Goal: Task Accomplishment & Management: Use online tool/utility

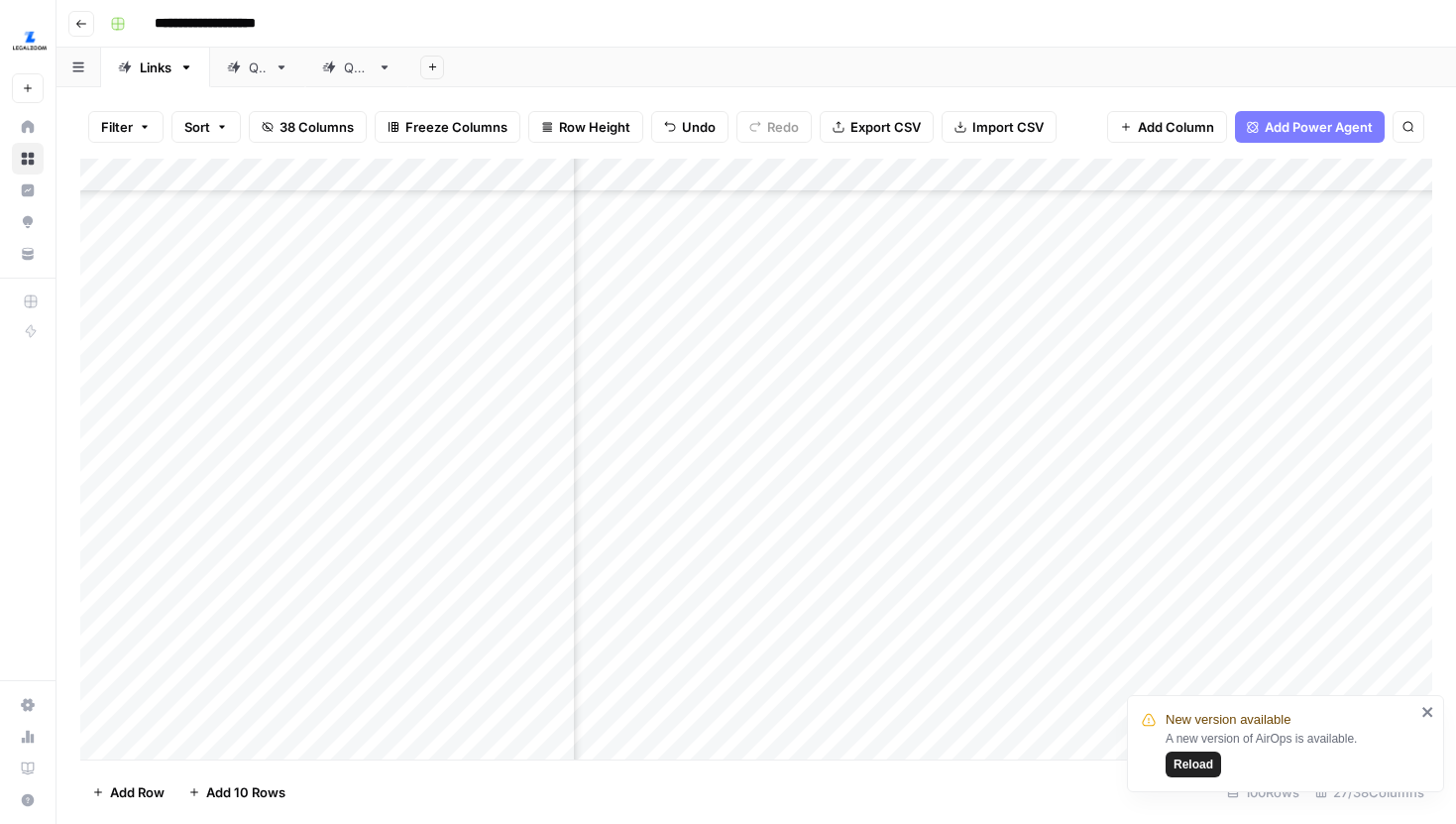
scroll to position [2075, 2790]
click at [1209, 772] on span "Reload" at bounding box center [1194, 764] width 40 height 18
click at [659, 174] on div "Add Column" at bounding box center [756, 458] width 1352 height 601
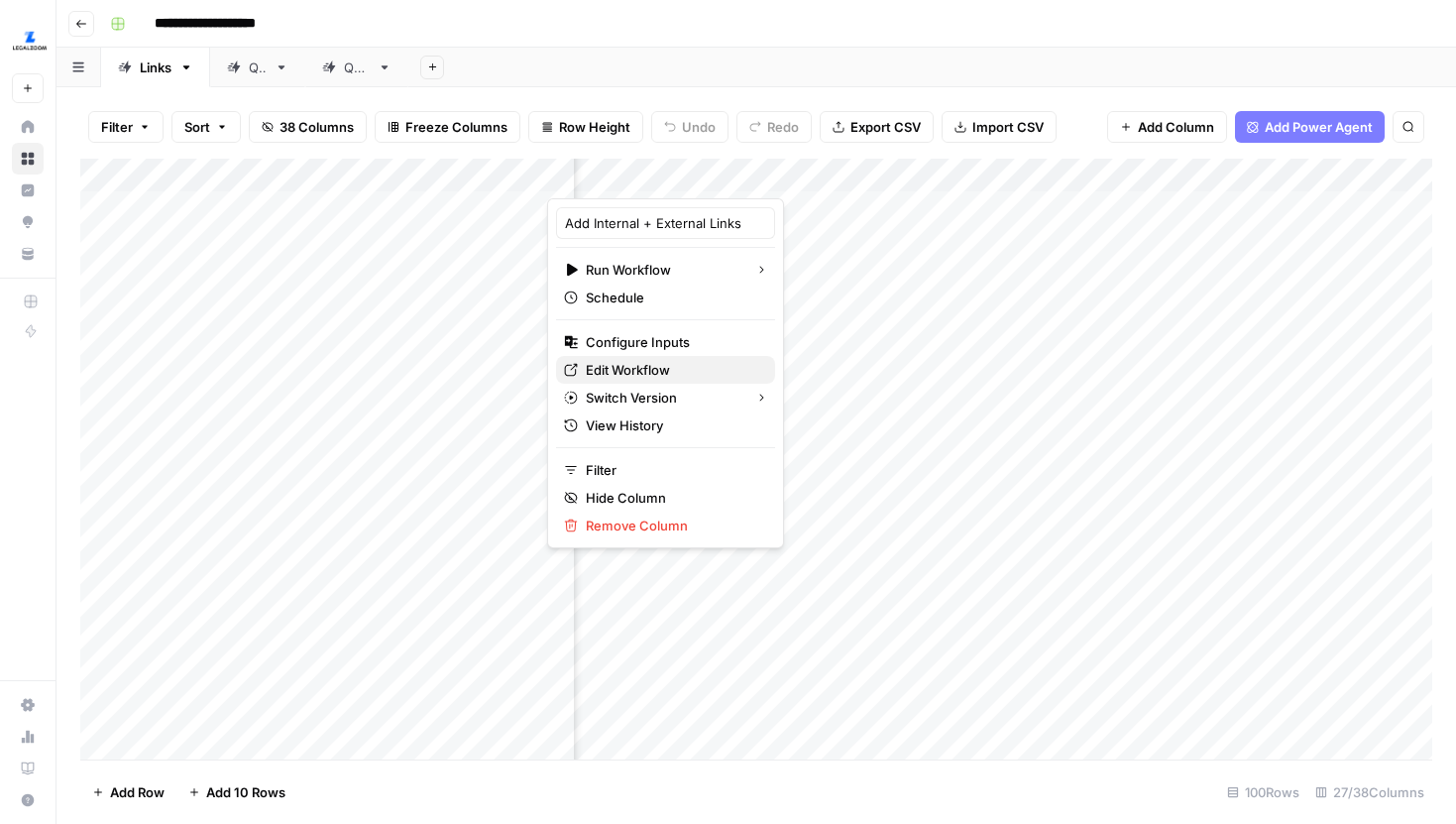
click at [630, 366] on span "Edit Workflow" at bounding box center [673, 370] width 173 height 20
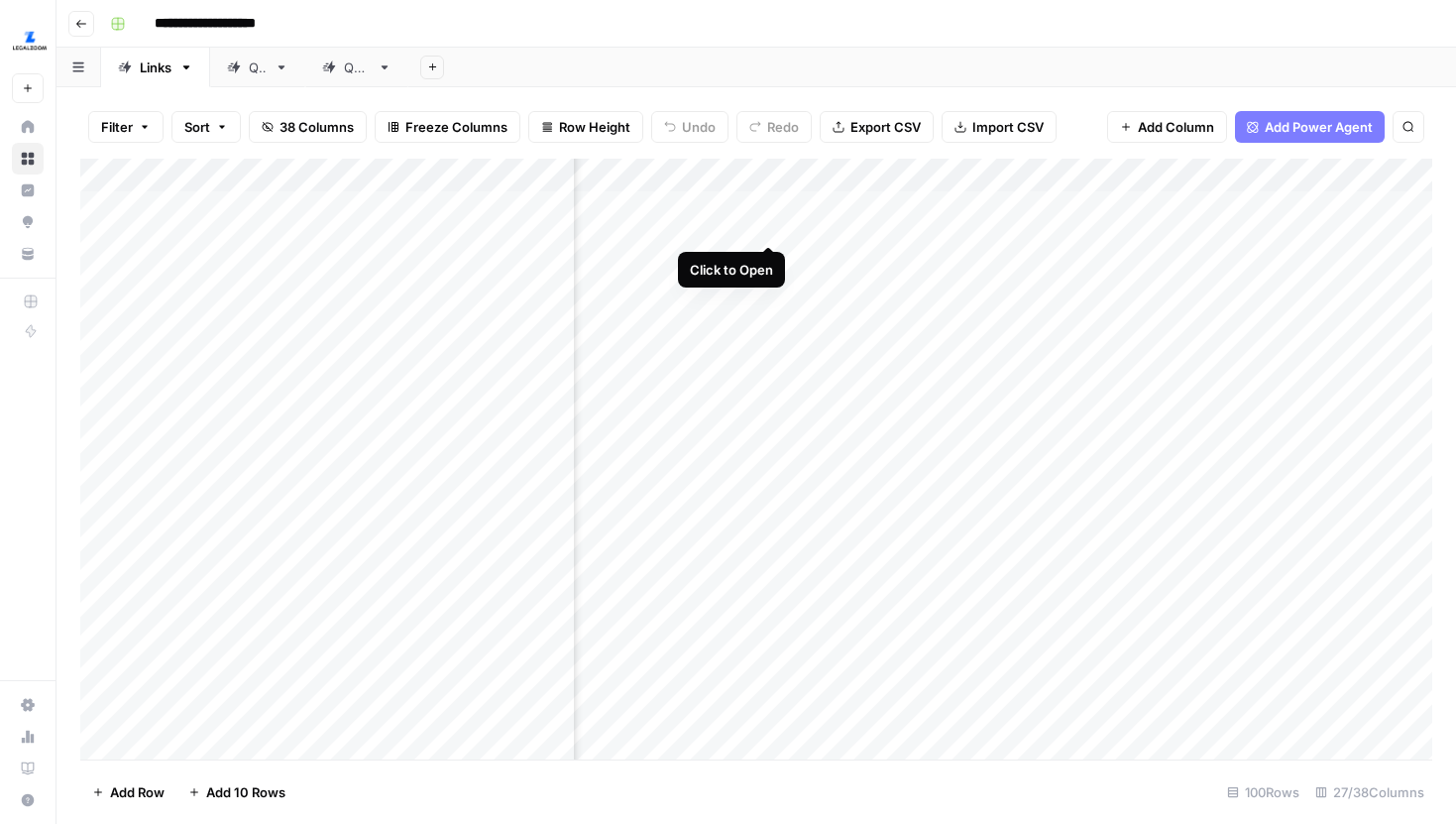
click at [770, 208] on div "Add Column" at bounding box center [756, 458] width 1352 height 601
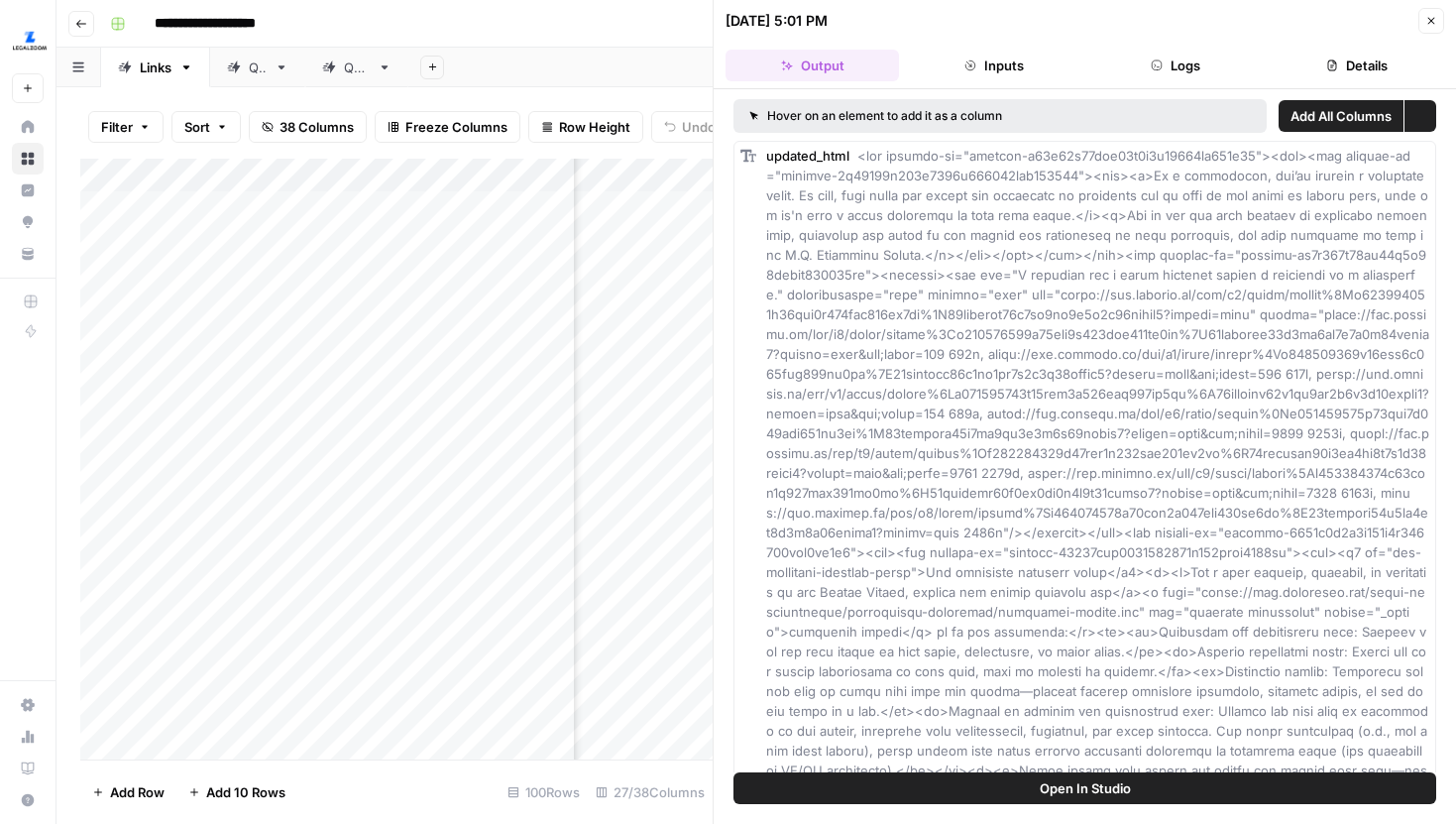
click at [1191, 71] on button "Logs" at bounding box center [1176, 66] width 173 height 32
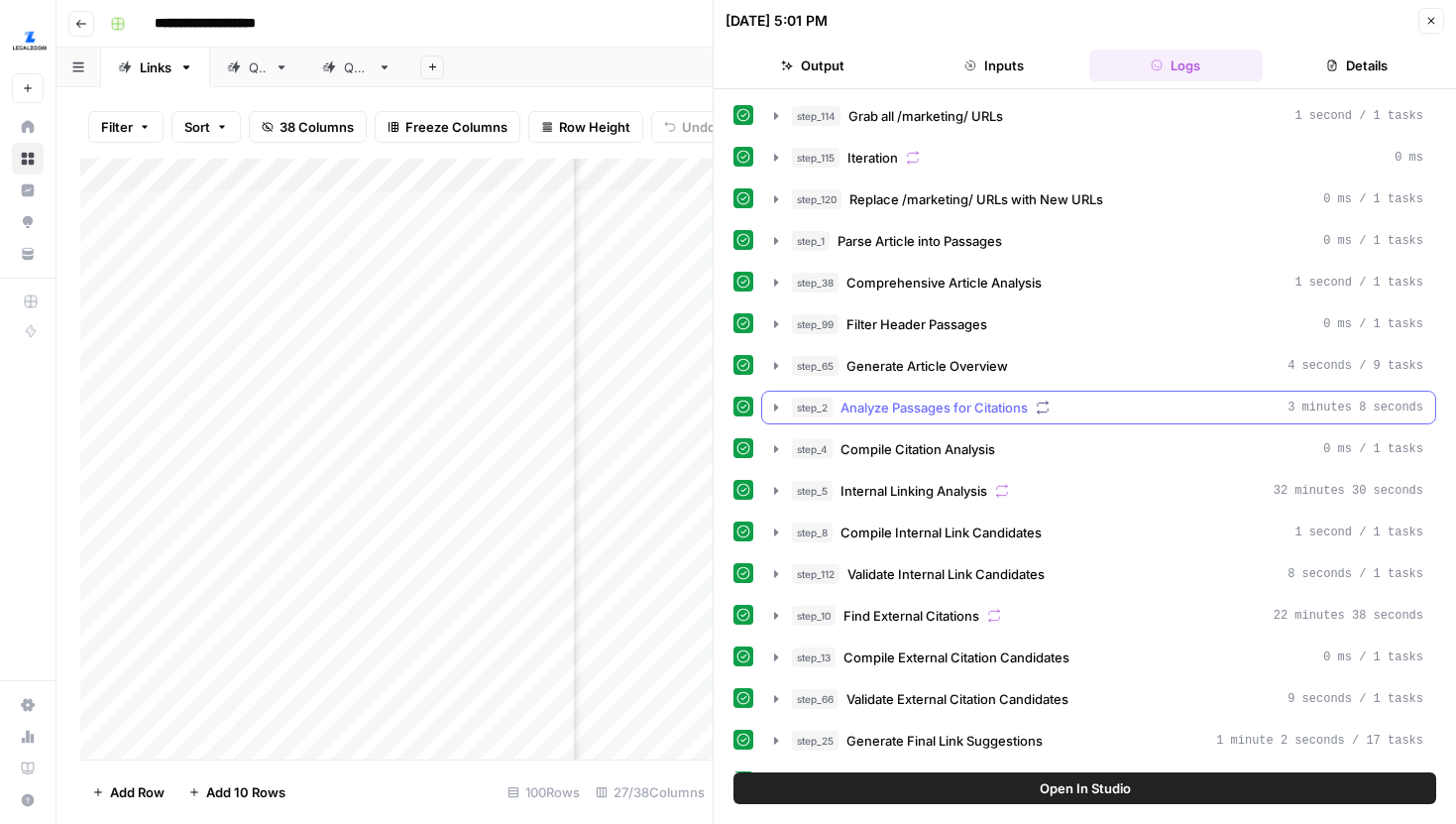
scroll to position [575, 0]
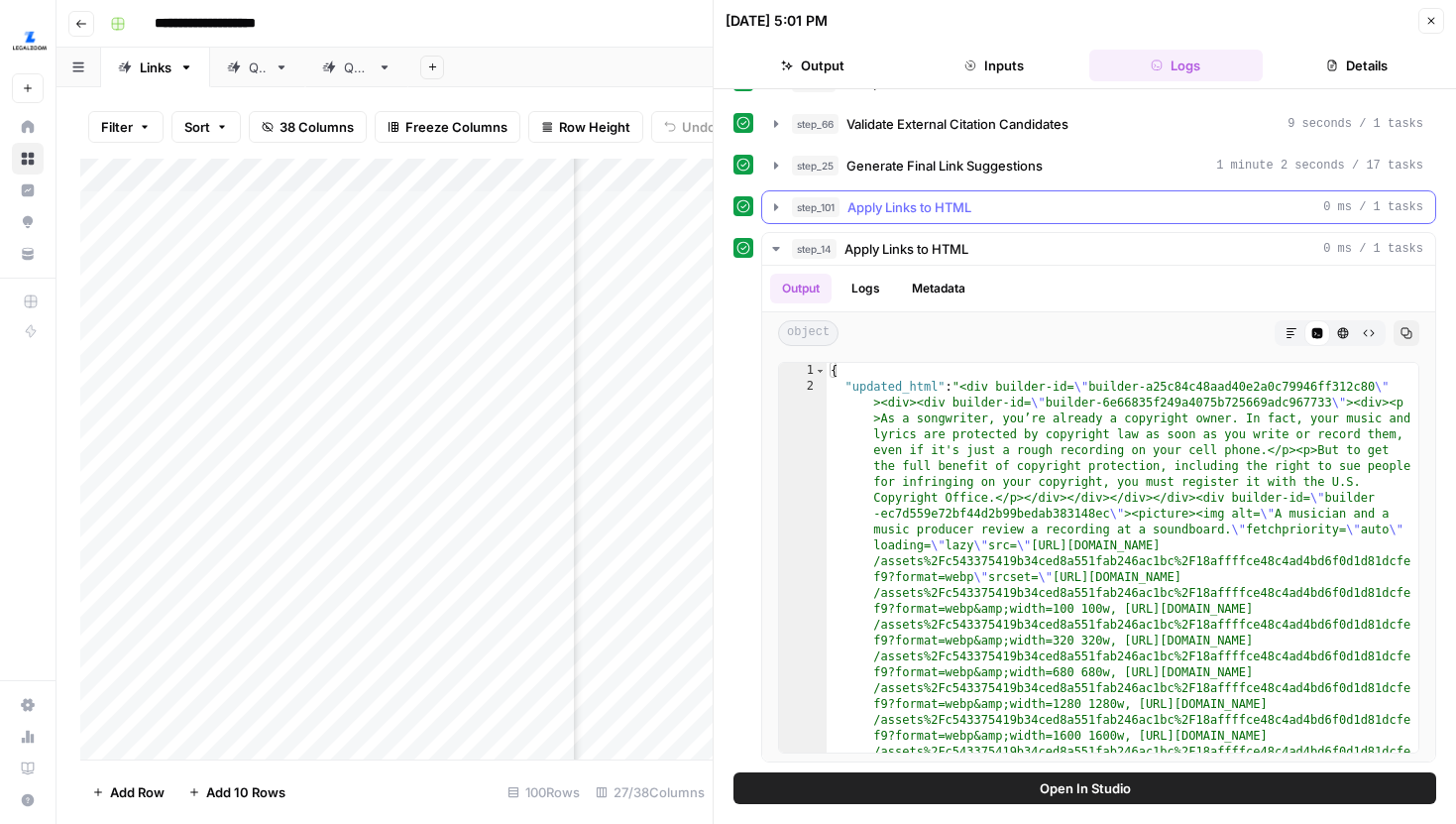
click at [770, 203] on icon "button" at bounding box center [776, 207] width 16 height 16
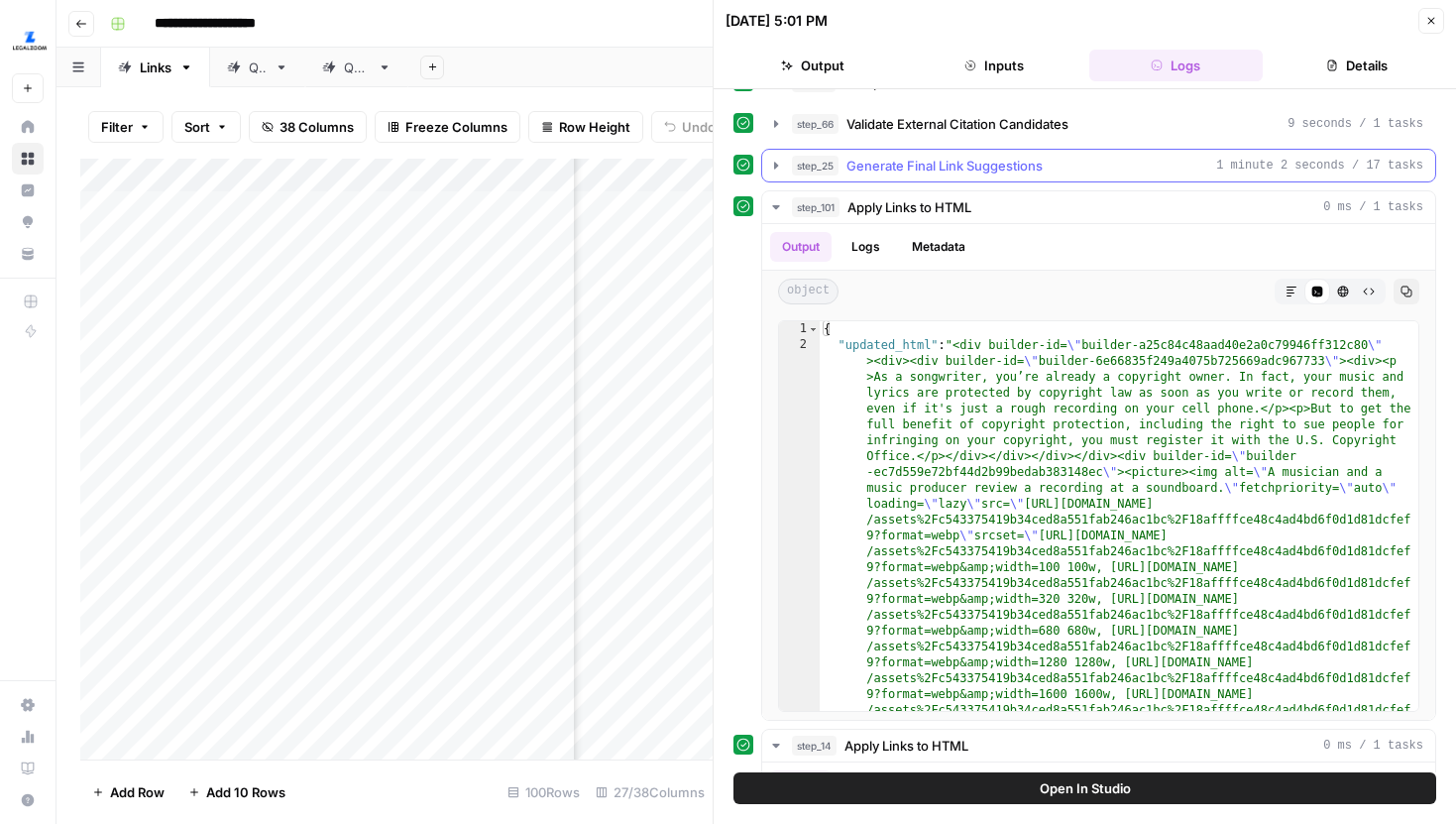
click at [782, 172] on button "step_25 Generate Final Link Suggestions 1 minute 2 seconds / 17 tasks" at bounding box center [1098, 165] width 673 height 32
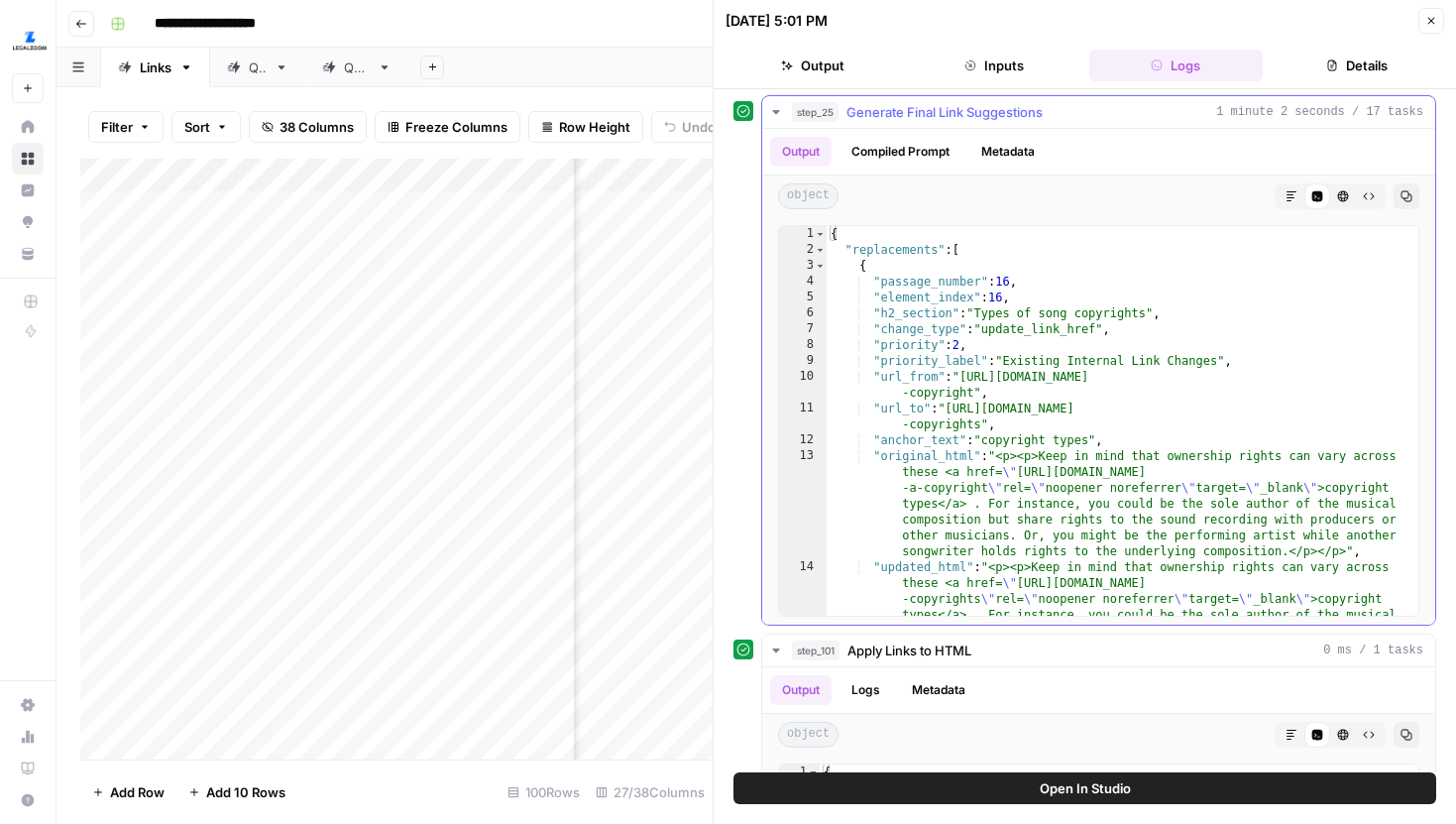
scroll to position [0, 0]
drag, startPoint x: 711, startPoint y: 274, endPoint x: 884, endPoint y: 278, distance: 173.0
click at [1029, 790] on button "Open In Studio" at bounding box center [1084, 788] width 703 height 32
click at [1426, 20] on icon "button" at bounding box center [1432, 21] width 12 height 12
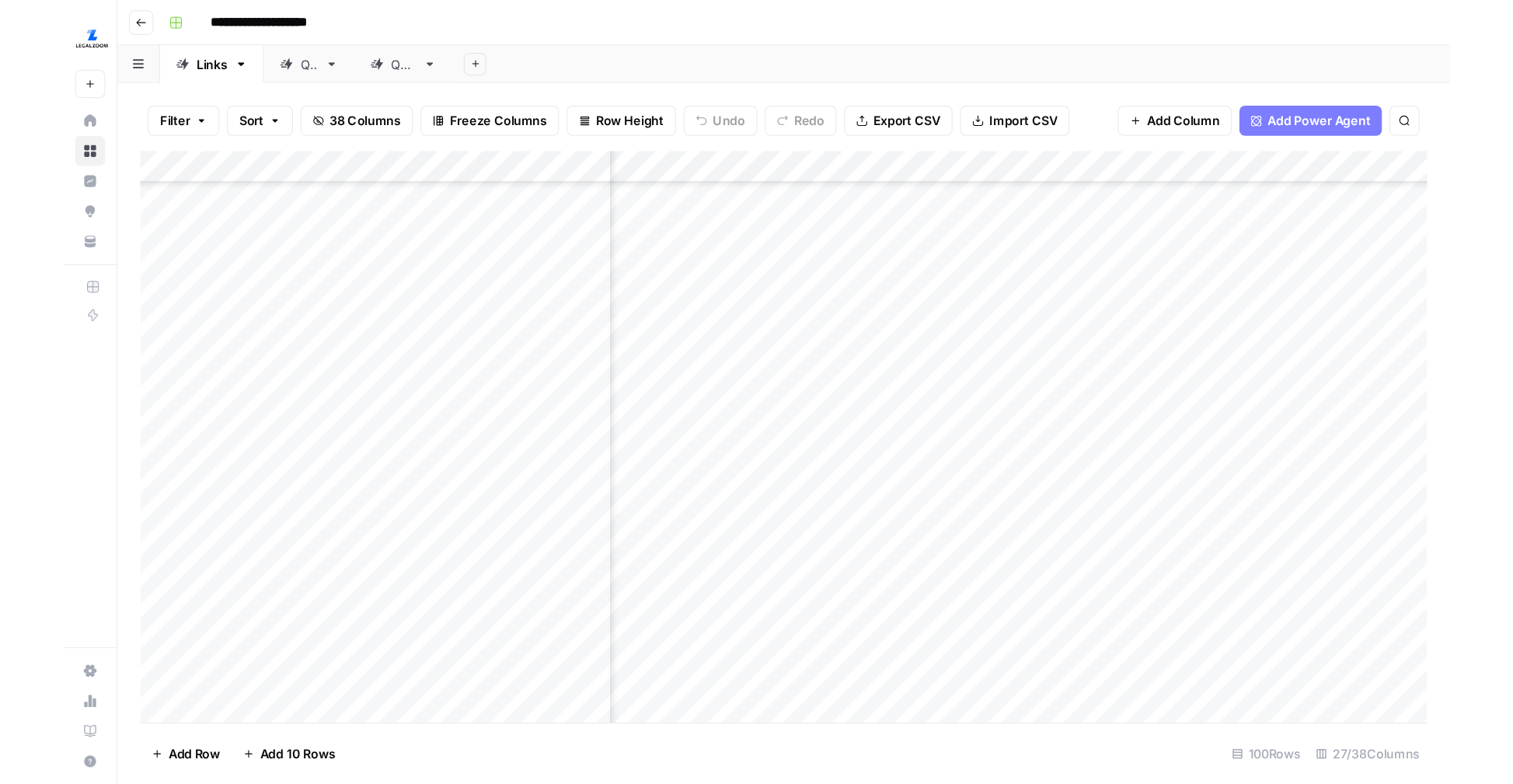
scroll to position [1717, 501]
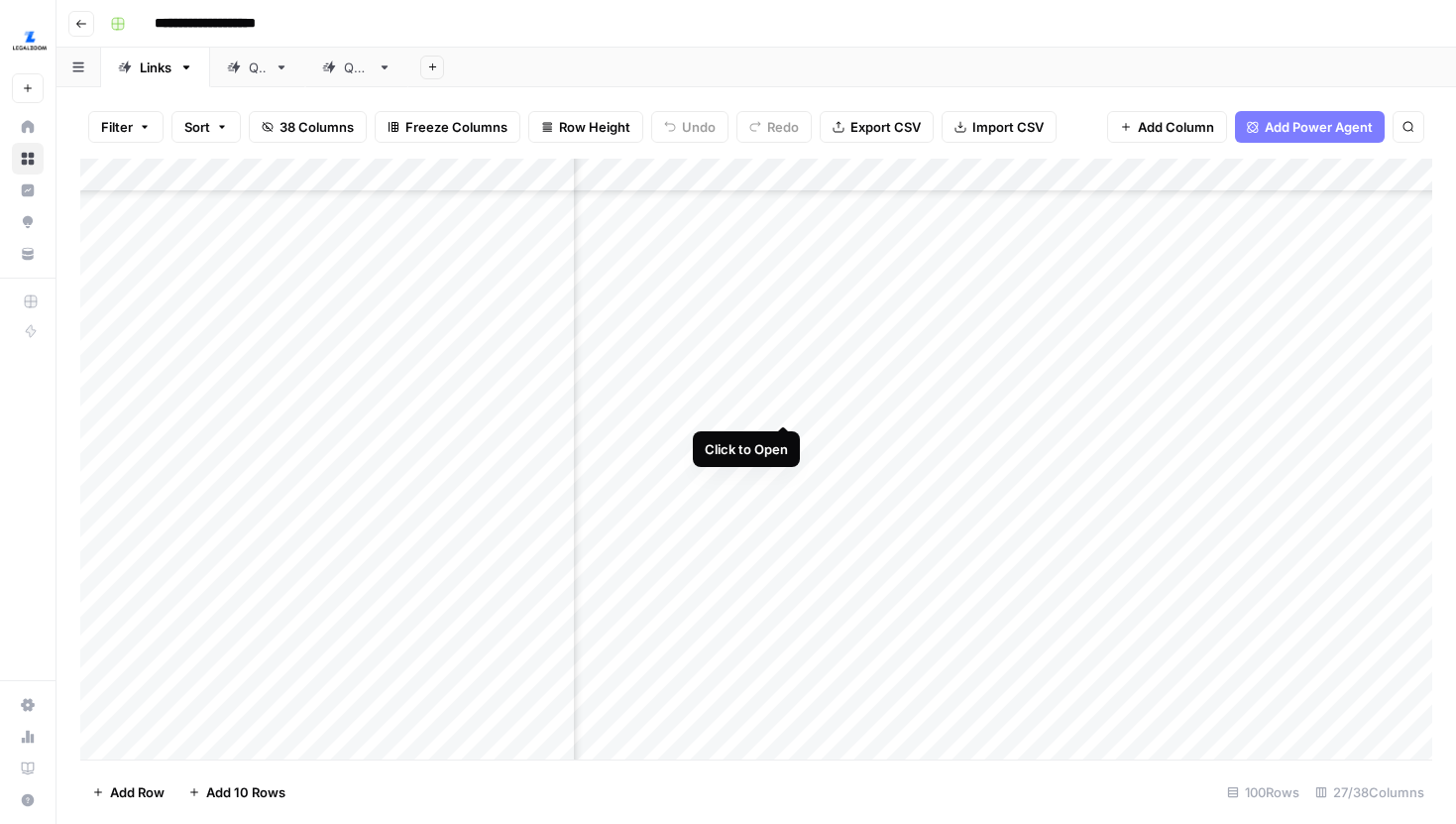
click at [786, 386] on div "Add Column" at bounding box center [756, 458] width 1352 height 601
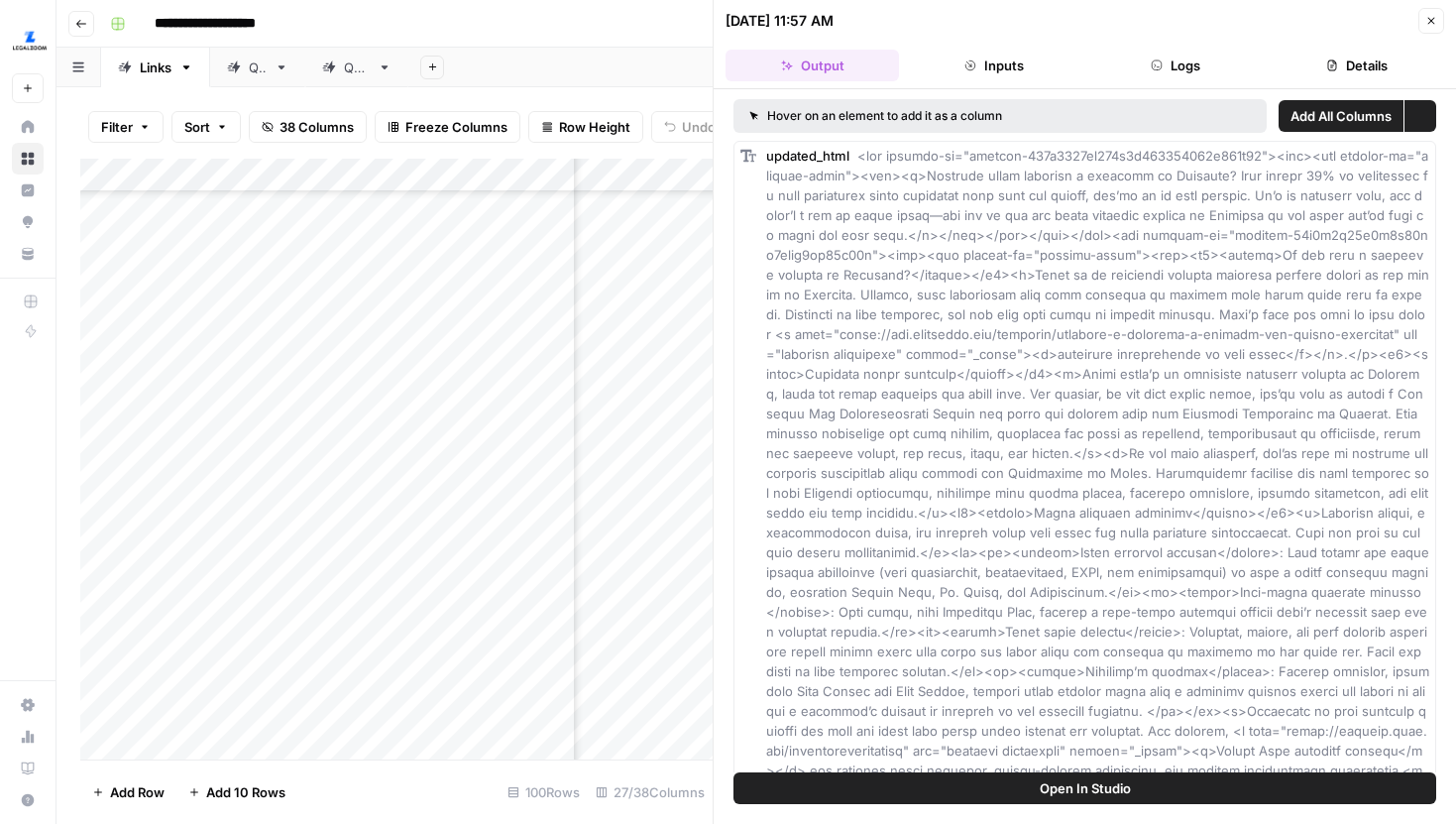
click at [1114, 796] on span "Open In Studio" at bounding box center [1086, 788] width 92 height 20
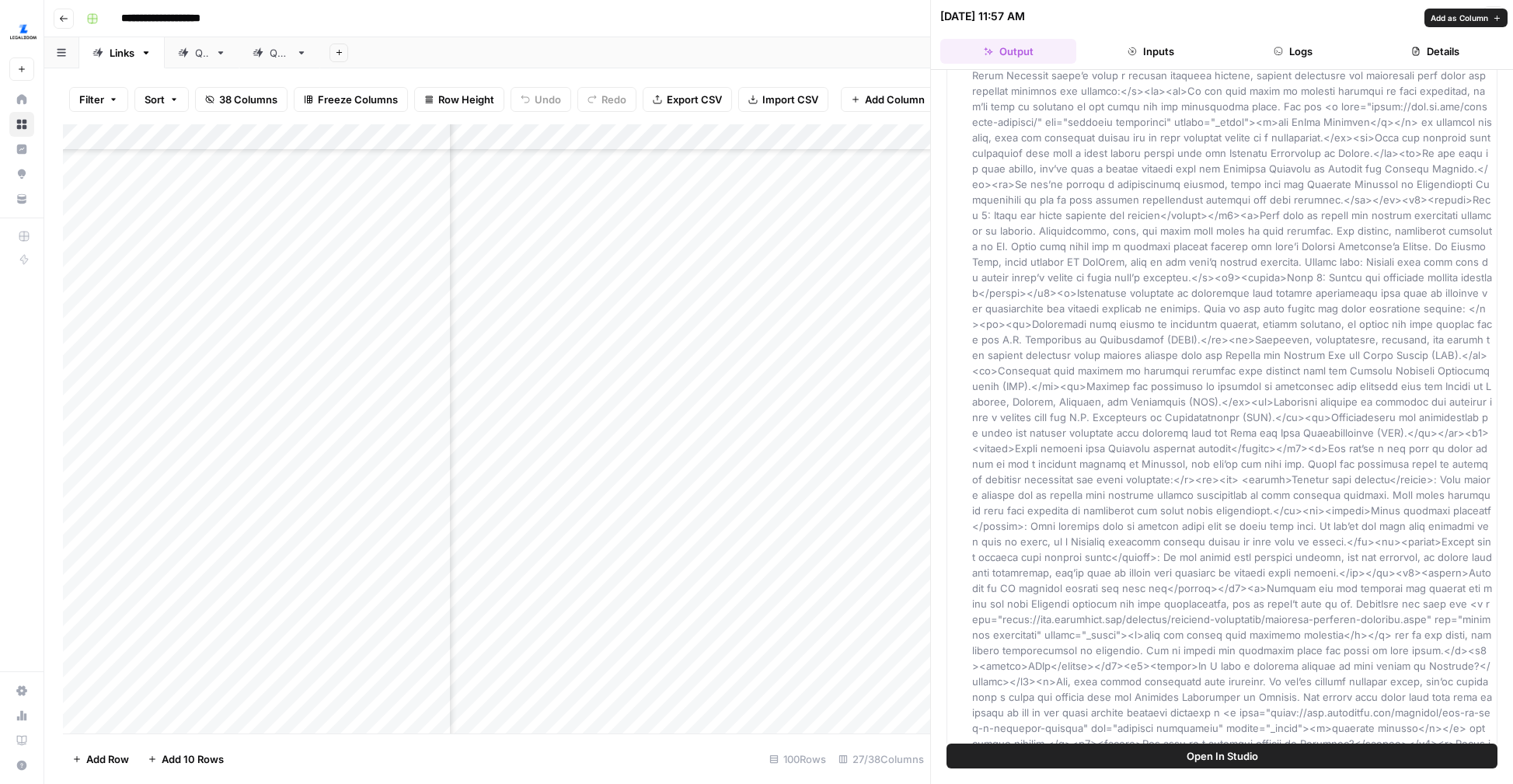
scroll to position [1402, 0]
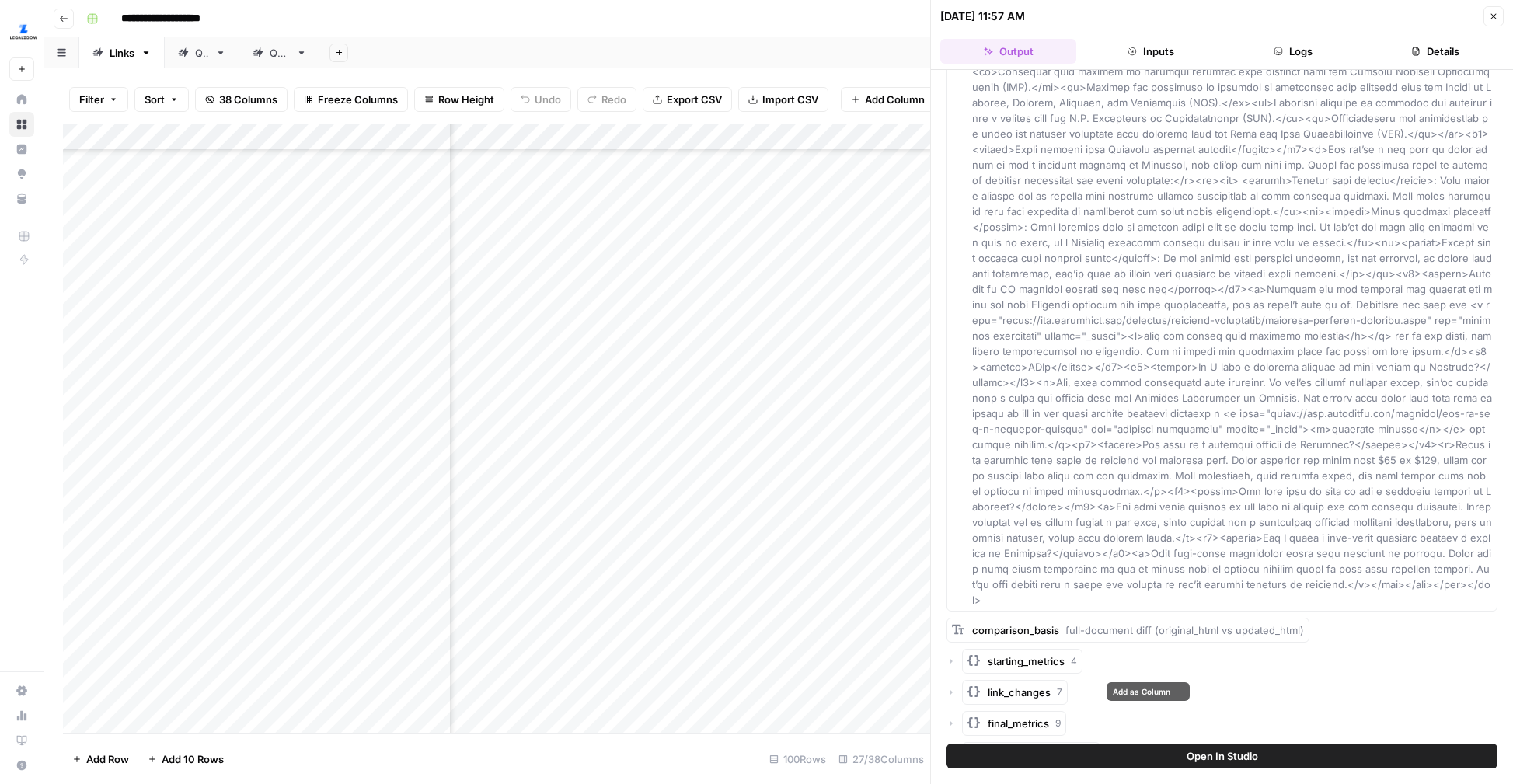
click at [951, 645] on icon "button" at bounding box center [951, 786] width 9 height 9
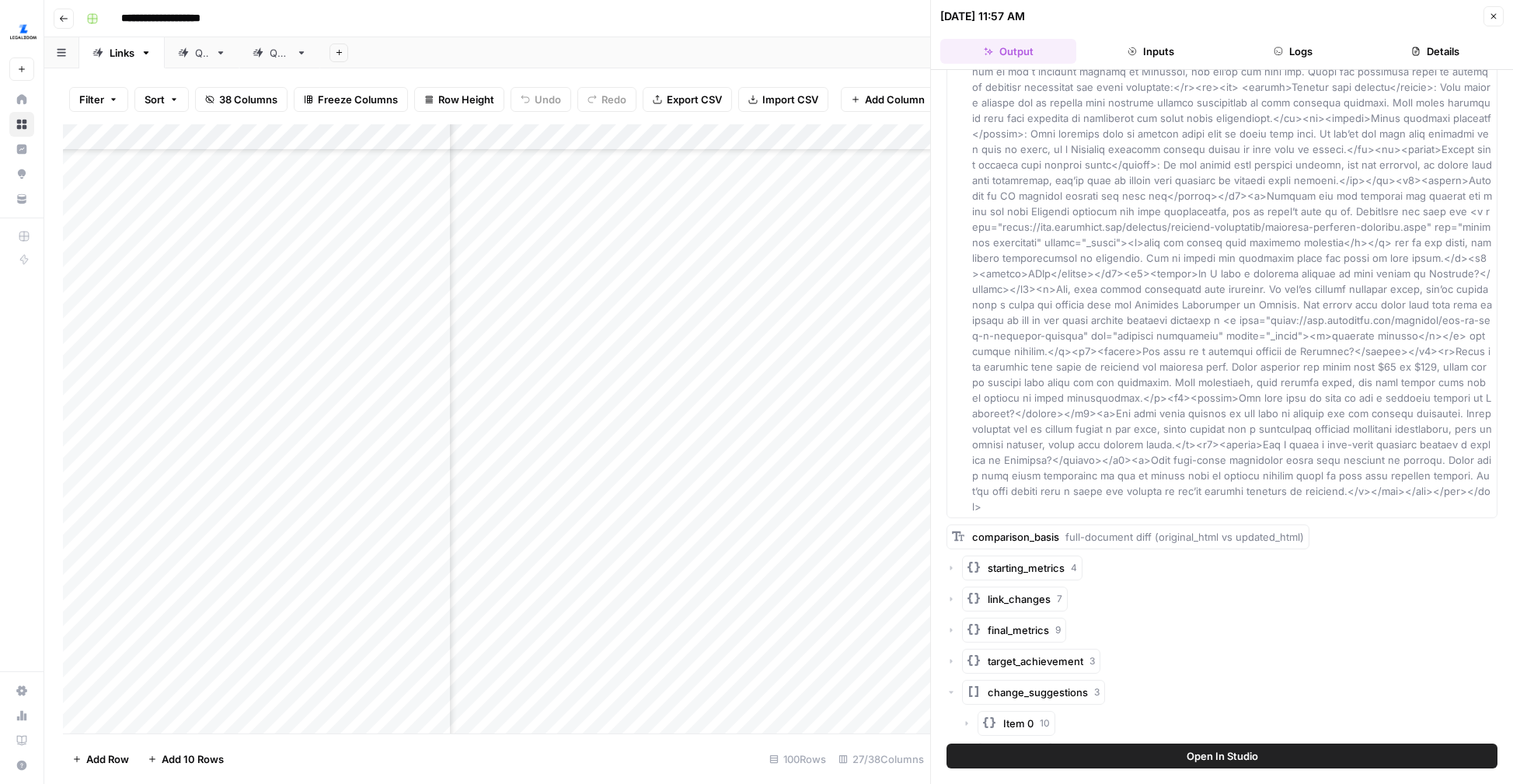
click at [970, 645] on icon "button" at bounding box center [967, 723] width 9 height 9
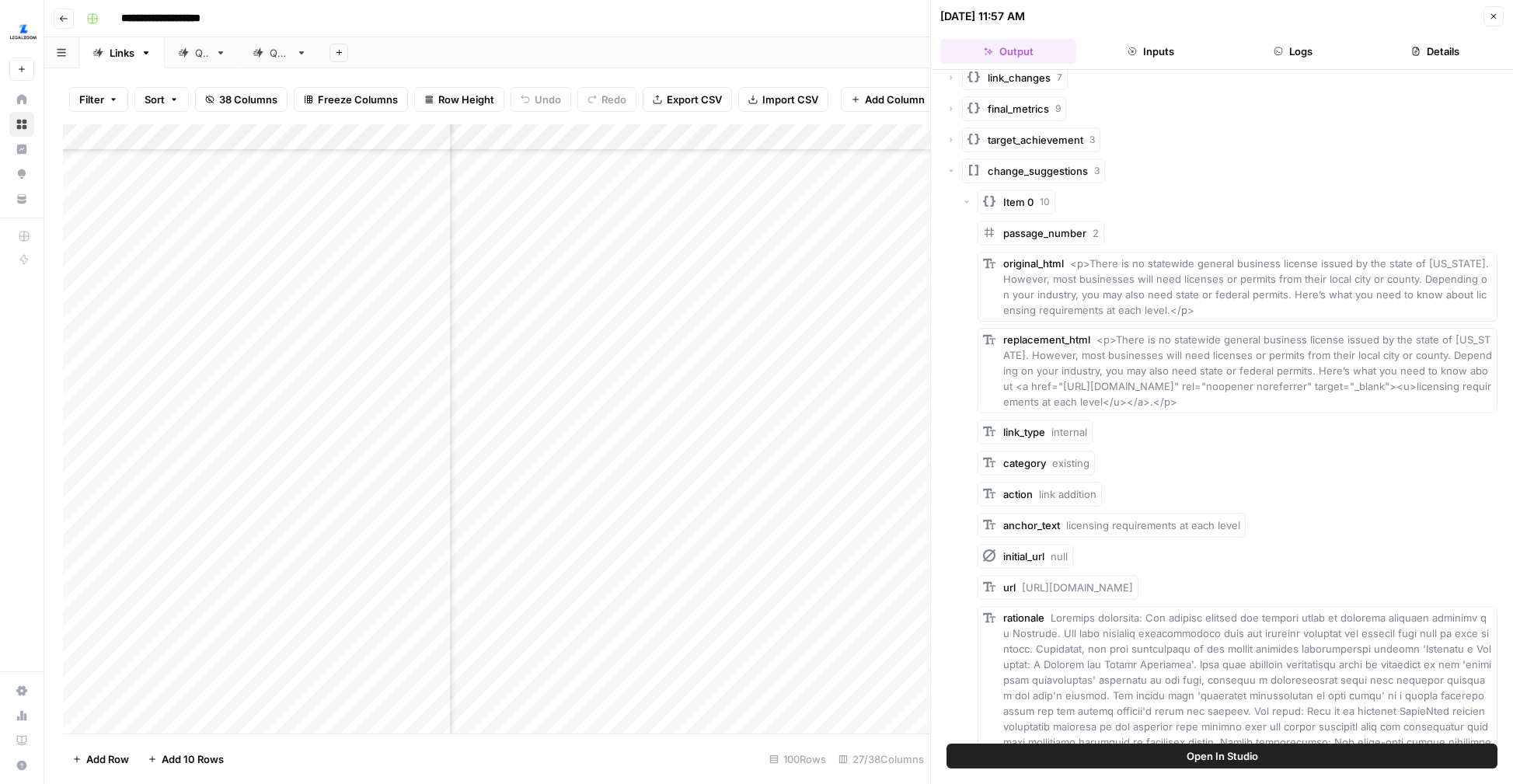
scroll to position [1717, 779]
click at [225, 98] on span "38 Columns" at bounding box center [248, 99] width 59 height 16
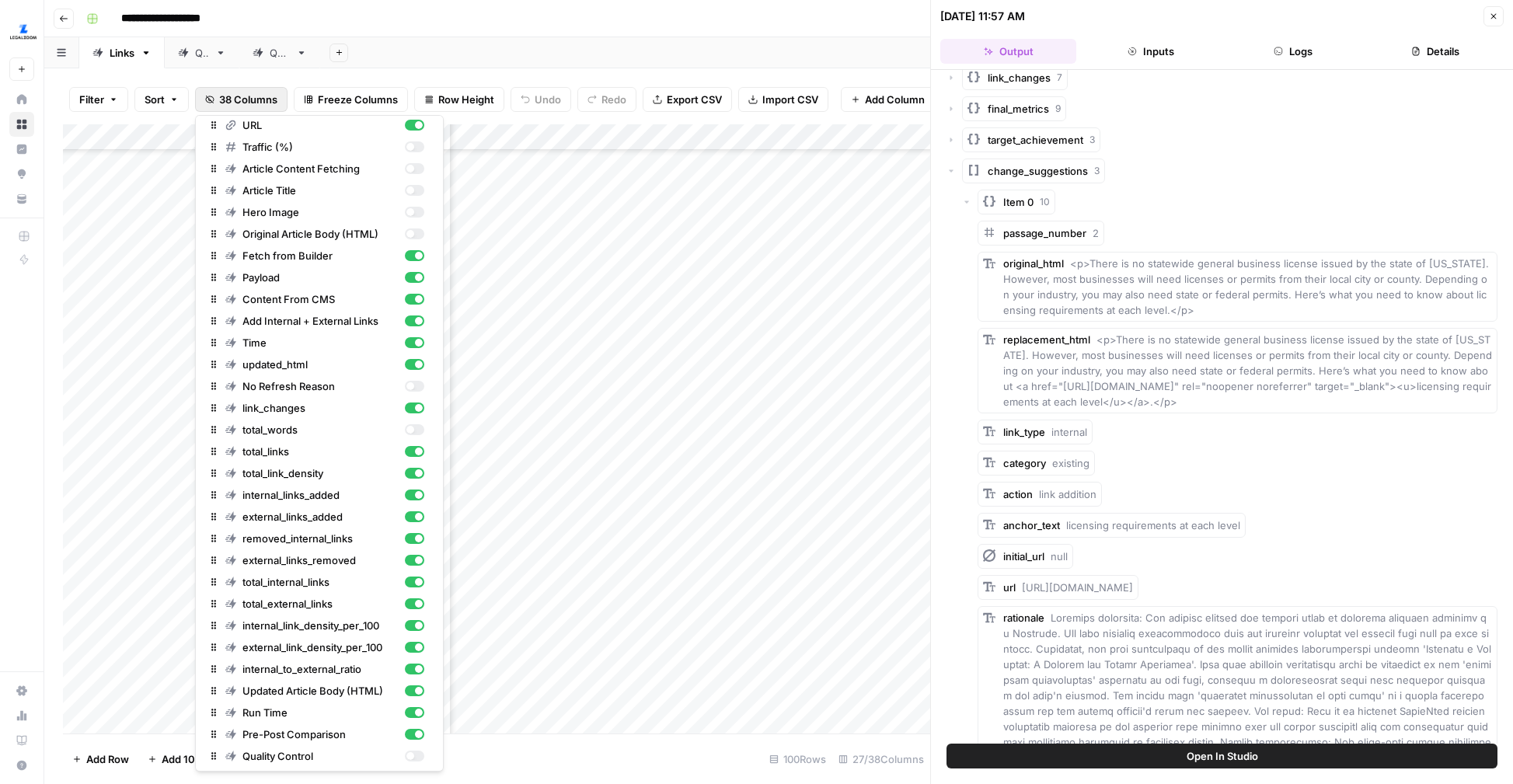
scroll to position [52, 0]
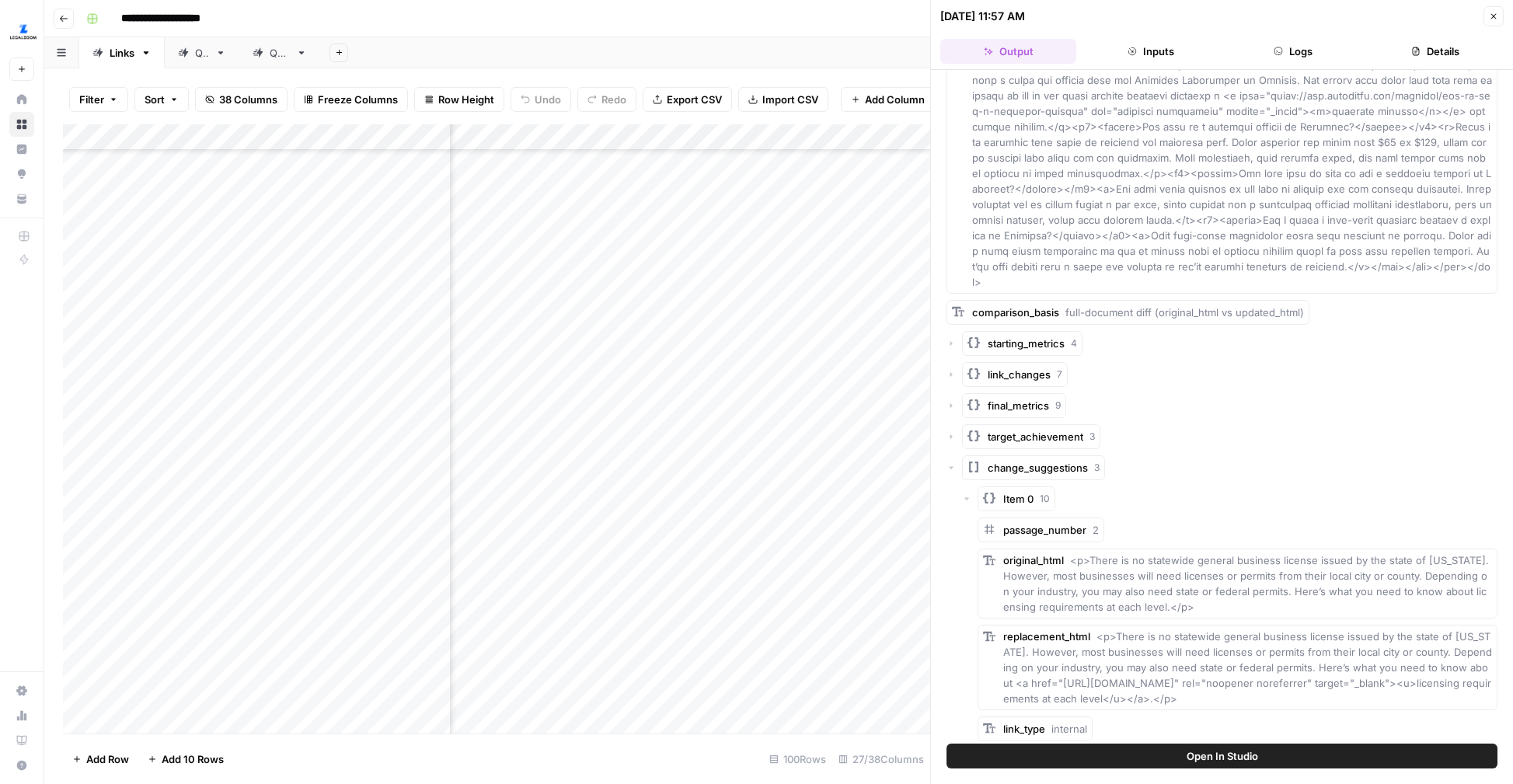
click at [952, 463] on icon "button" at bounding box center [951, 468] width 9 height 9
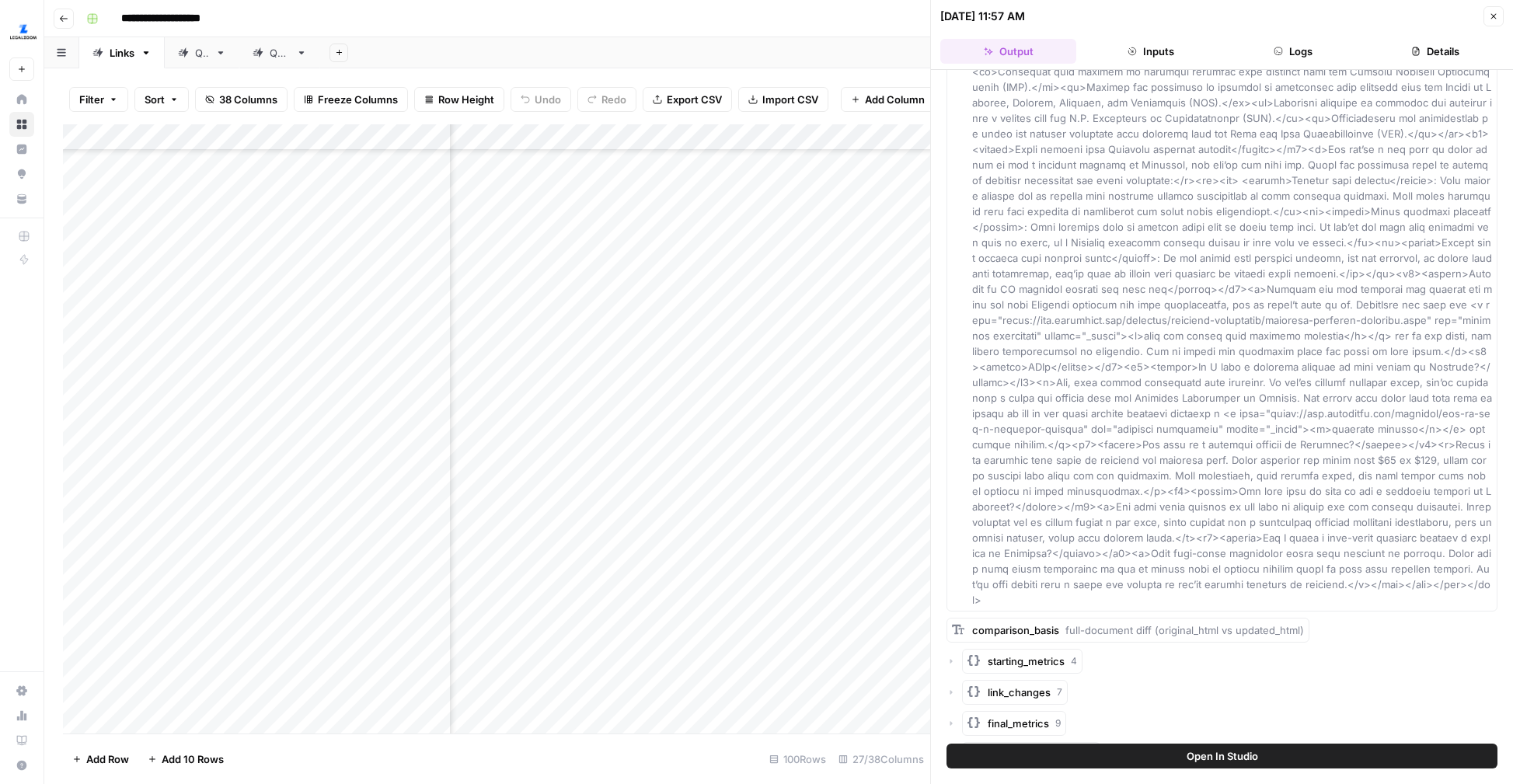
click at [710, 142] on div "Add Column" at bounding box center [497, 429] width 867 height 609
click at [707, 117] on div "Filter Sort 38 Columns Freeze Columns Row Height Undo Redo Export CSV Import CS…" at bounding box center [497, 100] width 867 height 50
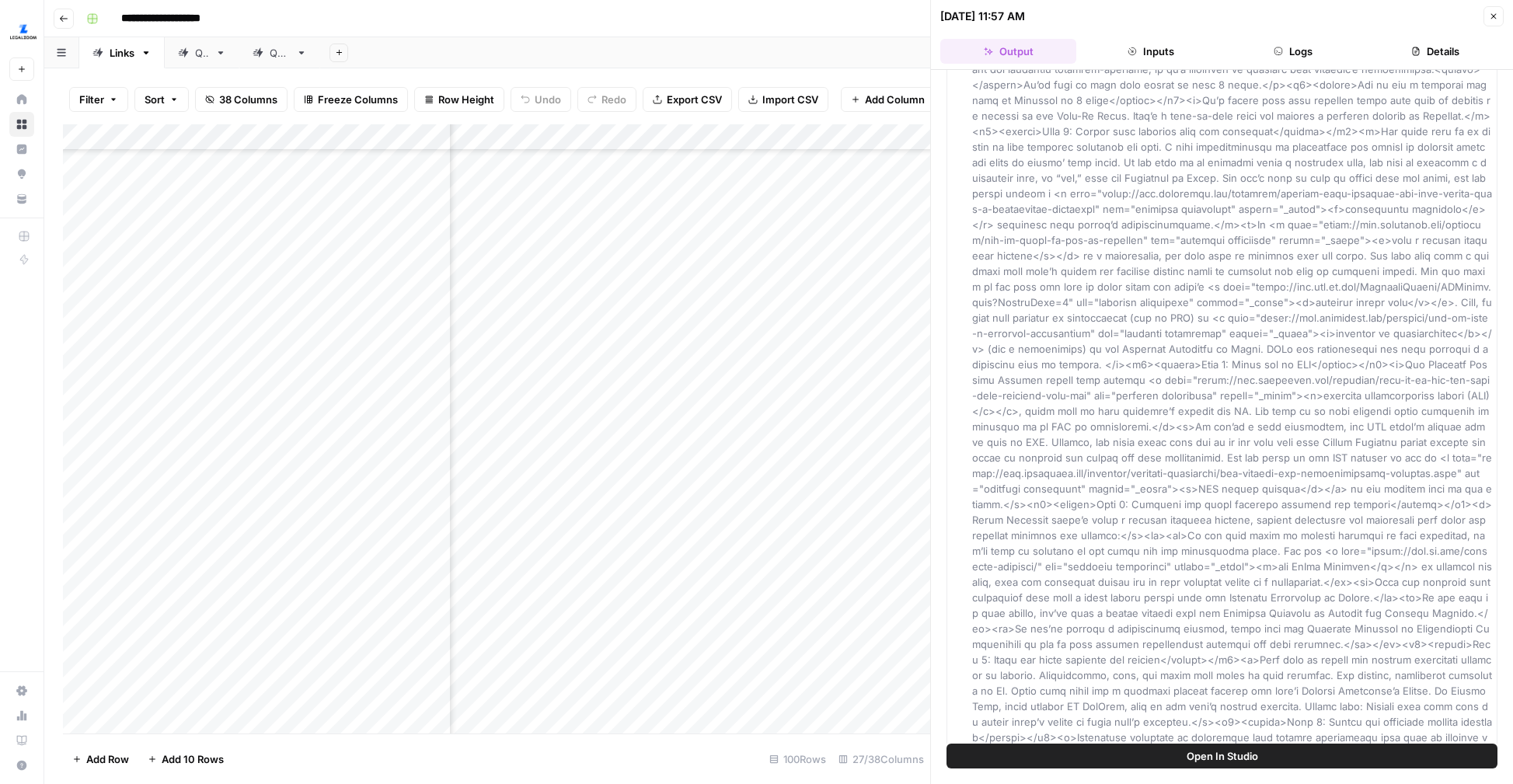
scroll to position [1717, 837]
click at [785, 422] on div "Add Column" at bounding box center [497, 429] width 867 height 609
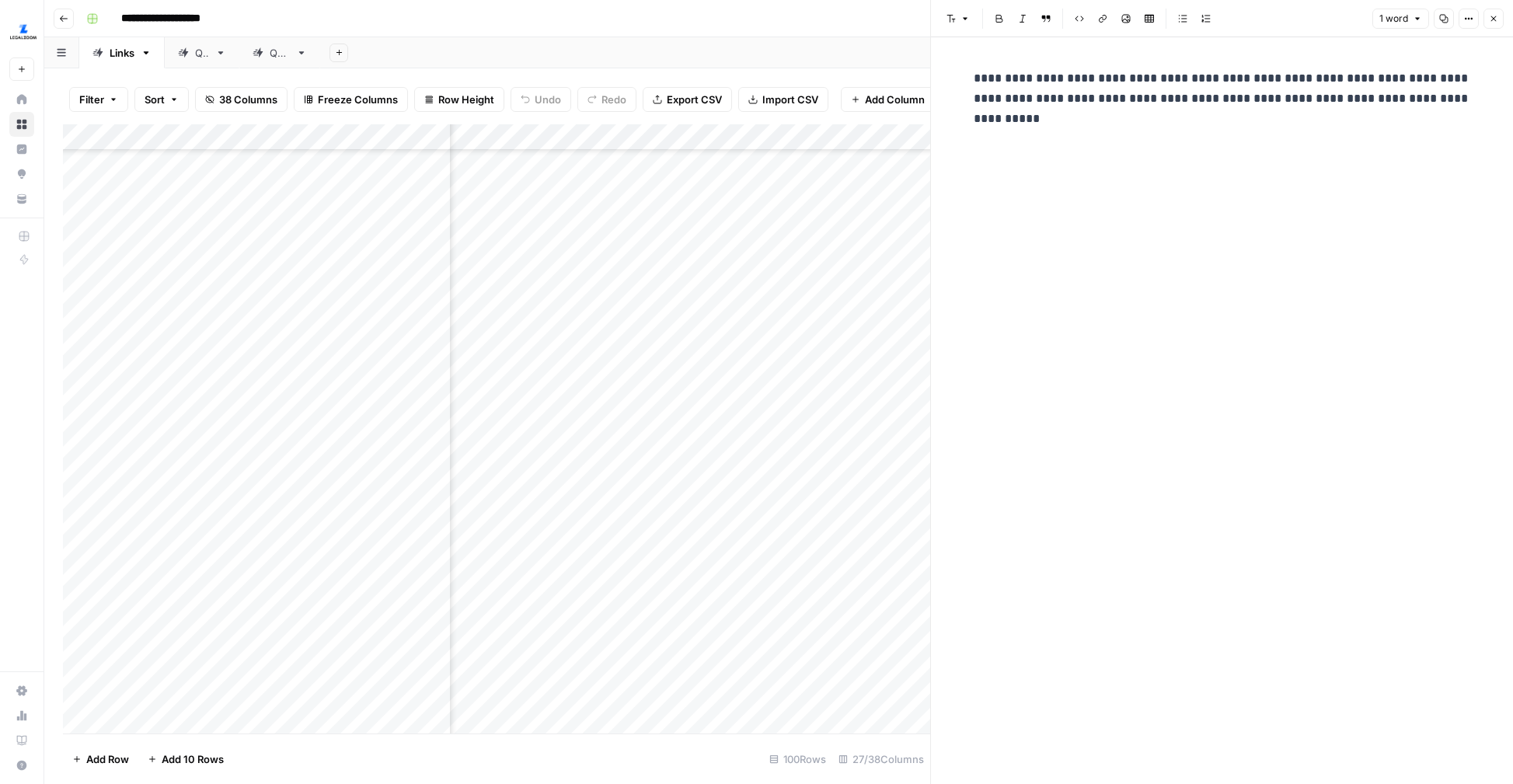
click at [1140, 22] on icon "button" at bounding box center [1493, 19] width 9 height 9
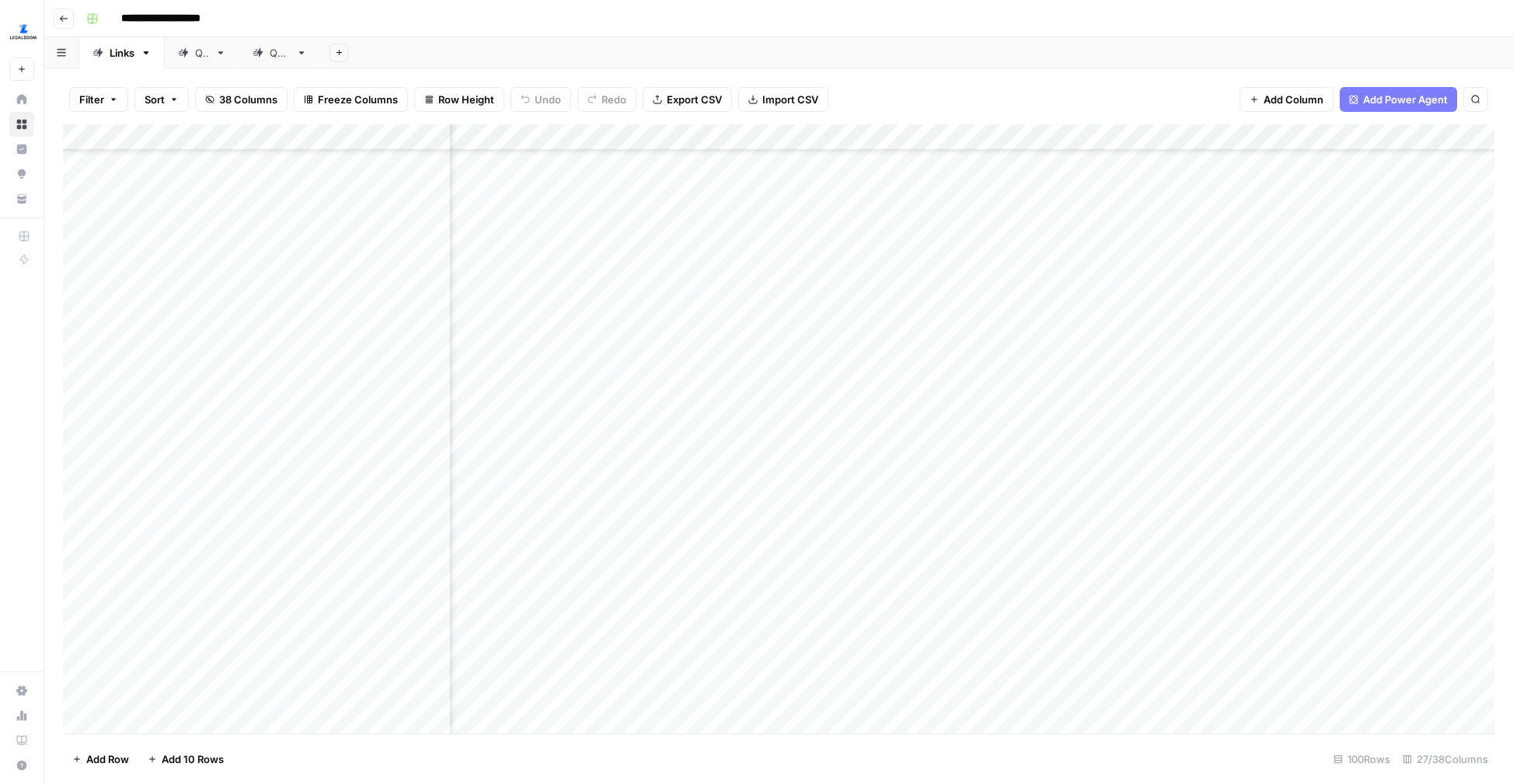
click at [275, 107] on button "38 Columns" at bounding box center [241, 99] width 92 height 25
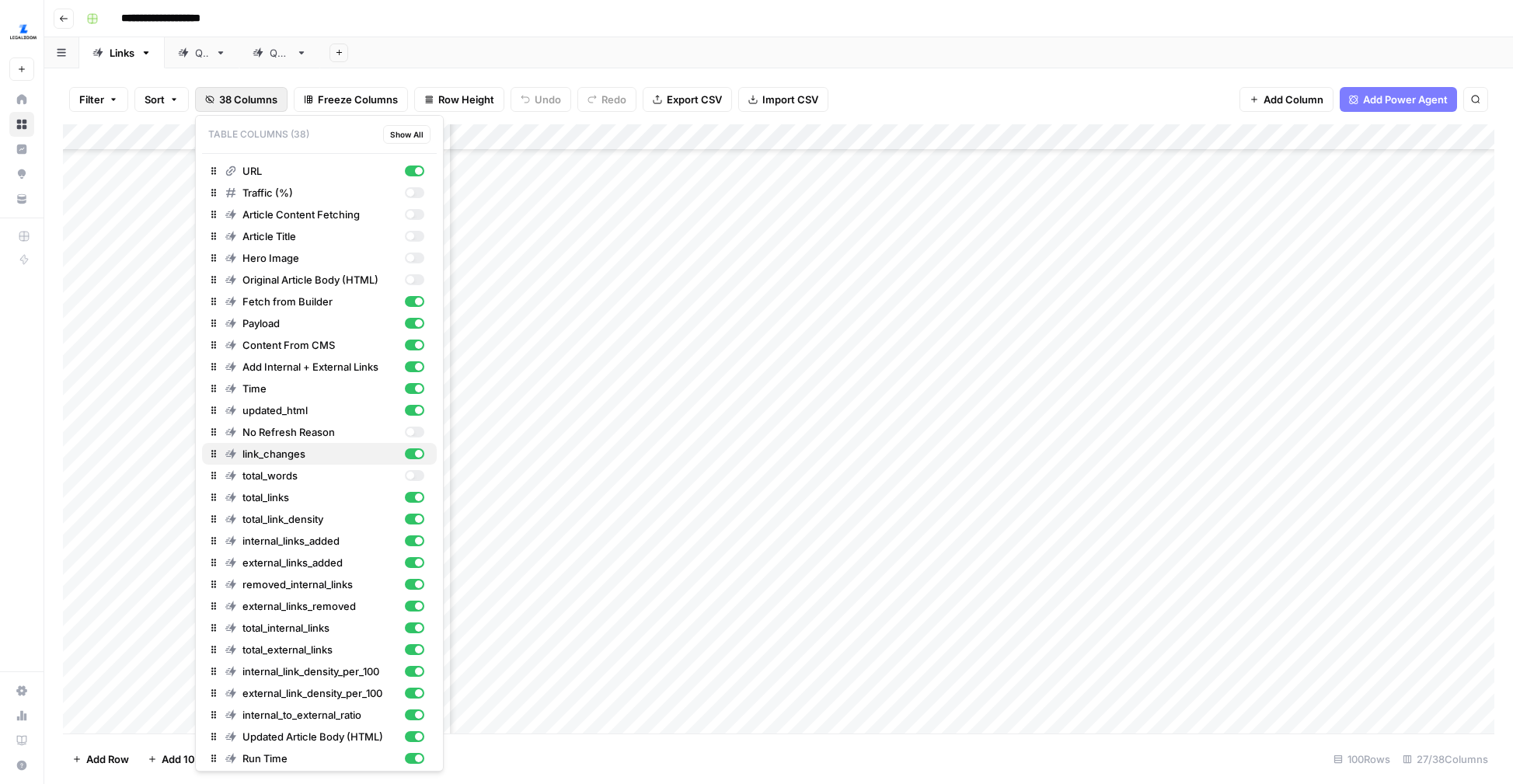
click at [412, 460] on div "link_changes" at bounding box center [324, 454] width 199 height 16
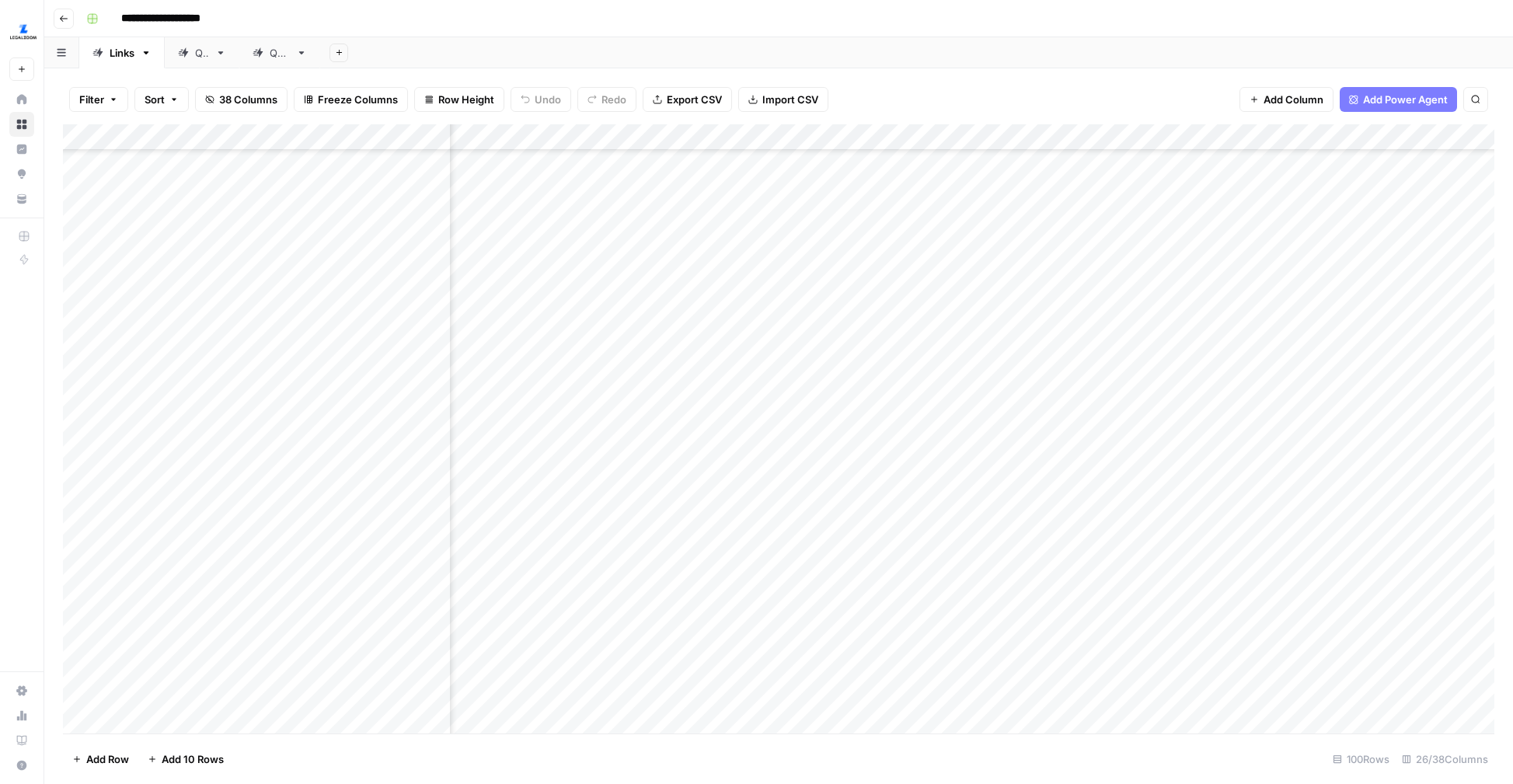
click at [267, 107] on button "38 Columns" at bounding box center [241, 99] width 92 height 25
click at [558, 505] on div "Add Column" at bounding box center [779, 429] width 1431 height 609
click at [564, 541] on div "Add Column" at bounding box center [779, 429] width 1431 height 609
click at [560, 583] on div "Add Column" at bounding box center [779, 429] width 1431 height 609
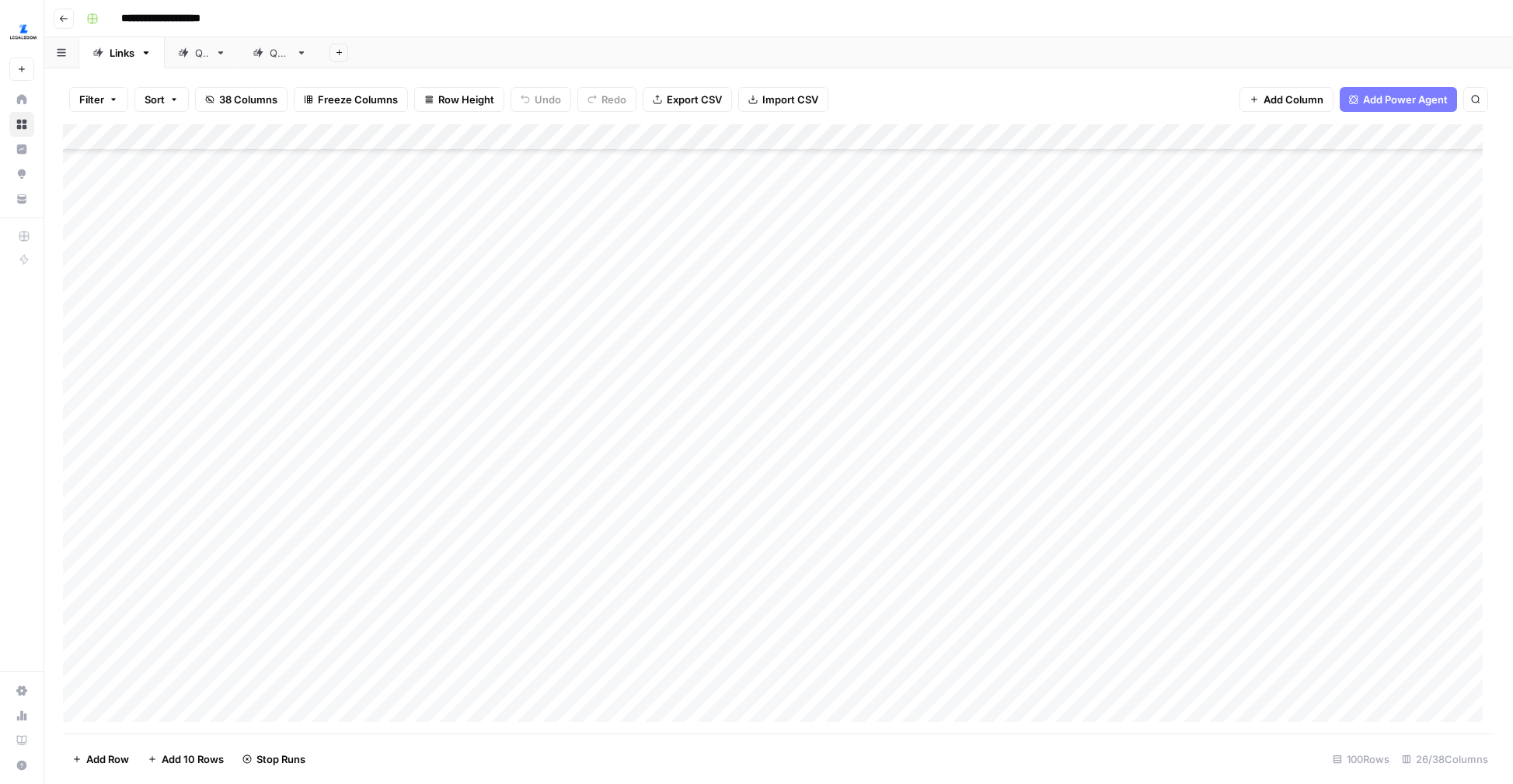
click at [554, 618] on div "Add Column" at bounding box center [779, 429] width 1431 height 609
click at [1135, 493] on div "Add Column" at bounding box center [779, 429] width 1431 height 609
click at [1133, 541] on div "Add Column" at bounding box center [779, 429] width 1431 height 609
click at [1134, 572] on div "Add Column" at bounding box center [779, 429] width 1431 height 609
click at [1138, 618] on div "Add Column" at bounding box center [779, 429] width 1431 height 609
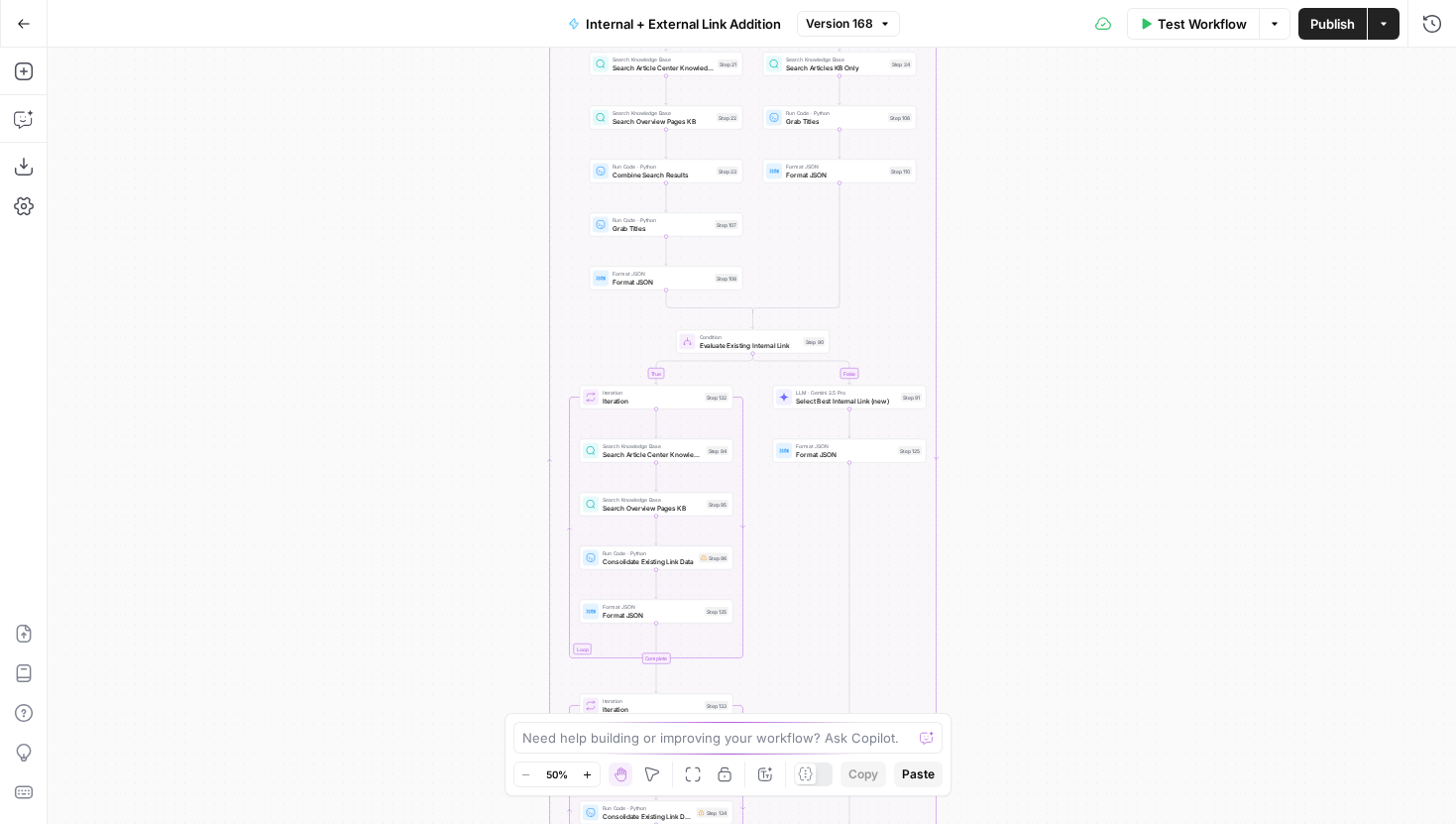
drag, startPoint x: 1087, startPoint y: 568, endPoint x: 1048, endPoint y: 250, distance: 320.4
click at [1051, 255] on div "true false true false Workflow Set Inputs Inputs Run Code · Python Grab all /ma…" at bounding box center [752, 435] width 1409 height 776
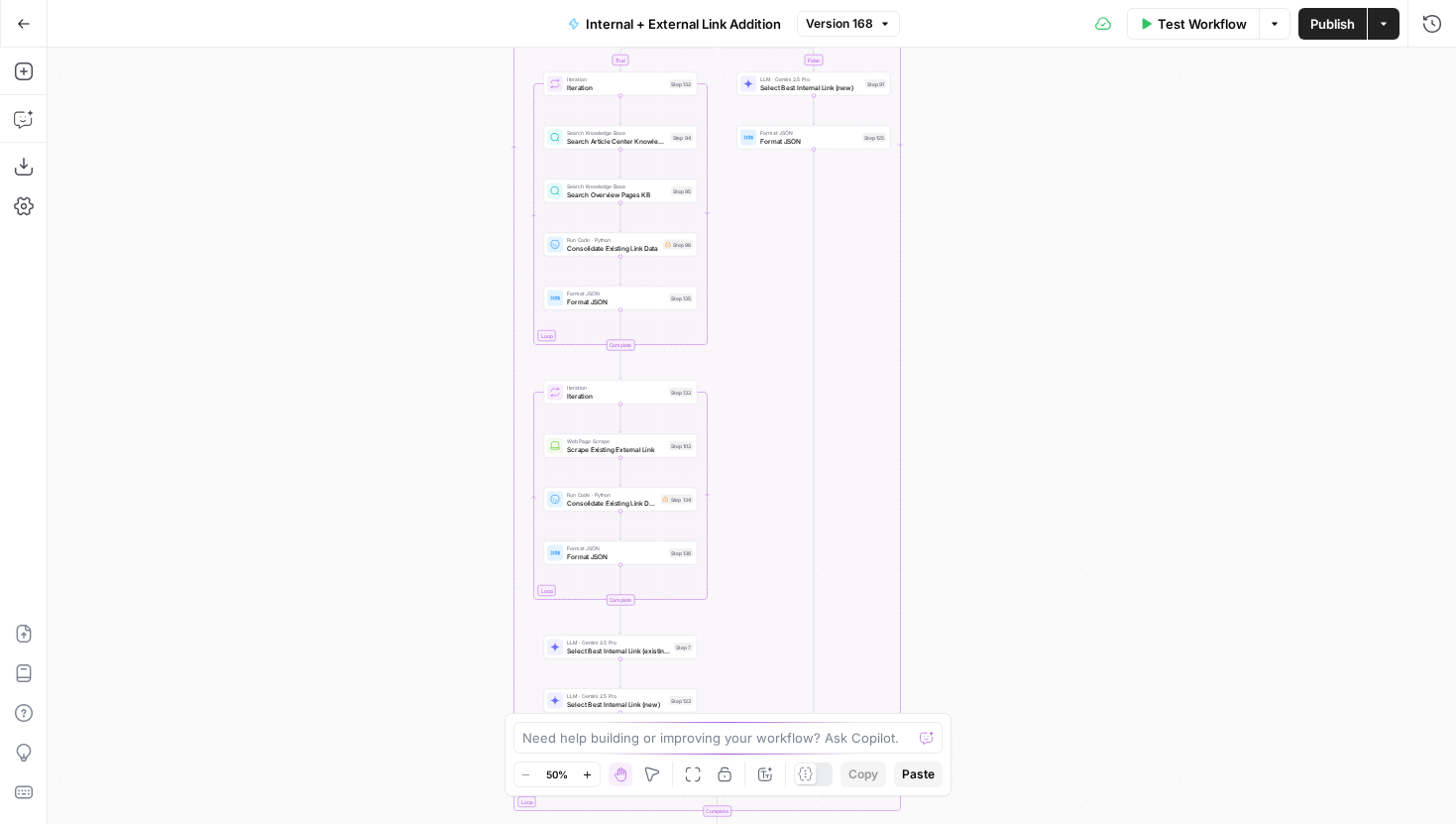
drag, startPoint x: 1070, startPoint y: 656, endPoint x: 1051, endPoint y: 277, distance: 379.5
click at [1051, 281] on div "true false true false Workflow Set Inputs Inputs Run Code · Python Grab all /ma…" at bounding box center [752, 435] width 1409 height 776
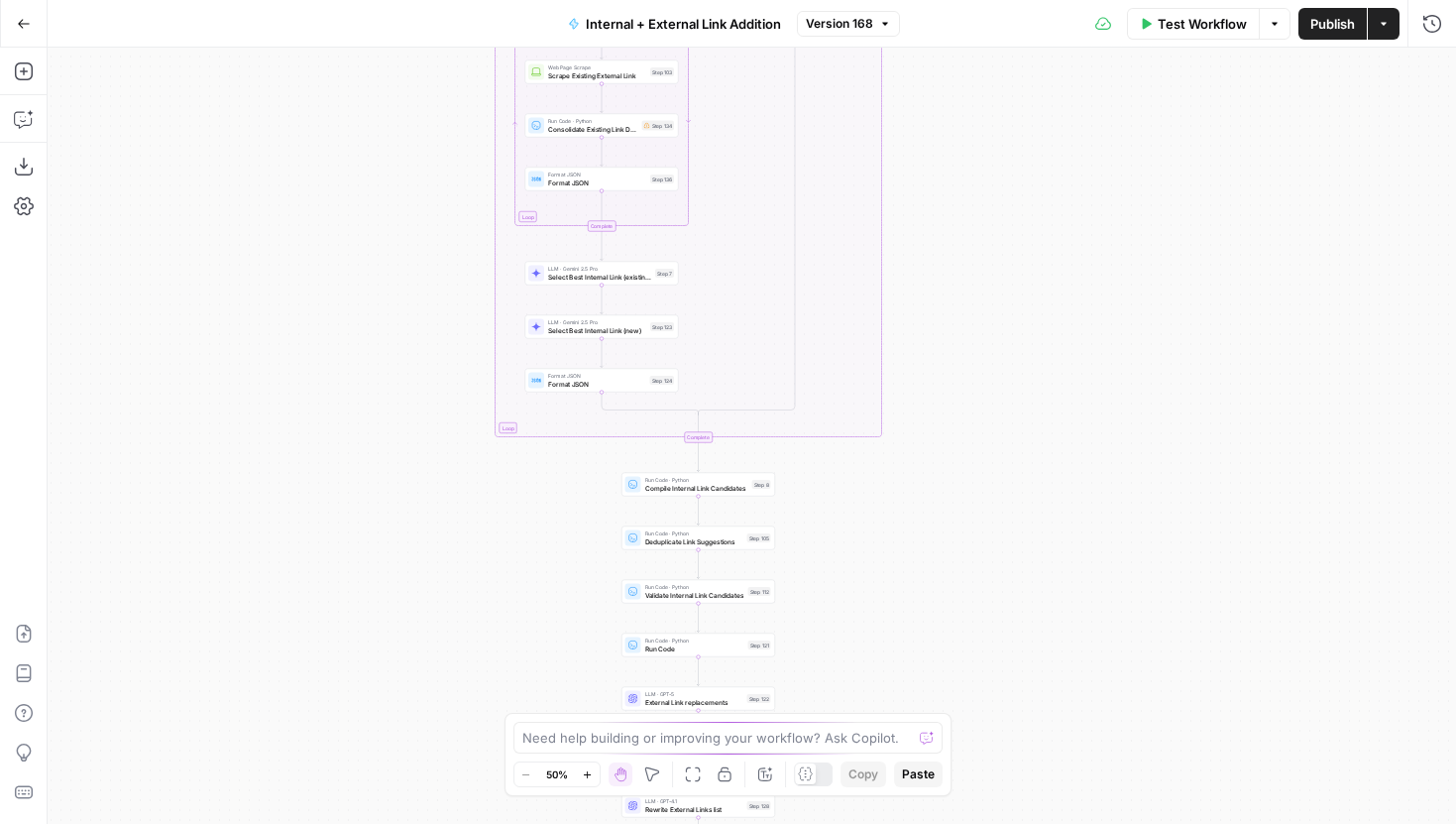
drag, startPoint x: 1114, startPoint y: 577, endPoint x: 1065, endPoint y: 227, distance: 353.4
click at [1065, 227] on div "true false true false Workflow Set Inputs Inputs Run Code · Python Grab all /ma…" at bounding box center [752, 435] width 1409 height 776
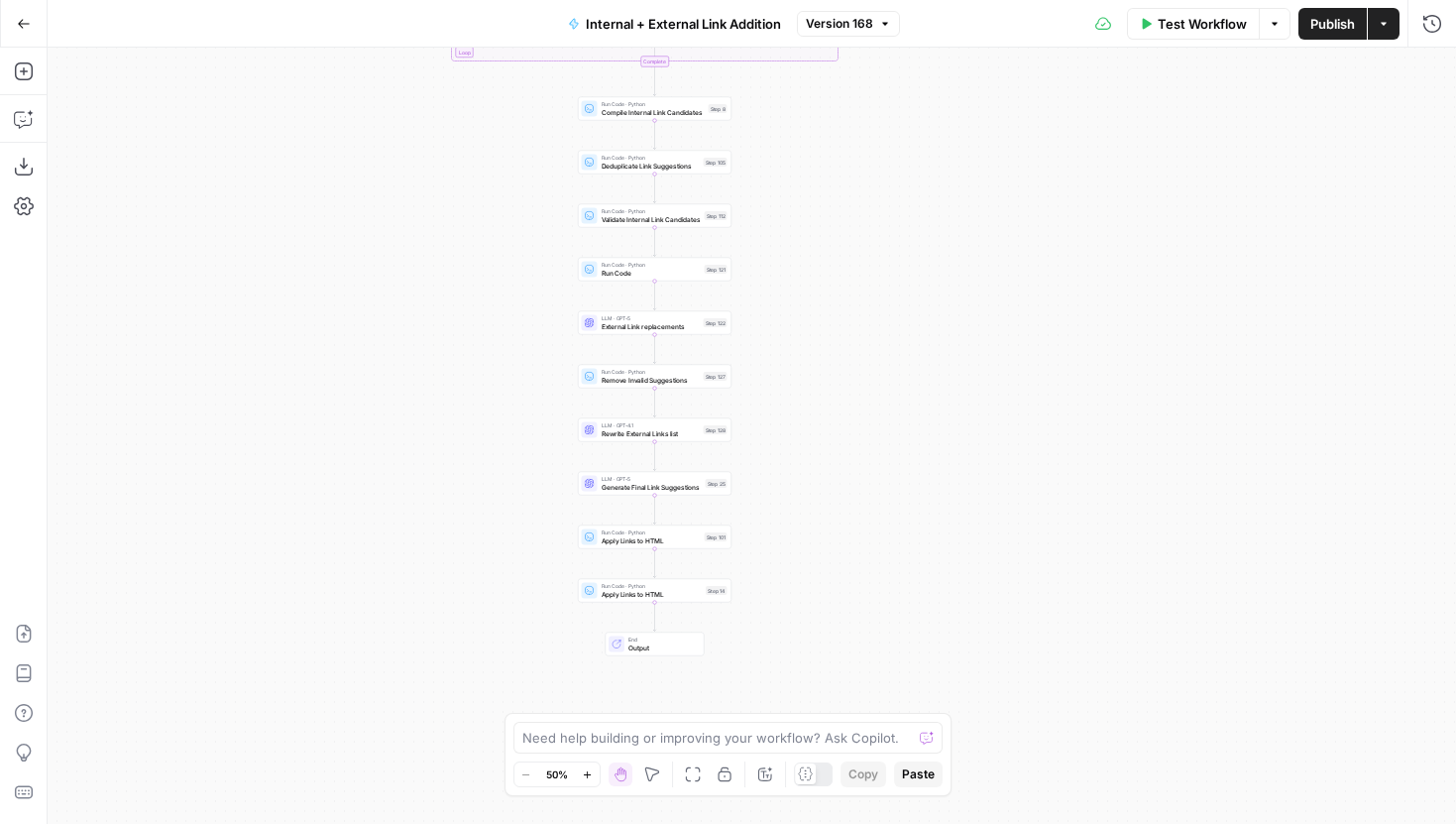
drag, startPoint x: 901, startPoint y: 392, endPoint x: 906, endPoint y: 363, distance: 29.4
click at [906, 363] on div "true false true false Workflow Set Inputs Inputs Run Code · Python Grab all /ma…" at bounding box center [752, 435] width 1409 height 776
click at [706, 477] on div "Step 25" at bounding box center [717, 479] width 22 height 9
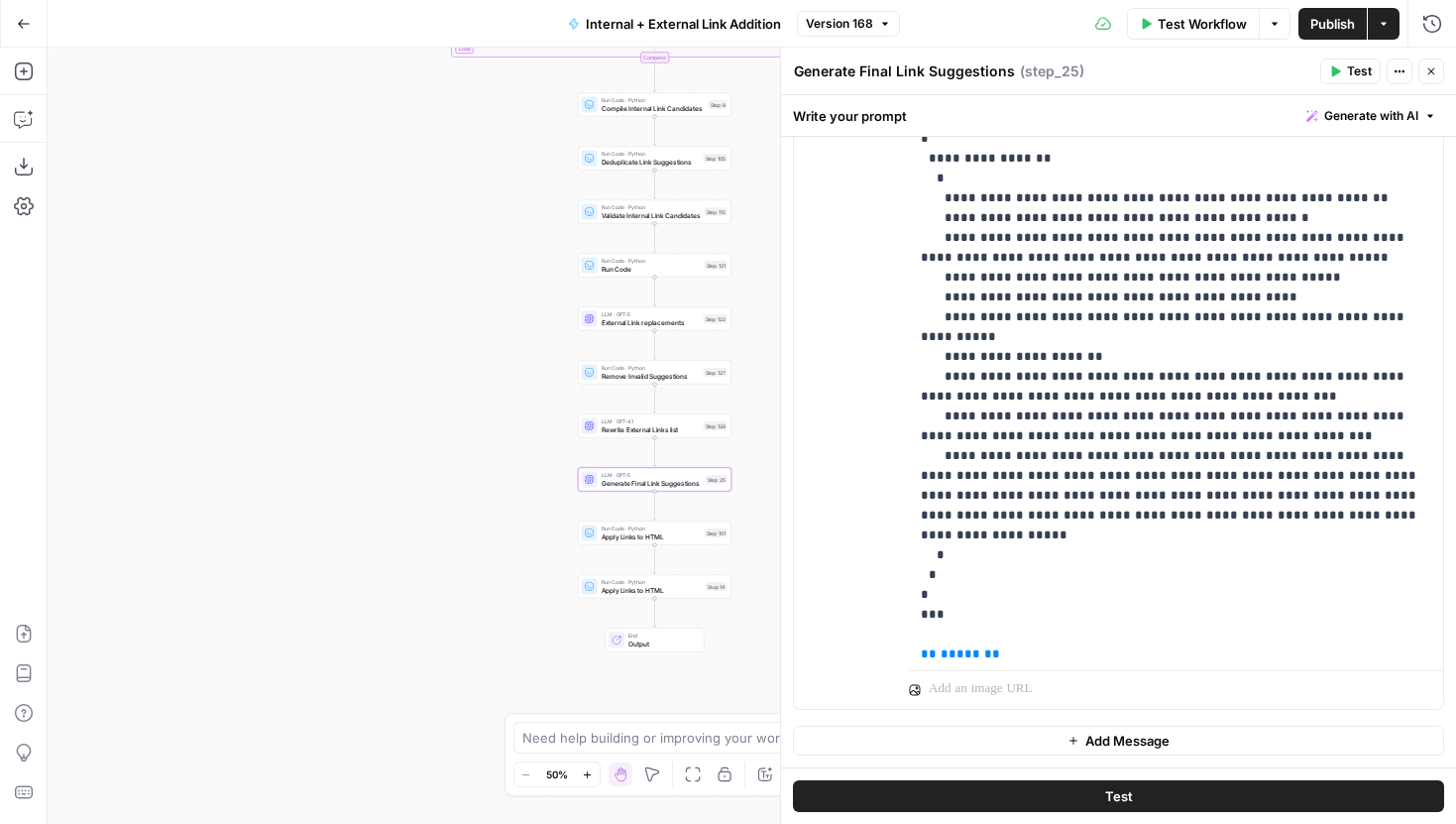
scroll to position [6325, 0]
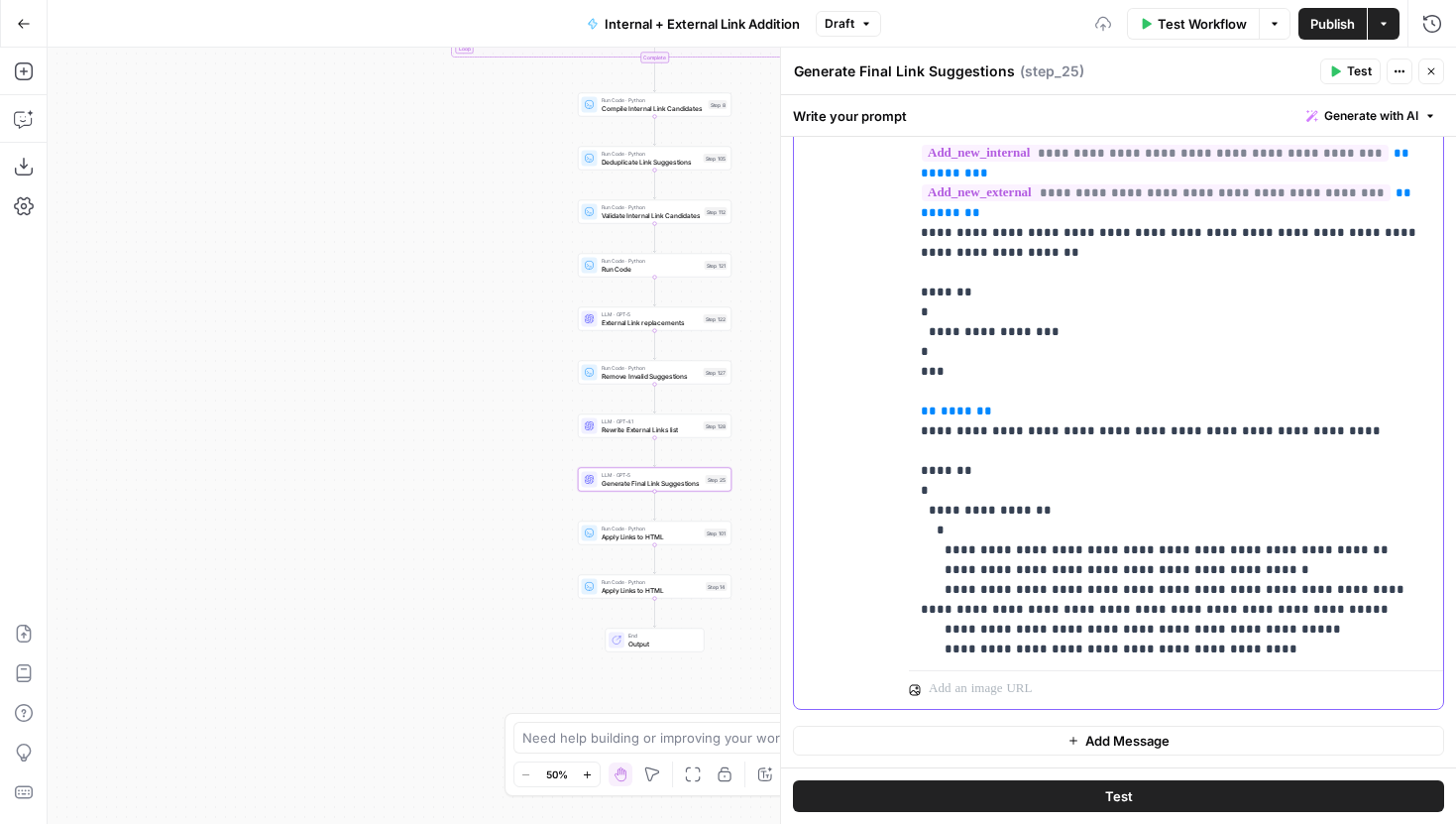
scroll to position [5963, 0]
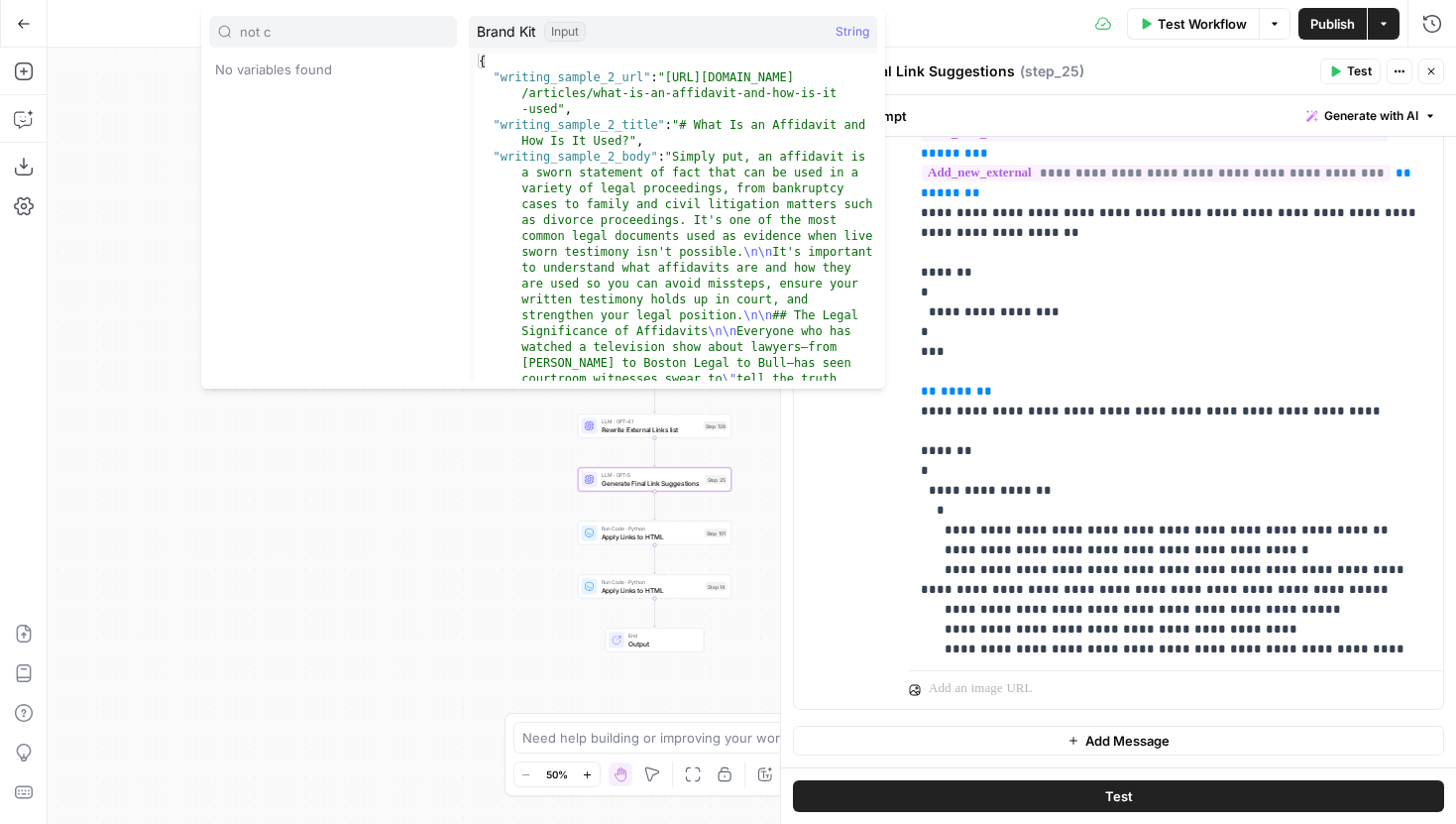
type input "not c"
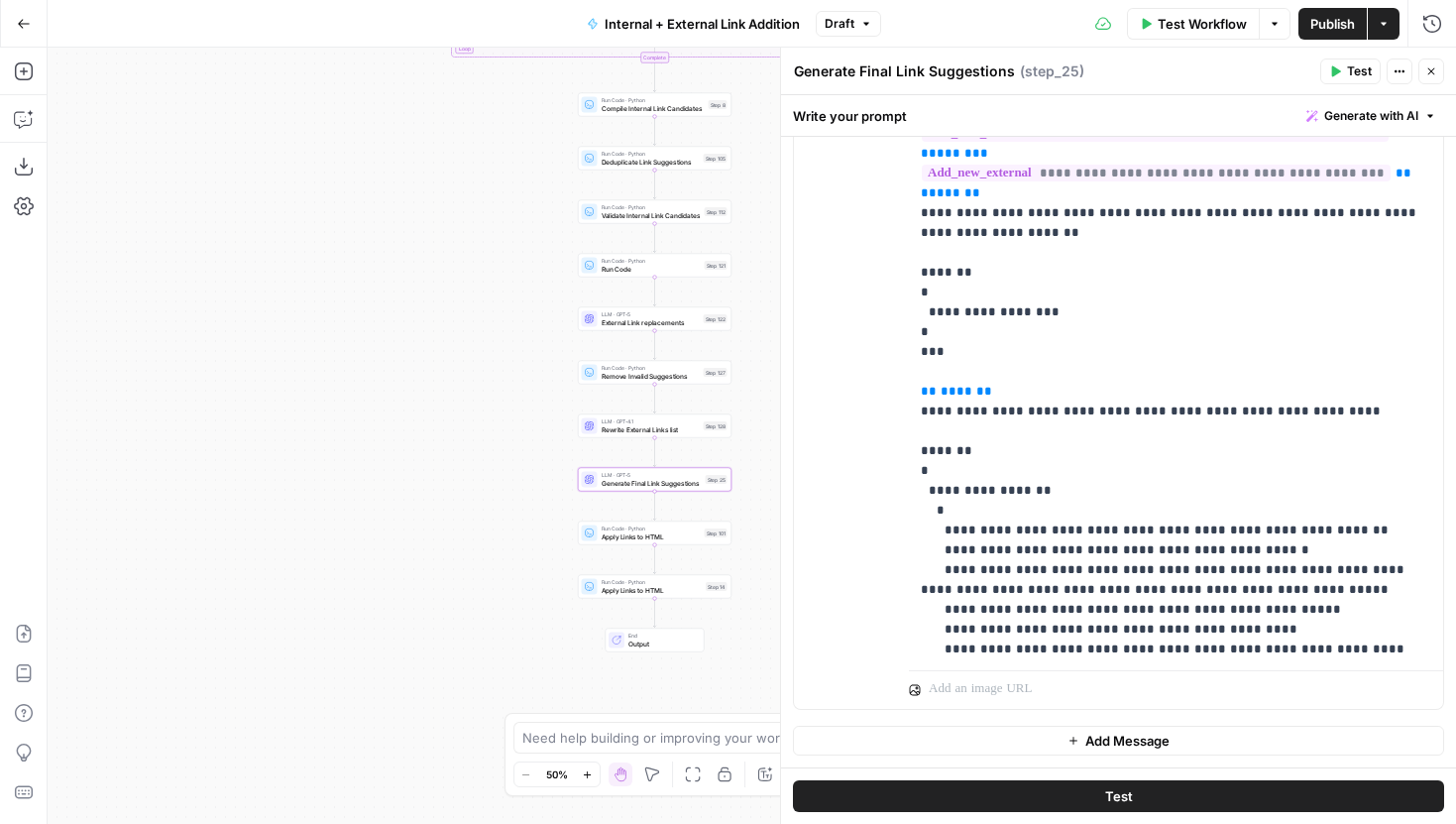
click at [1138, 786] on button "Test" at bounding box center [1119, 796] width 652 height 32
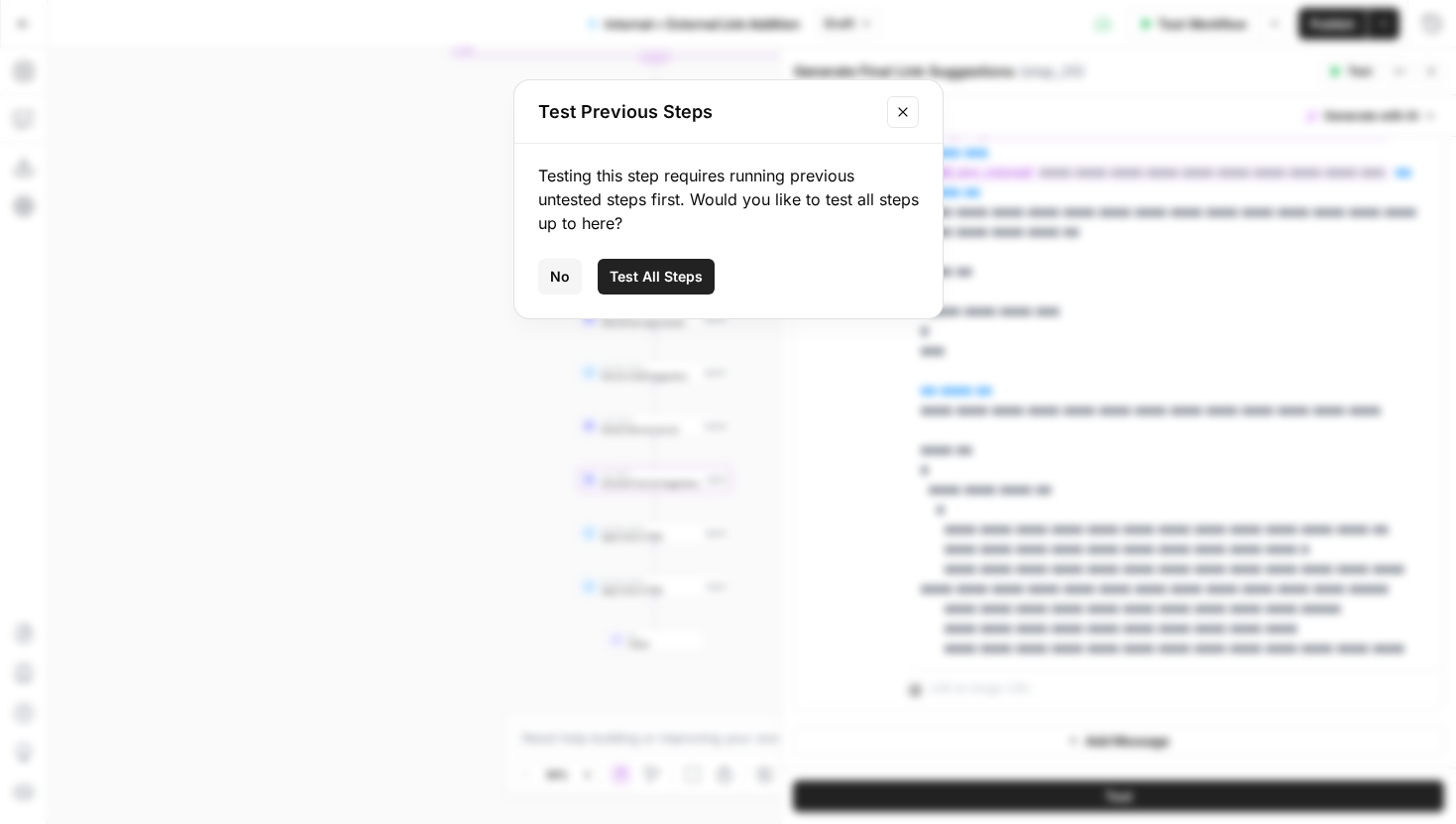
click at [901, 110] on icon "Close modal" at bounding box center [902, 111] width 9 height 9
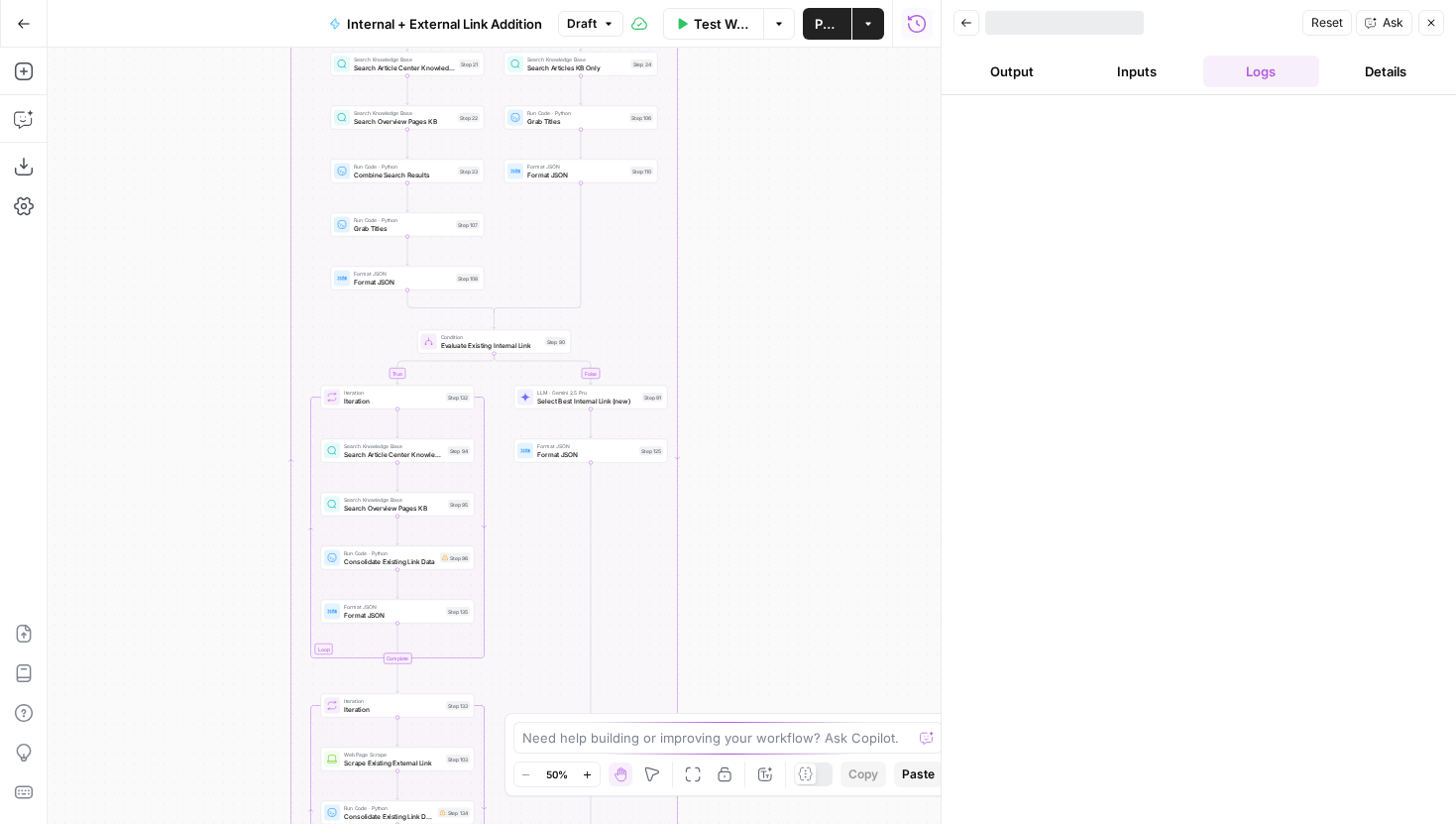
drag, startPoint x: 777, startPoint y: 621, endPoint x: 787, endPoint y: 258, distance: 363.1
click at [787, 260] on div "true false true false Workflow Set Inputs Inputs Run Code · Python Grab all /ma…" at bounding box center [494, 435] width 893 height 776
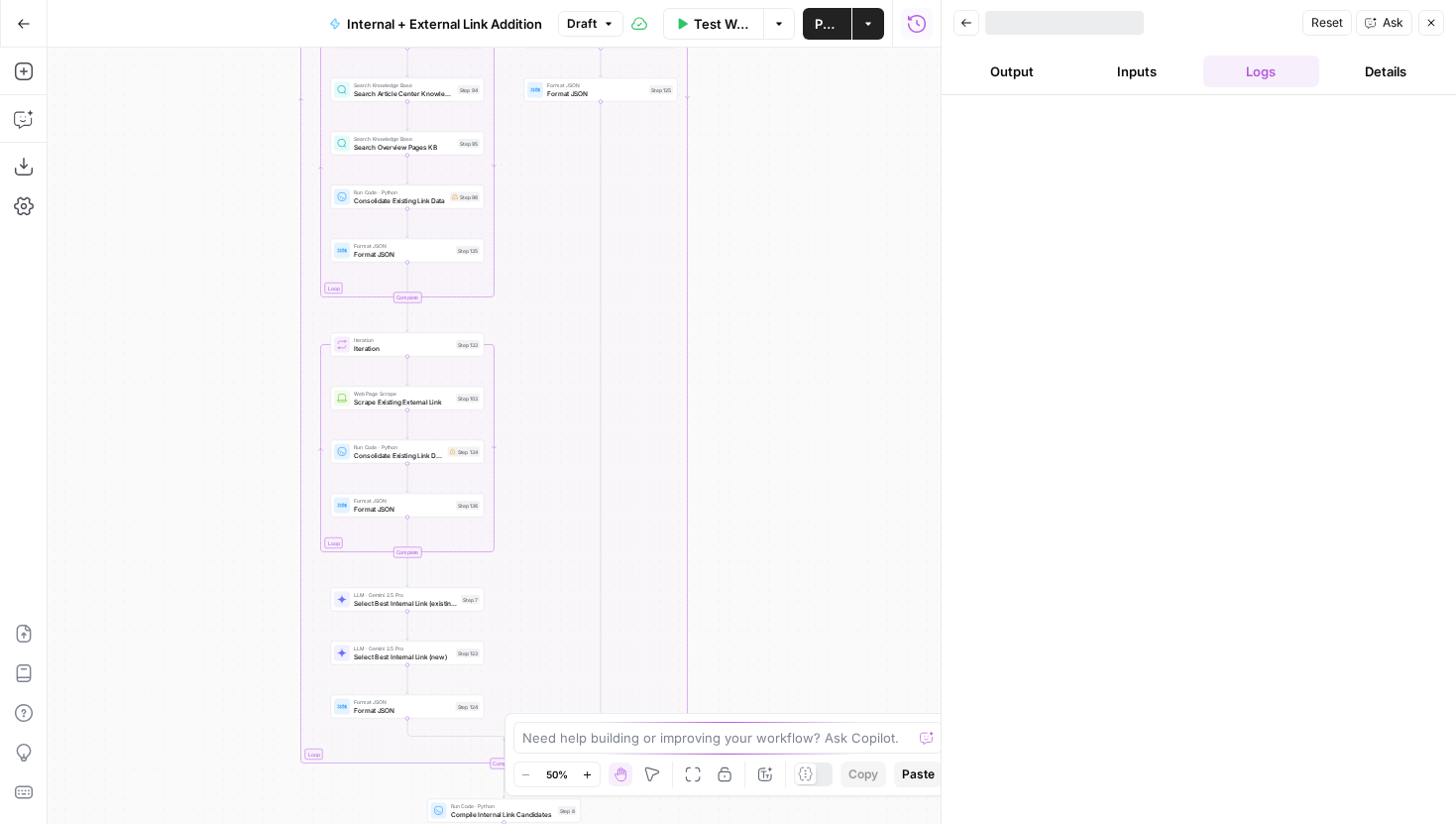
drag, startPoint x: 782, startPoint y: 541, endPoint x: 782, endPoint y: 176, distance: 365.0
click at [782, 173] on div "true false true false Workflow Set Inputs Inputs Run Code · Python Grab all /ma…" at bounding box center [494, 435] width 893 height 776
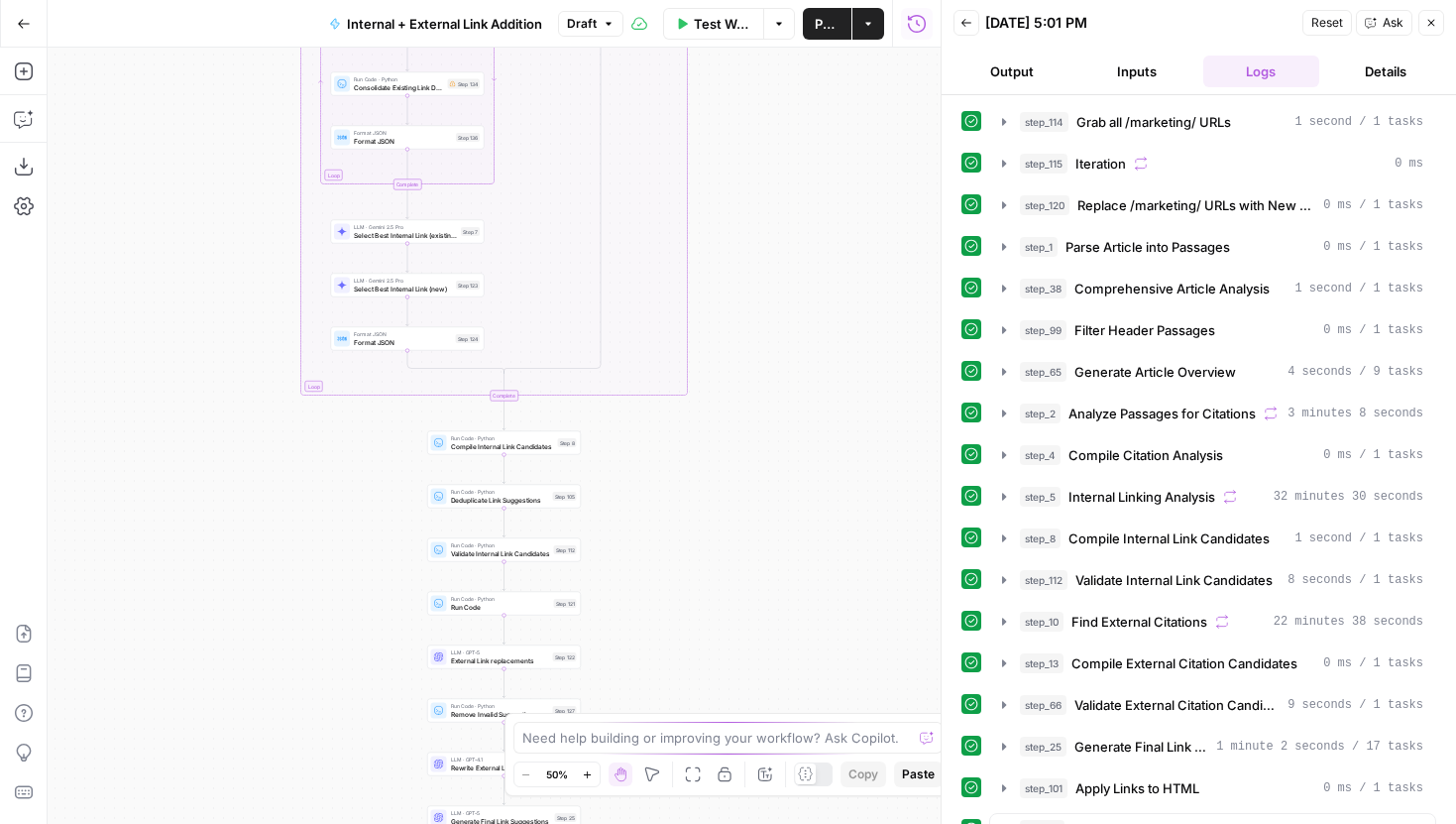
drag, startPoint x: 796, startPoint y: 532, endPoint x: 796, endPoint y: 281, distance: 251.0
click at [796, 281] on div "true false true false Workflow Set Inputs Inputs Run Code · Python Grab all /ma…" at bounding box center [494, 435] width 893 height 776
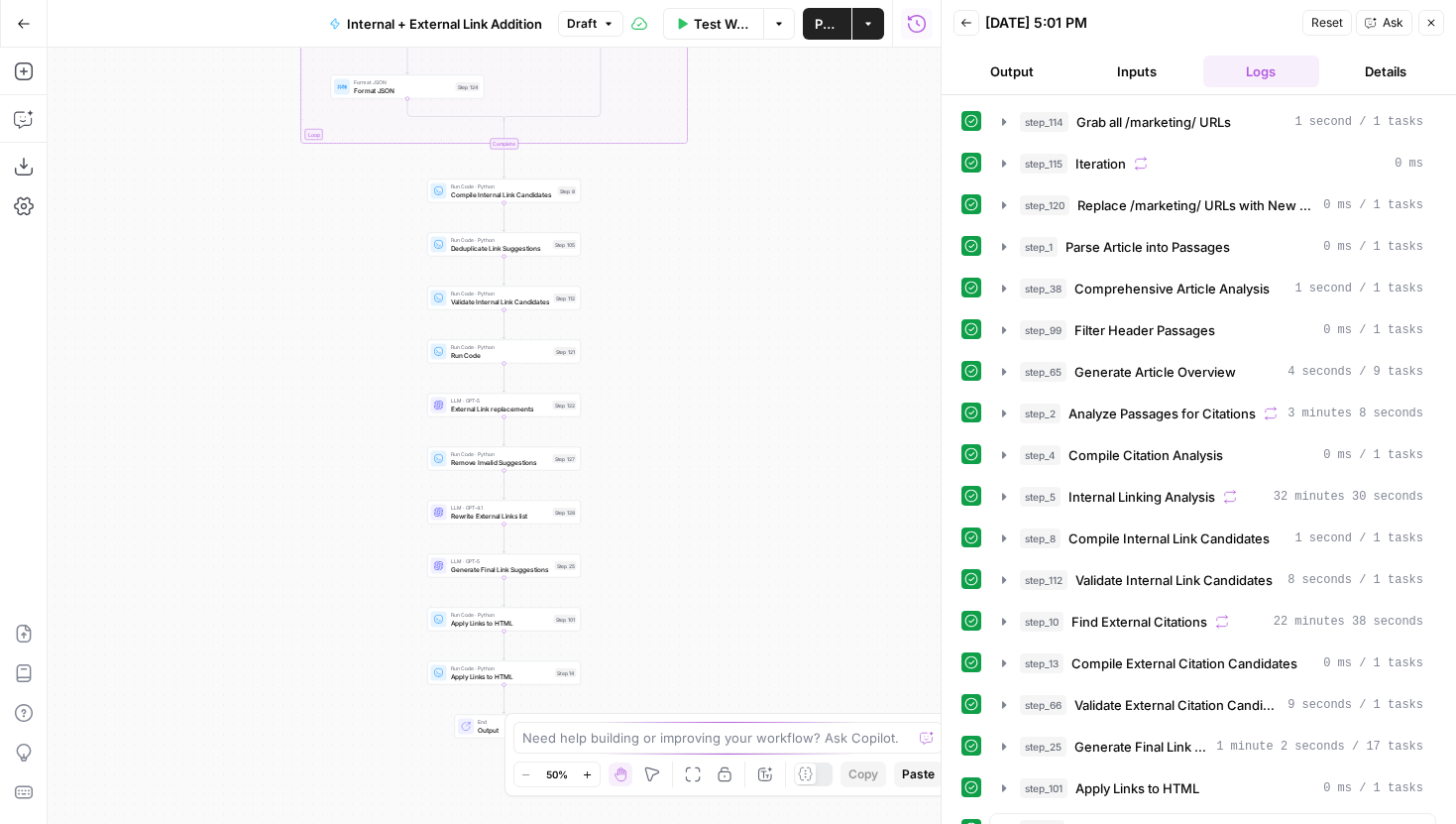
drag, startPoint x: 773, startPoint y: 596, endPoint x: 787, endPoint y: 403, distance: 193.5
click at [787, 404] on div "true false true false Workflow Set Inputs Inputs Run Code · Python Grab all /ma…" at bounding box center [494, 435] width 893 height 776
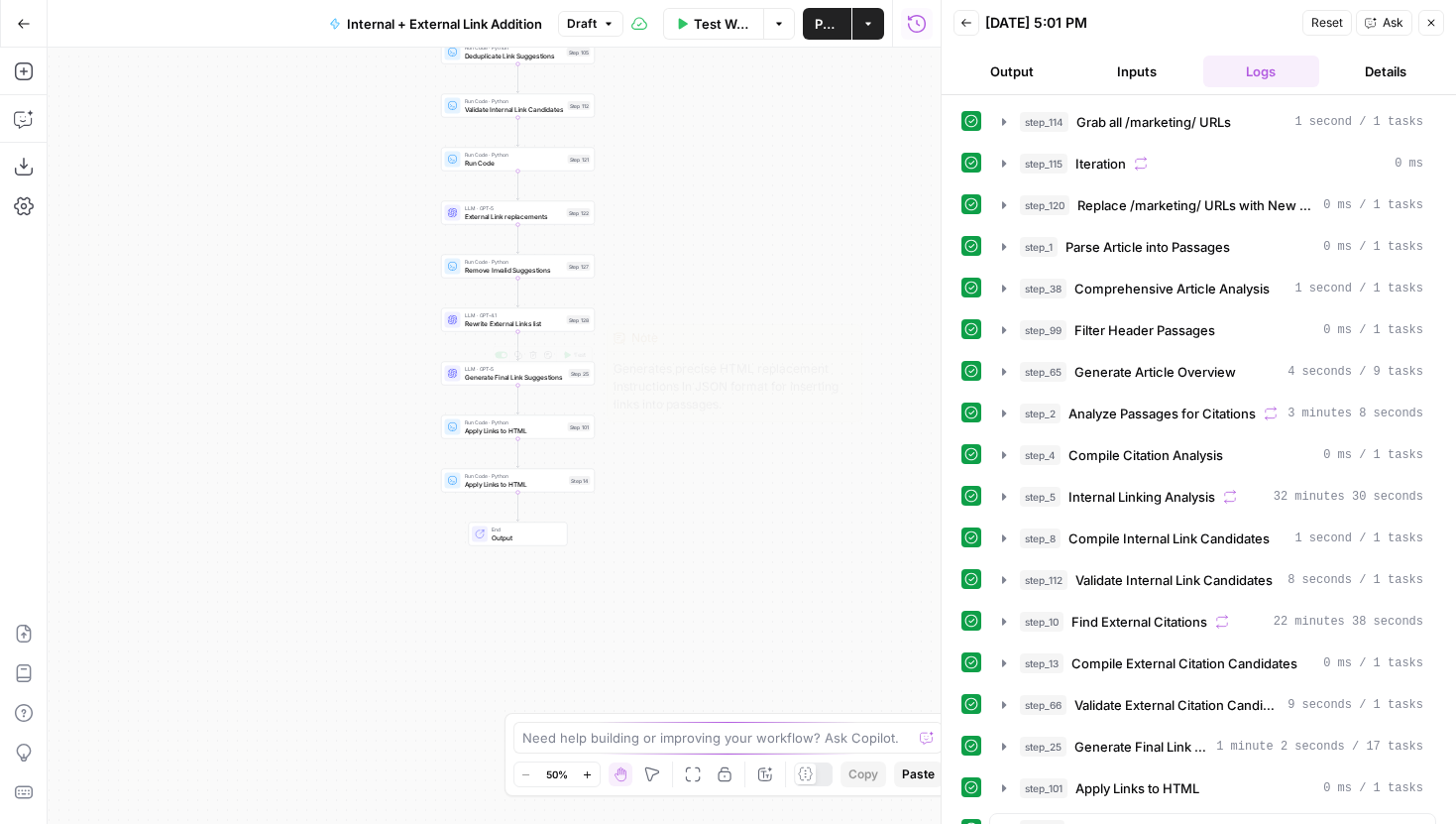
click at [558, 377] on span "Generate Final Link Suggestions" at bounding box center [515, 377] width 100 height 10
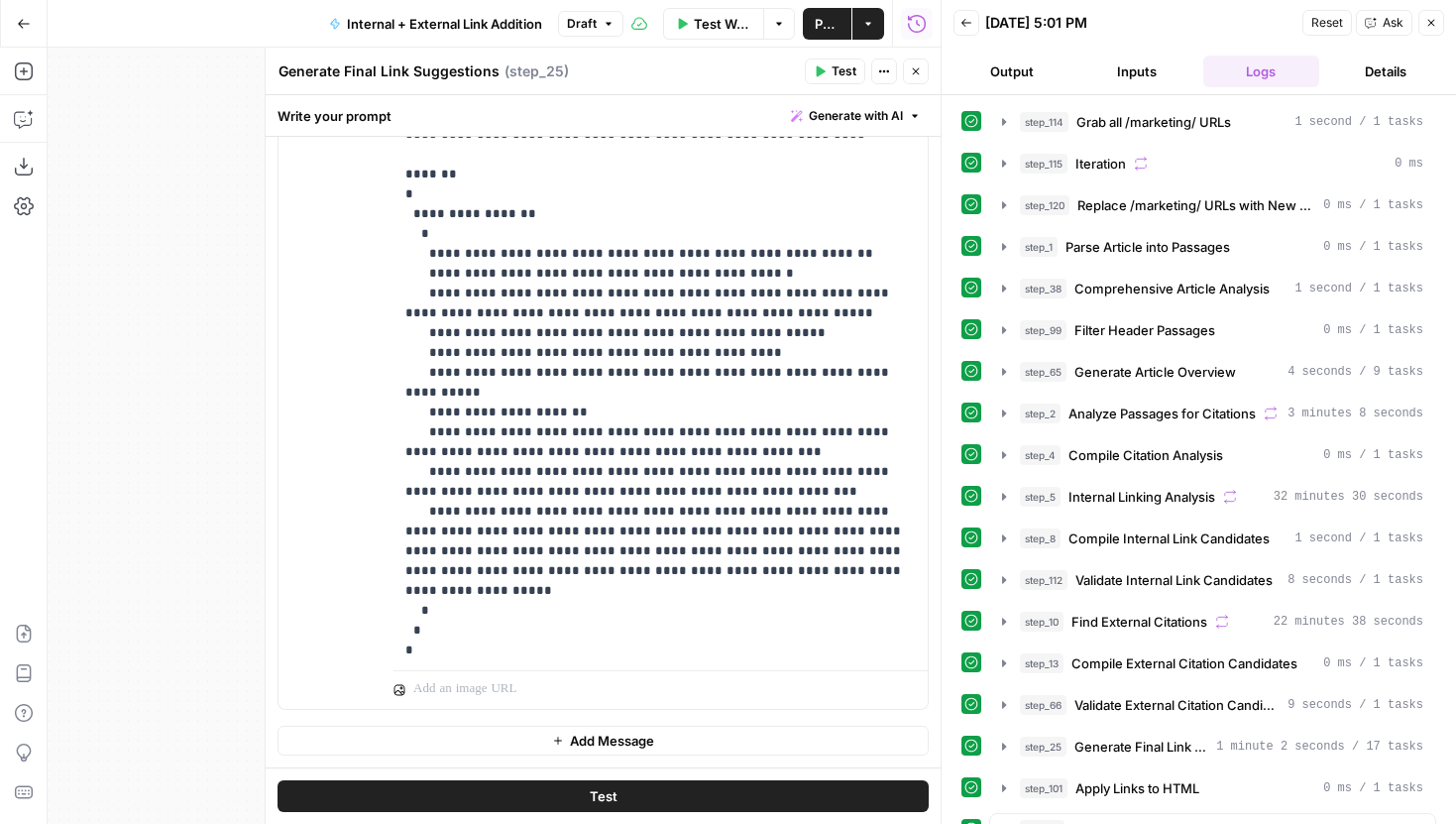
scroll to position [6213, 0]
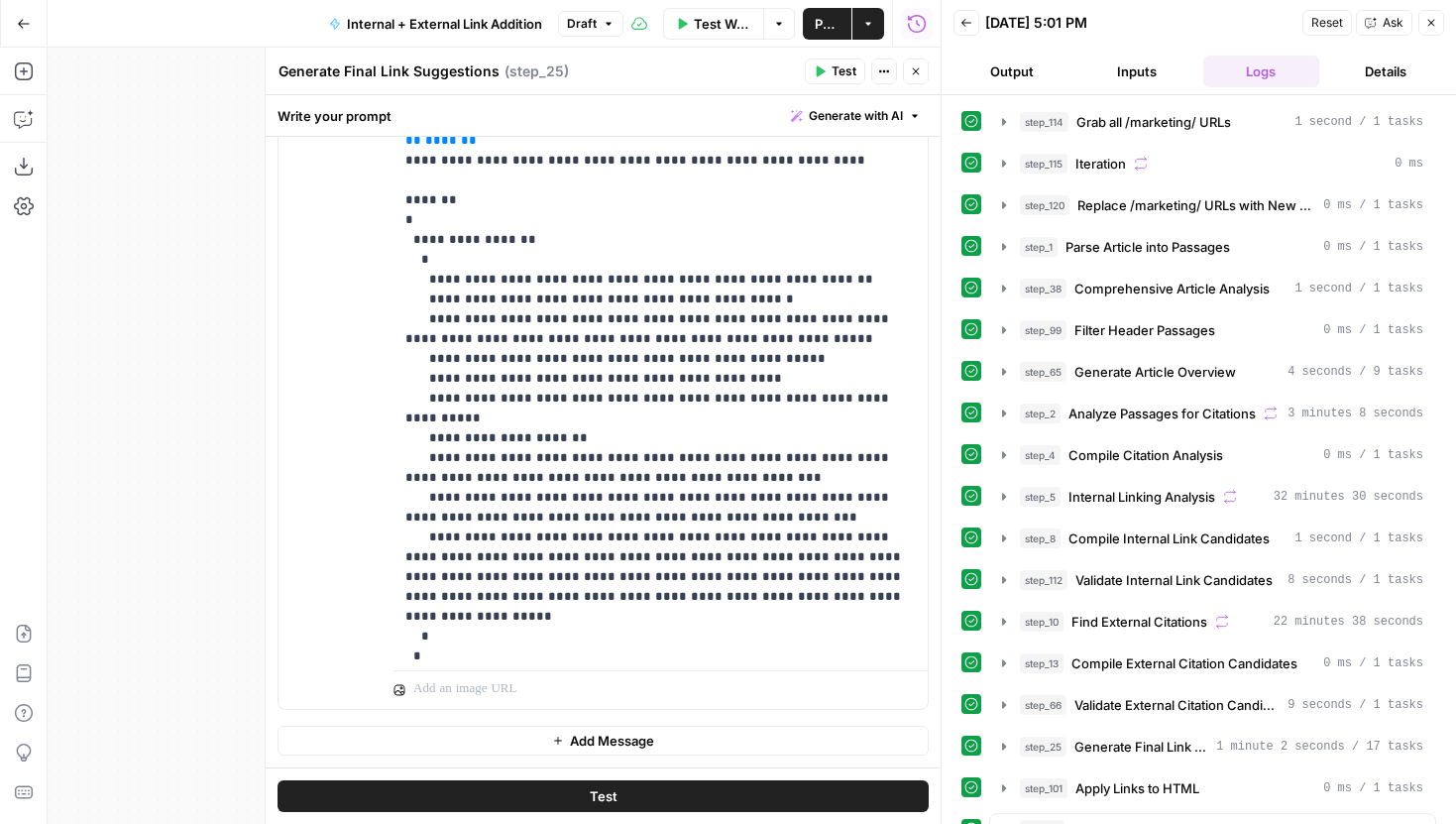
click at [728, 799] on button "Test" at bounding box center [604, 796] width 652 height 32
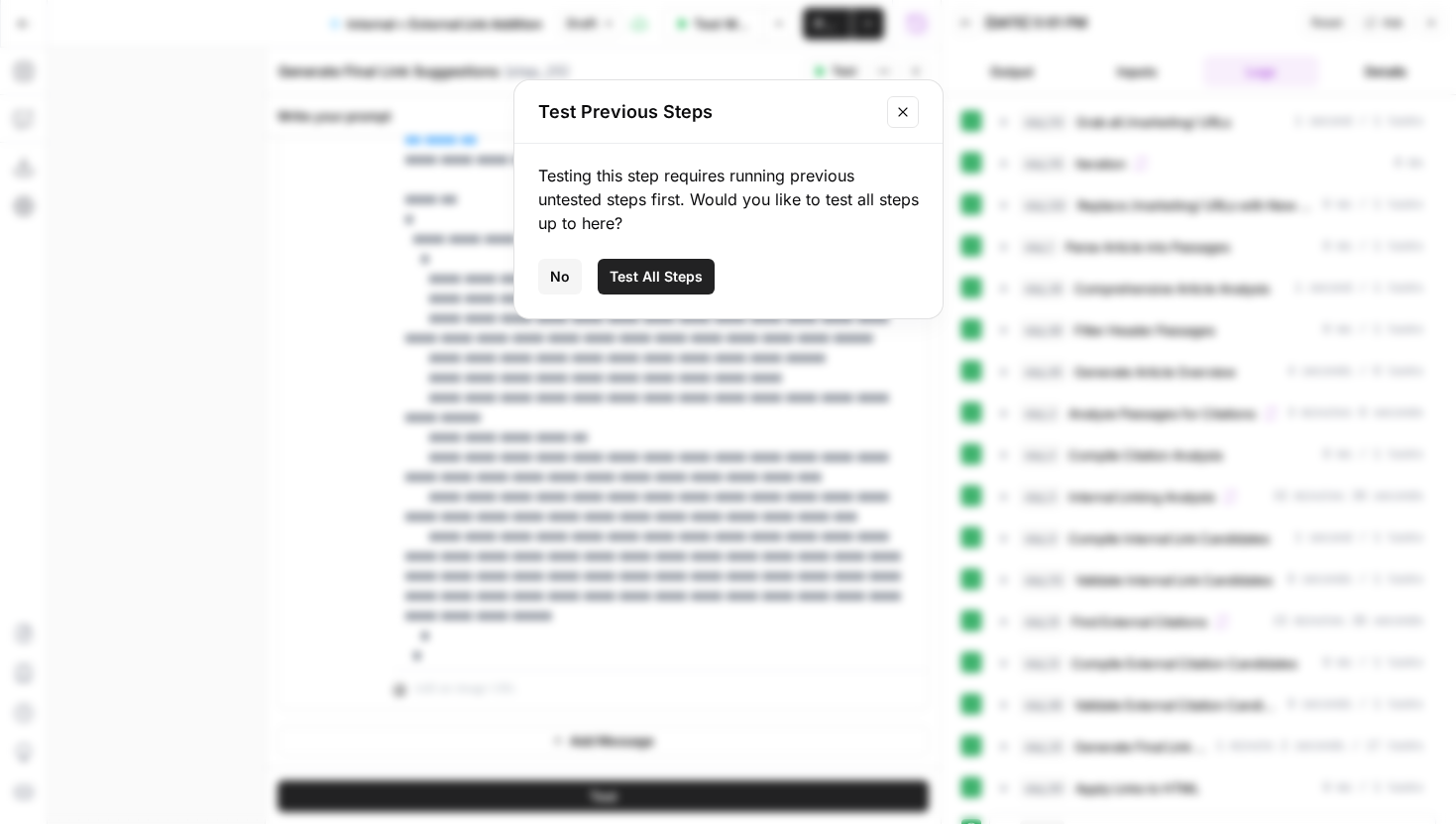
click at [628, 294] on div "Testing this step requires running previous untested steps first. Would you lik…" at bounding box center [728, 230] width 429 height 174
click at [639, 276] on span "Test All Steps" at bounding box center [657, 277] width 94 height 20
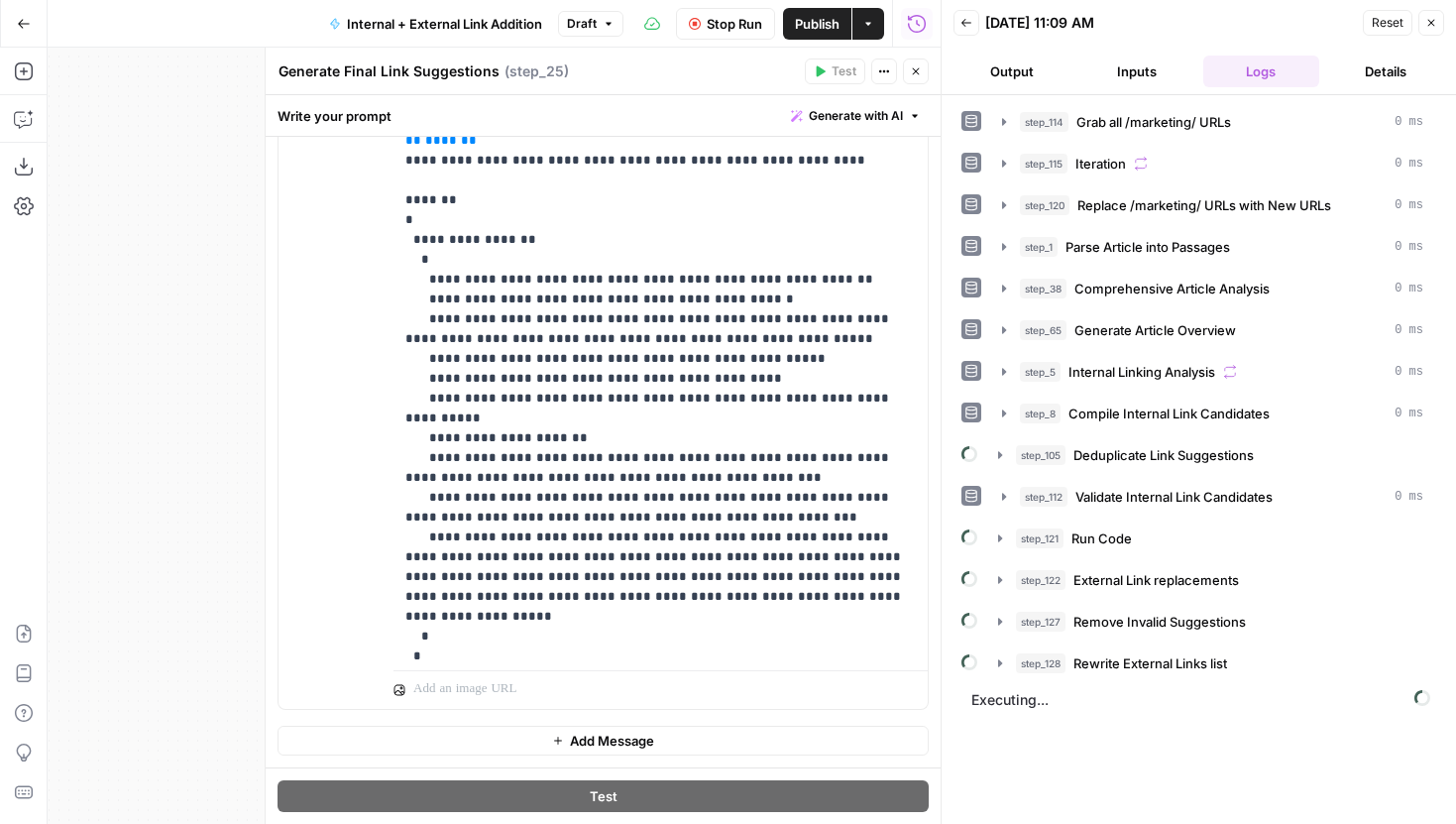
click at [913, 83] on button "Close" at bounding box center [916, 72] width 26 height 26
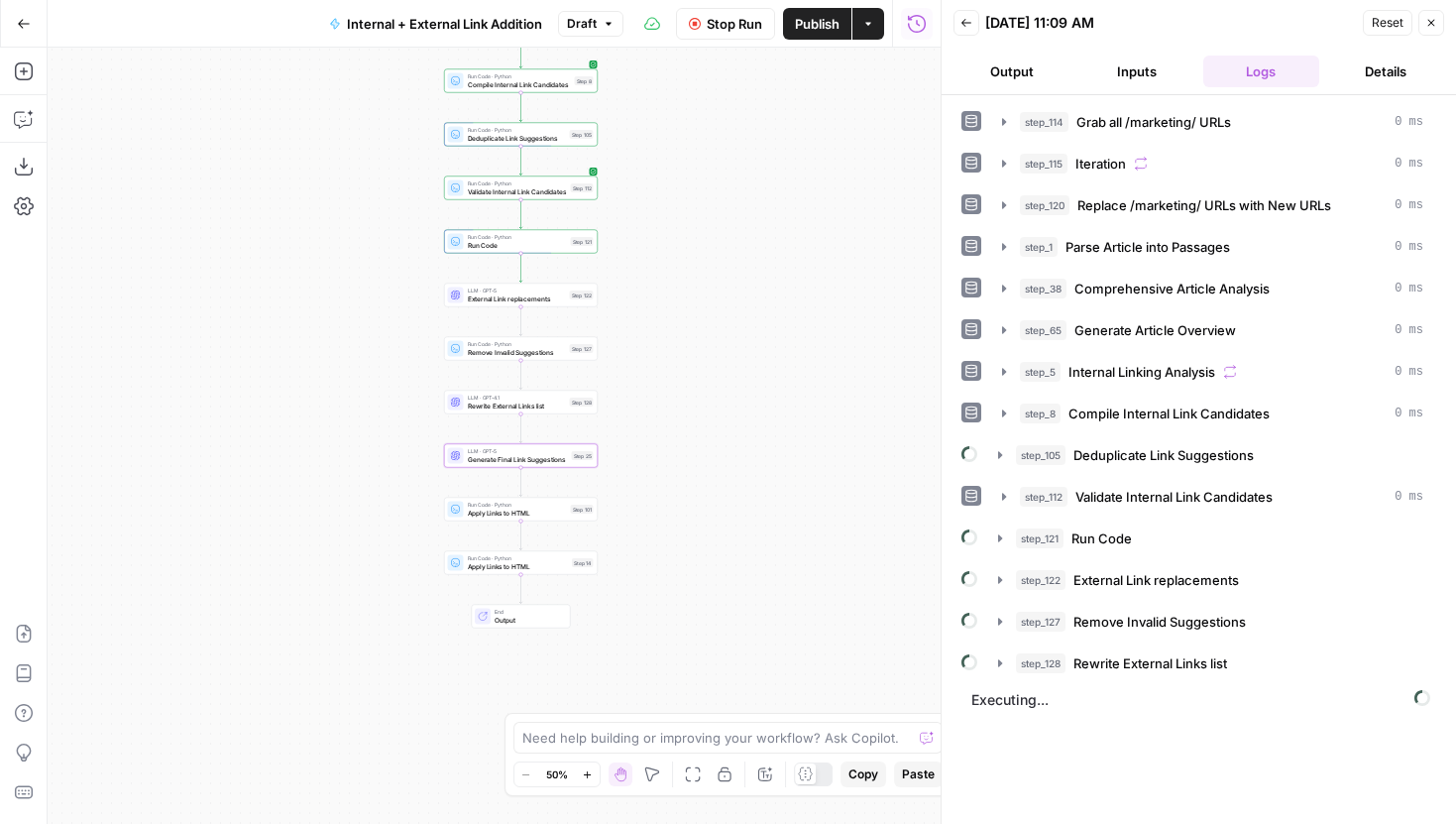
drag, startPoint x: 853, startPoint y: 360, endPoint x: 856, endPoint y: 412, distance: 52.1
click at [856, 412] on div "true false true false Workflow Set Inputs Inputs Run Code · Python Grab all /ma…" at bounding box center [494, 435] width 893 height 776
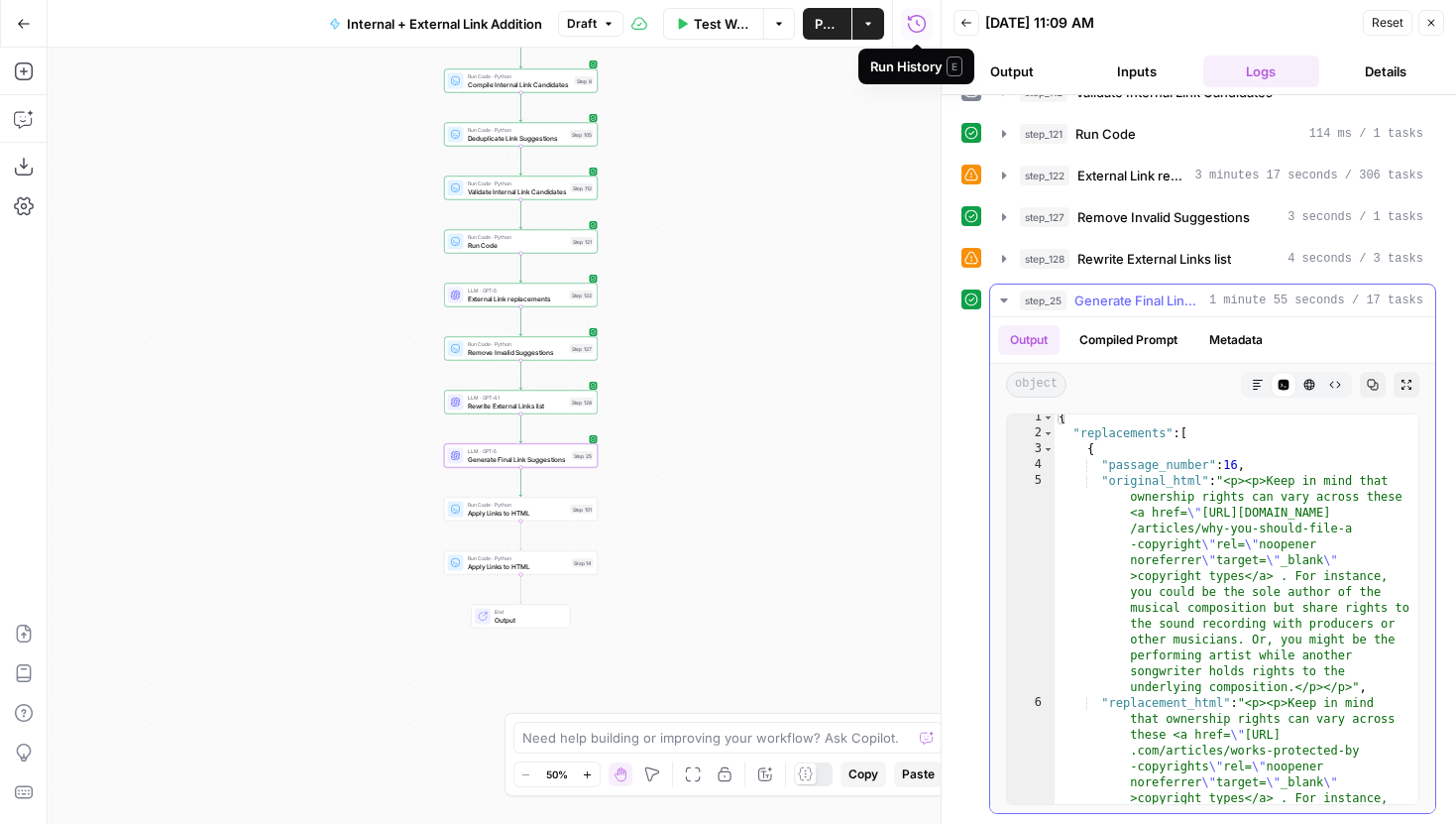
scroll to position [18, 0]
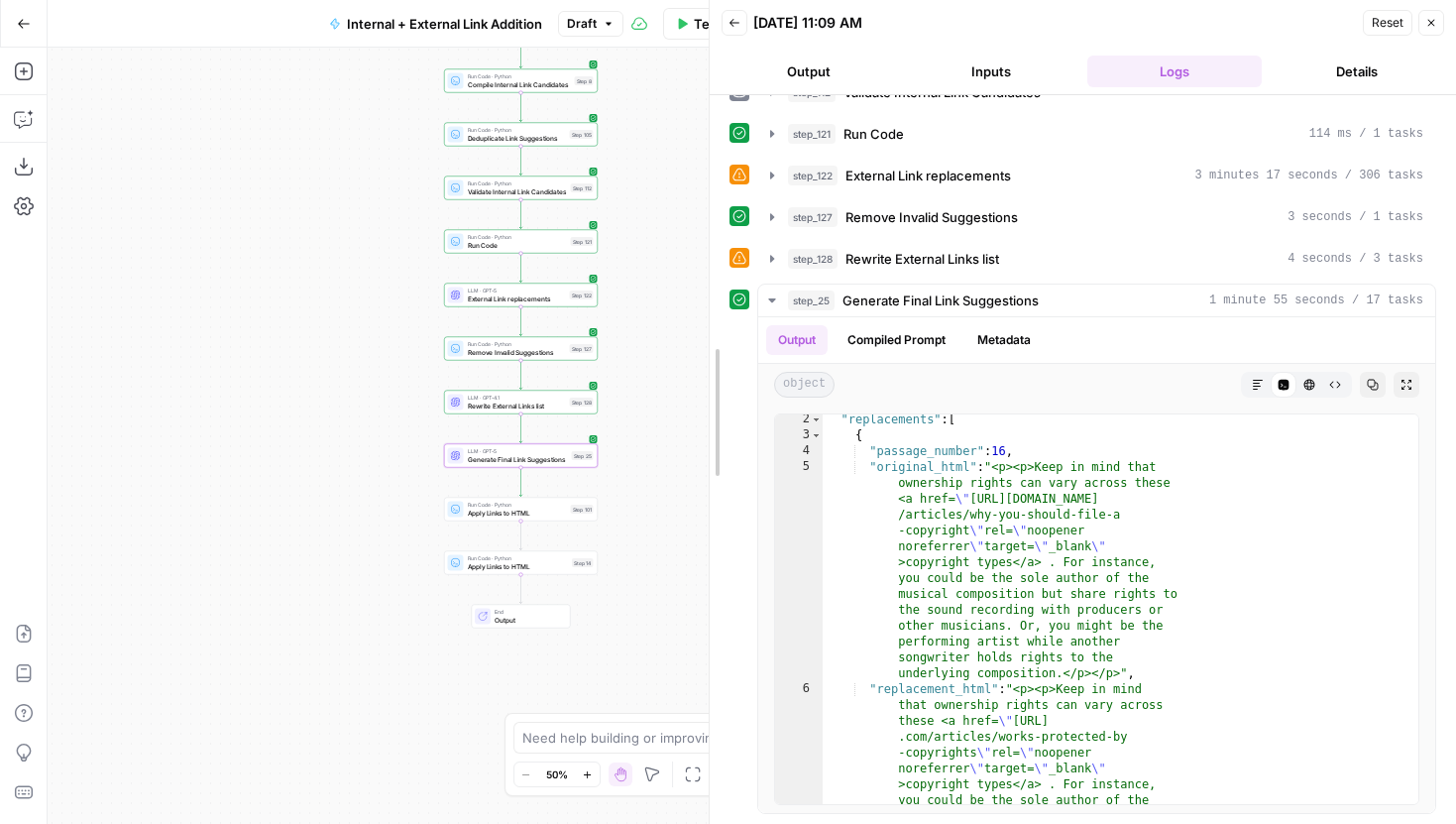
drag, startPoint x: 949, startPoint y: 317, endPoint x: 717, endPoint y: 318, distance: 232.0
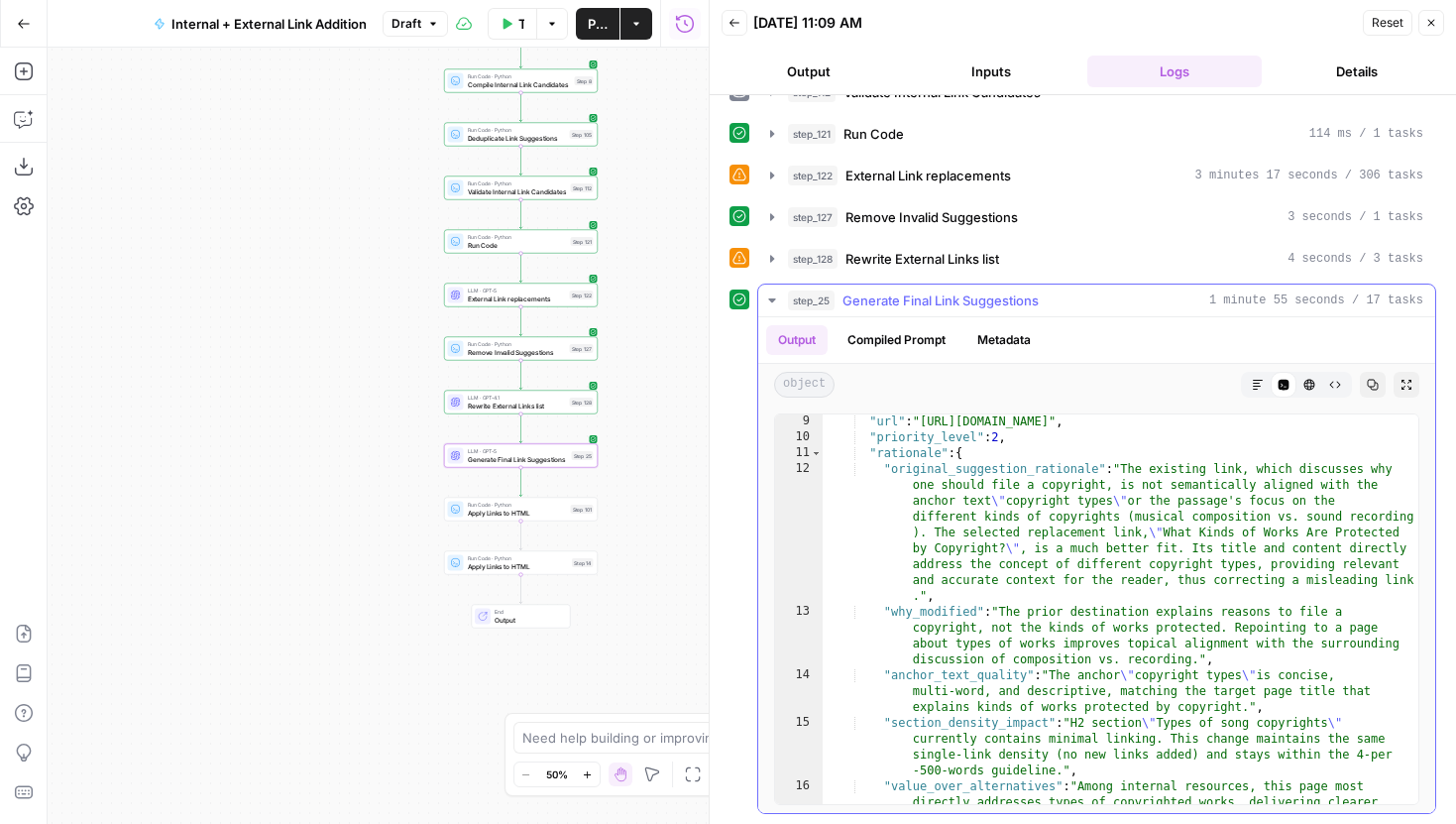
scroll to position [0, 0]
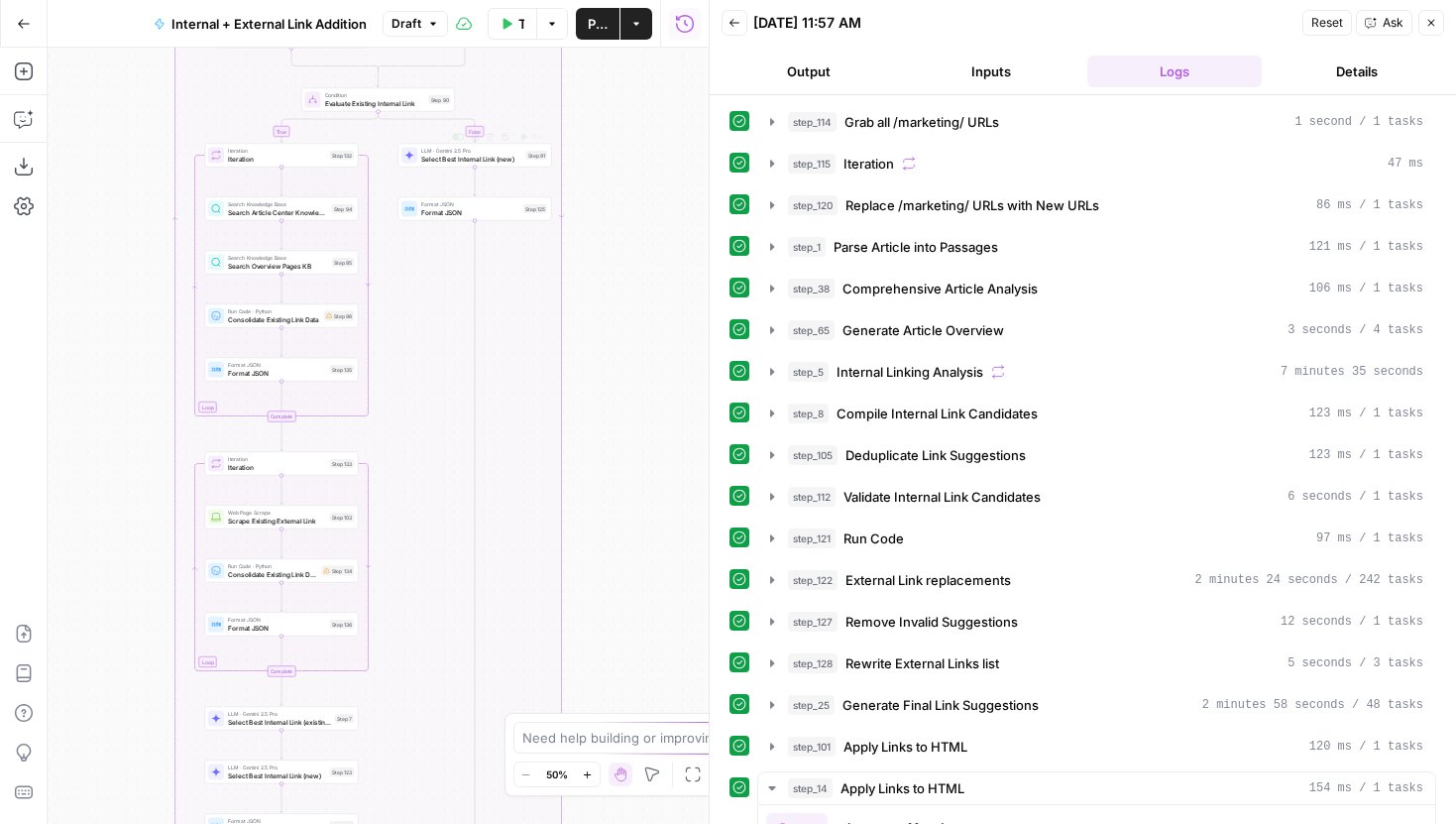
drag, startPoint x: 635, startPoint y: 285, endPoint x: 635, endPoint y: 117, distance: 168.0
click at [635, 117] on div "true false true false Workflow Set Inputs Inputs Run Code · Python Grab all /ma…" at bounding box center [379, 435] width 662 height 776
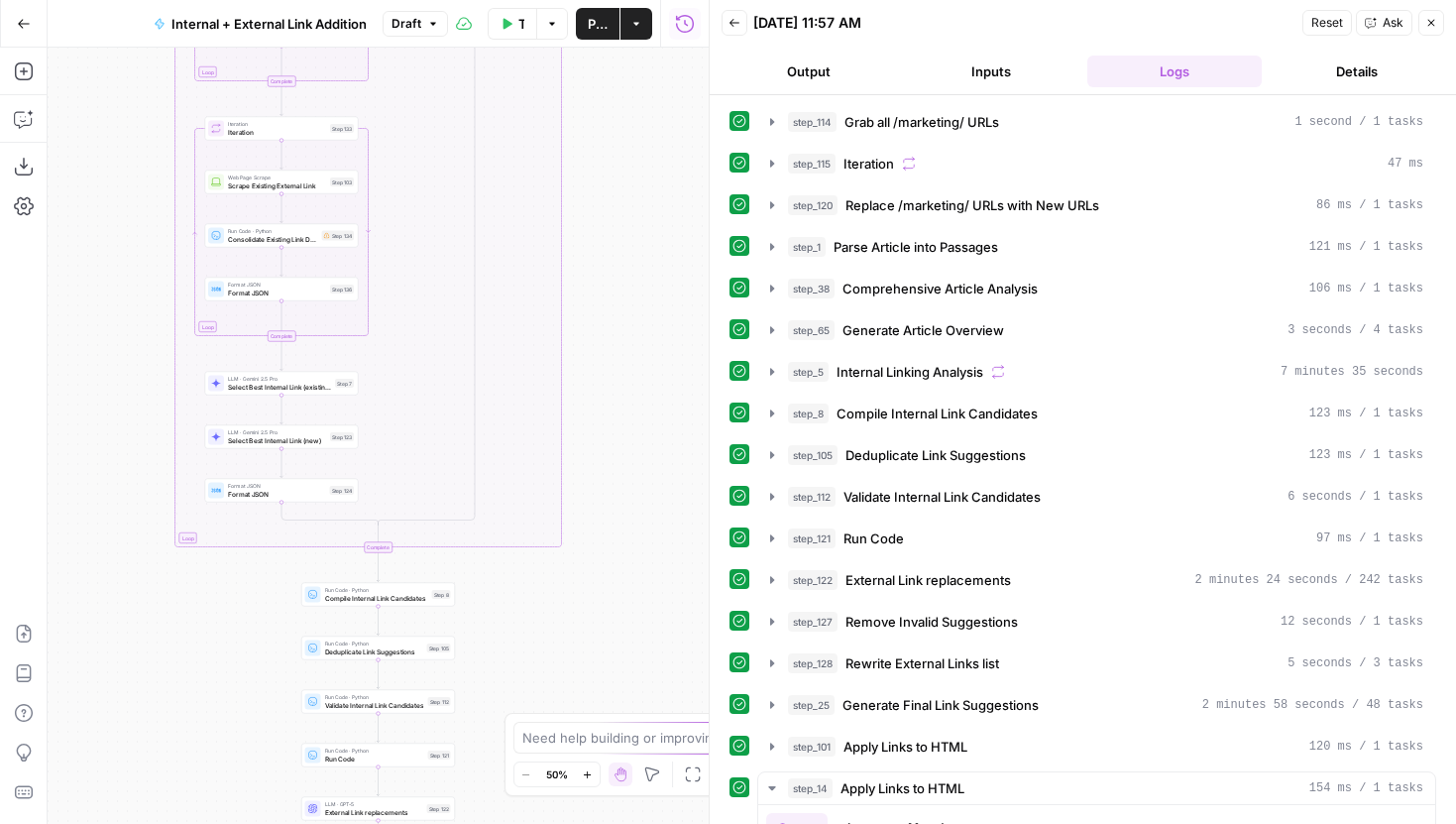
drag, startPoint x: 620, startPoint y: 436, endPoint x: 620, endPoint y: 266, distance: 170.0
click at [620, 271] on div "true false true false Workflow Set Inputs Inputs Run Code · Python Grab all /ma…" at bounding box center [379, 435] width 662 height 776
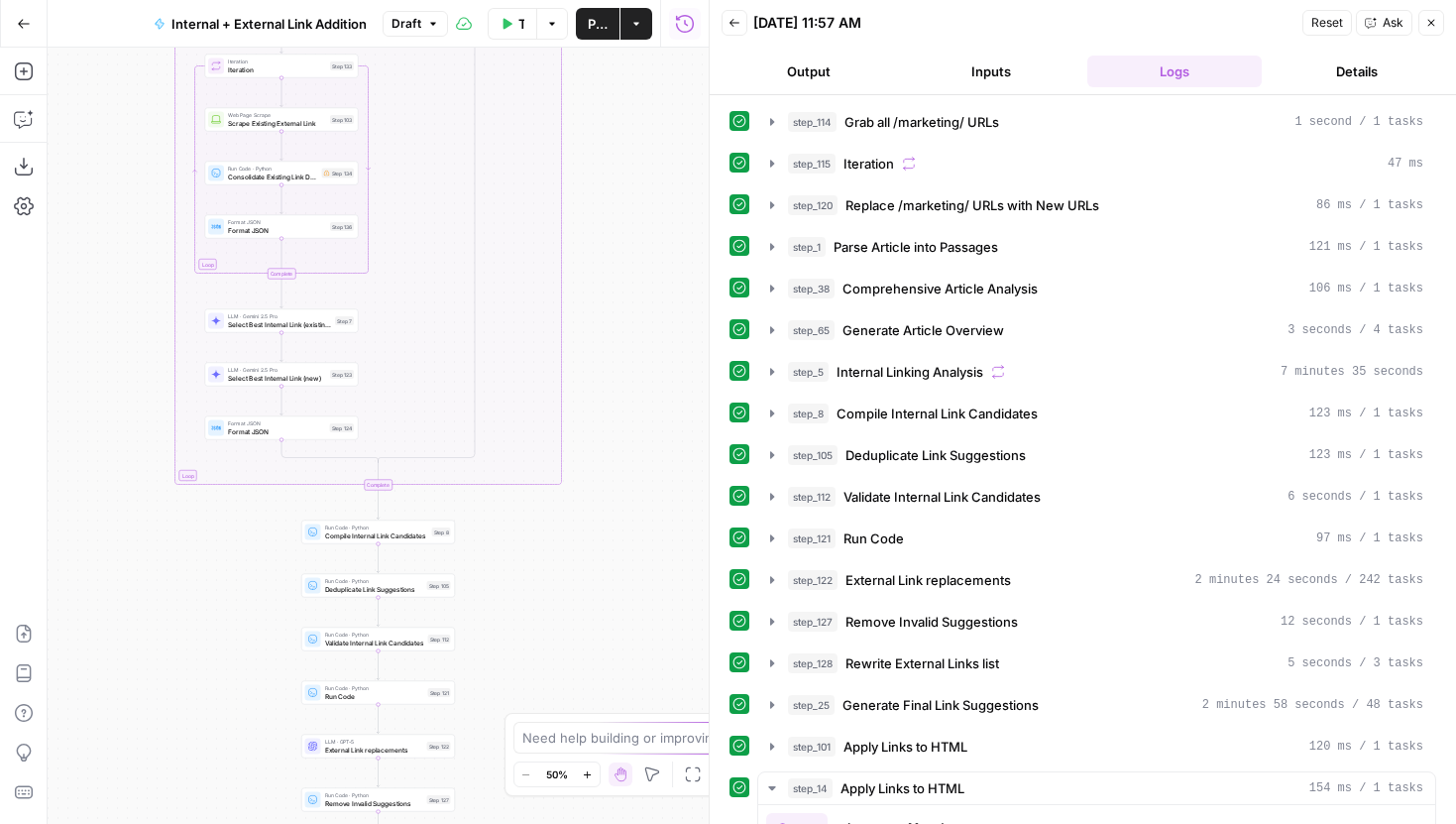
drag, startPoint x: 620, startPoint y: 613, endPoint x: 626, endPoint y: 254, distance: 359.1
click at [626, 254] on div "true false true false Workflow Set Inputs Inputs Run Code · Python Grab all /ma…" at bounding box center [379, 435] width 662 height 776
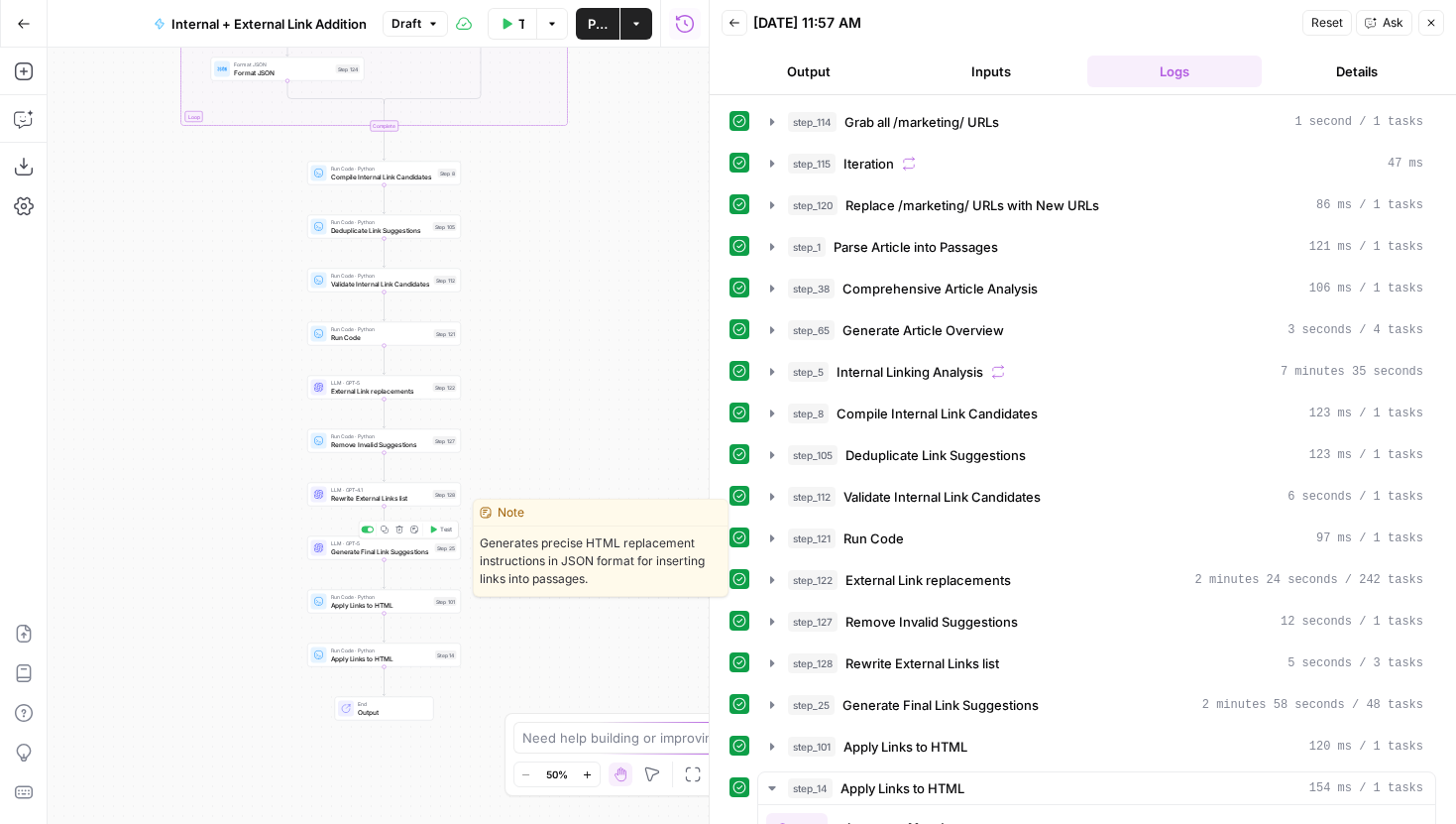
click at [446, 531] on span "Test" at bounding box center [446, 529] width 12 height 9
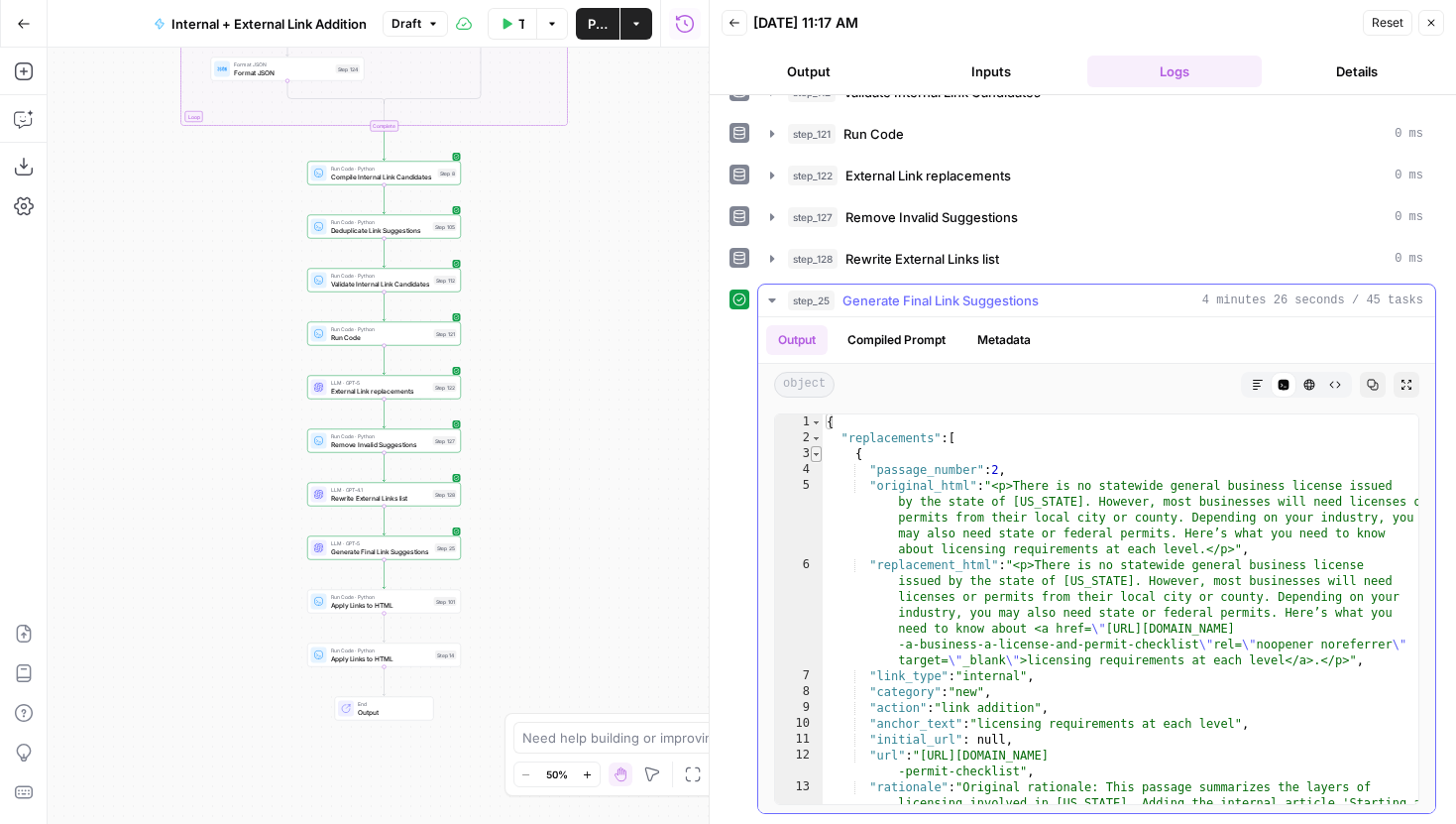
click at [819, 450] on span "Toggle code folding, rows 3 through 14" at bounding box center [816, 454] width 11 height 16
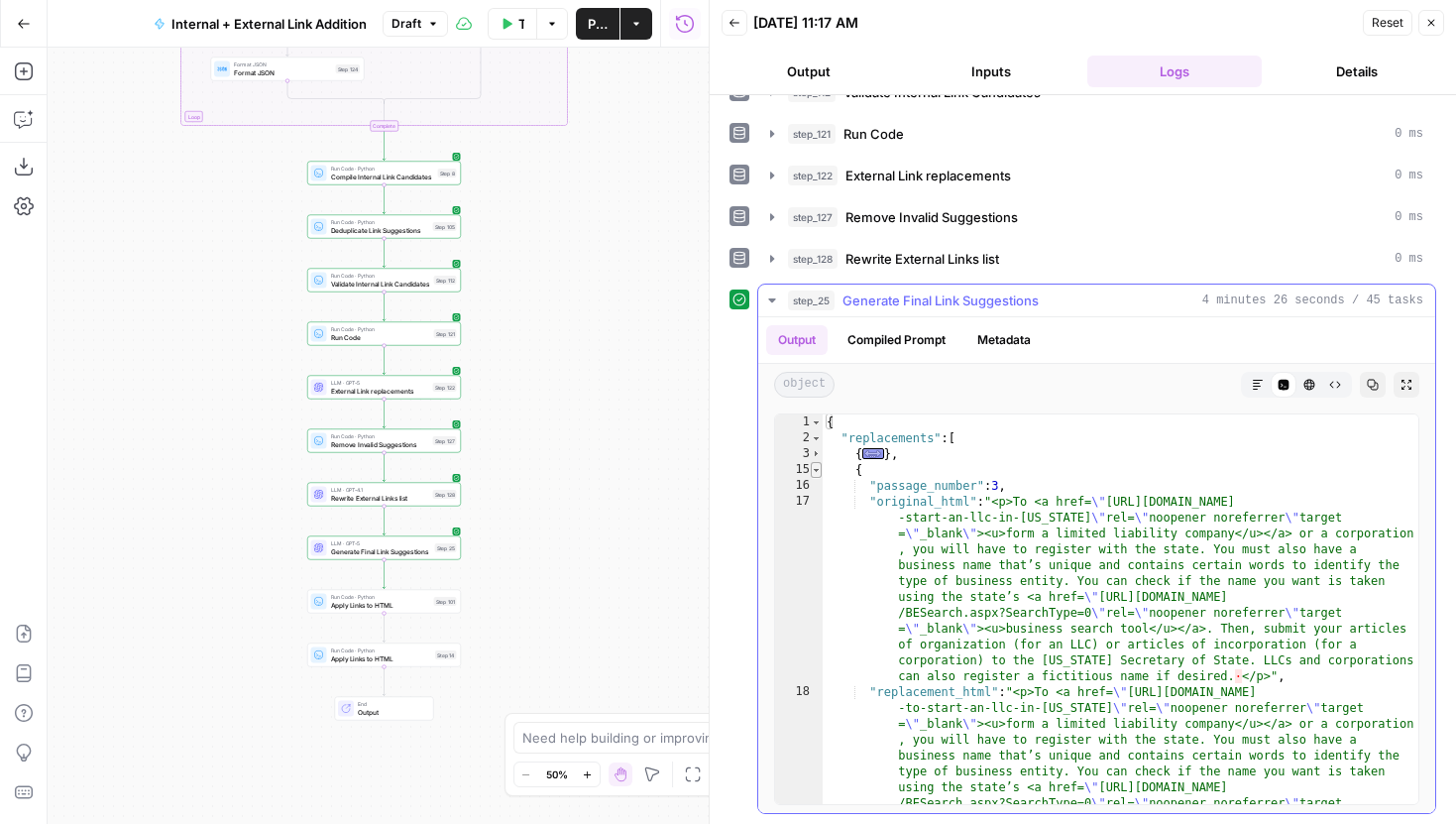
click at [812, 472] on span "Toggle code folding, rows 15 through 26" at bounding box center [816, 470] width 11 height 16
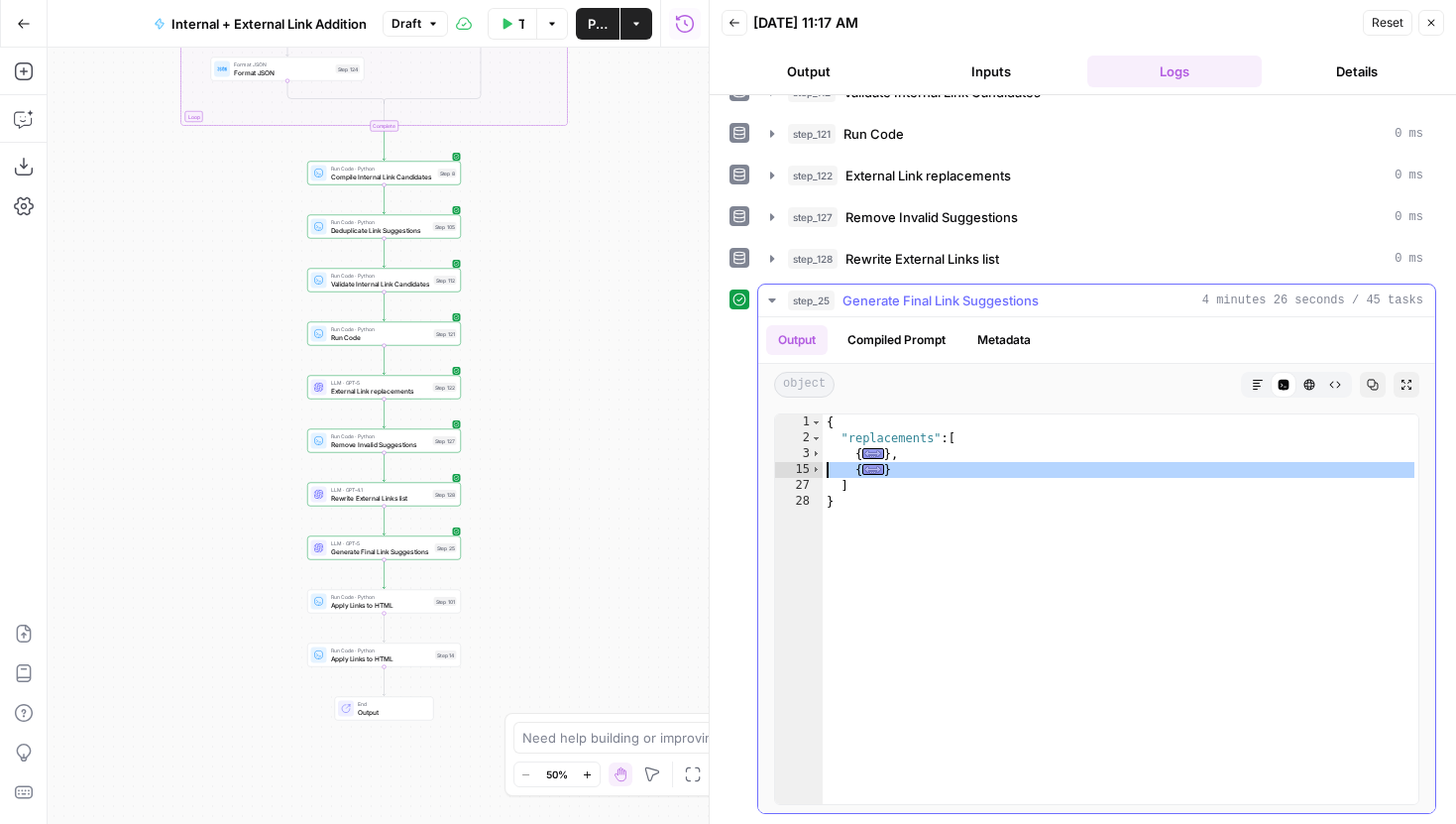
click at [810, 469] on div "15" at bounding box center [799, 470] width 48 height 16
click at [818, 469] on span "Toggle code folding, rows 15 through 26" at bounding box center [816, 470] width 11 height 16
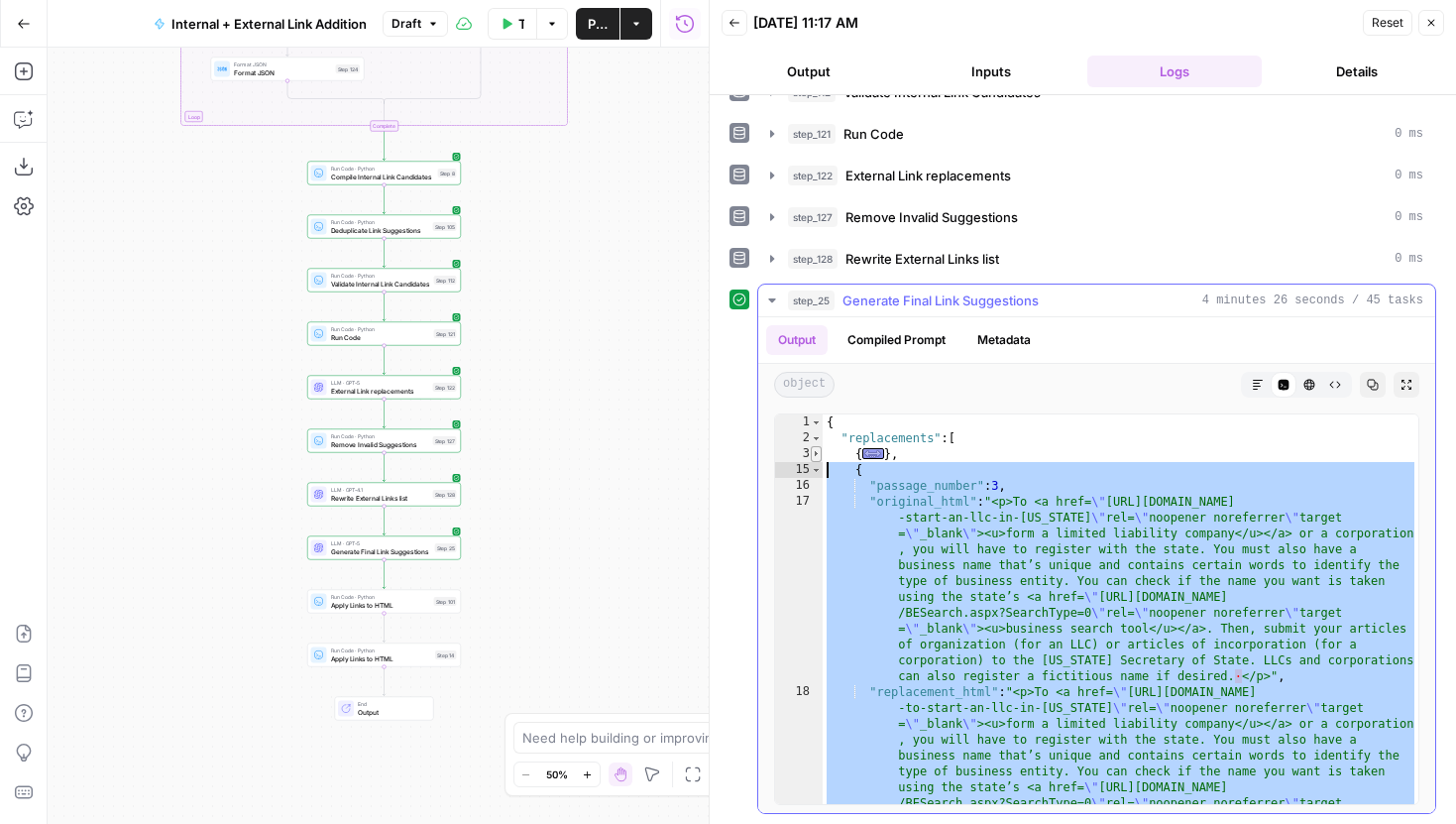
click at [818, 452] on span "Toggle code folding, rows 3 through 14" at bounding box center [816, 454] width 11 height 16
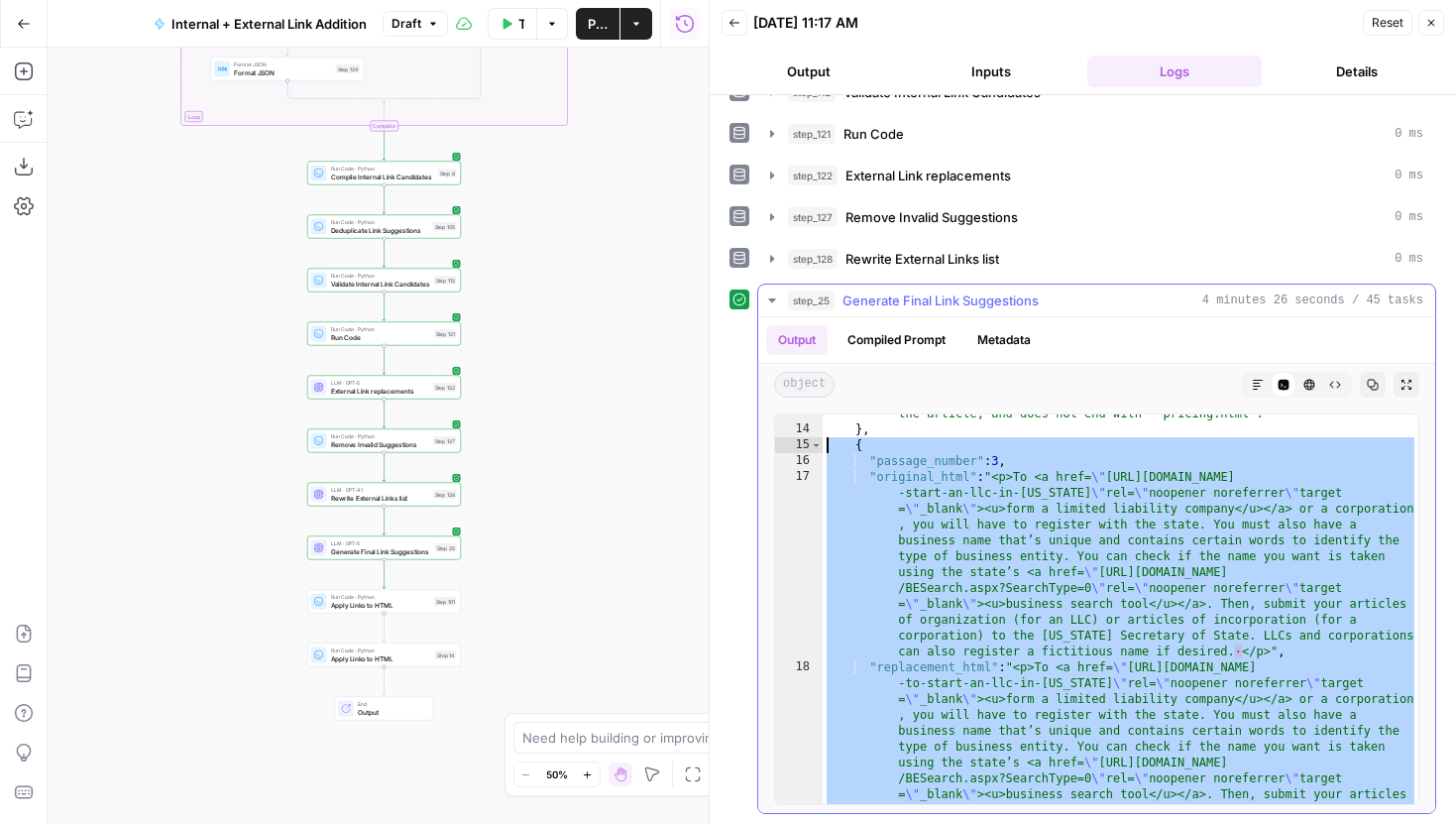
scroll to position [692, 0]
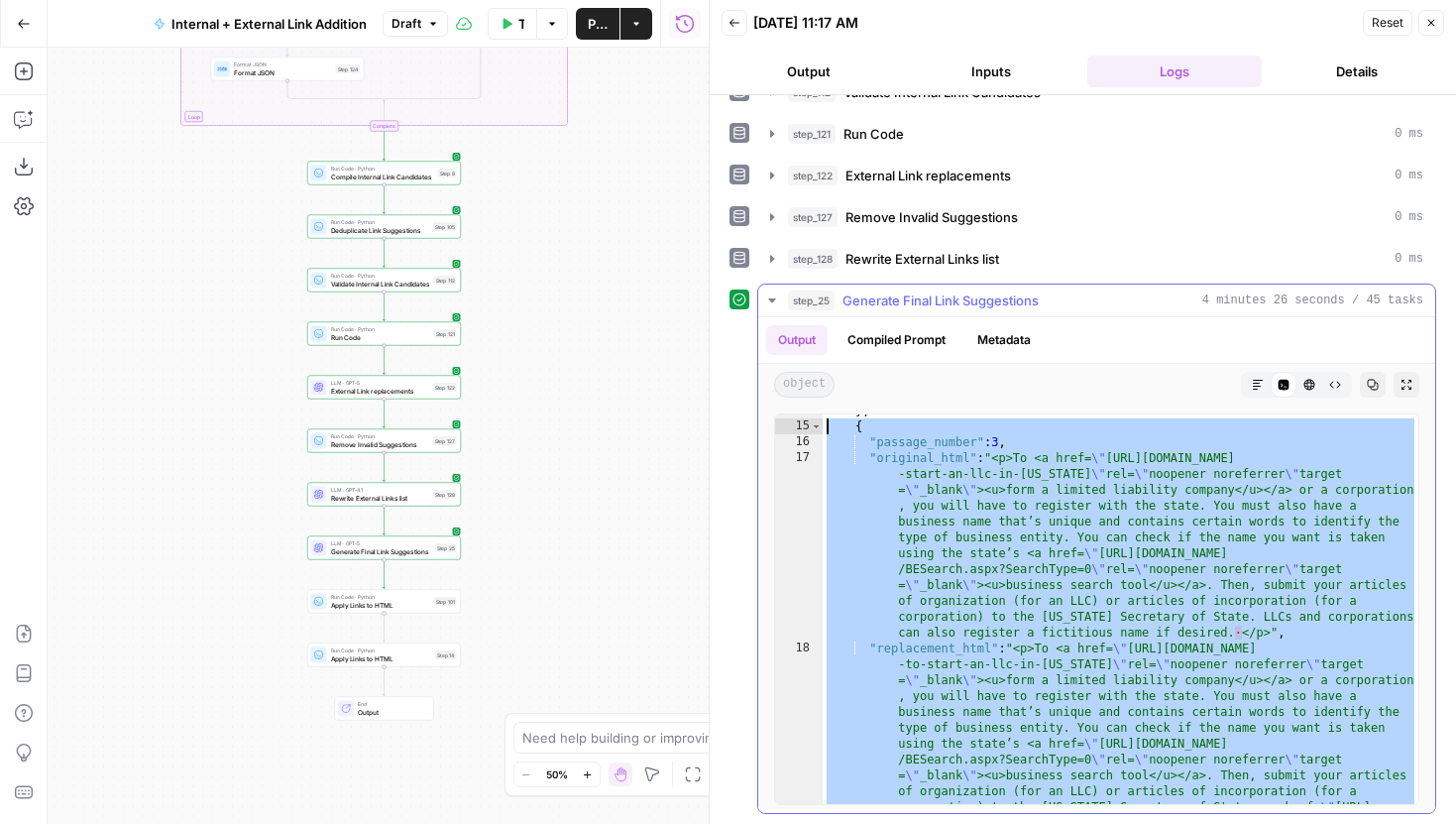
click at [1084, 642] on div "} , { "passage_number" : 3 , "original_html" : "<p>To <a href= \" https://www.l…" at bounding box center [1121, 716] width 596 height 628
type textarea "**********"
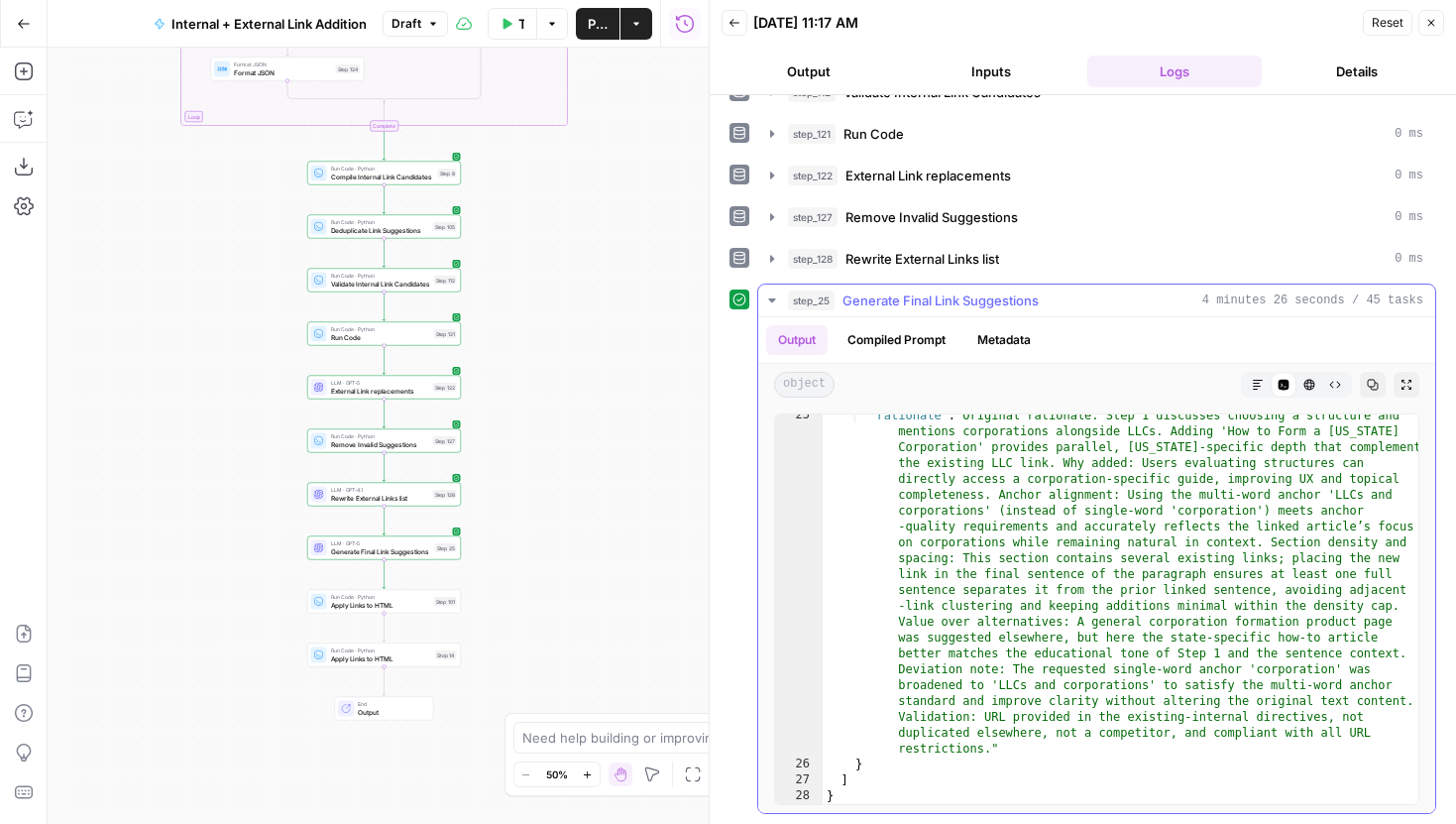
scroll to position [1258, 0]
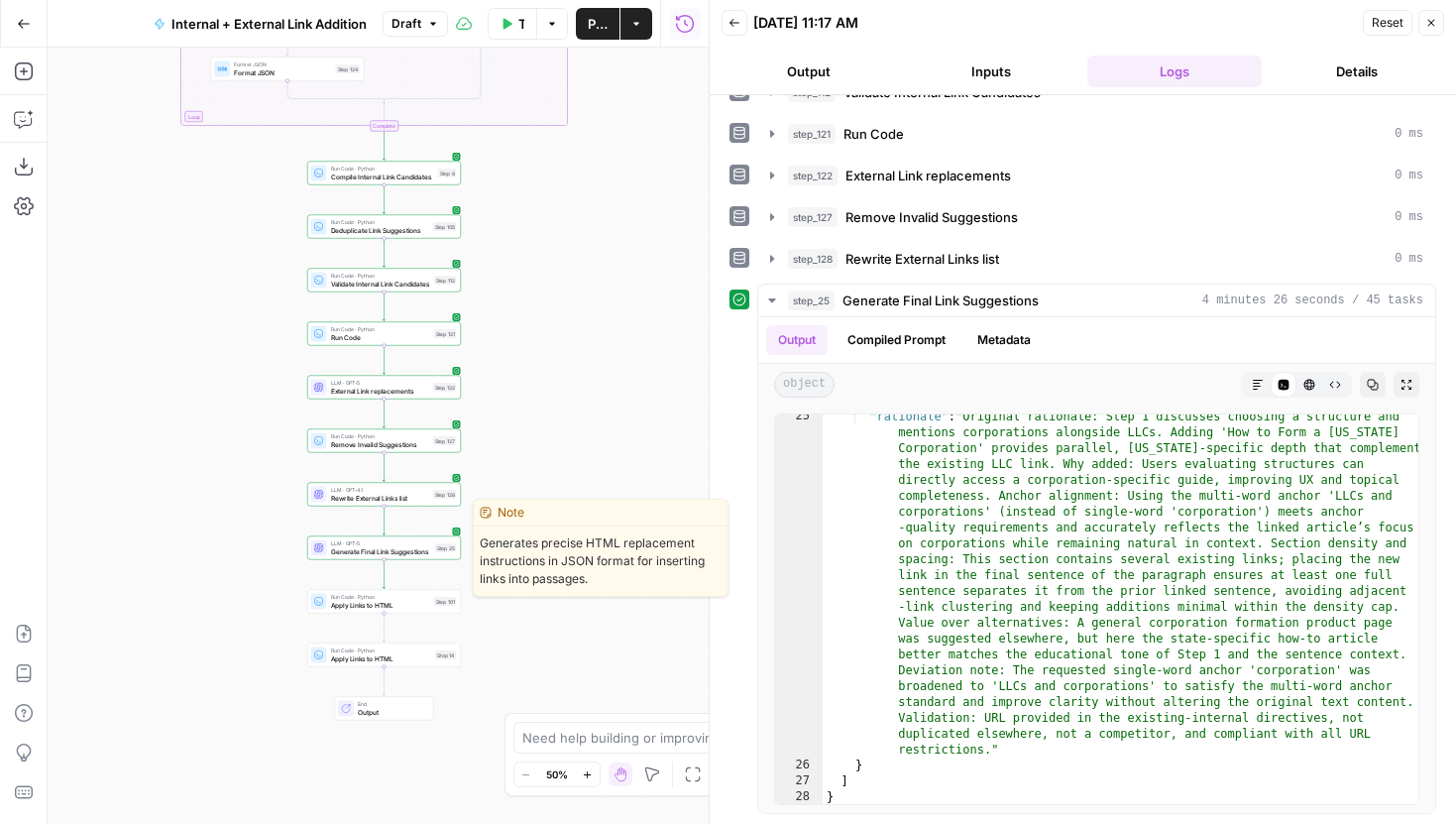
click at [420, 552] on span "Generate Final Link Suggestions" at bounding box center [381, 551] width 100 height 10
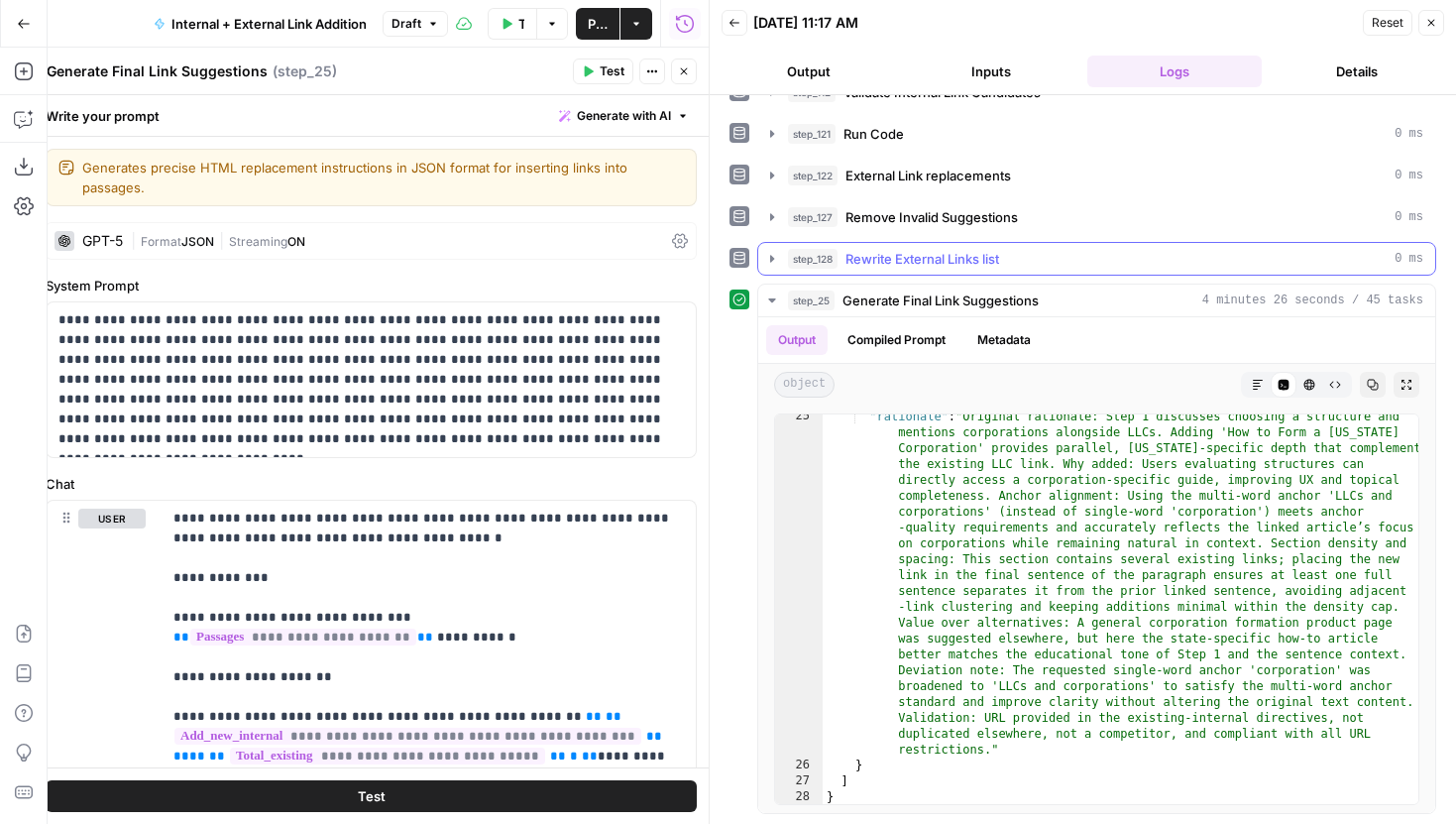
click at [773, 263] on icon "button" at bounding box center [772, 259] width 16 height 16
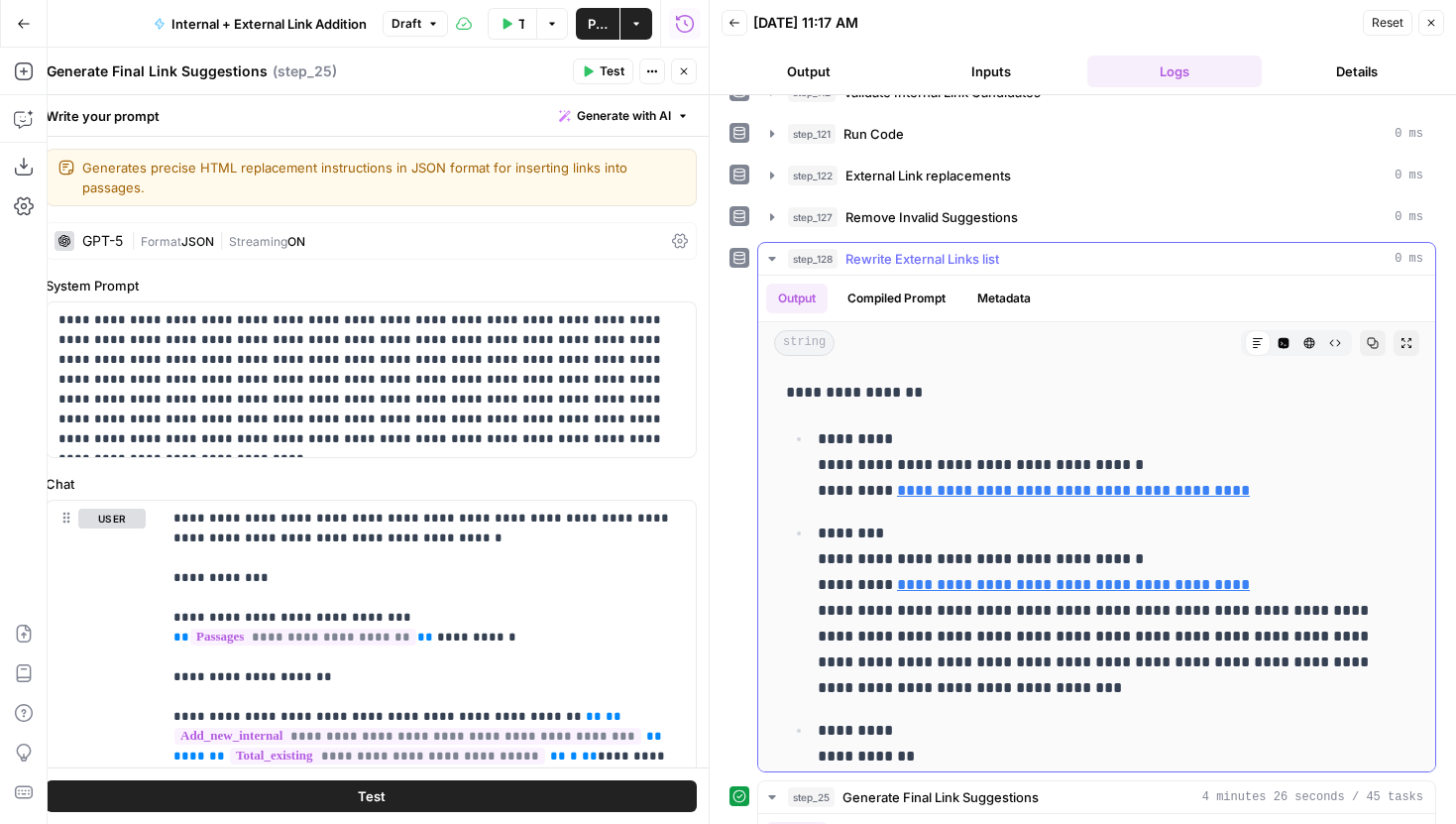
click at [773, 263] on icon "button" at bounding box center [772, 259] width 16 height 16
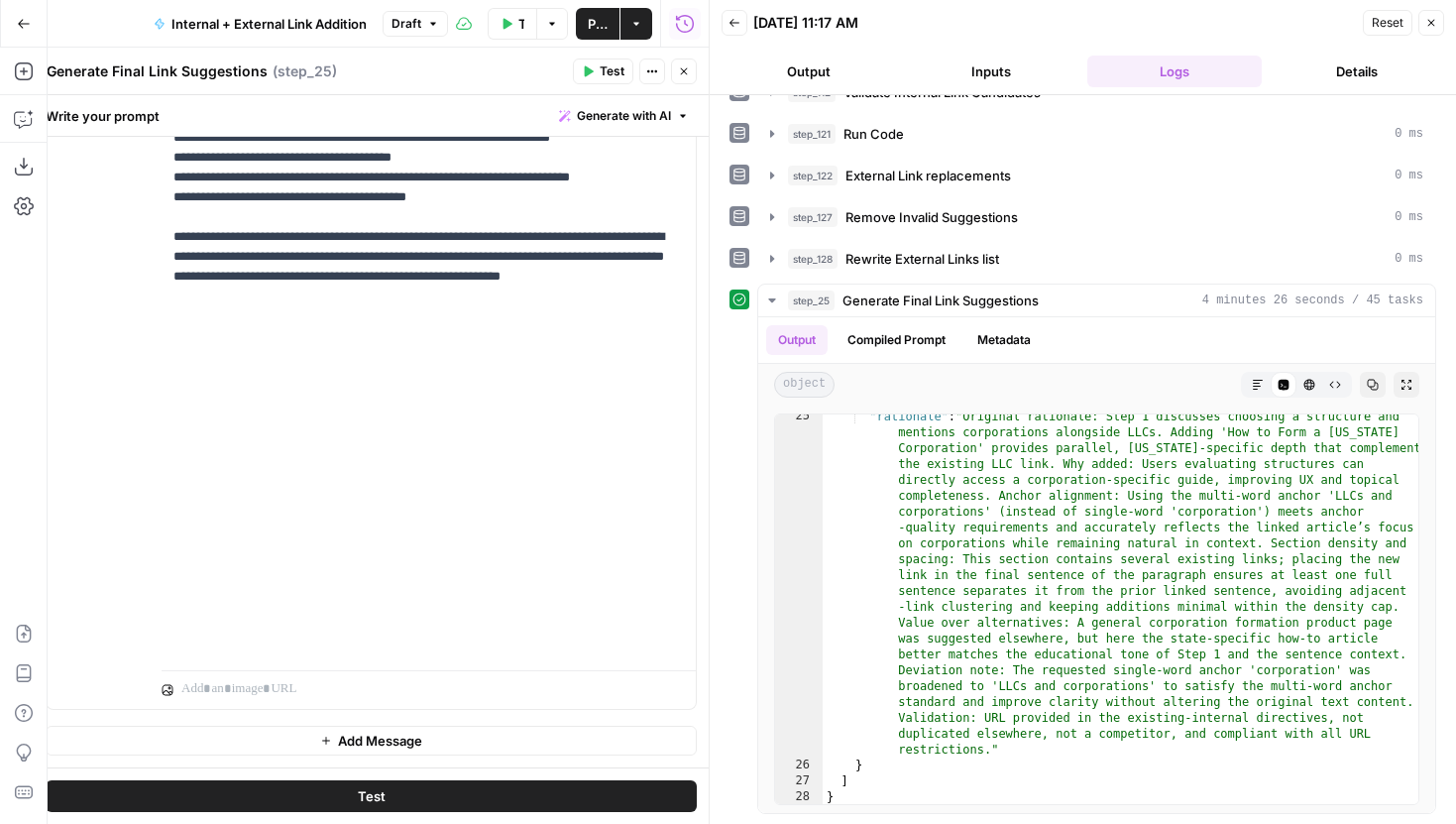
scroll to position [6315, 0]
drag, startPoint x: 474, startPoint y: 278, endPoint x: 285, endPoint y: 277, distance: 189.0
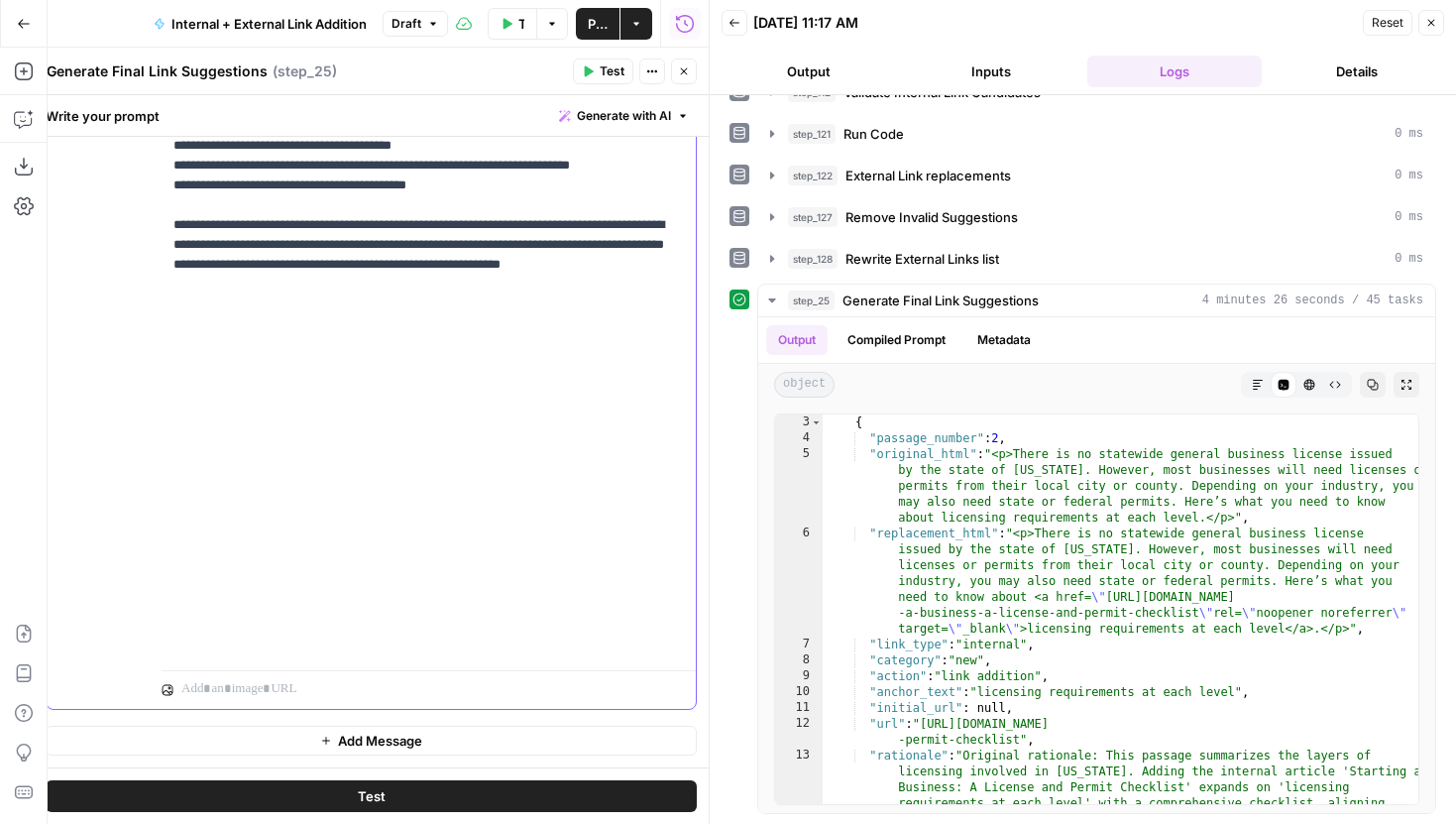
scroll to position [6384, 0]
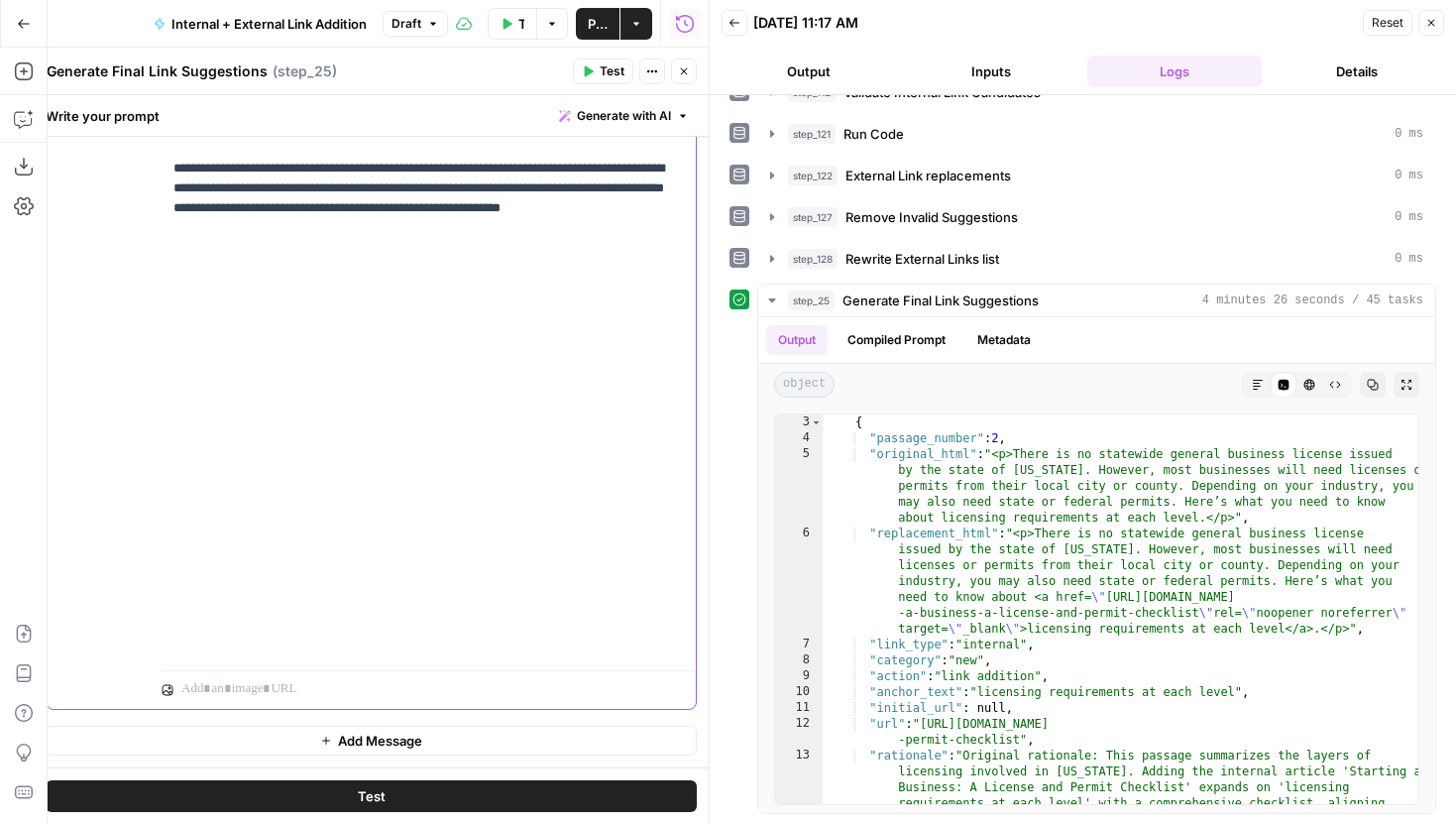
drag, startPoint x: 411, startPoint y: 227, endPoint x: 161, endPoint y: 214, distance: 250.3
click at [161, 214] on div "**********" at bounding box center [429, 258] width 534 height 808
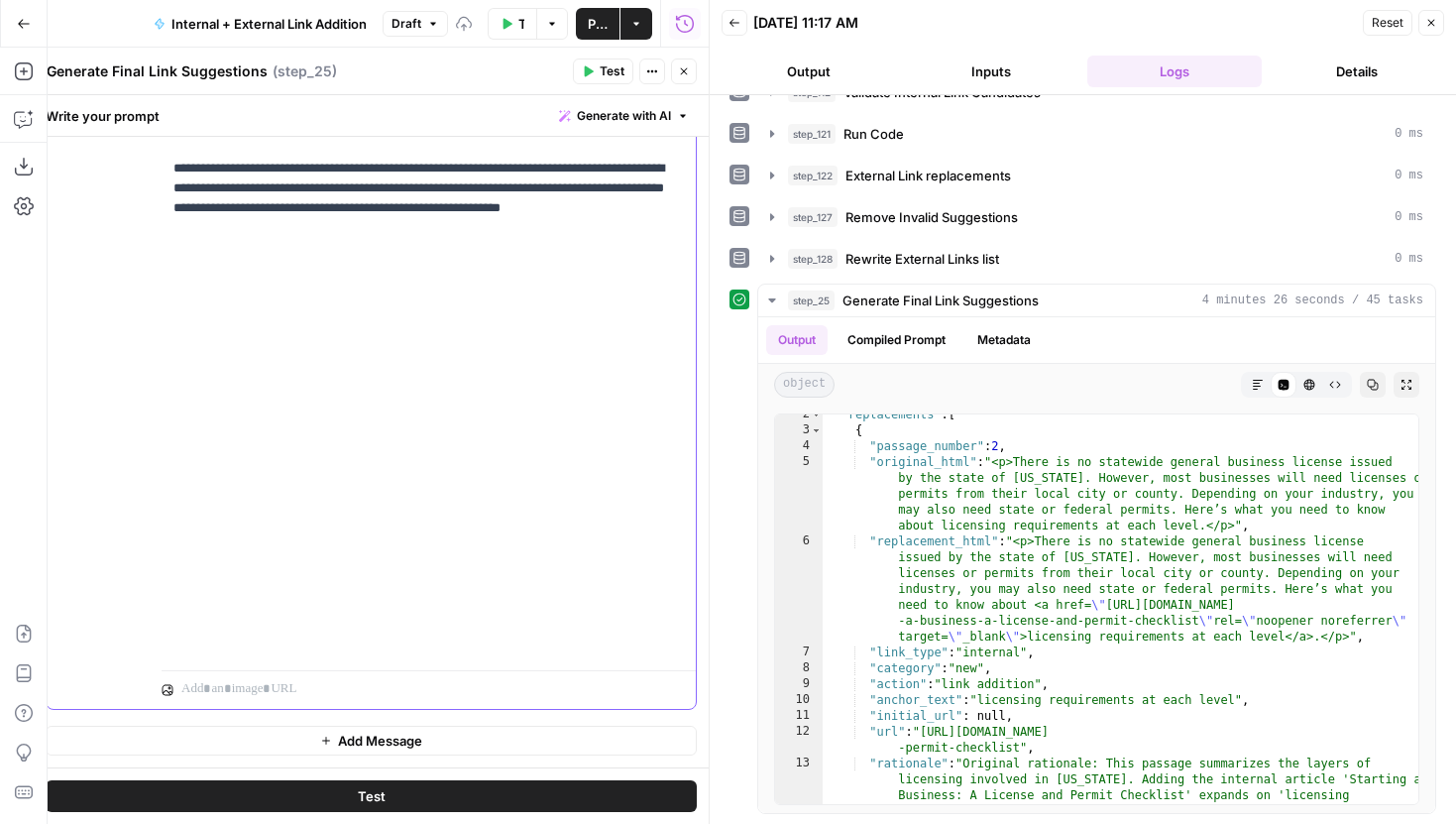
drag, startPoint x: 327, startPoint y: 233, endPoint x: 163, endPoint y: 206, distance: 166.2
click at [163, 206] on div "**********" at bounding box center [429, 258] width 534 height 808
copy p "**********"
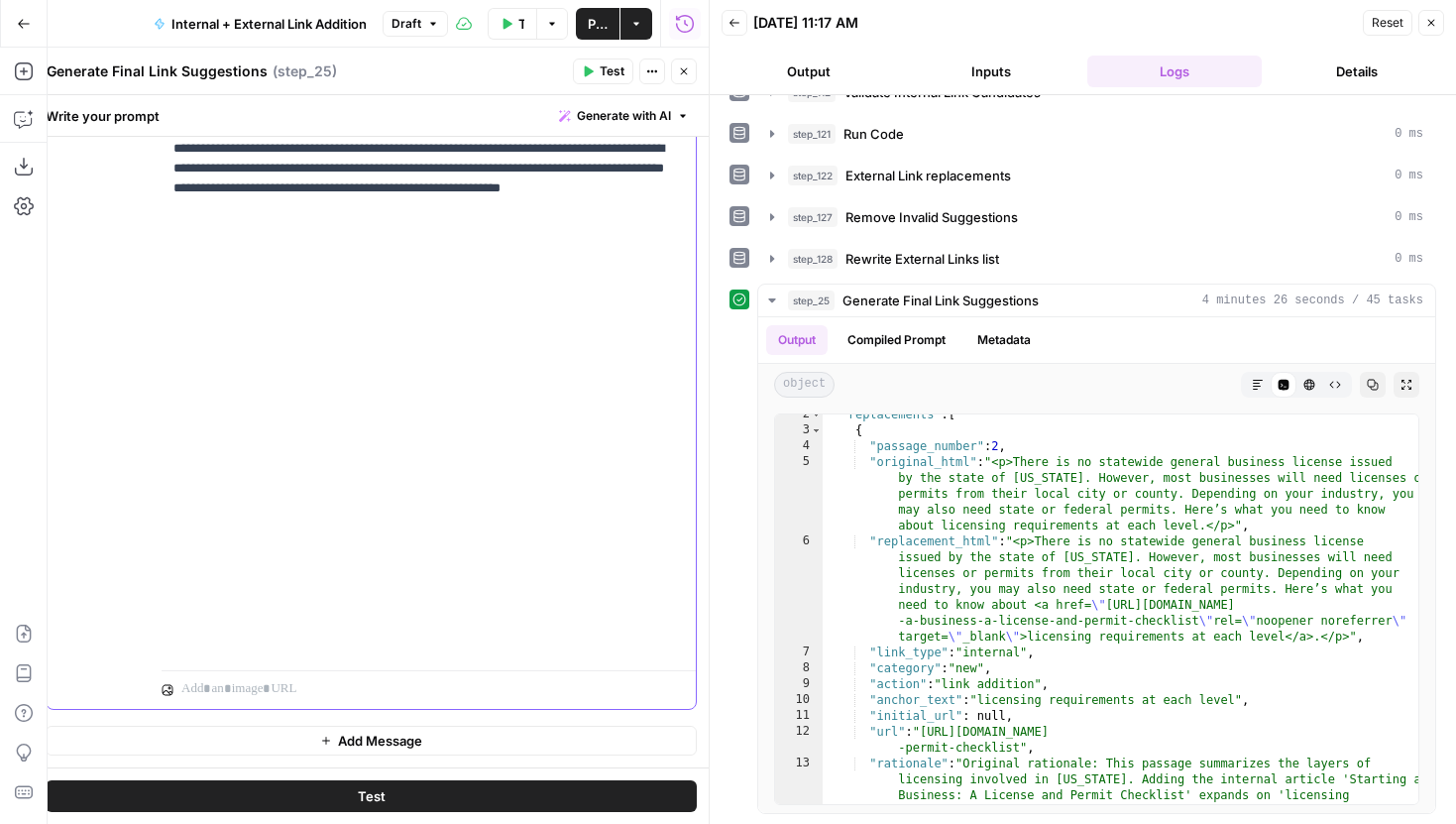
scroll to position [6325, 0]
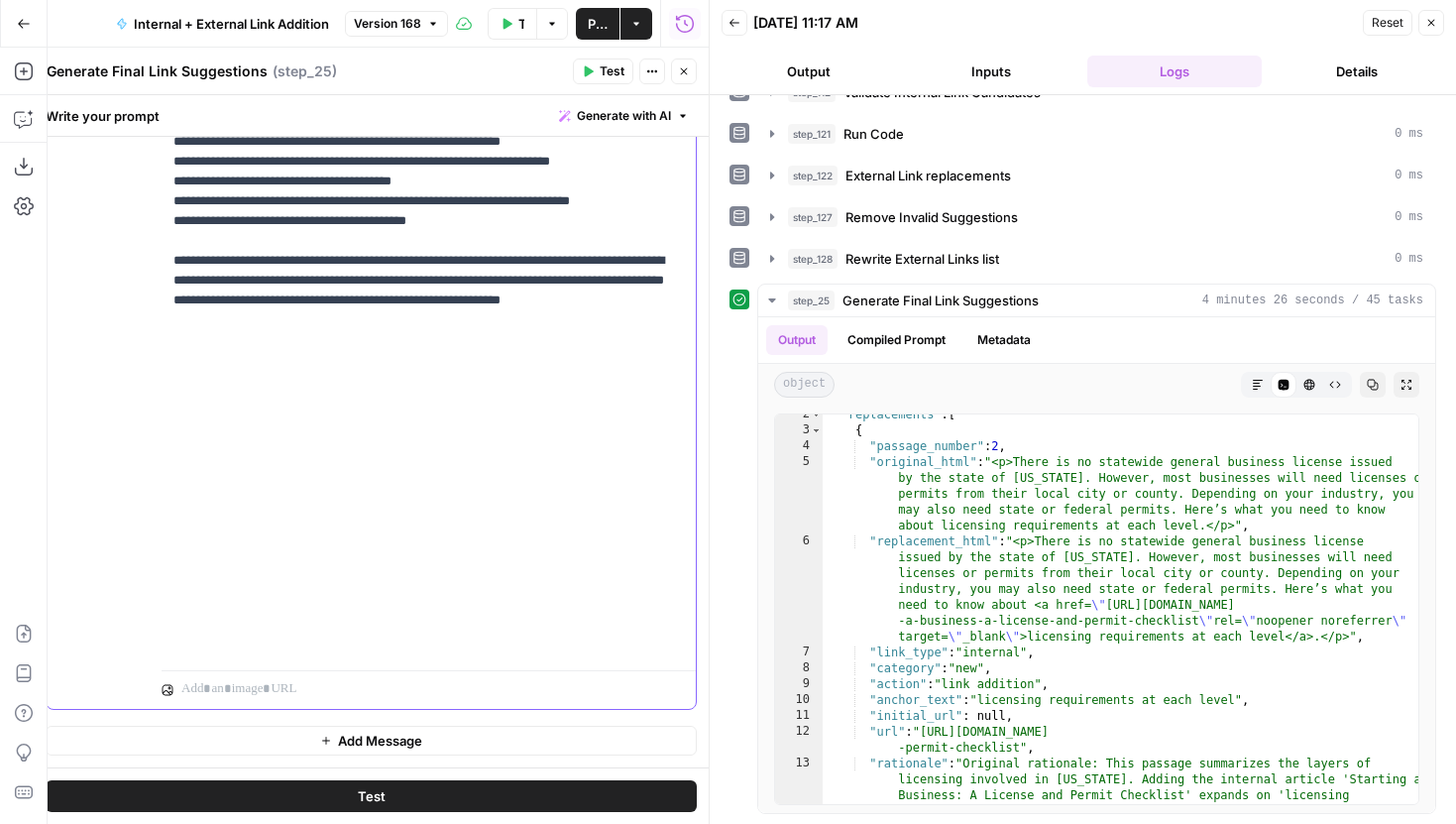
scroll to position [6284, 0]
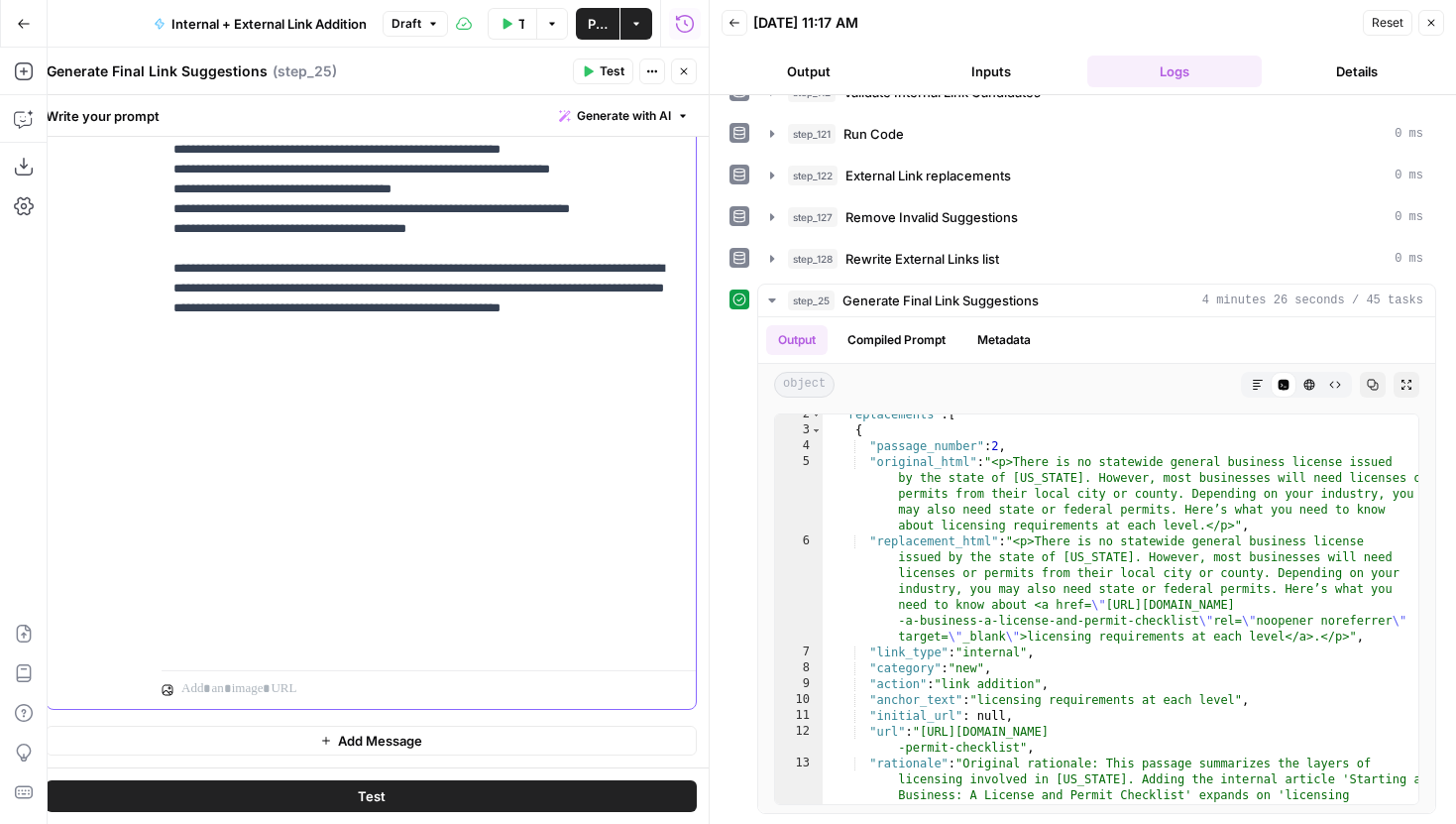
click at [613, 79] on span "Test" at bounding box center [612, 72] width 25 height 18
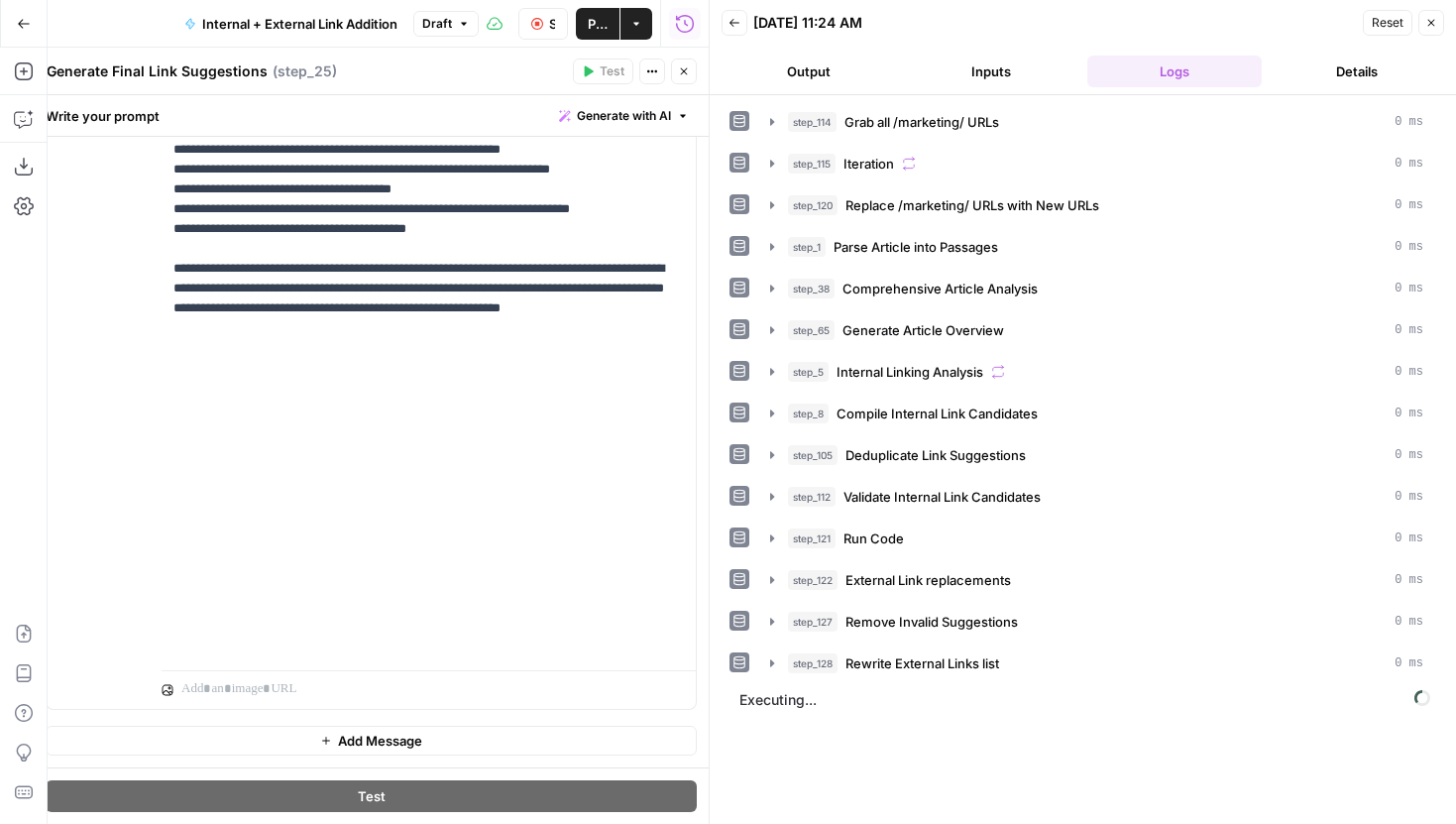
click at [685, 82] on button "Close" at bounding box center [684, 72] width 26 height 26
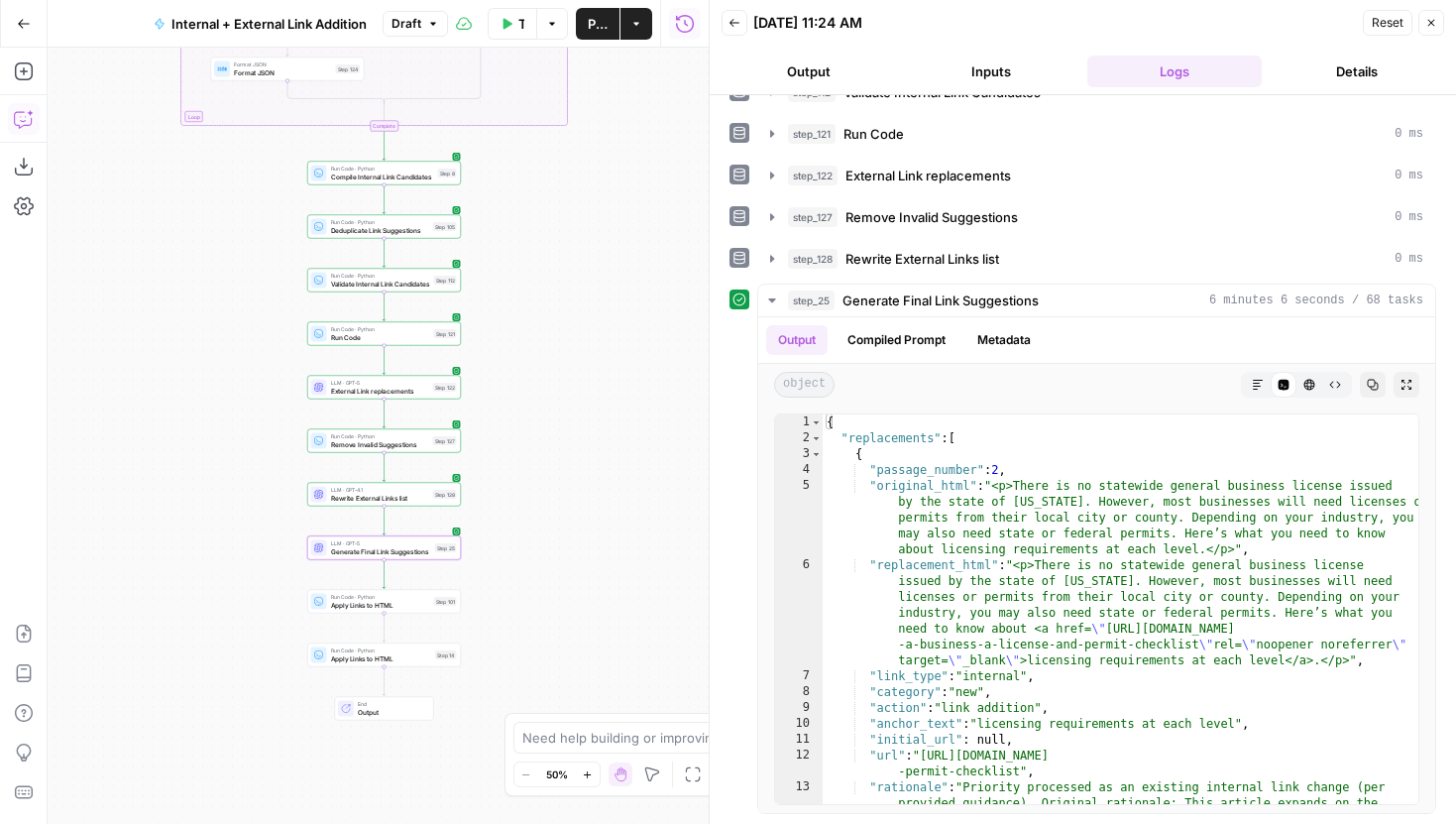
click at [19, 123] on icon "button" at bounding box center [24, 119] width 20 height 20
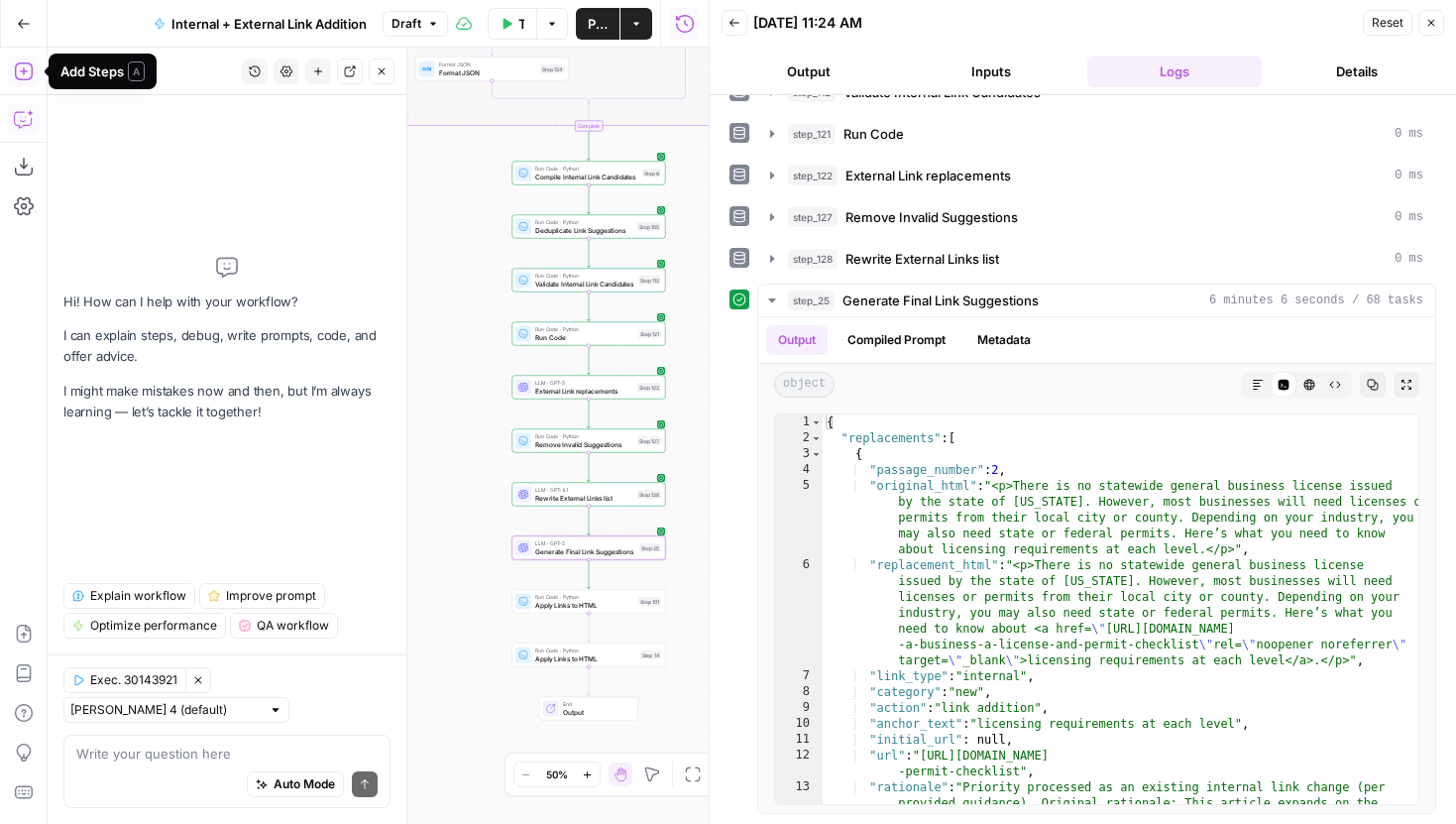
click at [28, 68] on icon "button" at bounding box center [24, 72] width 20 height 20
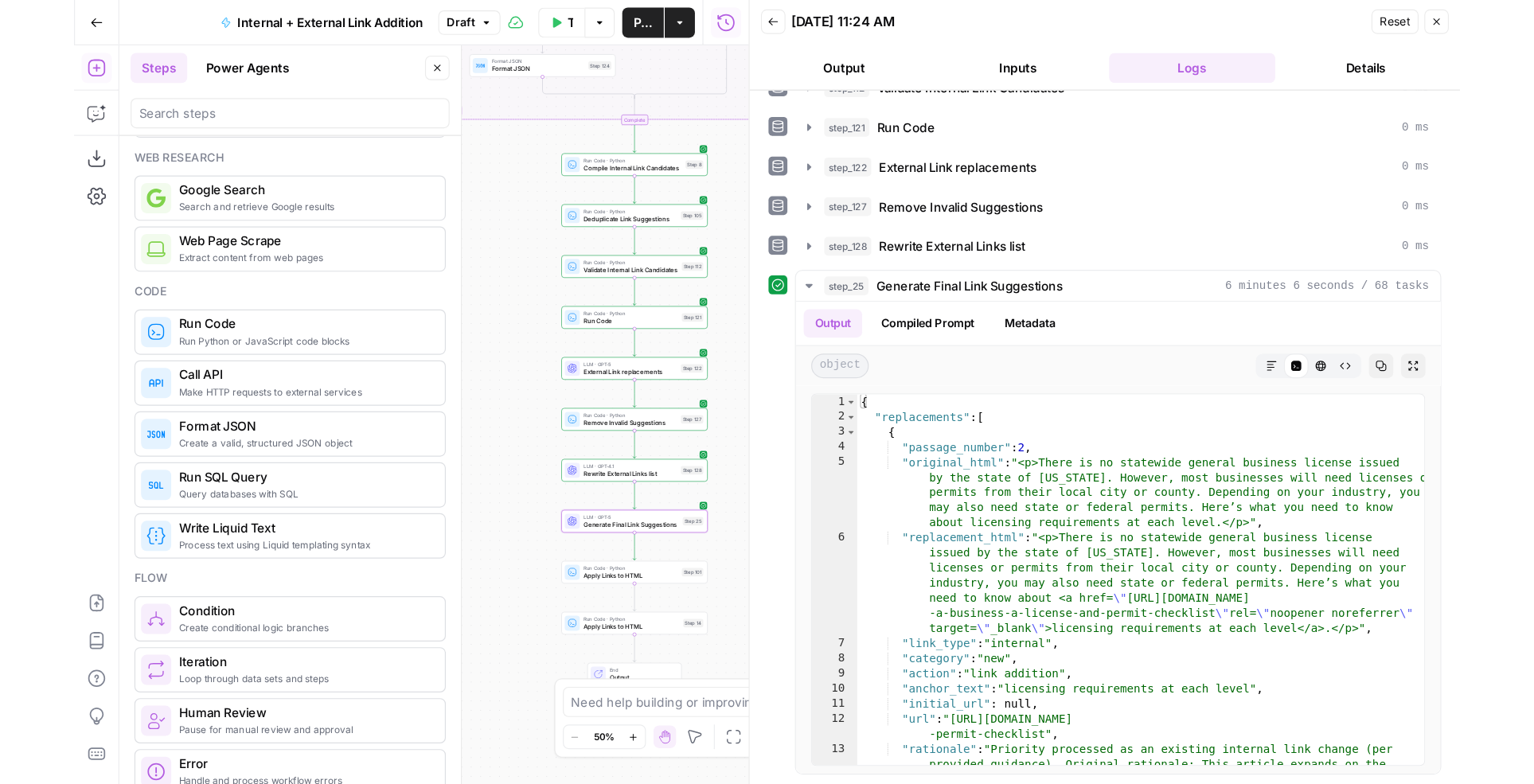
scroll to position [113, 0]
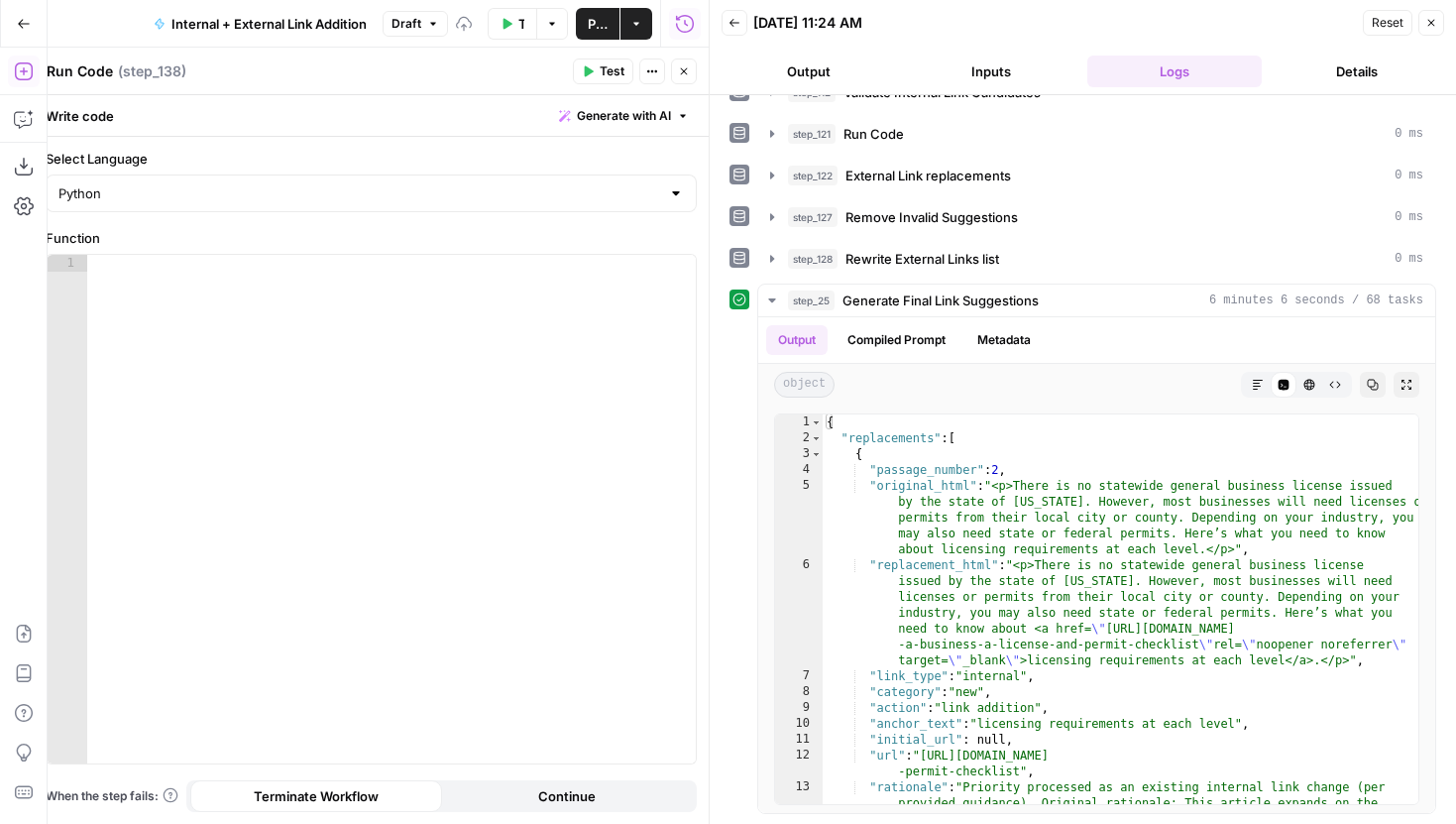
click at [686, 77] on icon "button" at bounding box center [684, 72] width 12 height 12
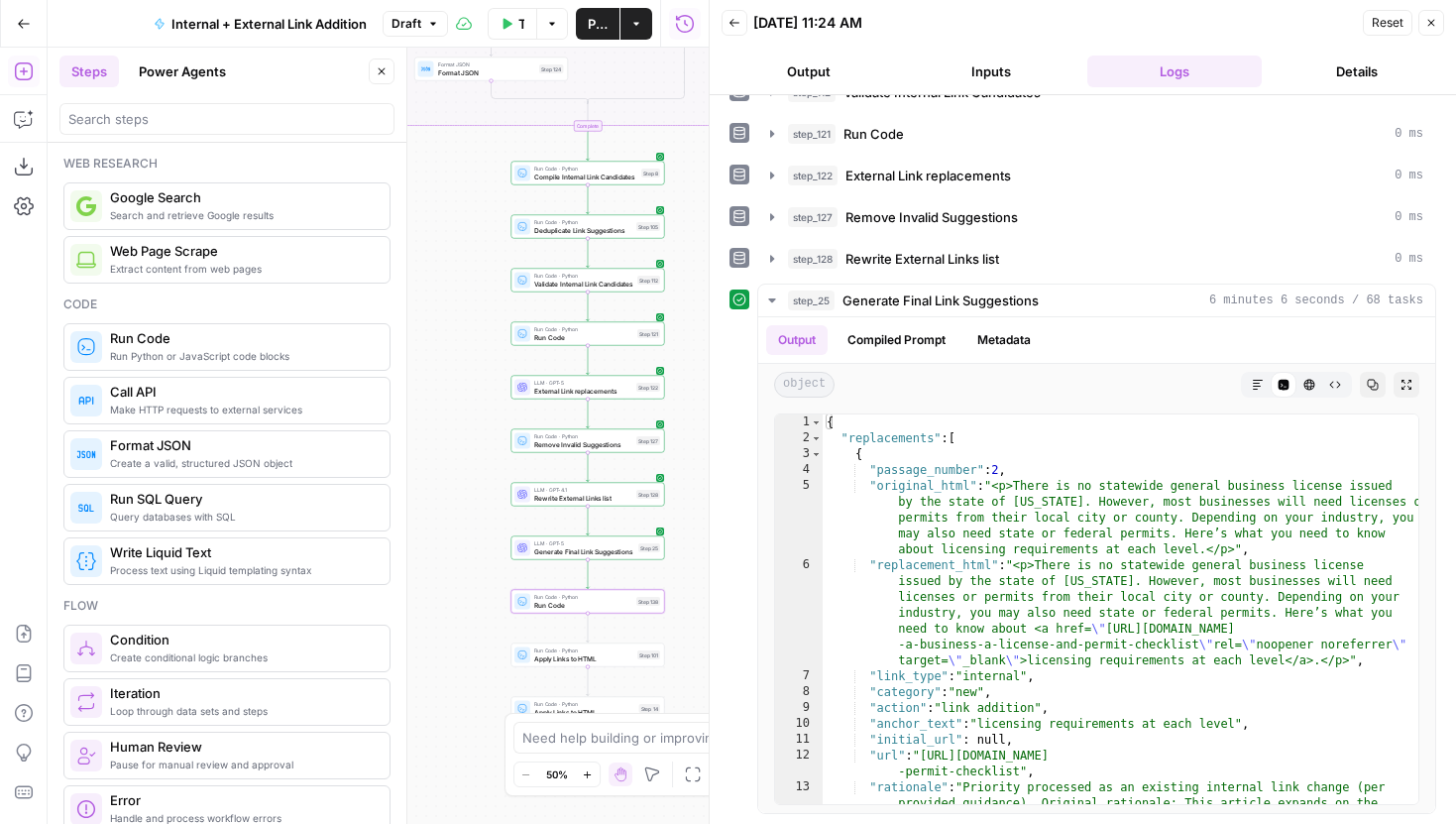
click at [371, 68] on button "Close" at bounding box center [382, 72] width 26 height 26
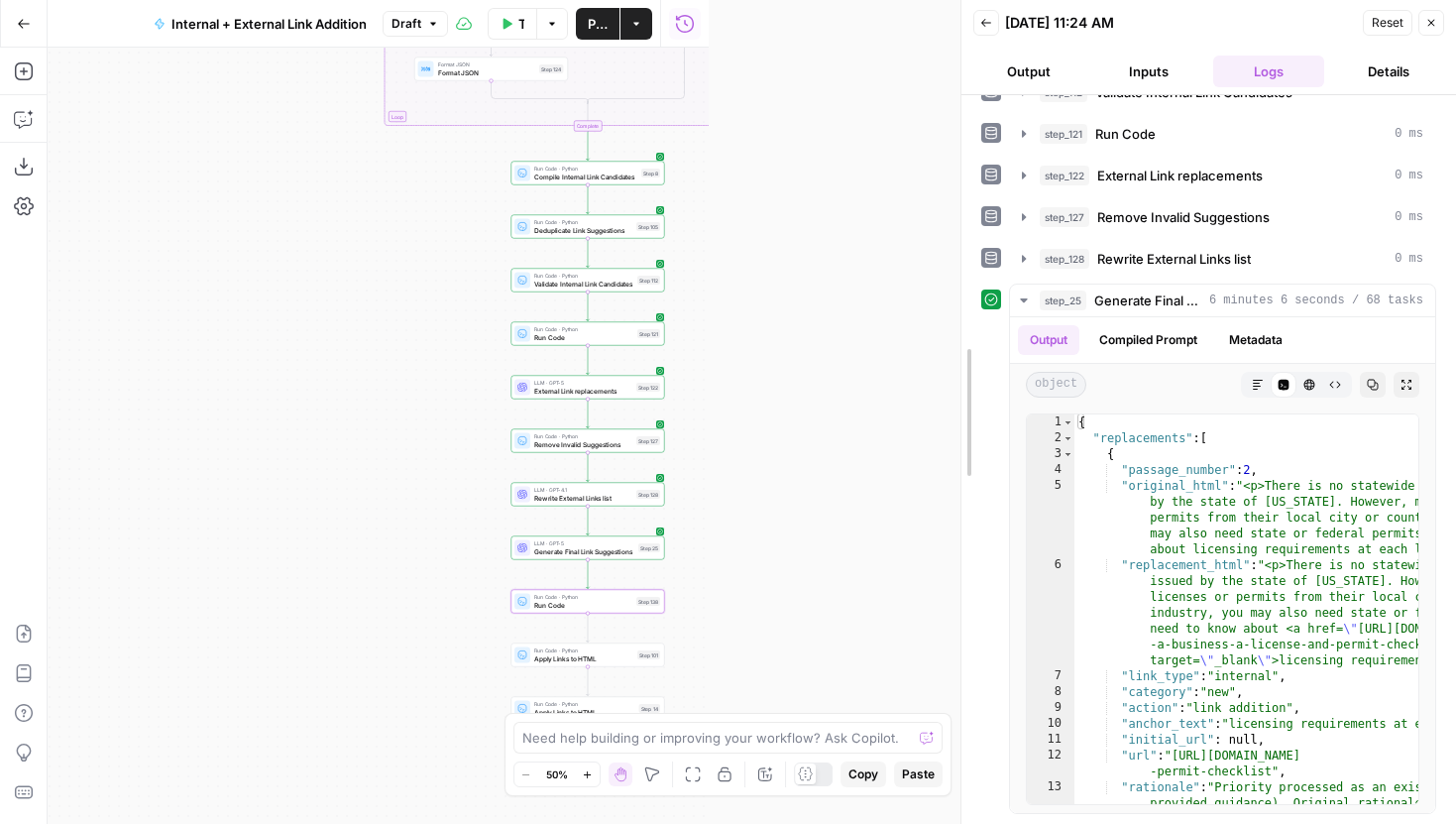
drag, startPoint x: 711, startPoint y: 199, endPoint x: 1050, endPoint y: 199, distance: 339.0
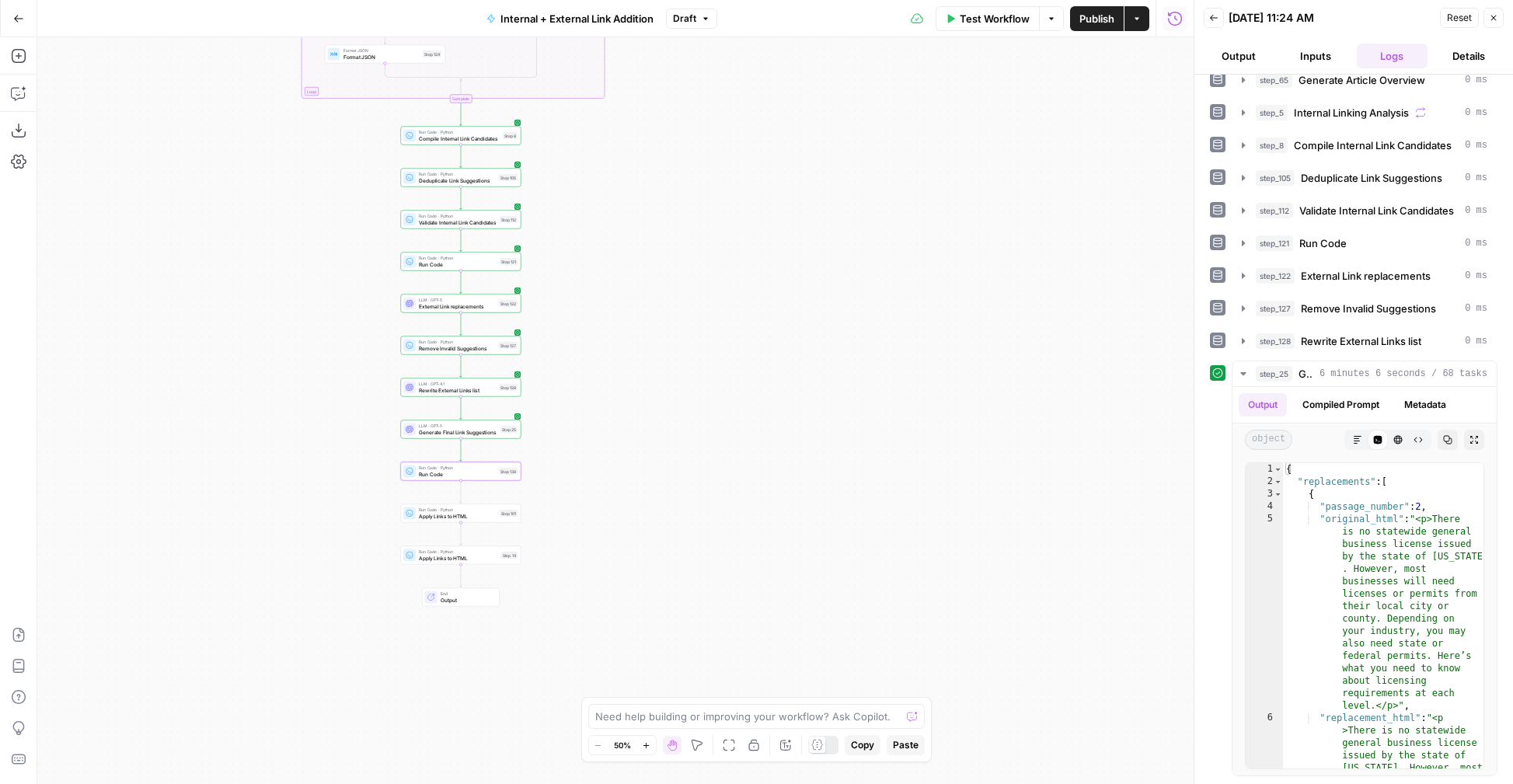
scroll to position [179, 0]
click at [22, 89] on icon "button" at bounding box center [19, 93] width 16 height 16
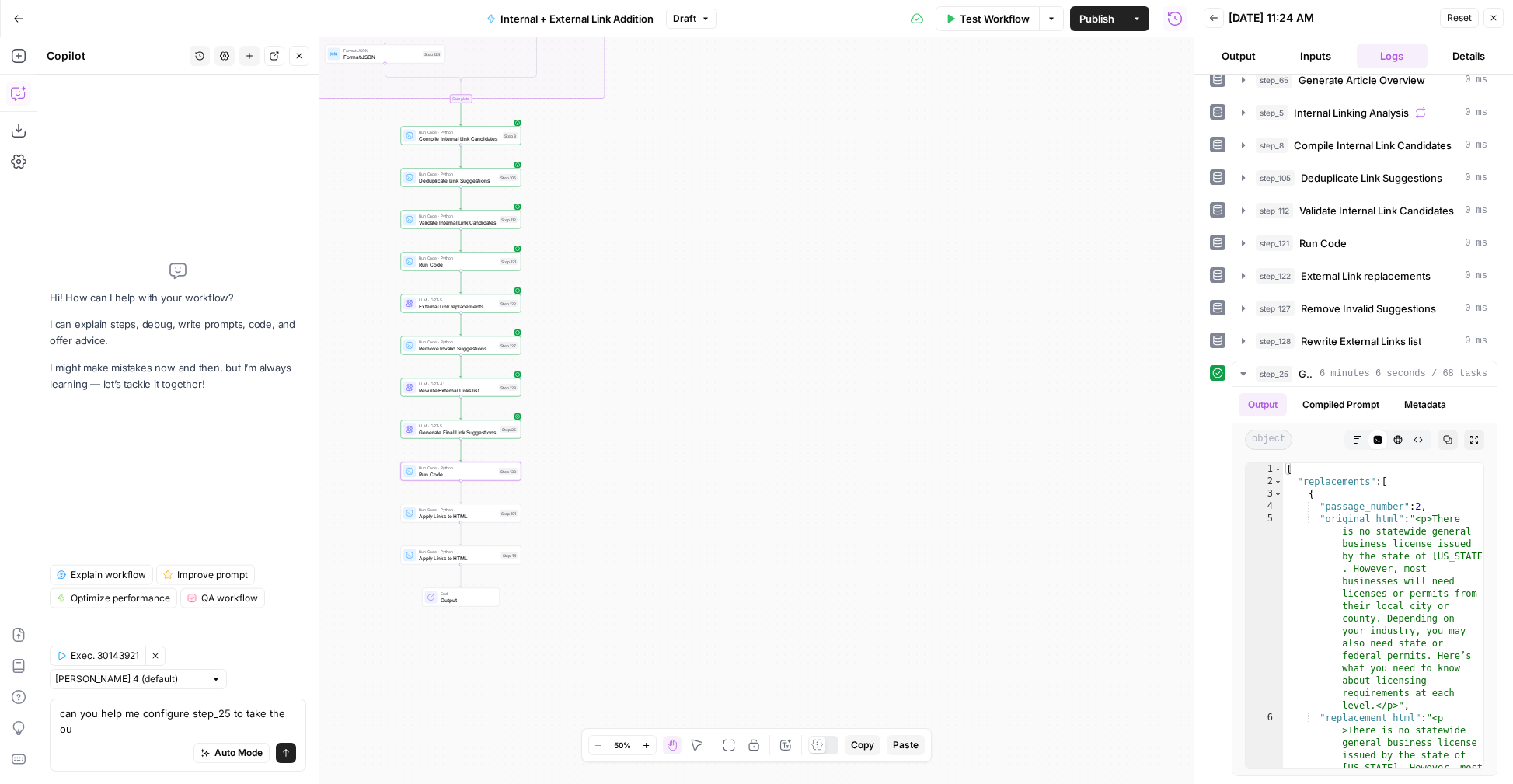
scroll to position [0, 0]
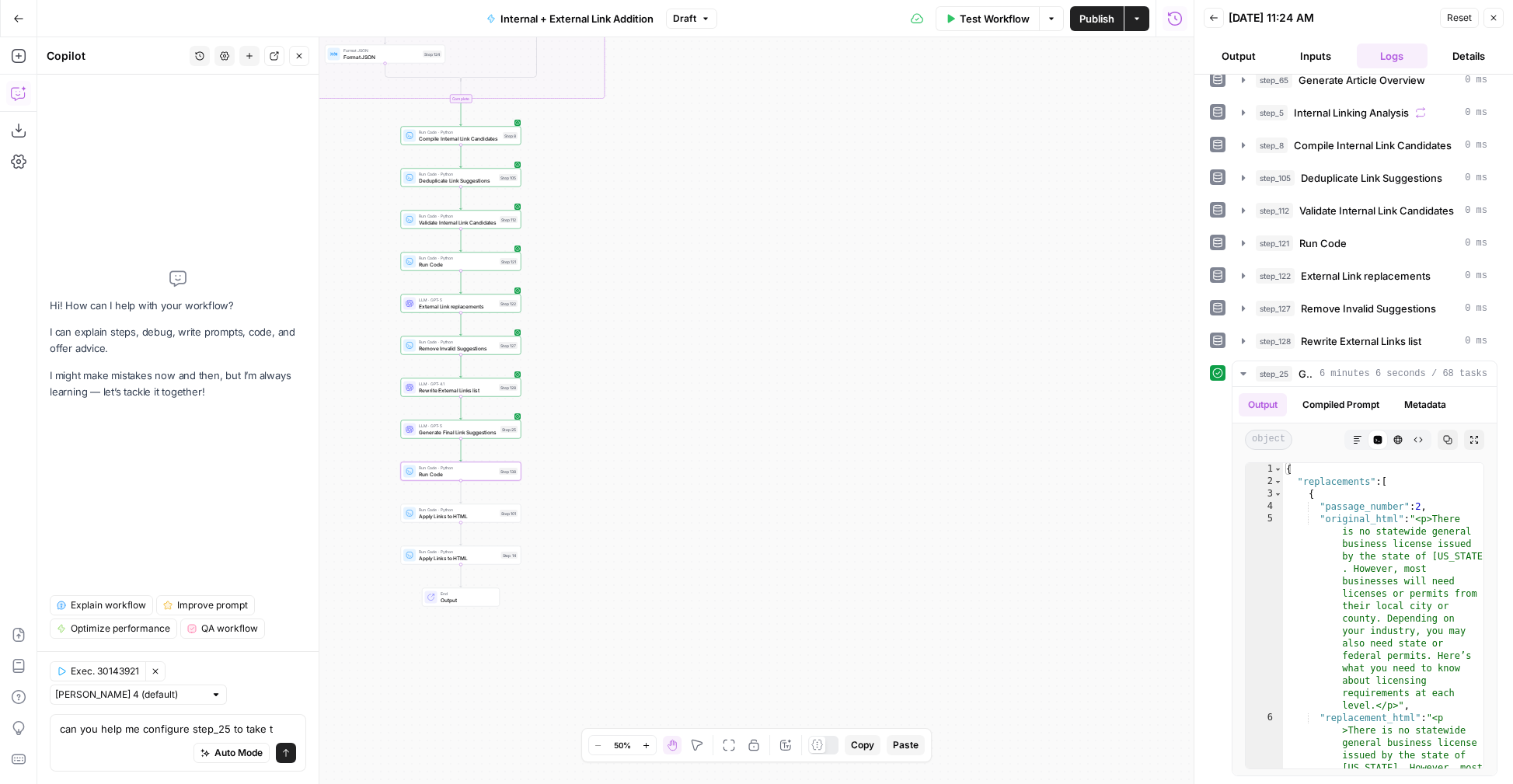
click at [644, 645] on icon "button" at bounding box center [646, 745] width 9 height 9
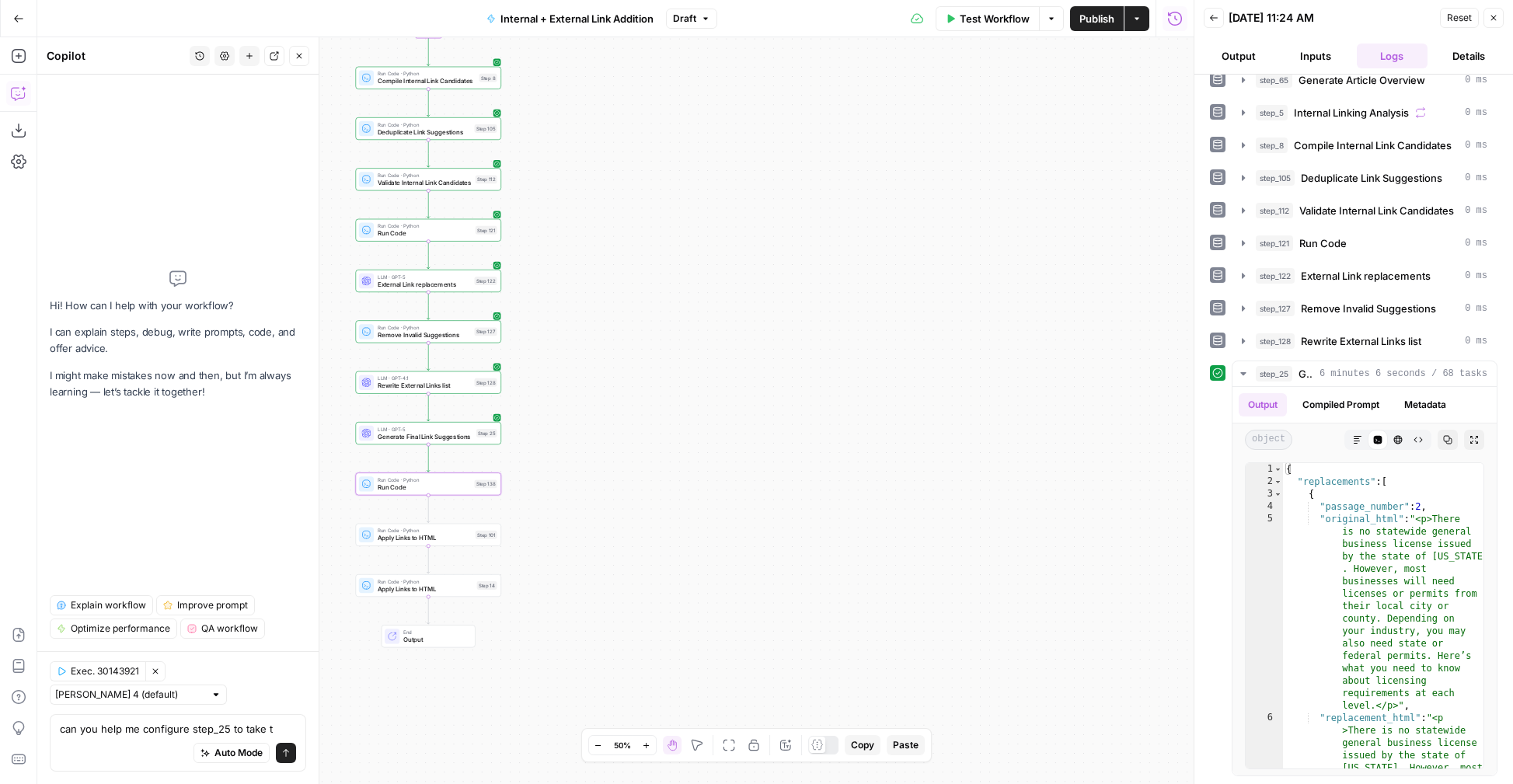
click at [644, 645] on icon "button" at bounding box center [646, 745] width 9 height 9
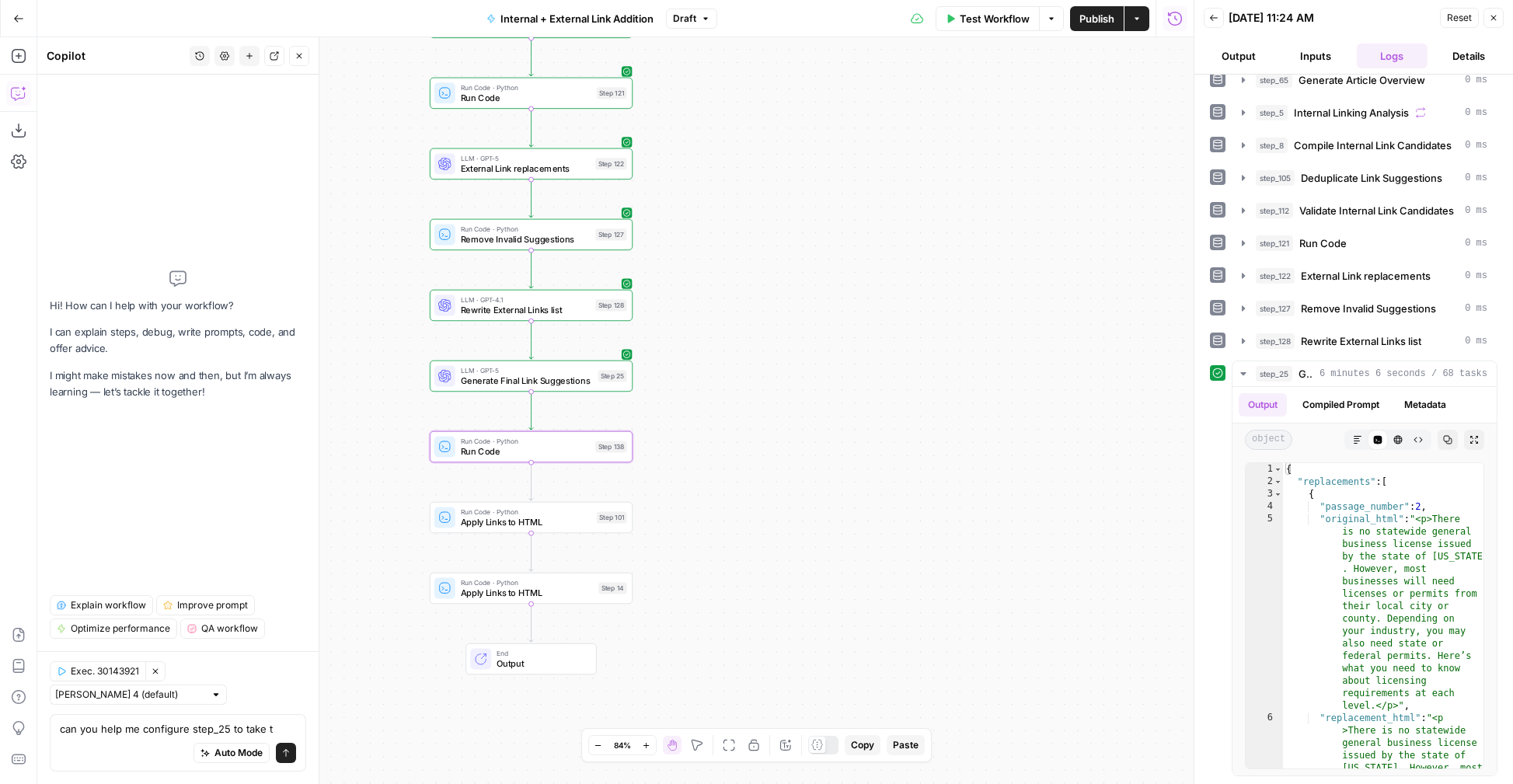
drag, startPoint x: 569, startPoint y: 623, endPoint x: 746, endPoint y: 557, distance: 188.9
click at [746, 557] on div "true false true false Workflow Set Inputs Inputs Run Code · Python Grab all /ma…" at bounding box center [616, 411] width 1156 height 747
click at [225, 645] on textarea "can you help me configure step_25 to take t" at bounding box center [178, 729] width 236 height 16
drag, startPoint x: 264, startPoint y: 727, endPoint x: 373, endPoint y: 725, distance: 109.0
click at [373, 645] on body "LegalZoom New Home Browse Insights Opportunities Your Data Recent Grids Well Ac…" at bounding box center [756, 392] width 1513 height 784
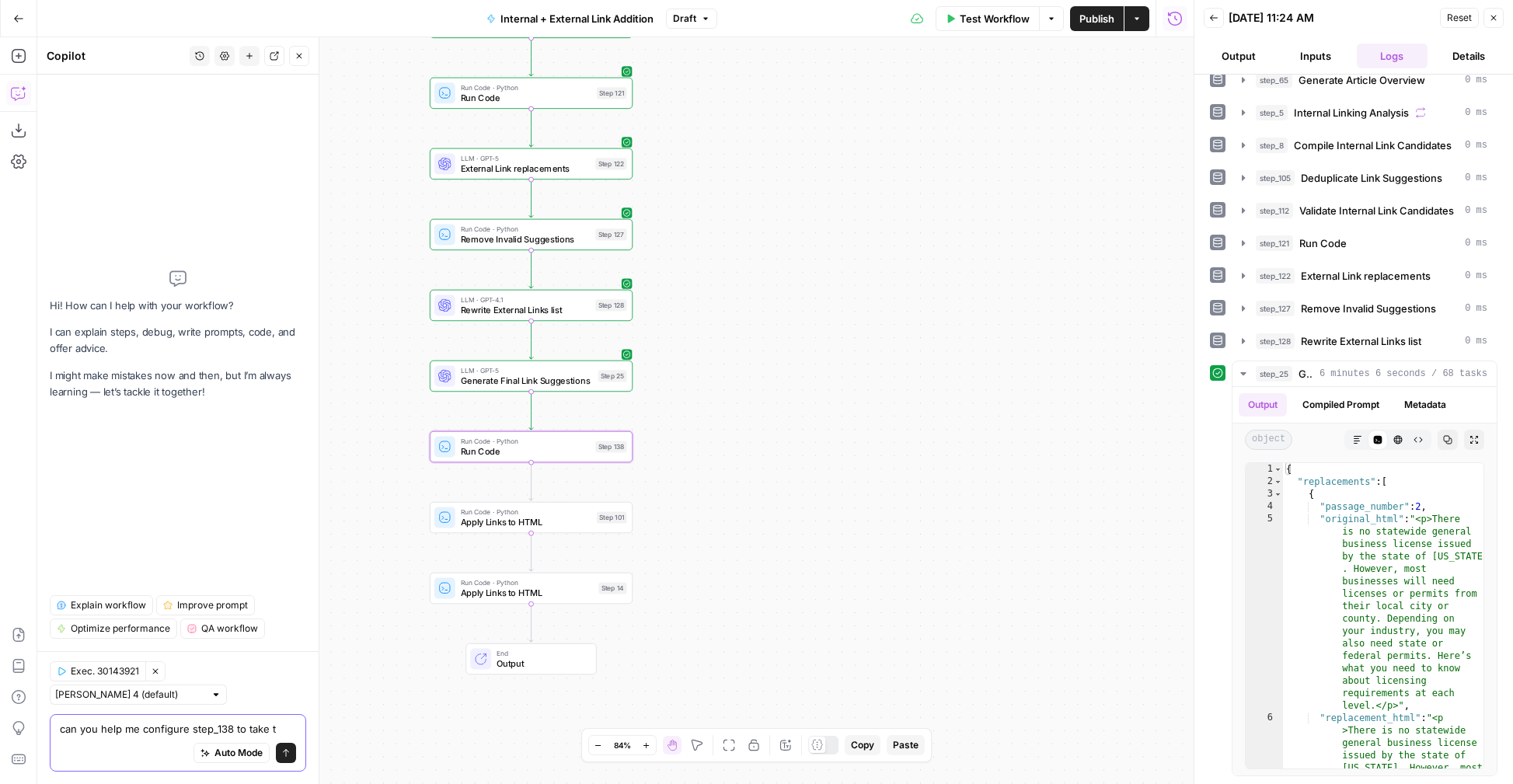
click at [268, 645] on textarea "can you help me configure step_138 to take t" at bounding box center [178, 729] width 236 height 16
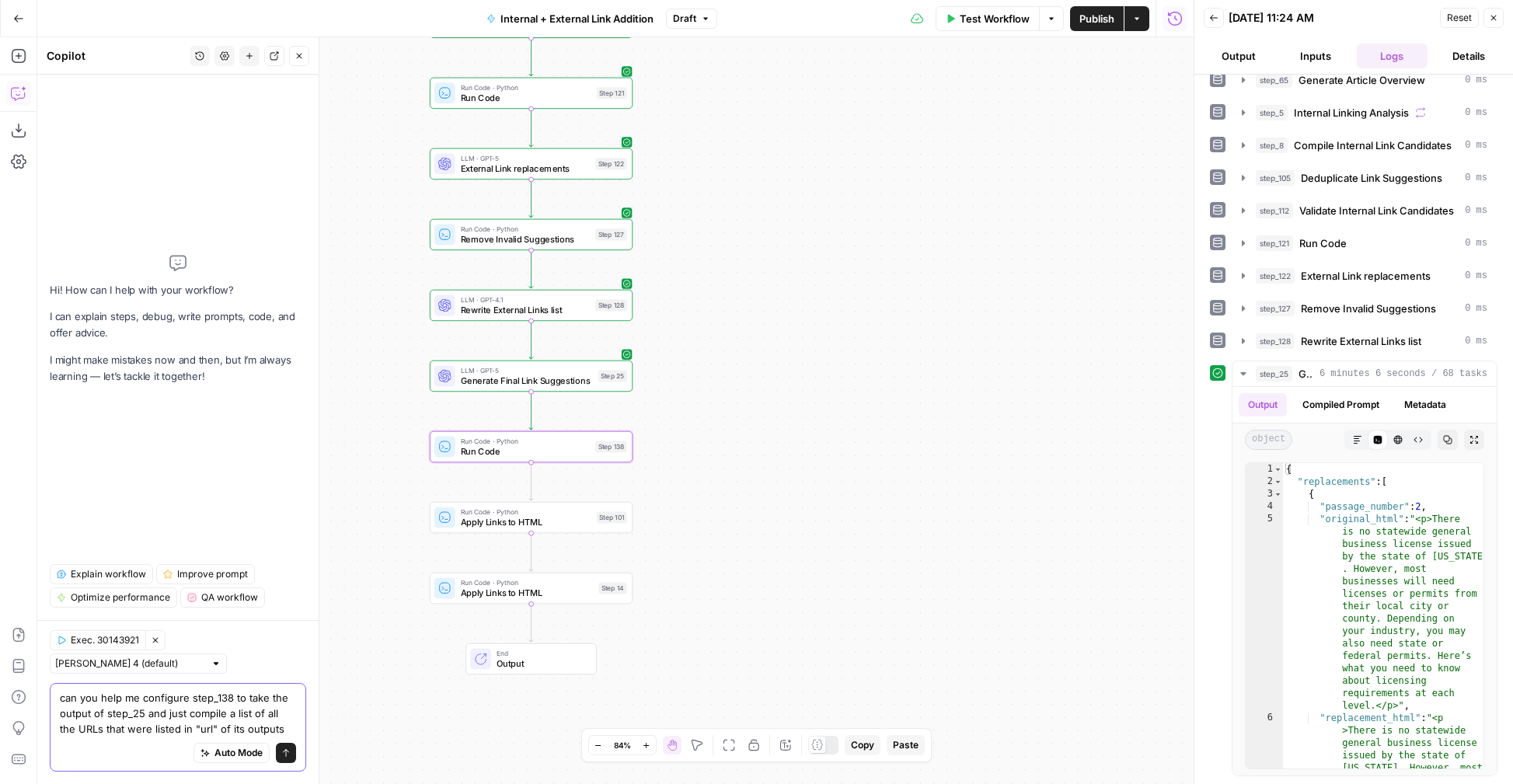
type textarea "can you help me configure step_138 to take the output of step_25 and just compi…"
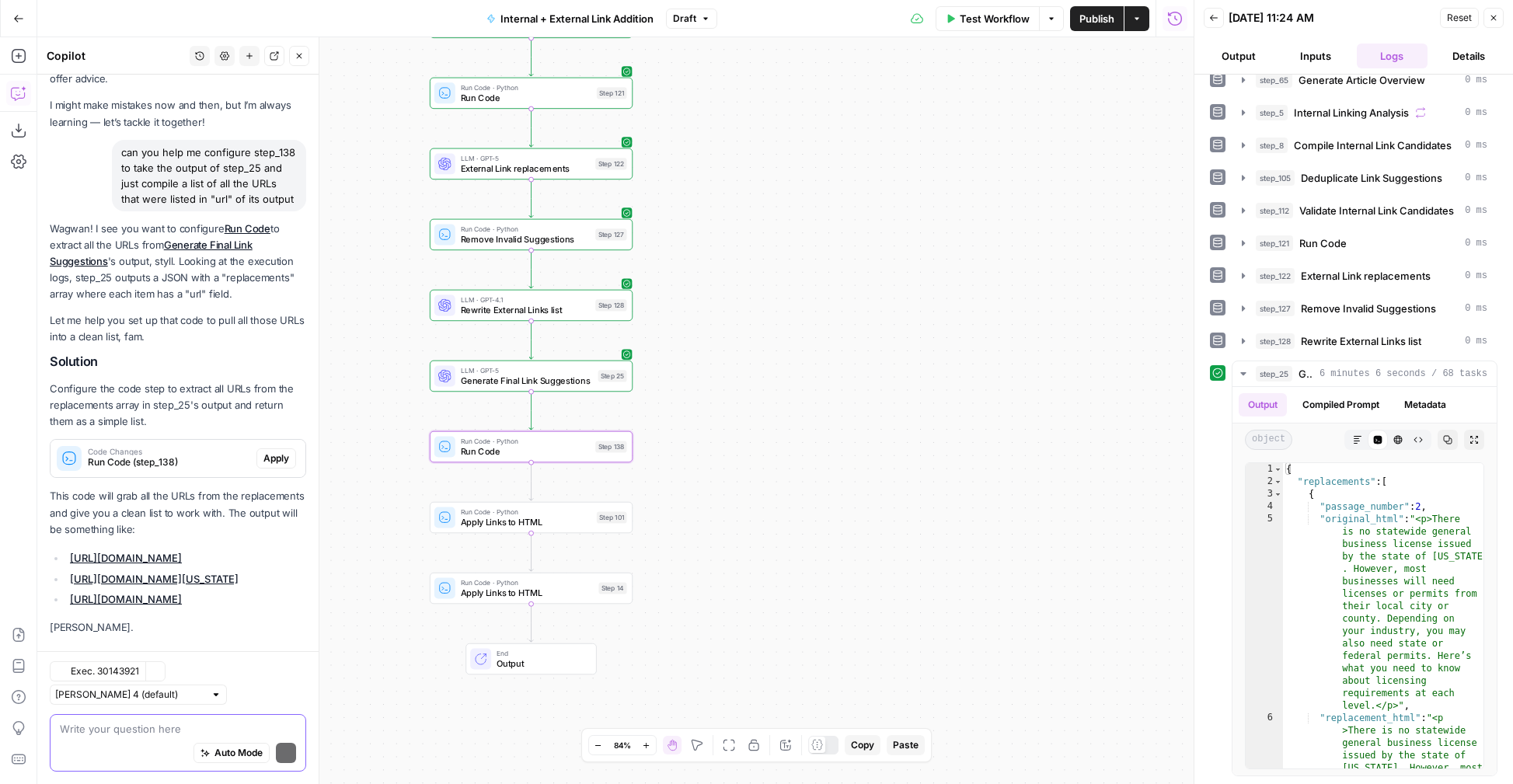
scroll to position [127, 0]
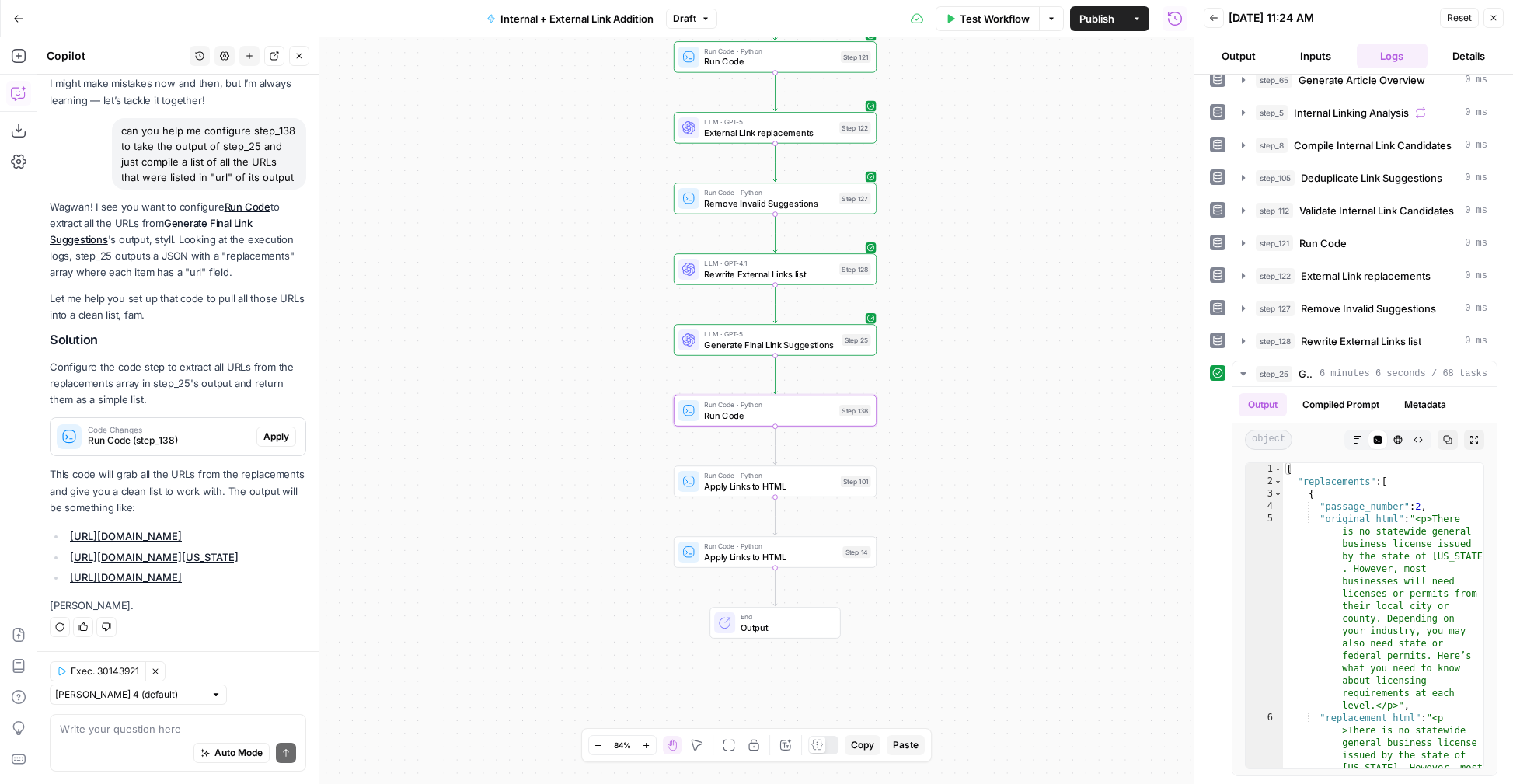
click at [283, 429] on span "Apply" at bounding box center [276, 437] width 26 height 14
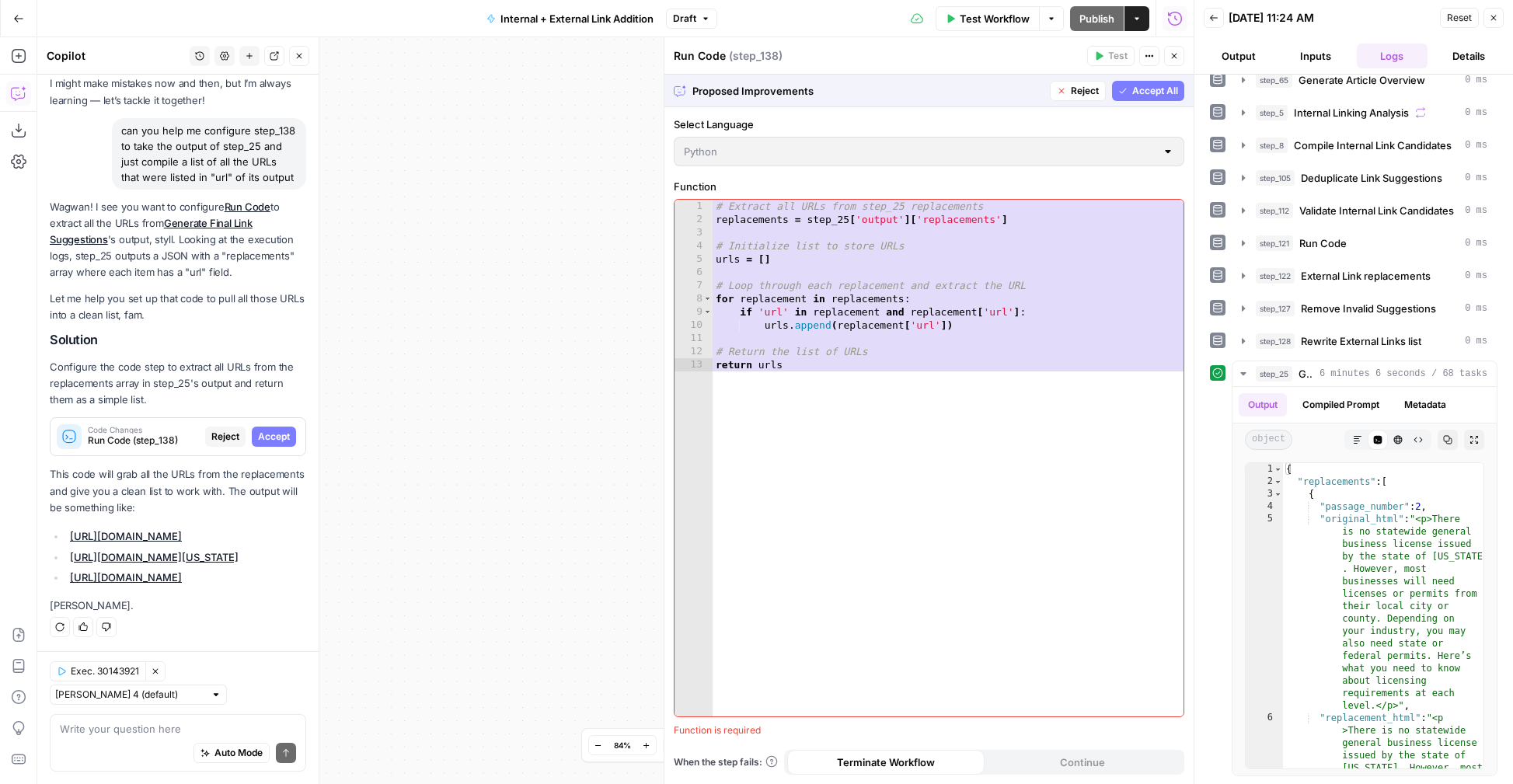
click at [1140, 90] on span "Accept All" at bounding box center [1154, 91] width 46 height 14
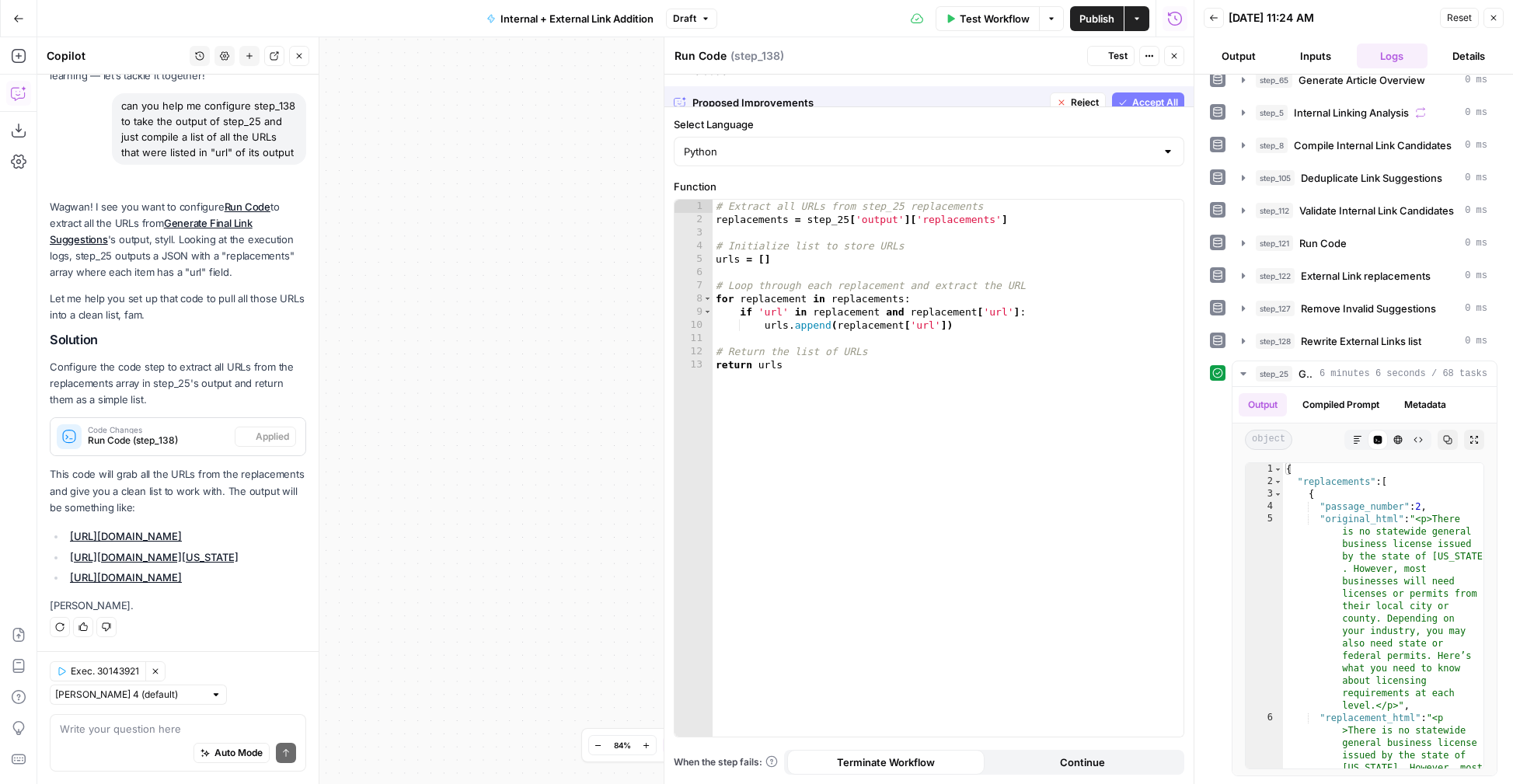
scroll to position [152, 0]
click at [1106, 51] on button "Test" at bounding box center [1111, 56] width 48 height 20
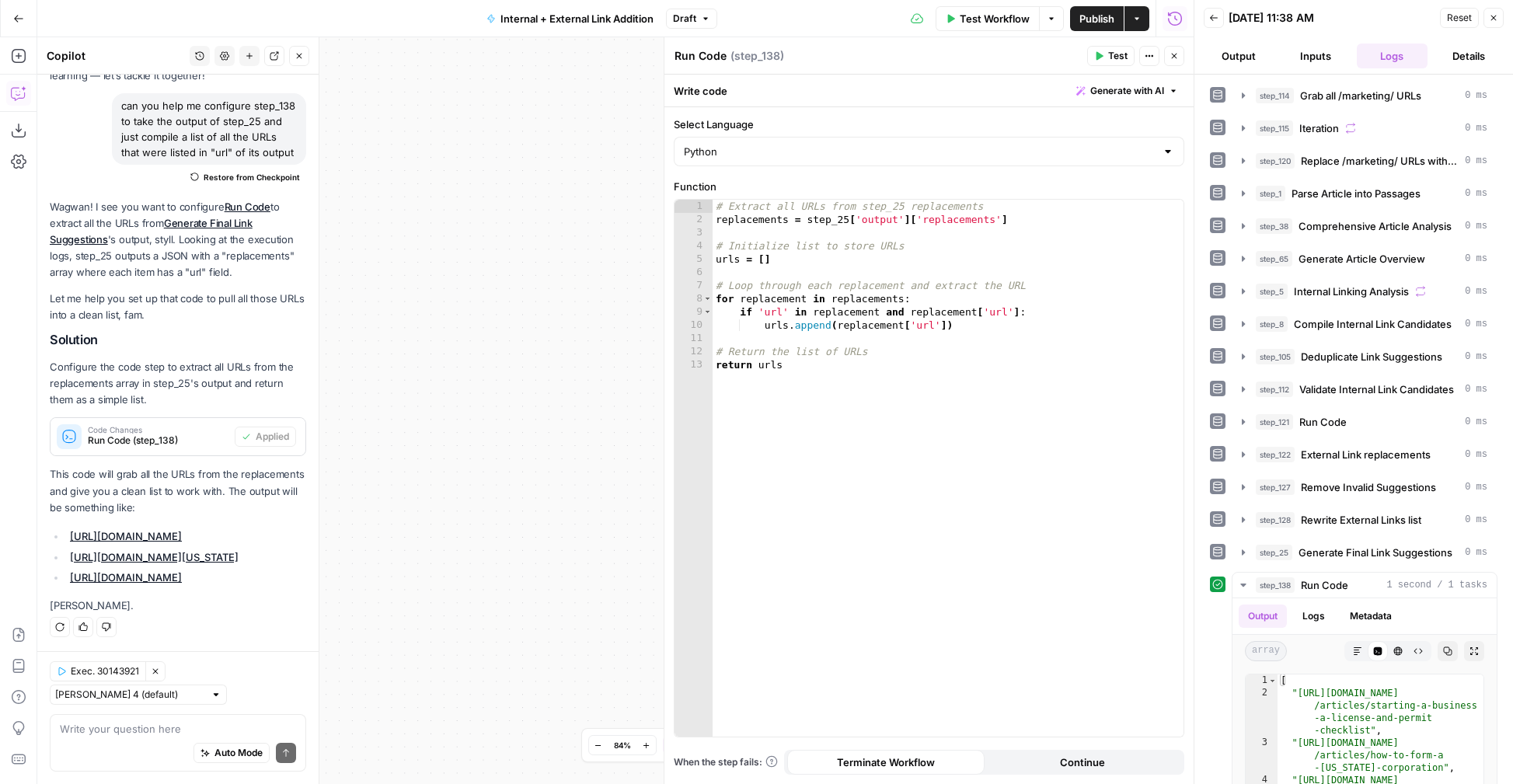
scroll to position [212, 0]
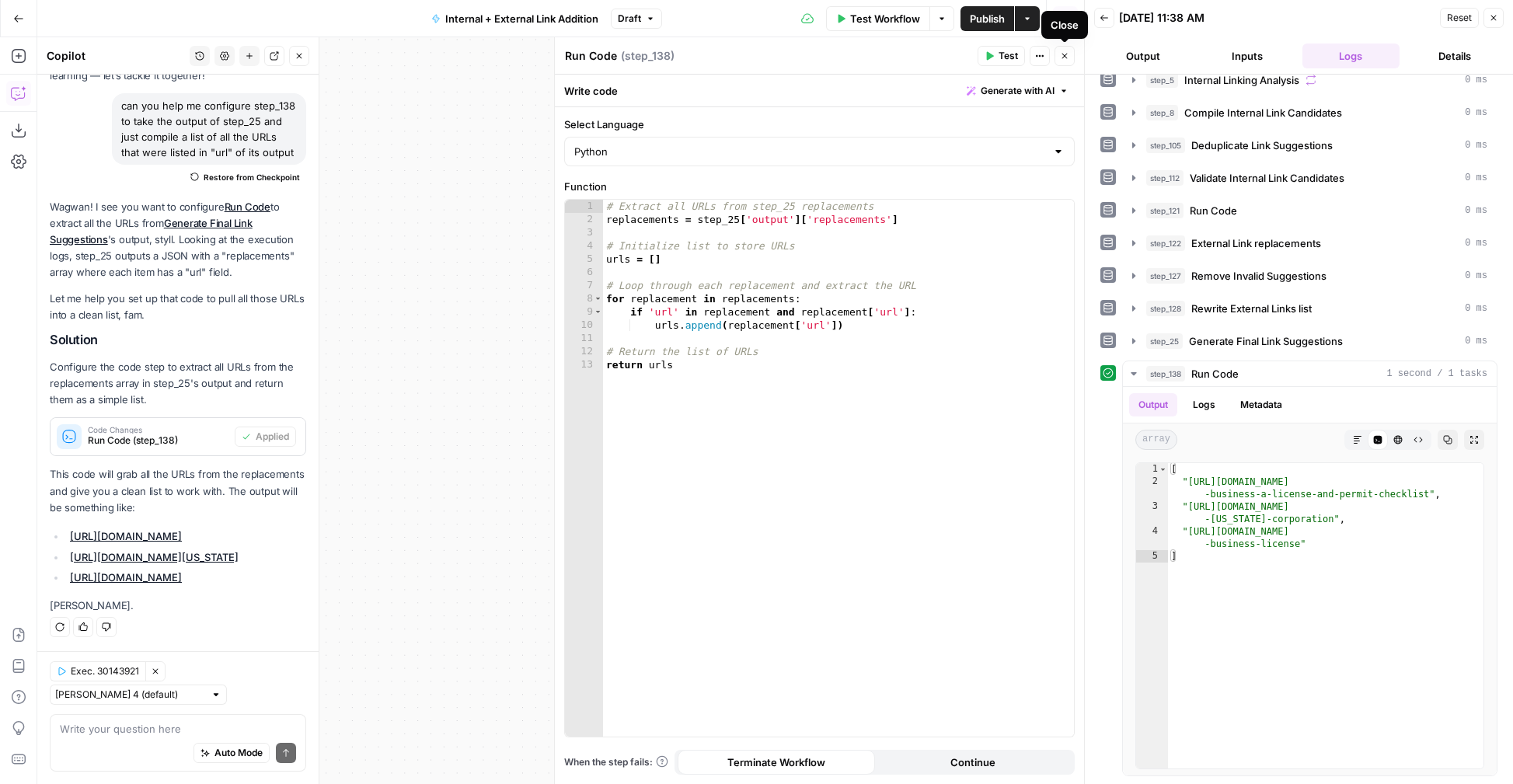
click at [1070, 55] on button "Close" at bounding box center [1065, 56] width 20 height 20
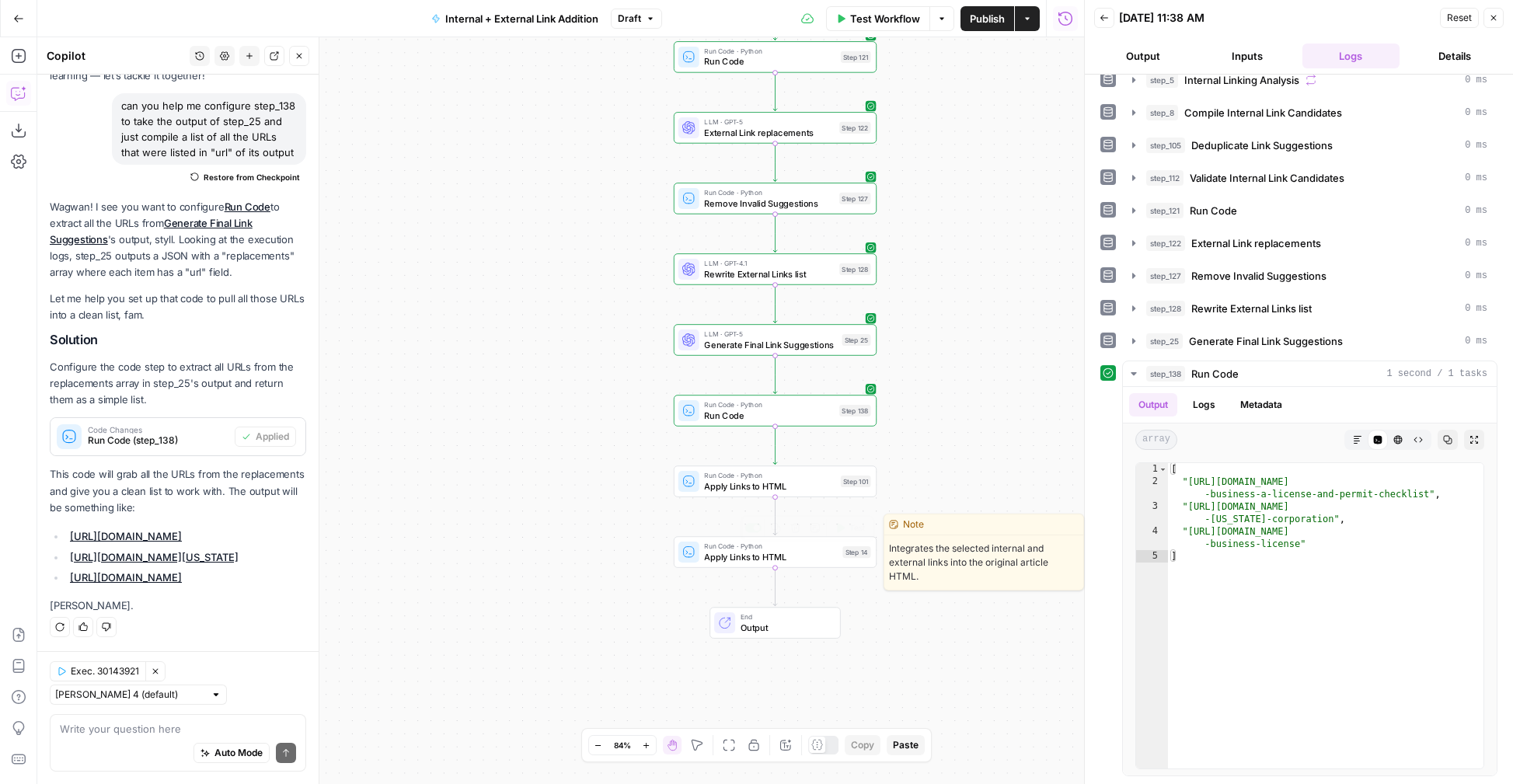
click at [743, 563] on div "Run Code · Python Apply Links to HTML Step 14 Copy step Delete step Edit Note T…" at bounding box center [775, 551] width 203 height 31
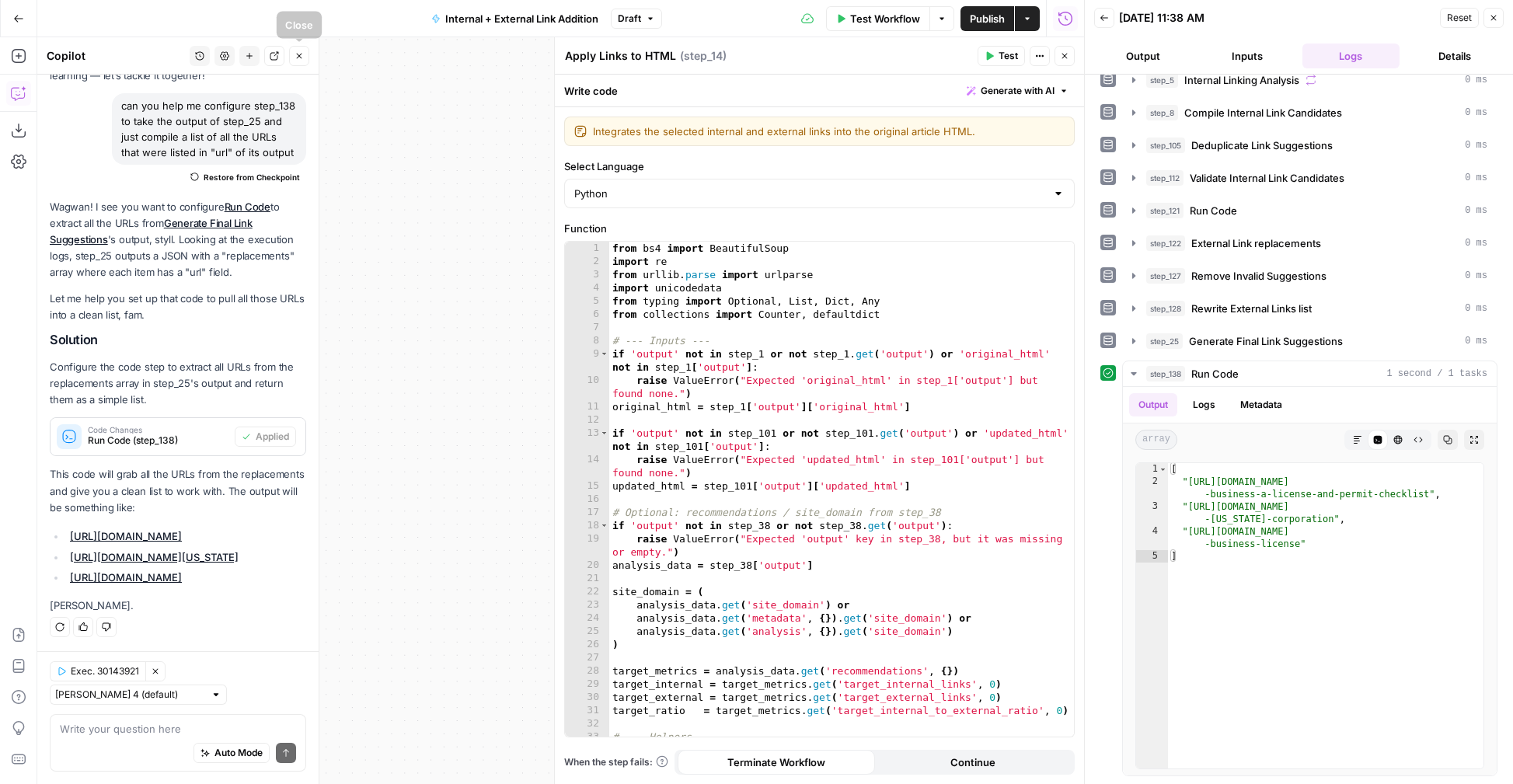
click at [304, 54] on button "Close" at bounding box center [299, 56] width 20 height 20
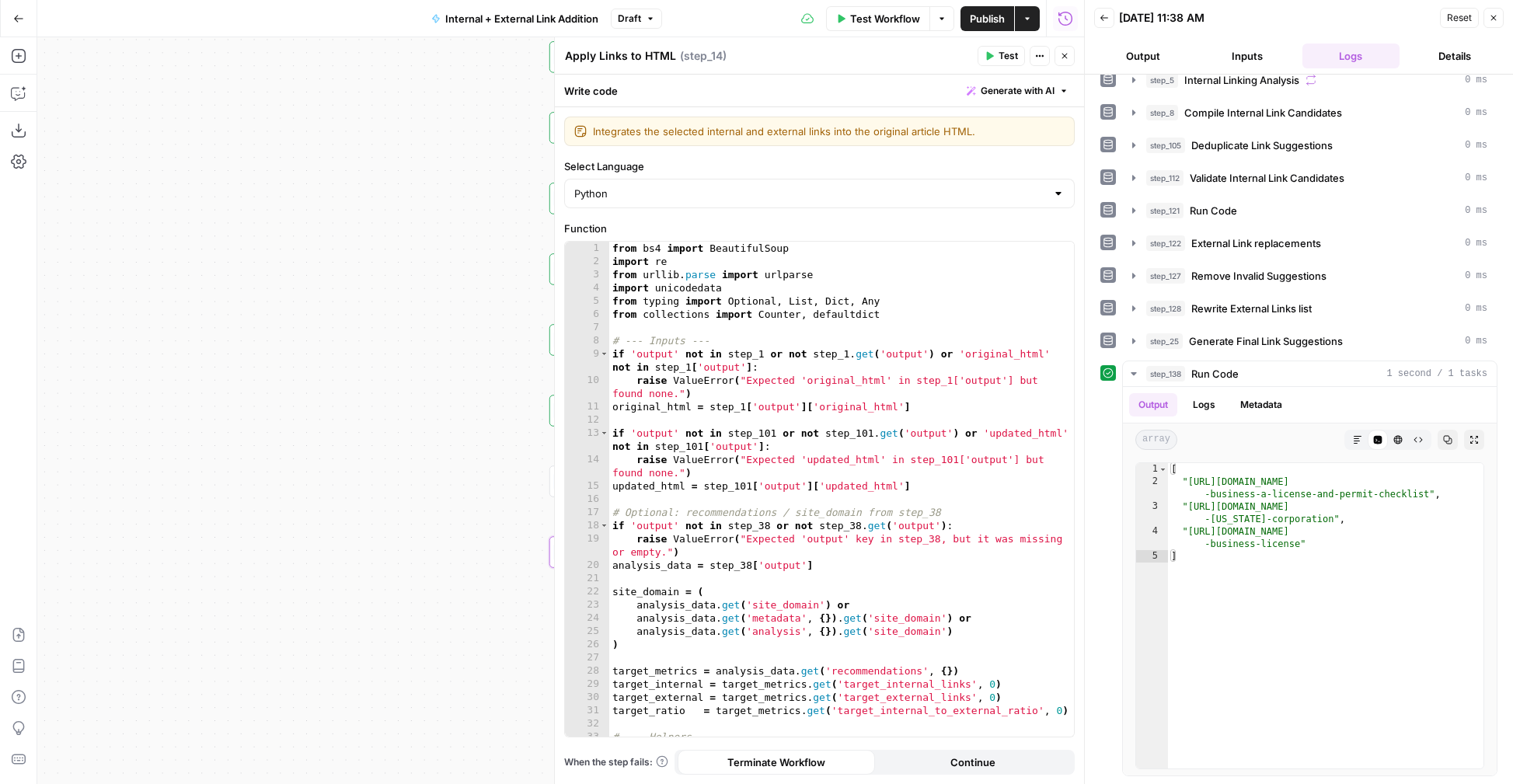
drag, startPoint x: 353, startPoint y: 406, endPoint x: 126, endPoint y: 404, distance: 227.0
click at [126, 404] on div "true false true false Workflow Set Inputs Inputs Run Code · Python Grab all /ma…" at bounding box center [561, 411] width 1047 height 747
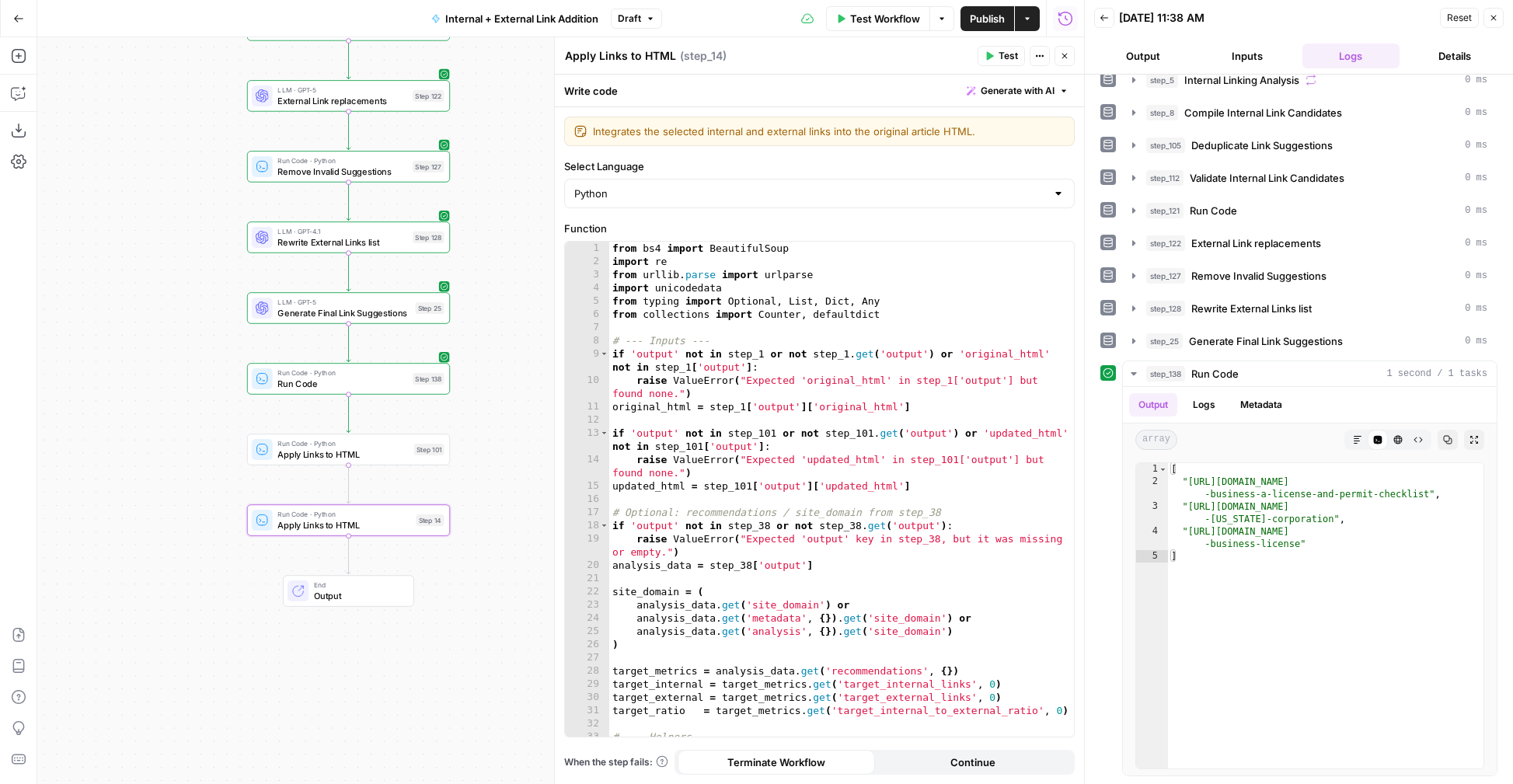
drag, startPoint x: 273, startPoint y: 564, endPoint x: 73, endPoint y: 530, distance: 202.9
click at [73, 530] on div "true false true false Workflow Set Inputs Inputs Run Code · Python Grab all /ma…" at bounding box center [561, 411] width 1047 height 747
type textarea "**********"
click at [830, 556] on div "from bs4 import BeautifulSoup import re from urllib . parse import urlparse imp…" at bounding box center [841, 502] width 465 height 522
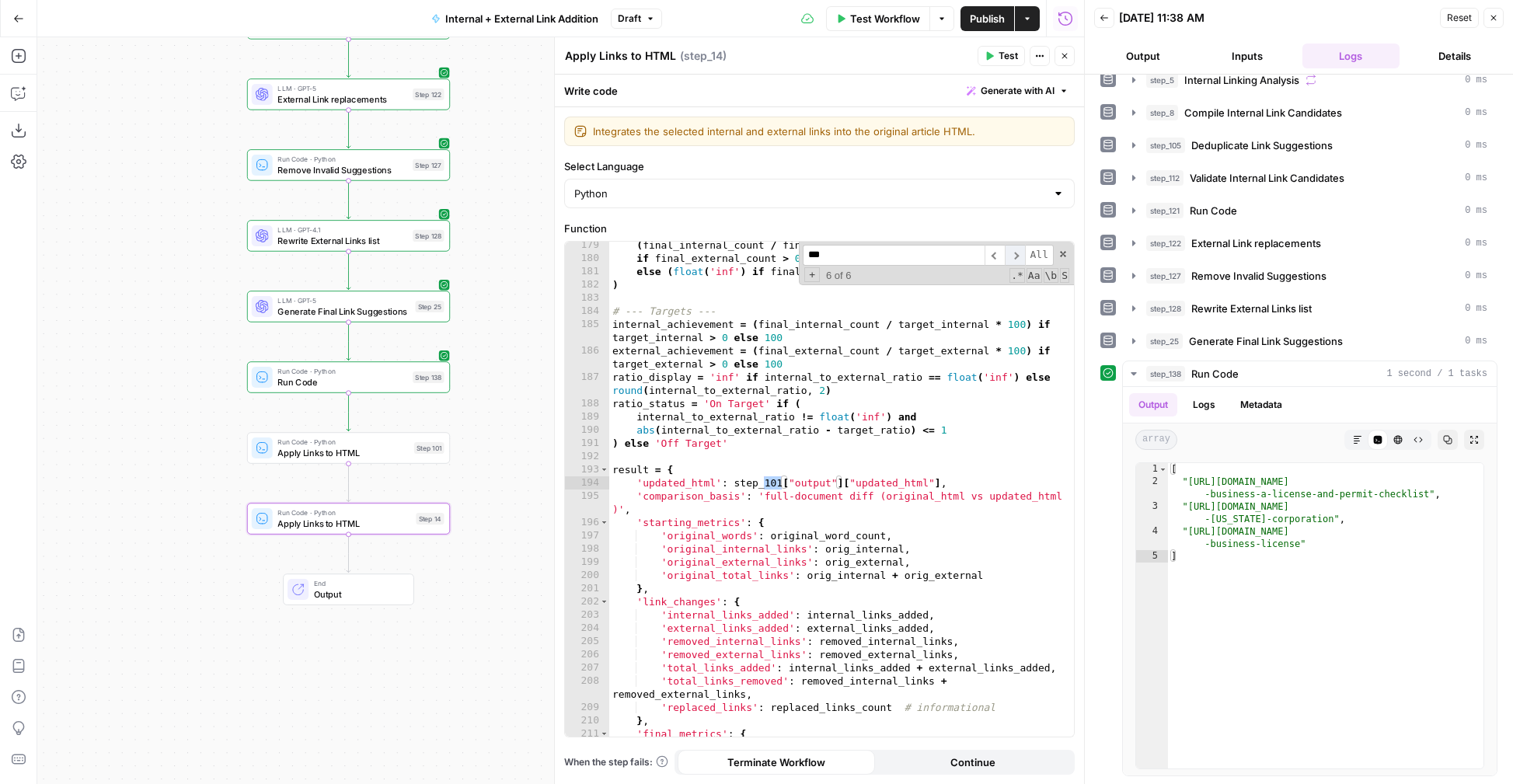
type input "***"
click at [1019, 256] on span "​" at bounding box center [1015, 255] width 20 height 21
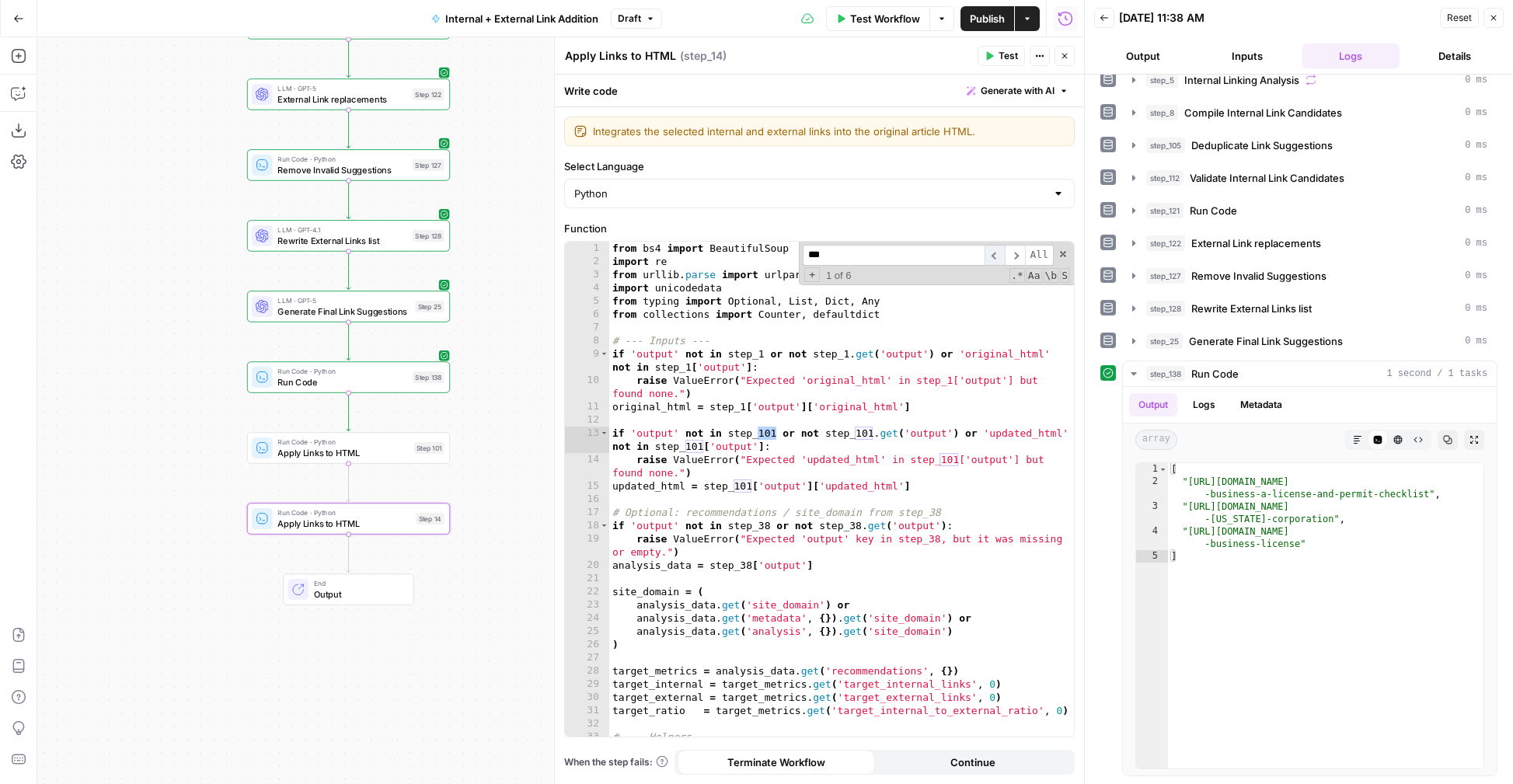
click at [994, 256] on span "​" at bounding box center [994, 255] width 20 height 21
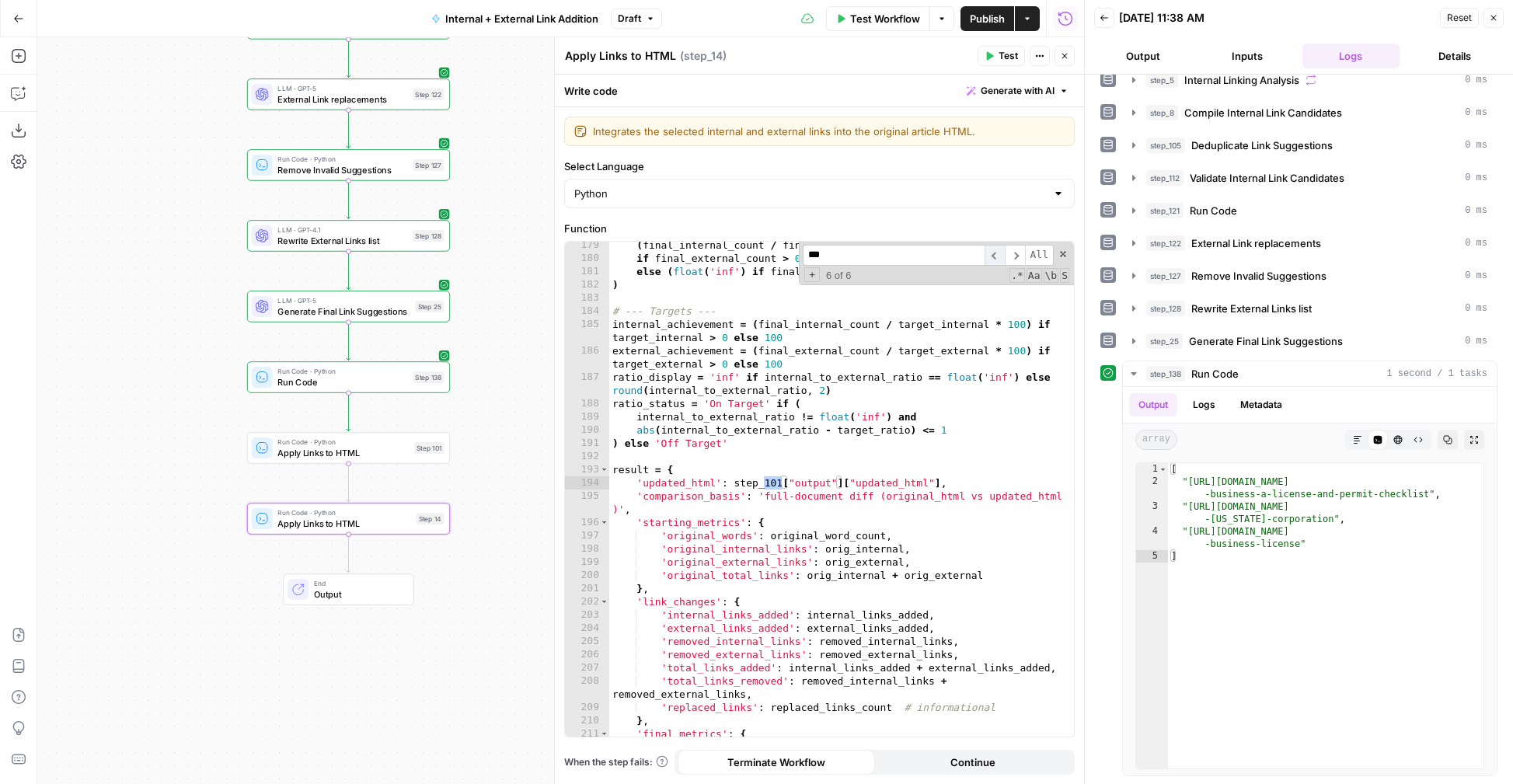
scroll to position [2513, 0]
click at [1013, 257] on span "​" at bounding box center [1015, 255] width 20 height 21
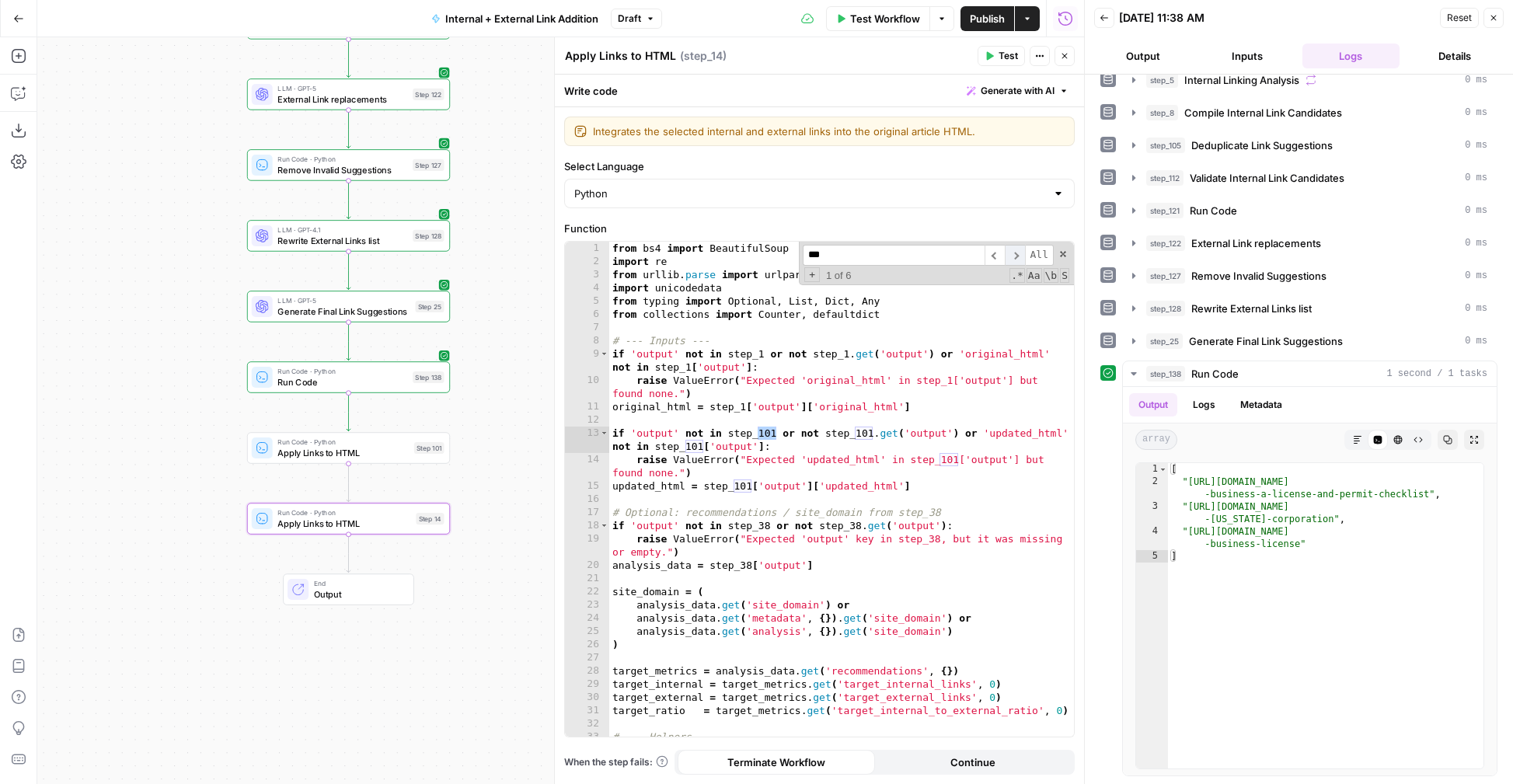
click at [1014, 257] on span "​" at bounding box center [1015, 255] width 20 height 21
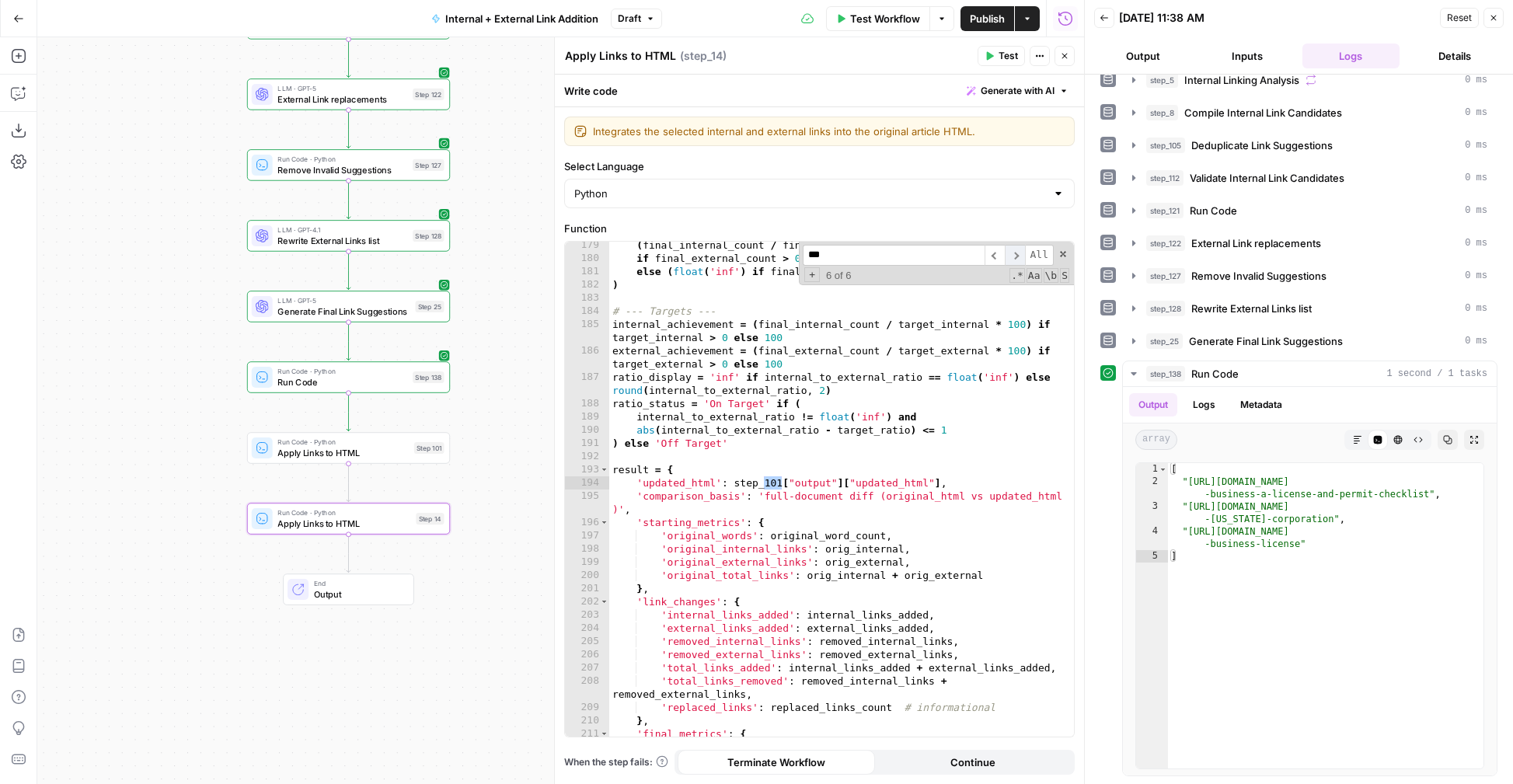
scroll to position [2513, 0]
click at [1014, 257] on span "​" at bounding box center [1015, 255] width 20 height 21
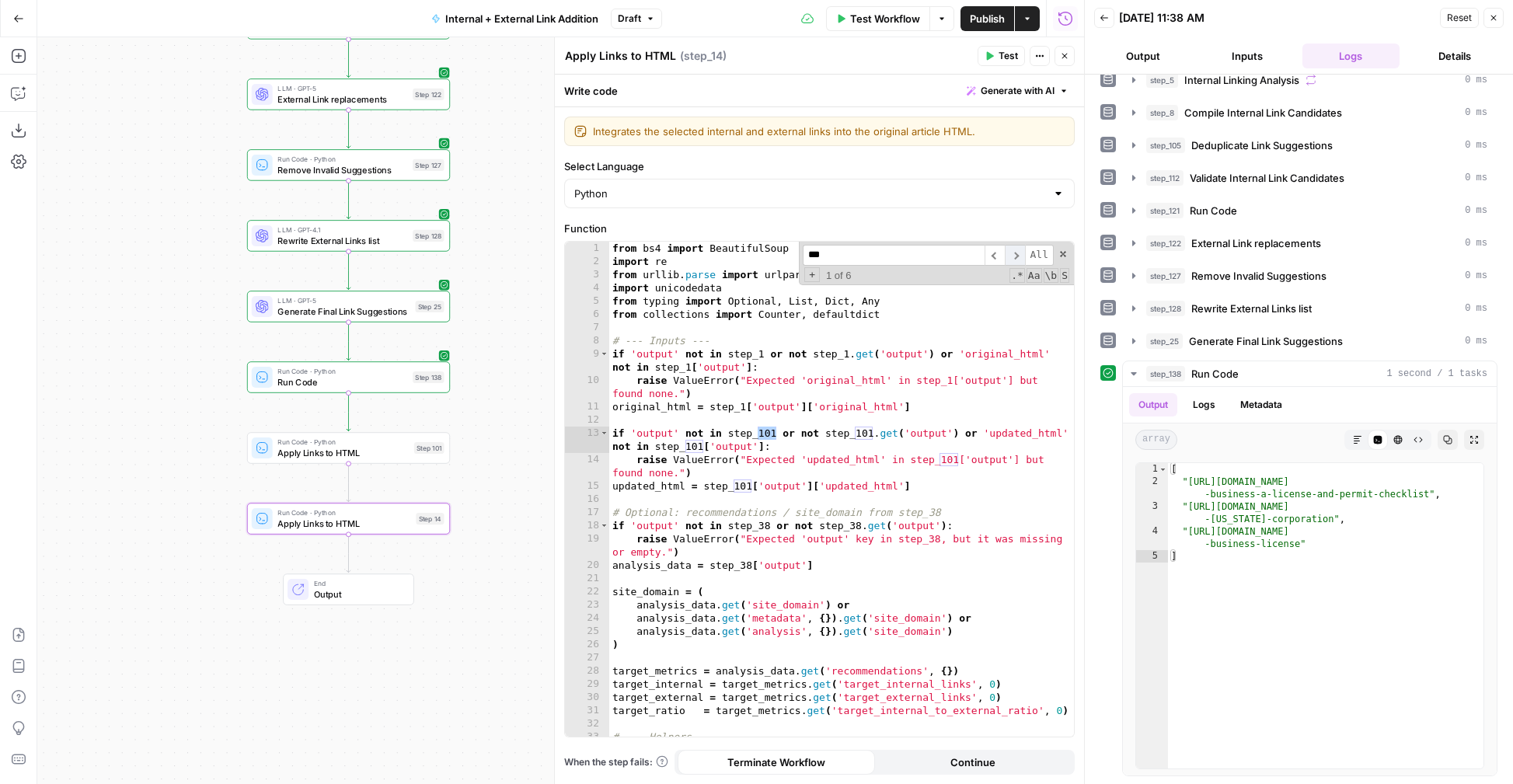
scroll to position [0, 0]
click at [1014, 257] on span "​" at bounding box center [1015, 255] width 20 height 21
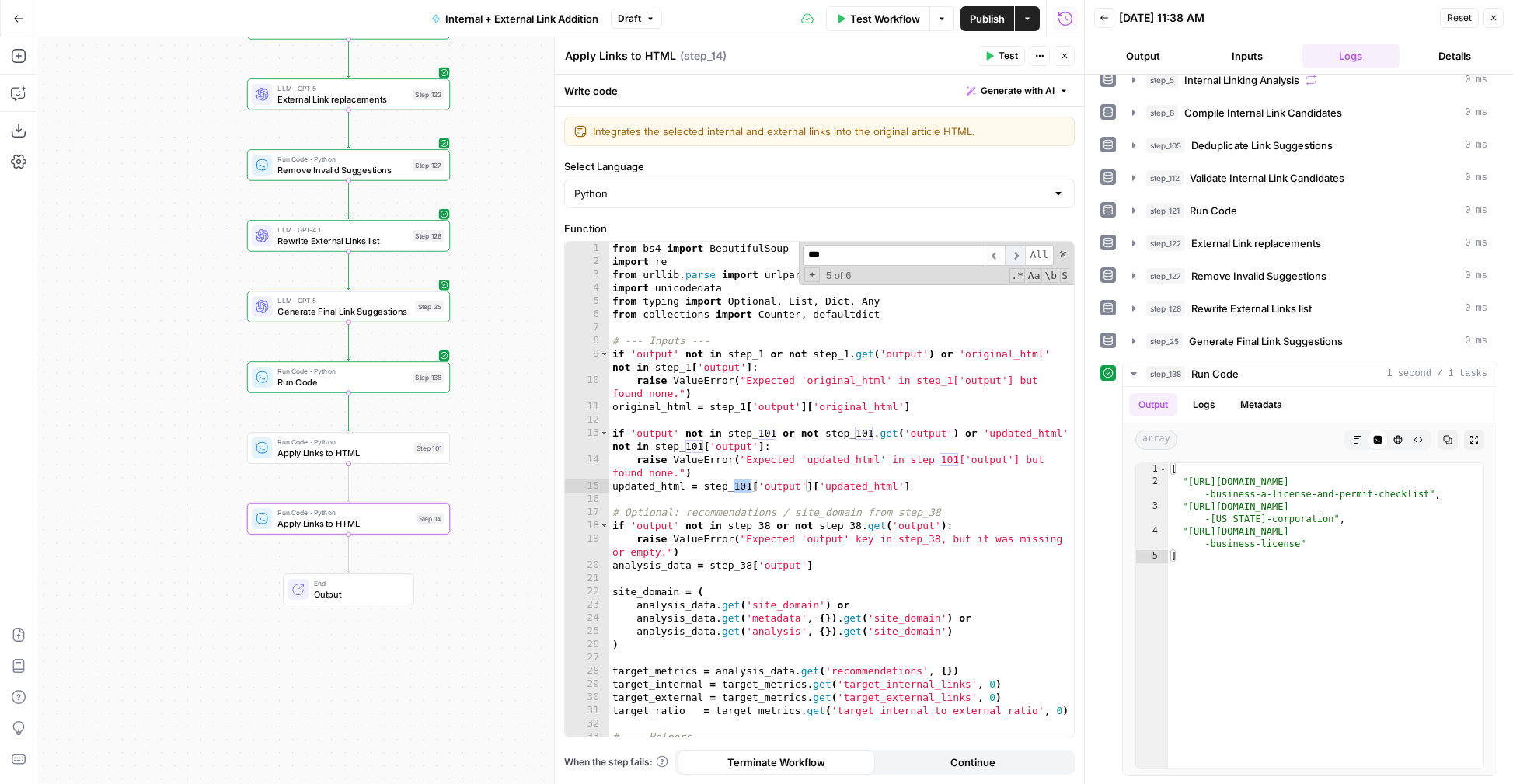
click at [1014, 257] on span "​" at bounding box center [1015, 255] width 20 height 21
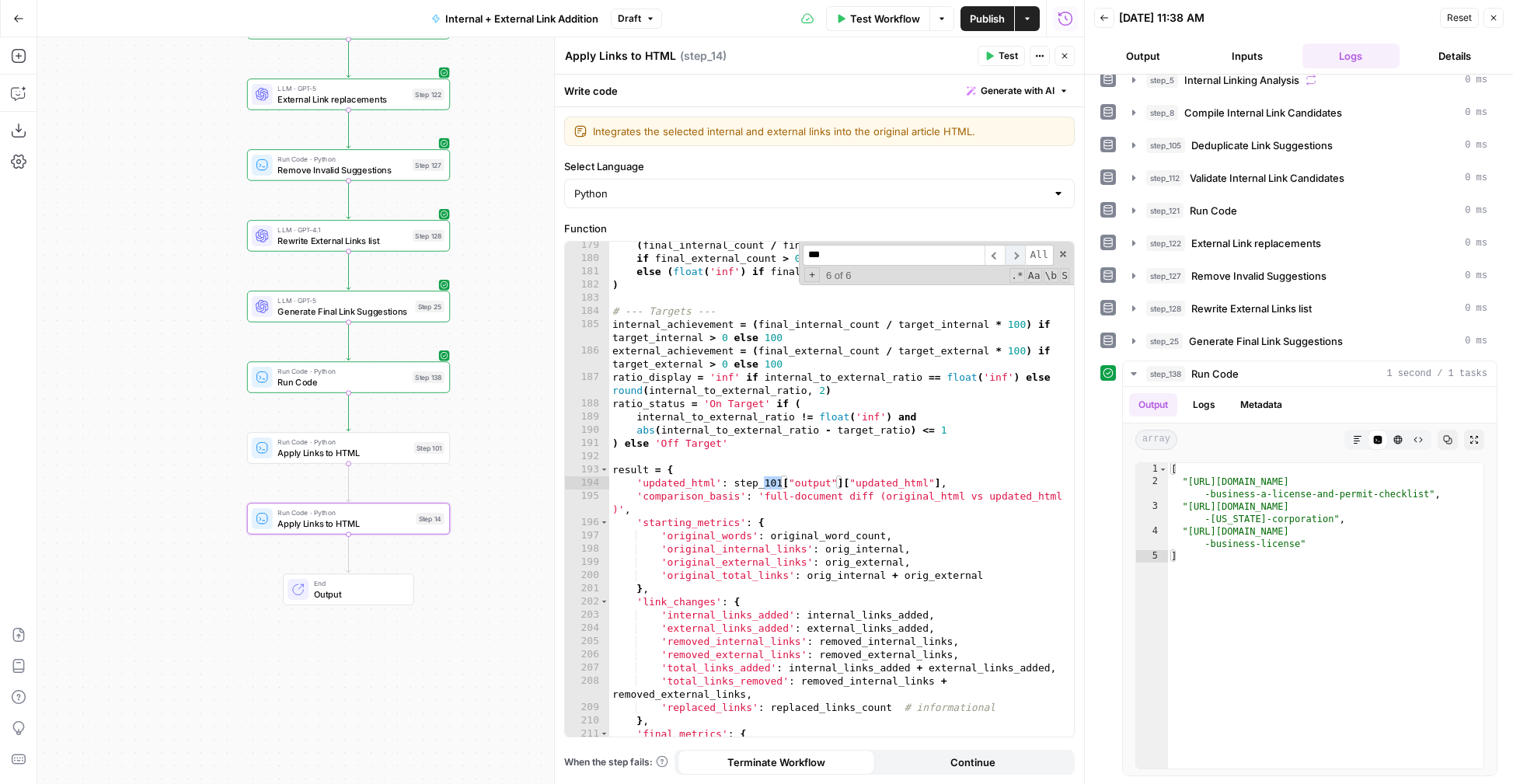
click at [1014, 257] on span "​" at bounding box center [1015, 255] width 20 height 21
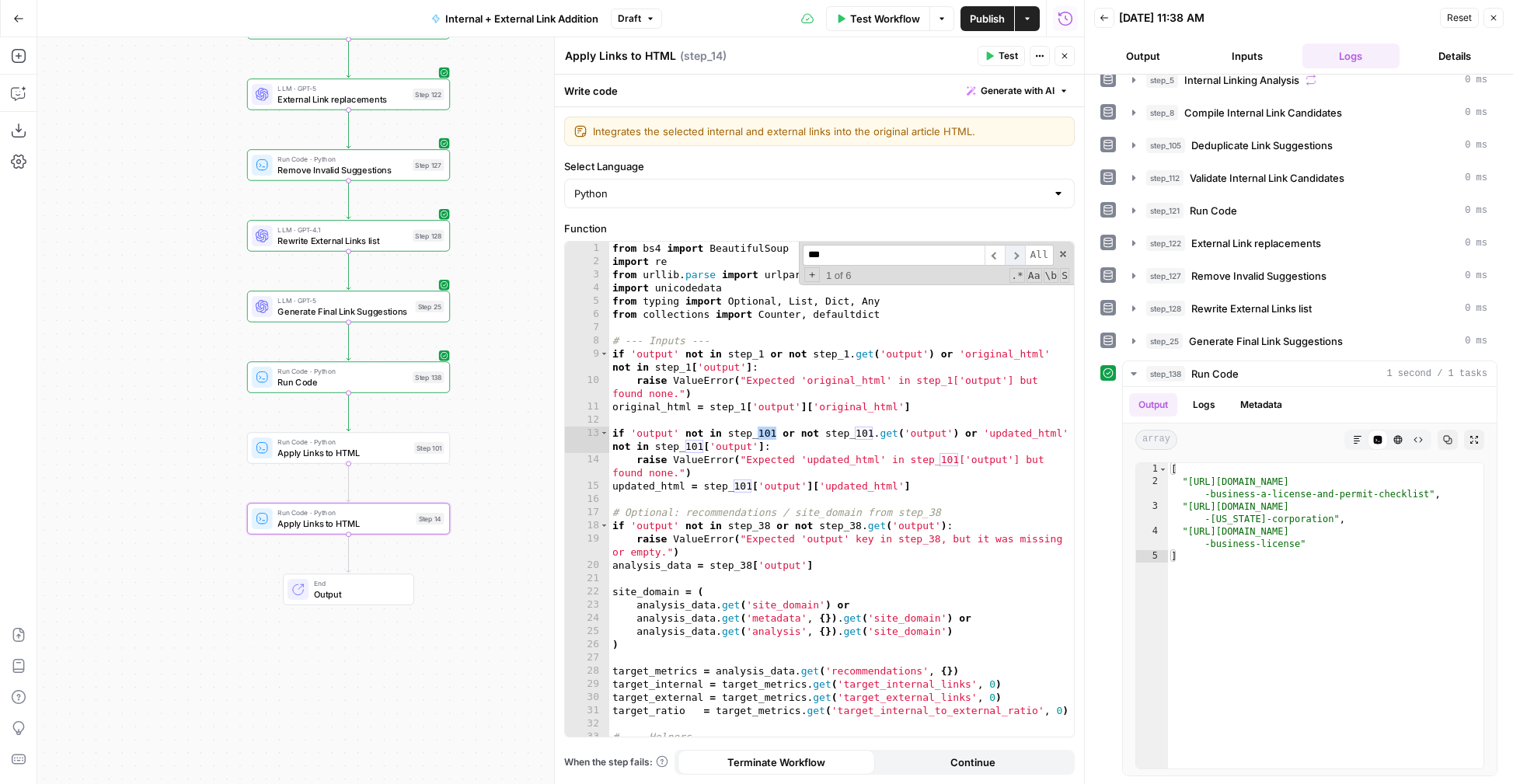
click at [1014, 257] on span "​" at bounding box center [1015, 255] width 20 height 21
click at [1001, 254] on span "​" at bounding box center [994, 255] width 20 height 21
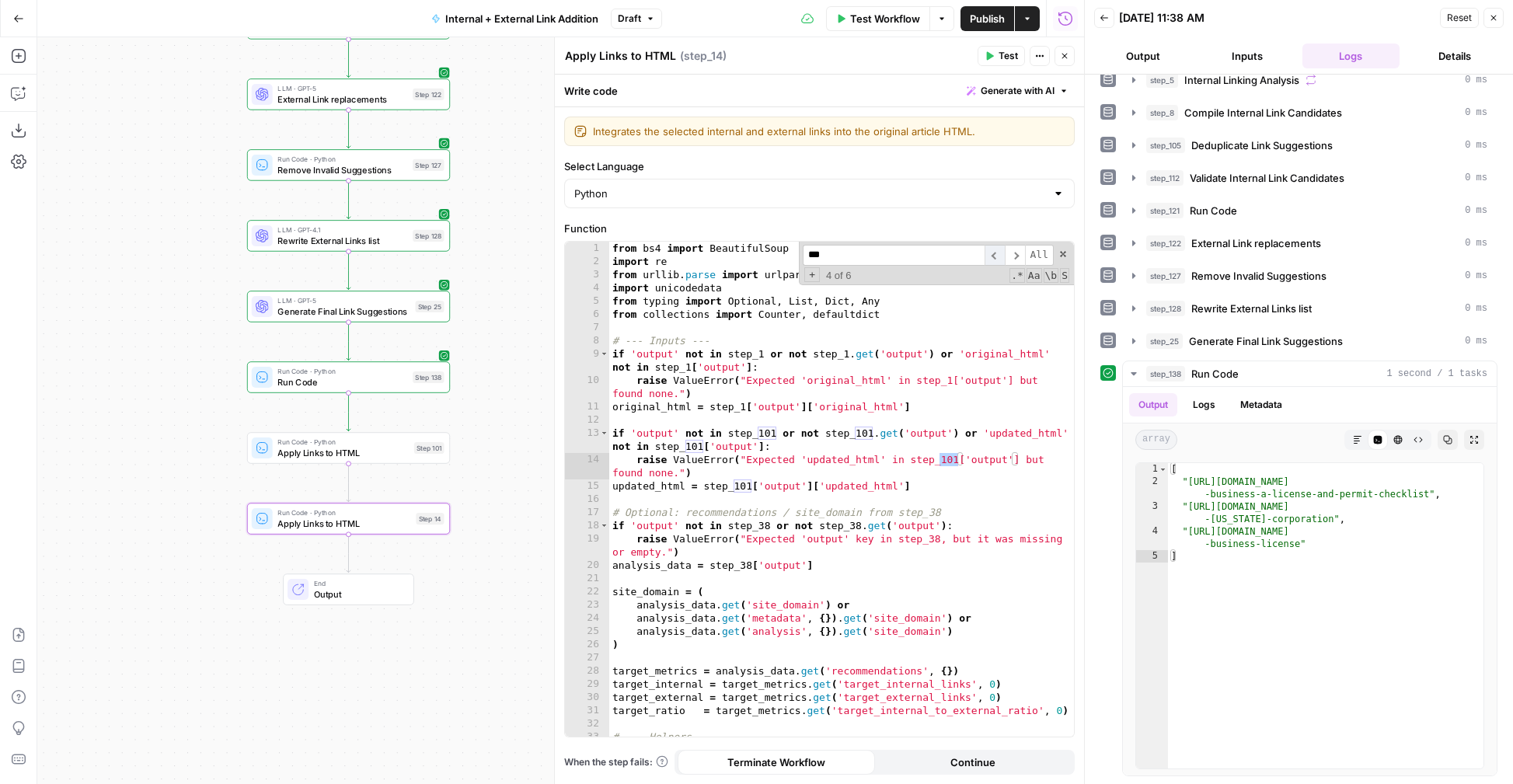
click at [1001, 254] on span "​" at bounding box center [994, 255] width 20 height 21
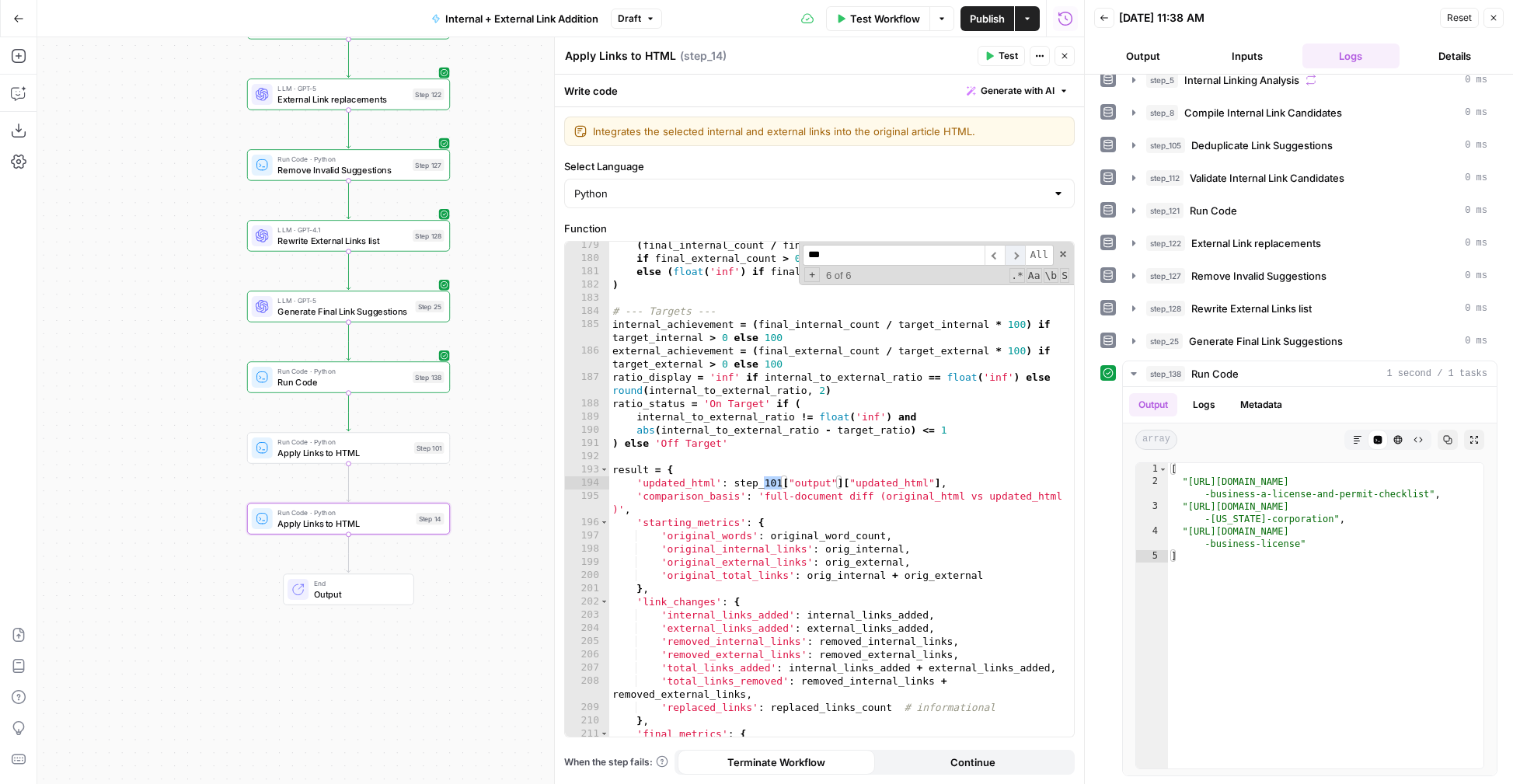
click at [1016, 255] on span "​" at bounding box center [1015, 255] width 20 height 21
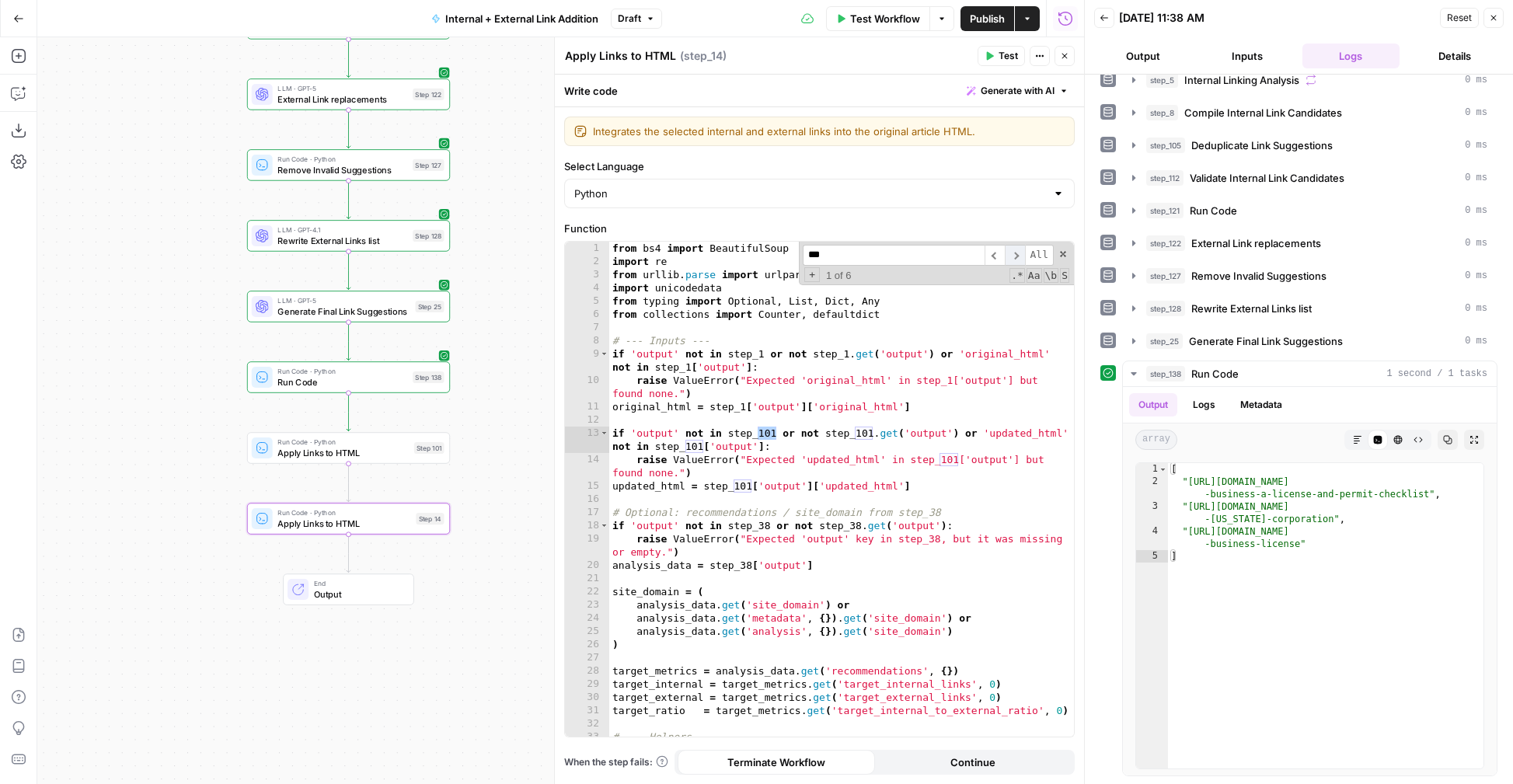
scroll to position [0, 0]
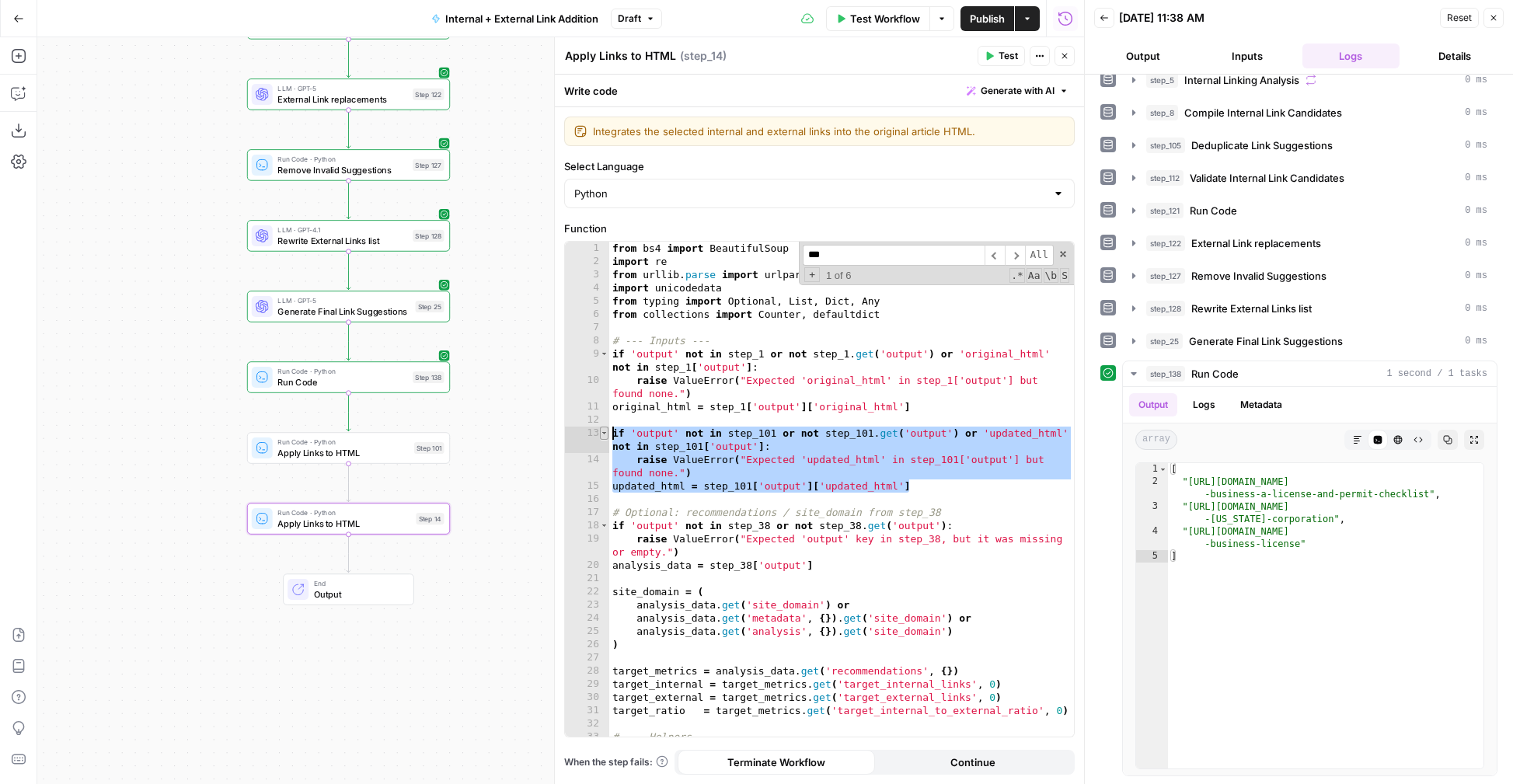
drag, startPoint x: 918, startPoint y: 485, endPoint x: 601, endPoint y: 427, distance: 322.3
click at [601, 427] on div "**********" at bounding box center [819, 489] width 509 height 495
click at [914, 492] on div "from bs4 import BeautifulSoup import re from urllib . parse import urlparse imp…" at bounding box center [841, 502] width 465 height 522
type textarea "**********"
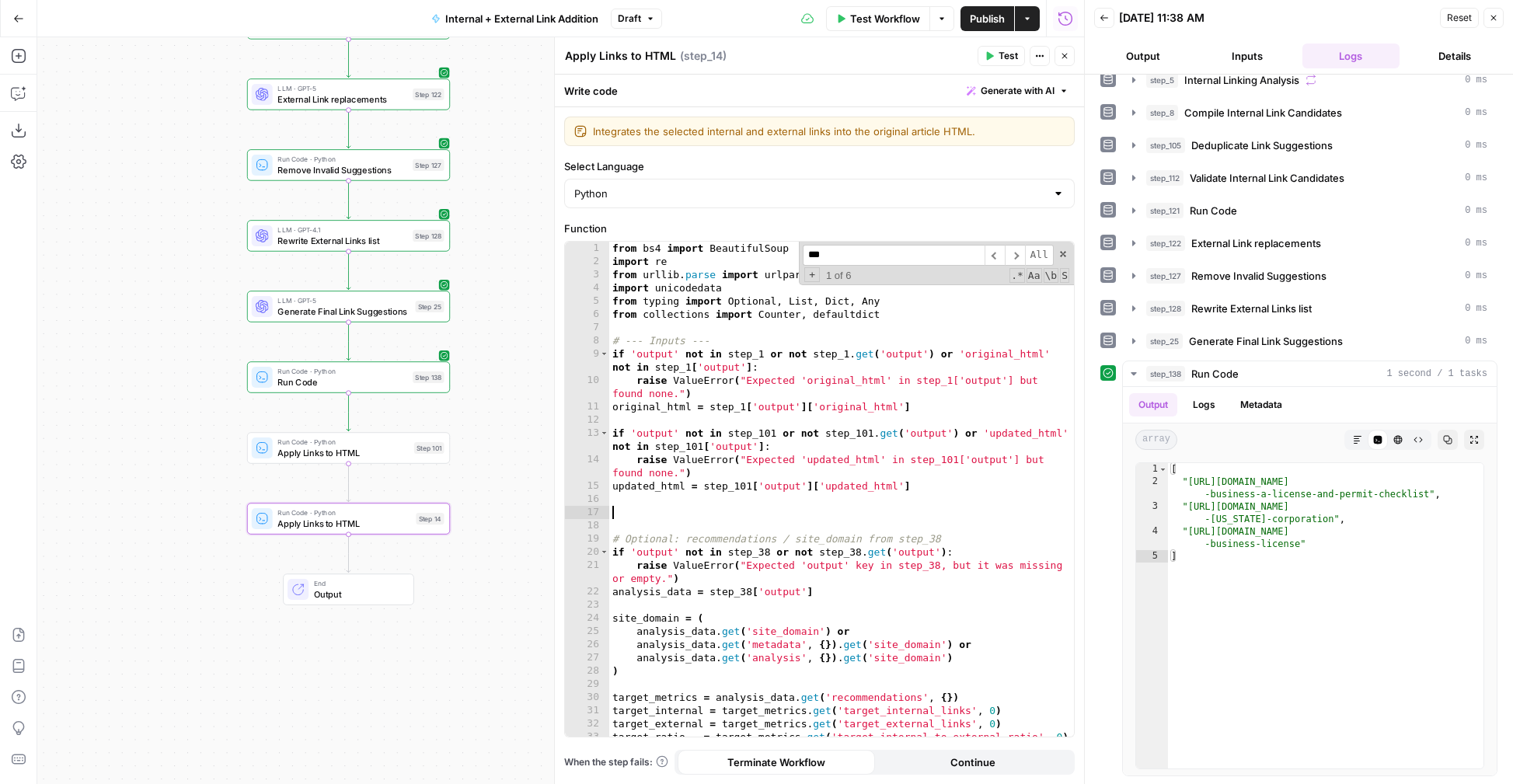
paste textarea "**********"
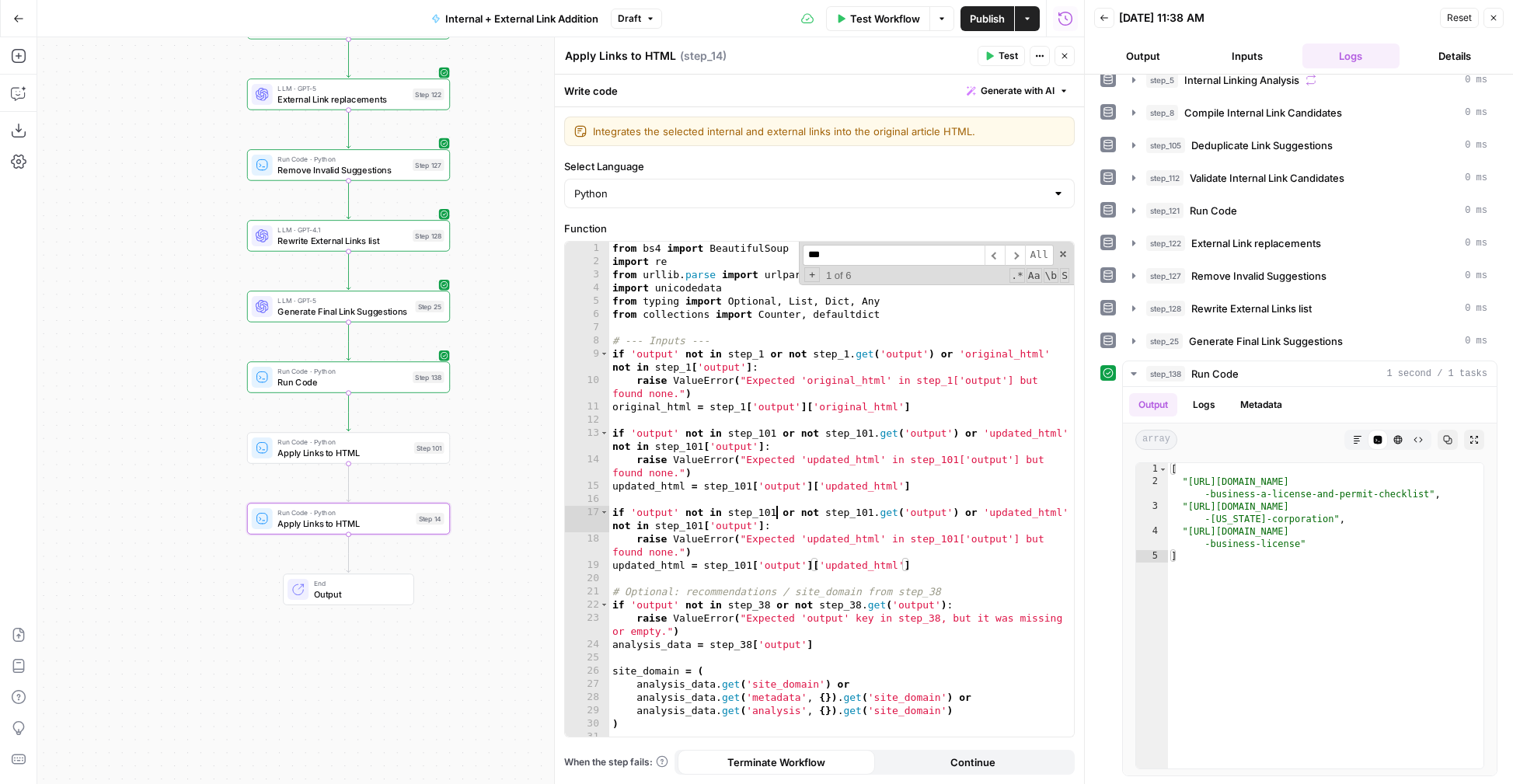
click at [775, 513] on div "from bs4 import BeautifulSoup import re from urllib . parse import urlparse imp…" at bounding box center [841, 502] width 465 height 522
click at [872, 515] on div "from bs4 import BeautifulSoup import re from urllib . parse import urlparse imp…" at bounding box center [841, 502] width 465 height 522
drag, startPoint x: 959, startPoint y: 515, endPoint x: 1080, endPoint y: 511, distance: 121.1
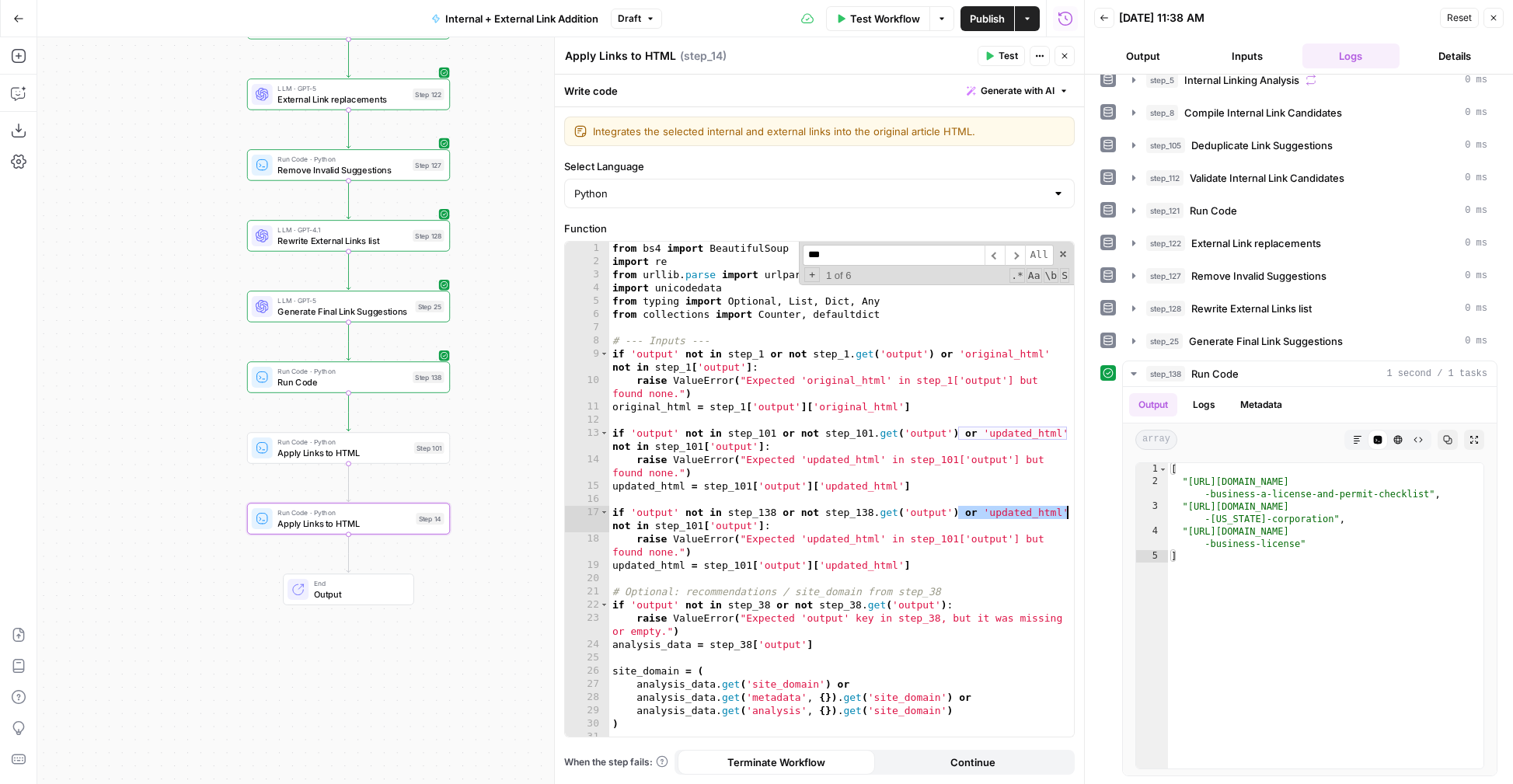
click at [1080, 511] on body "LegalZoom New Home Browse Insights Opportunities Your Data Recent Grids Well Ac…" at bounding box center [756, 392] width 1513 height 784
click at [655, 525] on div "from bs4 import BeautifulSoup import re from urllib . parse import urlparse imp…" at bounding box center [841, 502] width 465 height 522
drag, startPoint x: 877, startPoint y: 536, endPoint x: 805, endPoint y: 537, distance: 72.0
click at [805, 537] on div "from bs4 import BeautifulSoup import re from urllib . parse import urlparse imp…" at bounding box center [841, 502] width 465 height 522
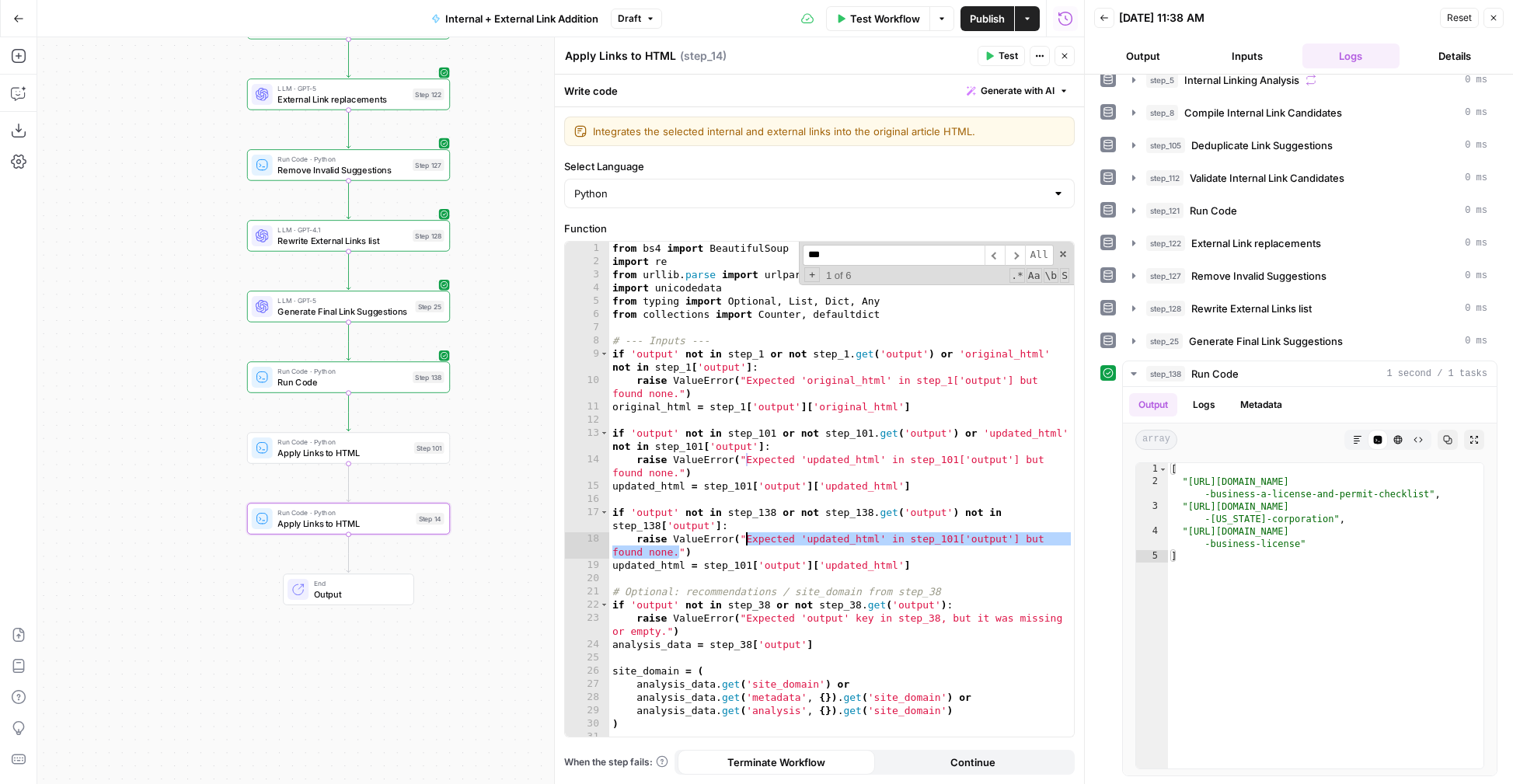
drag, startPoint x: 679, startPoint y: 551, endPoint x: 748, endPoint y: 542, distance: 69.6
click at [748, 542] on div "from bs4 import BeautifulSoup import re from urllib . parse import urlparse imp…" at bounding box center [841, 502] width 465 height 522
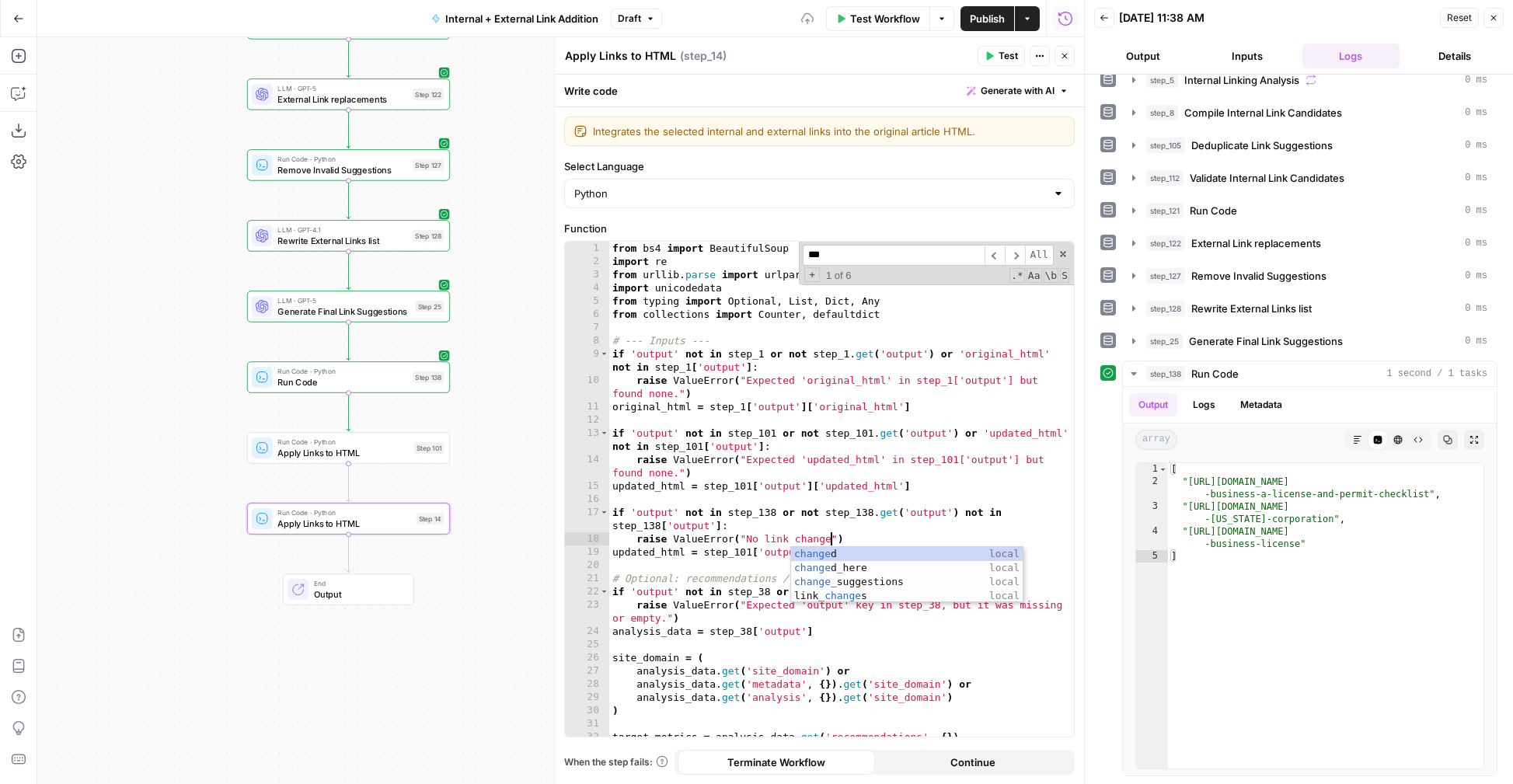
scroll to position [0, 17]
click at [868, 533] on div "from bs4 import BeautifulSoup import re from urllib . parse import urlparse imp…" at bounding box center [841, 502] width 465 height 522
click at [752, 553] on div "from bs4 import BeautifulSoup import re from urllib . parse import urlparse imp…" at bounding box center [841, 502] width 465 height 522
drag, startPoint x: 684, startPoint y: 550, endPoint x: 610, endPoint y: 552, distance: 74.0
click at [610, 552] on div "from bs4 import BeautifulSoup import re from urllib . parse import urlparse imp…" at bounding box center [841, 502] width 465 height 522
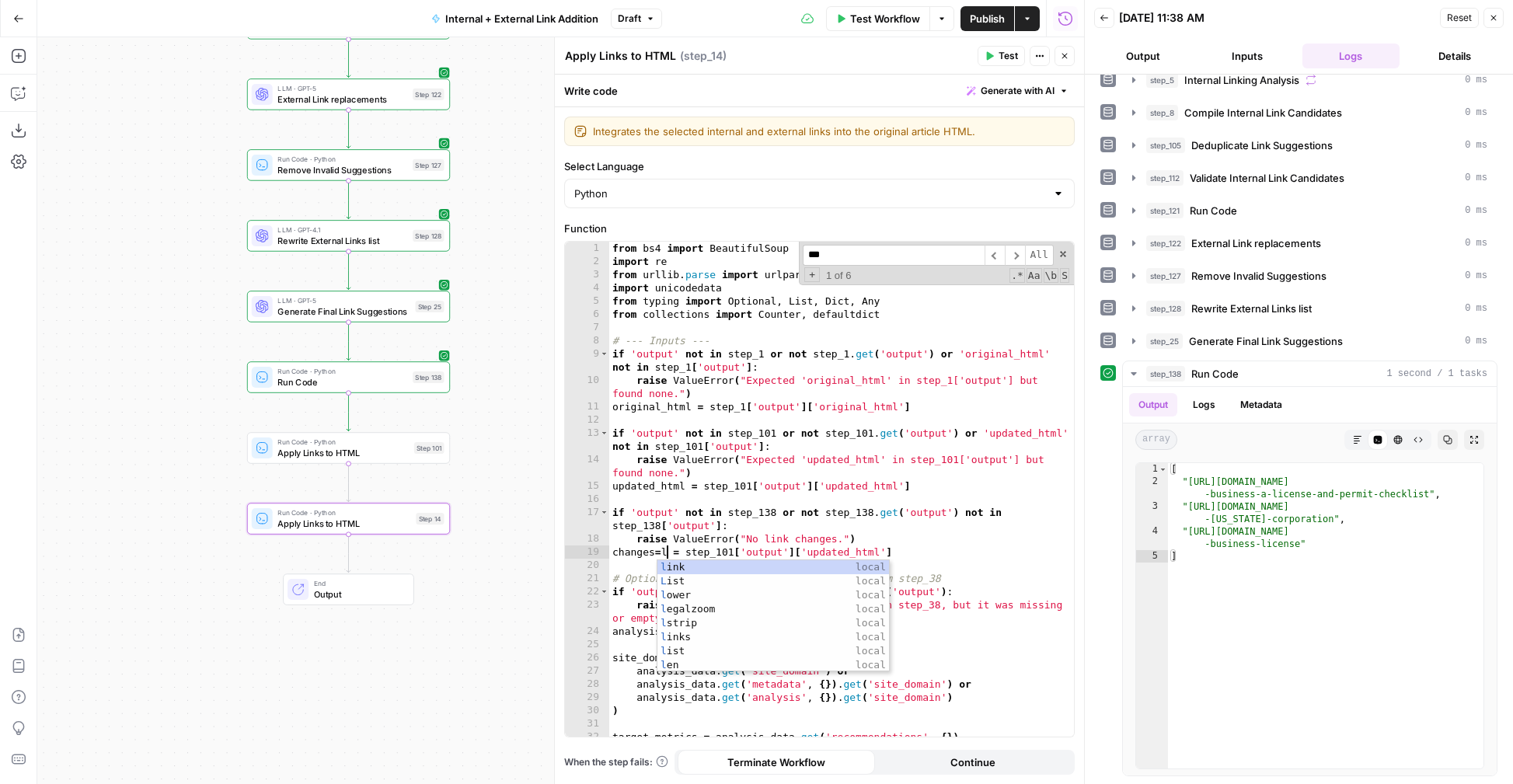
scroll to position [0, 4]
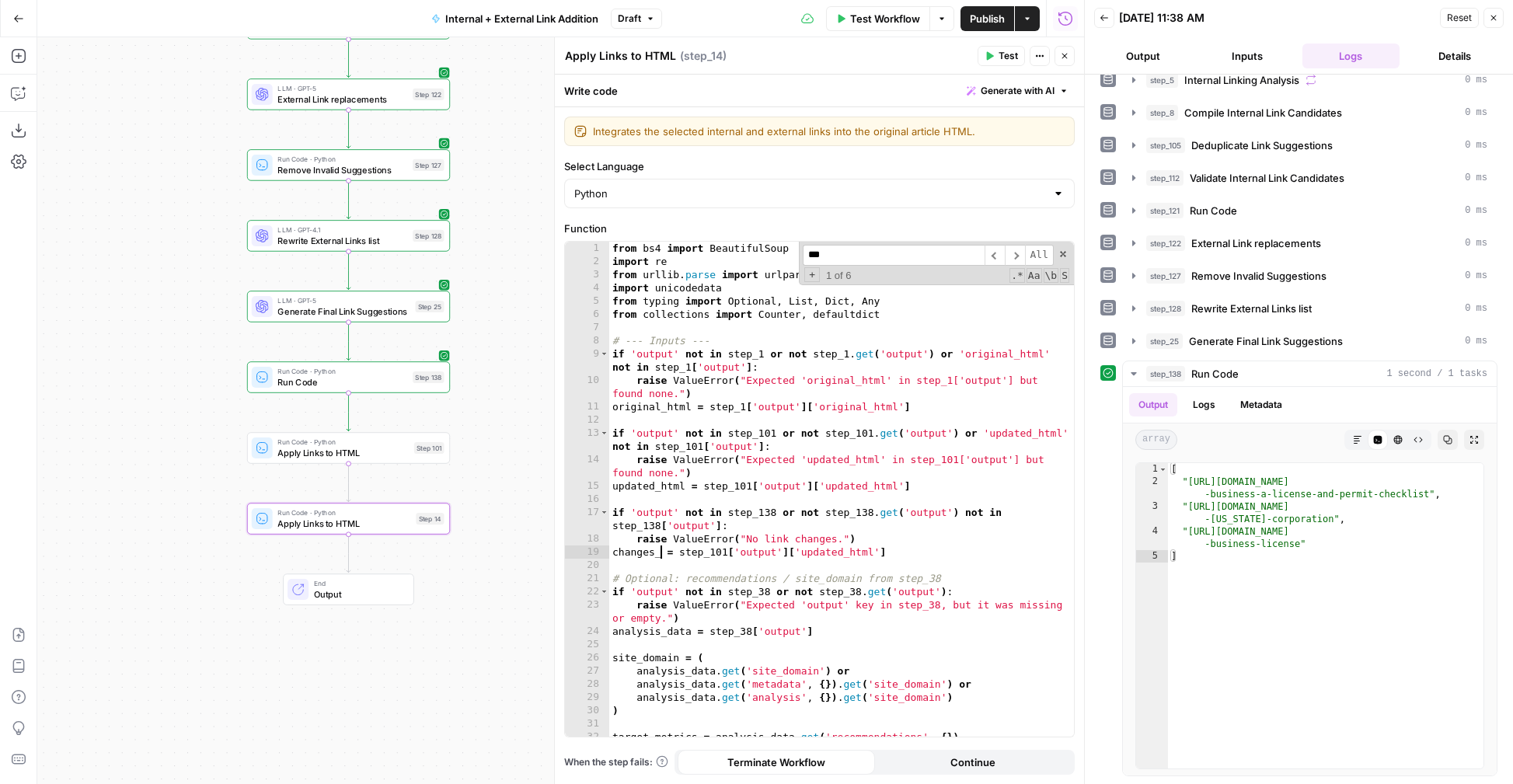
type textarea "**********"
click at [657, 559] on div "from bs4 import BeautifulSoup import re from urllib . parse import urlparse imp…" at bounding box center [841, 502] width 465 height 522
click at [661, 554] on div "from bs4 import BeautifulSoup import re from urllib . parse import urlparse imp…" at bounding box center [841, 502] width 465 height 522
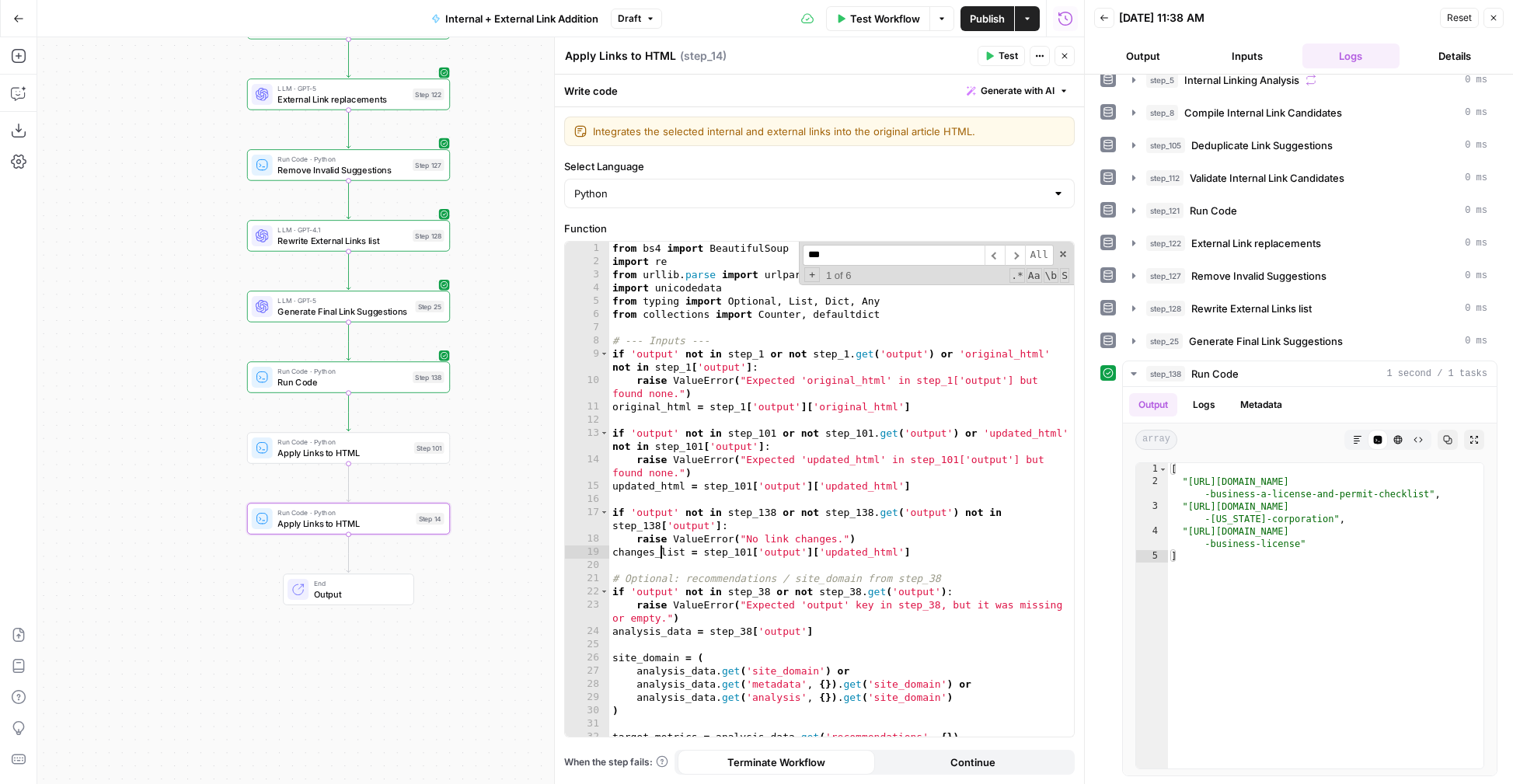
click at [677, 554] on div "from bs4 import BeautifulSoup import re from urllib . parse import urlparse imp…" at bounding box center [841, 502] width 465 height 522
click at [683, 553] on div "from bs4 import BeautifulSoup import re from urllib . parse import urlparse imp…" at bounding box center [841, 502] width 465 height 522
click at [752, 552] on div "from bs4 import BeautifulSoup import re from urllib . parse import urlparse imp…" at bounding box center [841, 502] width 465 height 522
drag, startPoint x: 882, startPoint y: 550, endPoint x: 815, endPoint y: 551, distance: 67.0
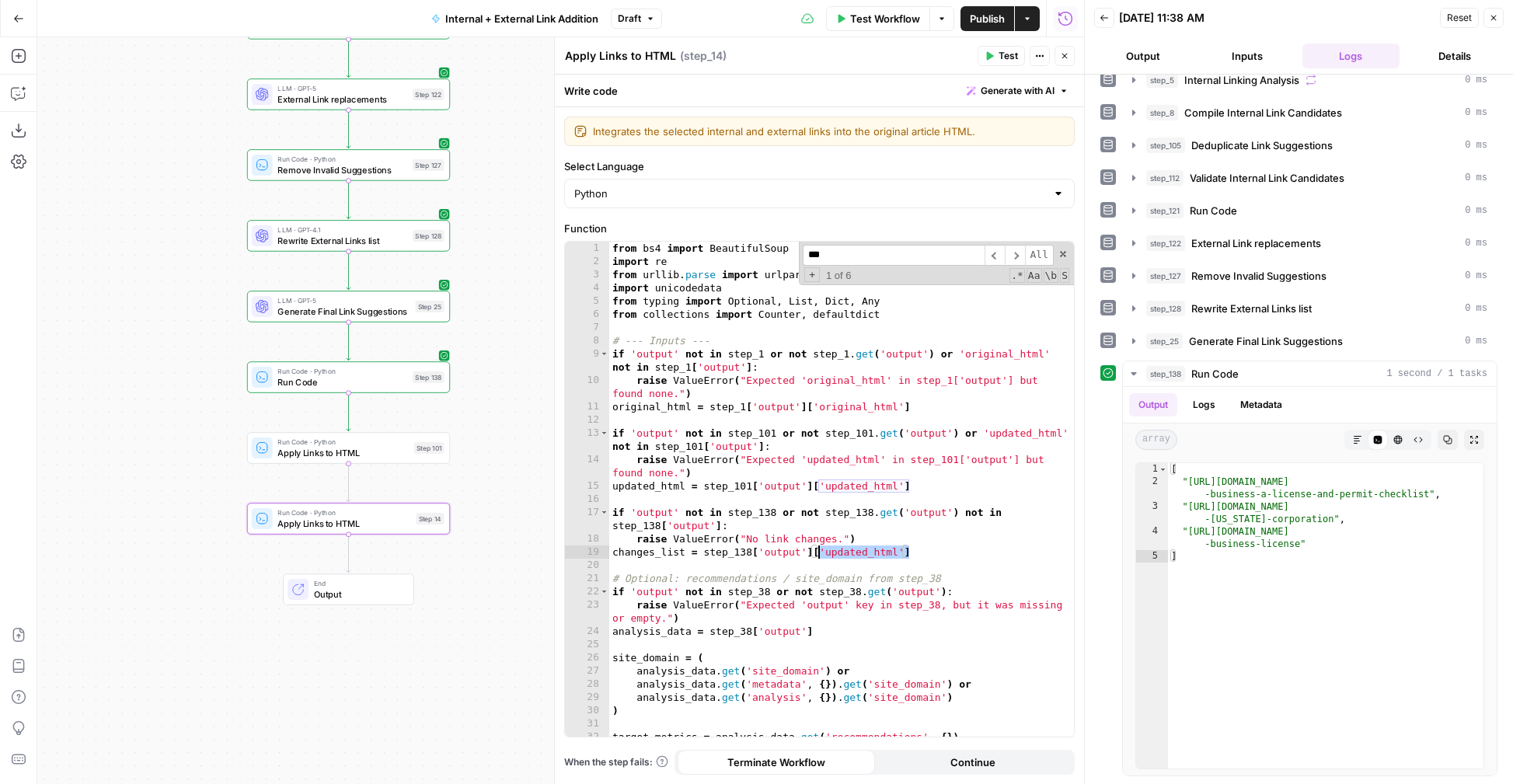
click at [815, 551] on div "from bs4 import BeautifulSoup import re from urllib . parse import urlparse imp…" at bounding box center [841, 502] width 465 height 522
click at [998, 251] on span "​" at bounding box center [994, 255] width 20 height 21
click at [1015, 251] on span "​" at bounding box center [1015, 255] width 20 height 21
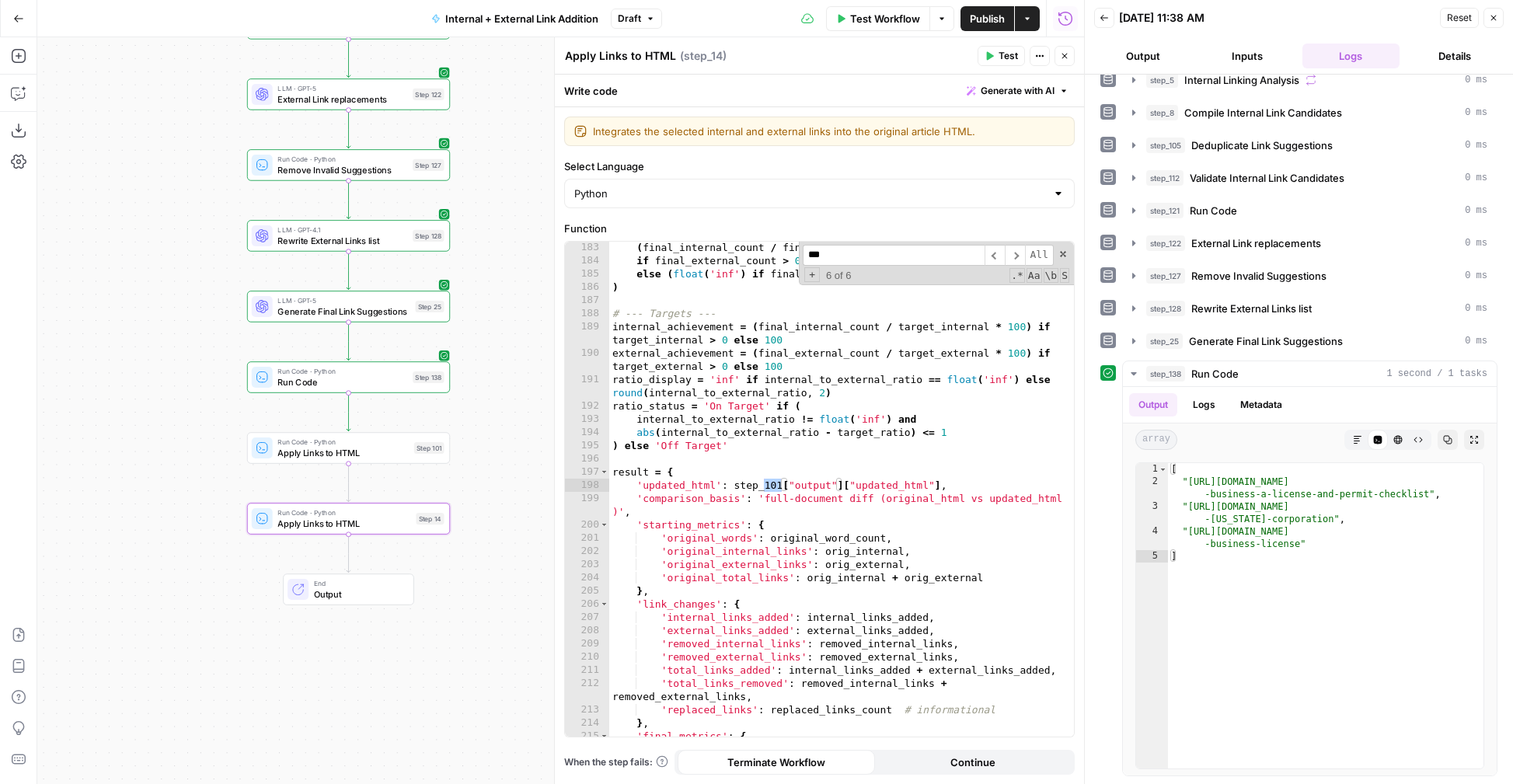
scroll to position [2576, 0]
click at [1001, 261] on span "​" at bounding box center [994, 255] width 20 height 21
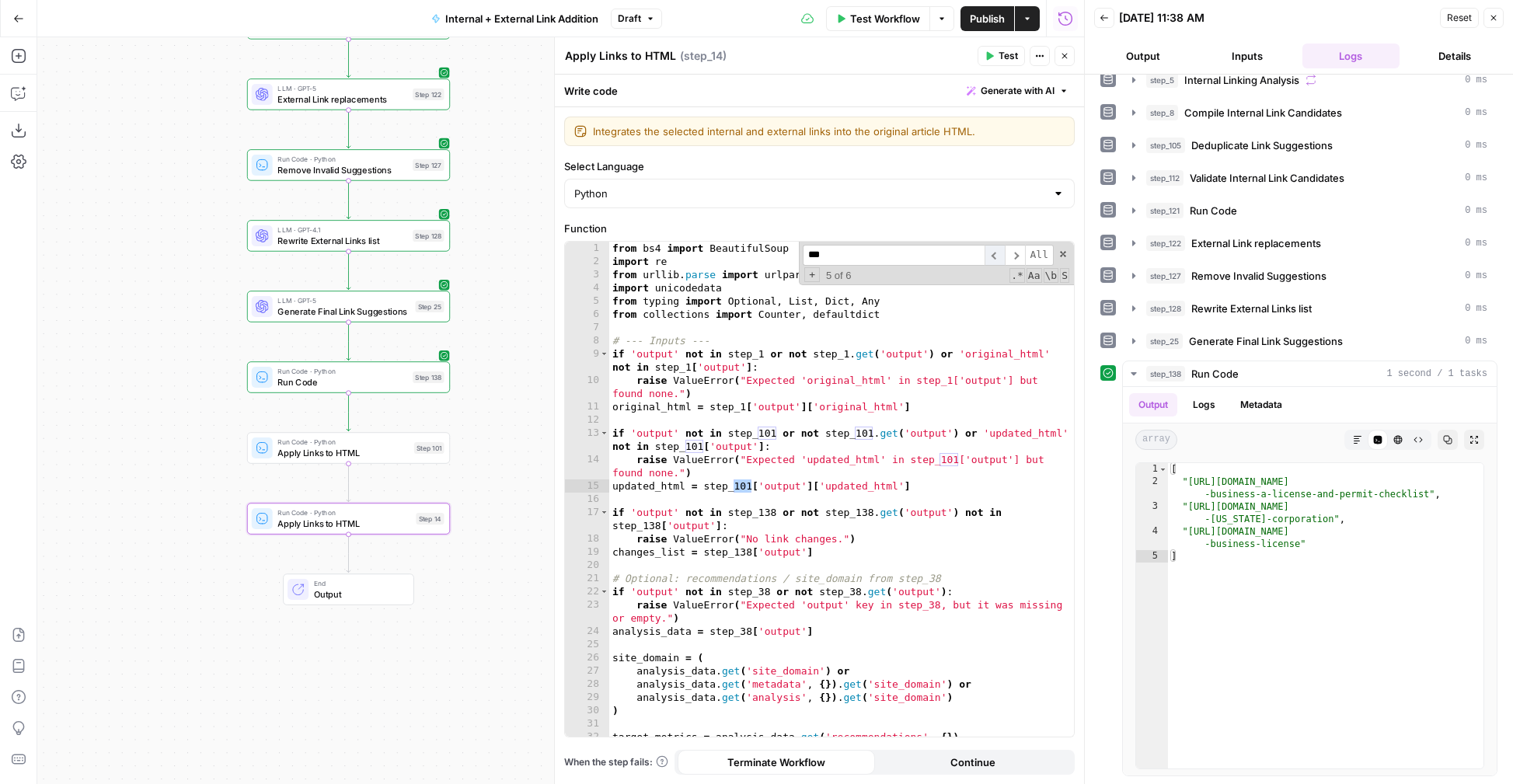
scroll to position [0, 0]
type textarea "**********"
drag, startPoint x: 682, startPoint y: 485, endPoint x: 608, endPoint y: 485, distance: 74.0
click at [608, 485] on div "**********" at bounding box center [819, 489] width 509 height 495
drag, startPoint x: 890, startPoint y: 245, endPoint x: 806, endPoint y: 246, distance: 84.0
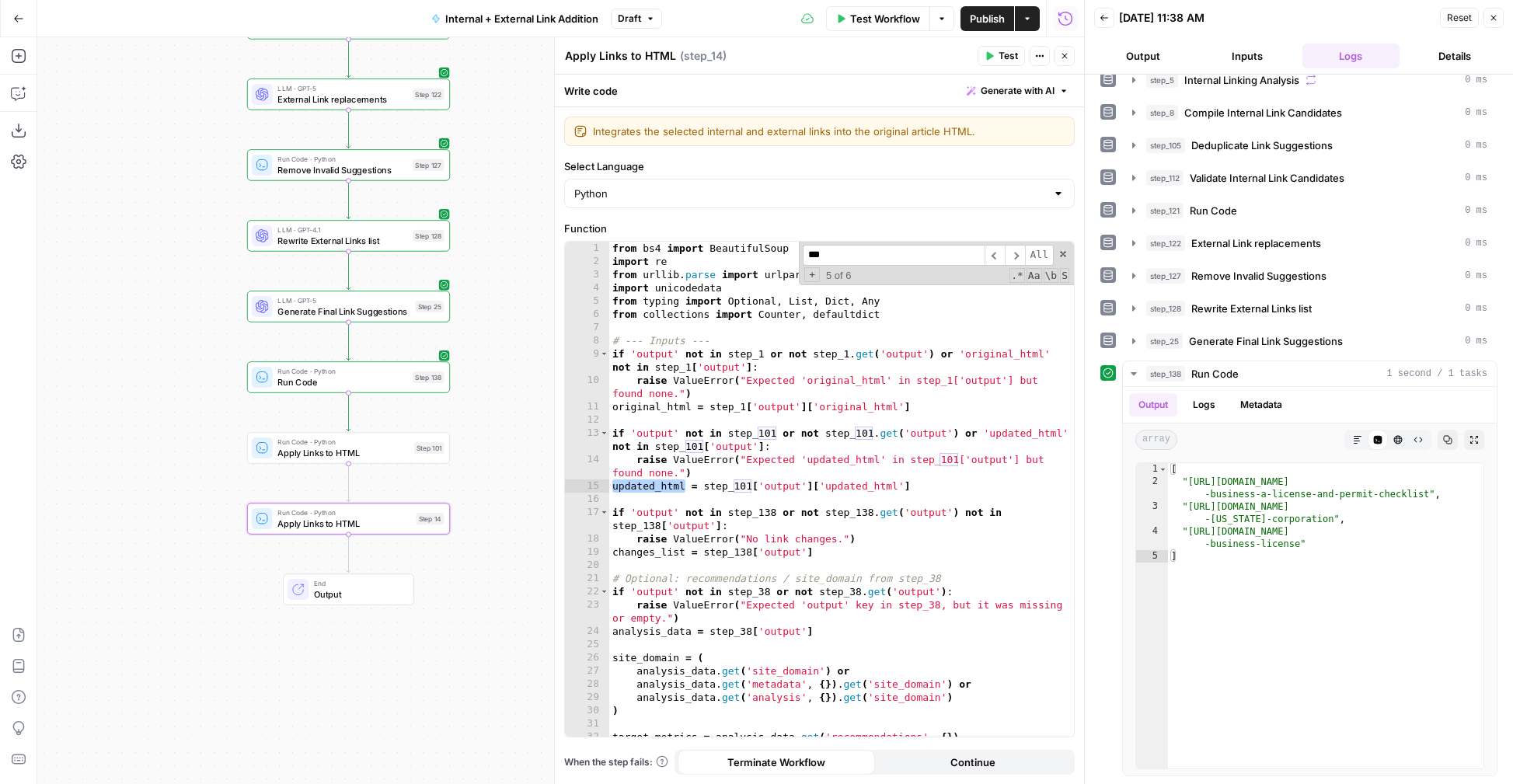
click at [806, 246] on input "***" at bounding box center [894, 255] width 182 height 21
paste input "*********"
type input "**********"
click at [994, 249] on span "​" at bounding box center [994, 255] width 20 height 21
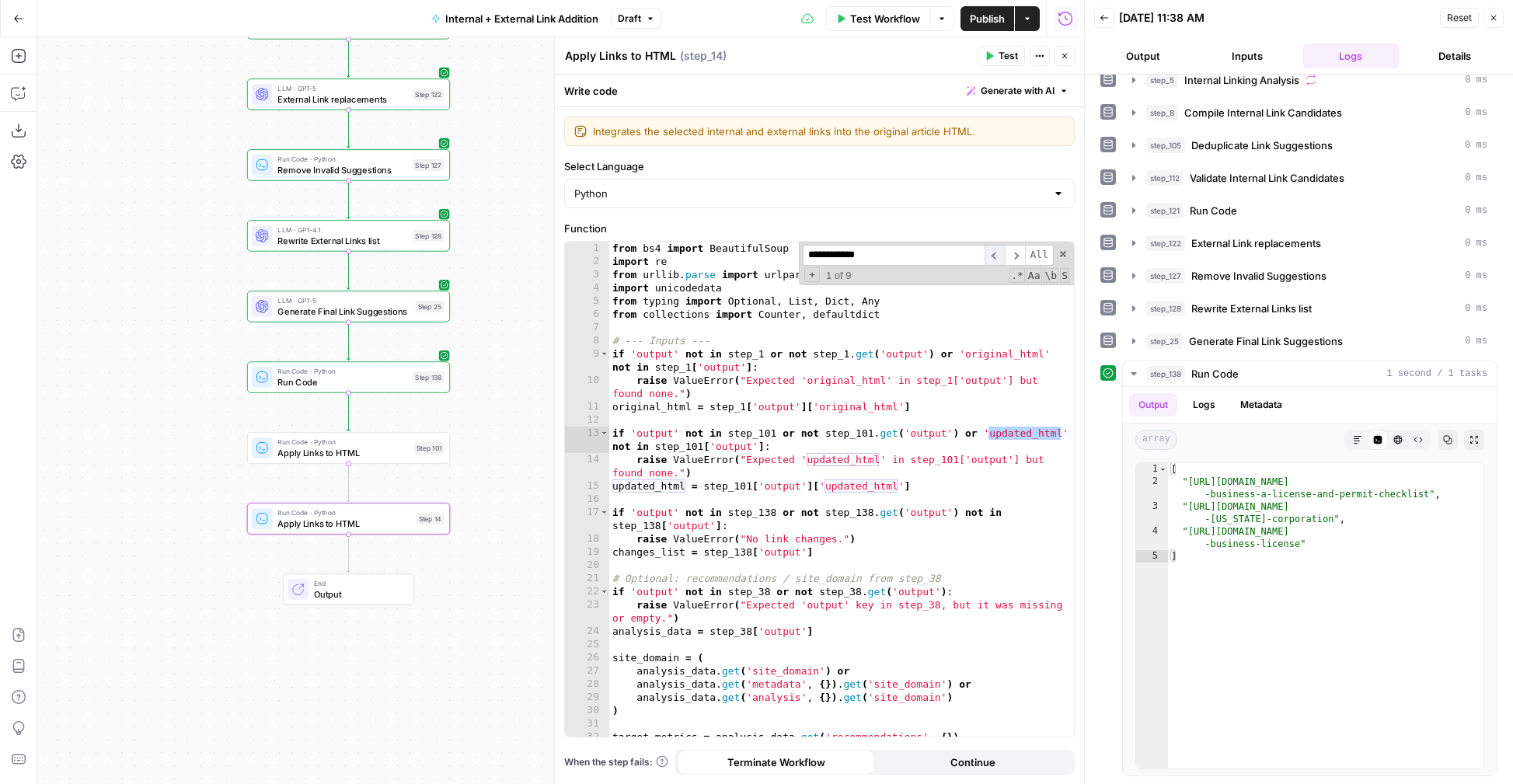
click at [994, 249] on span "​" at bounding box center [994, 255] width 20 height 21
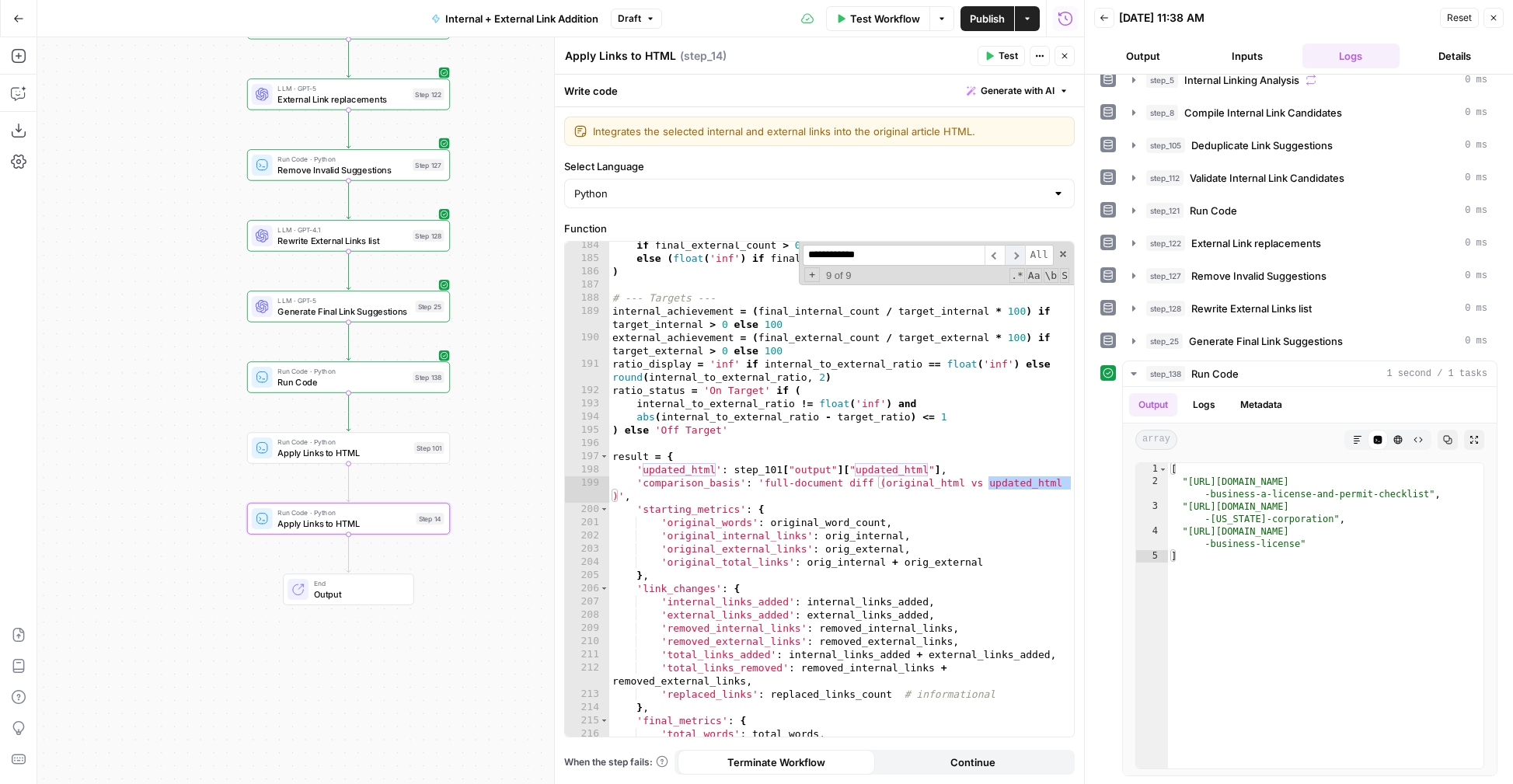
click at [1019, 251] on span "​" at bounding box center [1015, 255] width 20 height 21
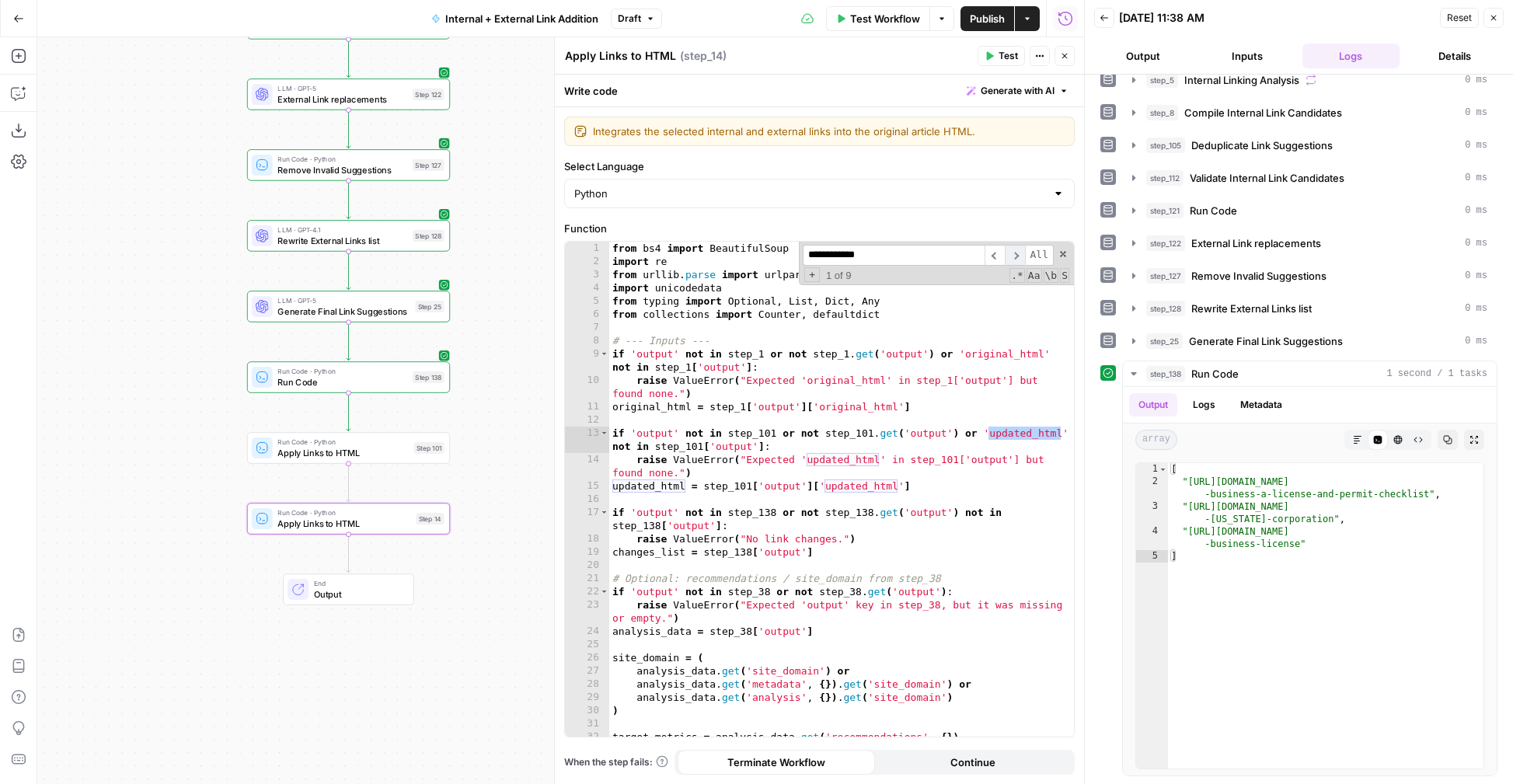
click at [1019, 251] on span "​" at bounding box center [1015, 255] width 20 height 21
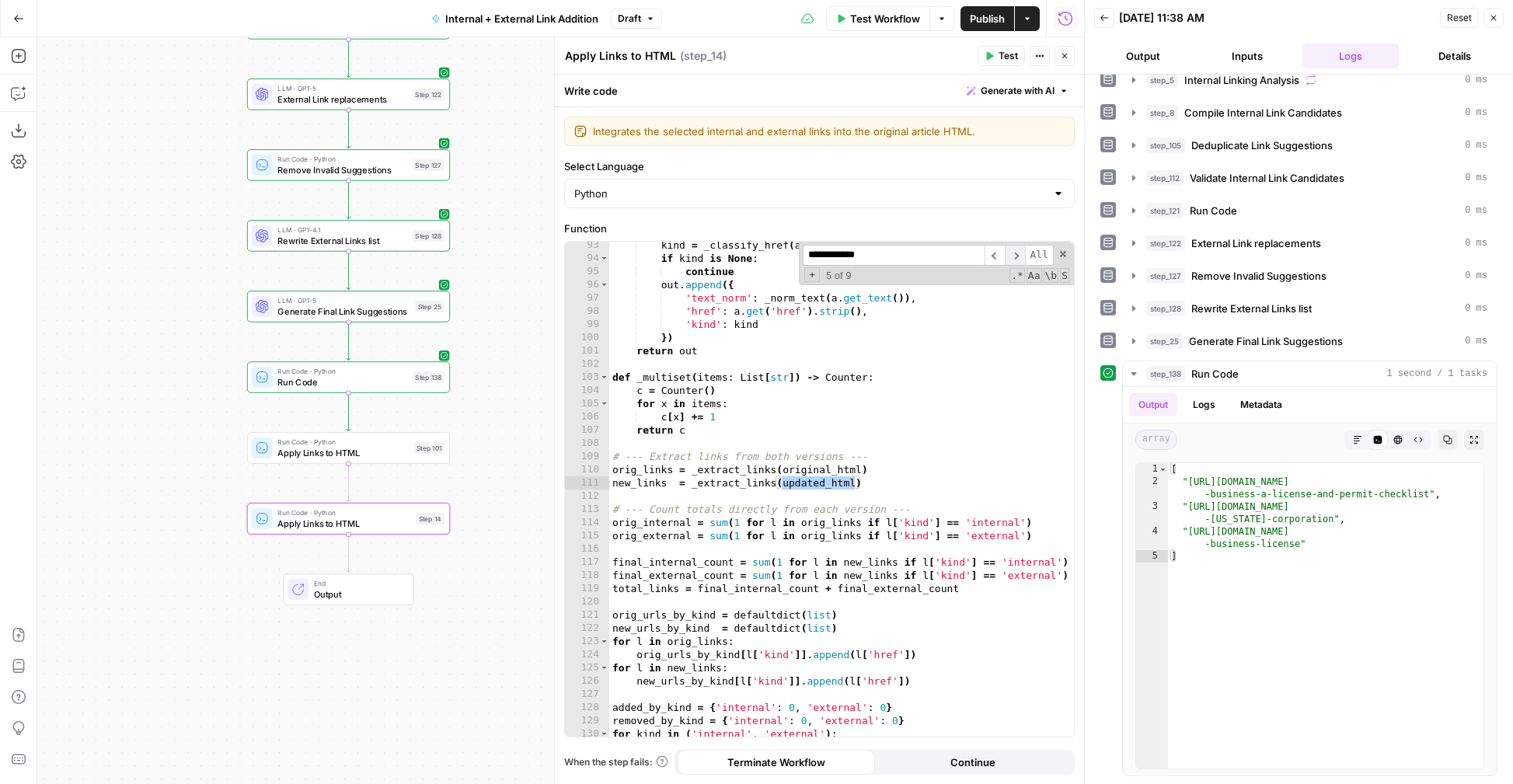
click at [1019, 251] on span "​" at bounding box center [1015, 255] width 20 height 21
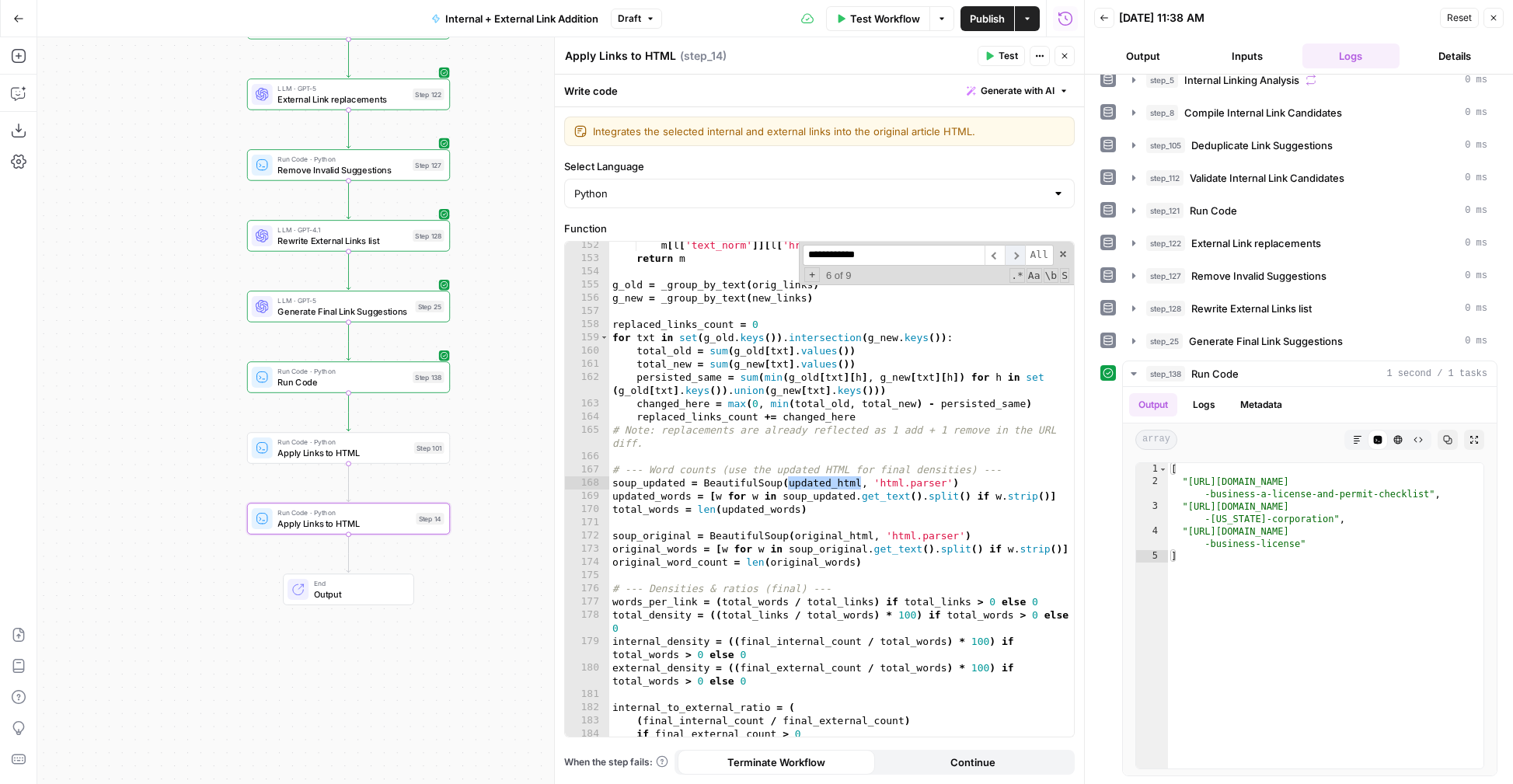
click at [1019, 251] on span "​" at bounding box center [1015, 255] width 20 height 21
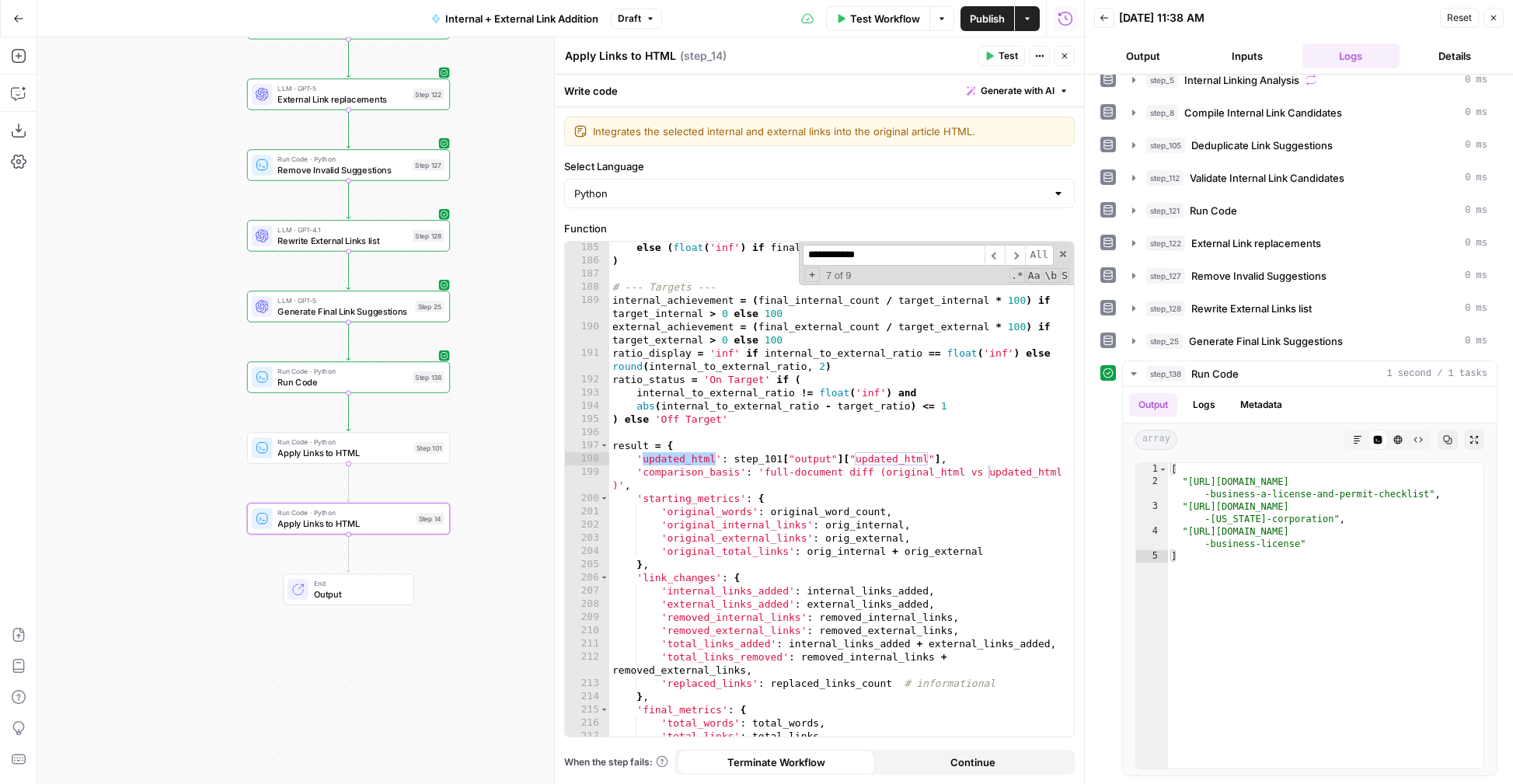
scroll to position [2605, 0]
click at [993, 258] on span "​" at bounding box center [994, 255] width 20 height 21
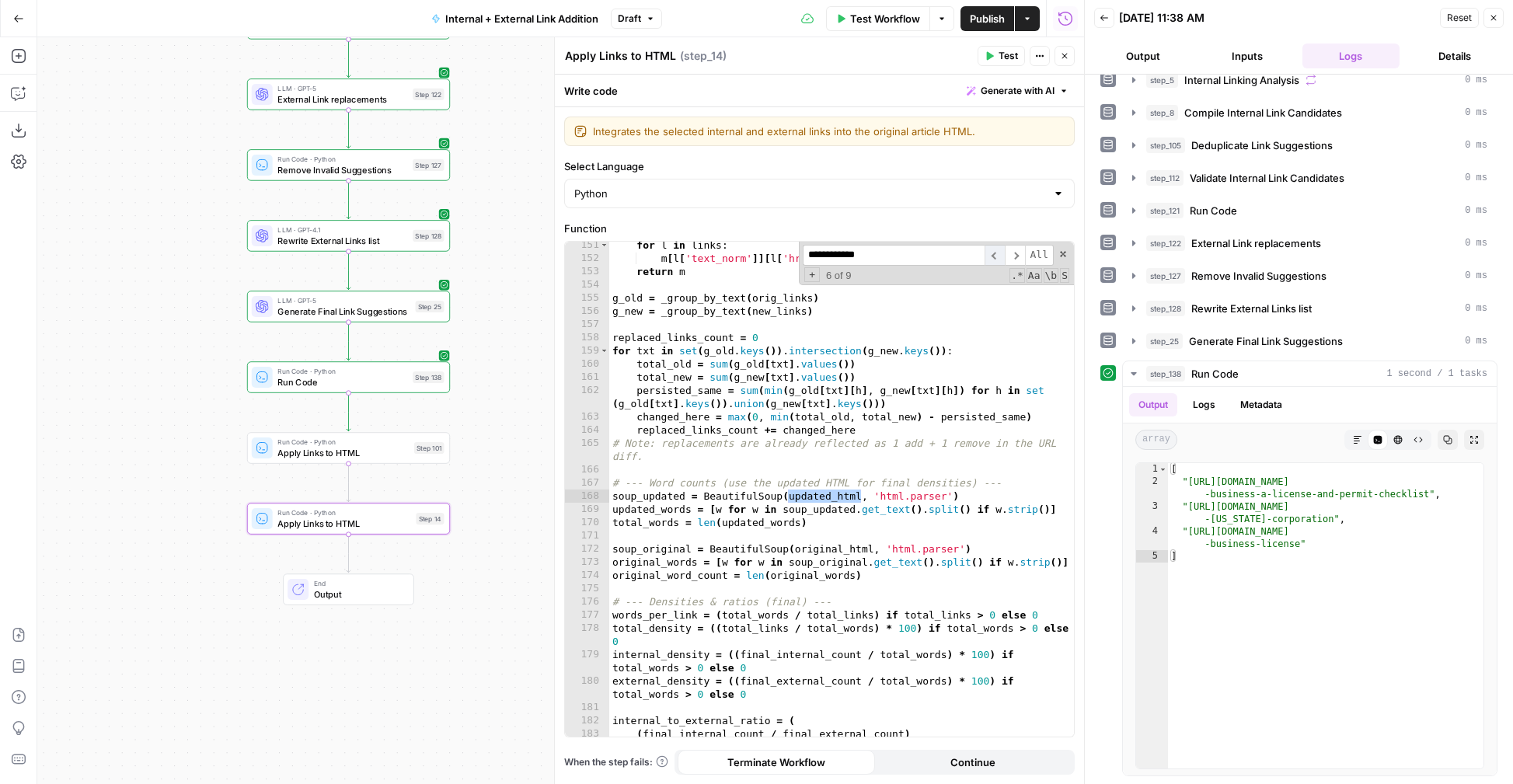
click at [993, 258] on span "​" at bounding box center [994, 255] width 20 height 21
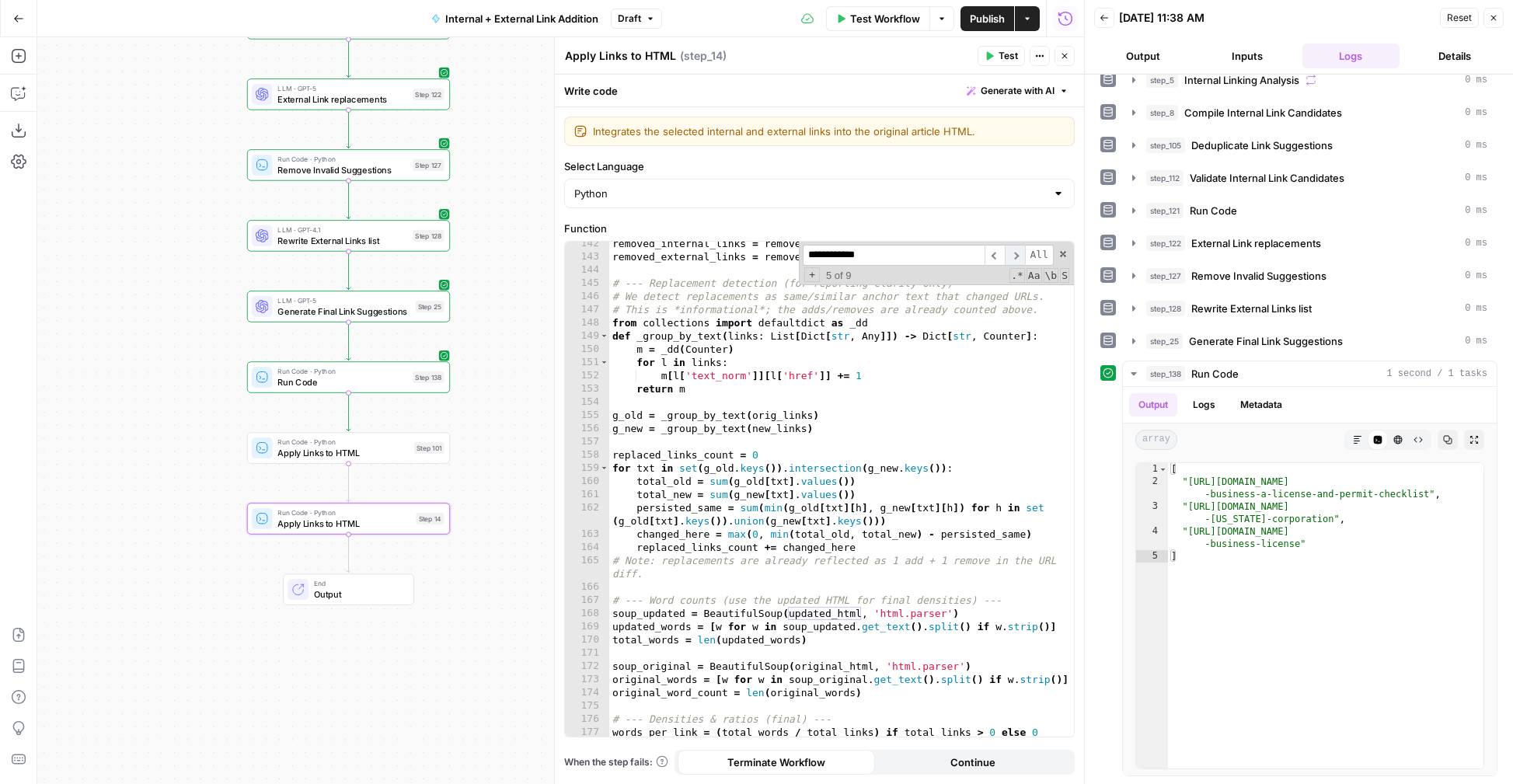
click at [1023, 255] on span "​" at bounding box center [1015, 255] width 20 height 21
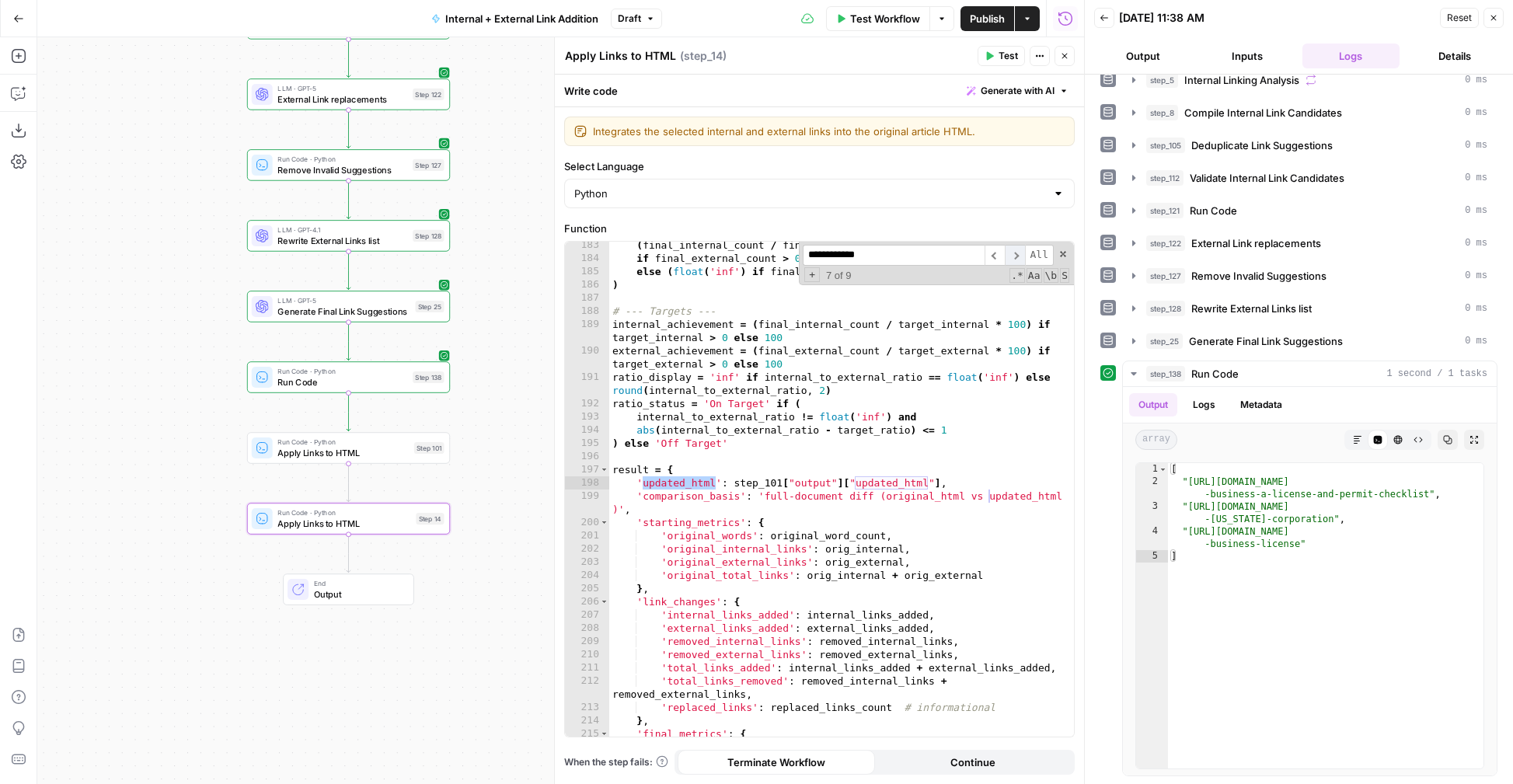
click at [1023, 255] on span "​" at bounding box center [1015, 255] width 20 height 21
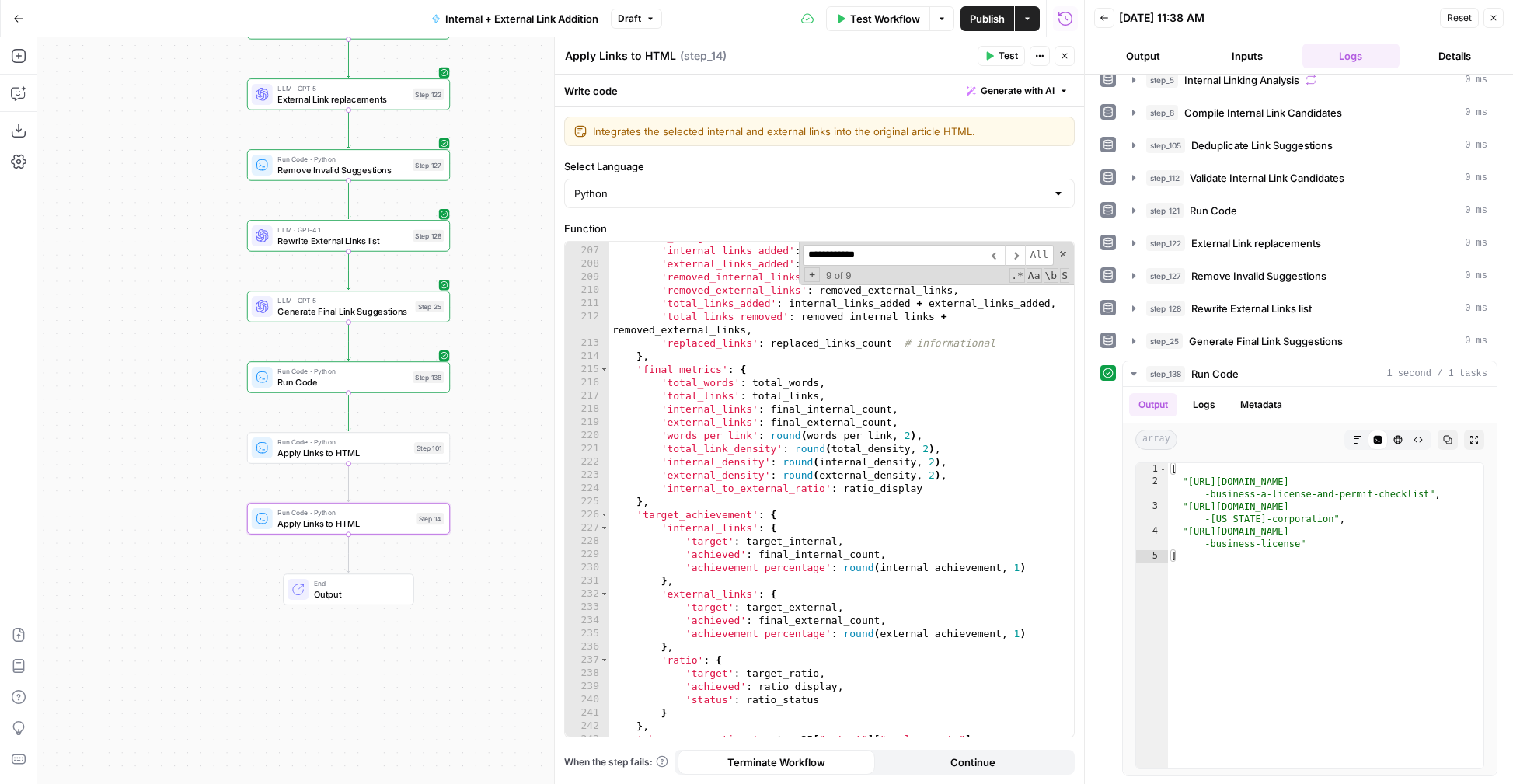
scroll to position [2992, 0]
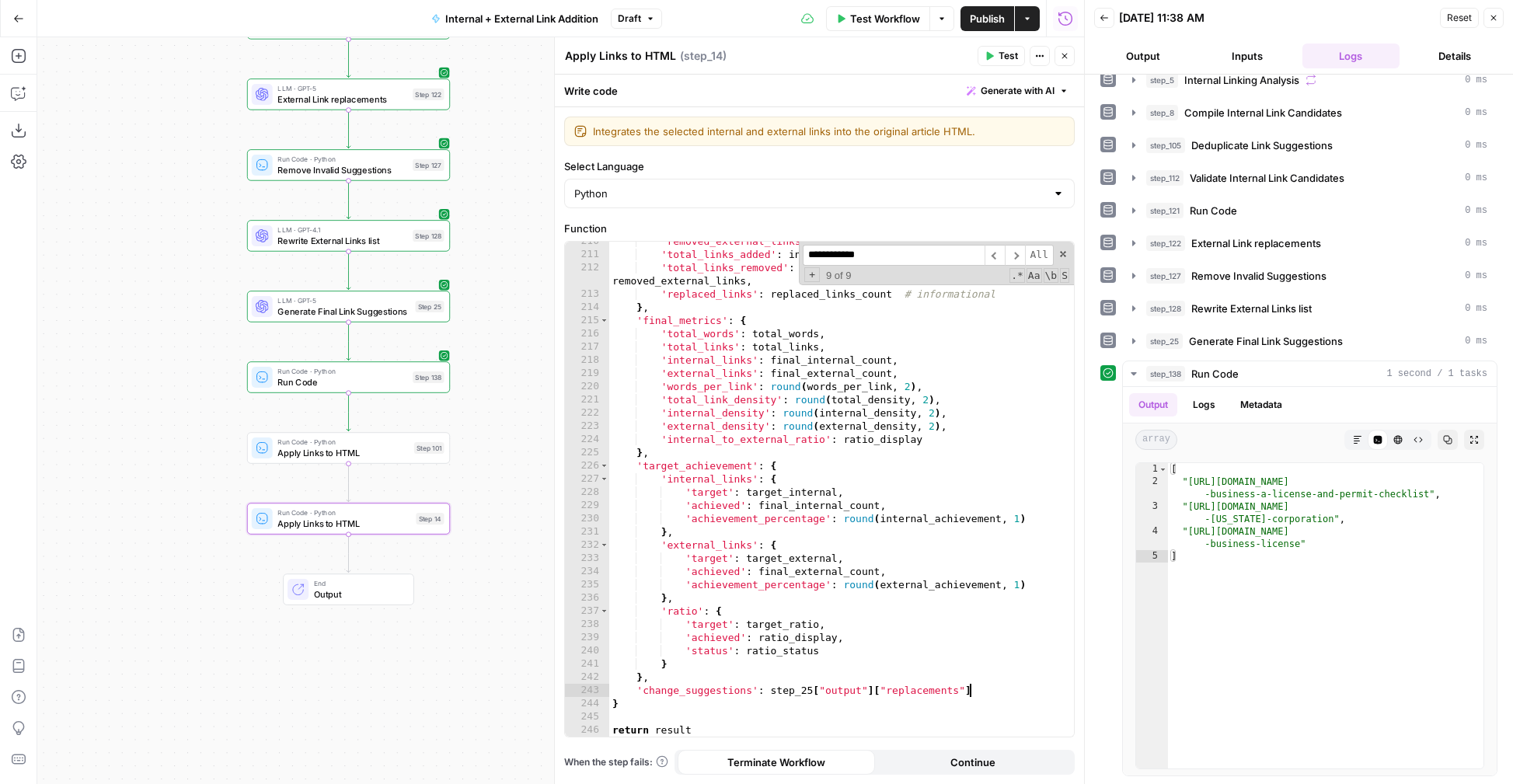
click at [980, 645] on div "'removed_external_links' : removed_external_links , 'total_links_added' : inter…" at bounding box center [841, 495] width 465 height 522
type textarea "**********"
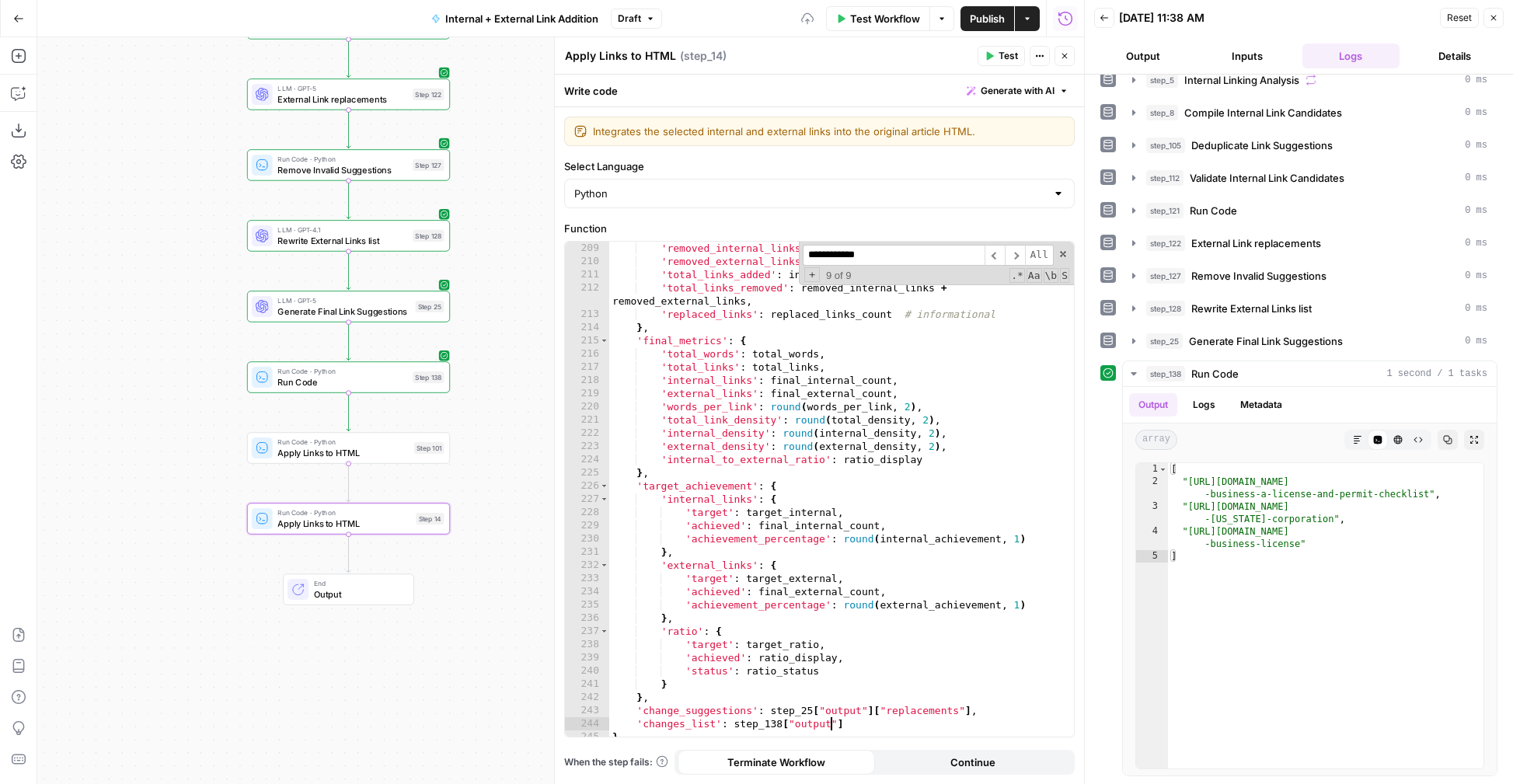
scroll to position [2971, 0]
type textarea "**********"
click at [997, 46] on button "Test" at bounding box center [1001, 56] width 48 height 20
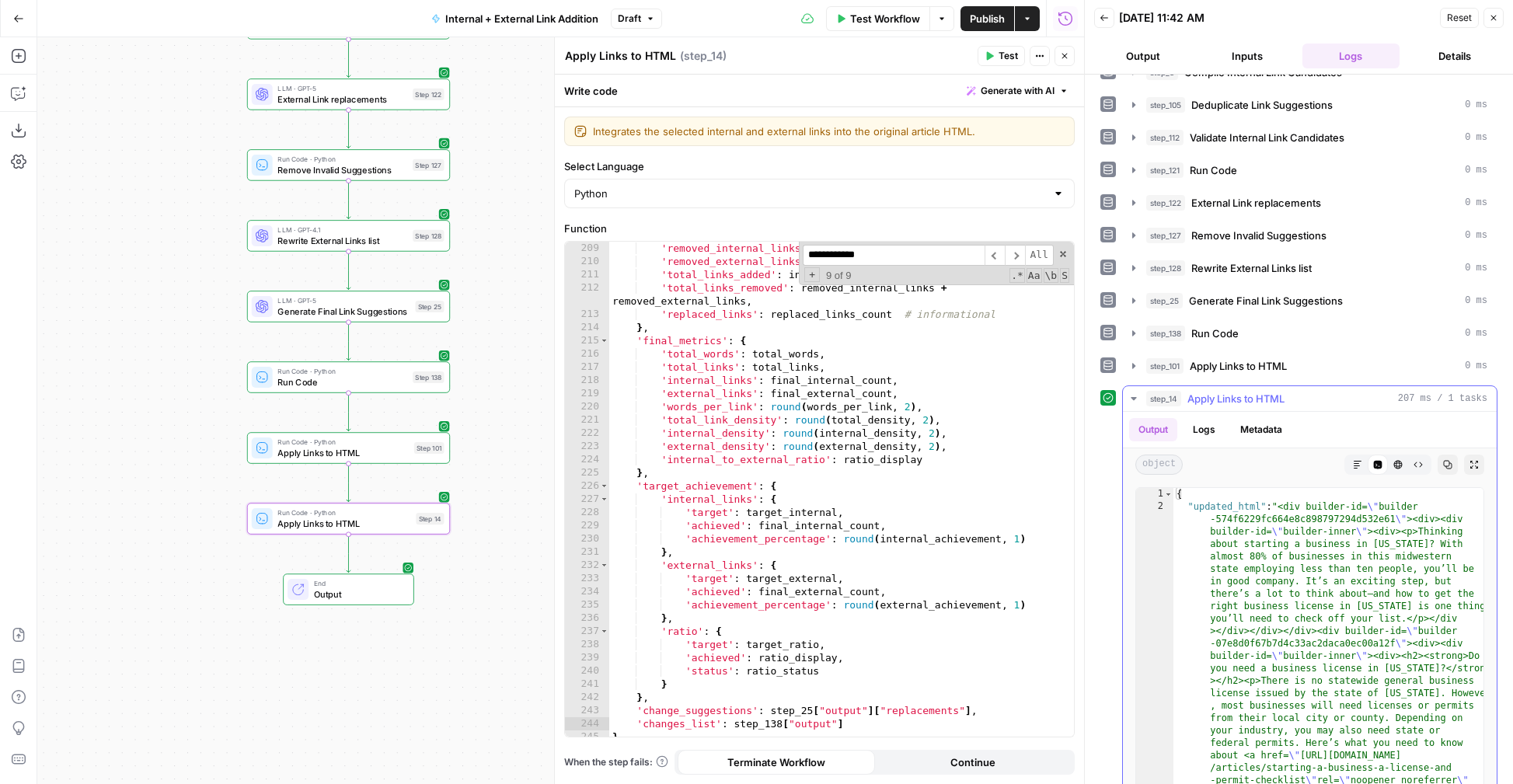
scroll to position [276, 0]
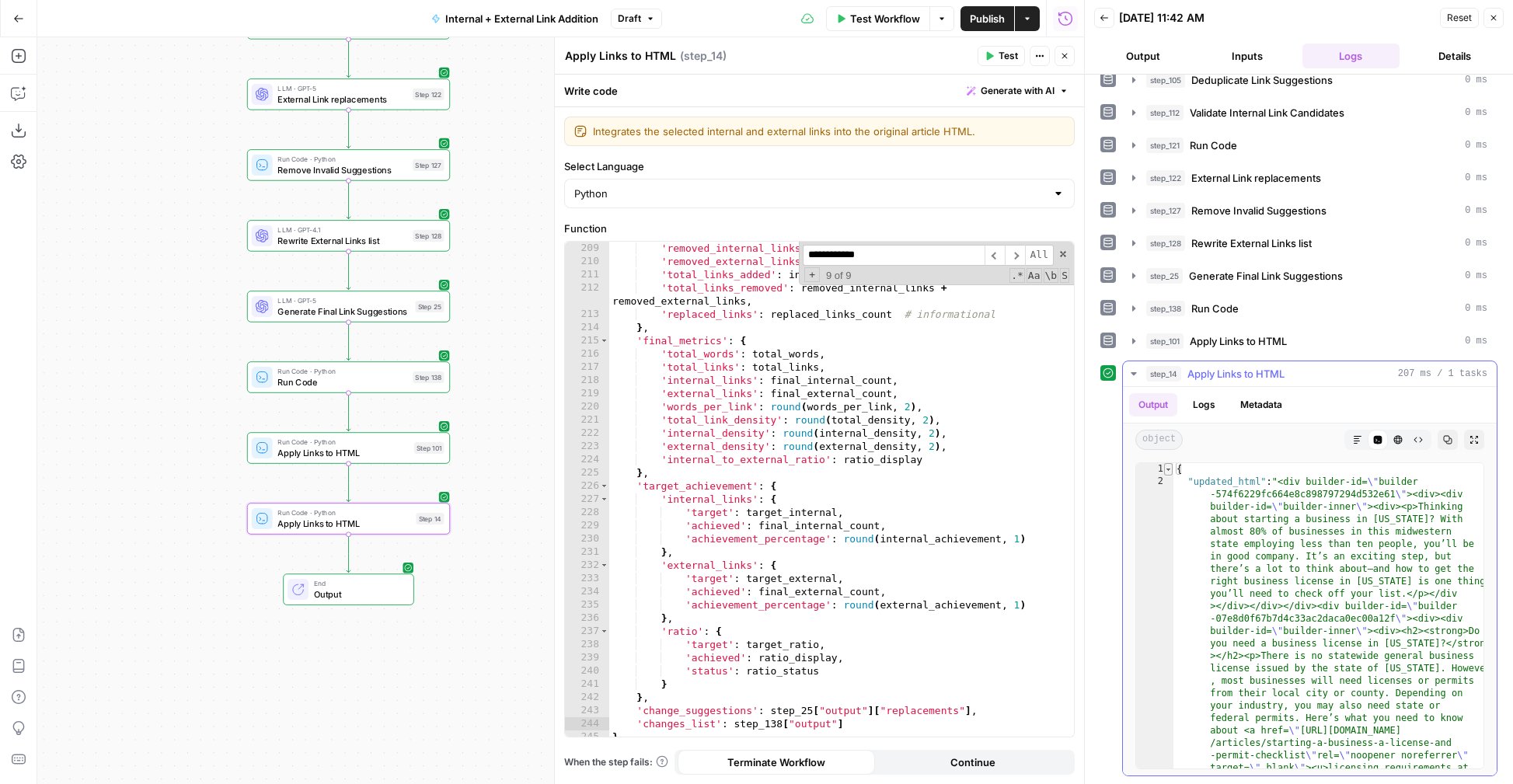
type textarea "*"
click at [1140, 470] on span "Toggle code folding, rows 1 through 90" at bounding box center [1168, 469] width 9 height 12
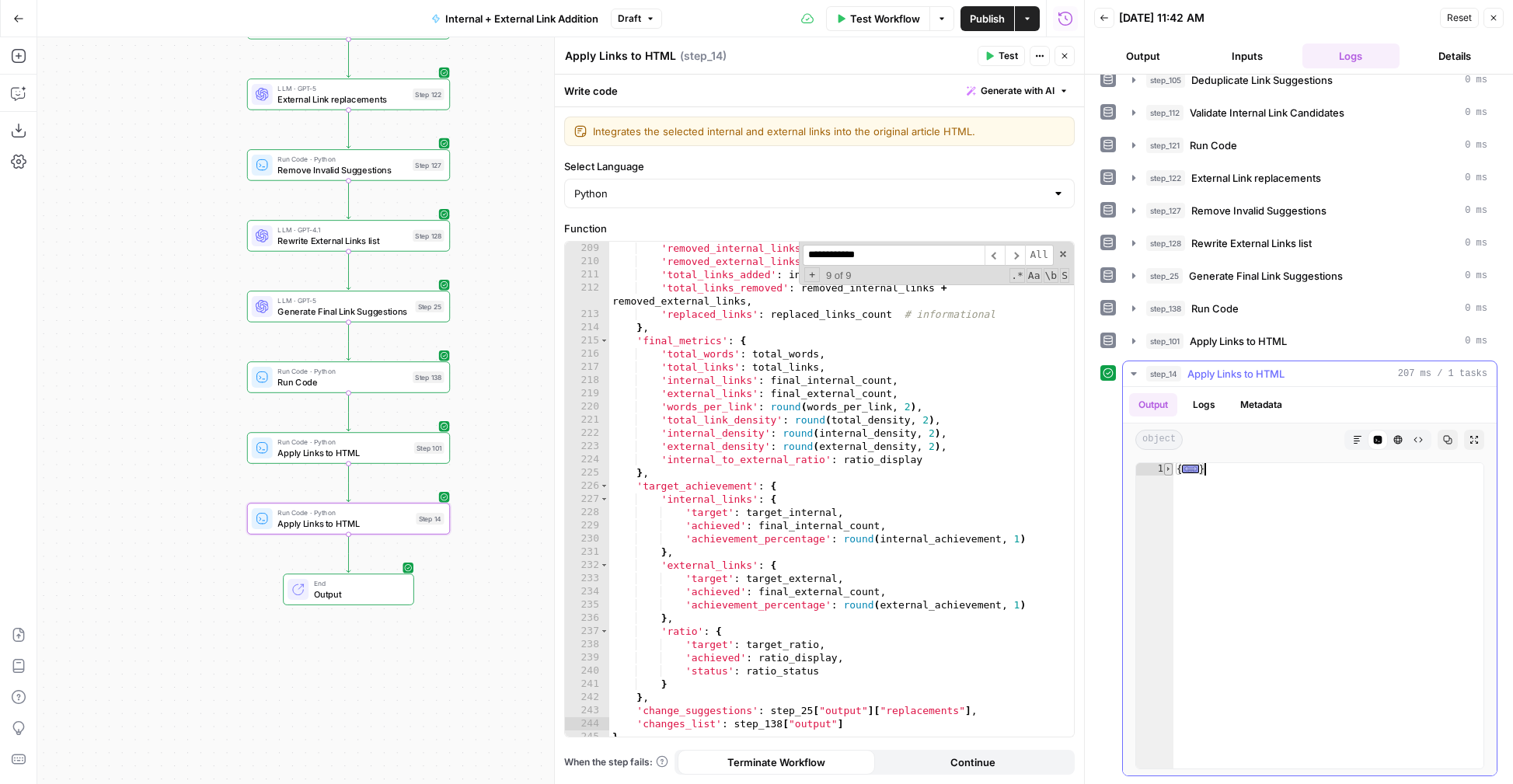
click at [1140, 469] on span "Toggle code folding, rows 1 through 90" at bounding box center [1168, 469] width 9 height 12
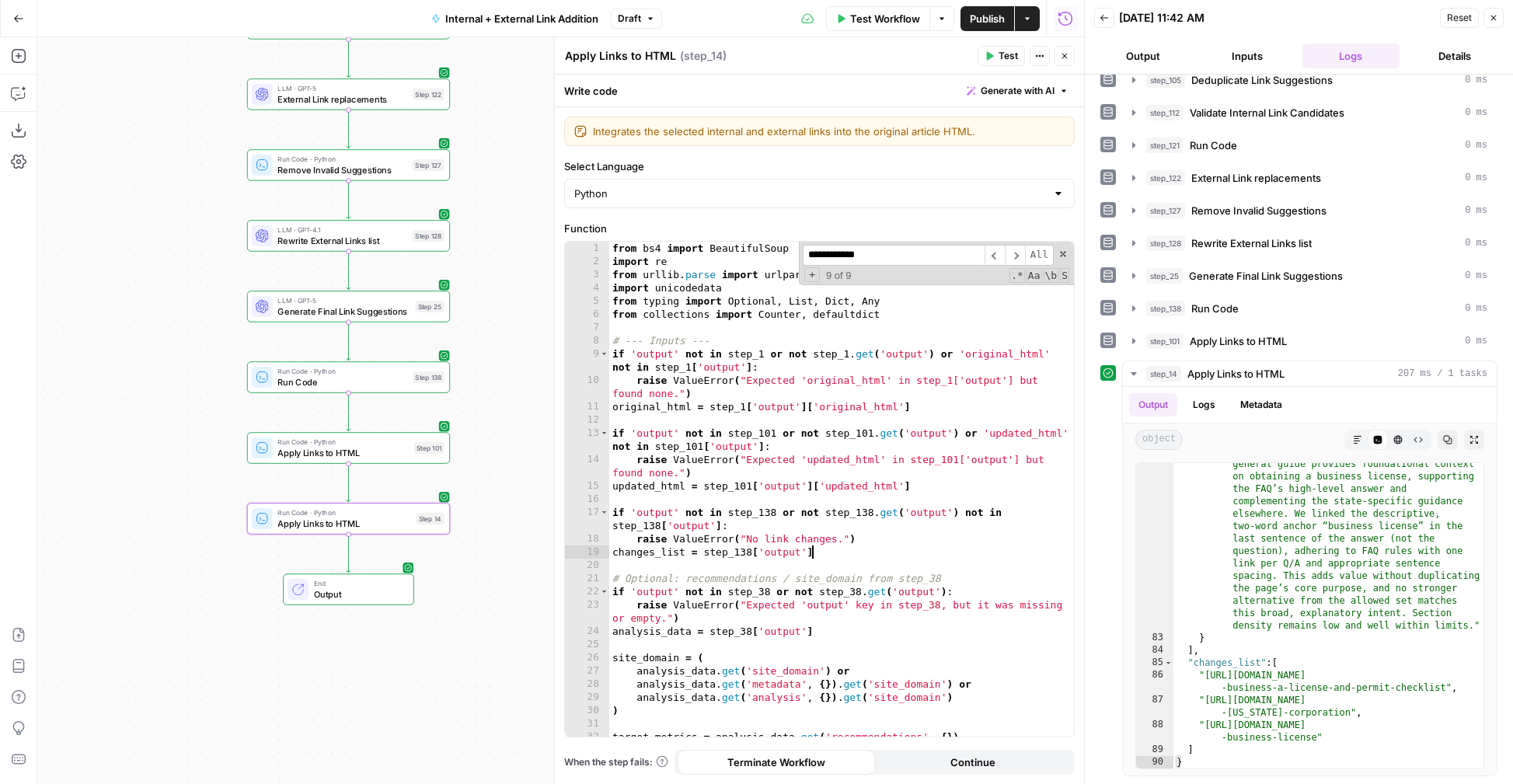
scroll to position [0, 15]
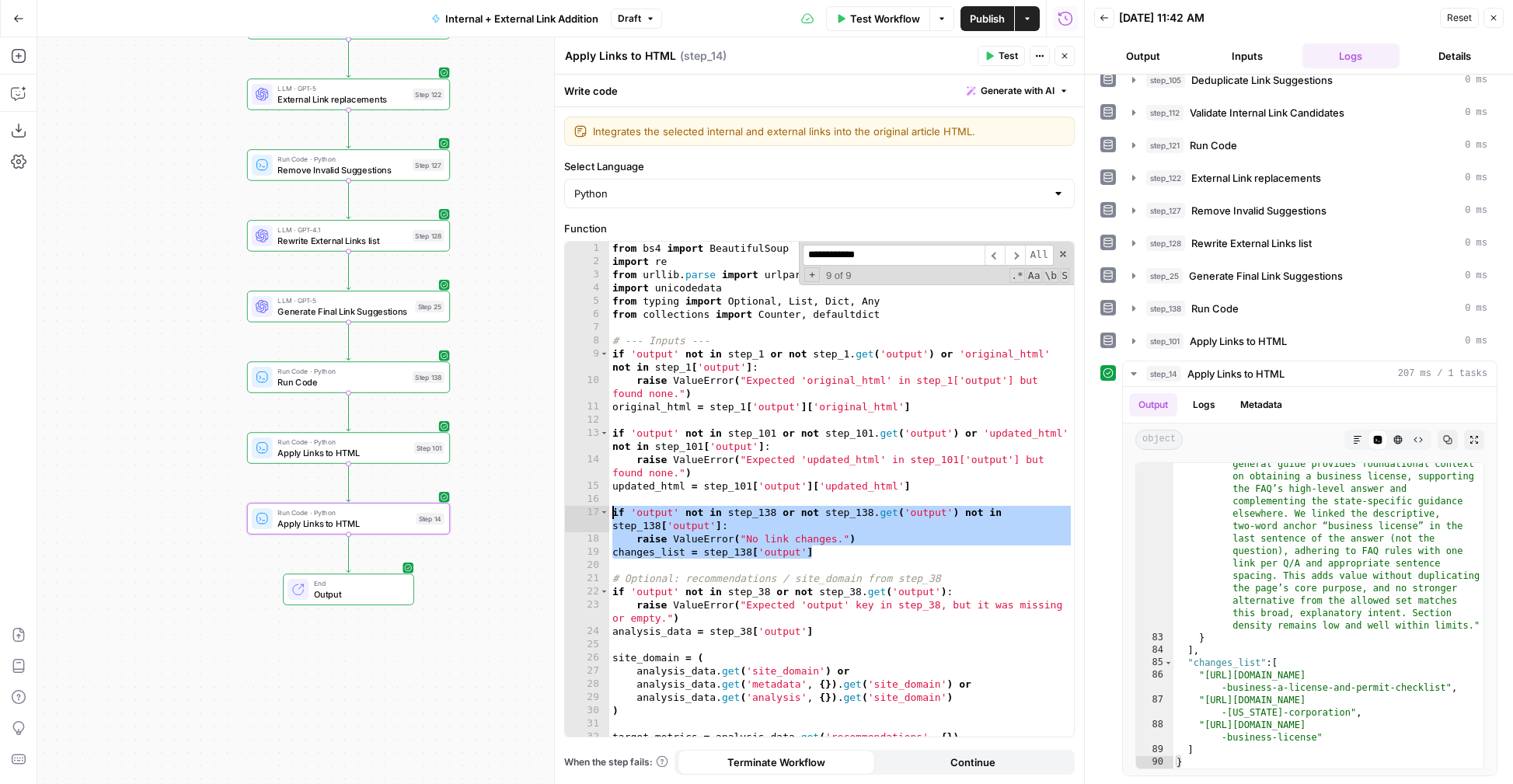
drag, startPoint x: 823, startPoint y: 555, endPoint x: 597, endPoint y: 511, distance: 230.2
click at [597, 511] on div "**********" at bounding box center [819, 489] width 509 height 495
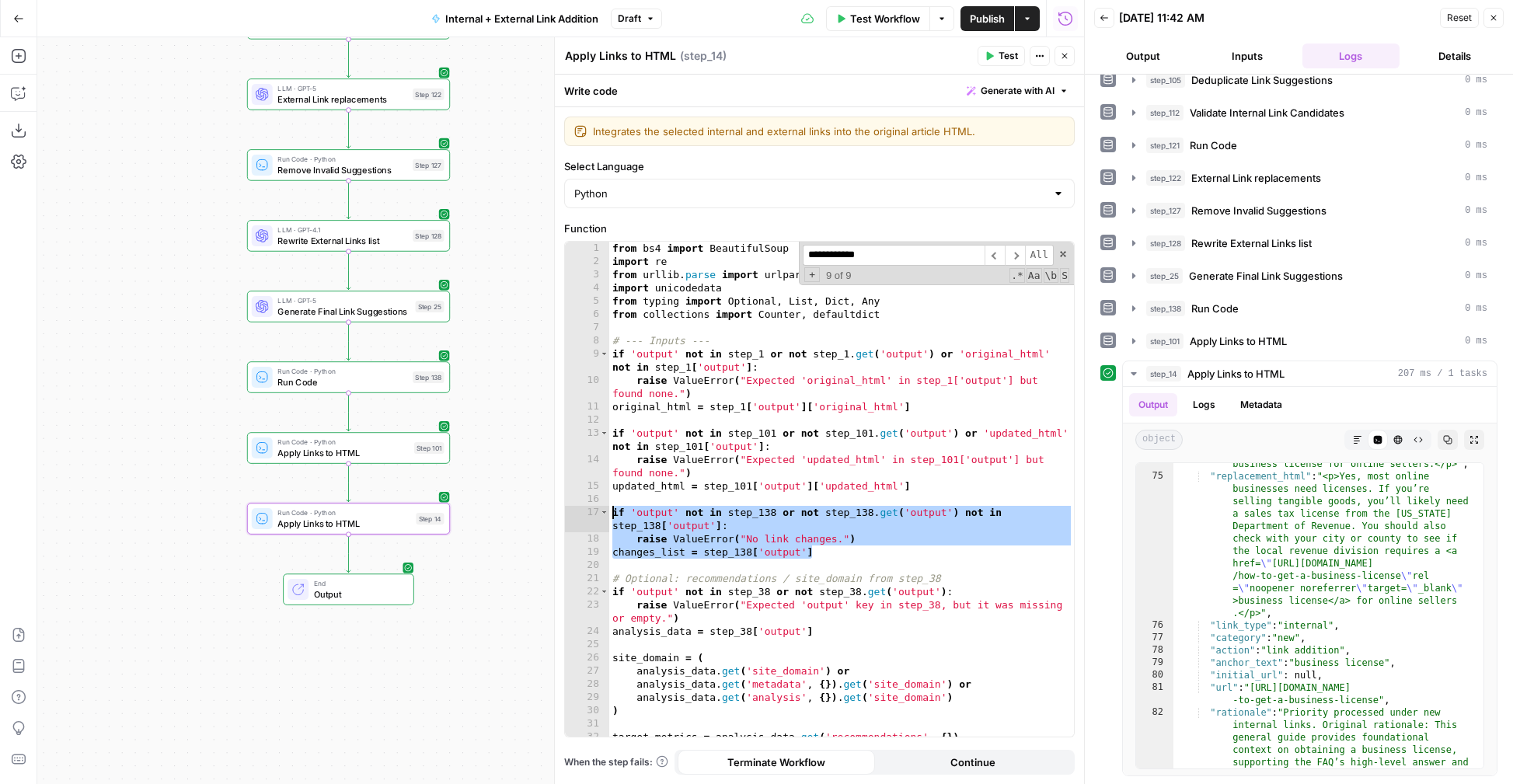
click at [928, 553] on div "from bs4 import BeautifulSoup import re from urllib . parse import urlparse imp…" at bounding box center [841, 502] width 465 height 522
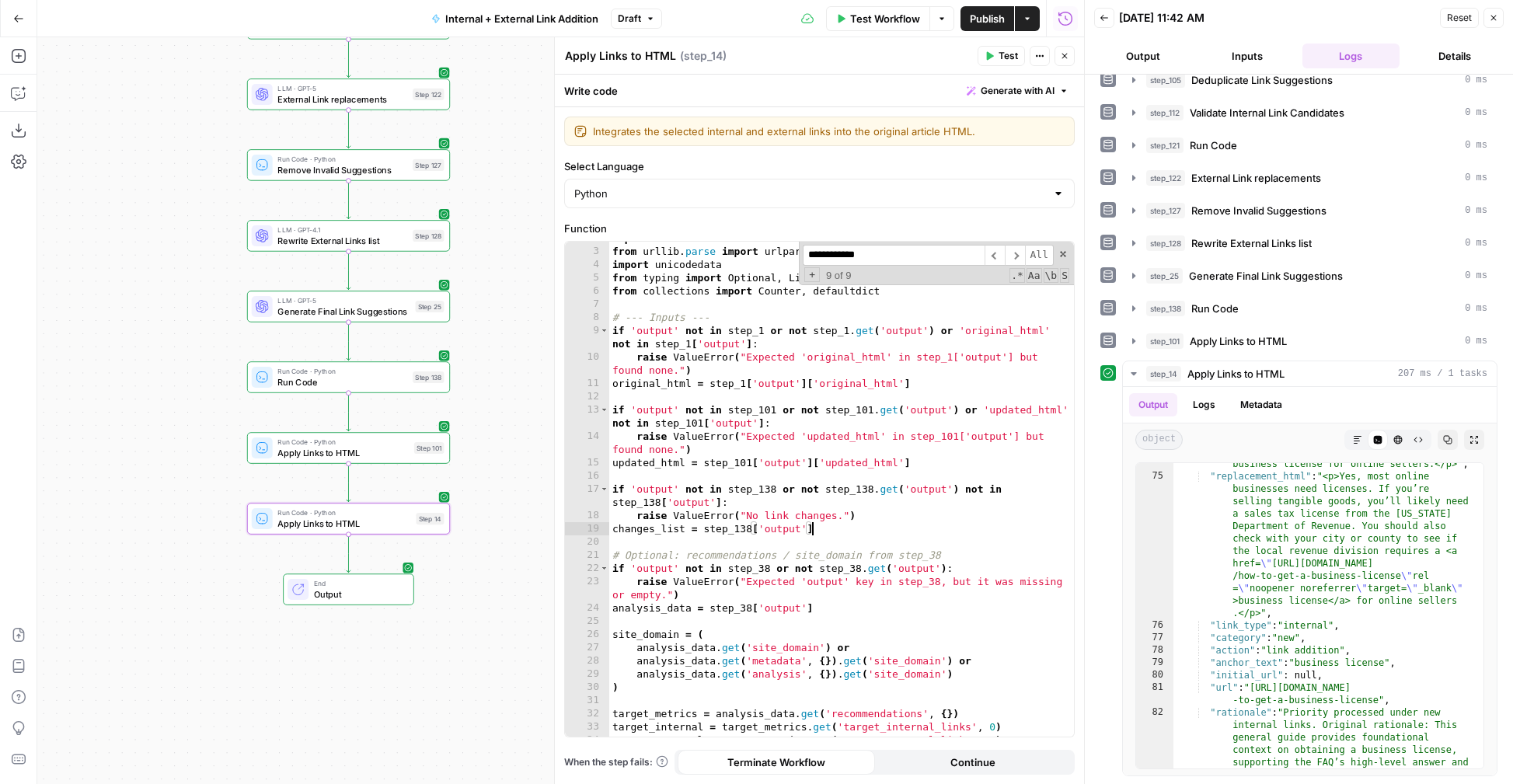
scroll to position [0, 0]
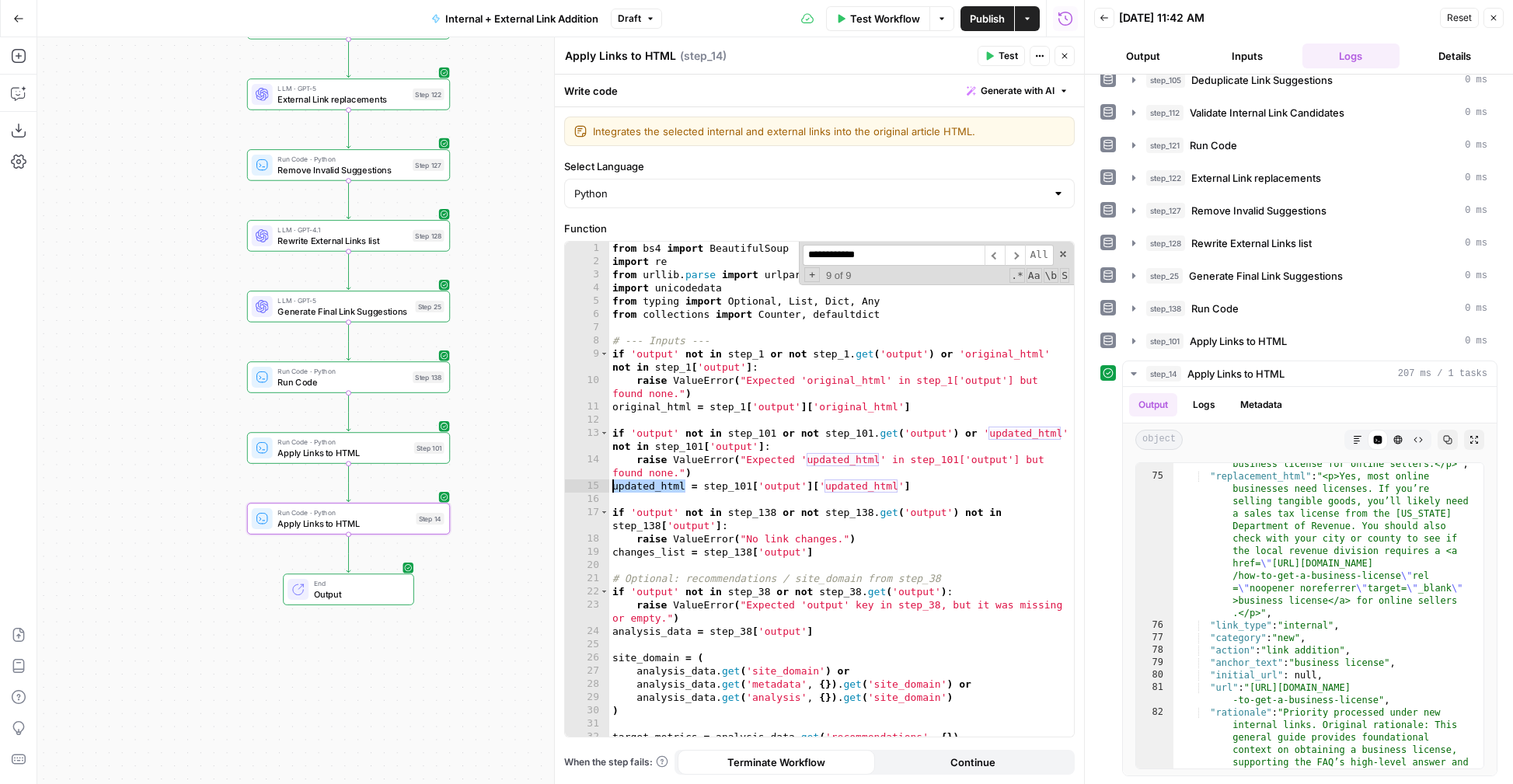
drag, startPoint x: 683, startPoint y: 485, endPoint x: 603, endPoint y: 483, distance: 80.0
click at [603, 483] on div "**********" at bounding box center [819, 489] width 509 height 495
drag, startPoint x: 878, startPoint y: 255, endPoint x: 773, endPoint y: 255, distance: 105.0
click at [773, 255] on div "from bs4 import BeautifulSoup import re from urllib . parse import urlparse imp…" at bounding box center [841, 489] width 465 height 495
click at [1014, 255] on span "​" at bounding box center [1015, 255] width 20 height 21
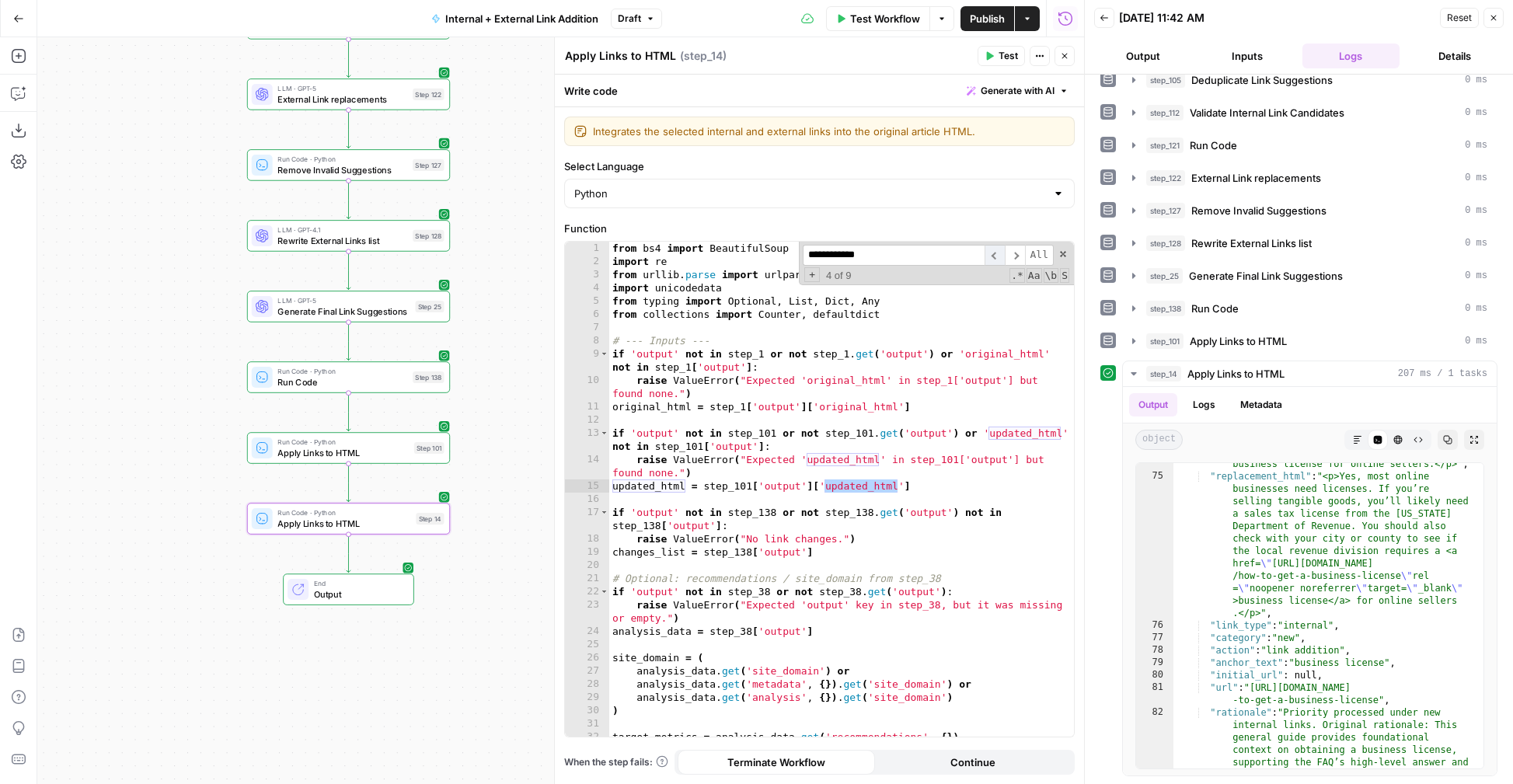
click at [1002, 248] on span "​" at bounding box center [994, 255] width 20 height 21
click at [1002, 249] on span "​" at bounding box center [994, 255] width 20 height 21
click at [1005, 250] on span "​" at bounding box center [1015, 255] width 20 height 21
click at [1013, 251] on span "​" at bounding box center [1015, 255] width 20 height 21
click at [1013, 251] on span "​" at bounding box center [1015, 255] width 20 height 21
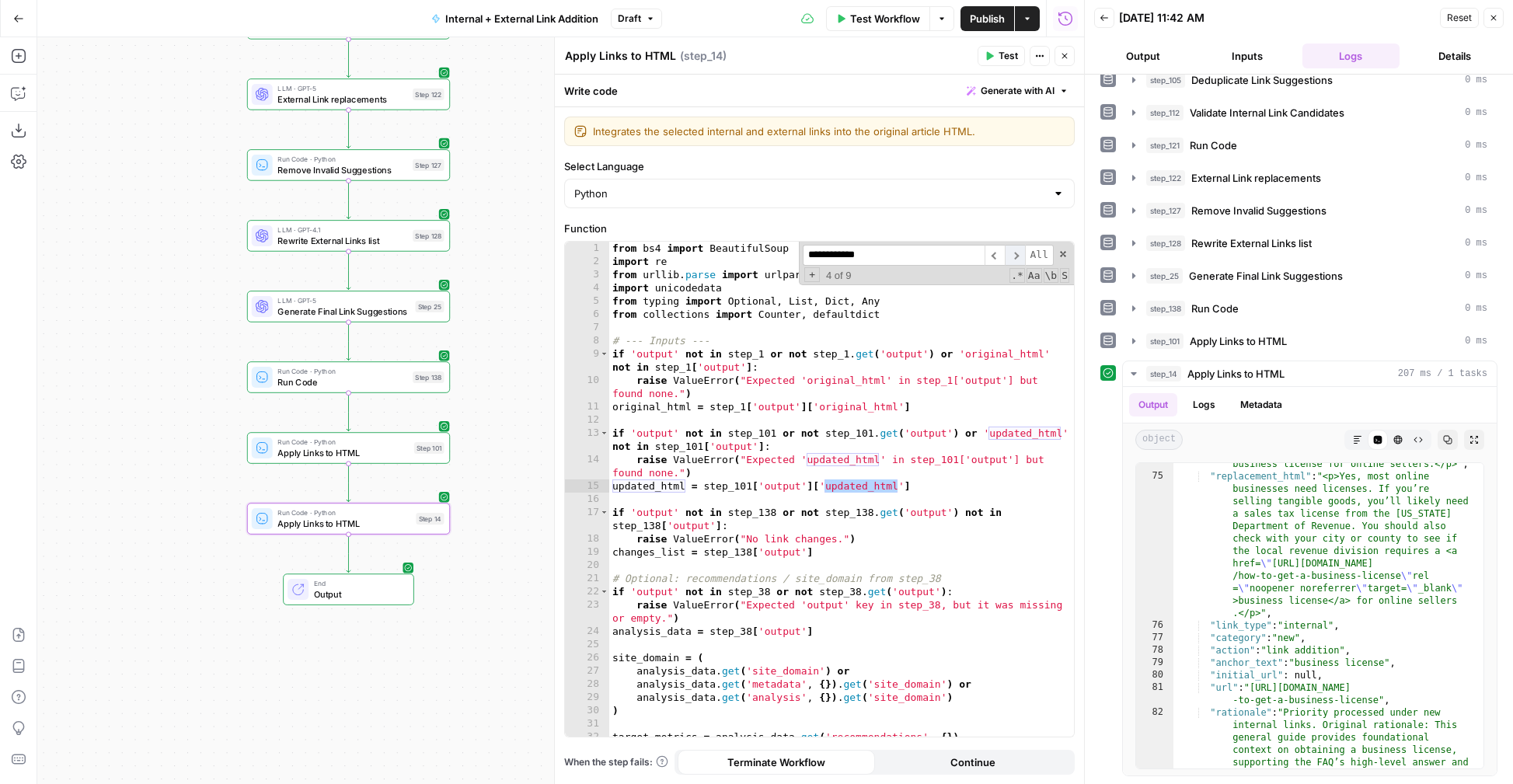
scroll to position [1324, 0]
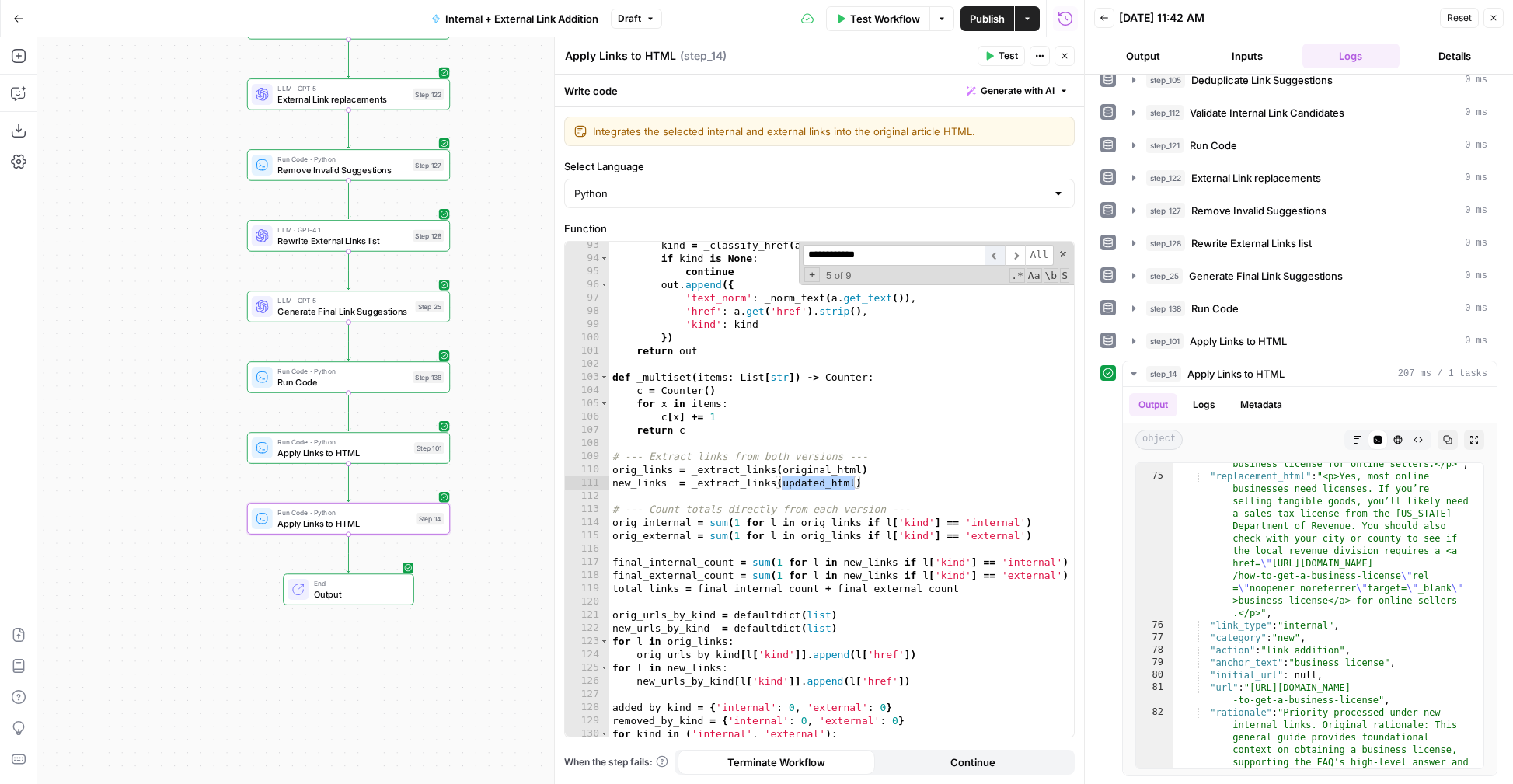
click at [1001, 251] on span "​" at bounding box center [994, 255] width 20 height 21
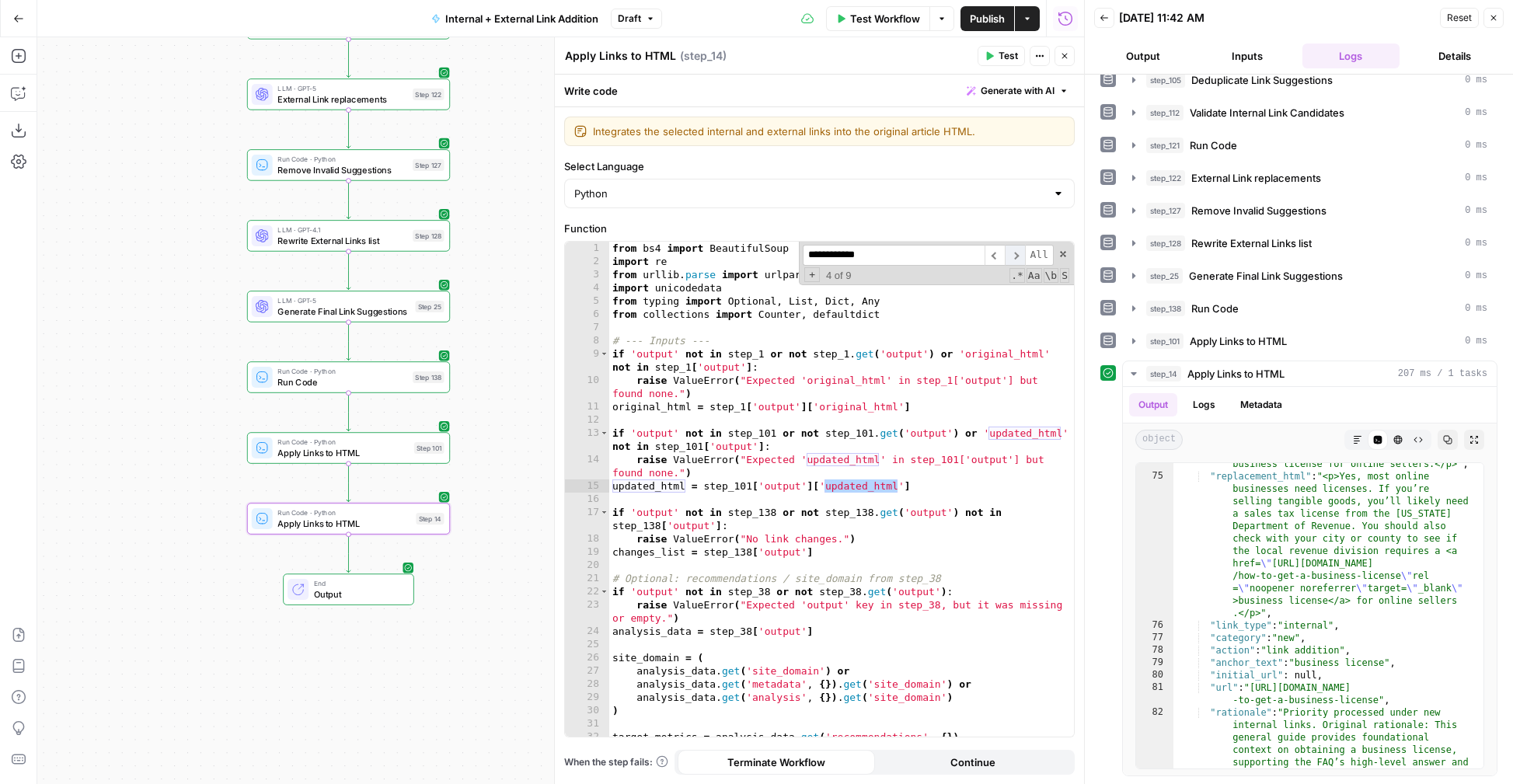
scroll to position [0, 0]
click at [1011, 251] on span "​" at bounding box center [1015, 255] width 20 height 21
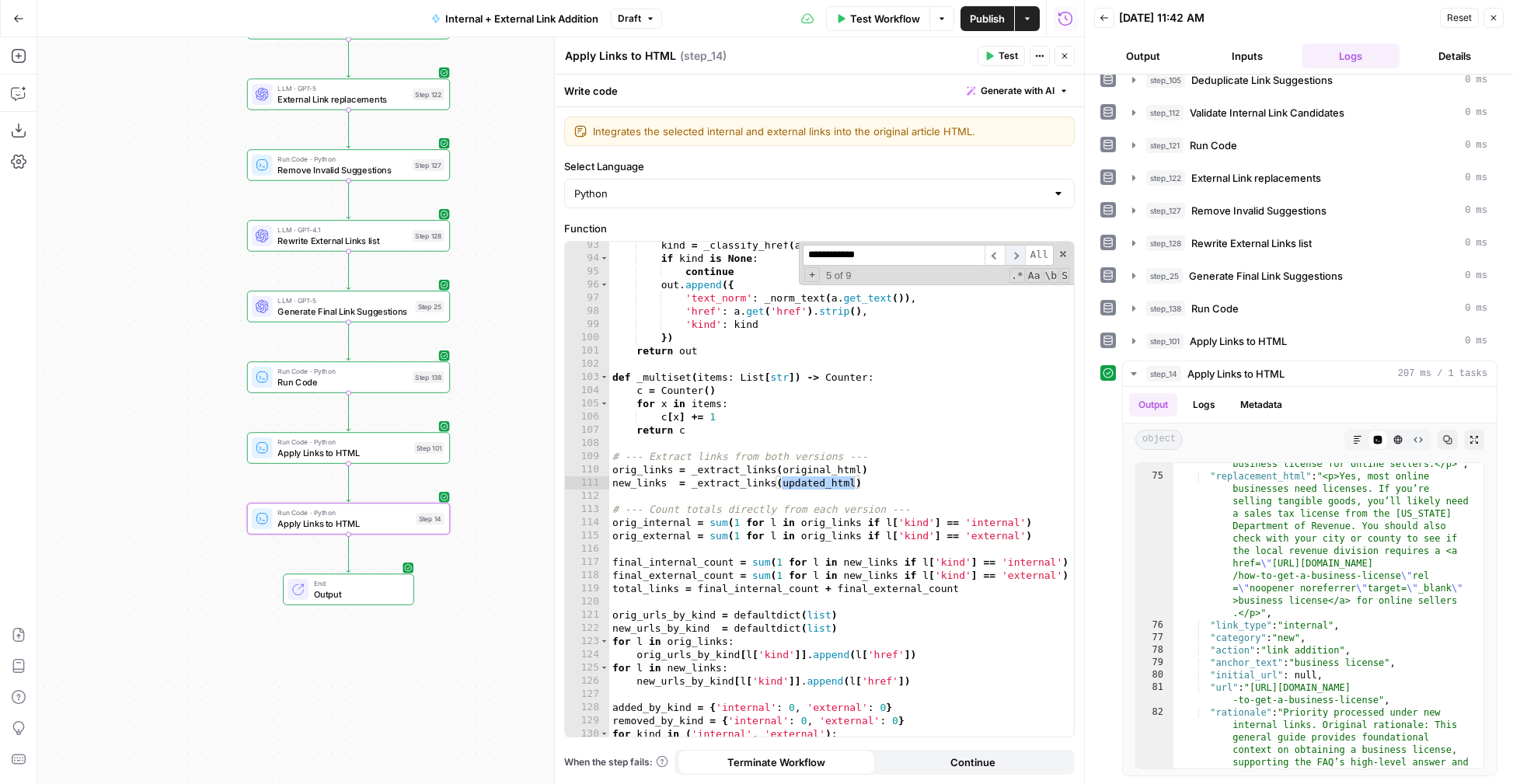
click at [1011, 251] on span "​" at bounding box center [1015, 255] width 20 height 21
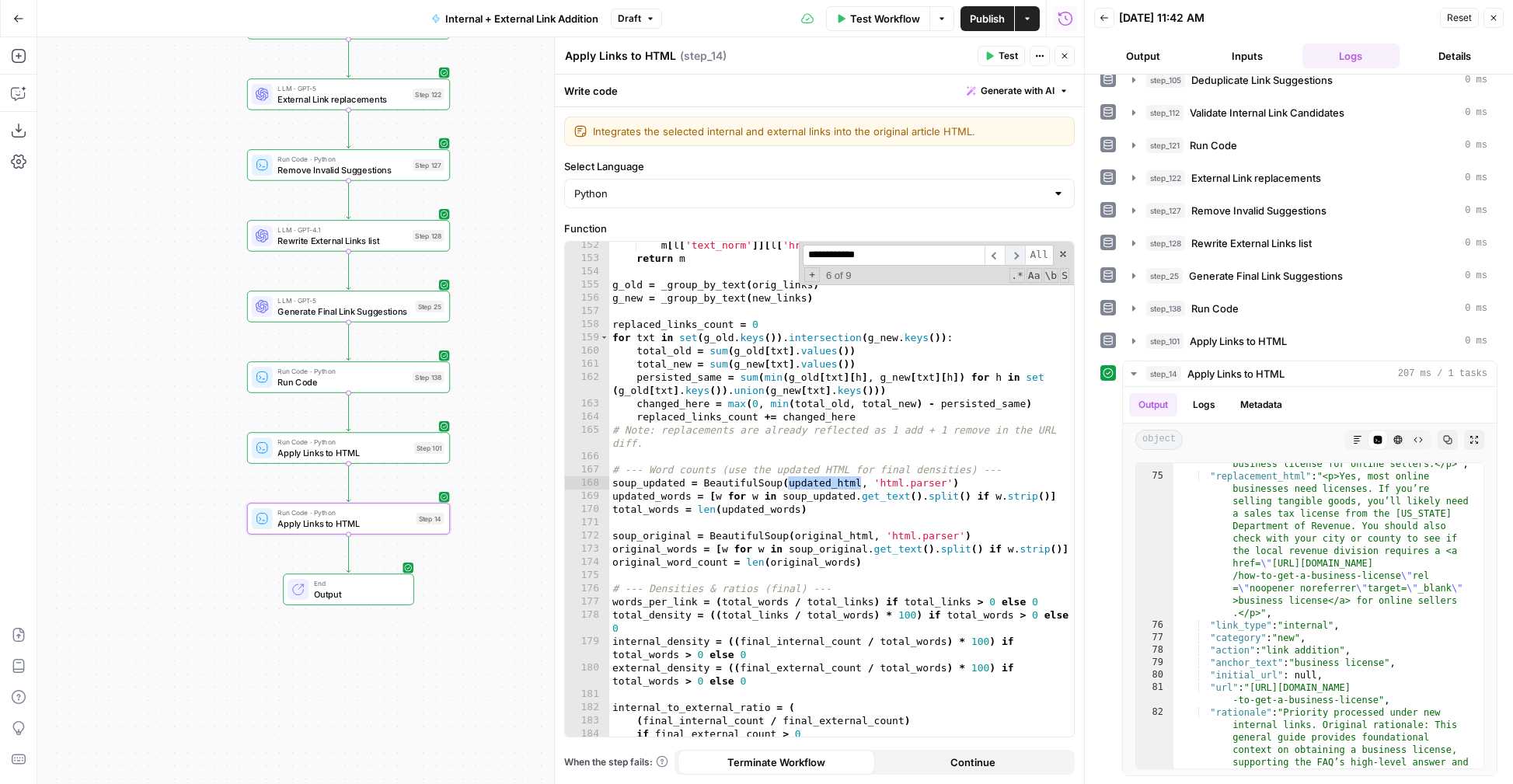
click at [1011, 251] on span "​" at bounding box center [1015, 255] width 20 height 21
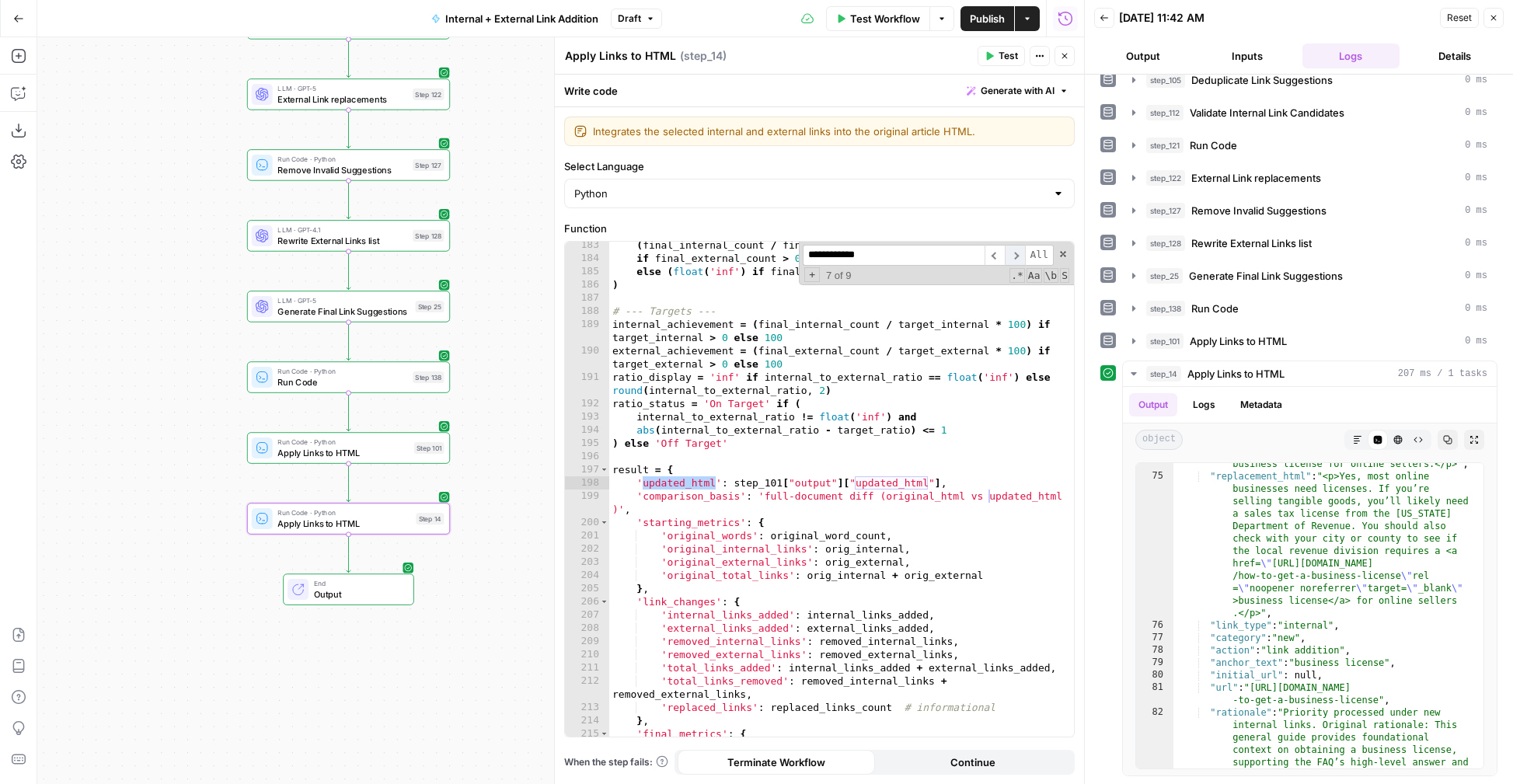
scroll to position [2579, 0]
click at [1000, 250] on span "​" at bounding box center [994, 255] width 20 height 21
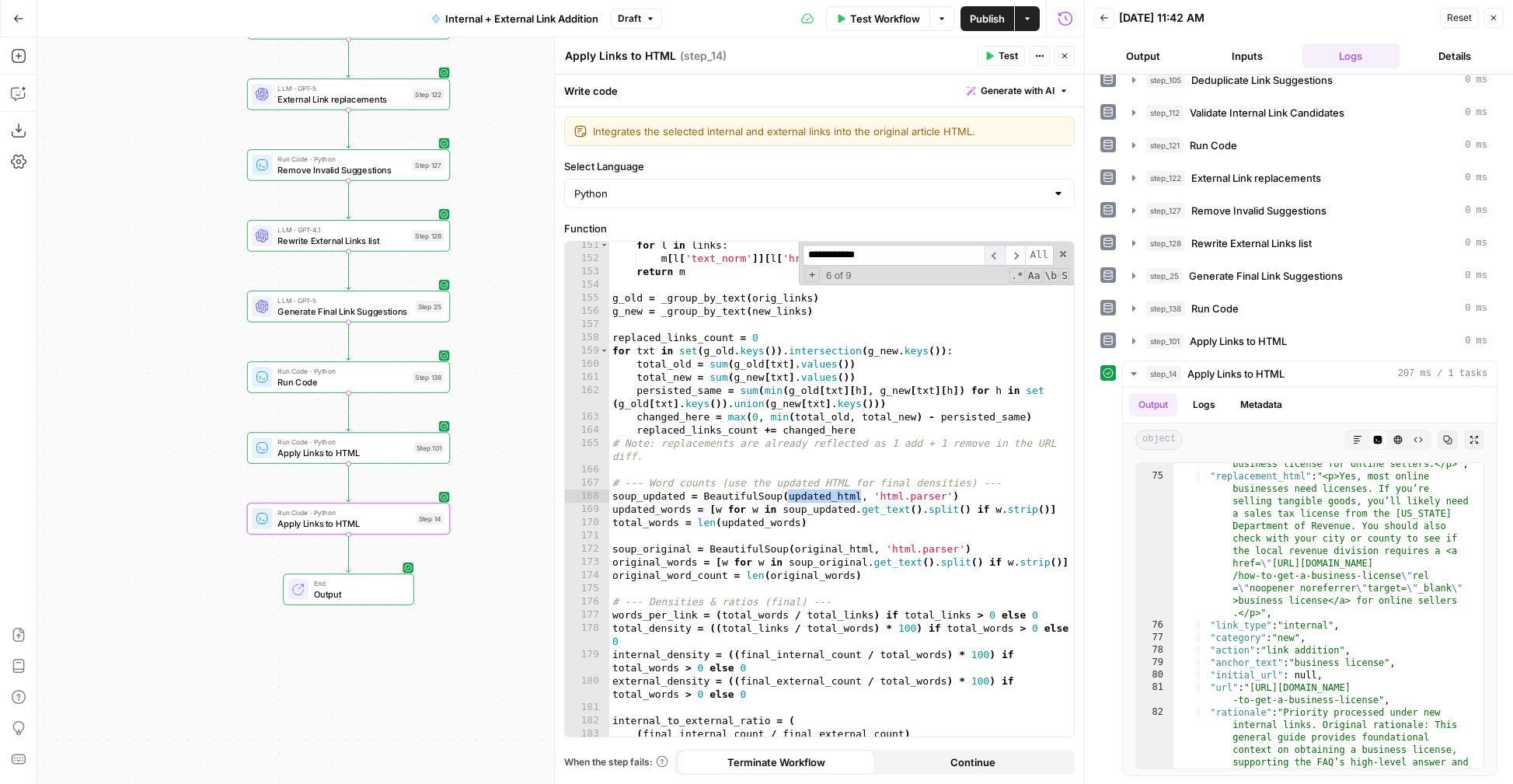
click at [1000, 250] on span "​" at bounding box center [994, 255] width 20 height 21
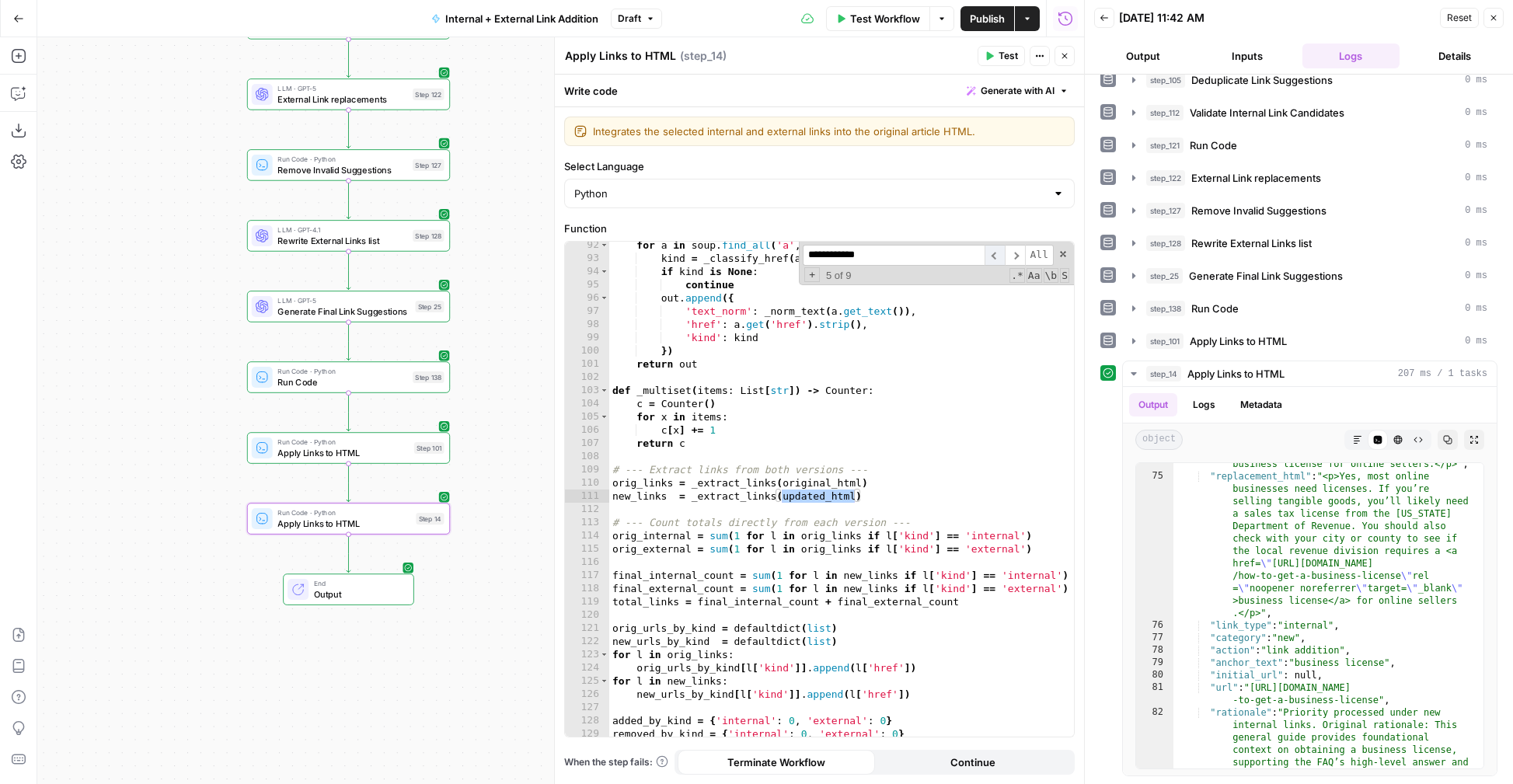
scroll to position [1311, 0]
click at [1000, 250] on span "​" at bounding box center [994, 255] width 20 height 21
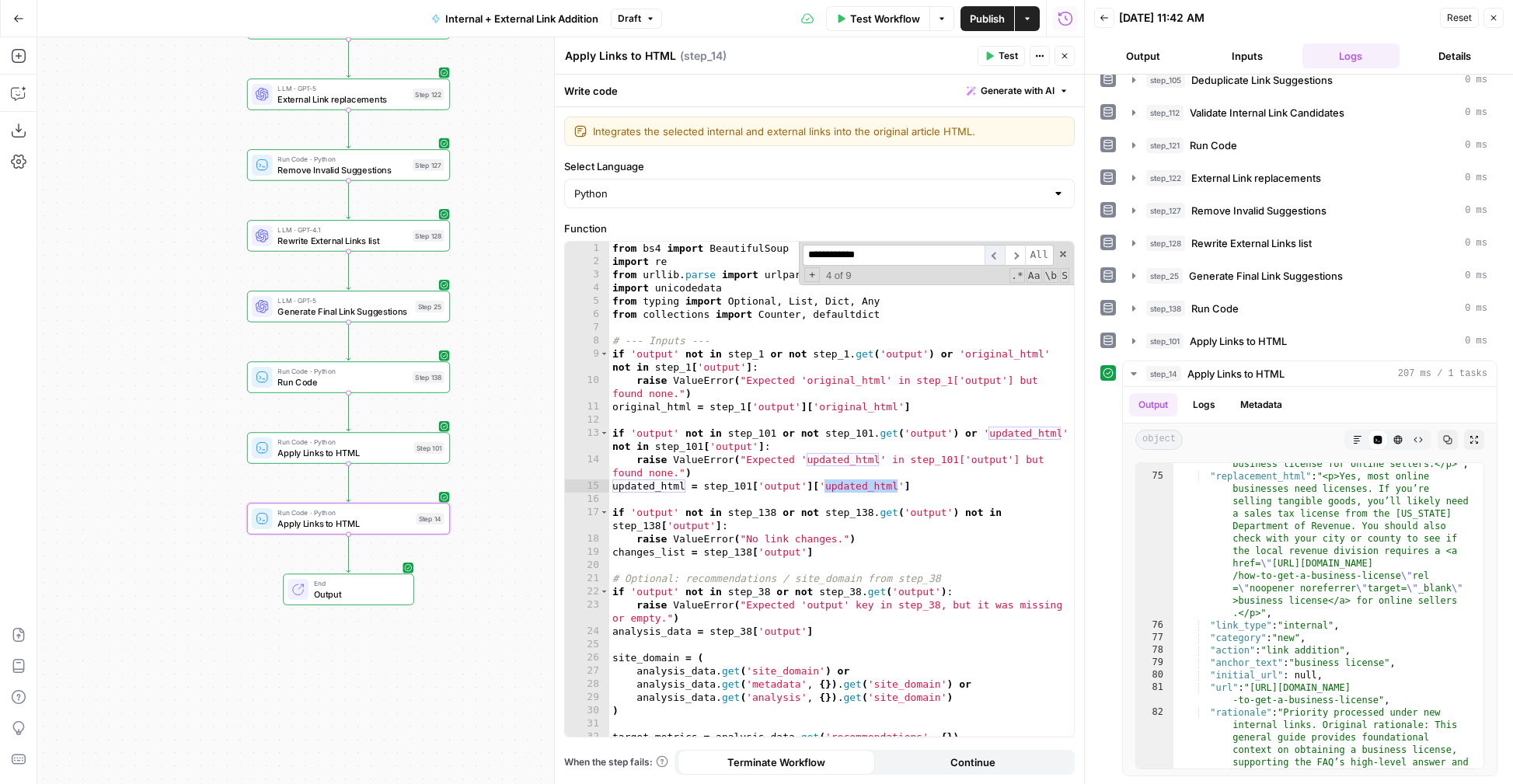
click at [1000, 250] on span "​" at bounding box center [994, 255] width 20 height 21
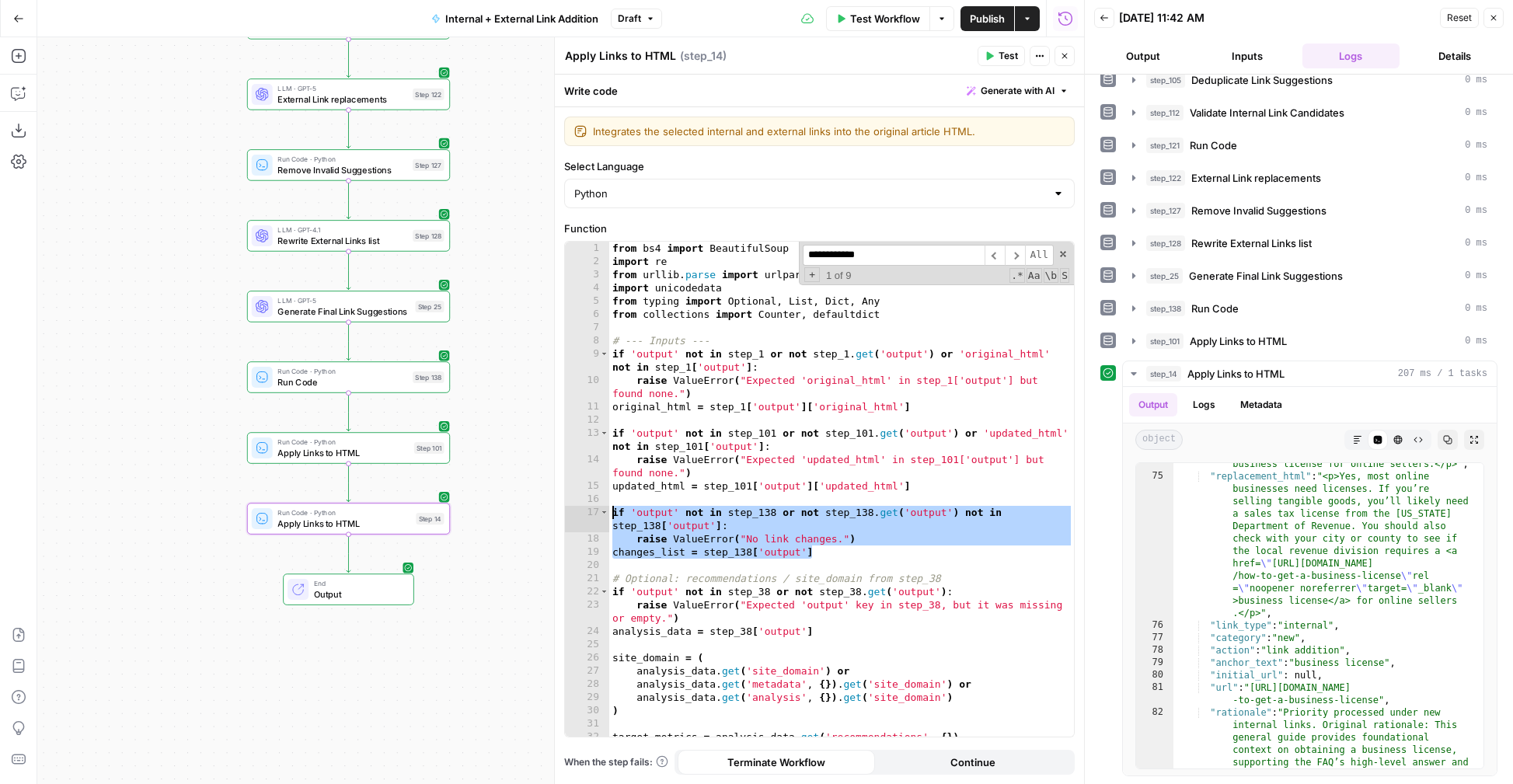
drag, startPoint x: 826, startPoint y: 552, endPoint x: 598, endPoint y: 517, distance: 230.7
click at [598, 514] on div "**********" at bounding box center [819, 489] width 509 height 495
type textarea "**********"
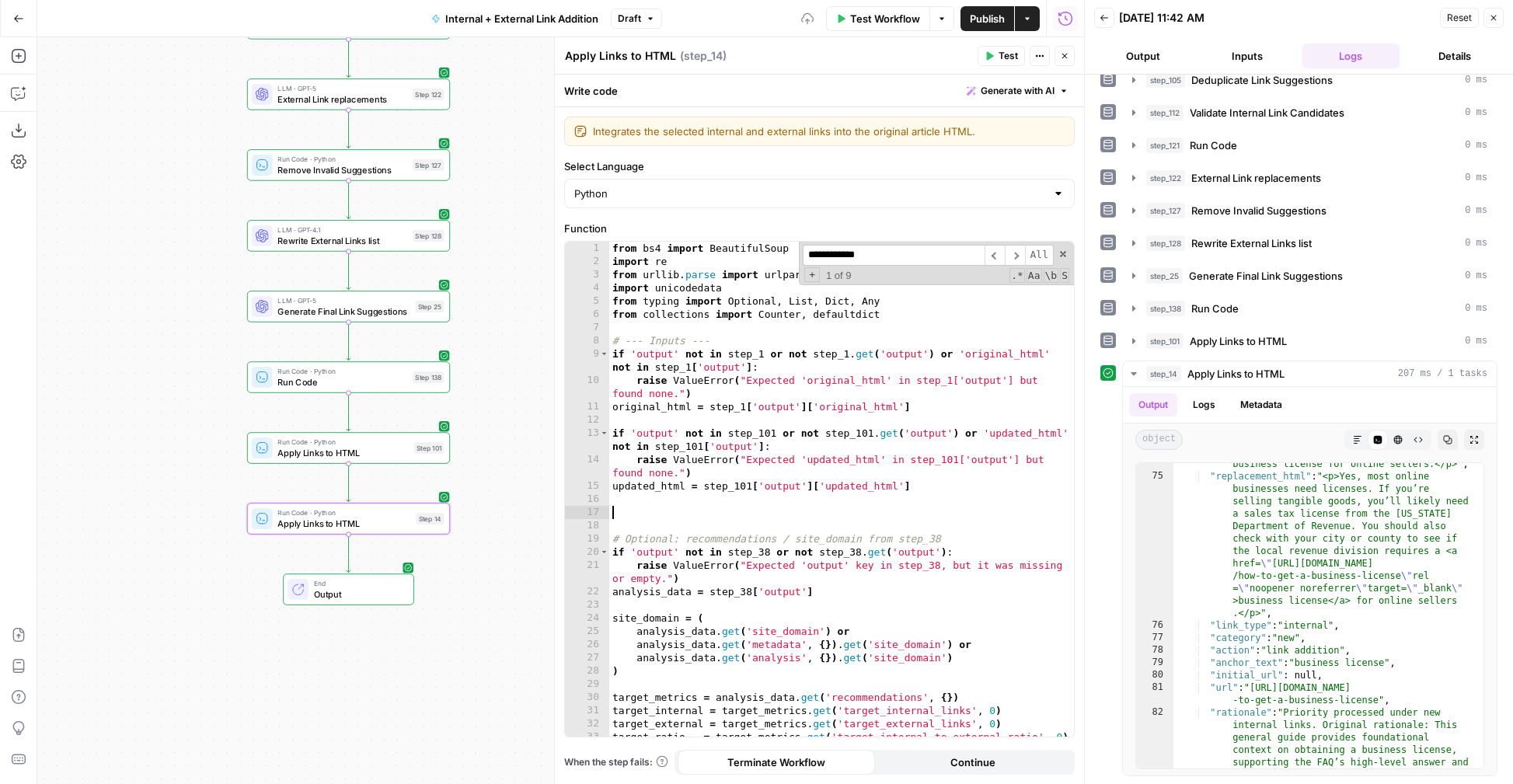
type textarea "**********"
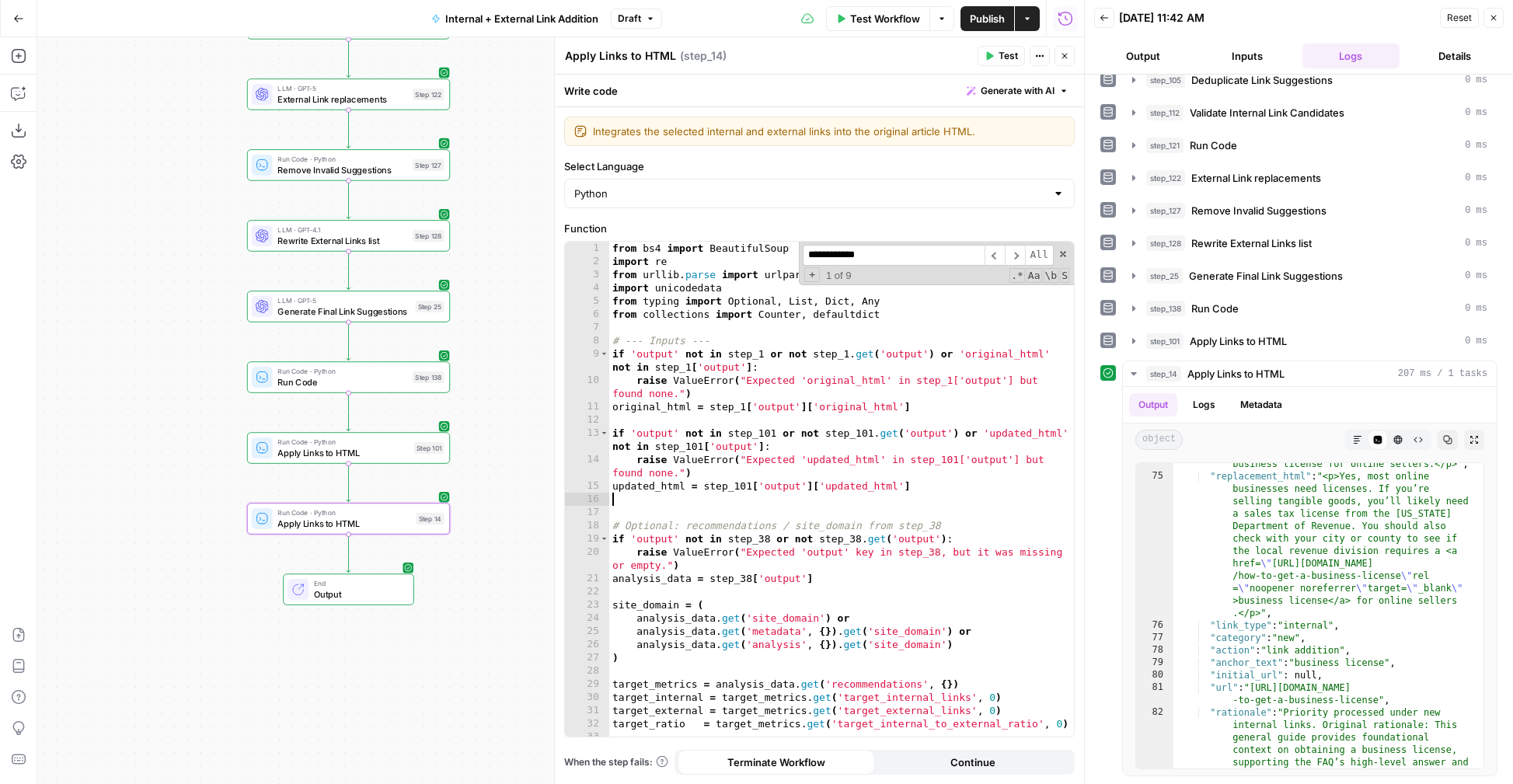
type textarea "**********"
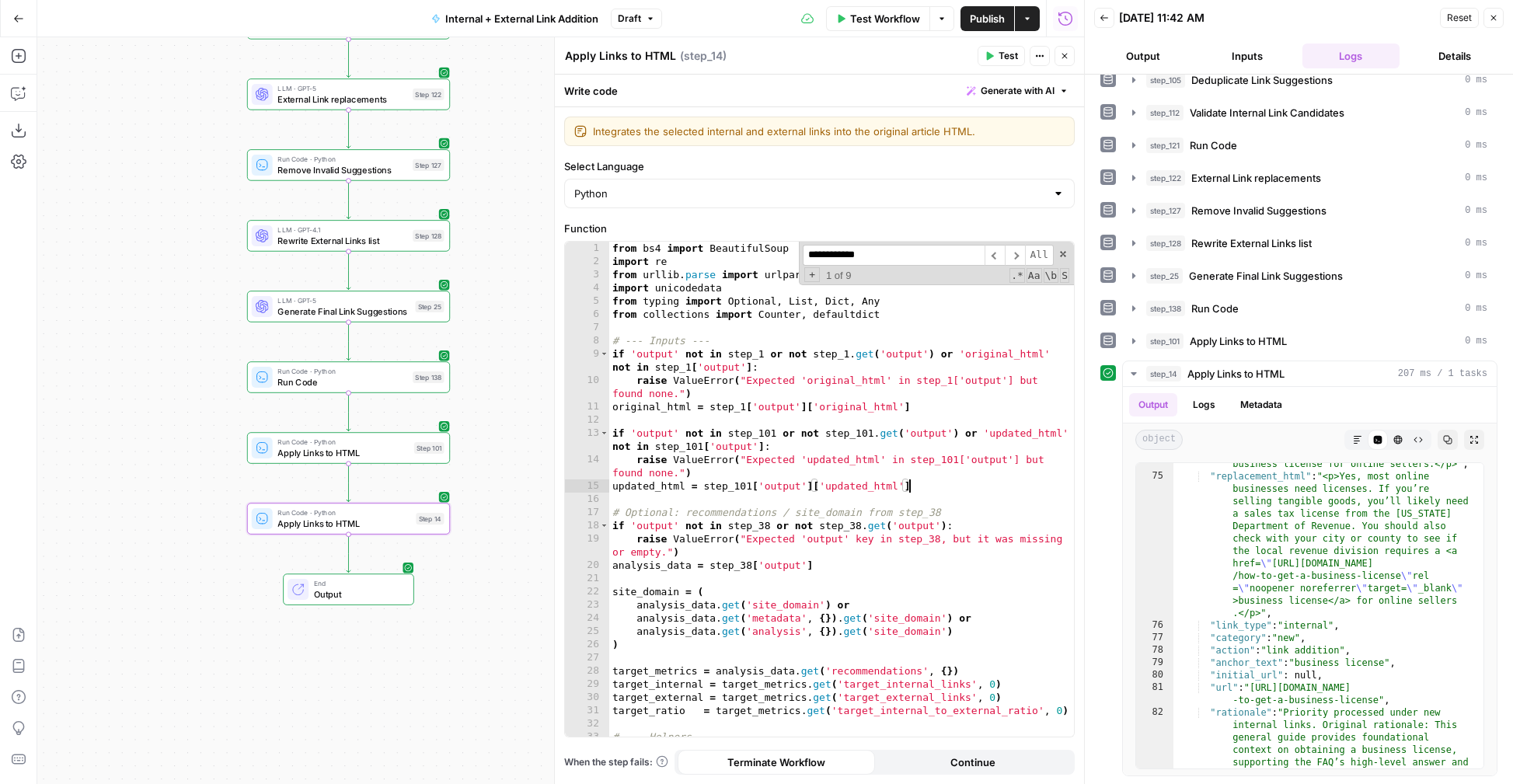
click at [994, 62] on button "Test" at bounding box center [1001, 56] width 48 height 20
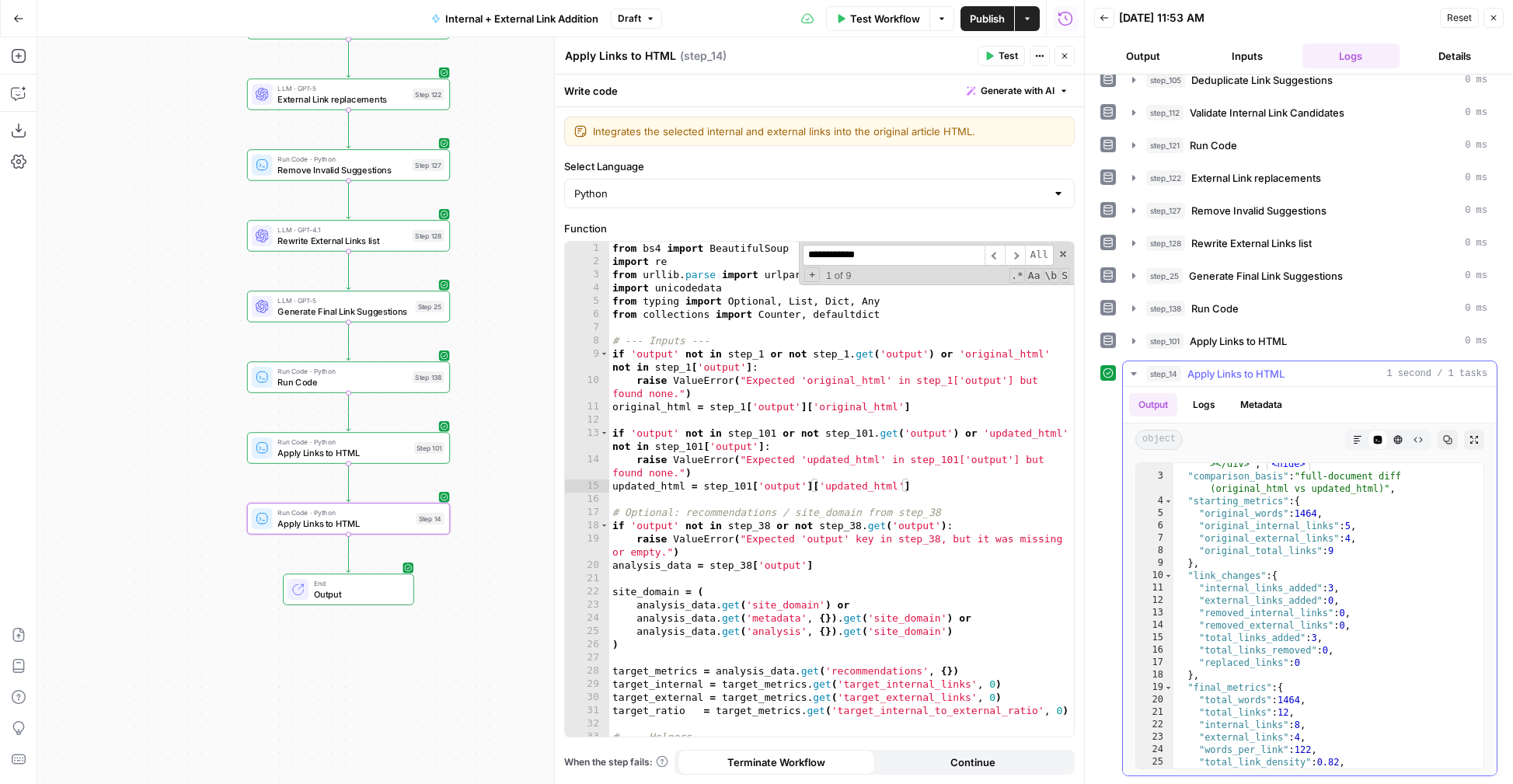
scroll to position [275, 0]
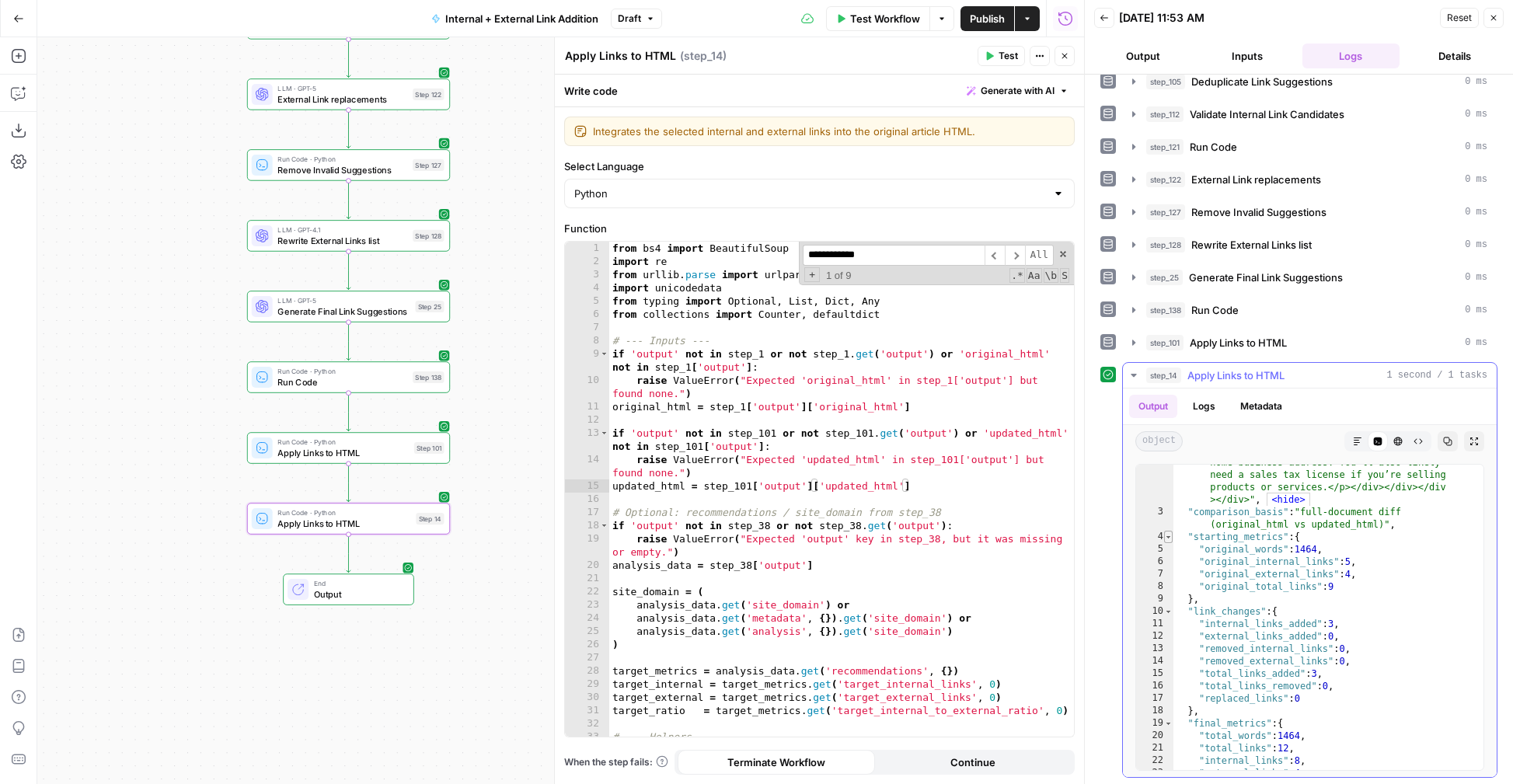
type textarea "*"
click at [1140, 539] on span "Toggle code folding, rows 4 through 9" at bounding box center [1168, 536] width 9 height 12
click at [1140, 555] on div "11" at bounding box center [1154, 561] width 37 height 12
click at [1140, 550] on span "Toggle code folding, rows 10 through 18" at bounding box center [1168, 549] width 9 height 12
click at [1140, 552] on span "Toggle code folding, rows 10 through 18" at bounding box center [1168, 549] width 9 height 12
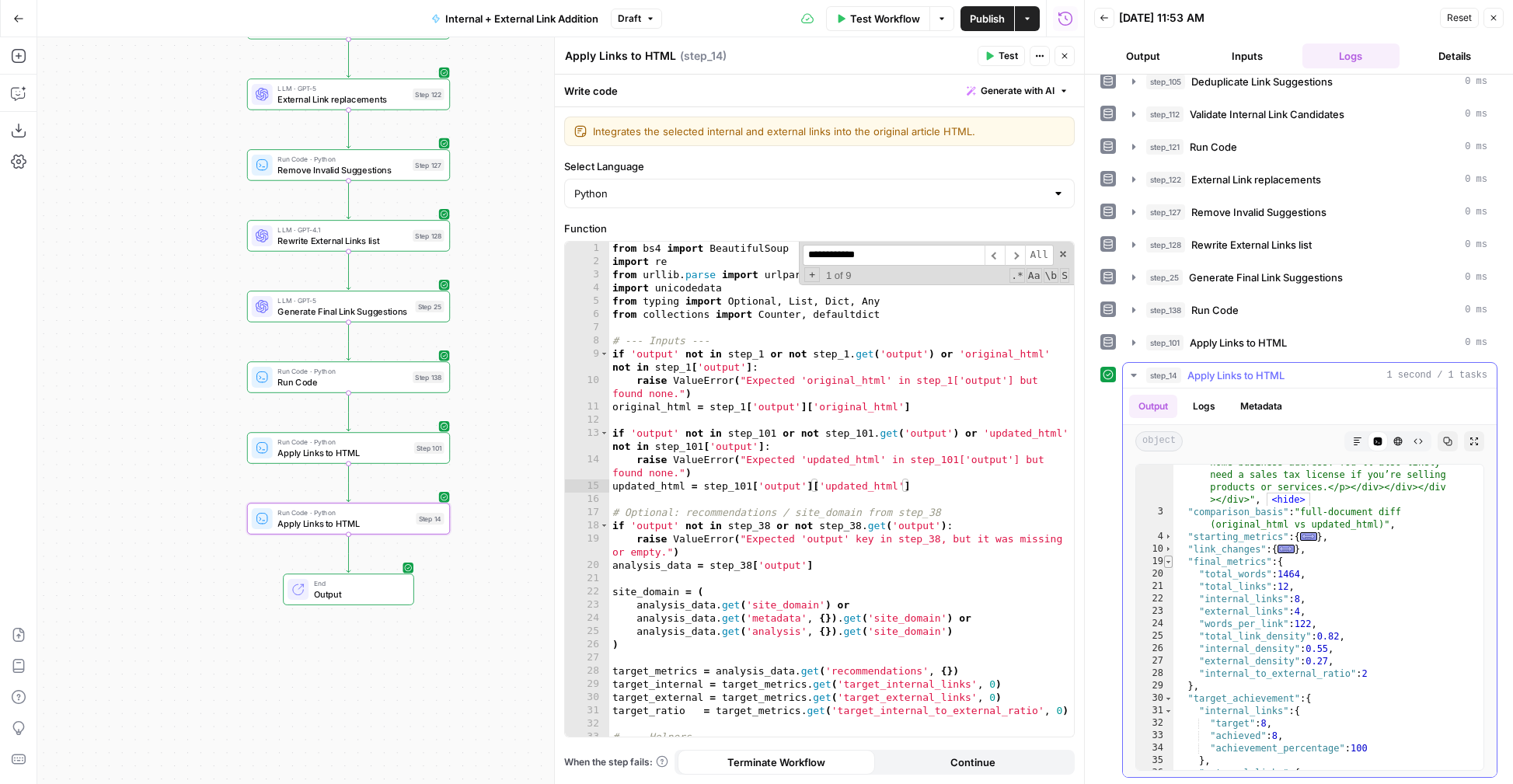
click at [1140, 562] on span "Toggle code folding, rows 19 through 29" at bounding box center [1168, 561] width 9 height 12
click at [1140, 576] on span "Toggle code folding, rows 30 through 46" at bounding box center [1168, 574] width 9 height 12
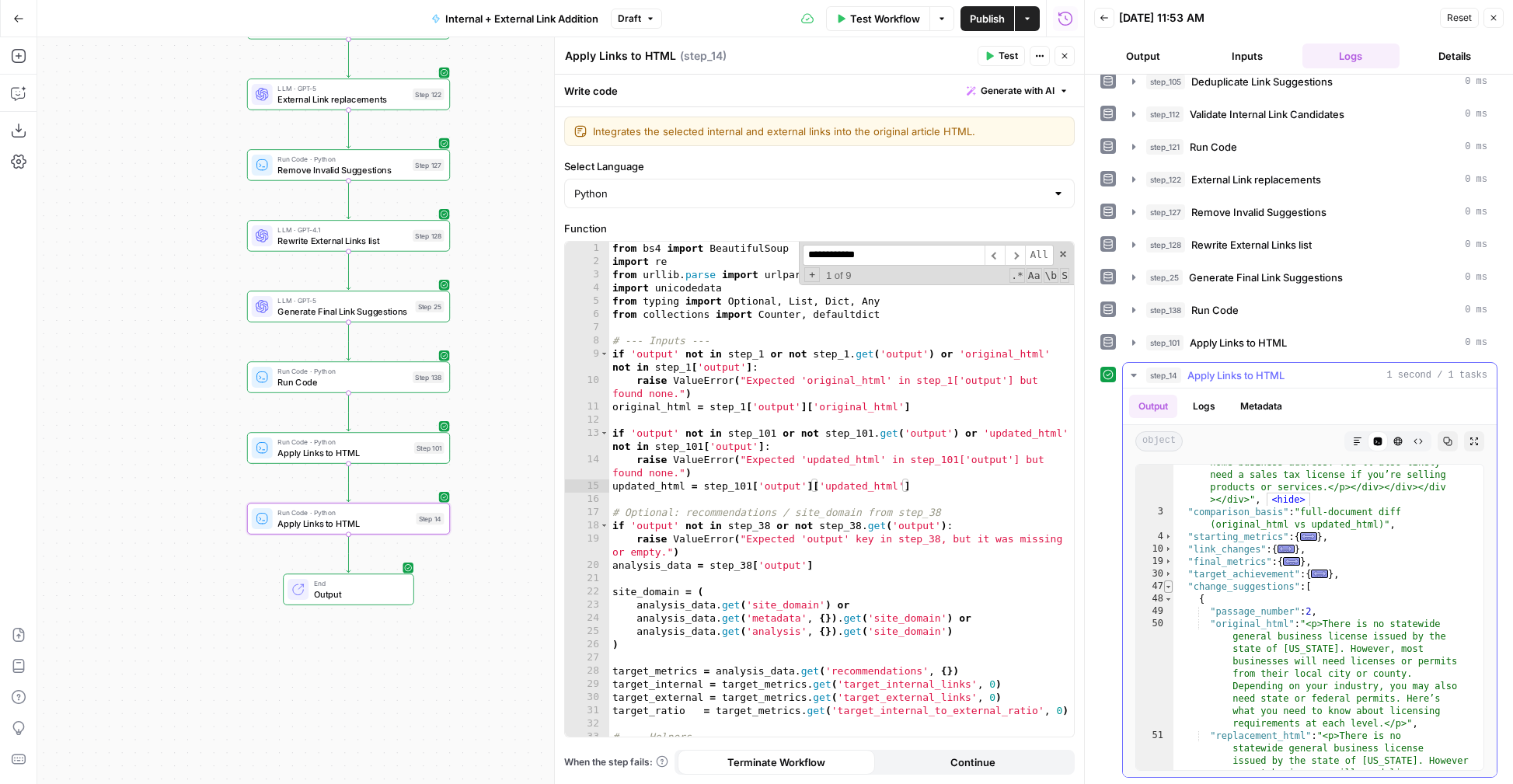
click at [1140, 585] on span "Toggle code folding, rows 47 through 84" at bounding box center [1168, 586] width 9 height 12
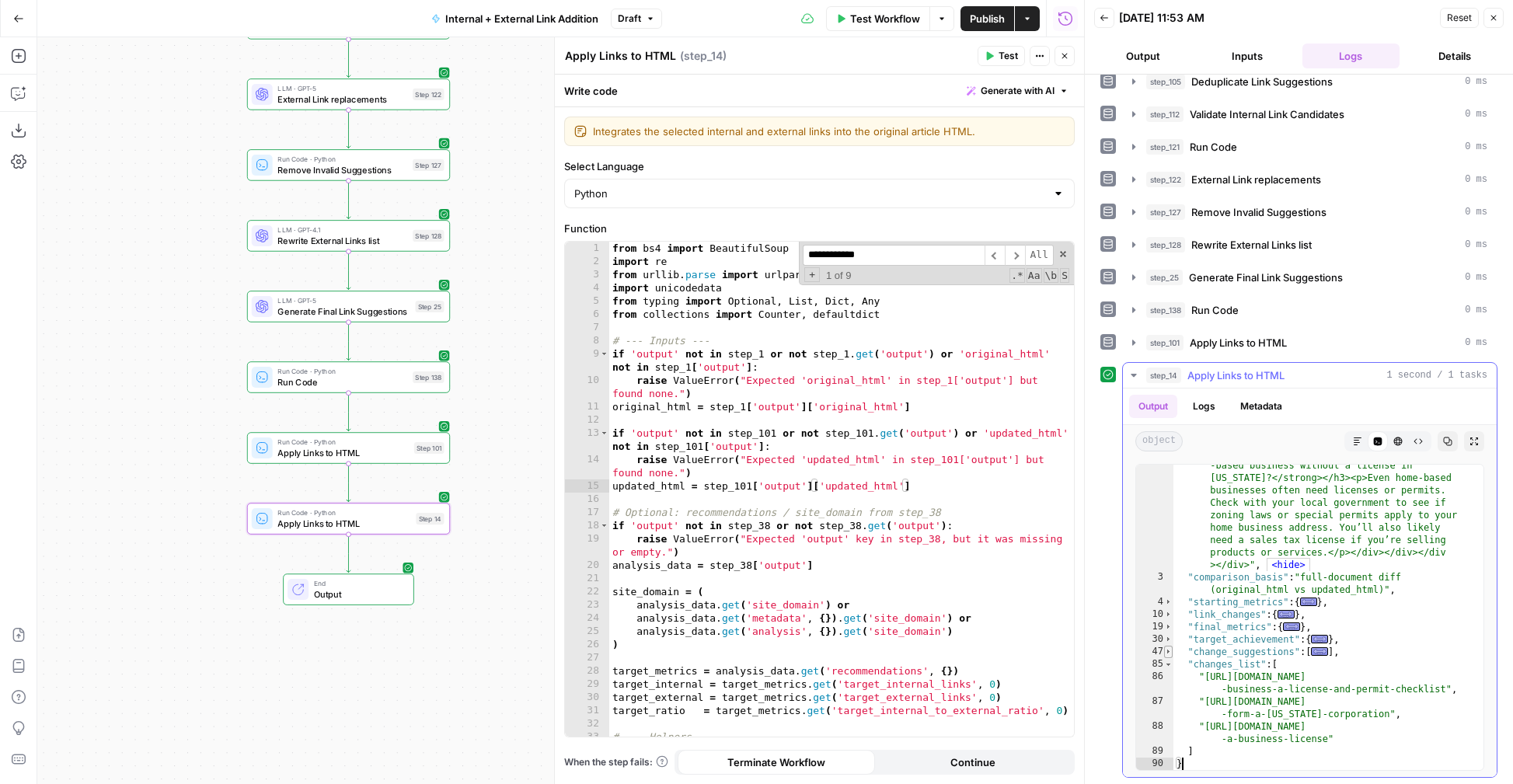
scroll to position [3672, 0]
click at [1073, 58] on button "Close" at bounding box center [1065, 56] width 20 height 20
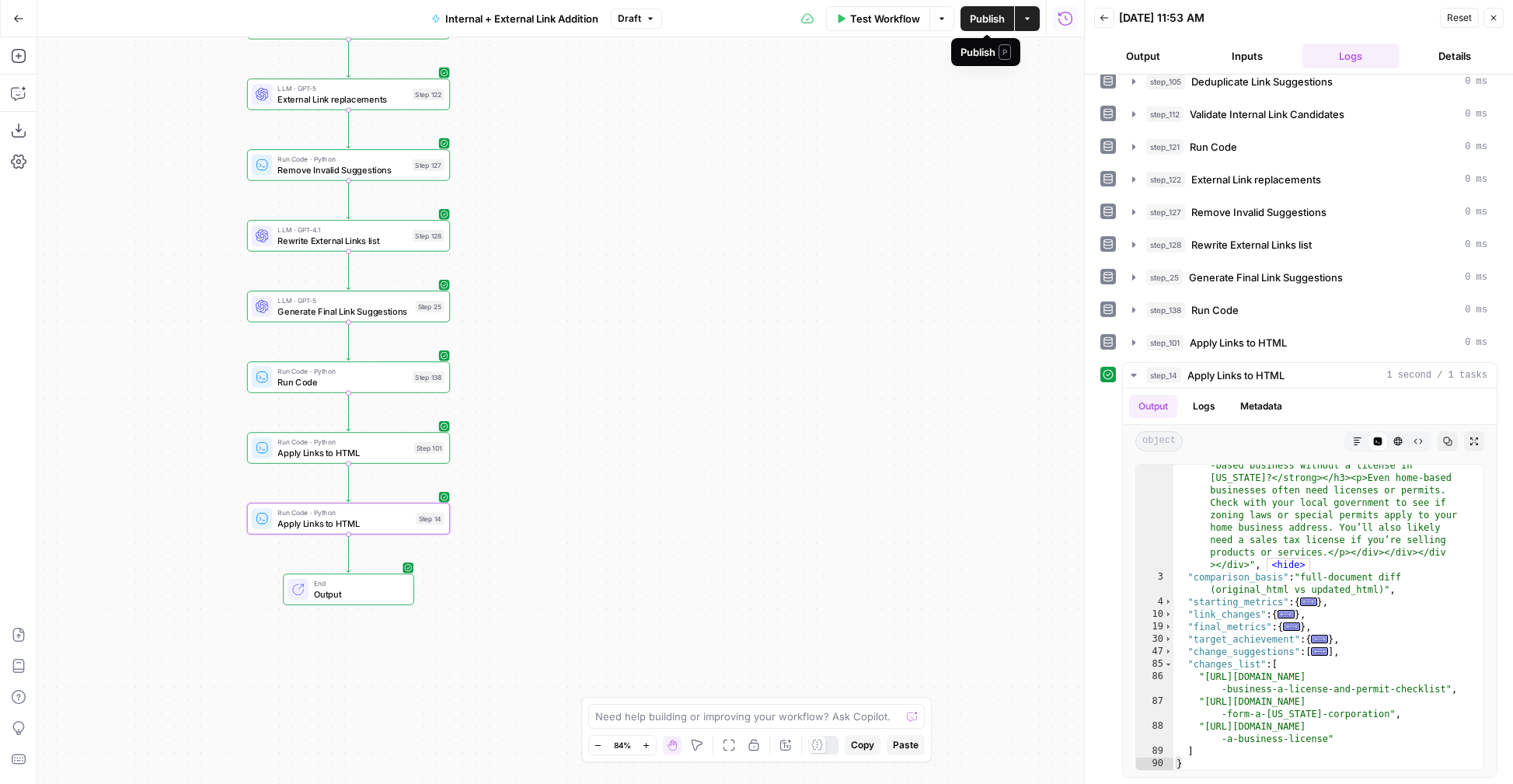
click at [977, 20] on span "Publish" at bounding box center [987, 19] width 35 height 16
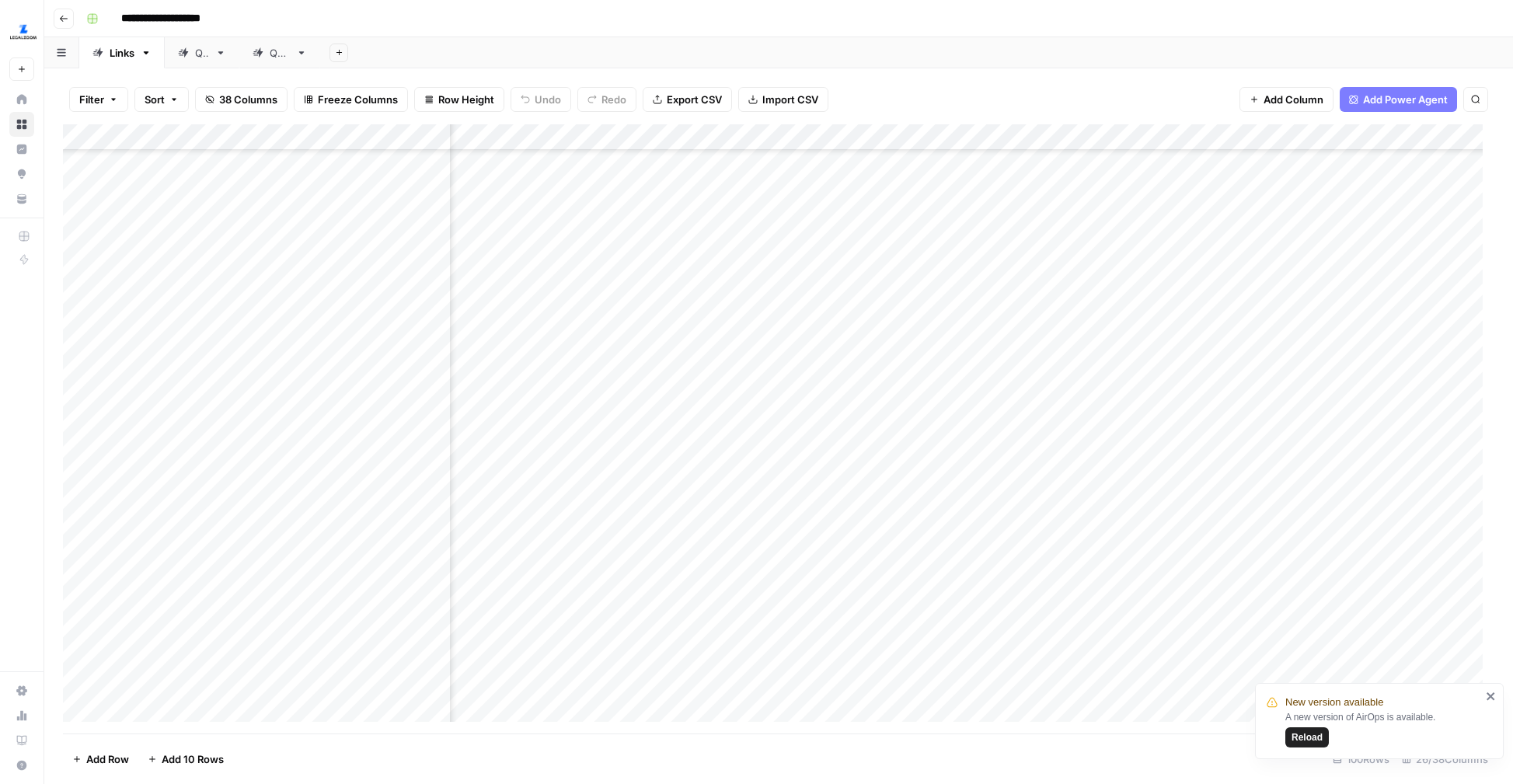
scroll to position [1809, 408]
click at [709, 451] on div "Add Column" at bounding box center [779, 429] width 1431 height 609
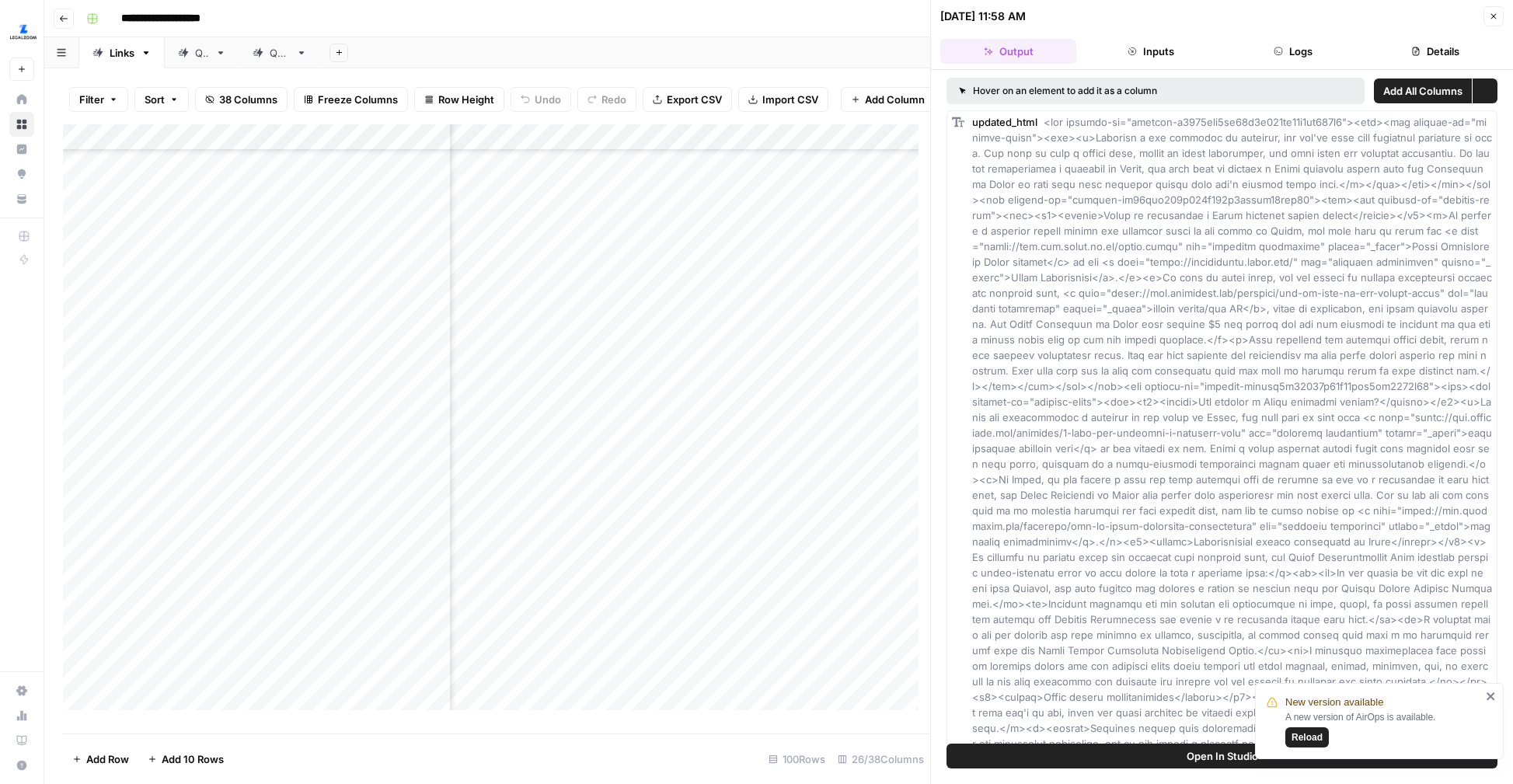
click at [1493, 694] on icon "close" at bounding box center [1490, 696] width 8 height 8
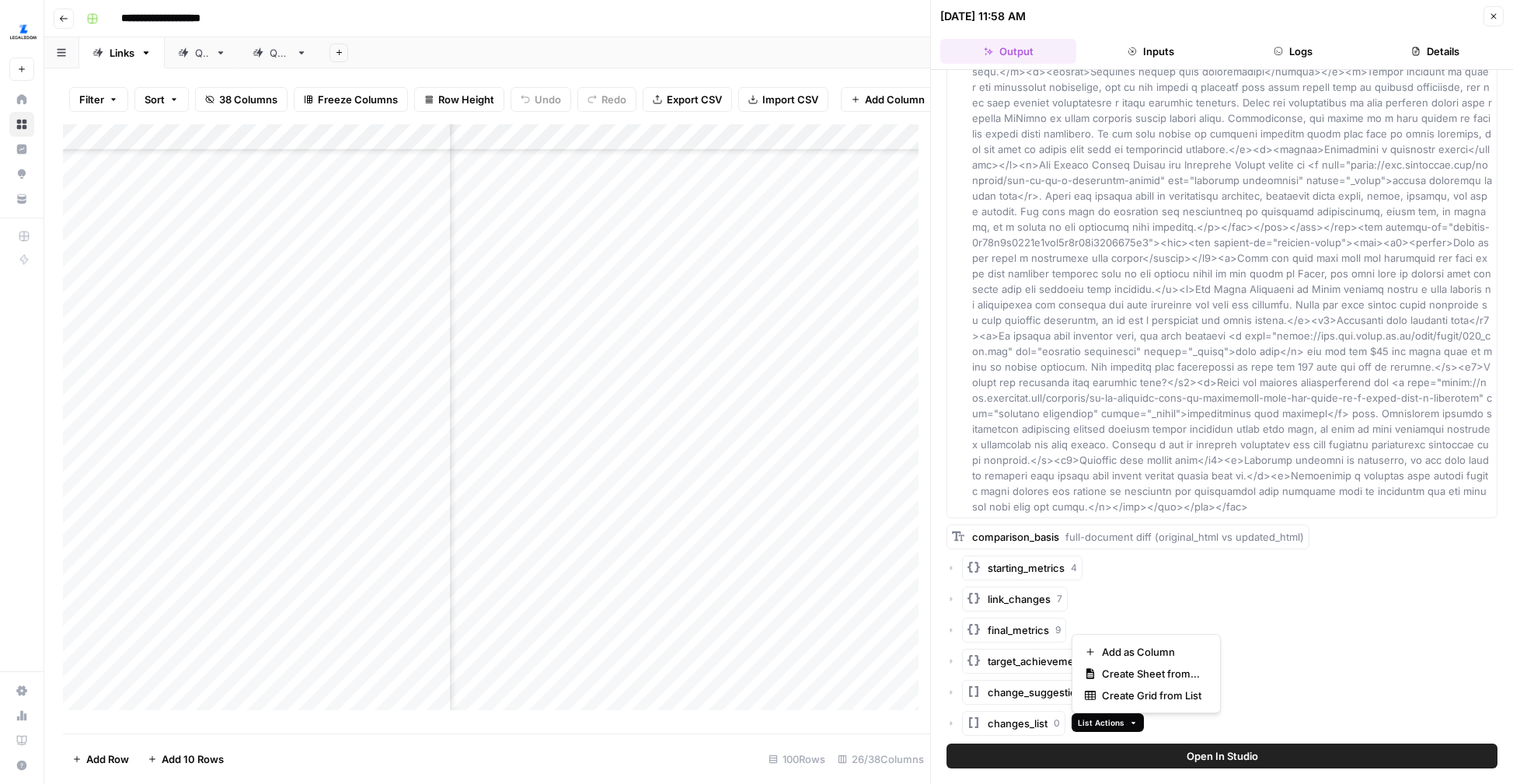
click at [1079, 725] on span "List Actions" at bounding box center [1101, 722] width 47 height 12
click at [1132, 654] on span "Add as Column" at bounding box center [1151, 652] width 99 height 16
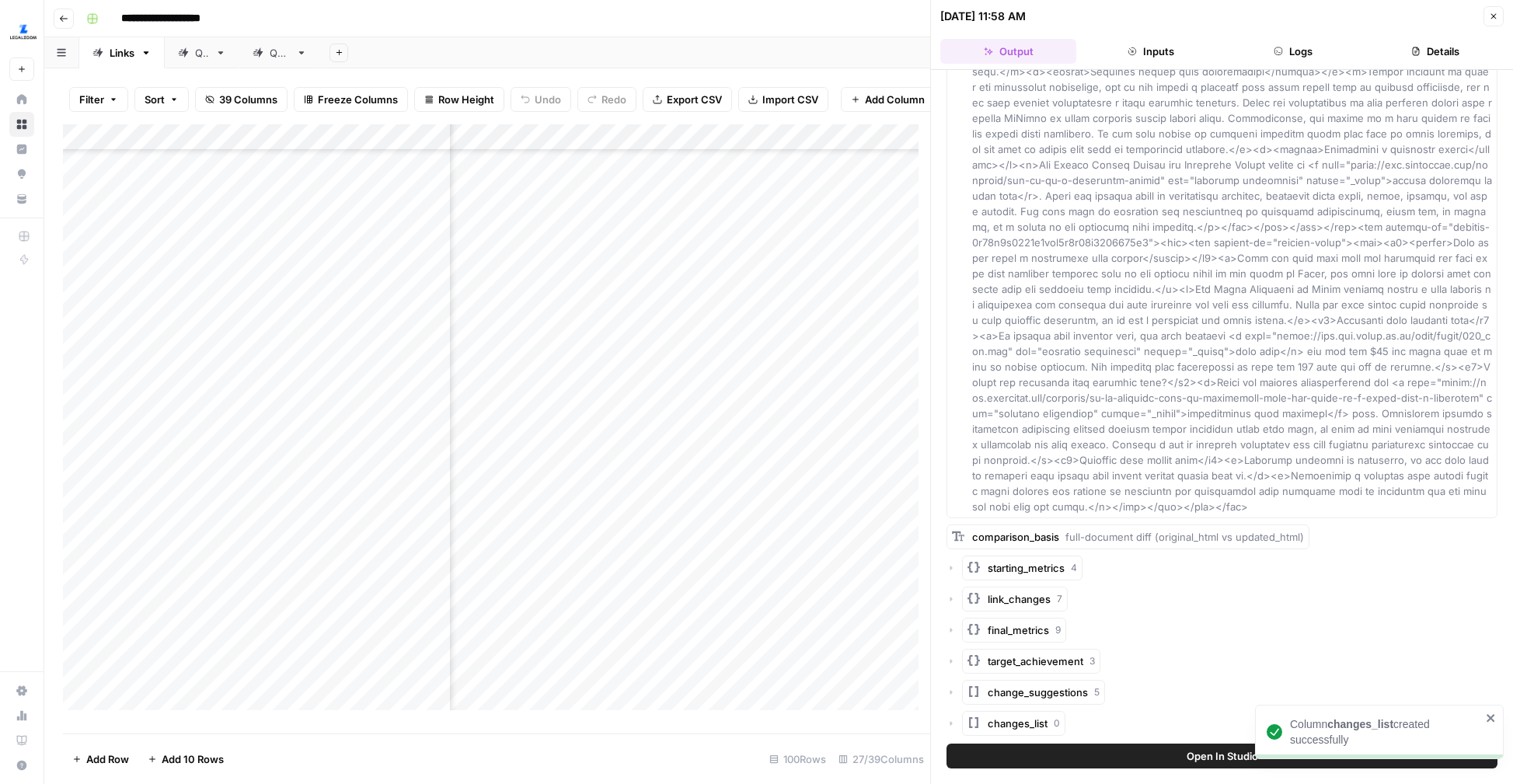
scroll to position [1809, 489]
click at [1499, 19] on button "Close" at bounding box center [1493, 16] width 20 height 20
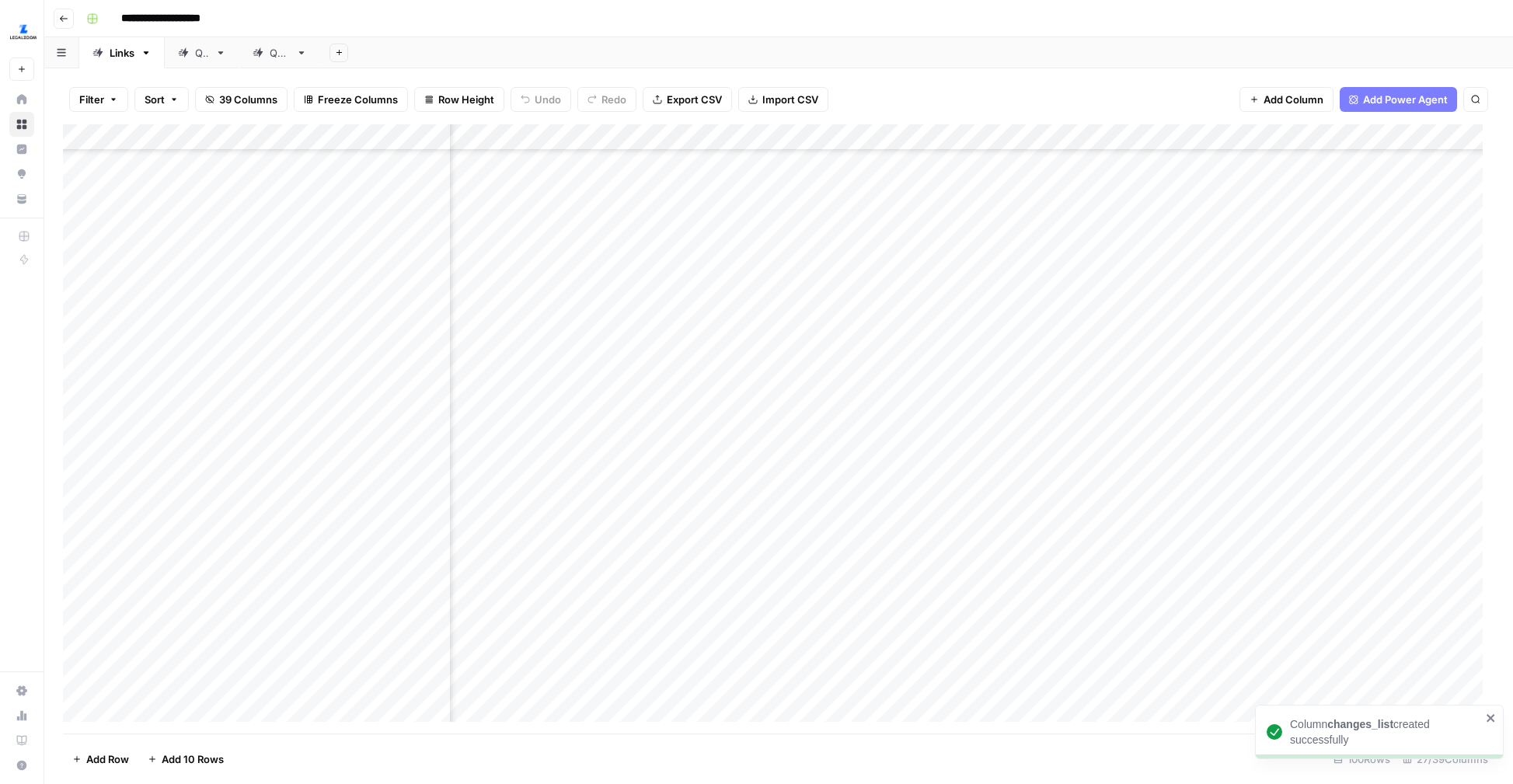
scroll to position [1809, 460]
drag, startPoint x: 740, startPoint y: 136, endPoint x: 1209, endPoint y: 130, distance: 469.0
click at [1209, 130] on div "Add Column" at bounding box center [779, 429] width 1431 height 609
click at [920, 456] on div "Add Column" at bounding box center [779, 429] width 1431 height 609
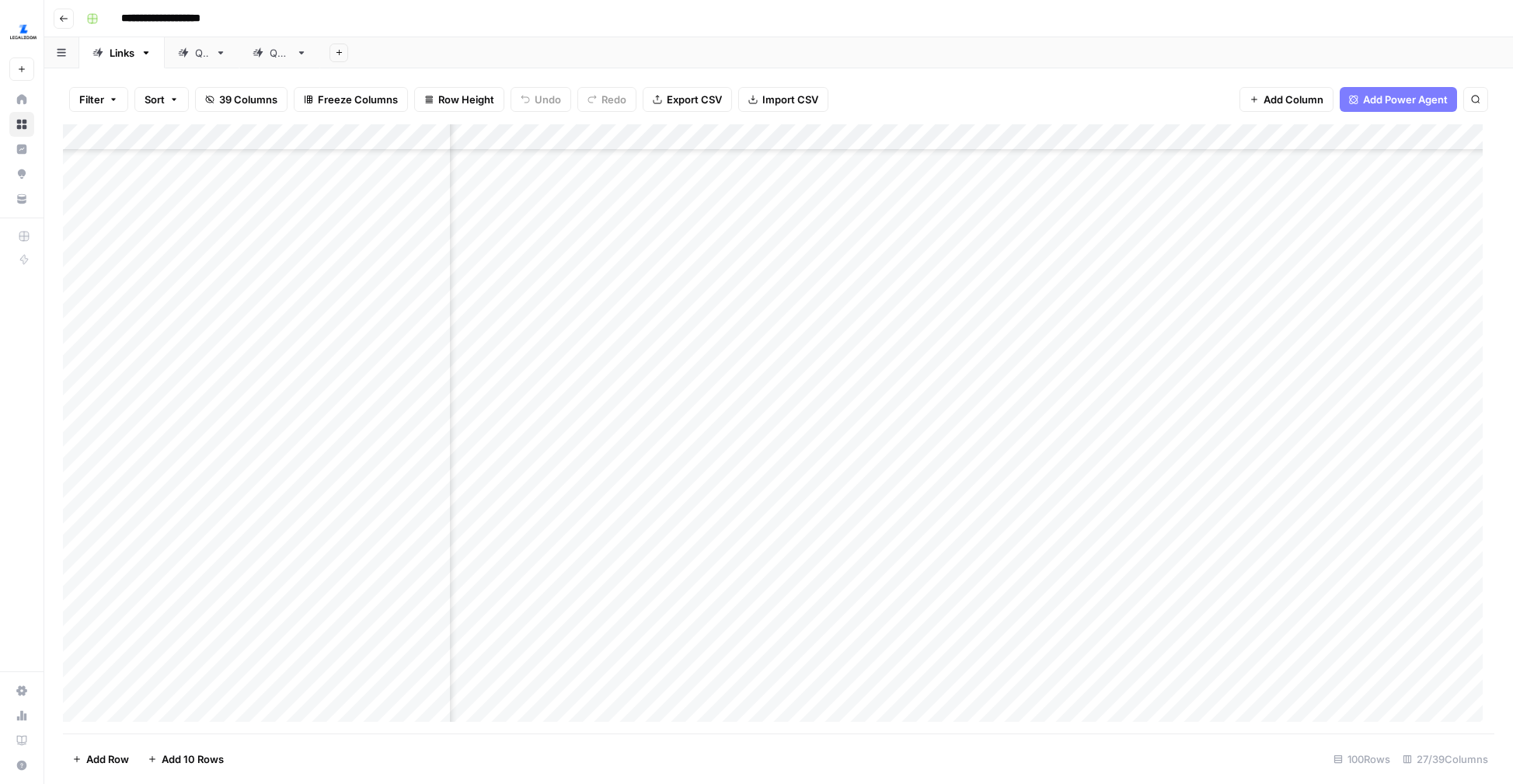
click at [841, 461] on div "Add Column" at bounding box center [779, 429] width 1431 height 609
click at [723, 629] on div "Add Column" at bounding box center [779, 429] width 1431 height 609
click at [717, 453] on div "Add Column" at bounding box center [779, 429] width 1431 height 609
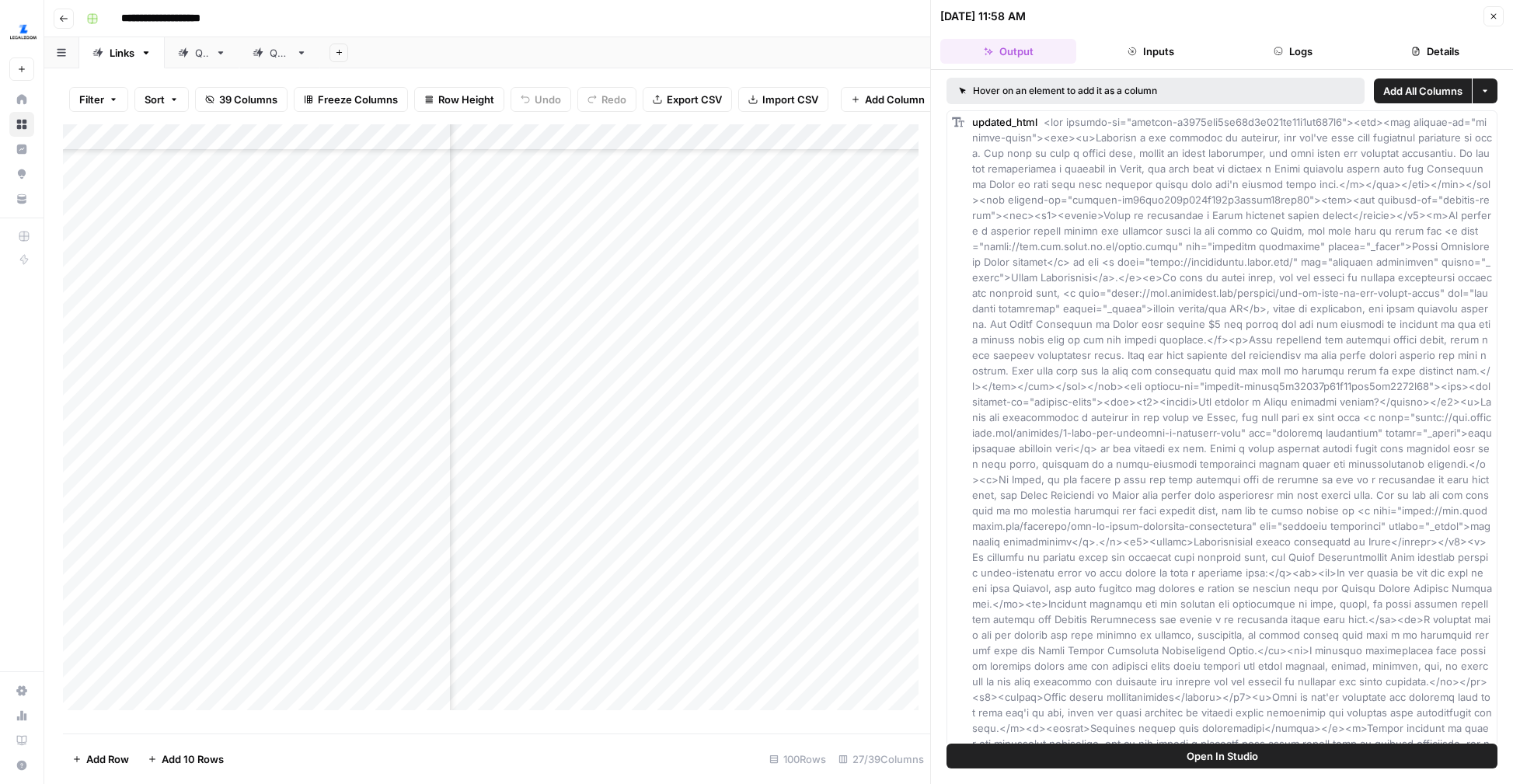
click at [1301, 52] on button "Logs" at bounding box center [1294, 52] width 136 height 25
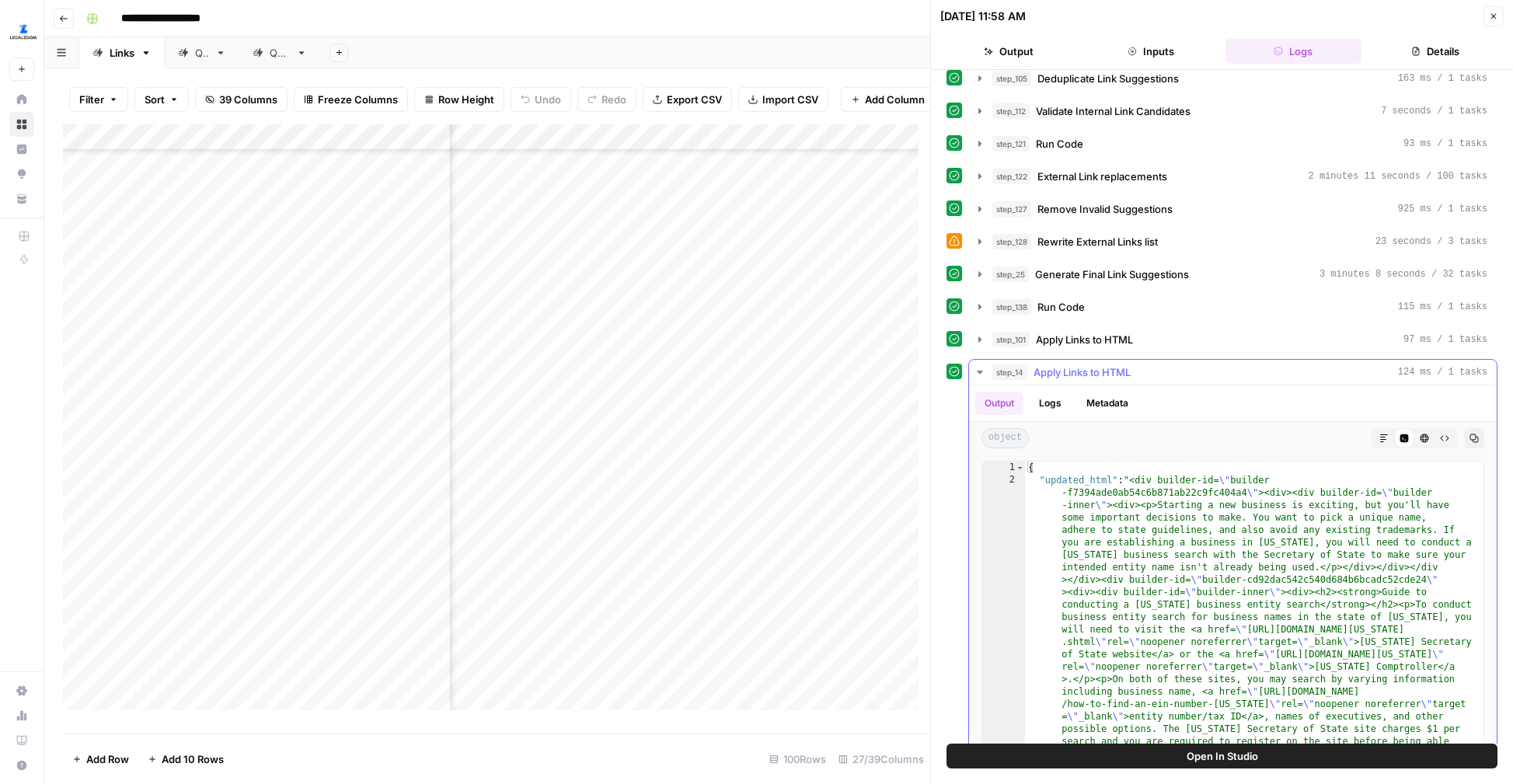
scroll to position [300, 0]
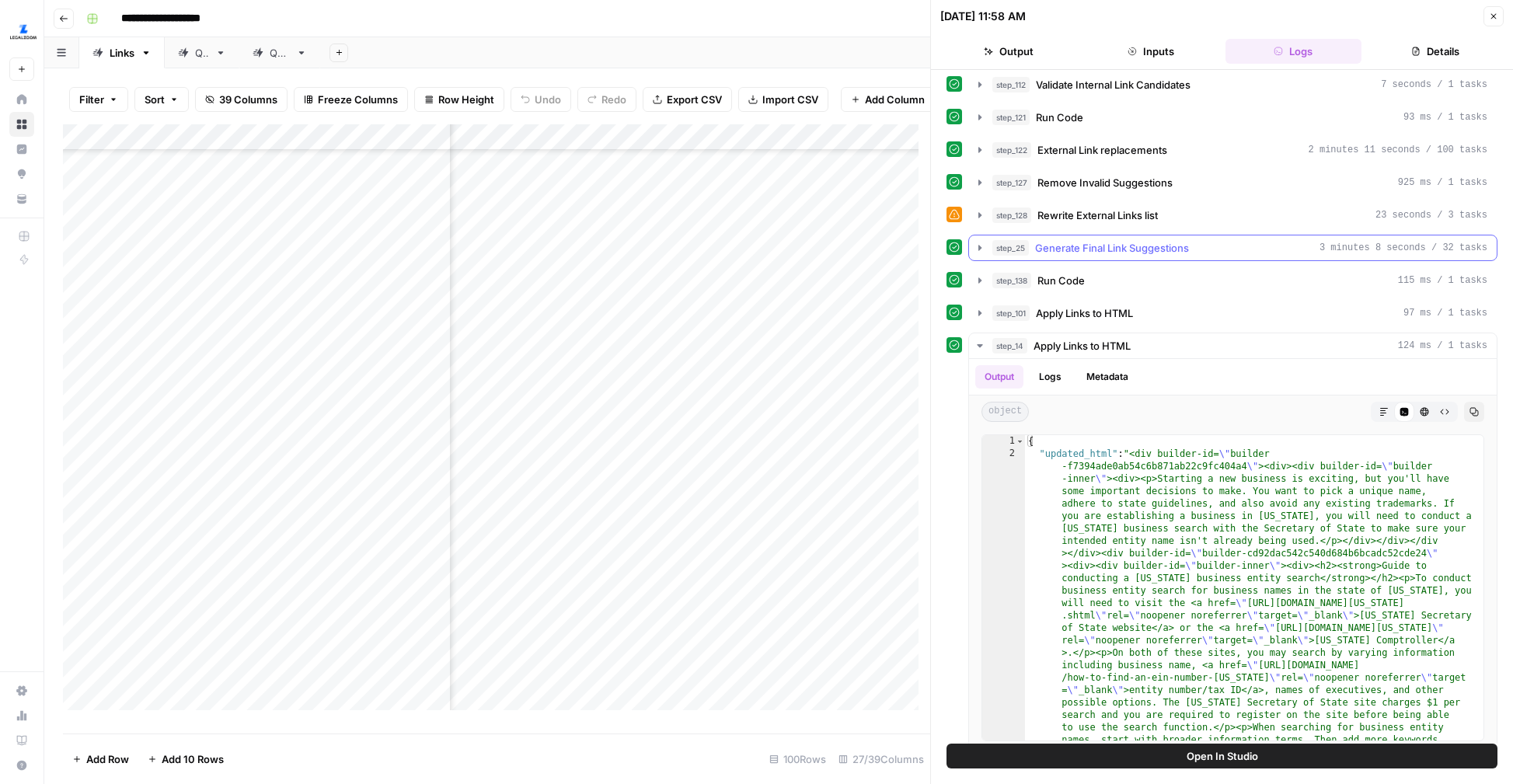
click at [980, 253] on icon "button" at bounding box center [980, 248] width 12 height 12
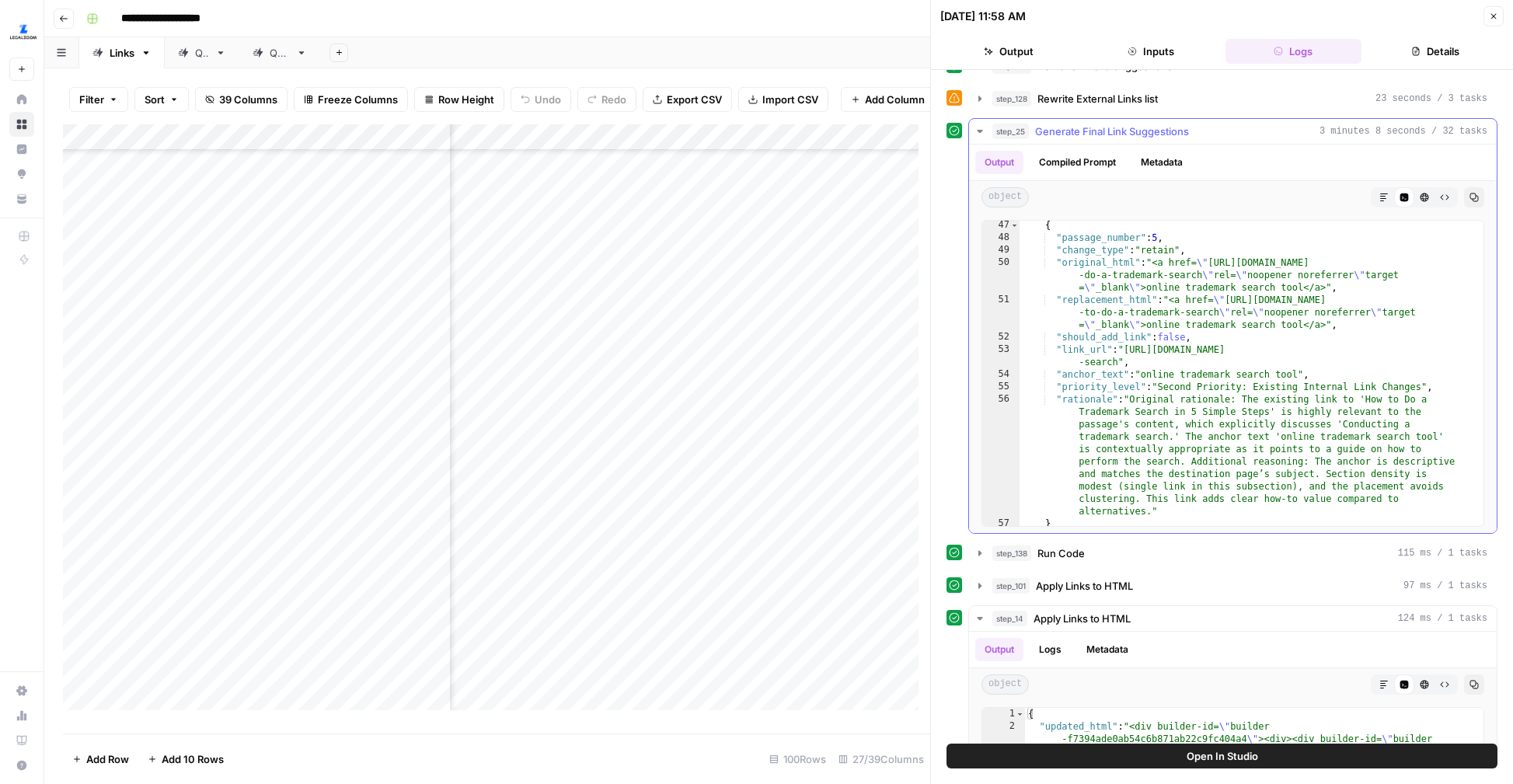
scroll to position [1509, 0]
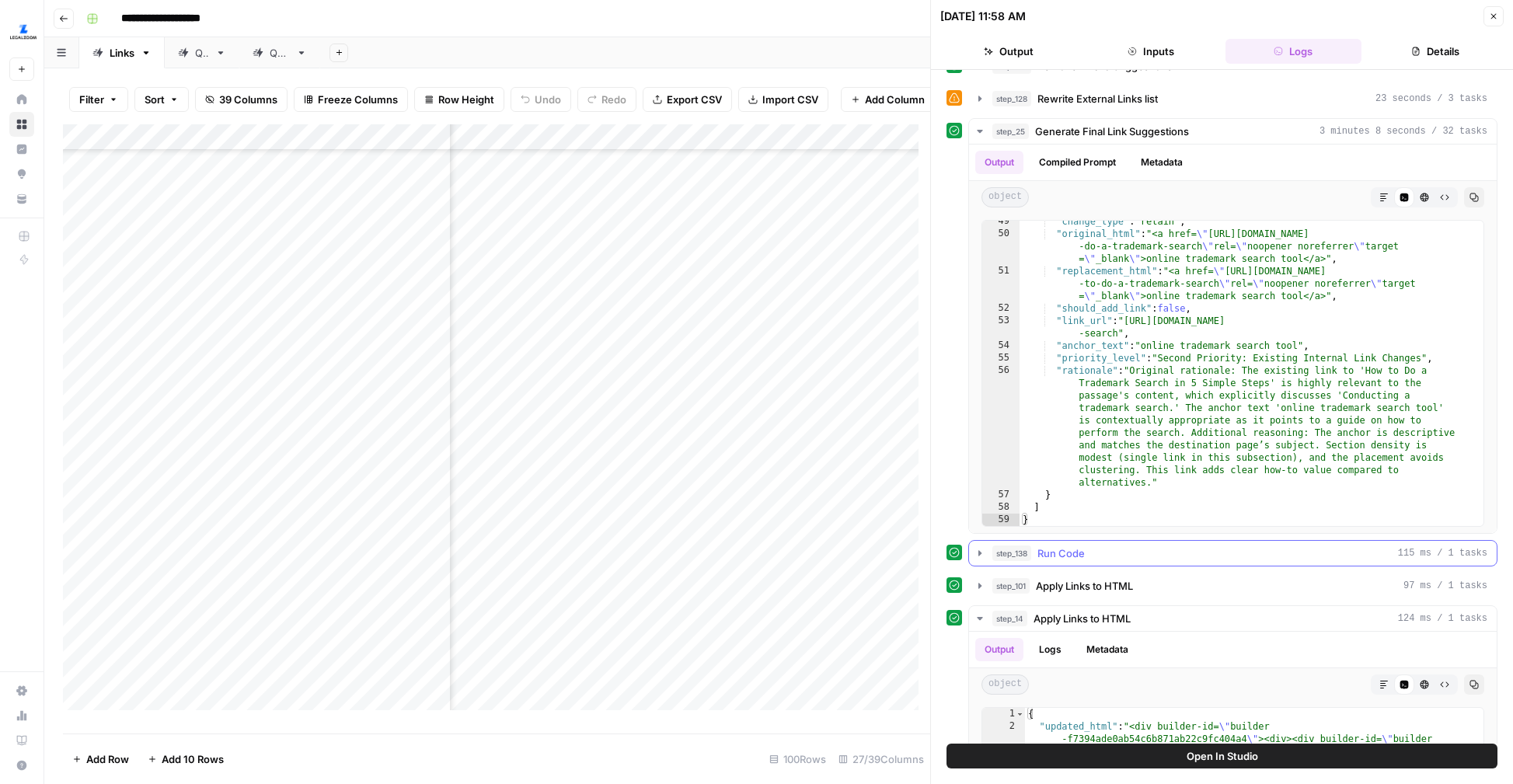
click at [980, 560] on button "step_138 Run Code 115 ms / 1 tasks" at bounding box center [1233, 553] width 527 height 25
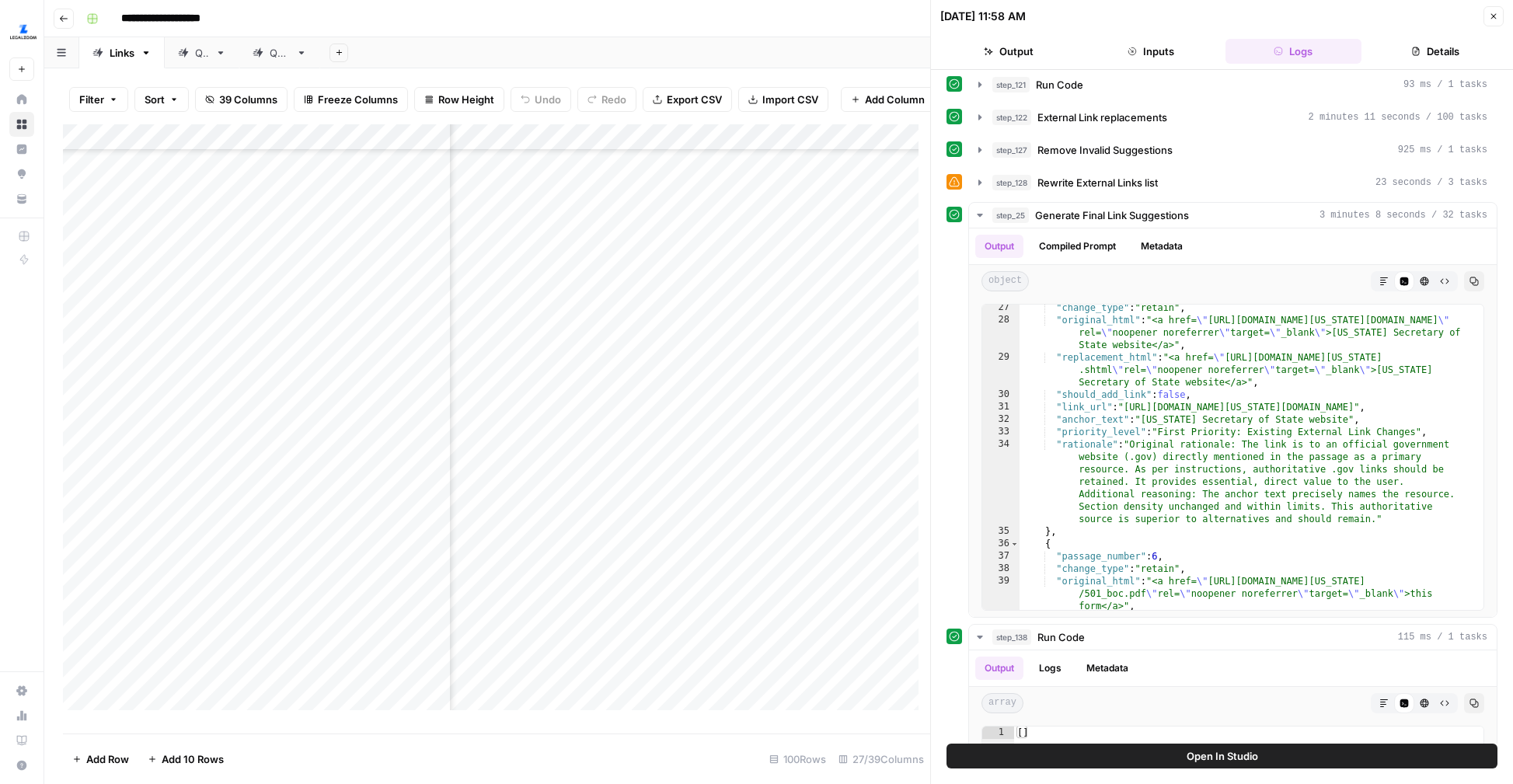
scroll to position [497, 0]
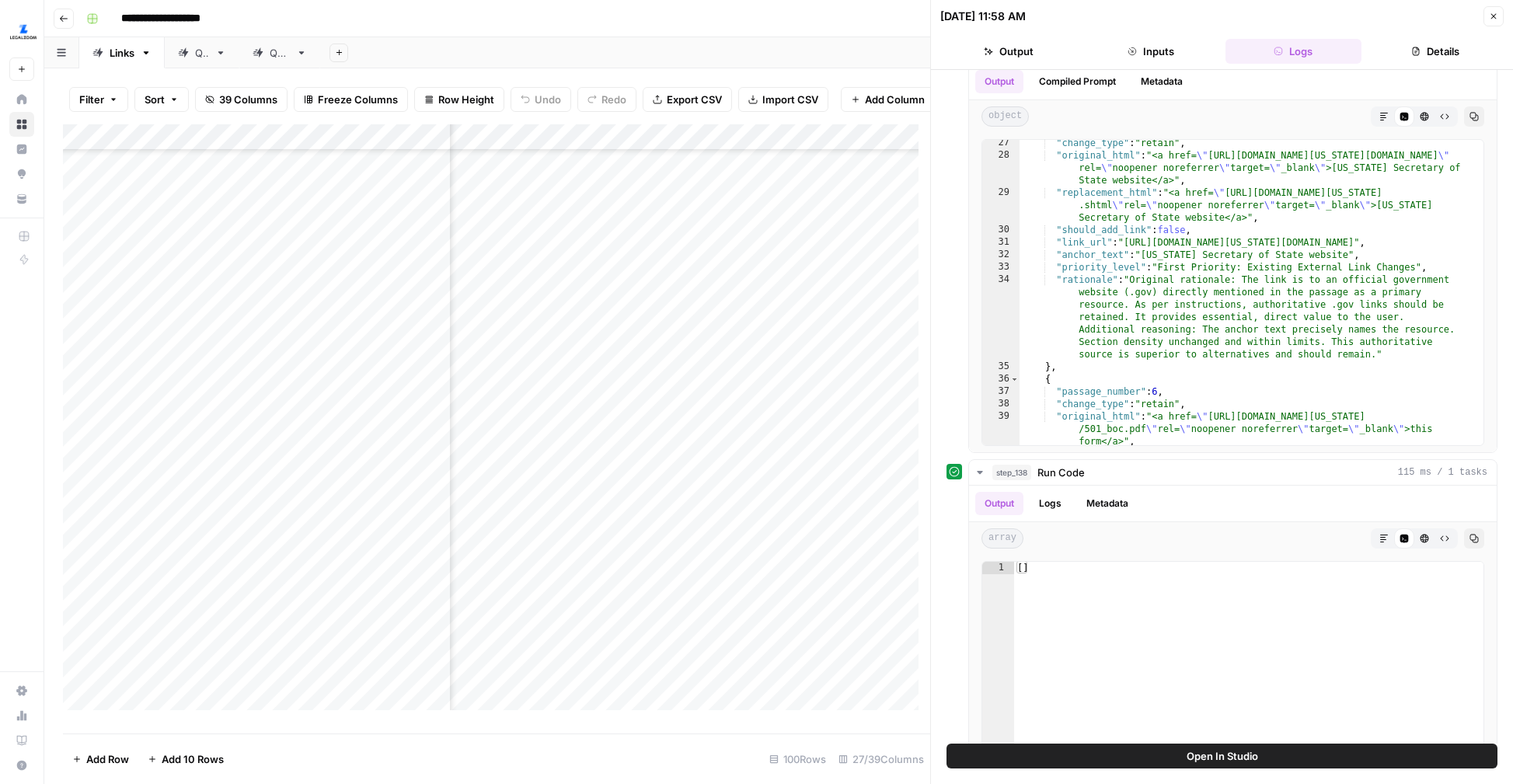
click at [1173, 751] on button "Open In Studio" at bounding box center [1222, 756] width 551 height 25
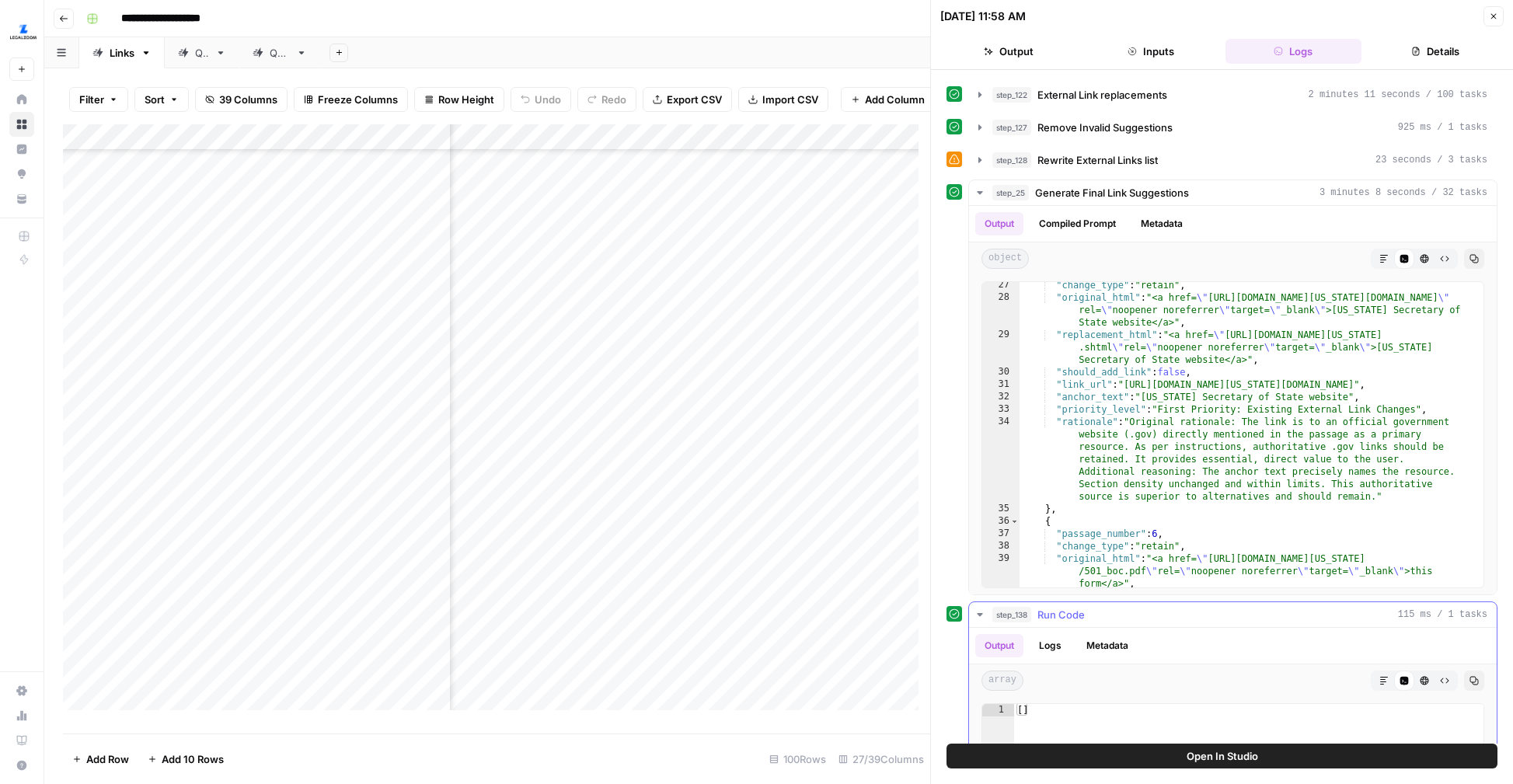
scroll to position [353, 0]
click at [718, 387] on div "Add Column" at bounding box center [497, 422] width 867 height 597
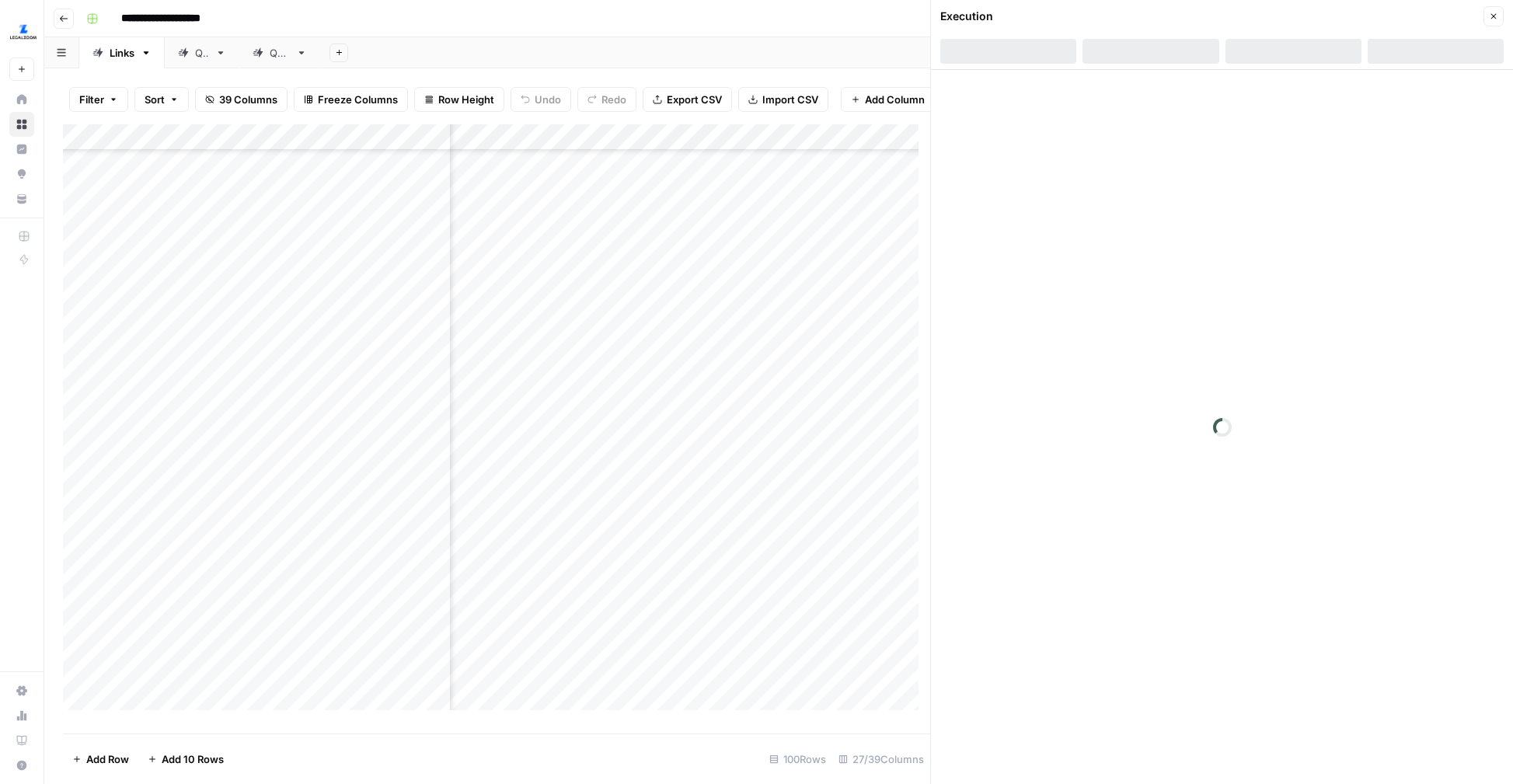
click at [1290, 53] on div at bounding box center [1294, 52] width 136 height 25
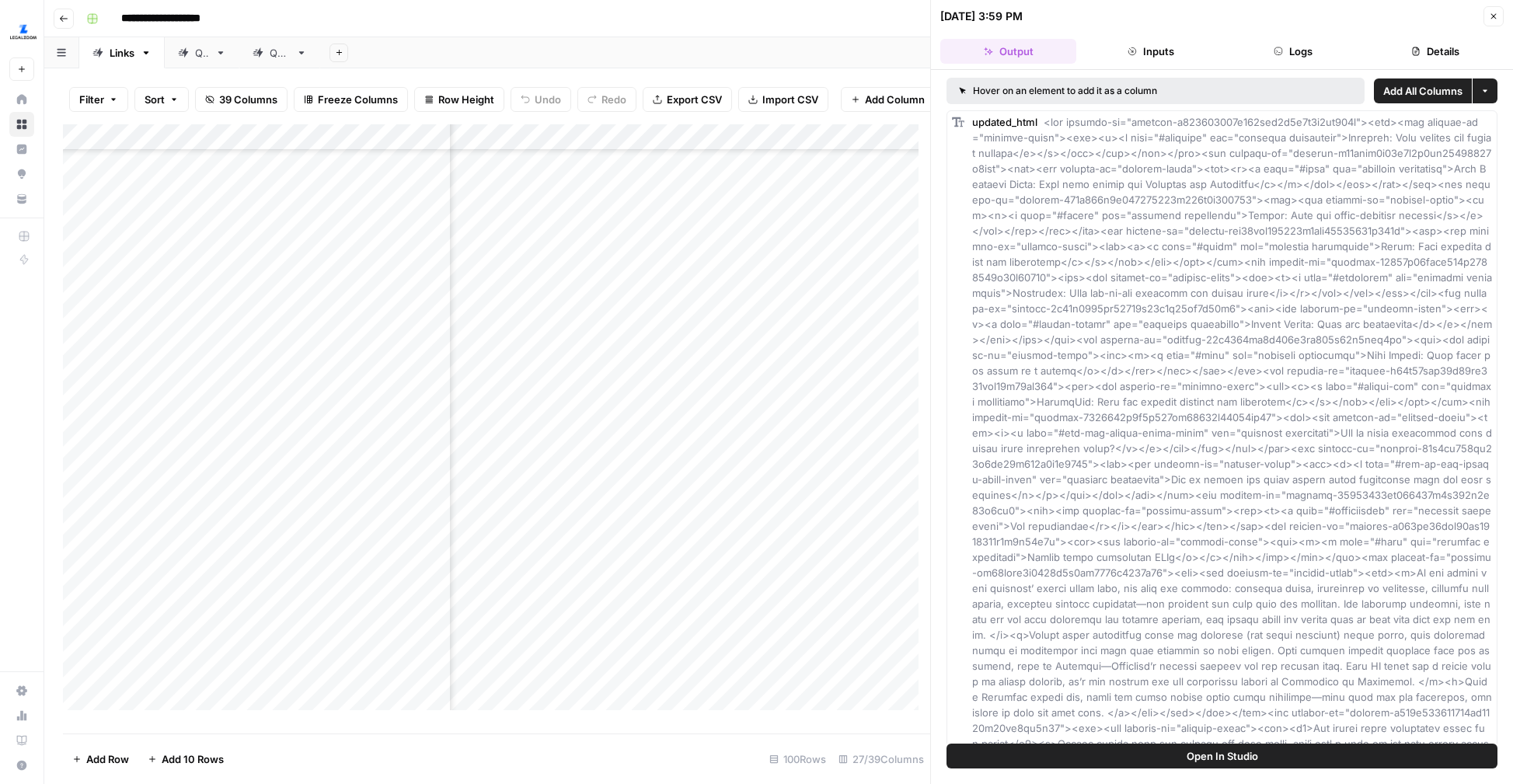
click at [1276, 49] on icon "button" at bounding box center [1278, 52] width 9 height 9
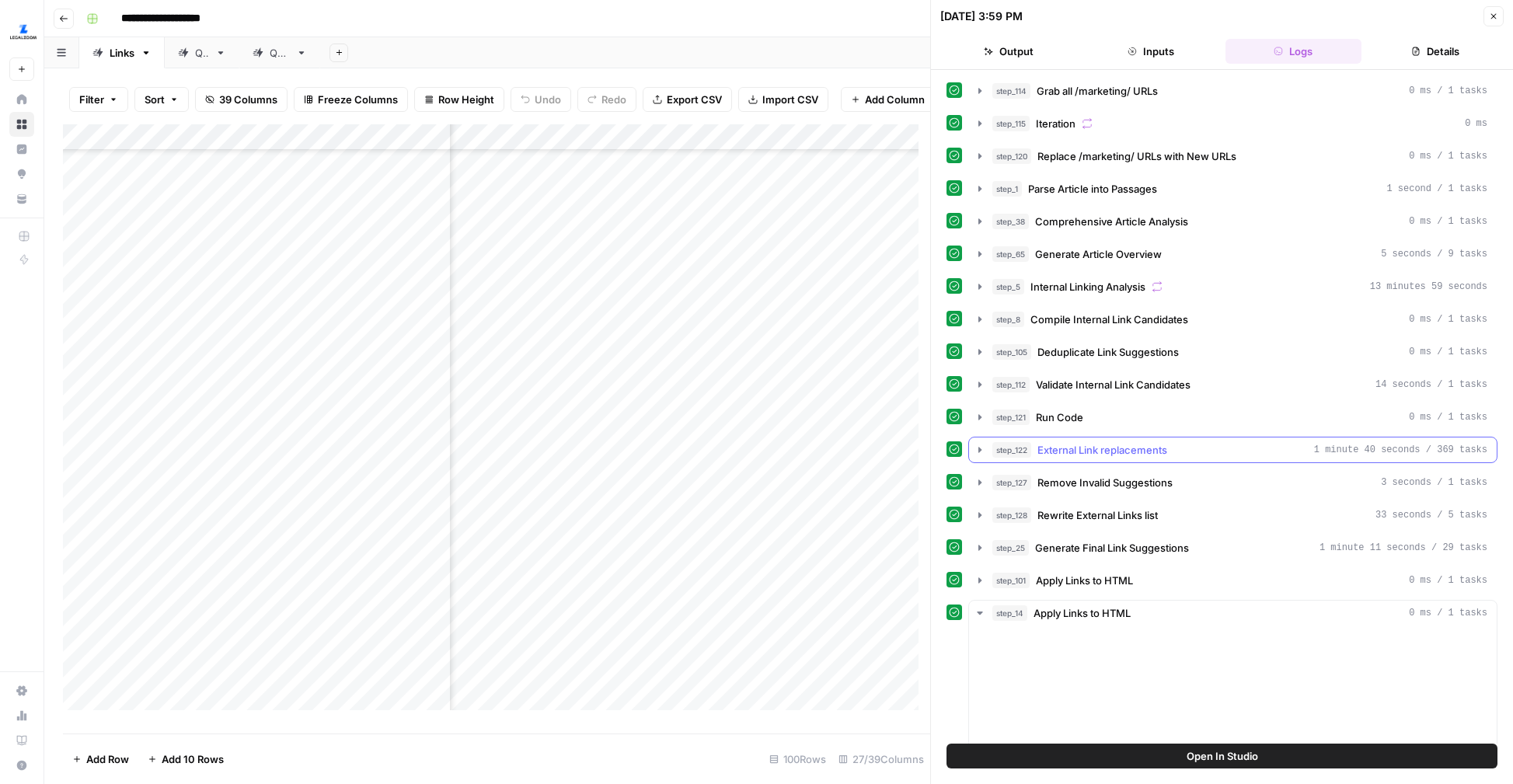
click at [970, 541] on button "step_25 Generate Final Link Suggestions 1 minute 11 seconds / 29 tasks" at bounding box center [1233, 547] width 527 height 25
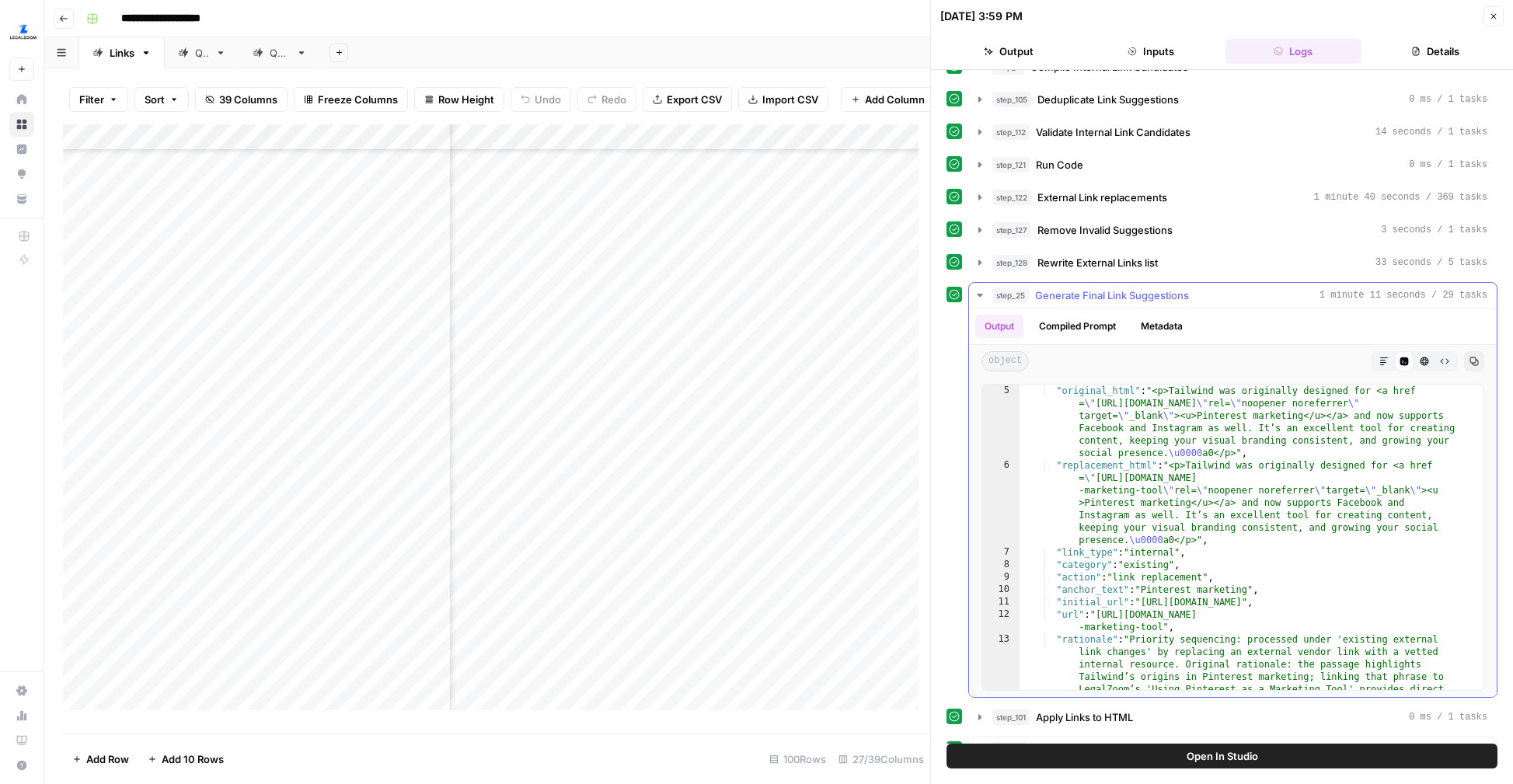
scroll to position [60, 0]
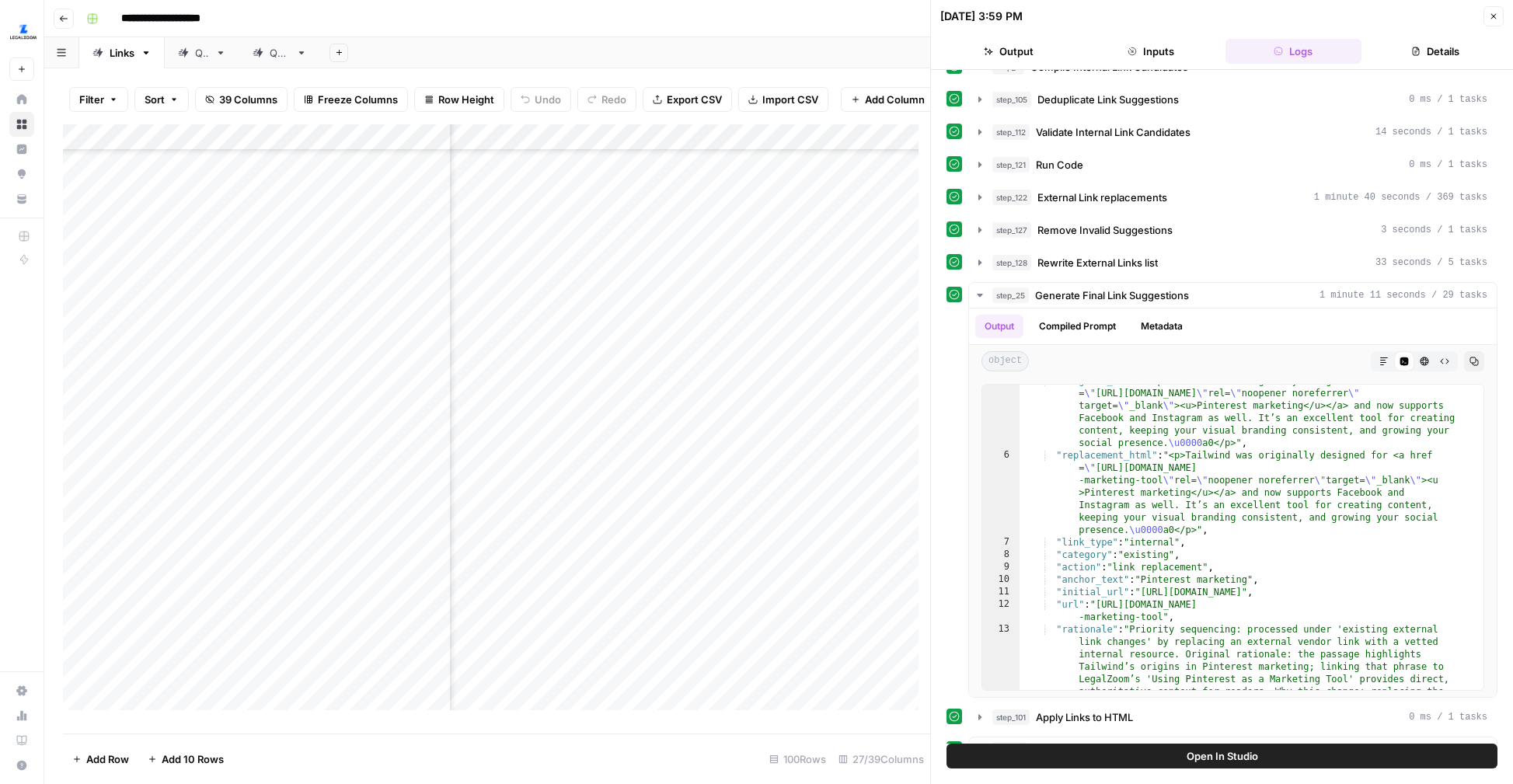
click at [1489, 16] on icon "button" at bounding box center [1493, 16] width 9 height 9
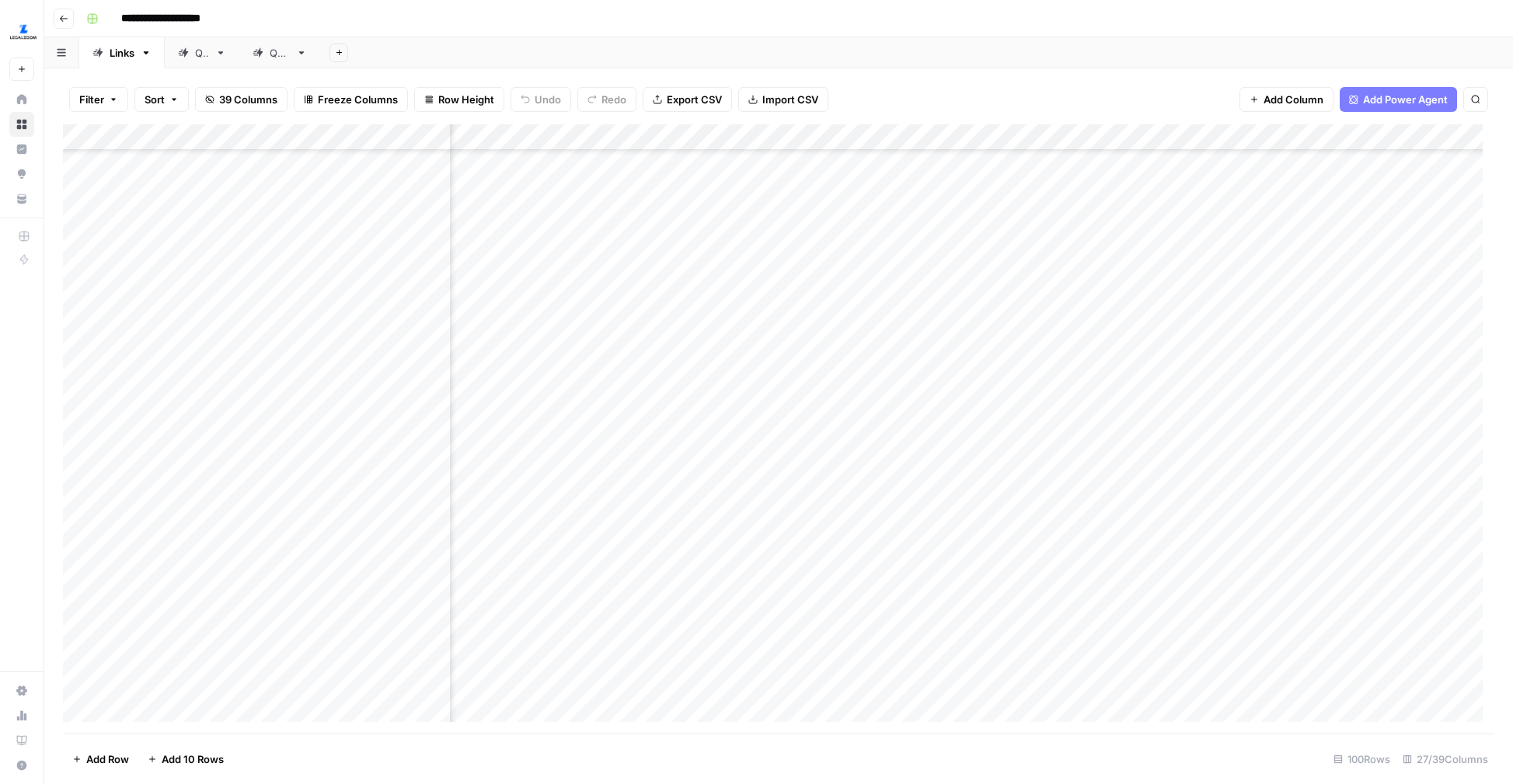
click at [737, 449] on div "Add Column" at bounding box center [779, 429] width 1431 height 609
click at [733, 502] on div "Add Column" at bounding box center [779, 429] width 1431 height 609
click at [935, 539] on div "Add Column" at bounding box center [779, 429] width 1431 height 609
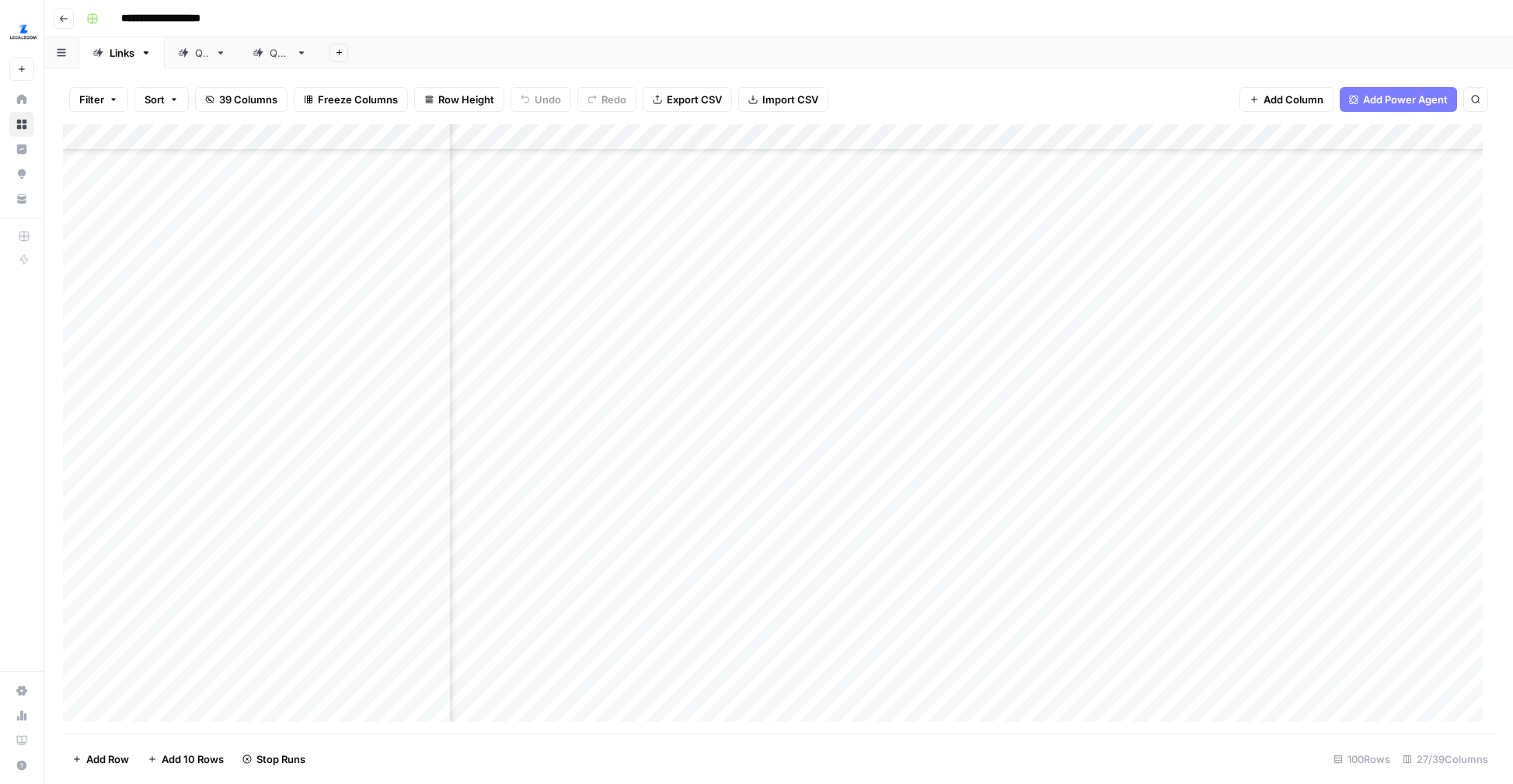
click at [917, 591] on div "Add Column" at bounding box center [779, 429] width 1431 height 609
click at [955, 130] on div "Add Column" at bounding box center [779, 429] width 1431 height 609
click at [1022, 221] on span "Text" at bounding box center [1028, 216] width 75 height 16
click at [820, 592] on div "Add Column" at bounding box center [779, 429] width 1431 height 609
click at [910, 550] on div "Add Column" at bounding box center [779, 429] width 1431 height 609
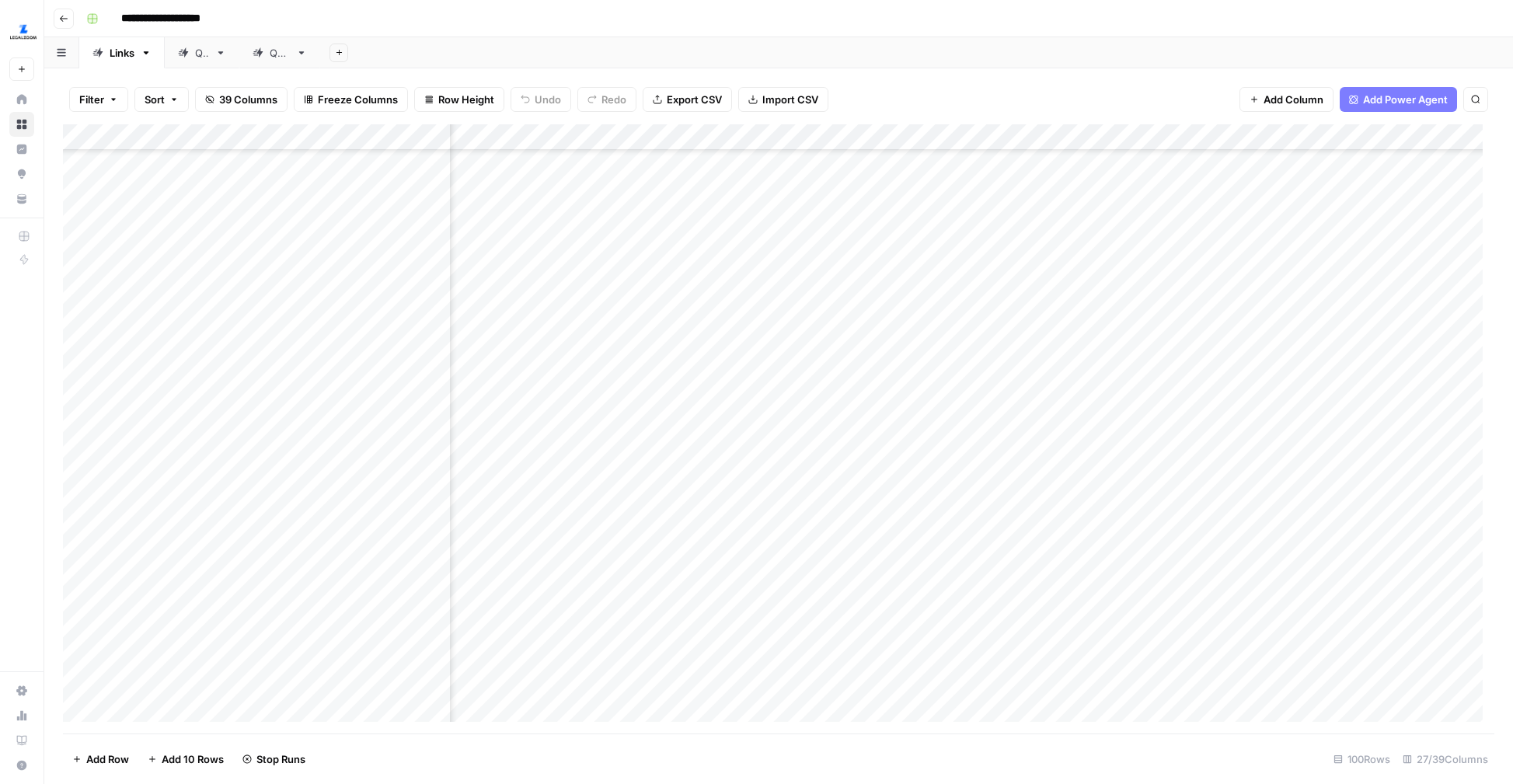
click at [910, 550] on div "Add Column" at bounding box center [779, 429] width 1431 height 609
click at [905, 431] on div "Add Column" at bounding box center [779, 429] width 1431 height 609
click at [954, 136] on div "Add Column" at bounding box center [779, 429] width 1431 height 609
click at [915, 209] on span "Text" at bounding box center [915, 212] width 120 height 16
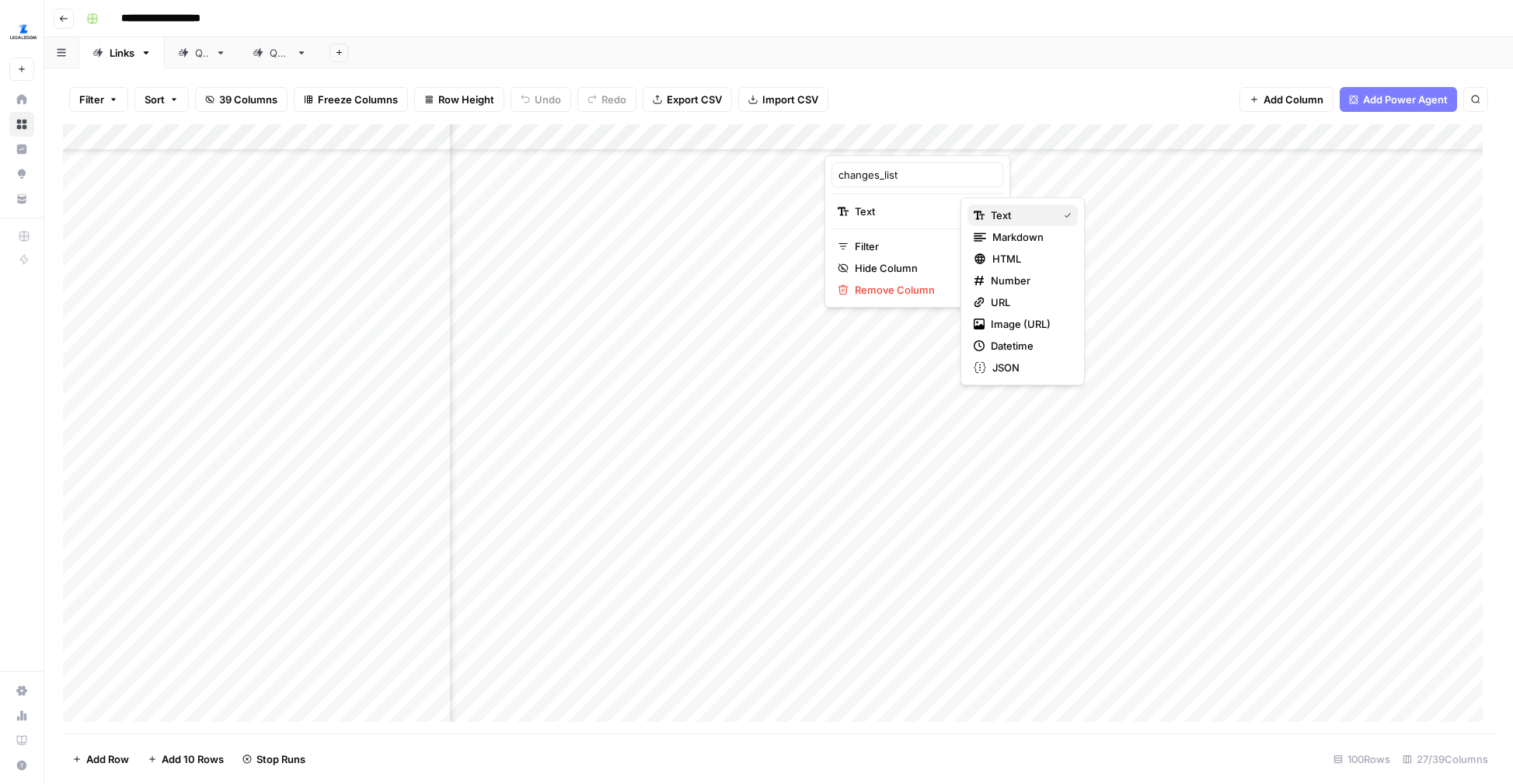
click at [1023, 221] on span "Text" at bounding box center [1021, 216] width 61 height 16
click at [954, 134] on div "Add Column" at bounding box center [779, 429] width 1431 height 609
click at [998, 230] on span "Markdown" at bounding box center [1029, 237] width 73 height 16
click at [889, 604] on div "Add Column" at bounding box center [779, 429] width 1431 height 609
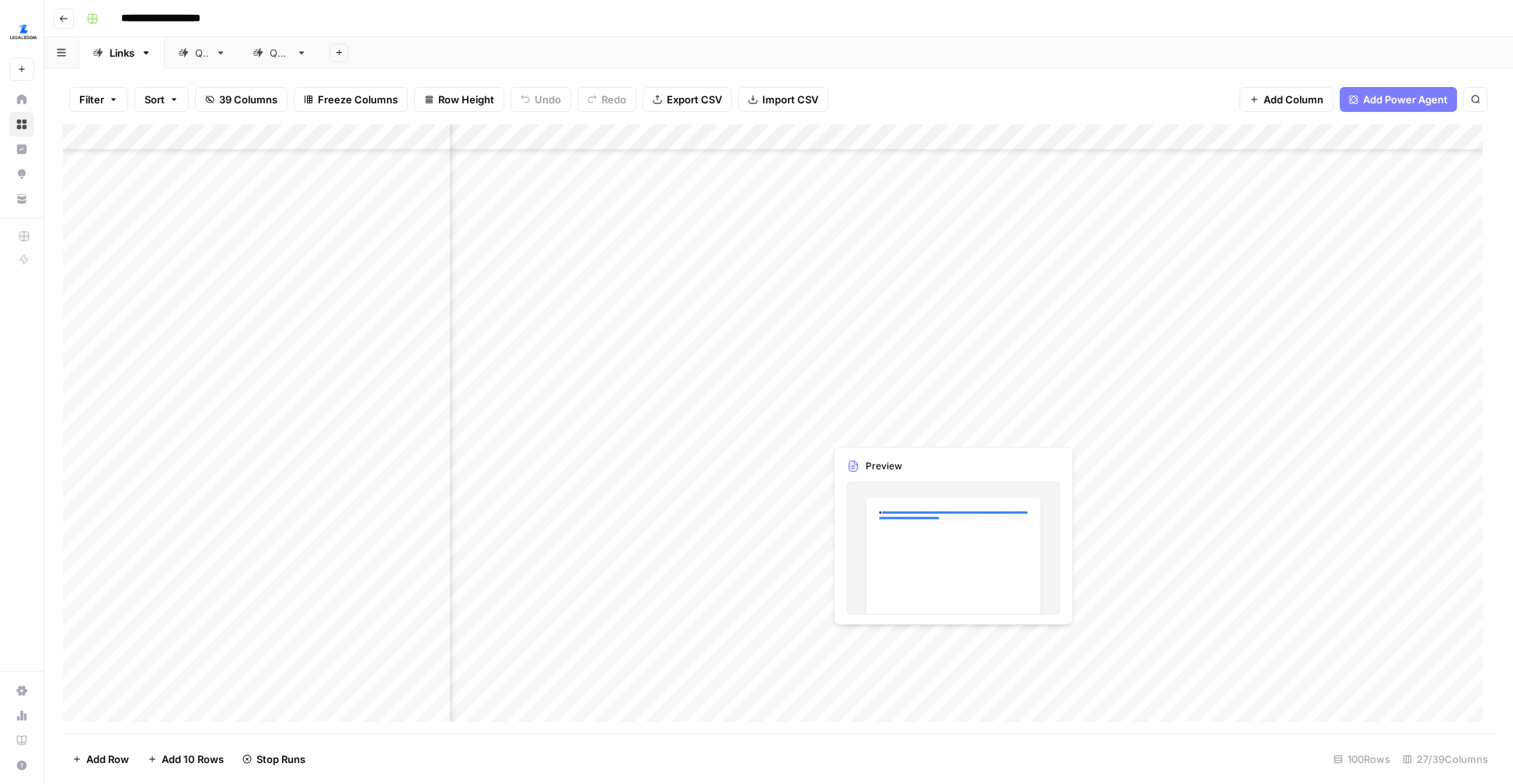
click at [889, 413] on div "Add Column" at bounding box center [779, 429] width 1431 height 609
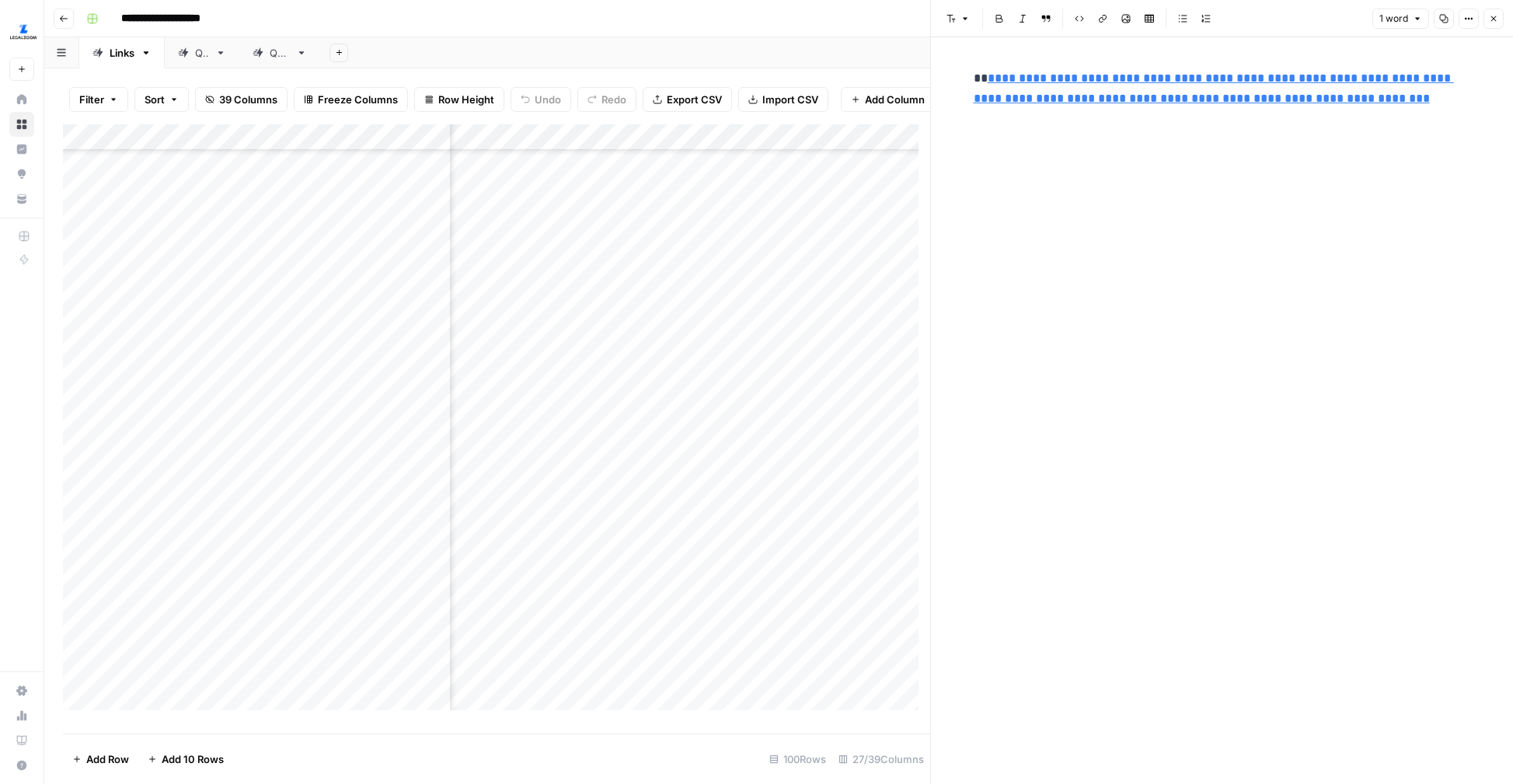
click at [1489, 18] on icon "button" at bounding box center [1493, 19] width 9 height 9
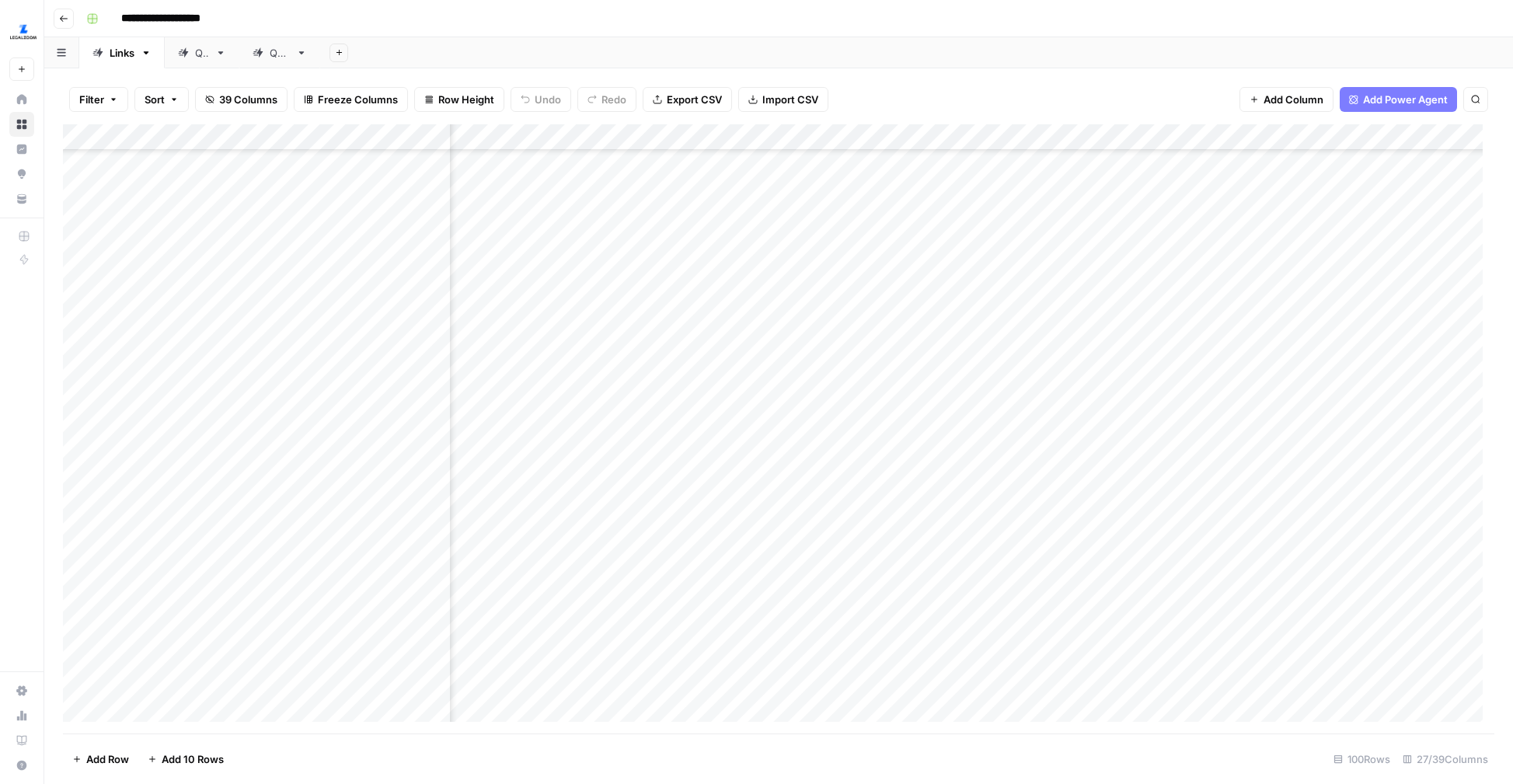
scroll to position [1809, 813]
click at [968, 130] on div "Add Column" at bounding box center [779, 429] width 1431 height 609
click at [927, 213] on span "Markdown" at bounding box center [928, 212] width 119 height 16
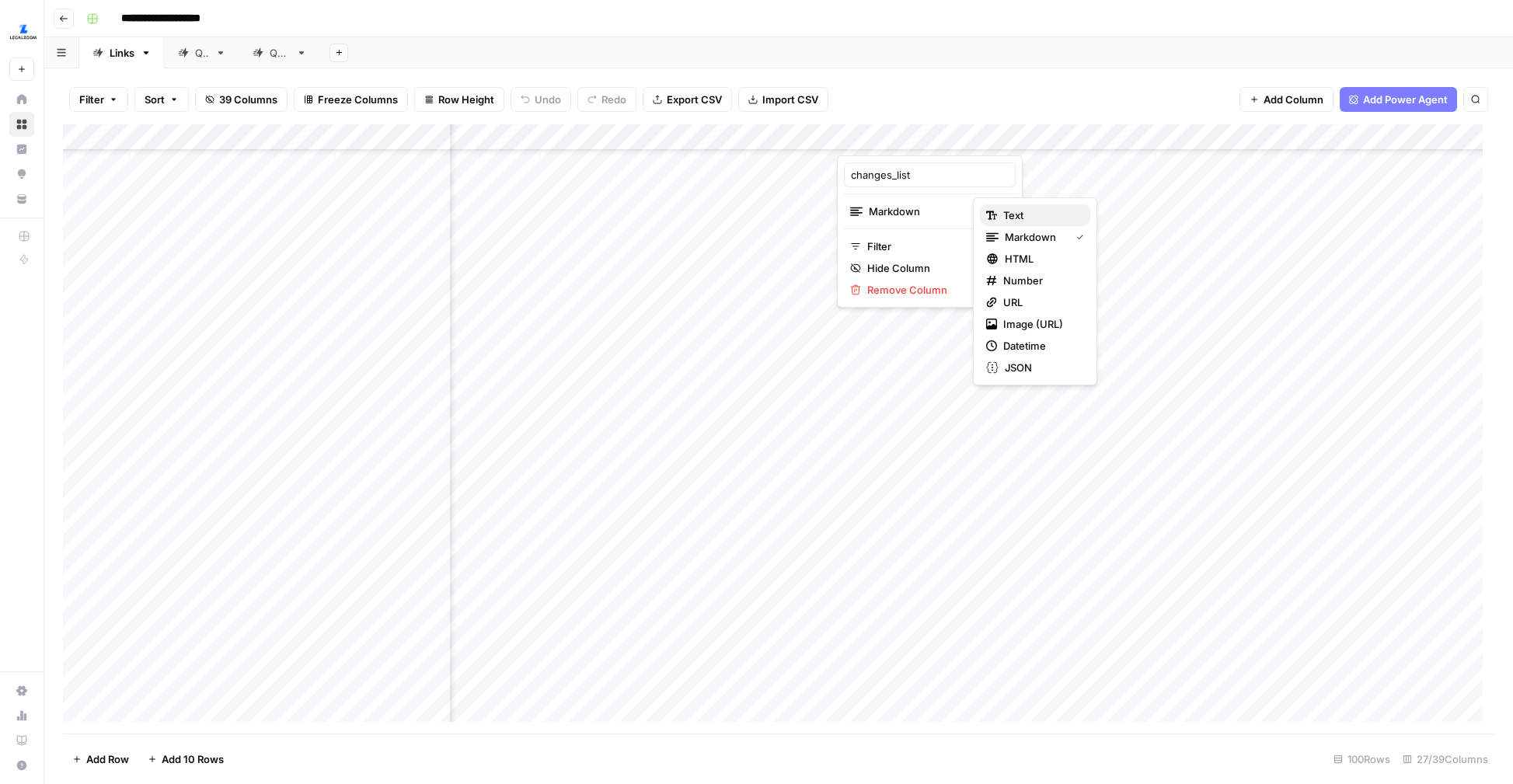
click at [1013, 222] on span "Text" at bounding box center [1040, 216] width 75 height 16
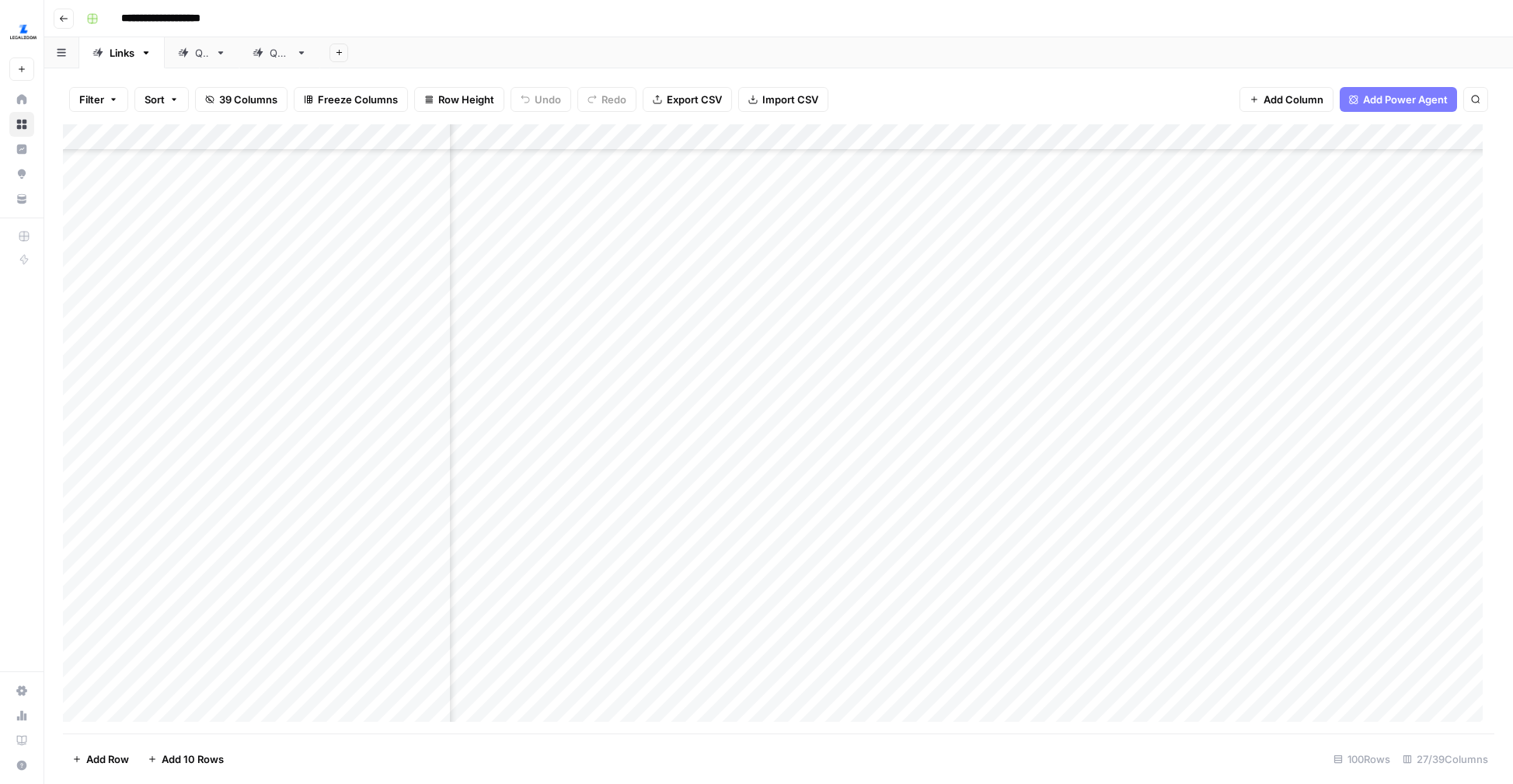
click at [934, 421] on div "Add Column" at bounding box center [779, 429] width 1431 height 609
click at [965, 134] on div "Add Column" at bounding box center [779, 429] width 1431 height 609
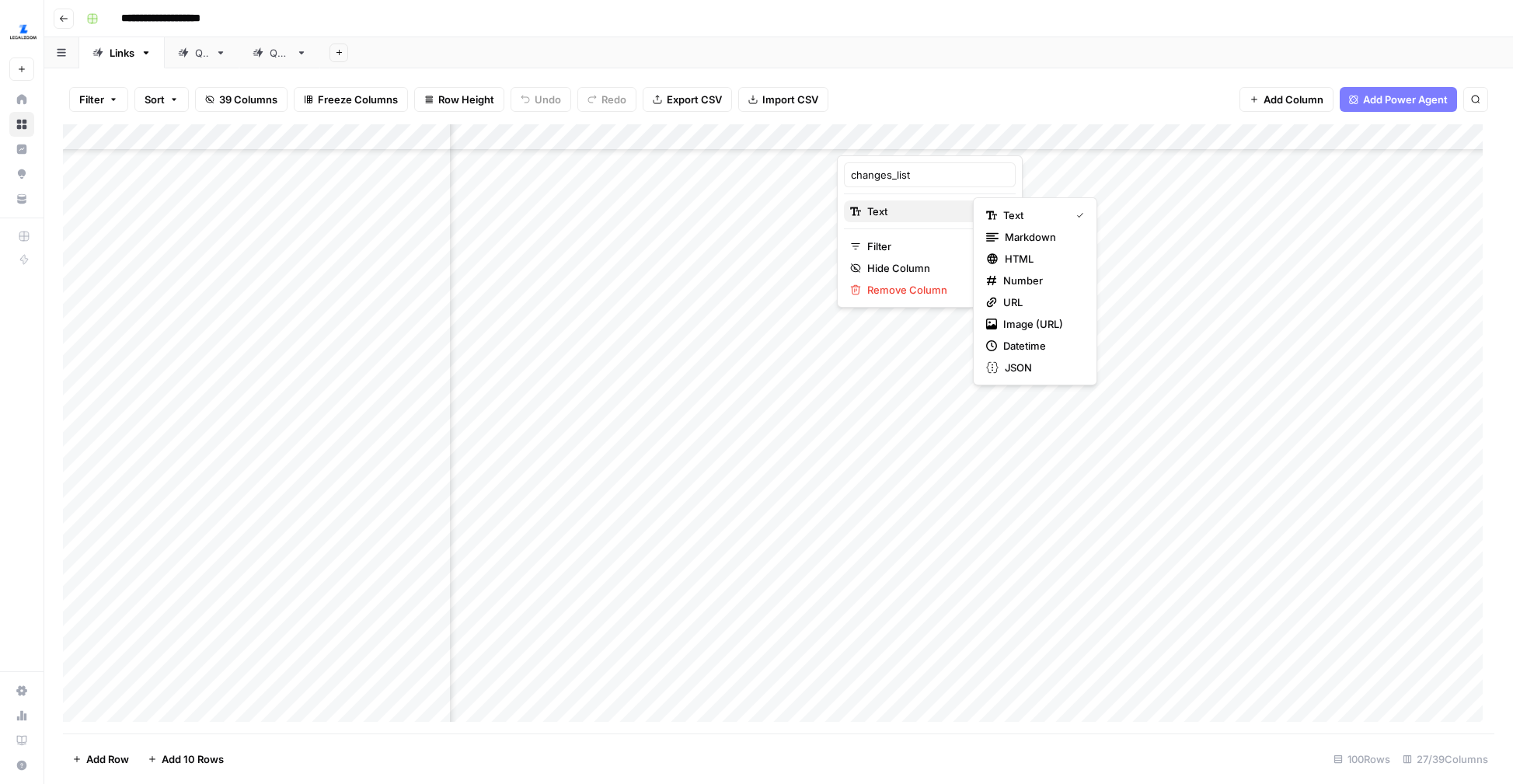
click at [940, 210] on span "Text" at bounding box center [927, 212] width 120 height 16
click at [1030, 363] on span "JSON" at bounding box center [1041, 368] width 73 height 16
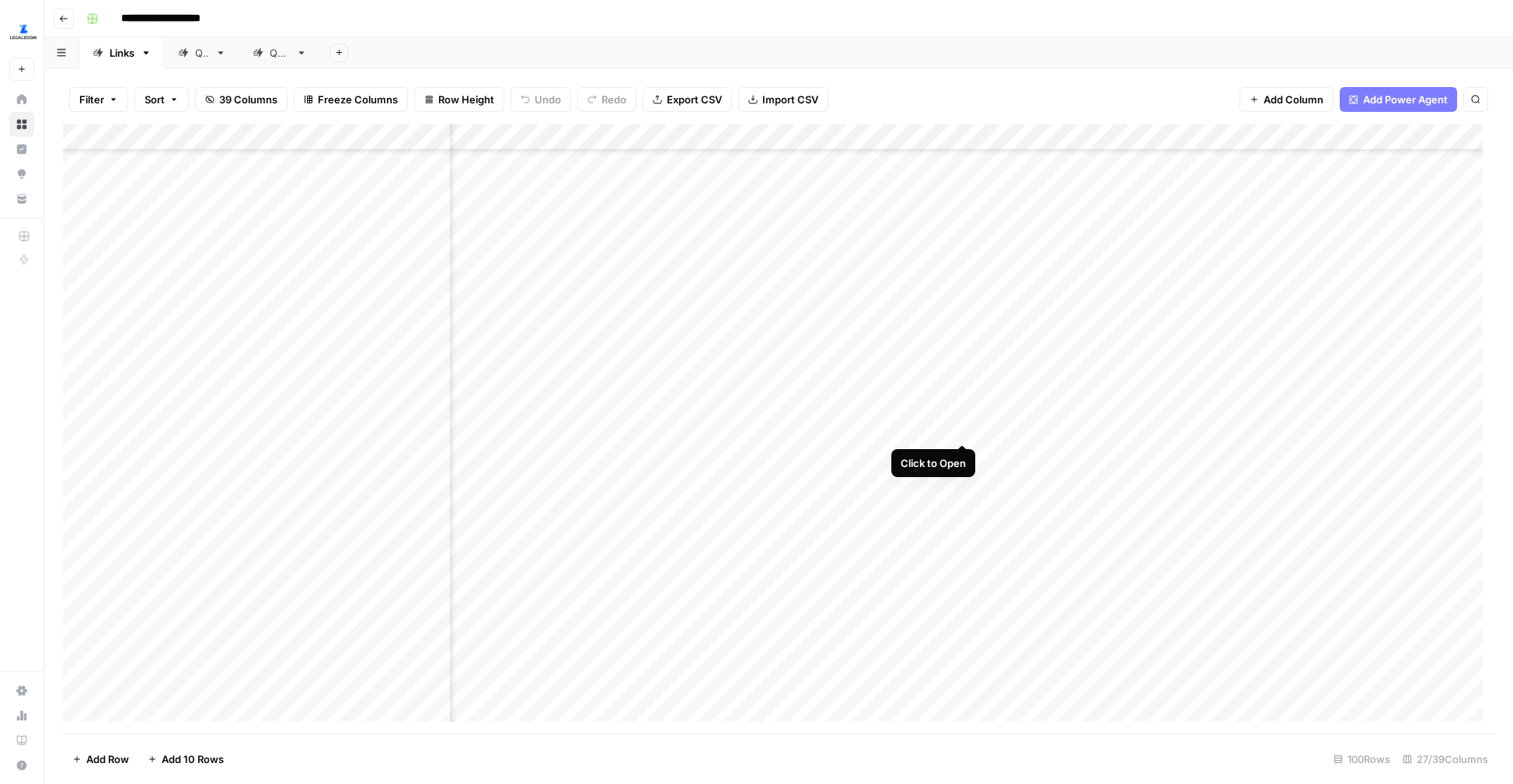
click at [965, 412] on div "Add Column" at bounding box center [779, 429] width 1431 height 609
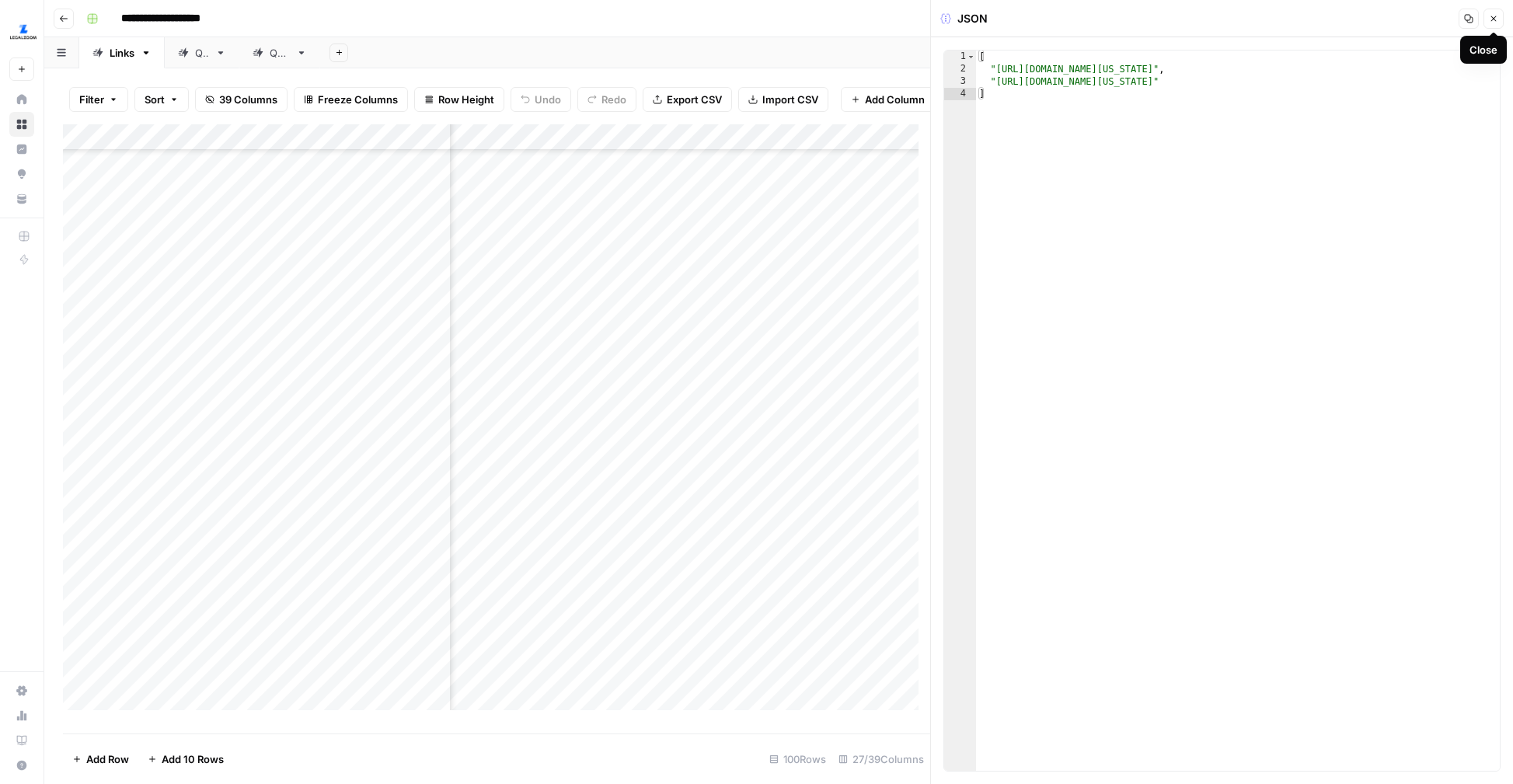
click at [1497, 9] on button "Close" at bounding box center [1493, 19] width 20 height 20
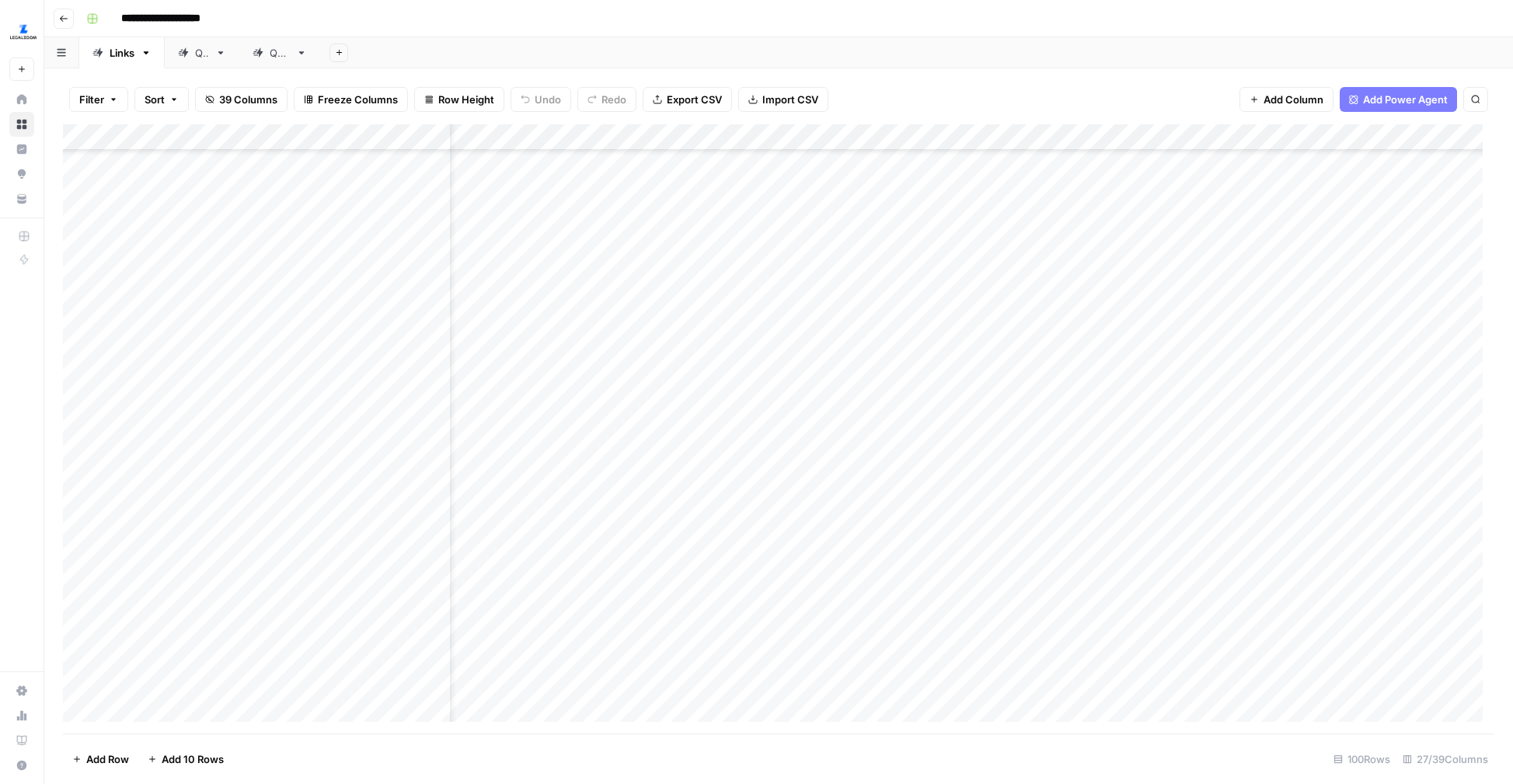
scroll to position [1809, 60]
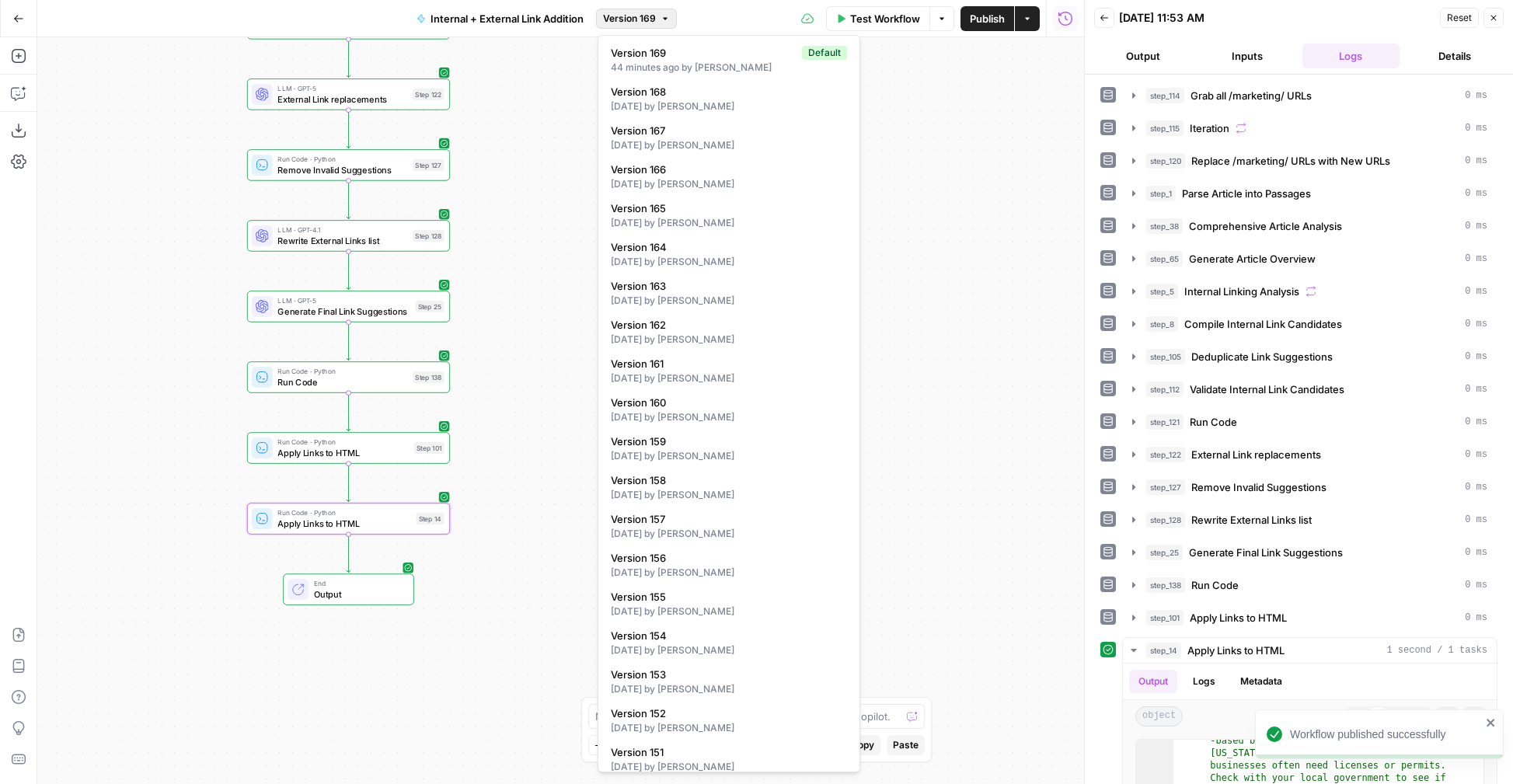
scroll to position [3672, 0]
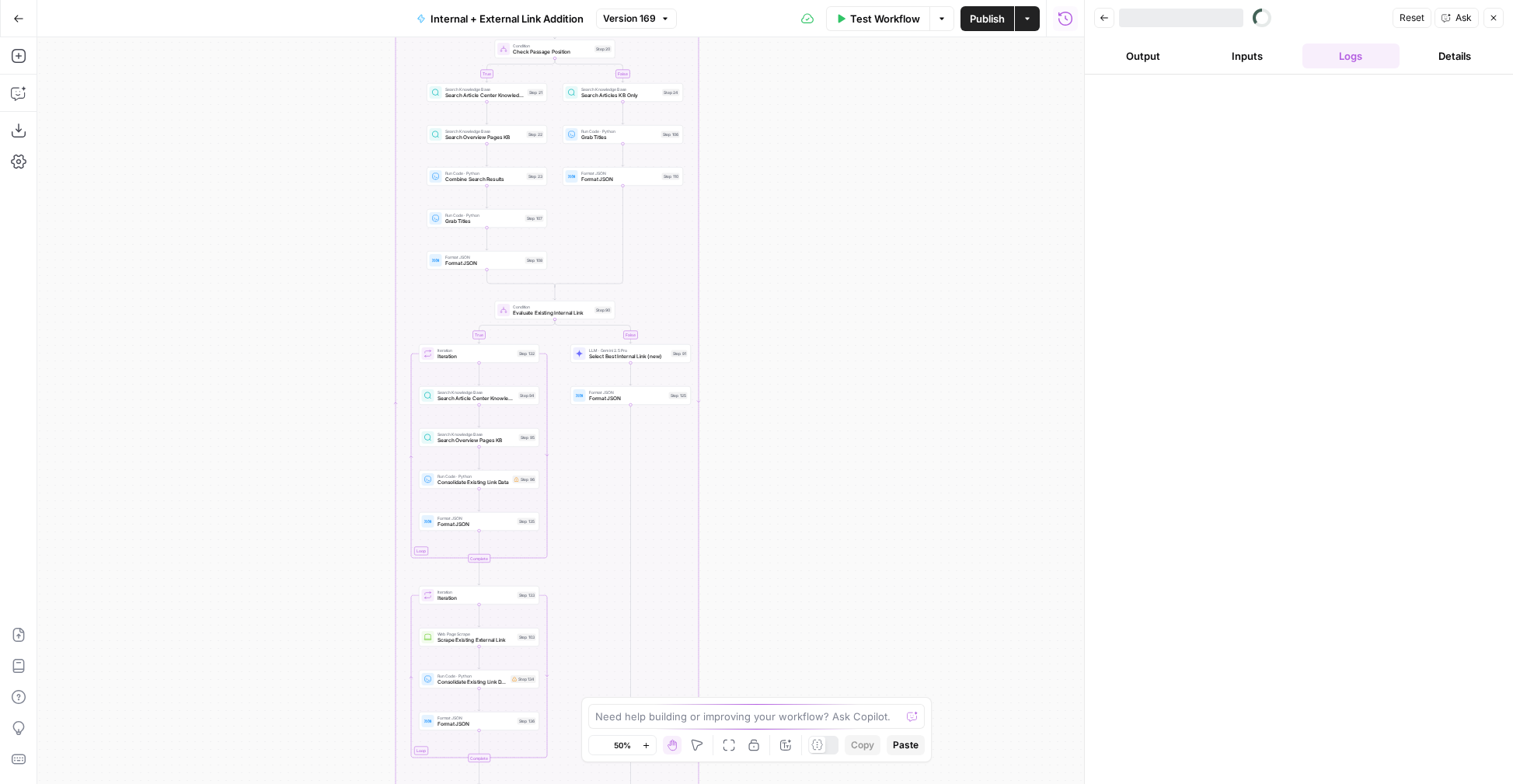
click at [758, 314] on div "true false true false Workflow Set Inputs Inputs Run Code · Python Grab all /ma…" at bounding box center [561, 411] width 1047 height 747
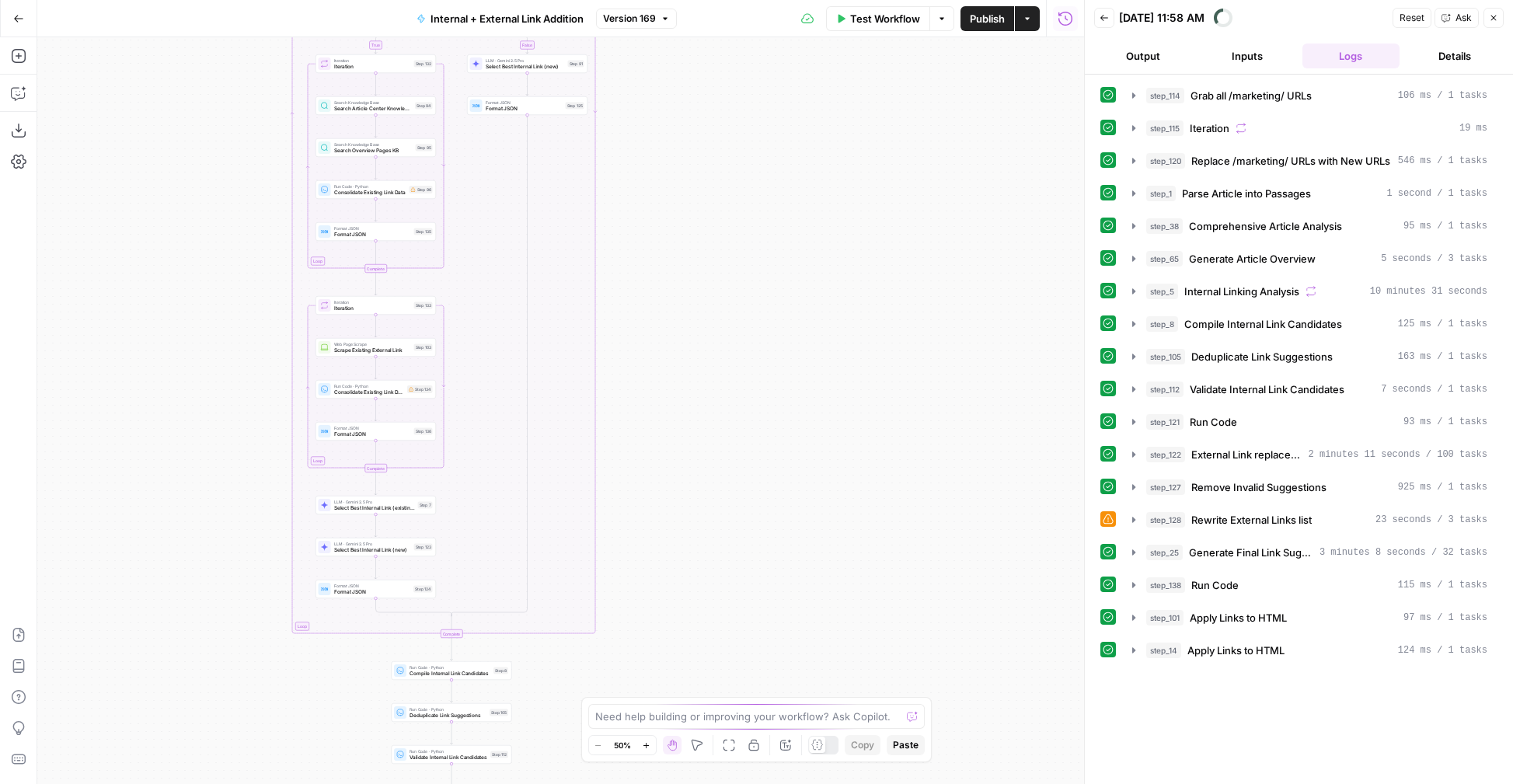
drag, startPoint x: 798, startPoint y: 568, endPoint x: 766, endPoint y: 230, distance: 339.5
click at [766, 230] on div "true false true false Workflow Set Inputs Inputs Run Code · Python Grab all /ma…" at bounding box center [561, 411] width 1047 height 747
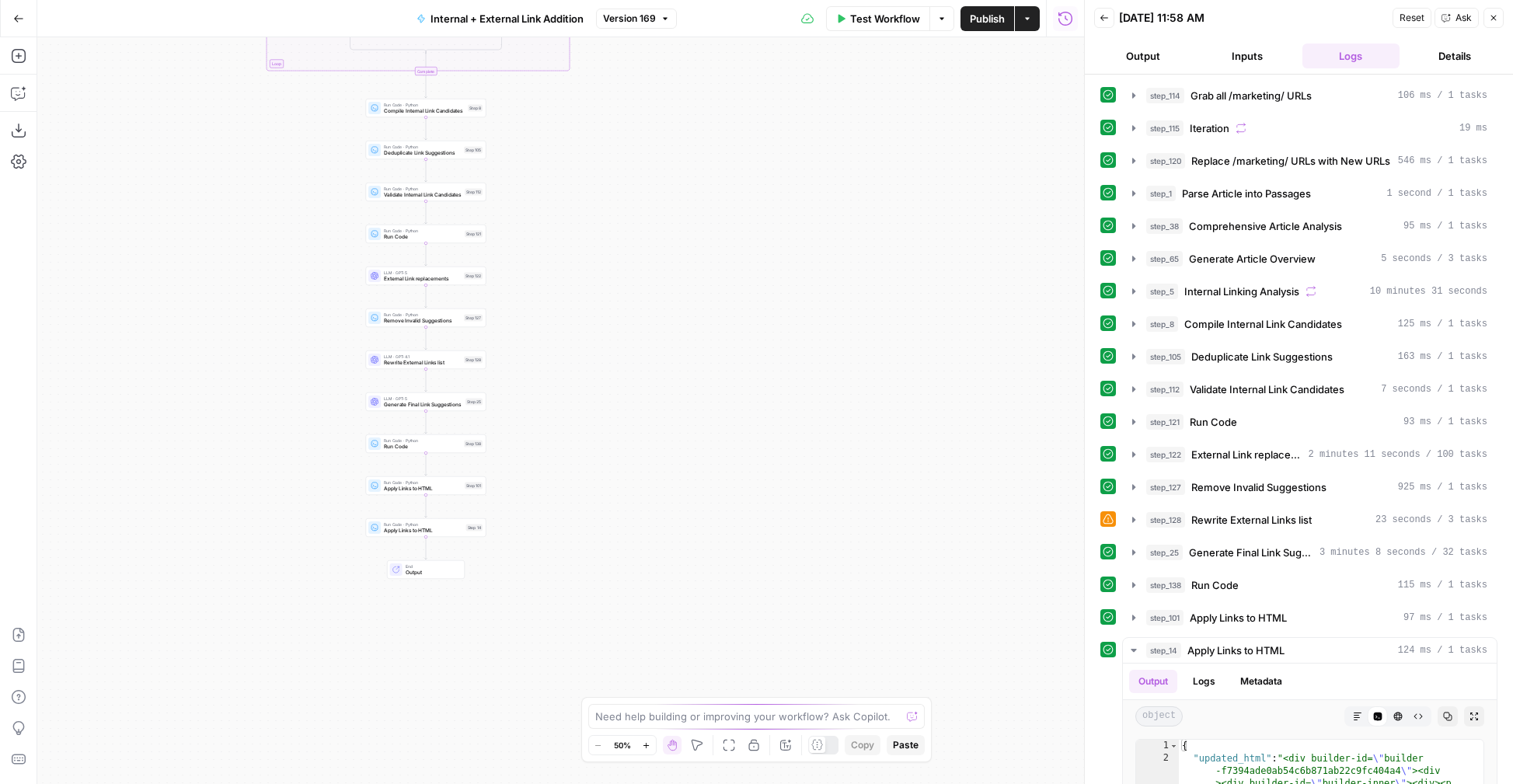
click at [762, 229] on div "true false true false Workflow Set Inputs Inputs Run Code · Python Grab all /ma…" at bounding box center [561, 411] width 1047 height 747
click at [646, 743] on icon "button" at bounding box center [646, 745] width 9 height 9
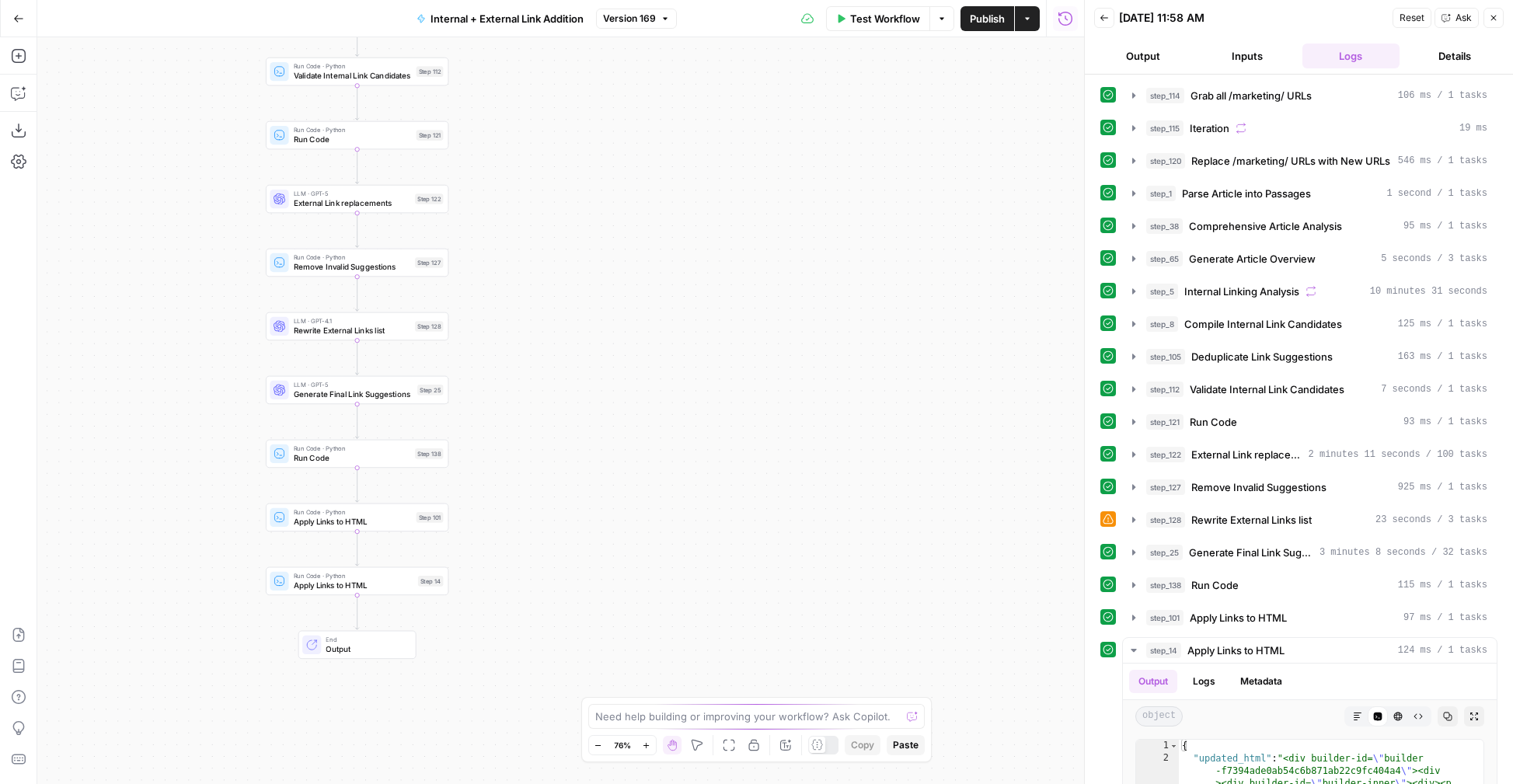
drag, startPoint x: 570, startPoint y: 585, endPoint x: 720, endPoint y: 553, distance: 153.4
click at [720, 553] on div "true false true false Workflow Set Inputs Inputs Run Code · Python Grab all /ma…" at bounding box center [561, 411] width 1047 height 747
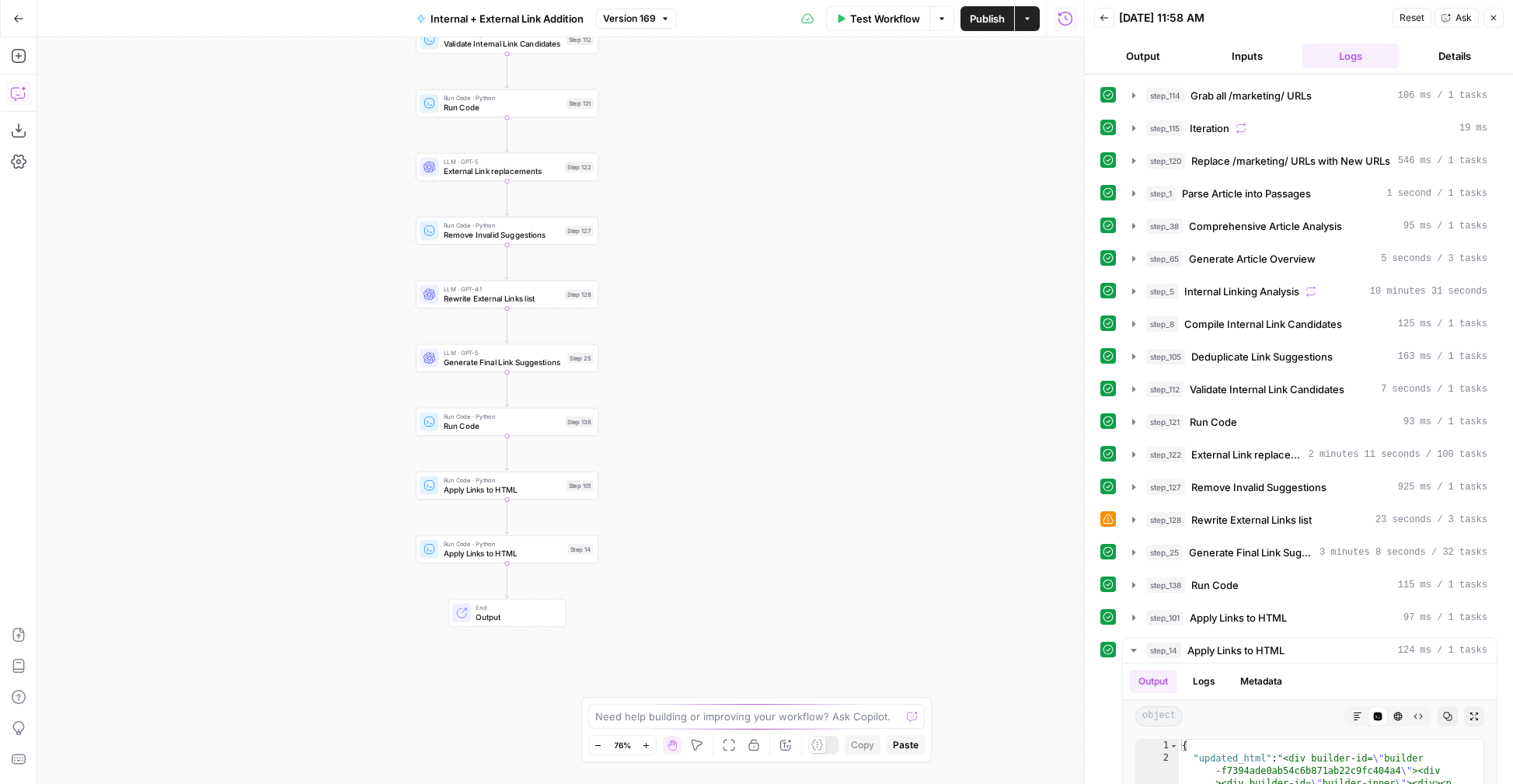
click at [22, 95] on icon "button" at bounding box center [19, 93] width 16 height 16
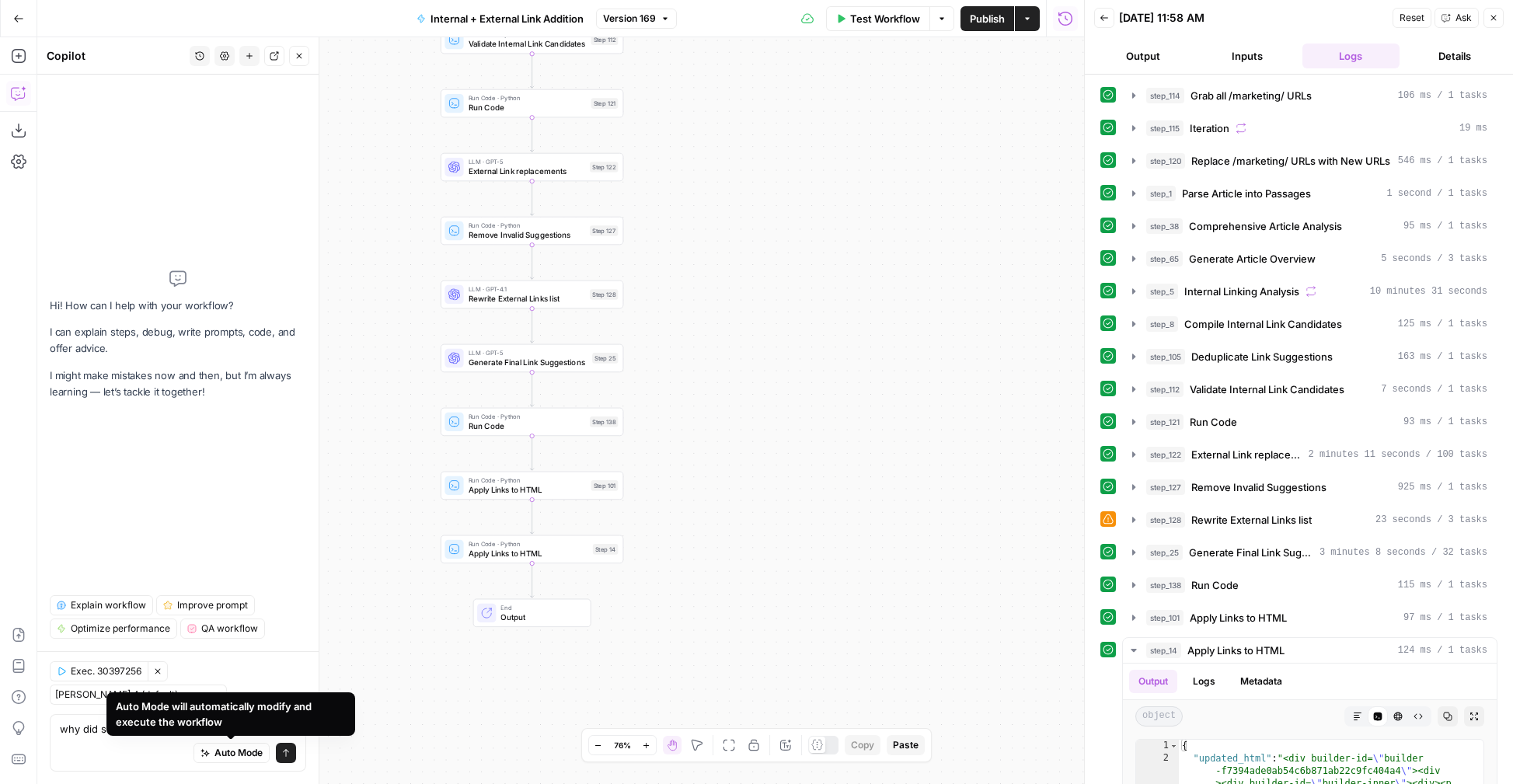
type textarea "why did step_138 output have nothing"
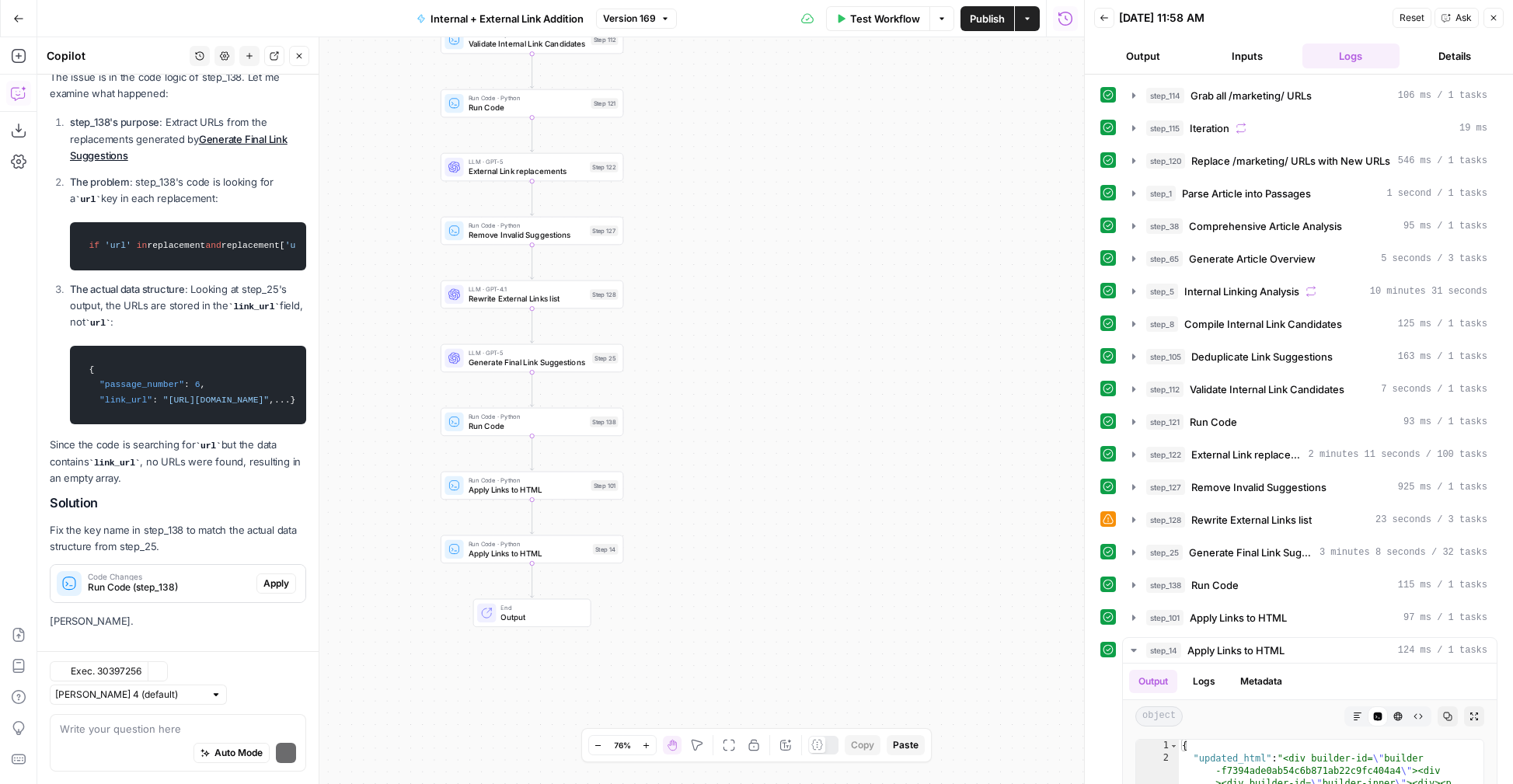
scroll to position [290, 0]
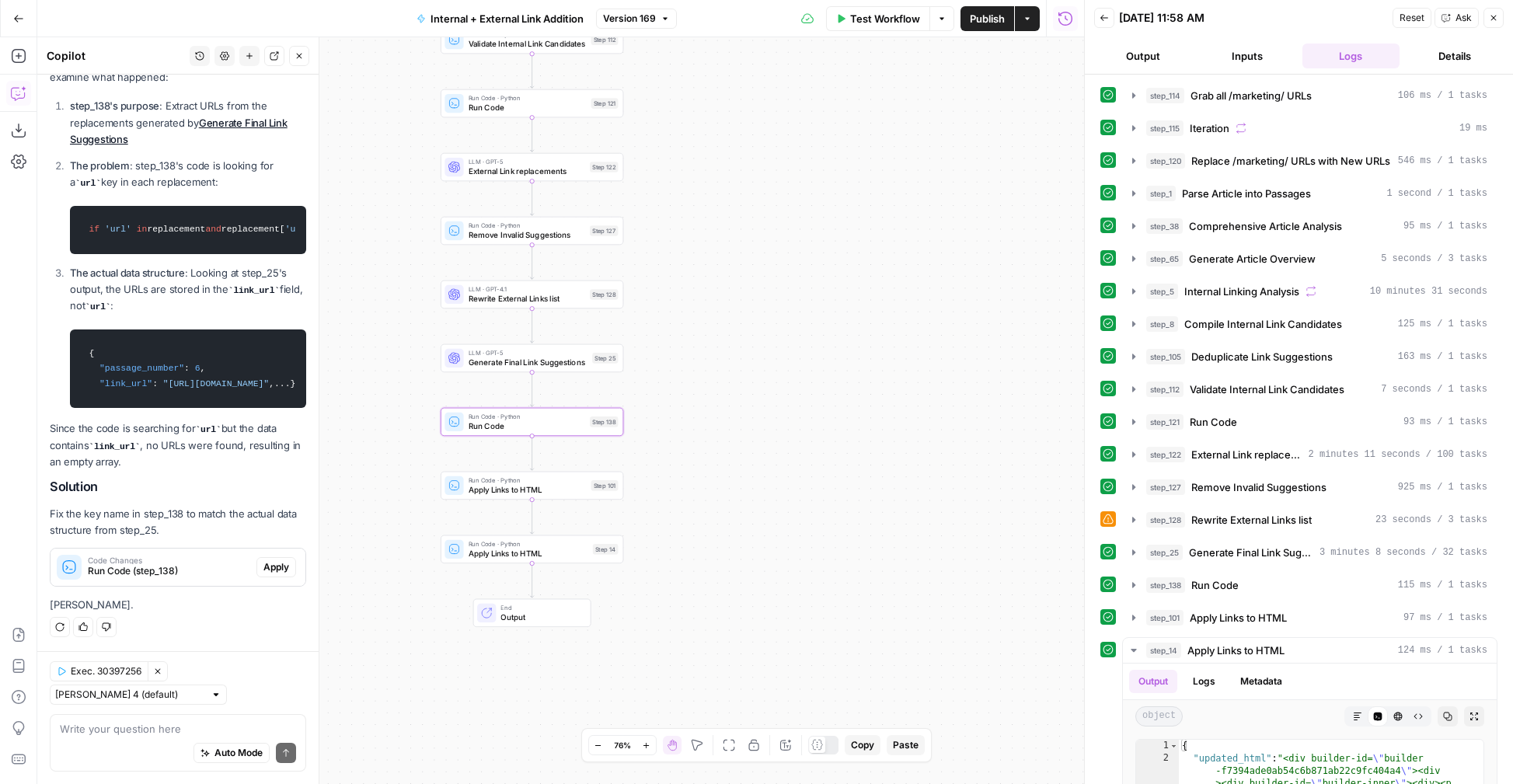
click at [191, 556] on span "Code Changes" at bounding box center [169, 560] width 162 height 8
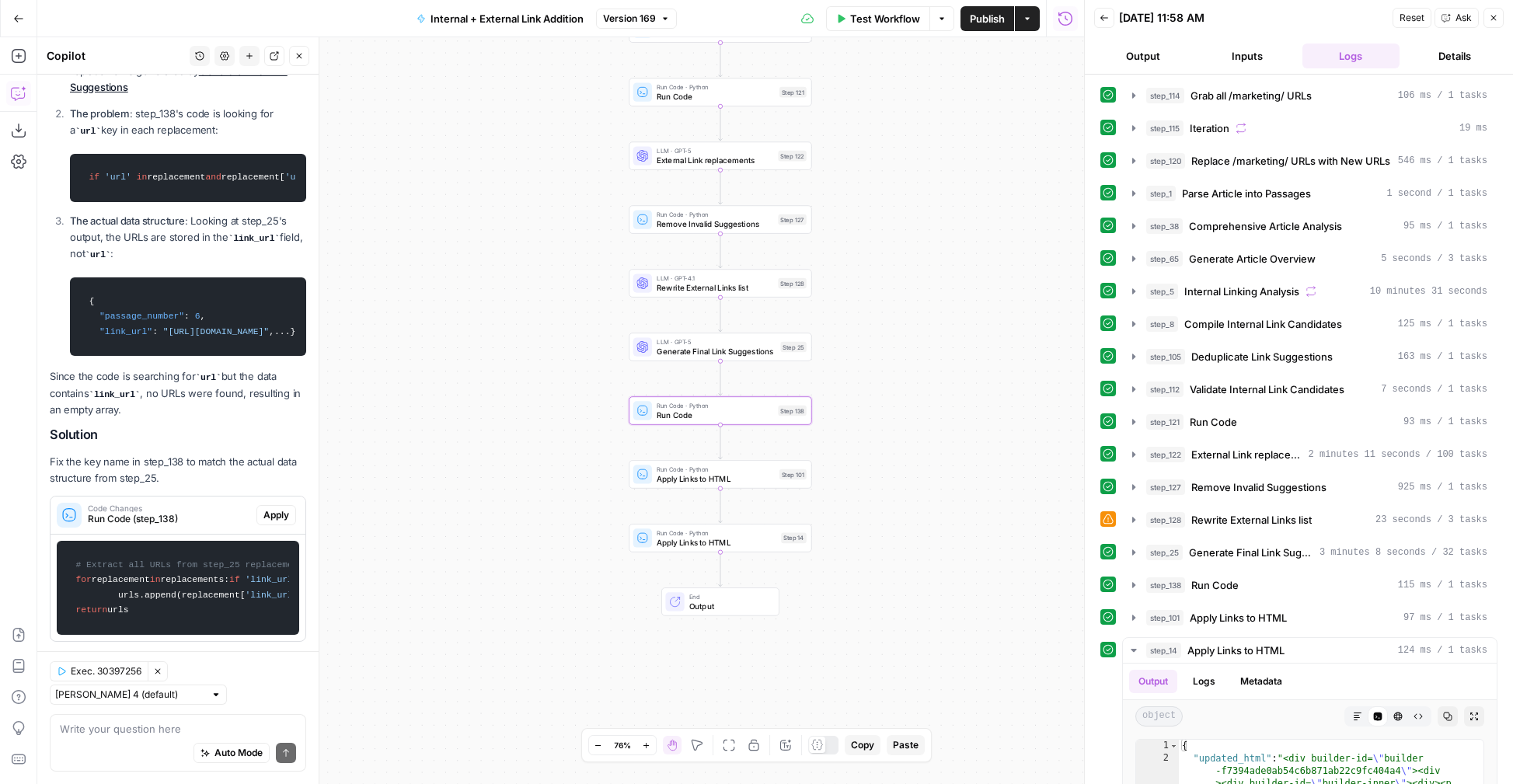
scroll to position [544, 0]
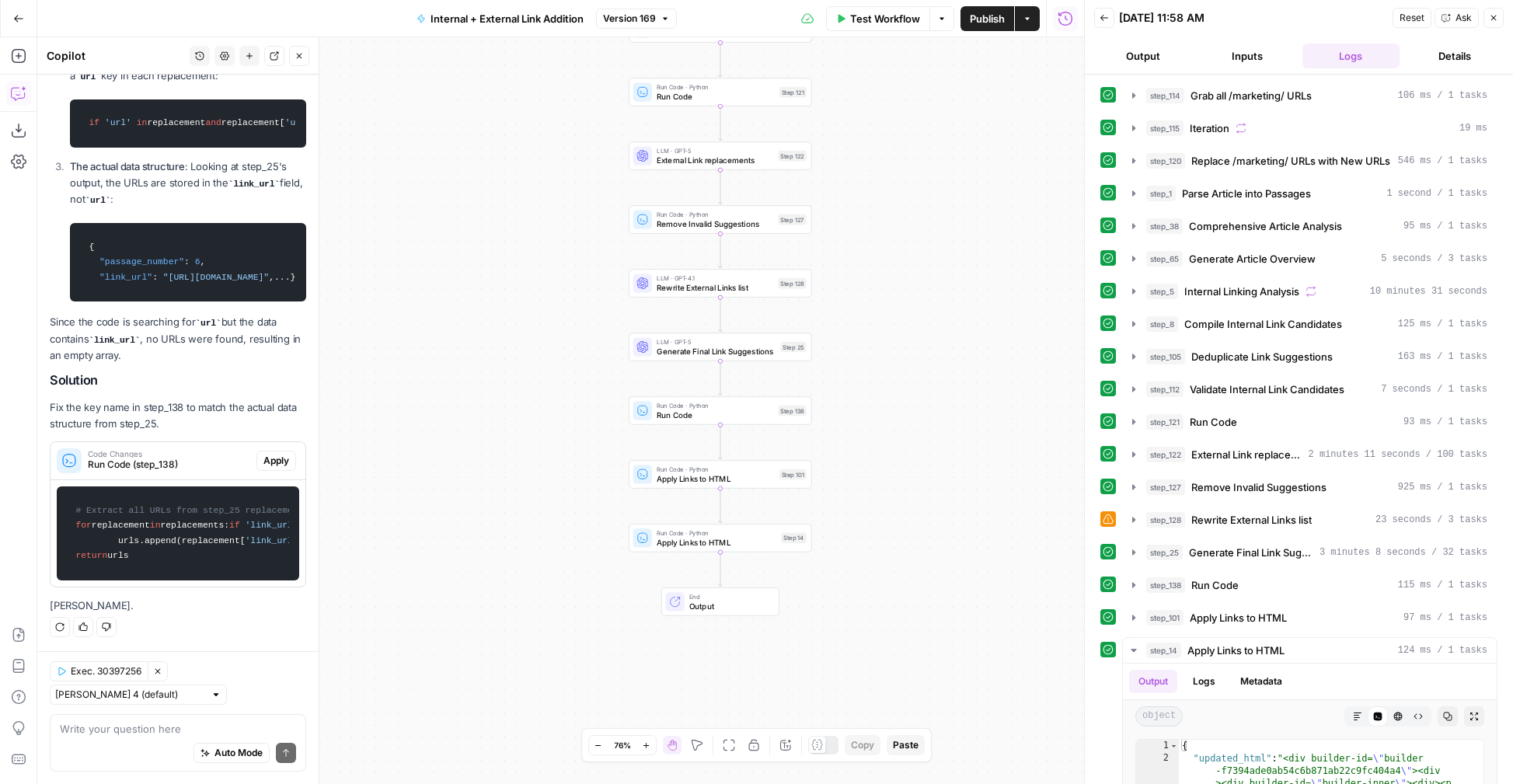
click at [1119, 551] on div "step_25 Generate Final Link Suggestions 3 minutes 8 seconds / 32 tasks" at bounding box center [1299, 552] width 397 height 27
click at [1143, 551] on button "step_25 Generate Final Link Suggestions 3 minutes 8 seconds / 32 tasks" at bounding box center [1309, 552] width 373 height 25
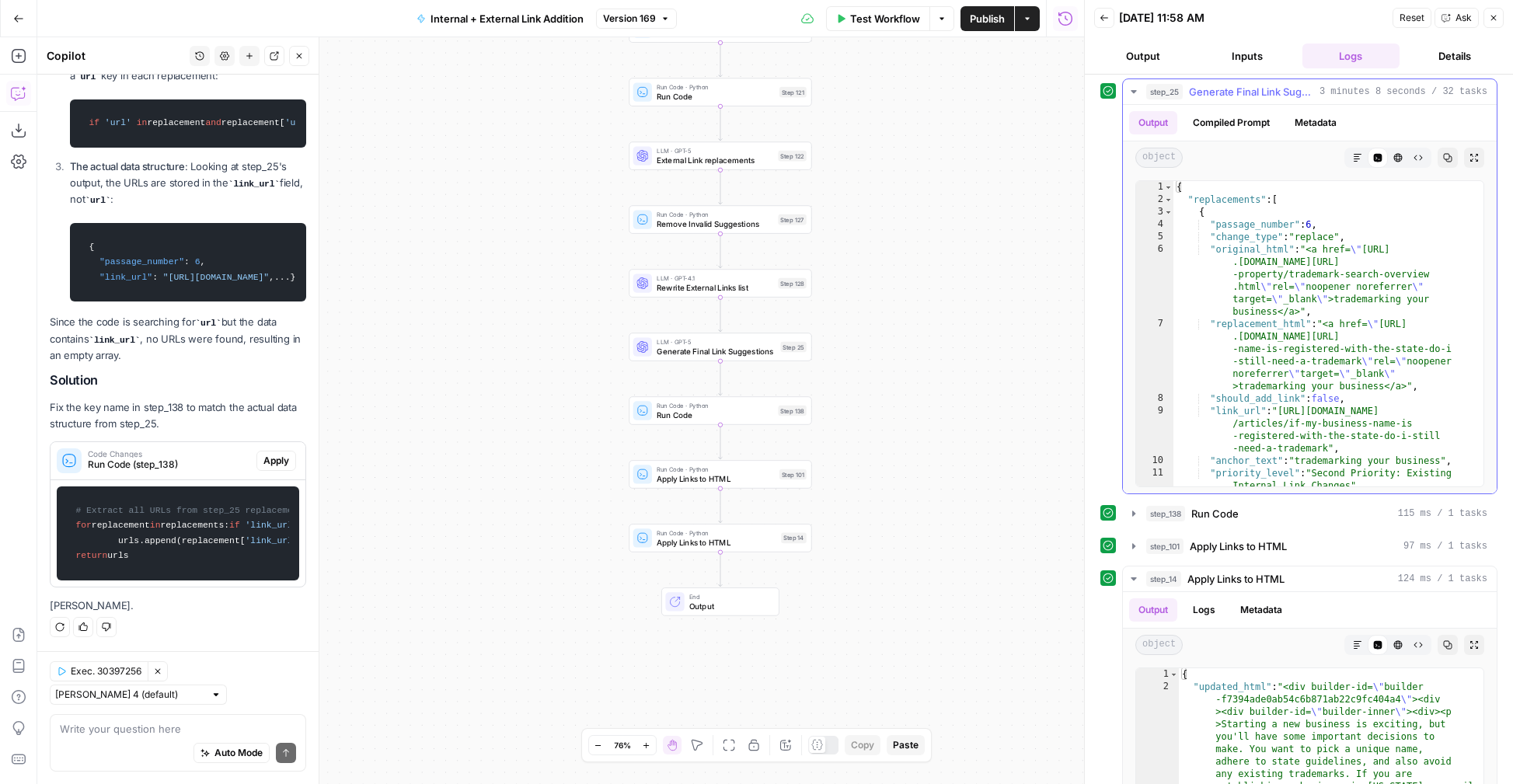
scroll to position [0, 0]
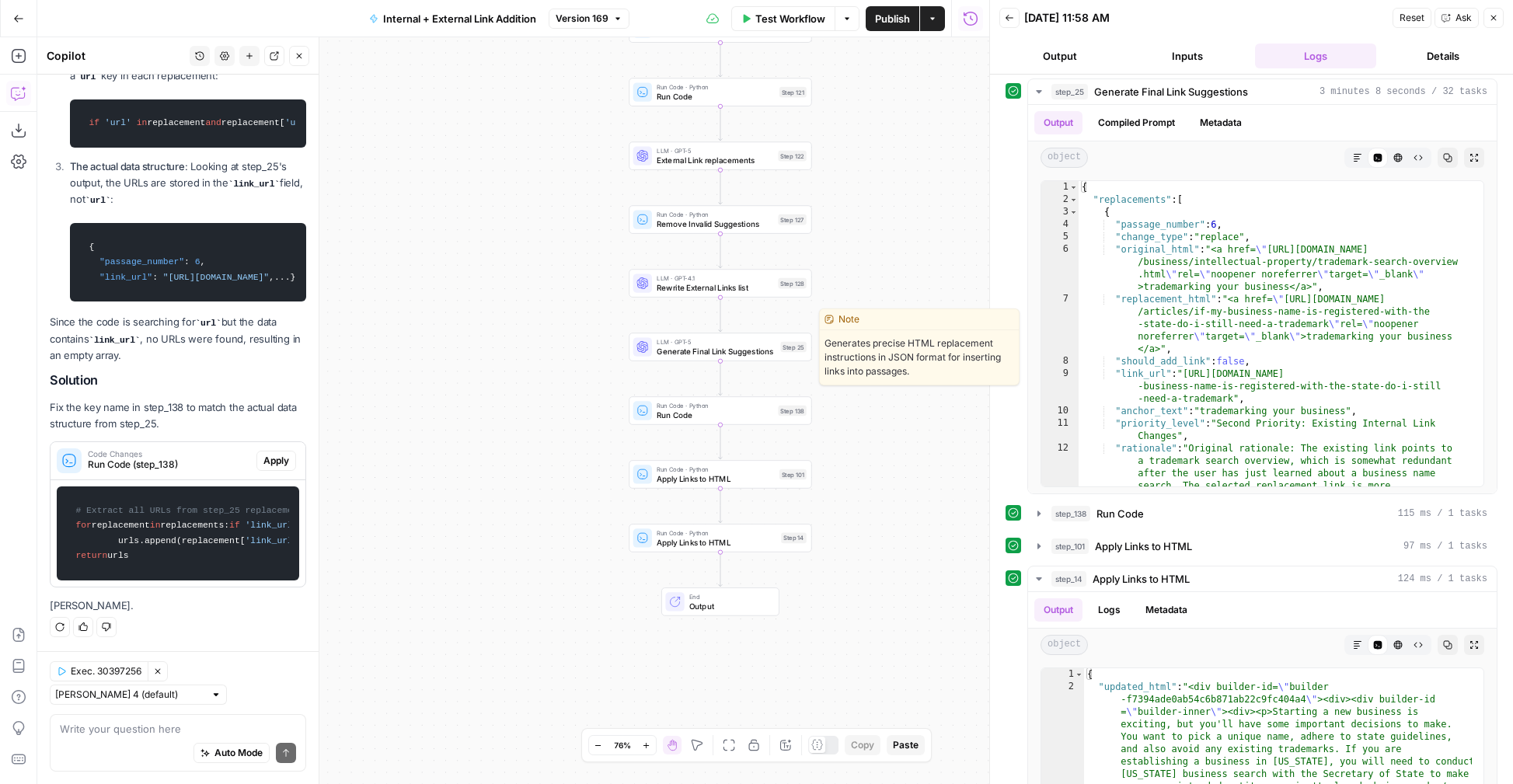
click at [727, 348] on span "Generate Final Link Suggestions" at bounding box center [716, 351] width 119 height 12
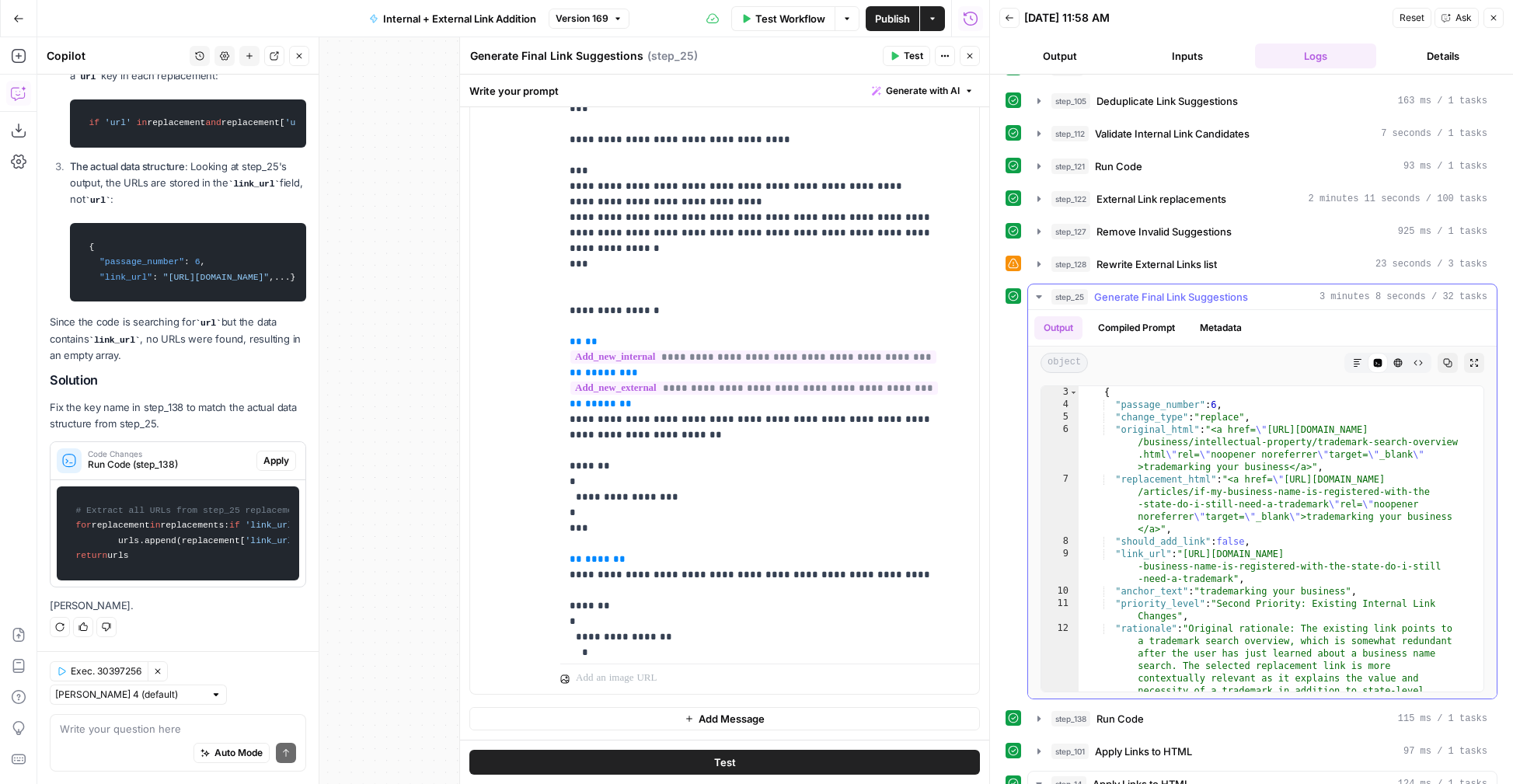
scroll to position [25, 0]
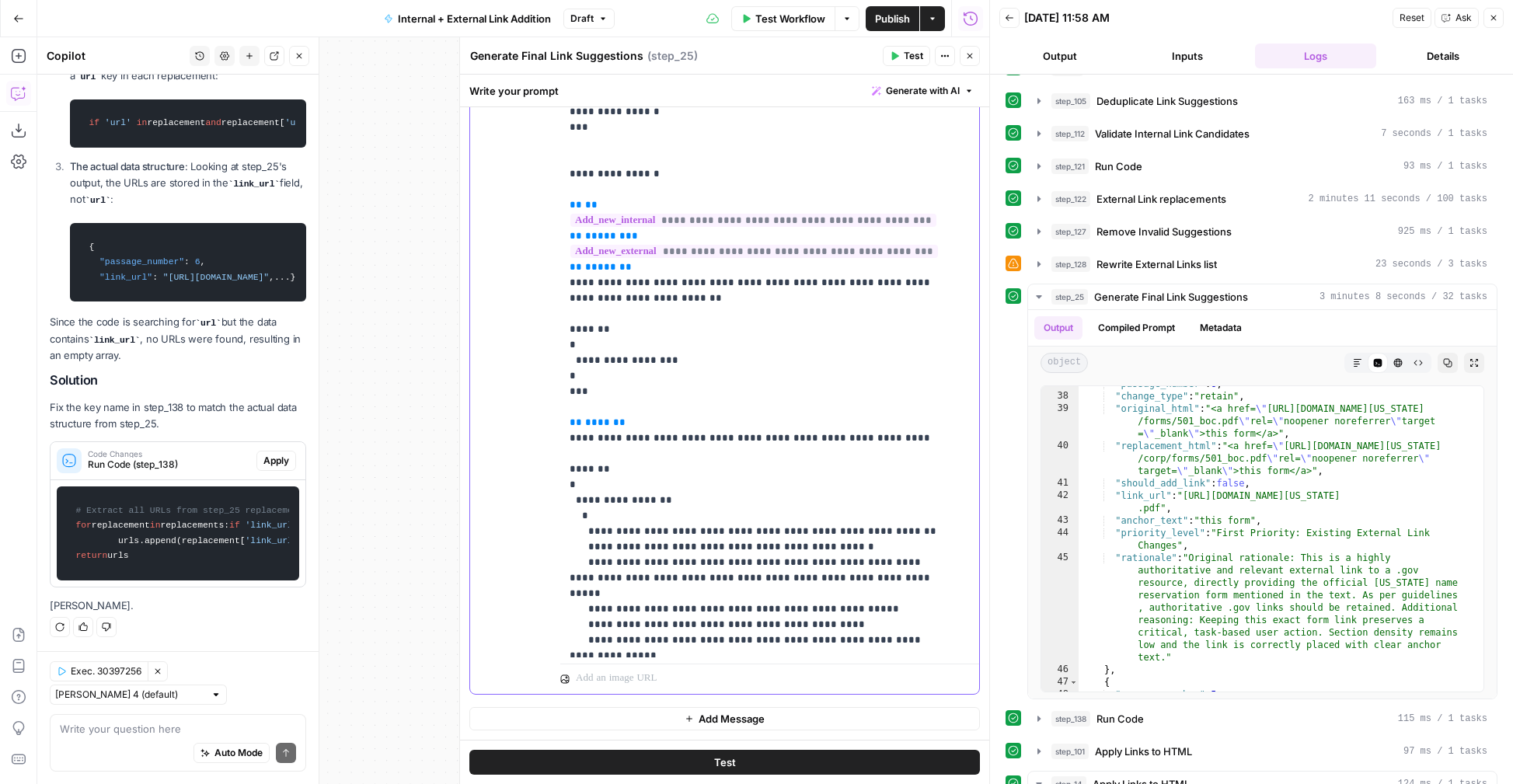
scroll to position [4865, 0]
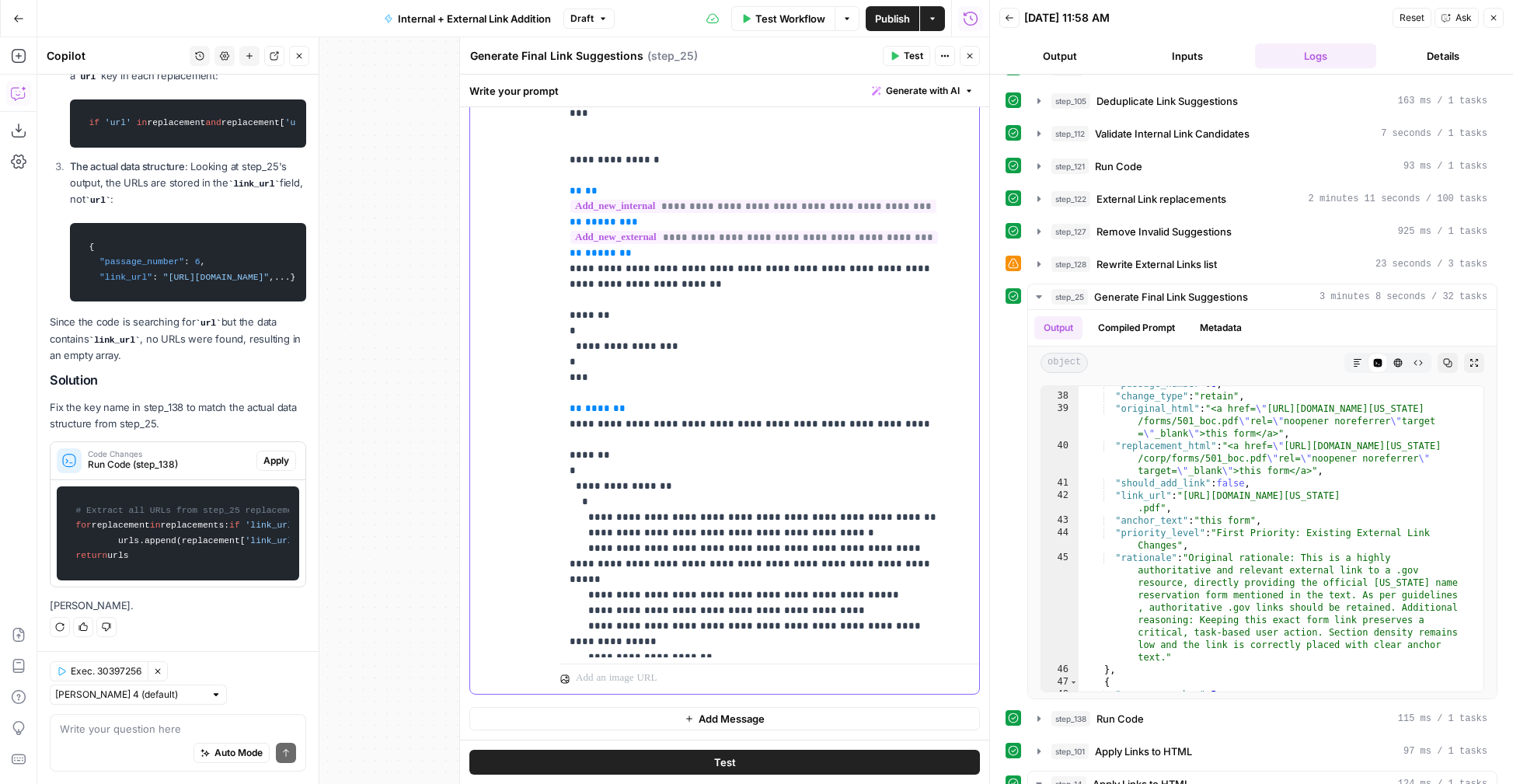
drag, startPoint x: 683, startPoint y: 562, endPoint x: 558, endPoint y: 547, distance: 125.9
click at [558, 547] on div "**********" at bounding box center [725, 359] width 509 height 670
copy p "**********"
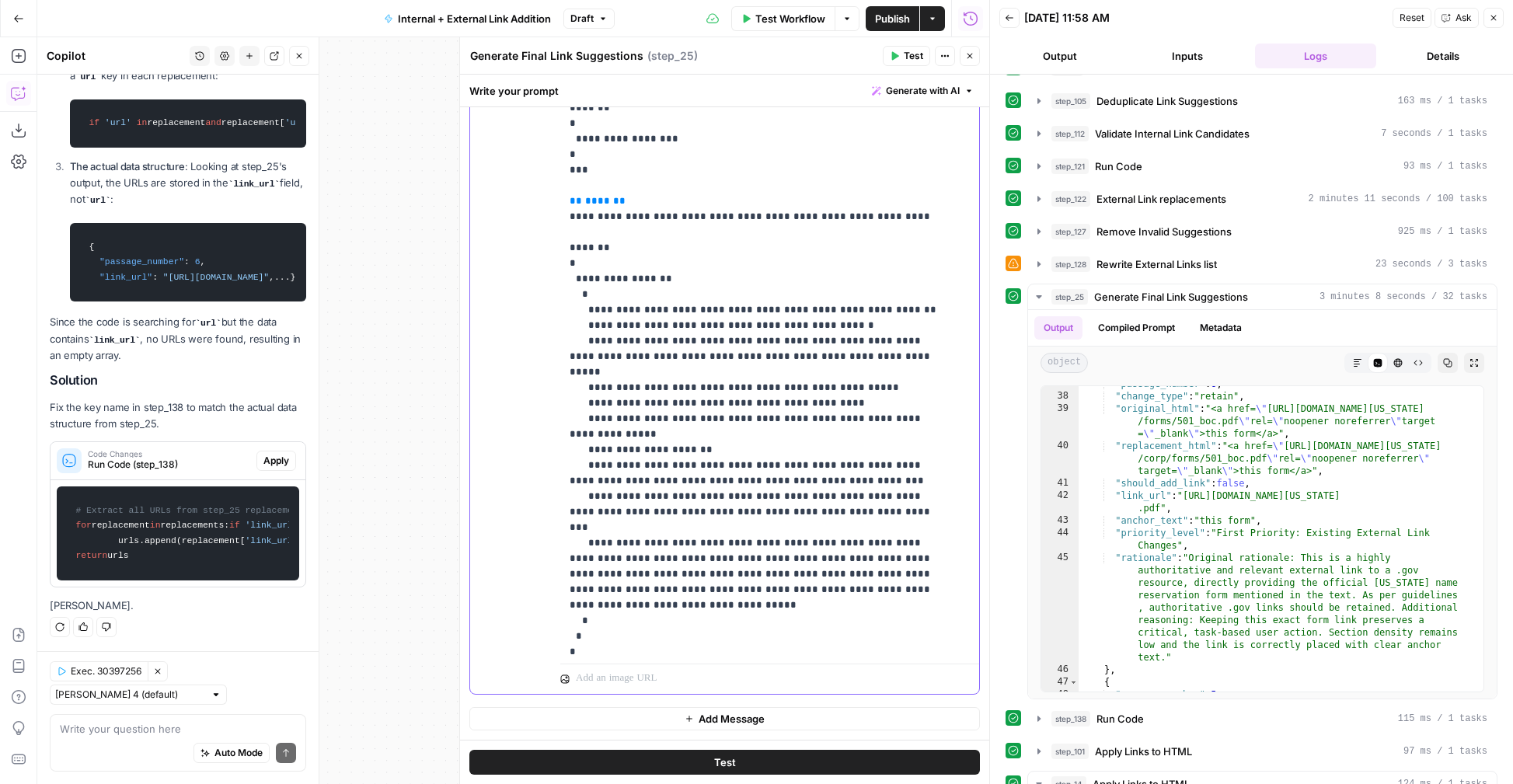
scroll to position [5083, 0]
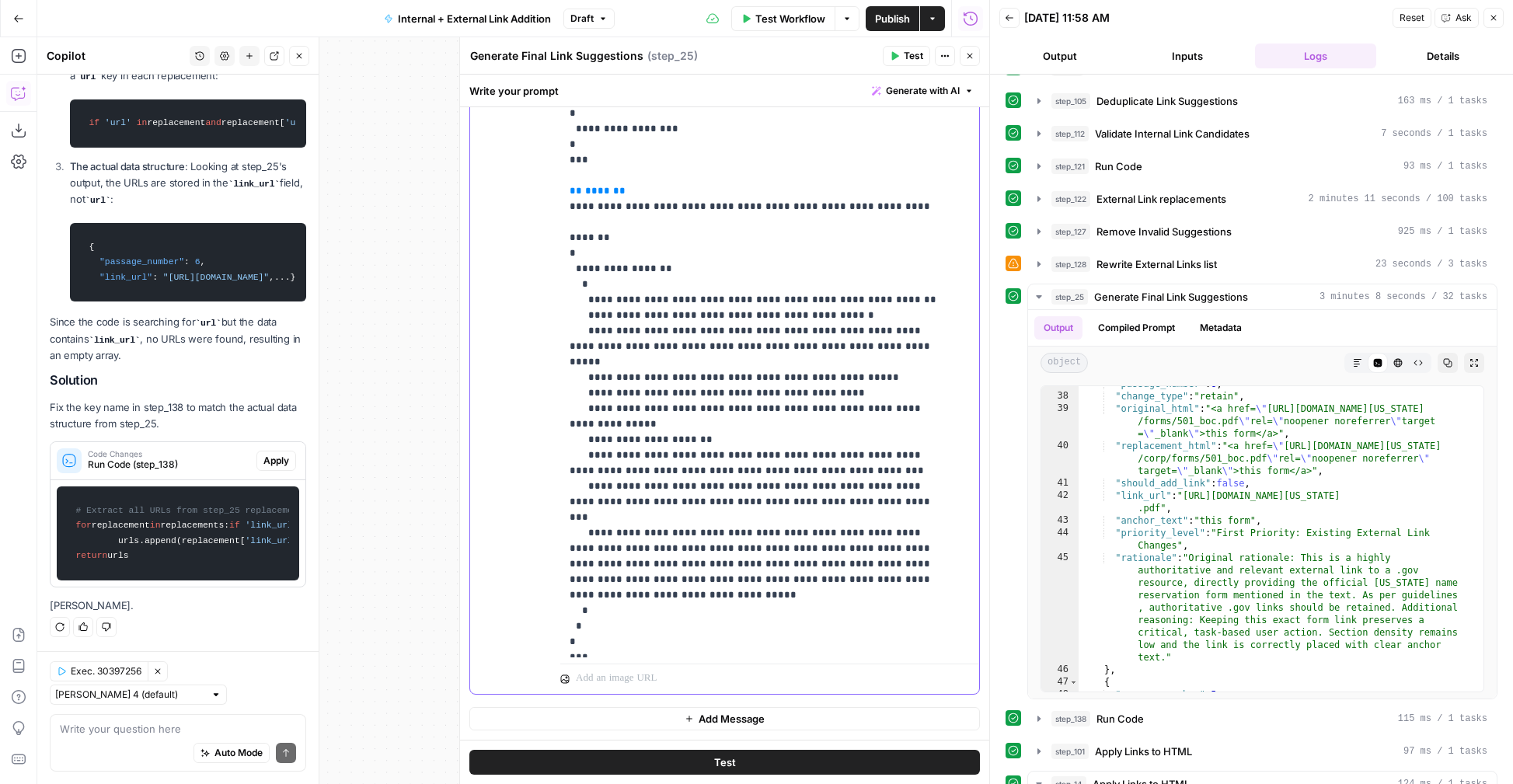
click at [918, 54] on span "Test" at bounding box center [913, 56] width 20 height 14
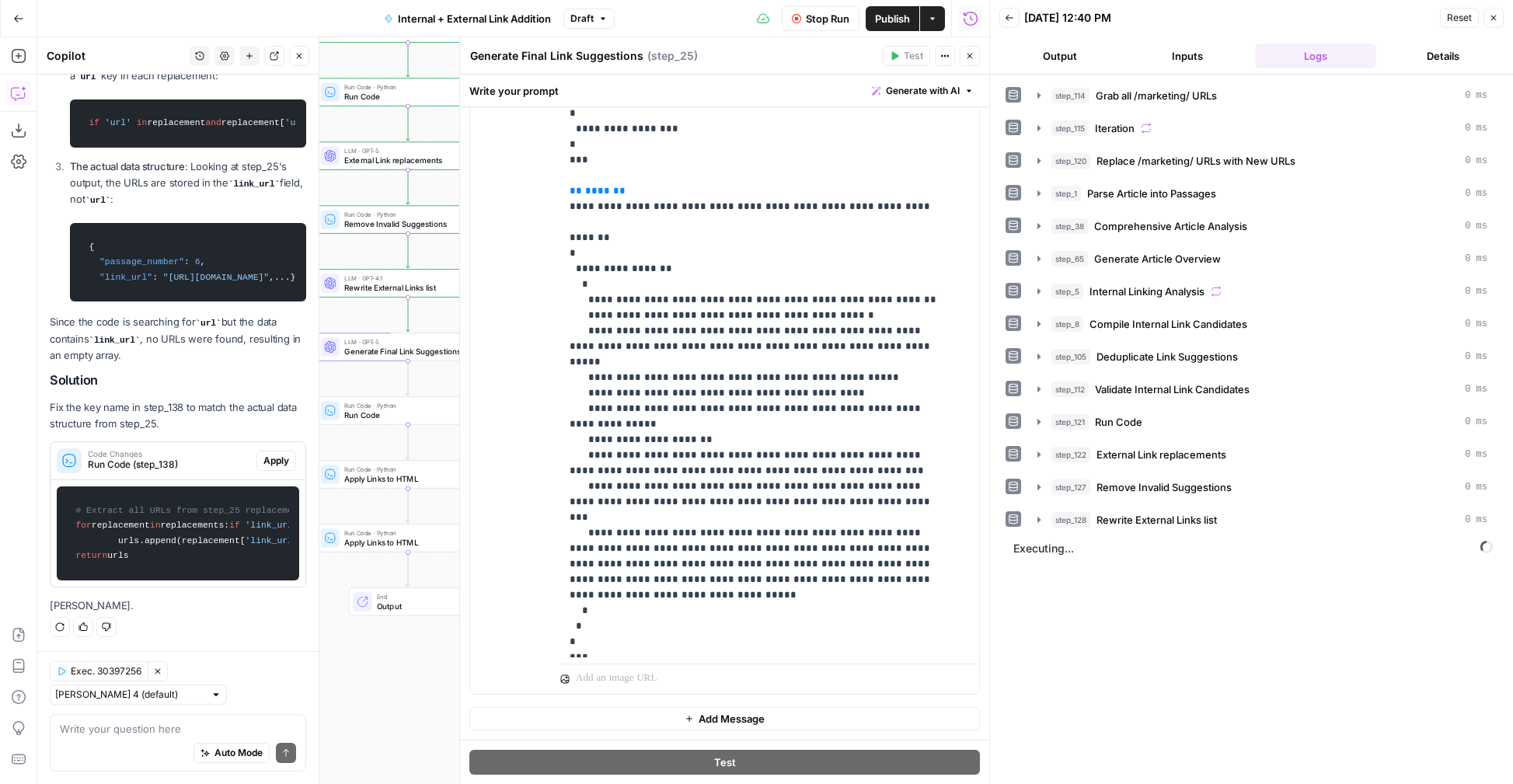
click at [297, 60] on icon "button" at bounding box center [299, 56] width 9 height 9
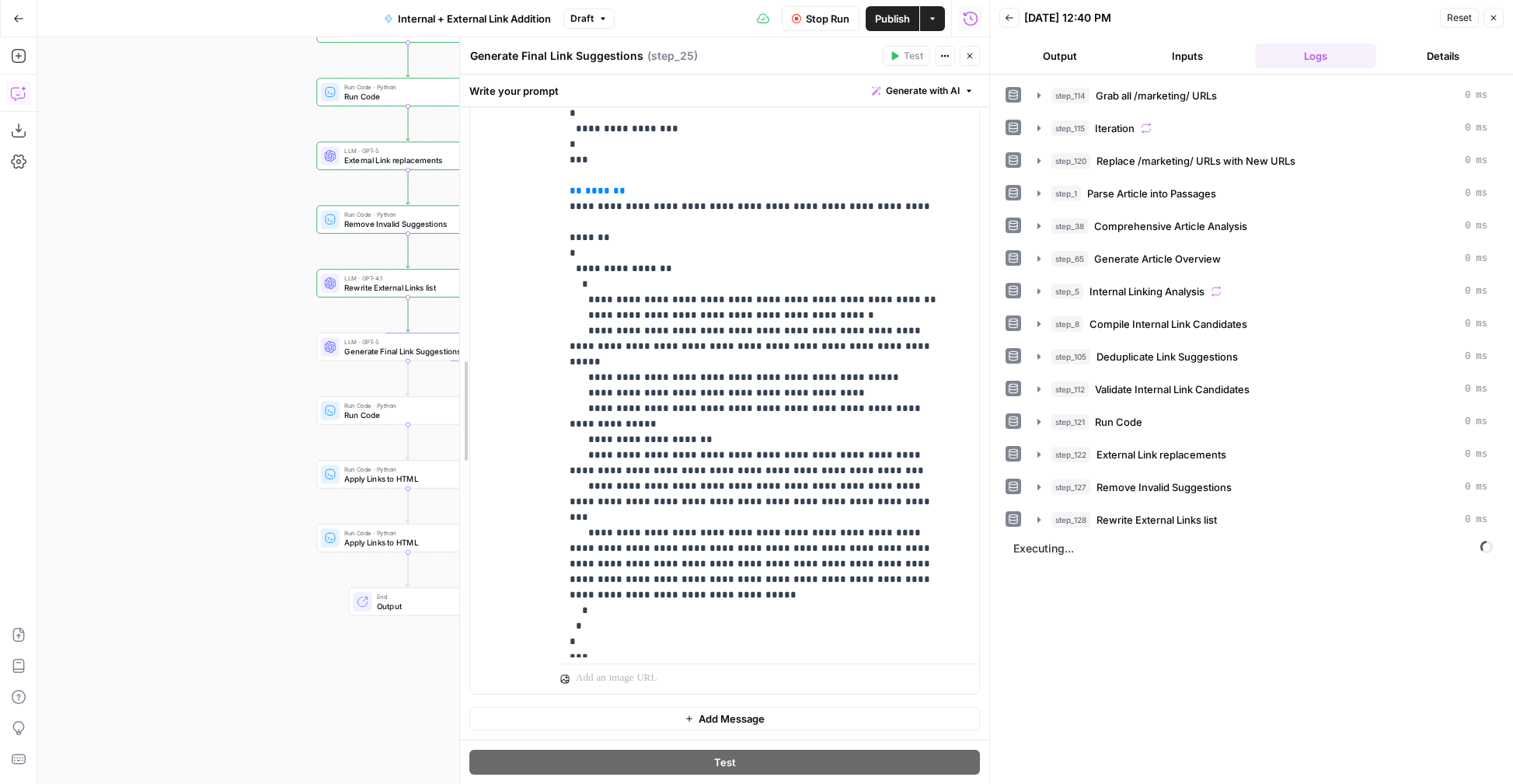
drag, startPoint x: 460, startPoint y: 368, endPoint x: 555, endPoint y: 368, distance: 95.0
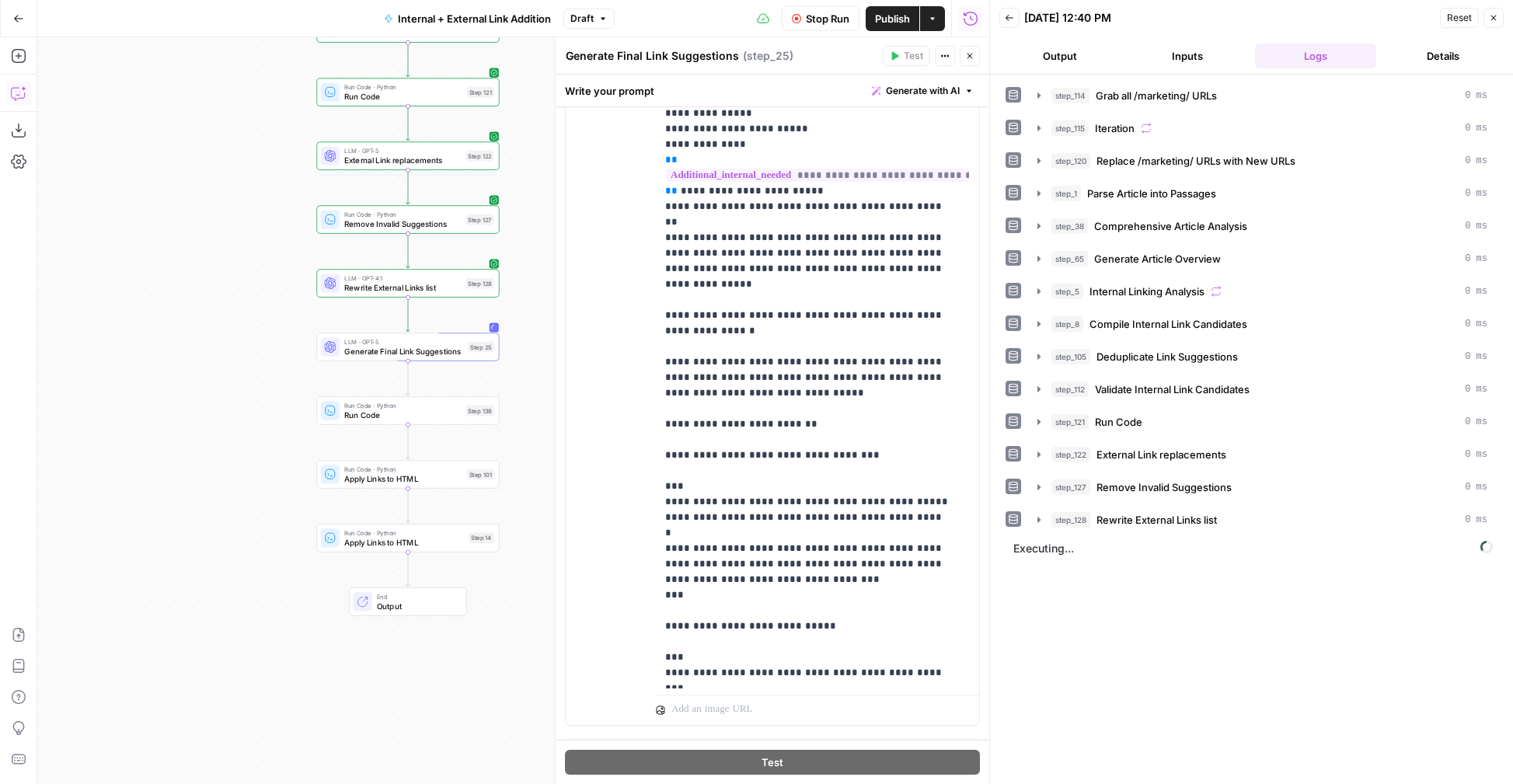
scroll to position [6196, 0]
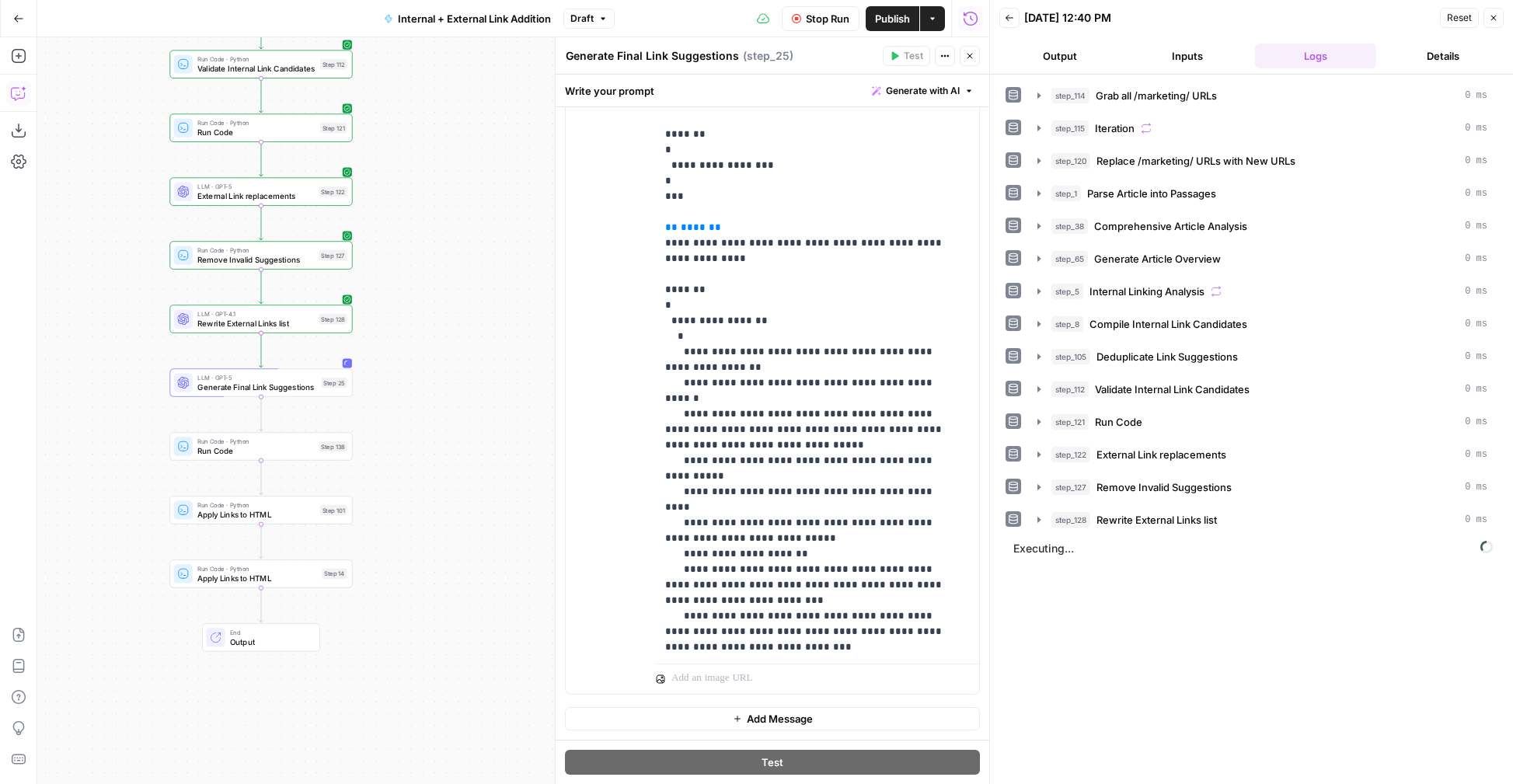
drag, startPoint x: 530, startPoint y: 386, endPoint x: 383, endPoint y: 422, distance: 151.3
click at [383, 422] on div "true false true false Workflow Set Inputs Inputs Run Code · Python Grab all /ma…" at bounding box center [513, 411] width 952 height 747
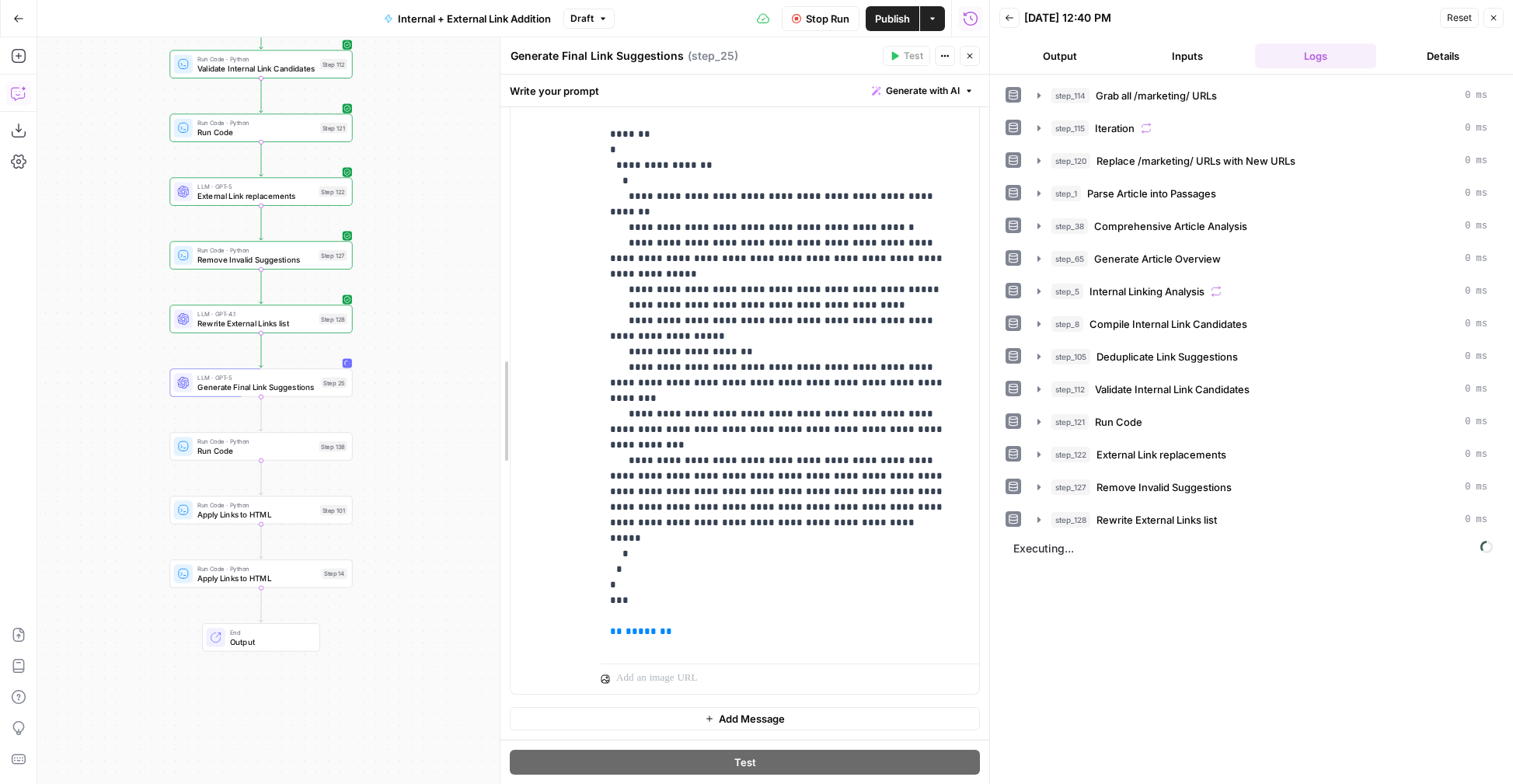
scroll to position [5528, 0]
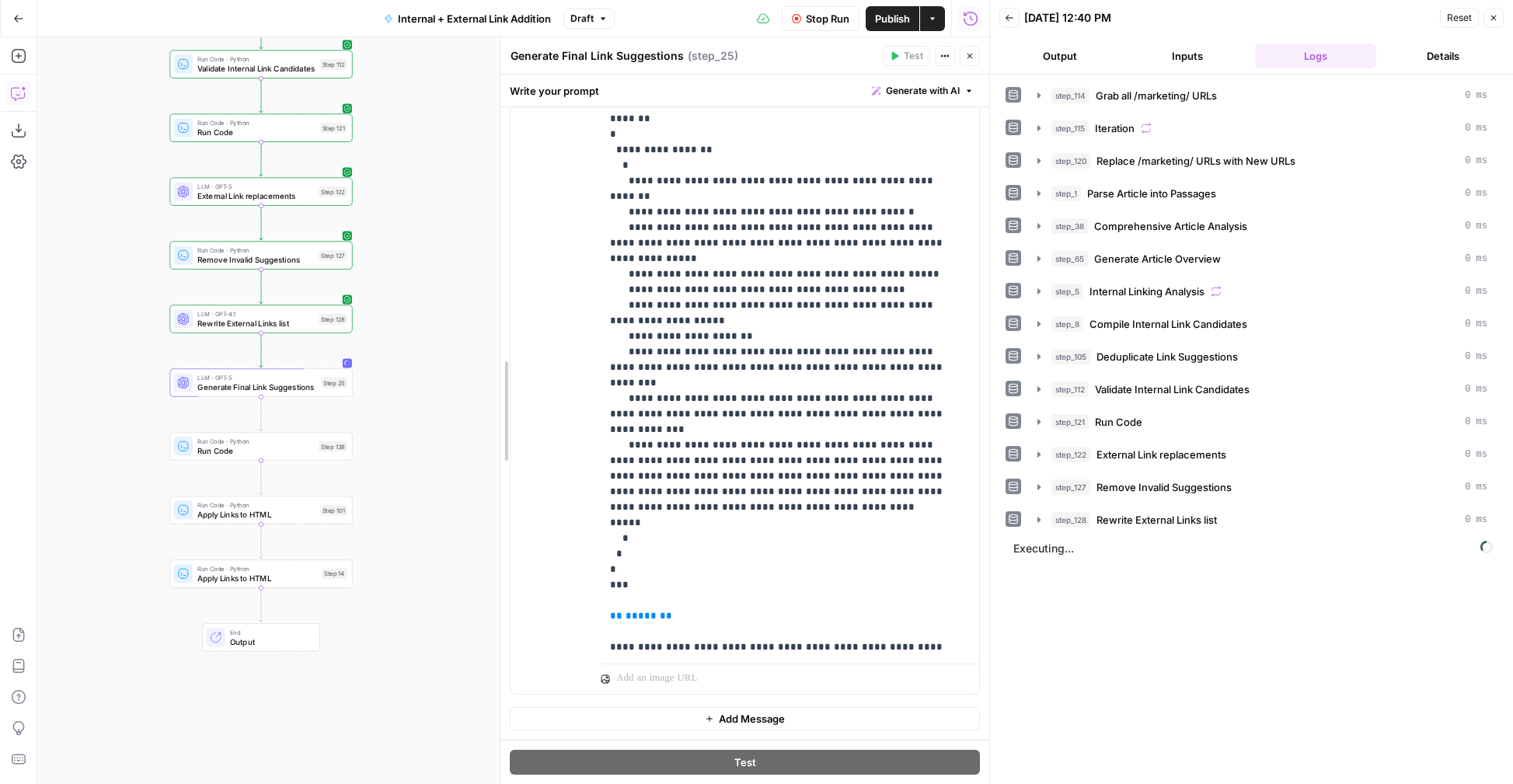
drag, startPoint x: 555, startPoint y: 323, endPoint x: 500, endPoint y: 324, distance: 55.0
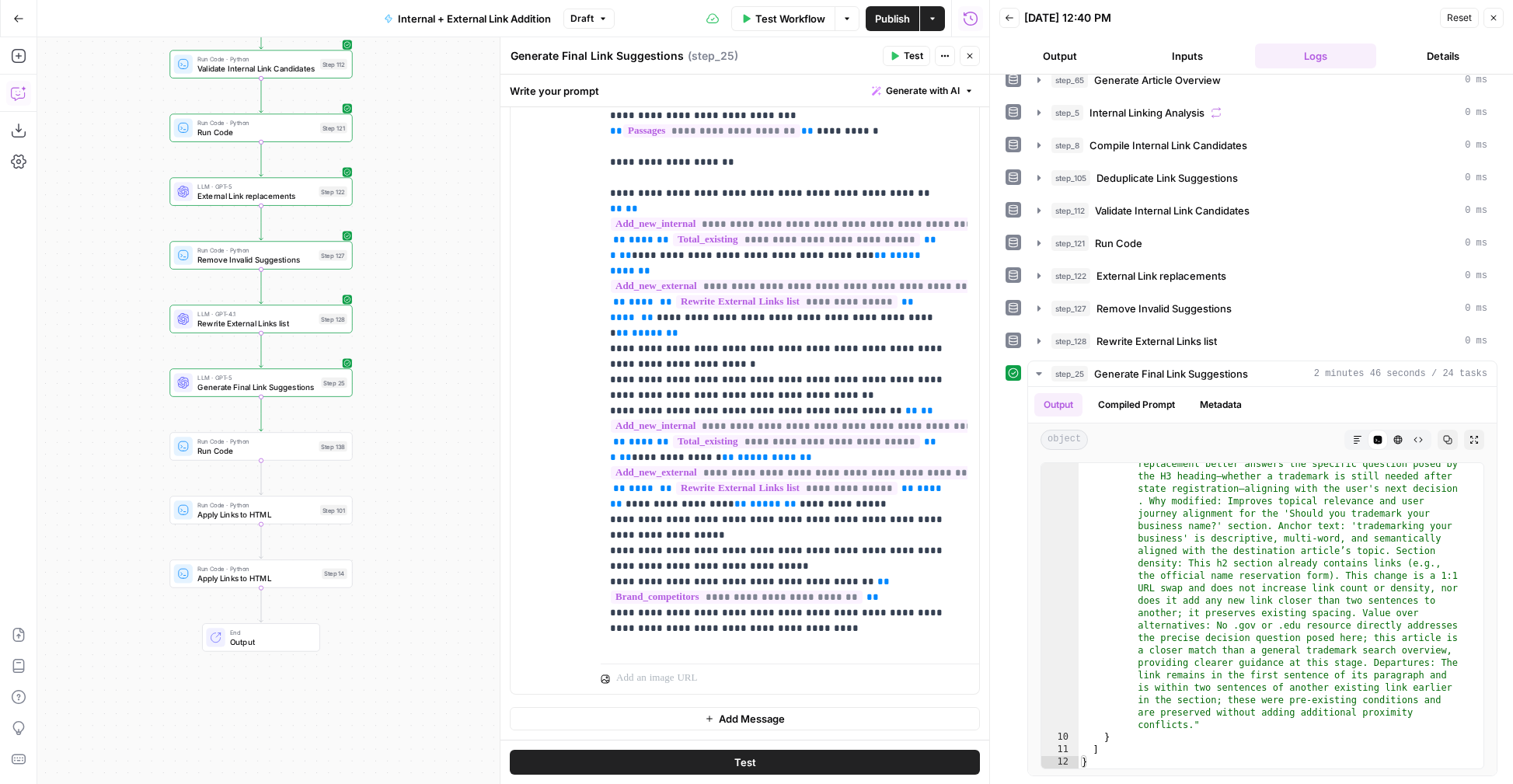
scroll to position [0, 0]
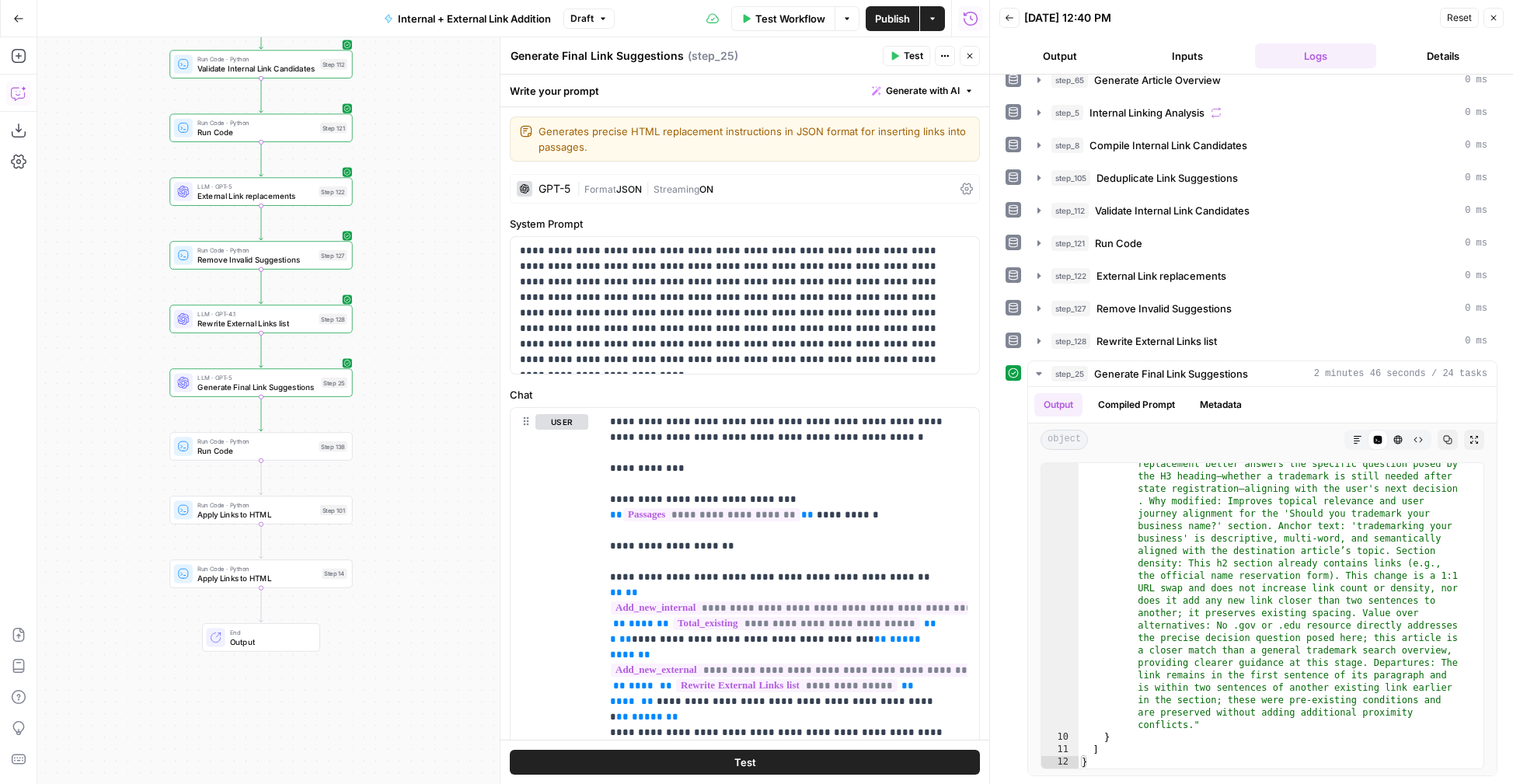
click at [625, 199] on div "GPT-5 | Format JSON | Streaming ON" at bounding box center [745, 189] width 470 height 30
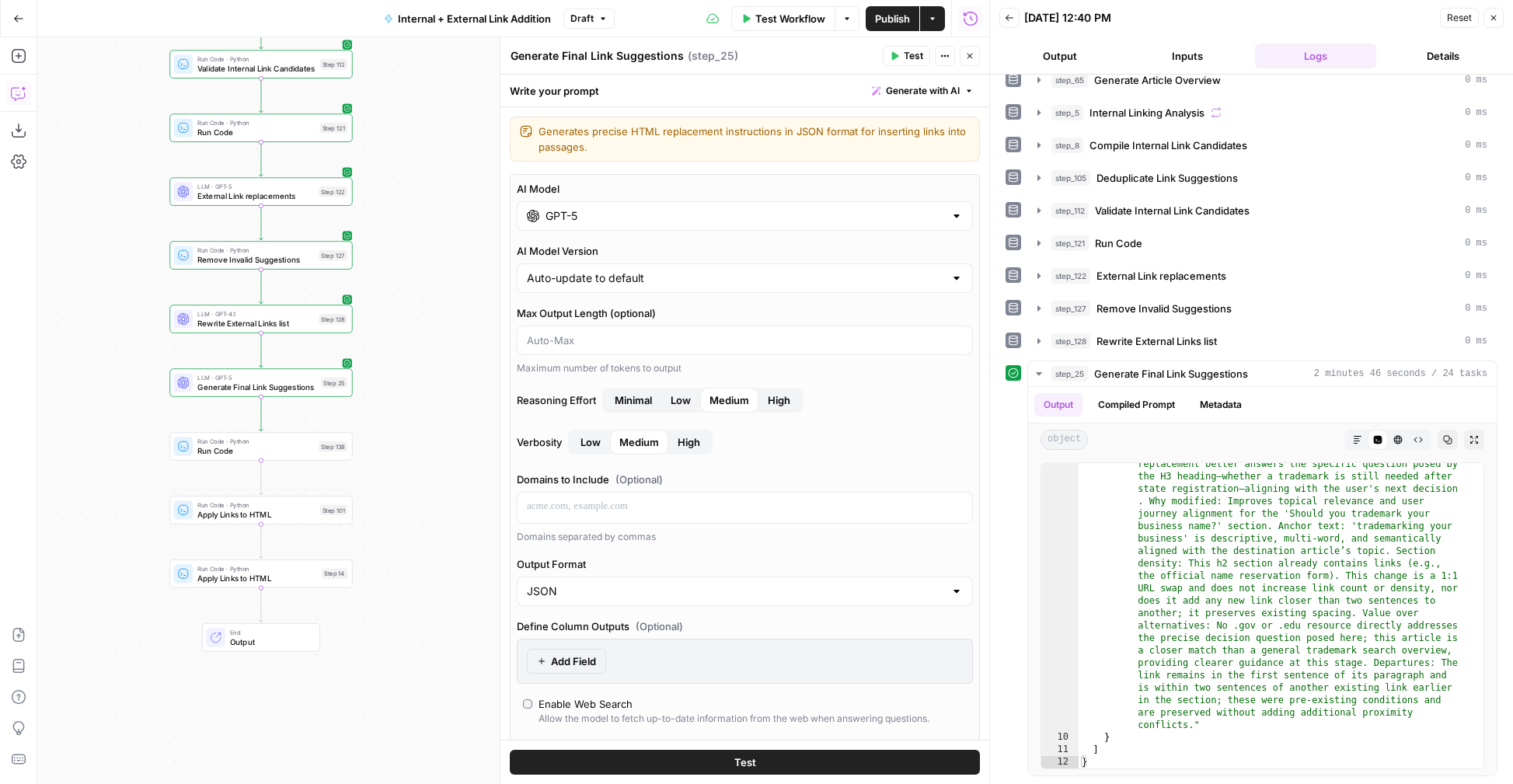
click at [971, 48] on button "Close" at bounding box center [970, 56] width 20 height 20
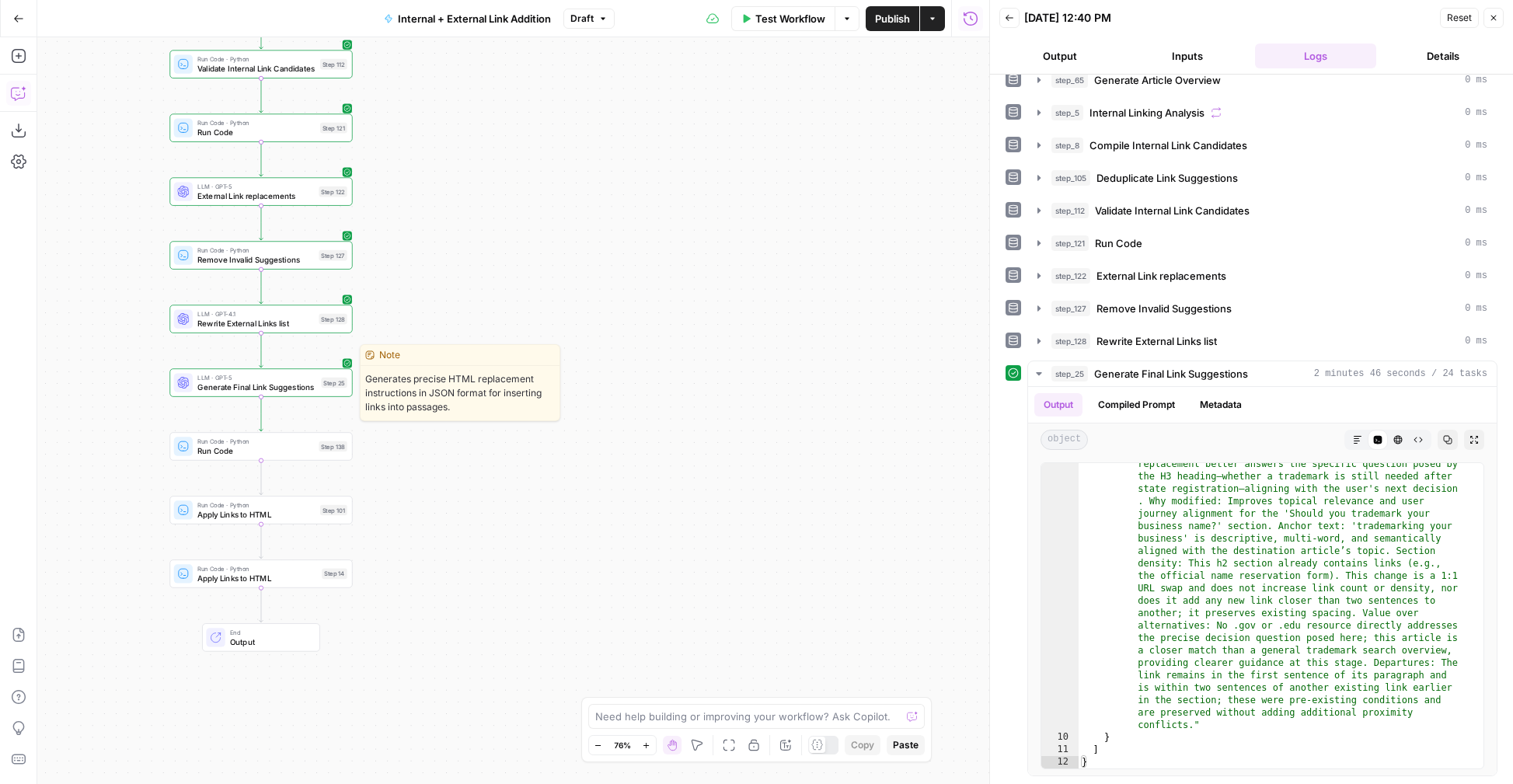
click at [235, 393] on div "LLM · GPT-5 Generate Final Link Suggestions Step 25 Copy step Delete step Edit …" at bounding box center [261, 383] width 183 height 28
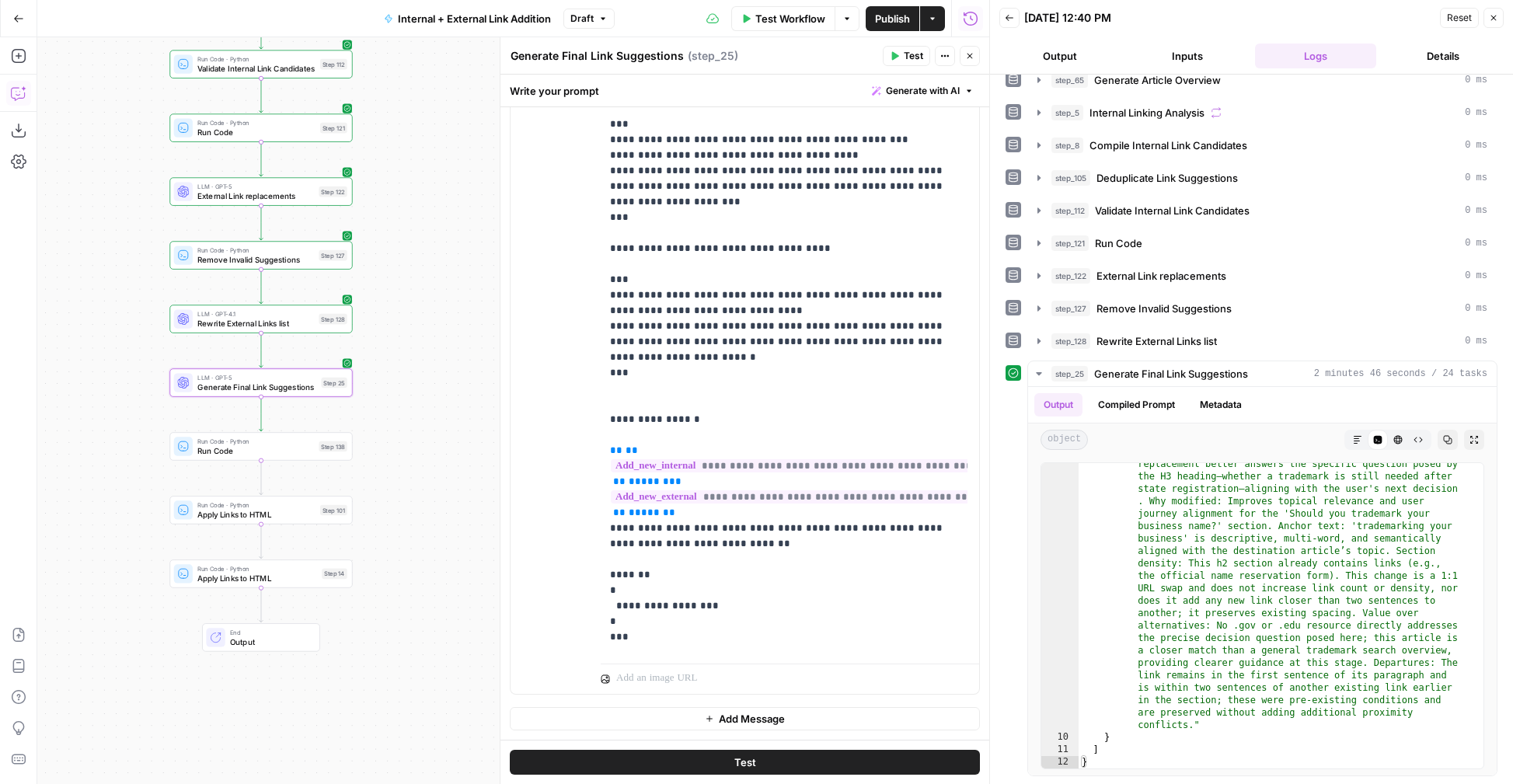
scroll to position [4899, 0]
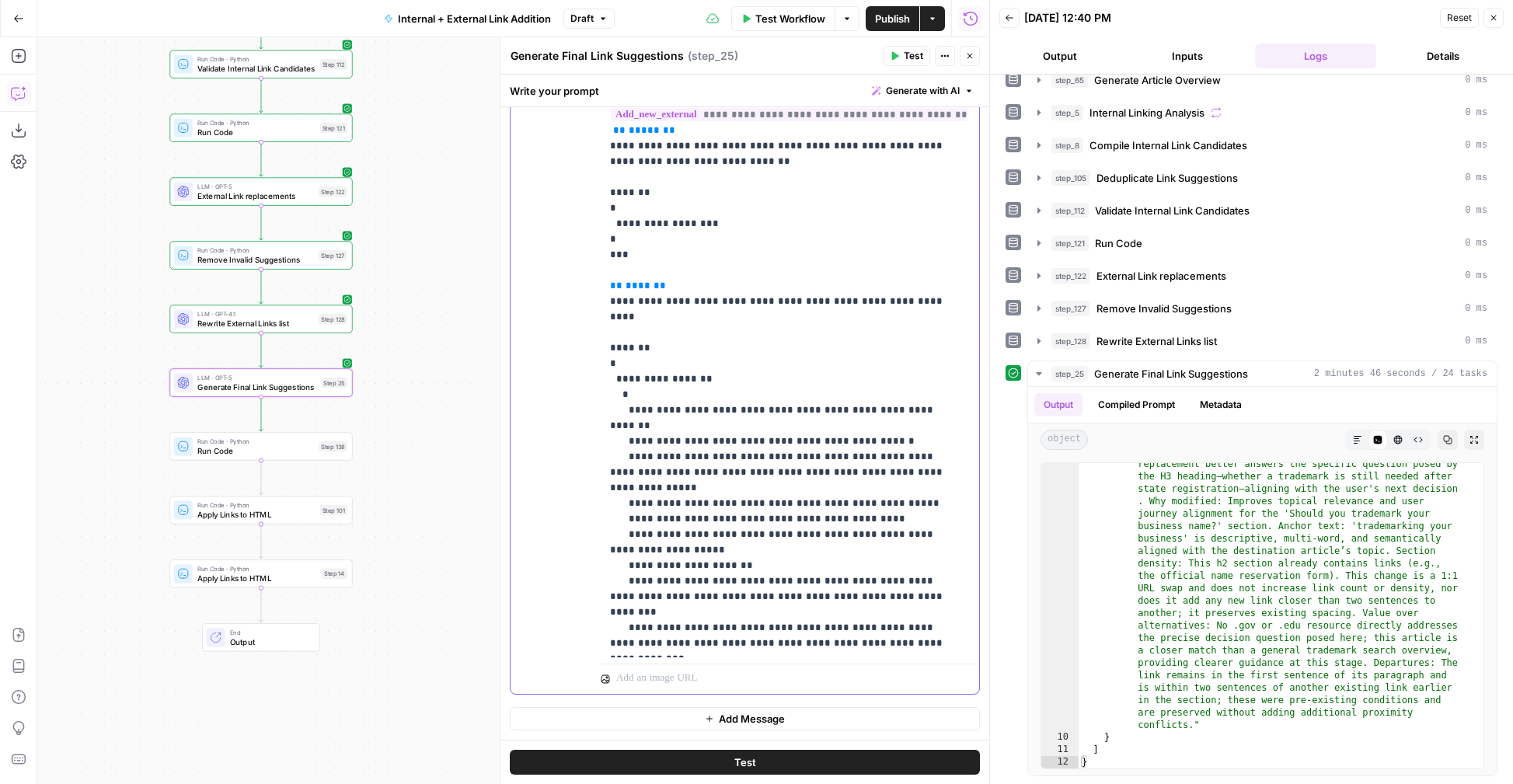
scroll to position [5287, 0]
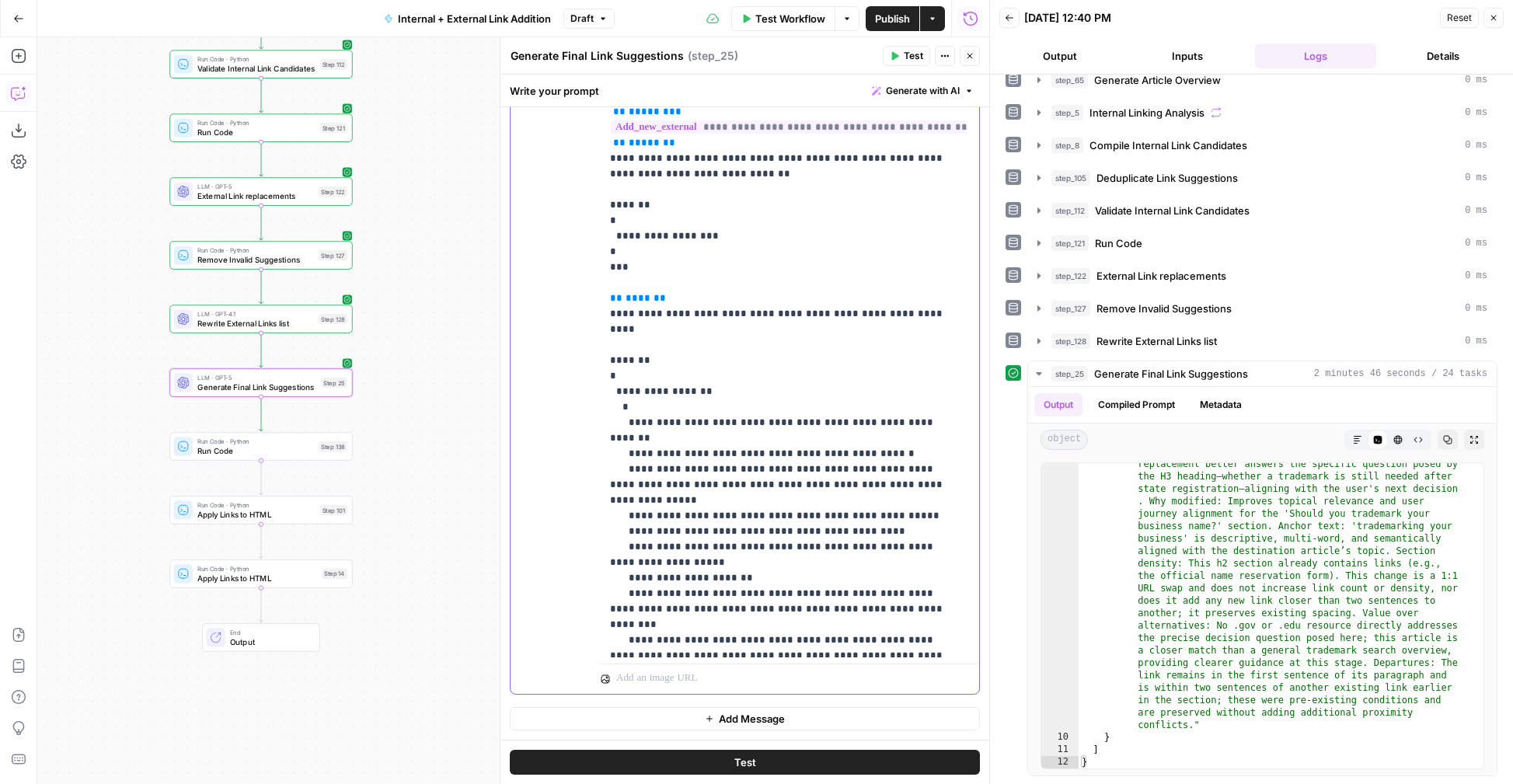
drag, startPoint x: 820, startPoint y: 469, endPoint x: 604, endPoint y: 453, distance: 216.6
click at [604, 453] on div "**********" at bounding box center [784, 340] width 367 height 633
copy p "**********"
click at [605, 410] on div "**********" at bounding box center [784, 340] width 367 height 633
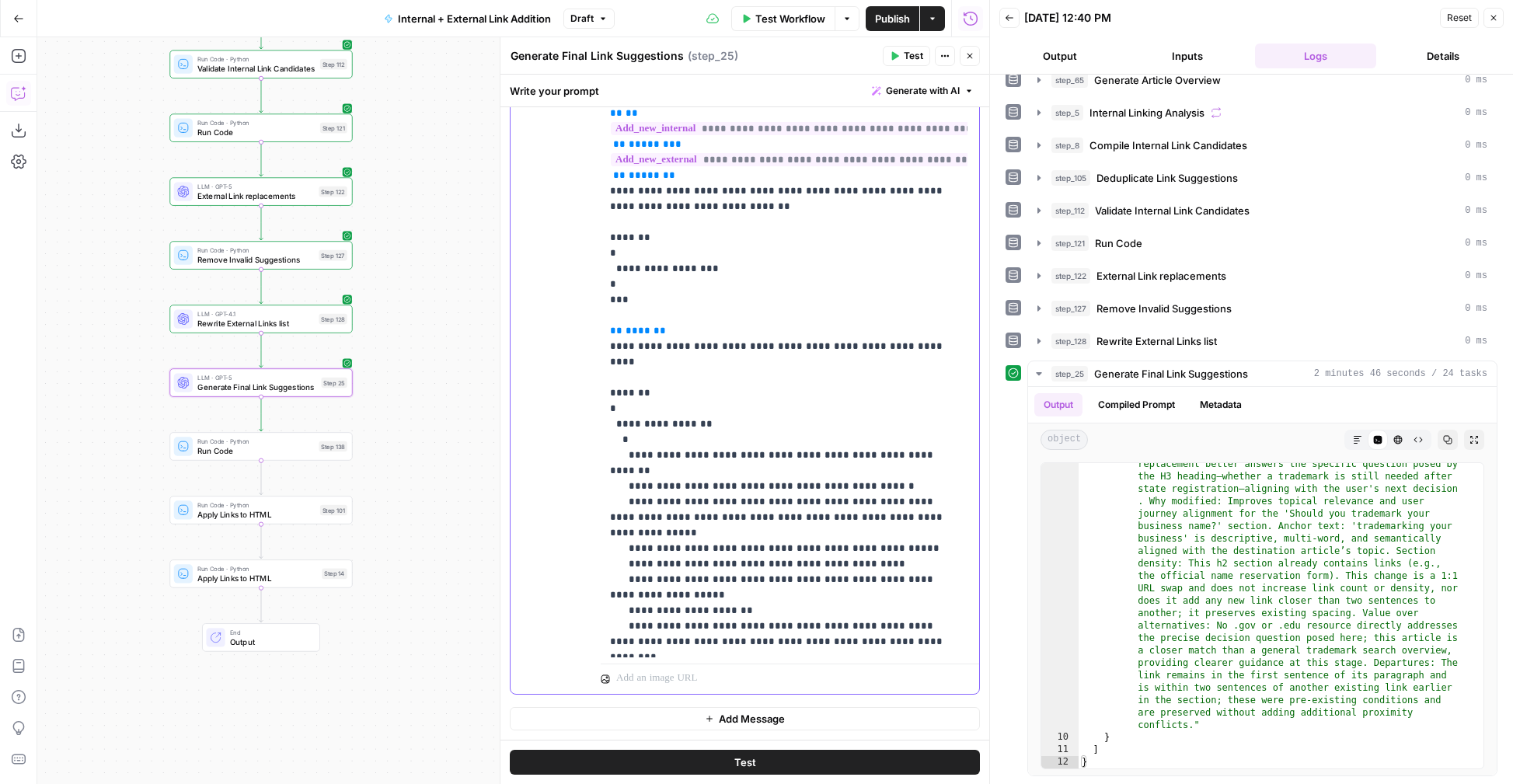
scroll to position [5259, 0]
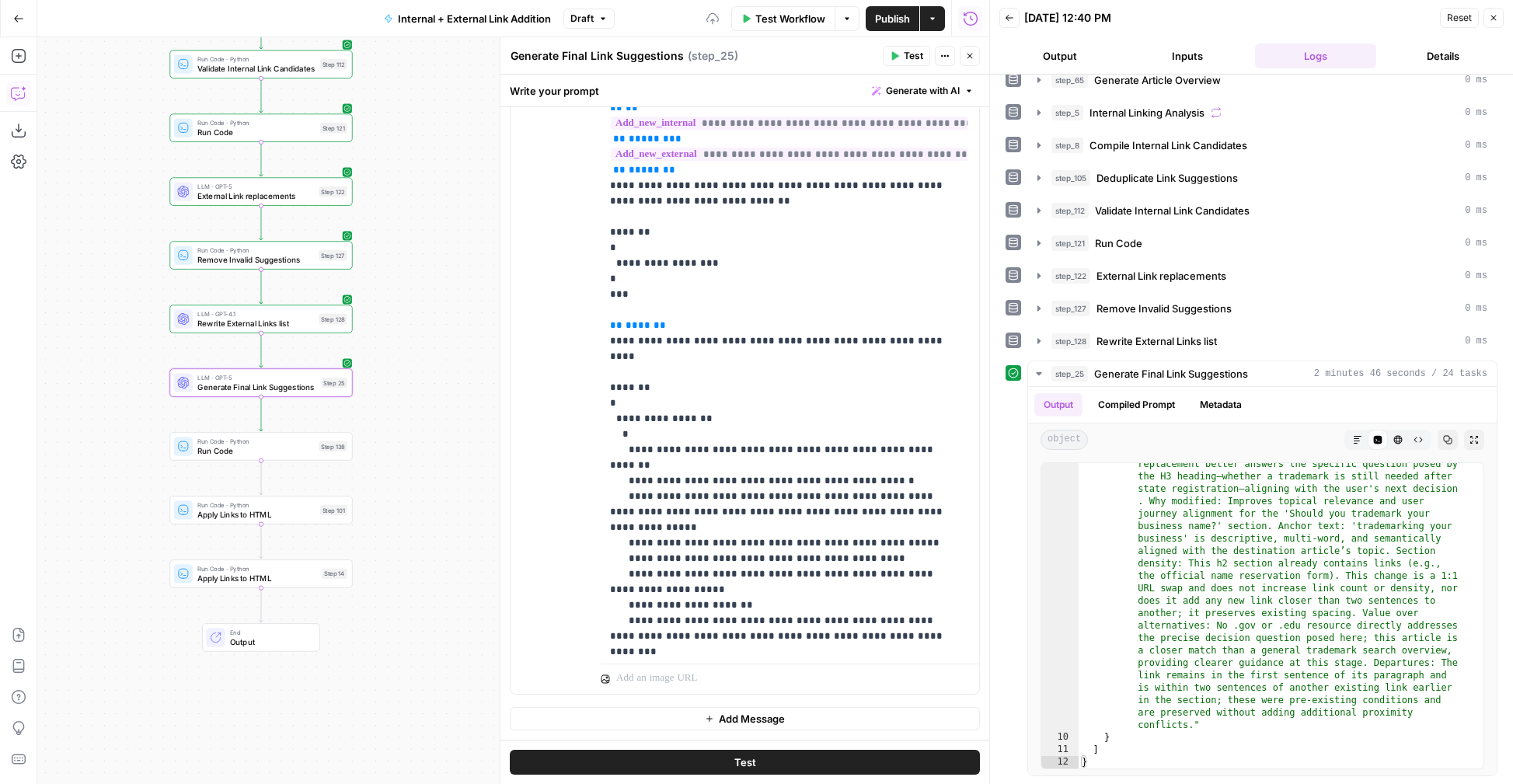
click at [783, 768] on button "Test" at bounding box center [745, 762] width 470 height 25
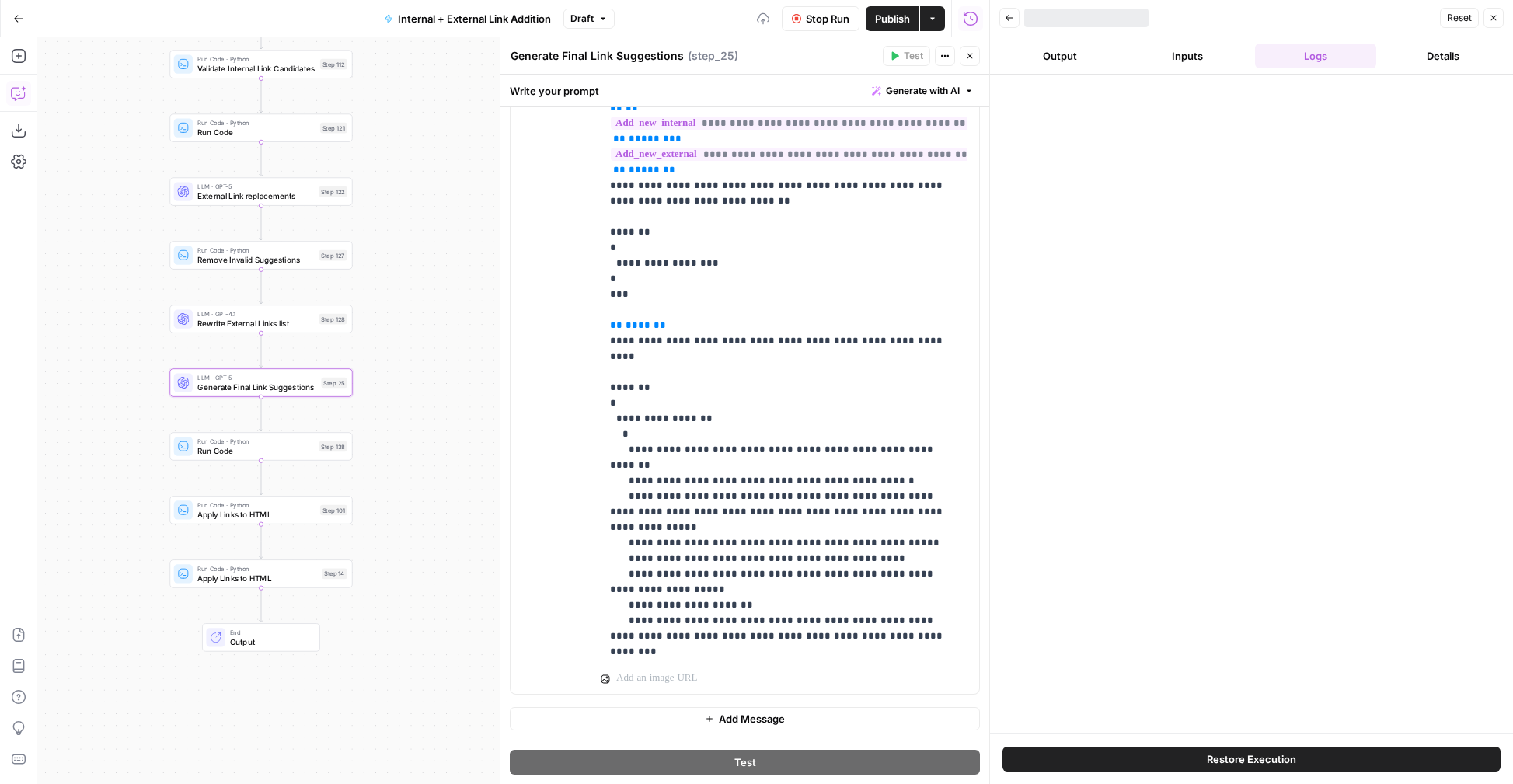
click at [971, 60] on icon "button" at bounding box center [970, 56] width 9 height 9
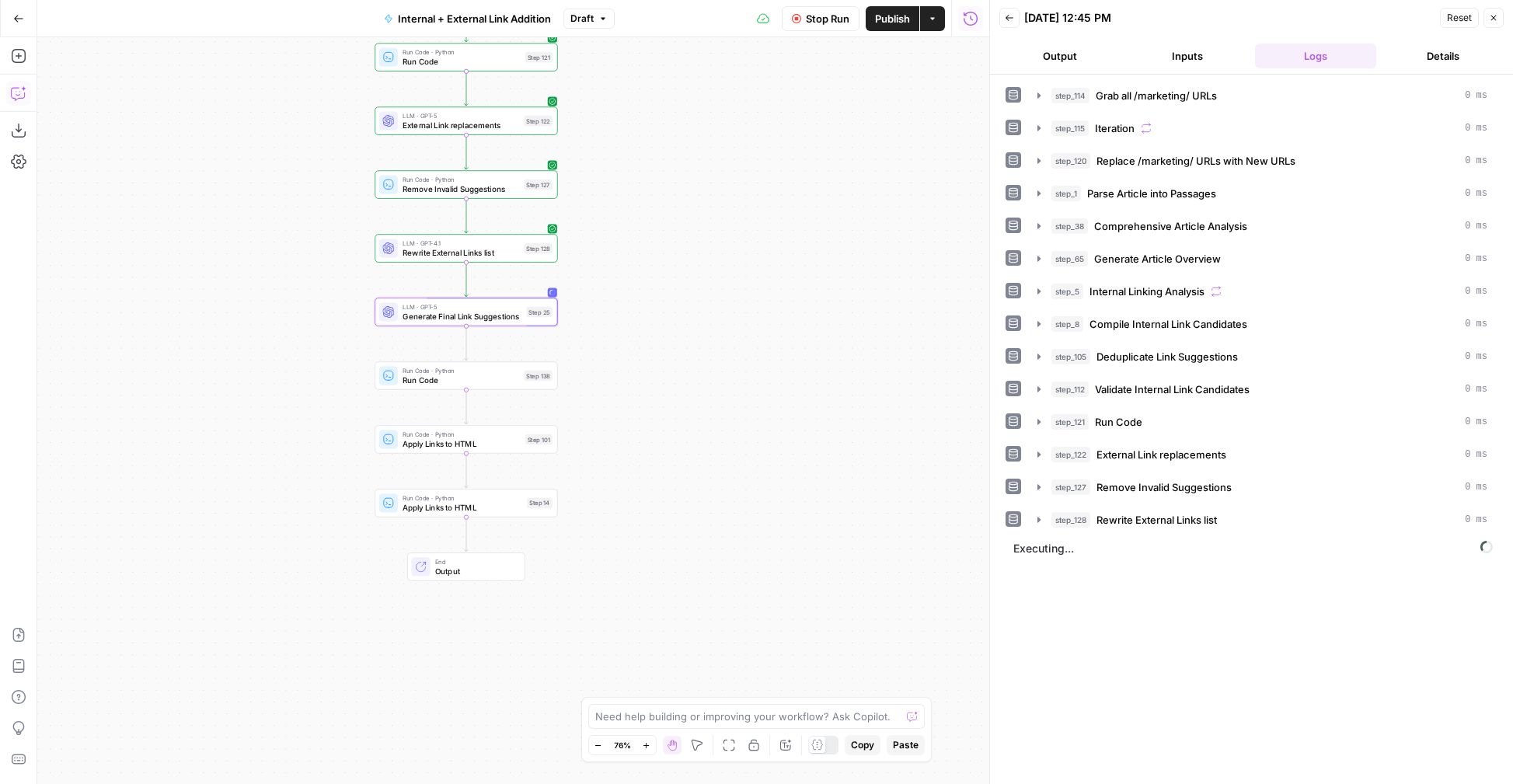
drag, startPoint x: 554, startPoint y: 373, endPoint x: 758, endPoint y: 301, distance: 216.3
click at [758, 302] on div "true false true false Workflow Set Inputs Inputs Run Code · Python Grab all /ma…" at bounding box center [513, 411] width 952 height 747
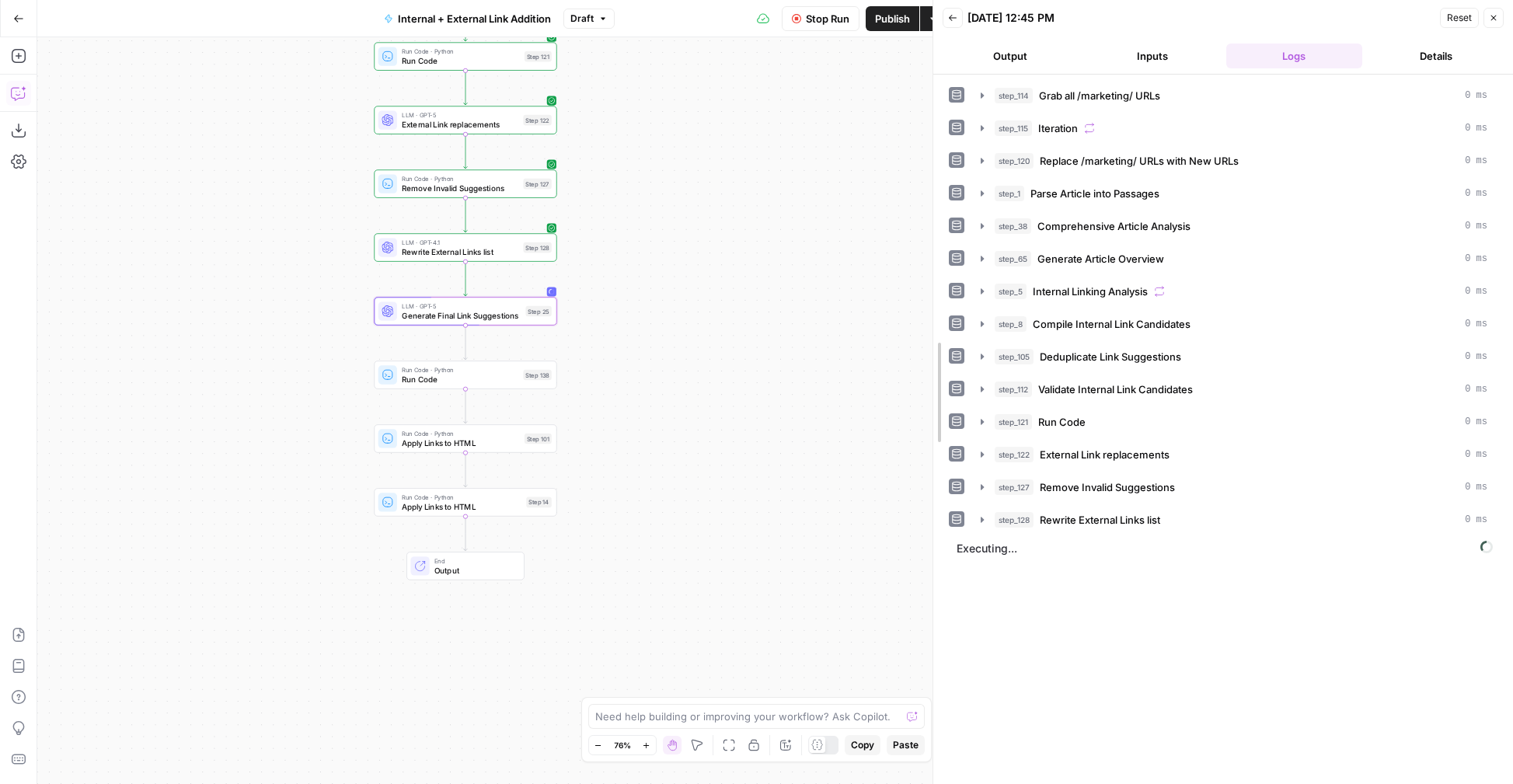
drag, startPoint x: 987, startPoint y: 376, endPoint x: 930, endPoint y: 372, distance: 57.1
click at [930, 372] on div at bounding box center [933, 392] width 16 height 784
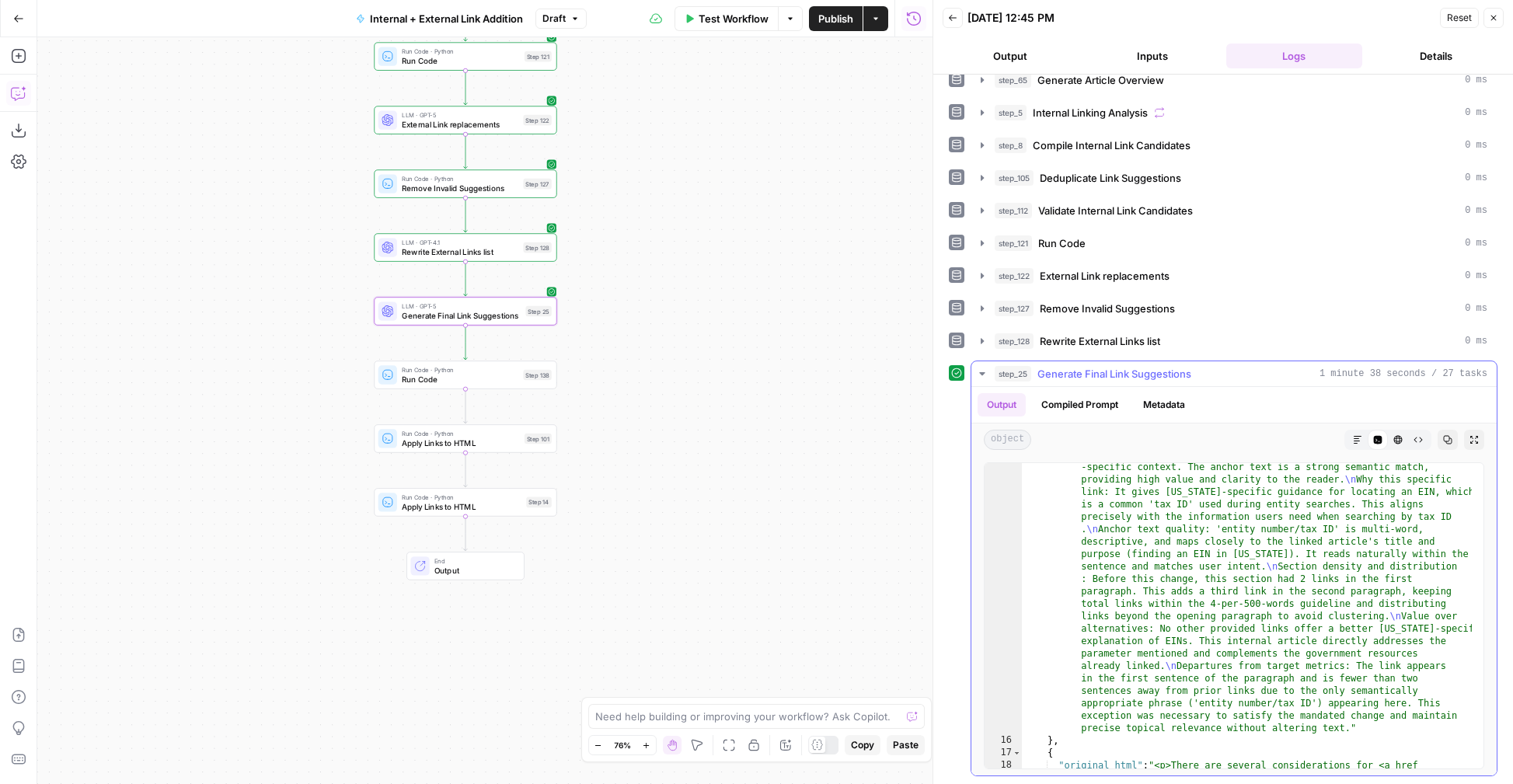
scroll to position [444, 0]
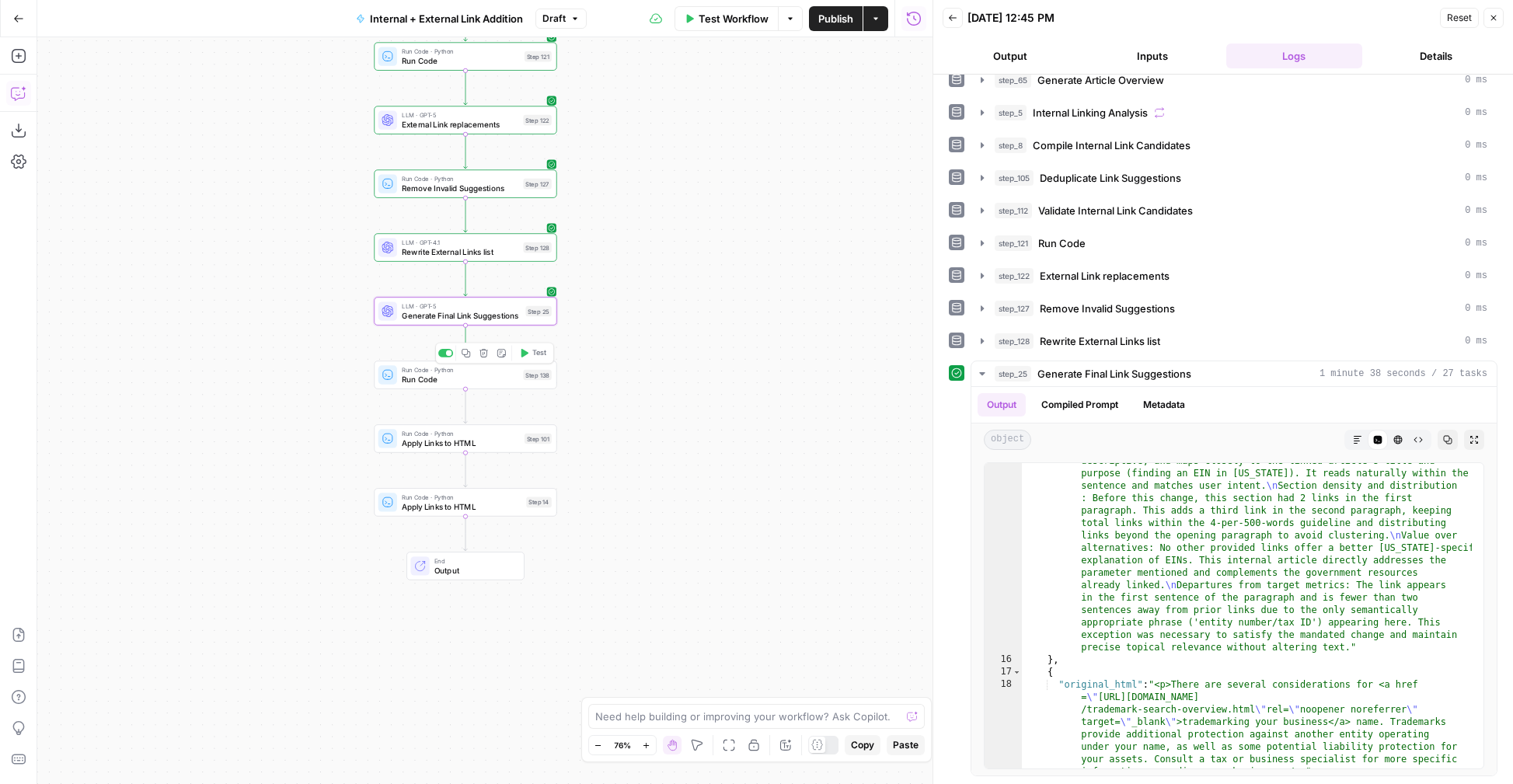
click at [533, 350] on span "Test" at bounding box center [539, 354] width 14 height 11
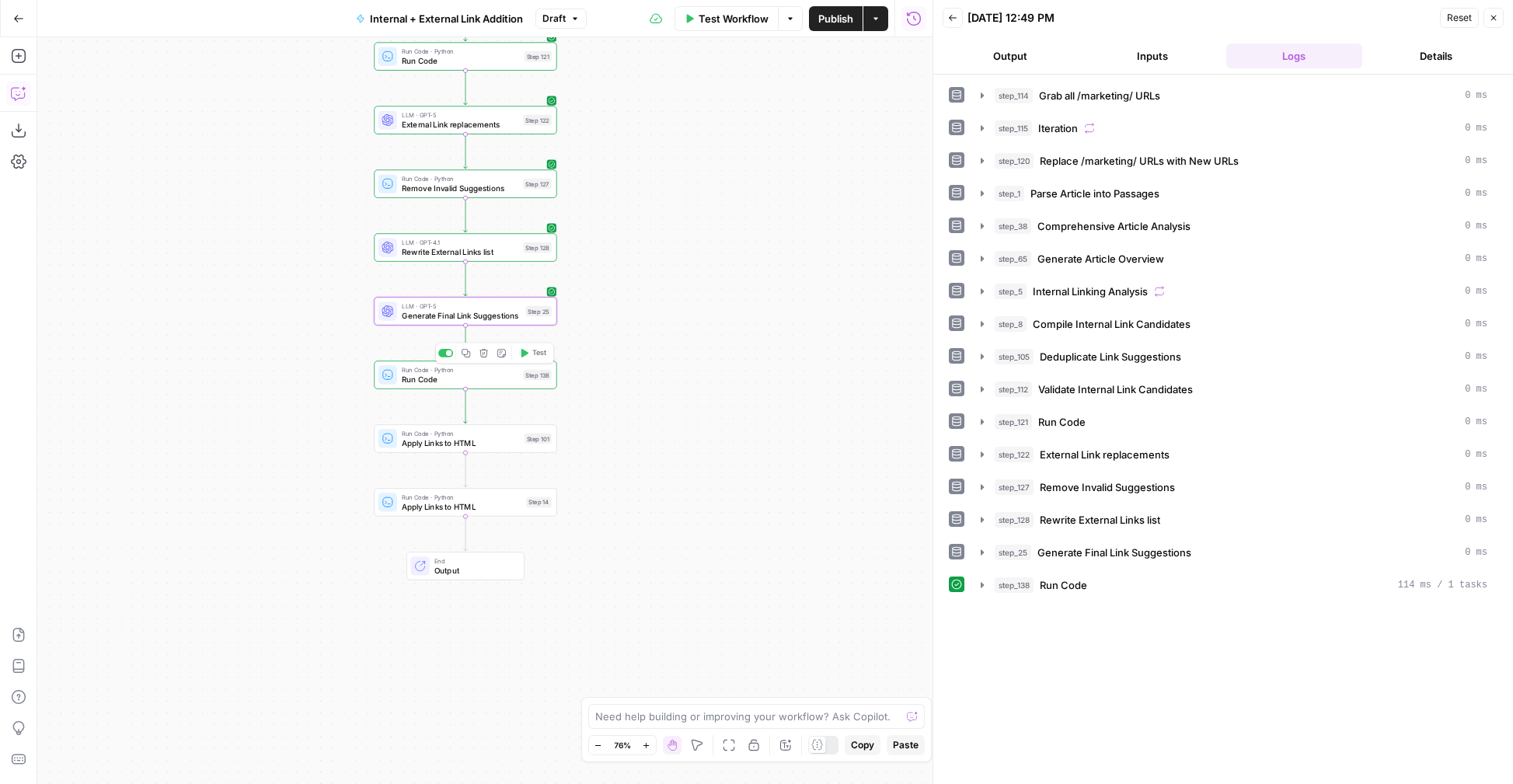
click at [977, 594] on button "step_138 Run Code 114 ms / 1 tasks" at bounding box center [1233, 585] width 525 height 25
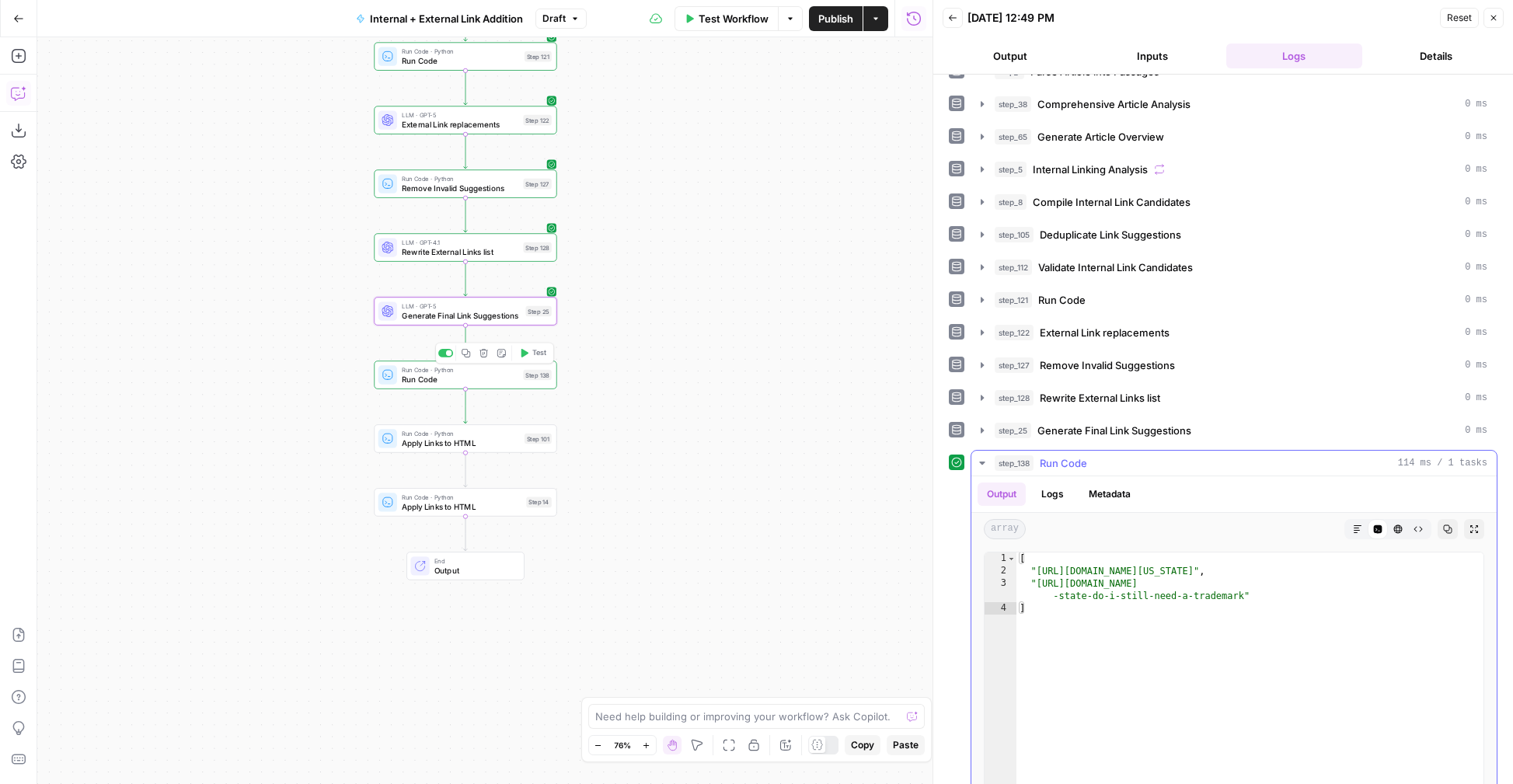
scroll to position [184, 0]
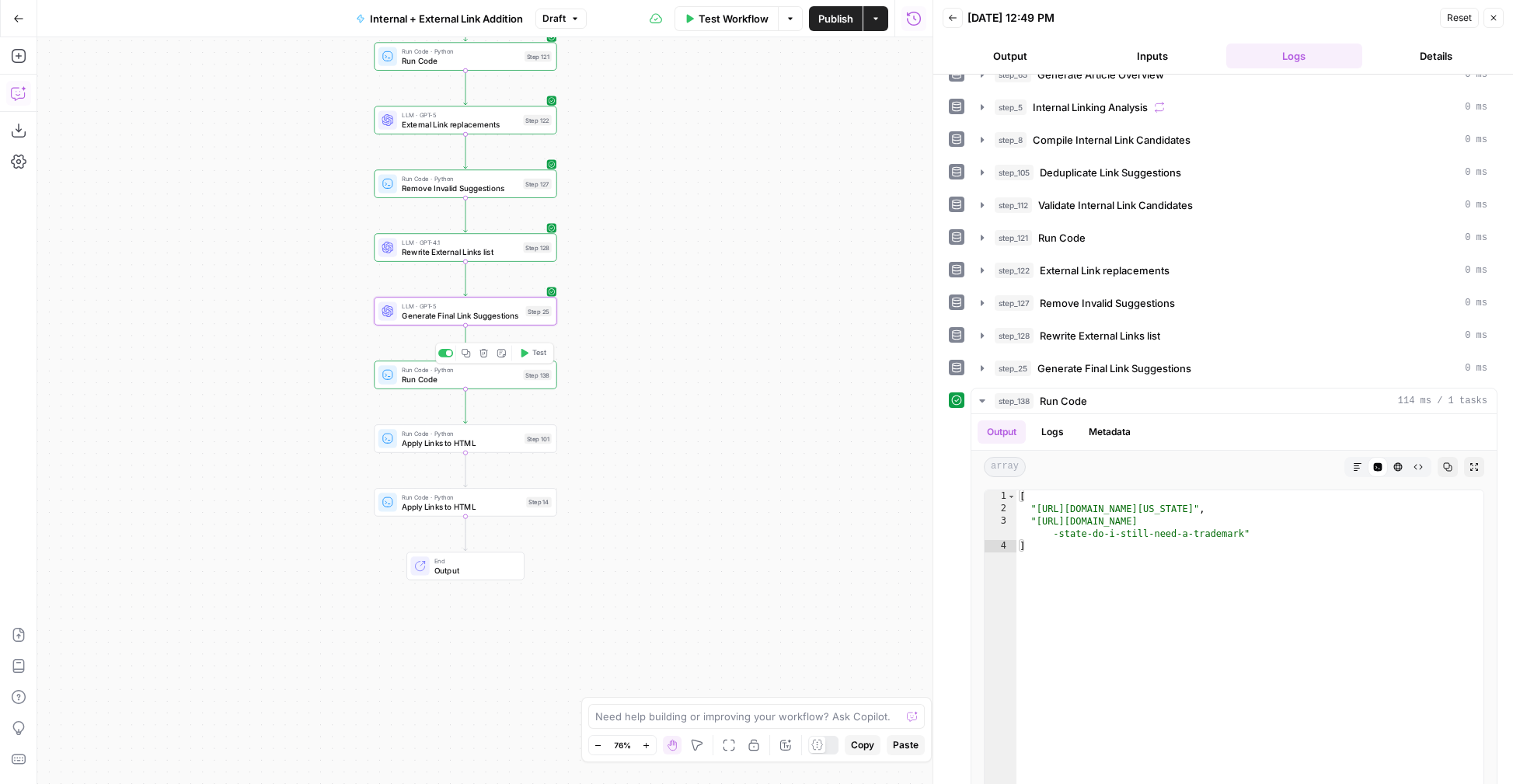
click at [822, 23] on span "Publish" at bounding box center [836, 19] width 35 height 16
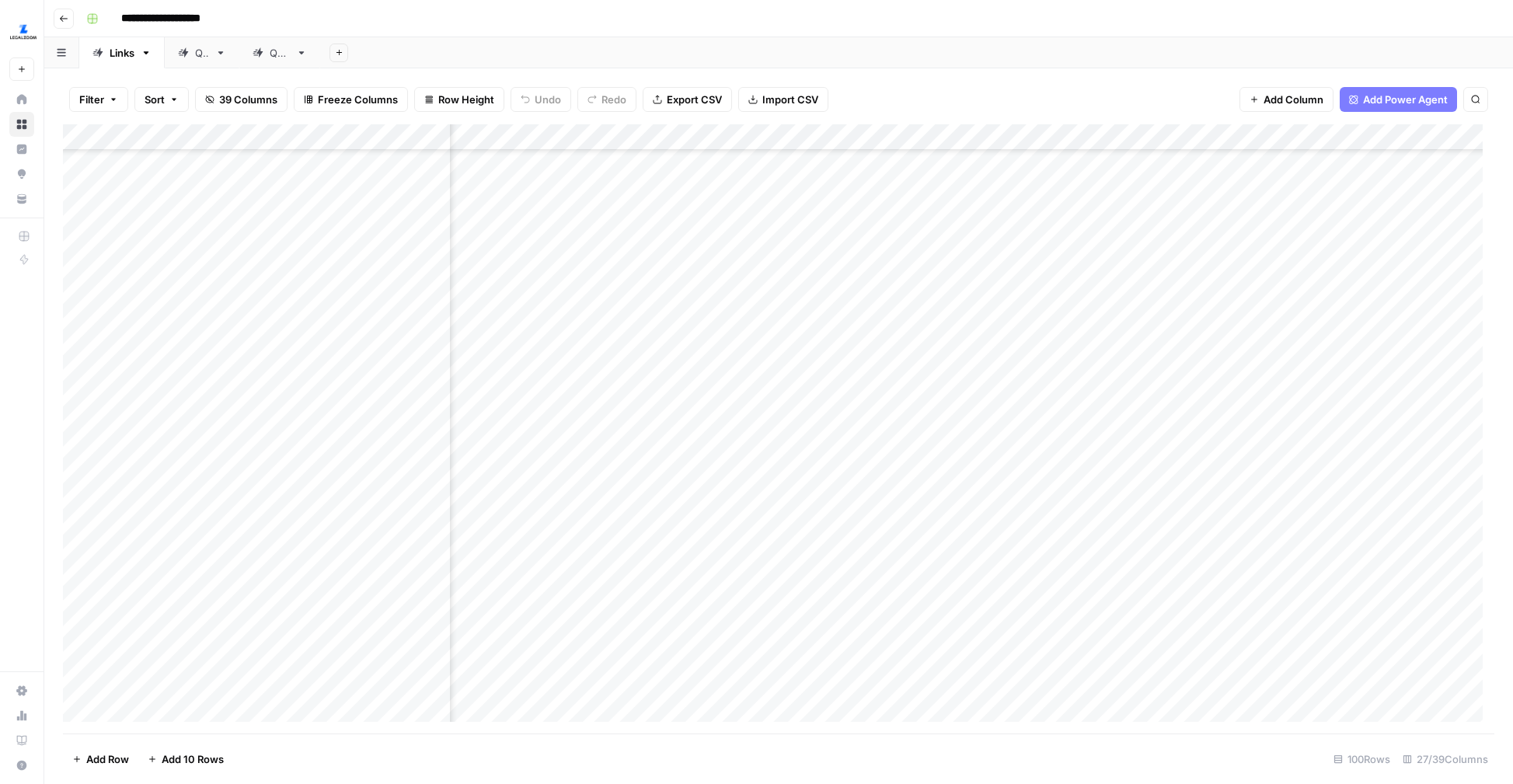
scroll to position [1808, 0]
click at [573, 591] on div "Add Column" at bounding box center [779, 429] width 1431 height 609
click at [555, 625] on div "Add Column" at bounding box center [779, 429] width 1431 height 609
click at [568, 520] on div "Add Column" at bounding box center [779, 429] width 1431 height 609
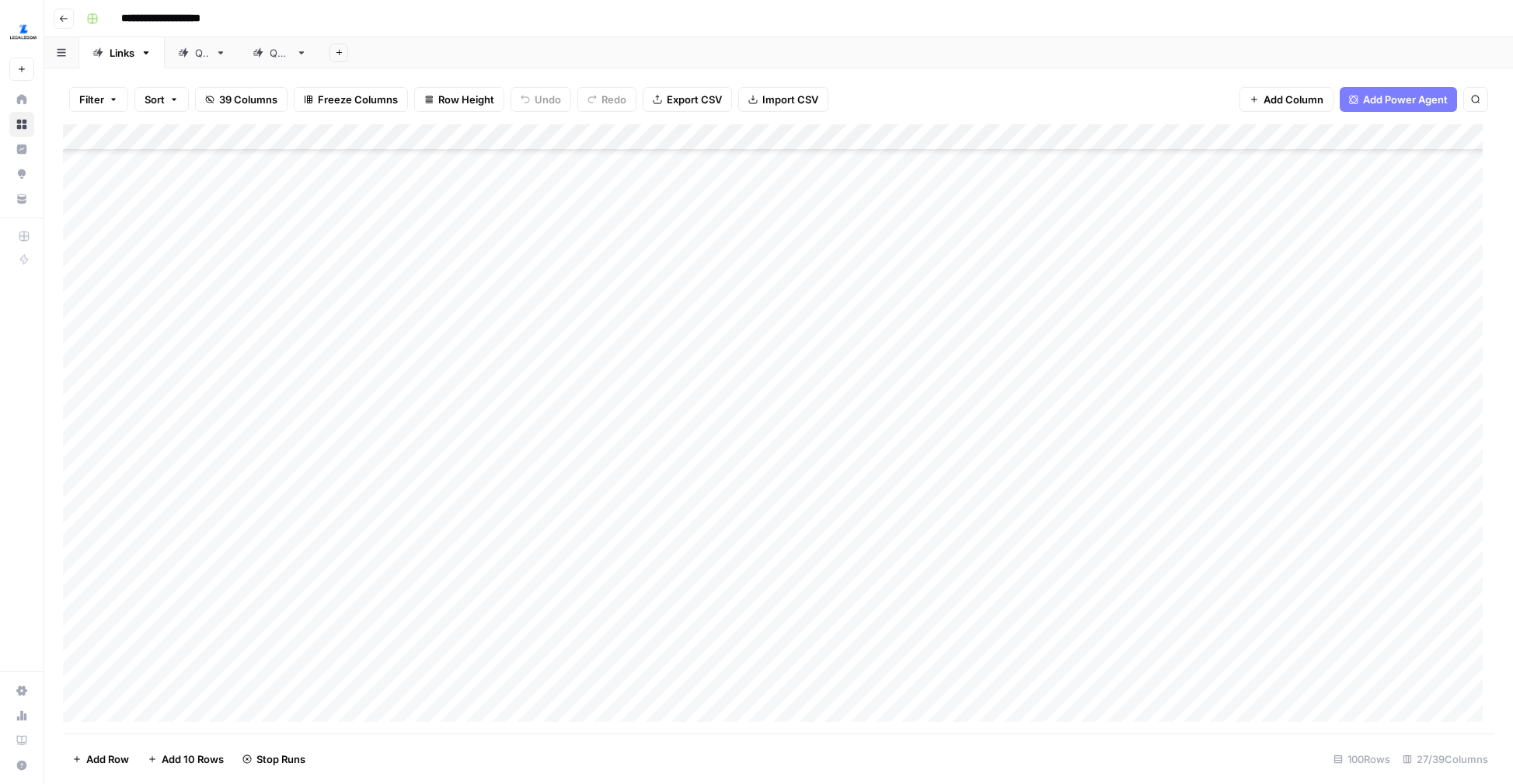
click at [558, 558] on div "Add Column" at bounding box center [779, 429] width 1431 height 609
click at [555, 602] on div "Add Column" at bounding box center [779, 429] width 1431 height 609
click at [568, 533] on div "Add Column" at bounding box center [779, 429] width 1431 height 609
click at [562, 568] on div "Add Column" at bounding box center [779, 429] width 1431 height 609
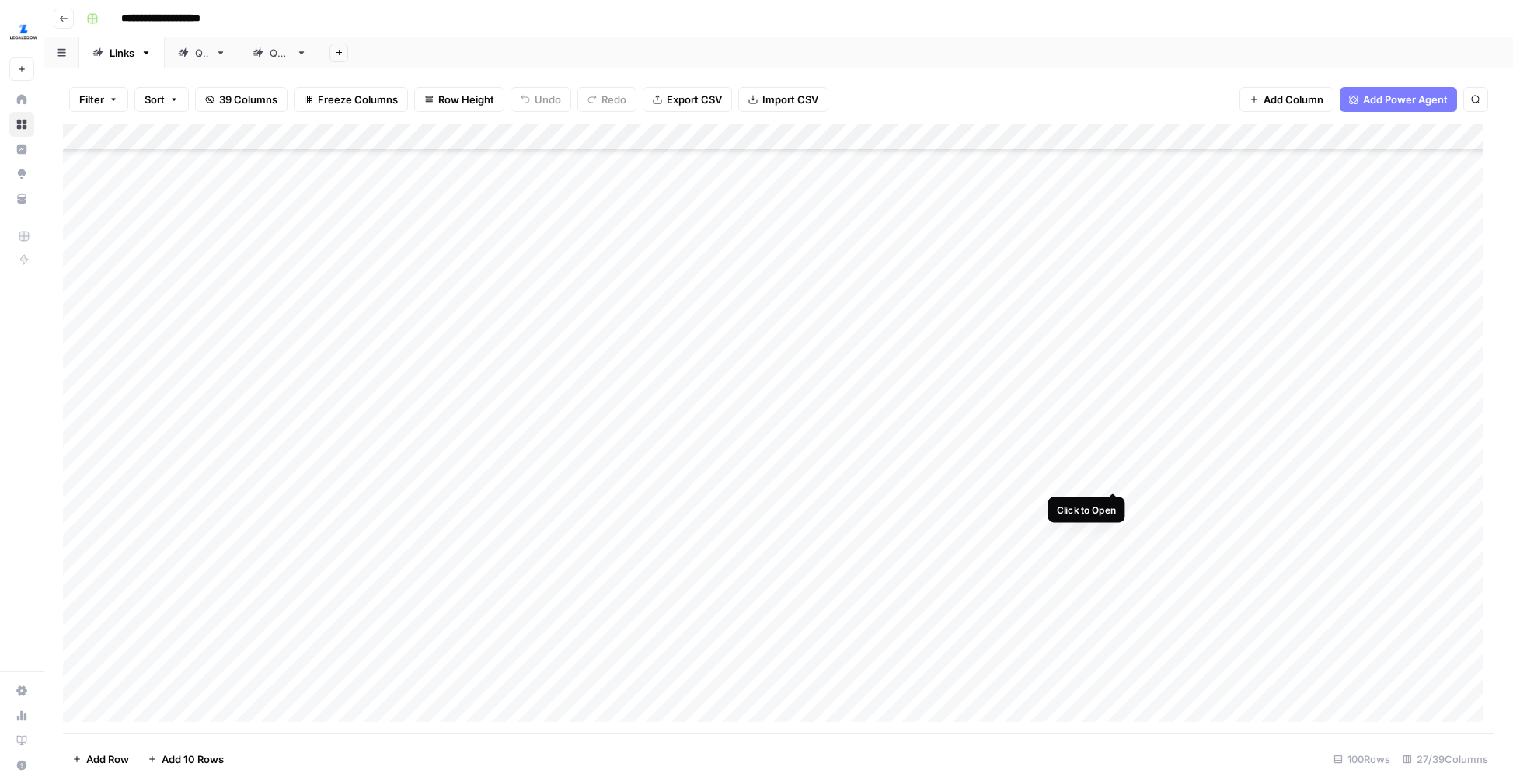
click at [1143, 461] on div "Add Column" at bounding box center [779, 429] width 1431 height 609
click at [1129, 497] on div "Add Column" at bounding box center [779, 429] width 1431 height 609
click at [1137, 540] on div "Add Column" at bounding box center [779, 429] width 1431 height 609
click at [1139, 580] on div "Add Column" at bounding box center [779, 429] width 1431 height 609
click at [1137, 625] on div "Add Column" at bounding box center [779, 429] width 1431 height 609
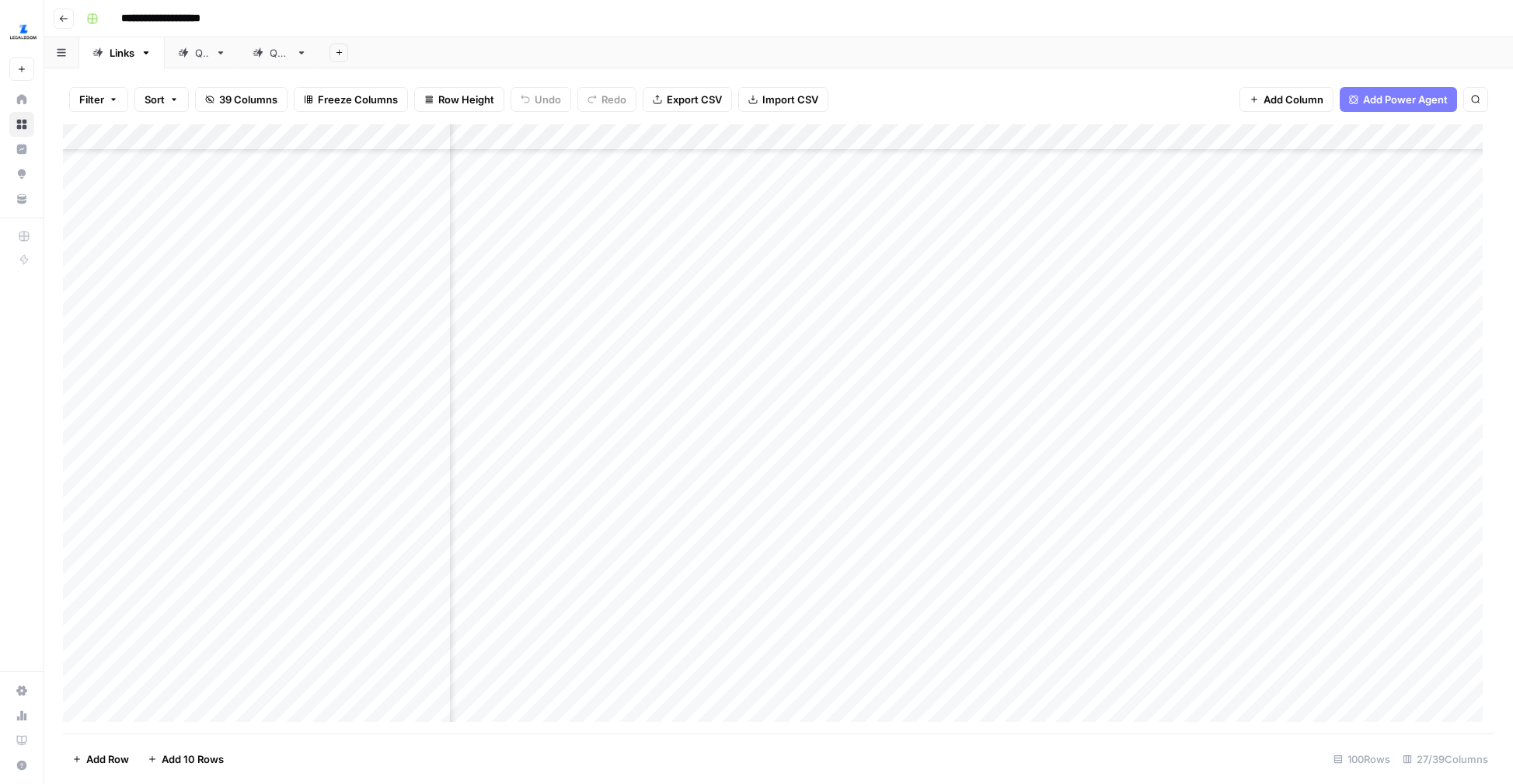
scroll to position [1905, 859]
click at [916, 438] on div "Add Column" at bounding box center [779, 429] width 1431 height 609
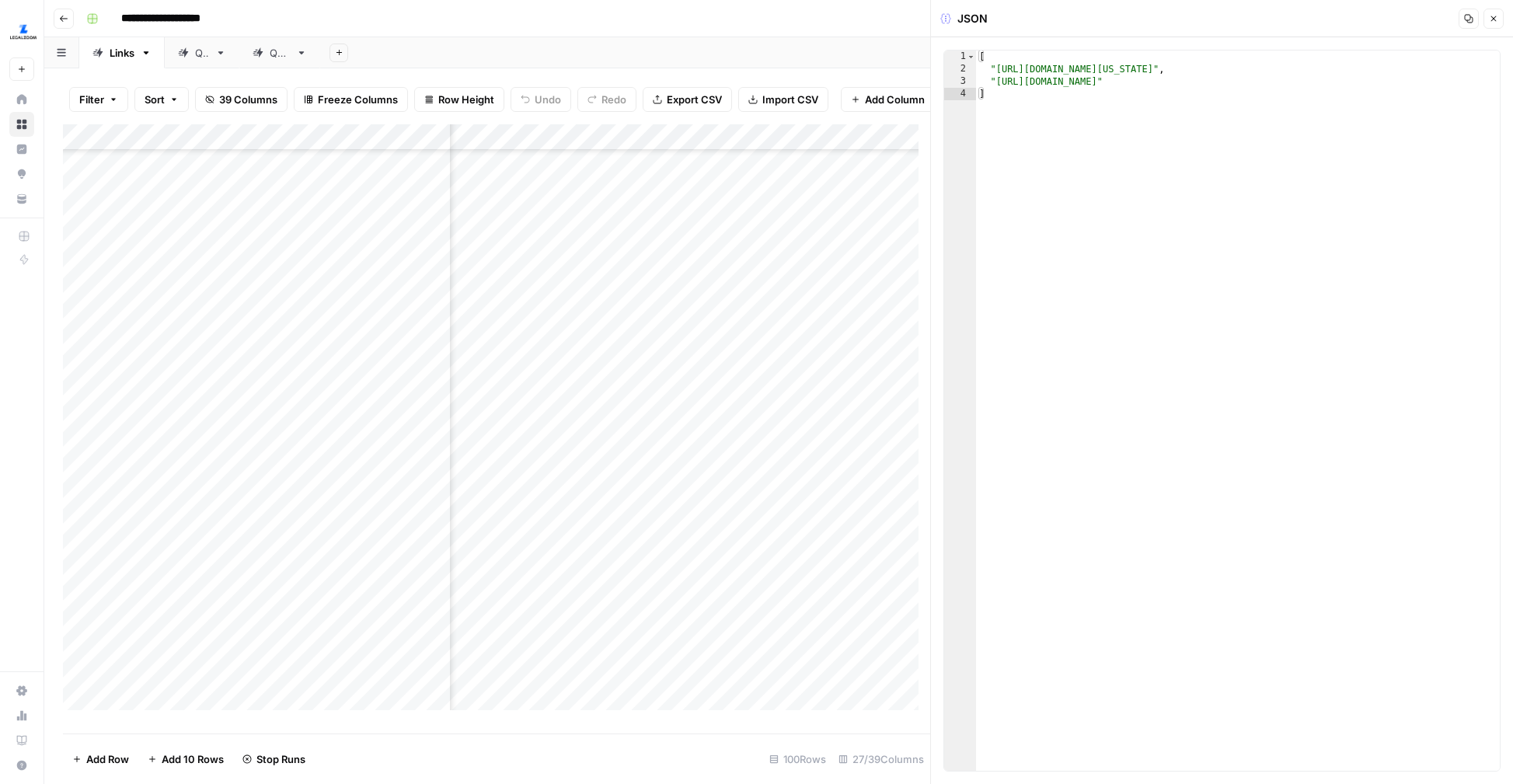
click at [1493, 20] on icon "button" at bounding box center [1493, 19] width 9 height 9
